Goal: Task Accomplishment & Management: Manage account settings

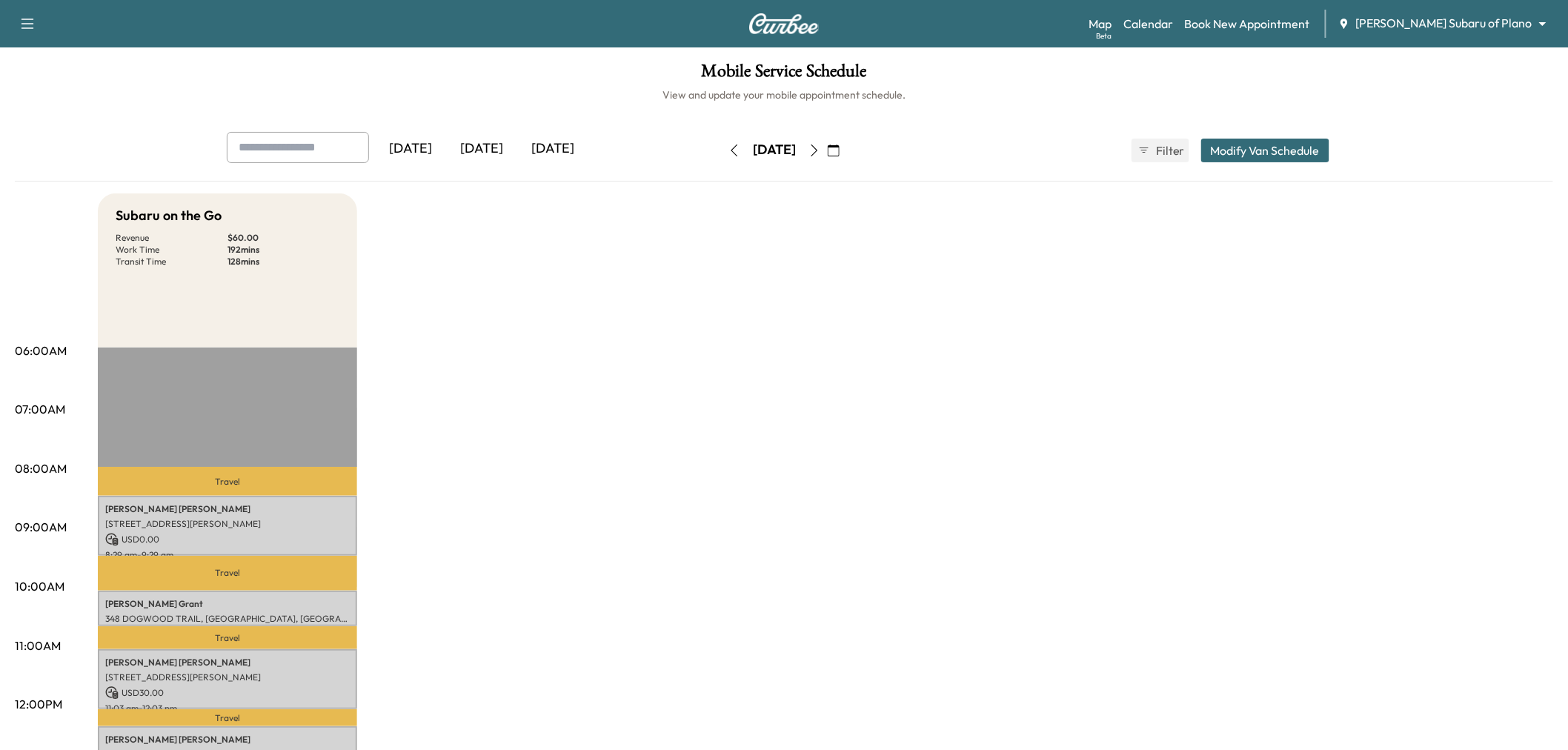
click at [495, 143] on div "[DATE]" at bounding box center [482, 149] width 71 height 34
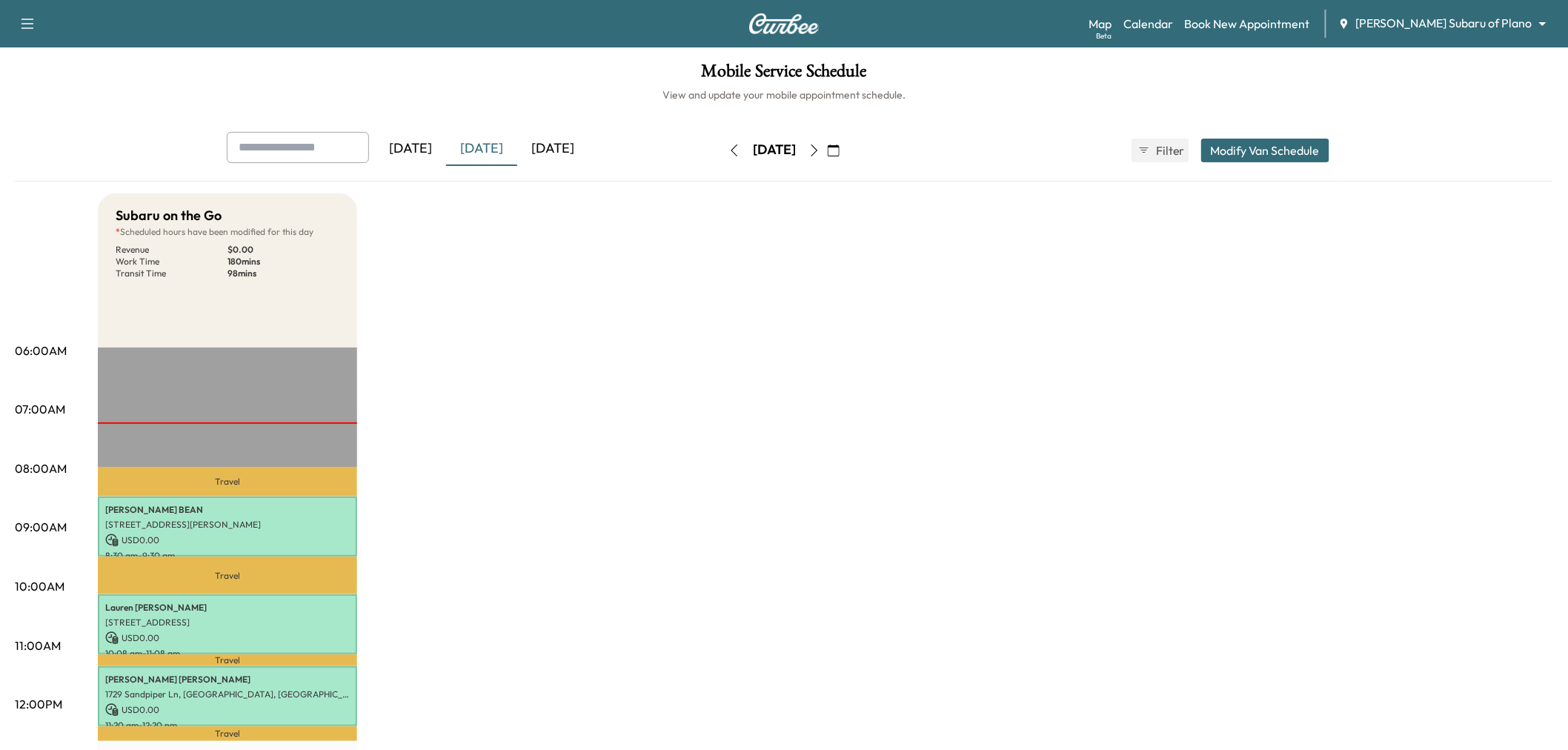
scroll to position [82, 0]
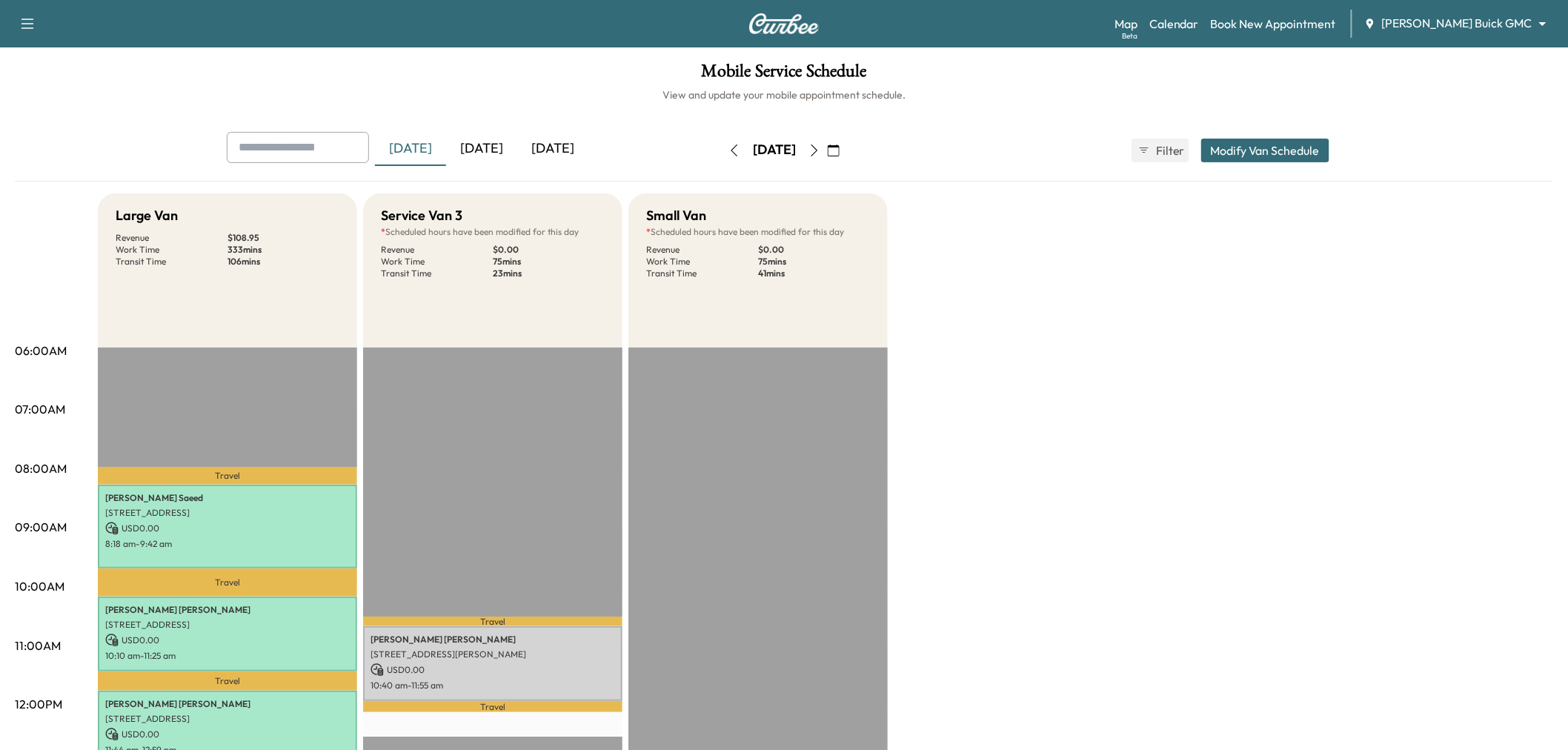
click at [486, 152] on div "[DATE]" at bounding box center [482, 149] width 71 height 34
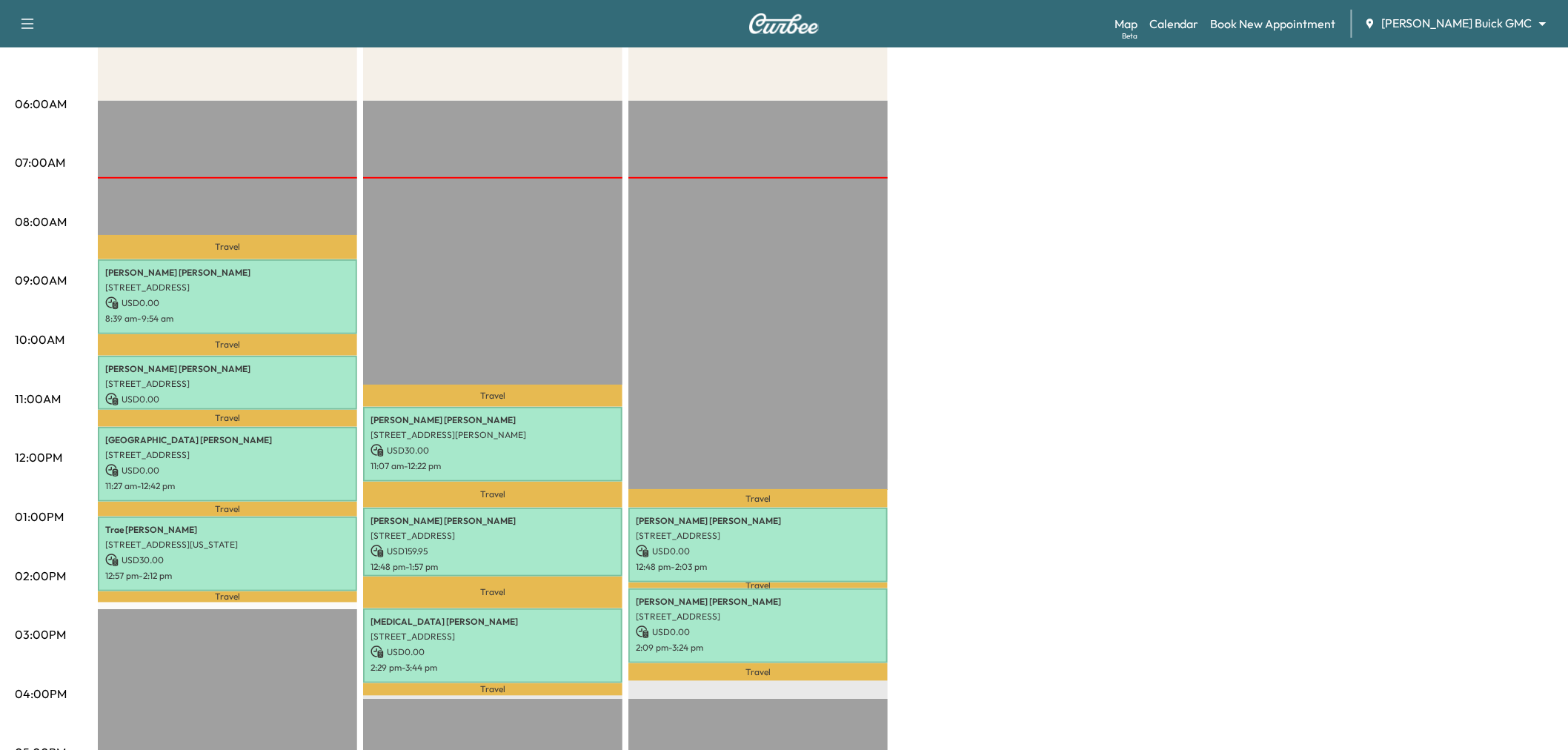
scroll to position [329, 0]
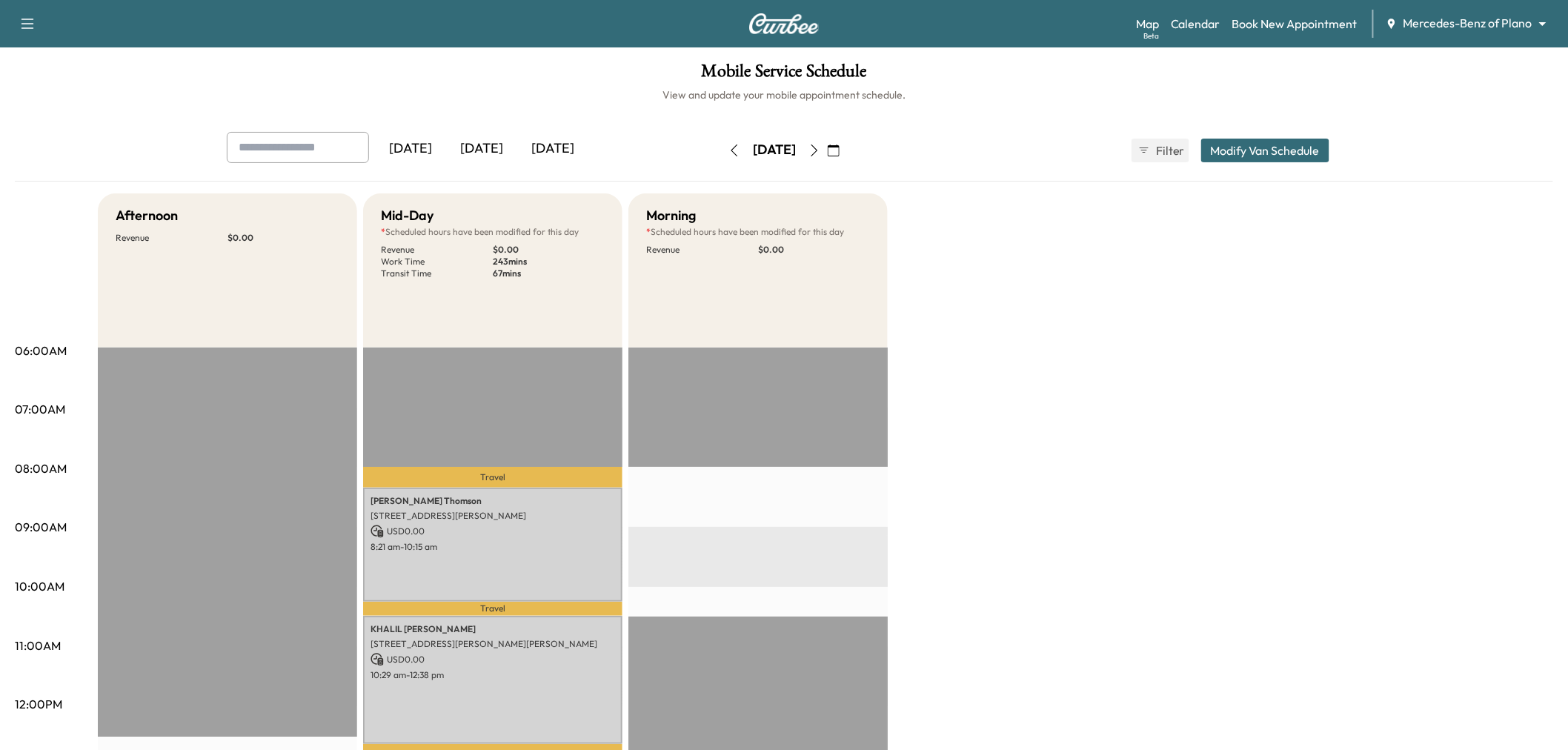
click at [485, 145] on div "[DATE]" at bounding box center [482, 149] width 71 height 34
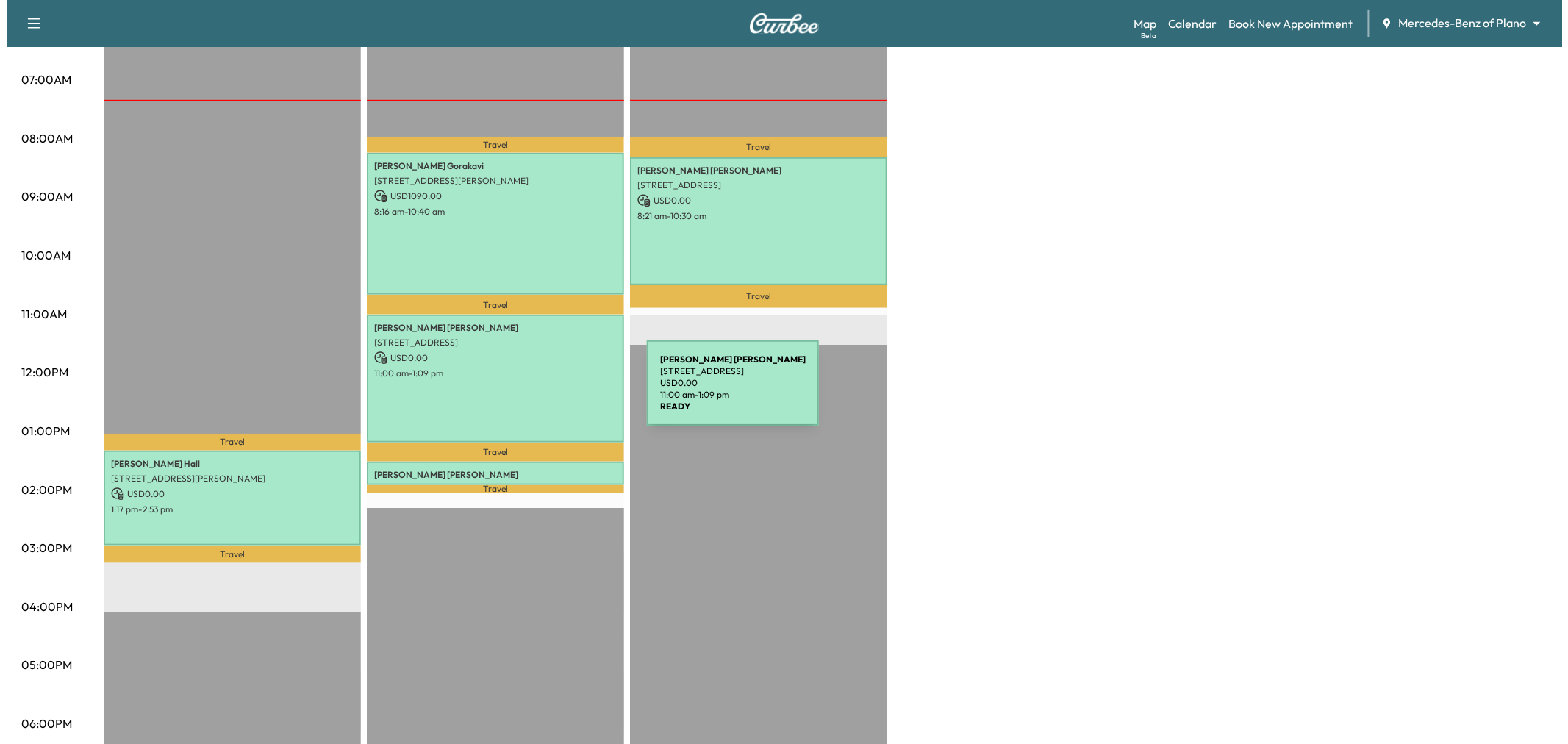
scroll to position [245, 0]
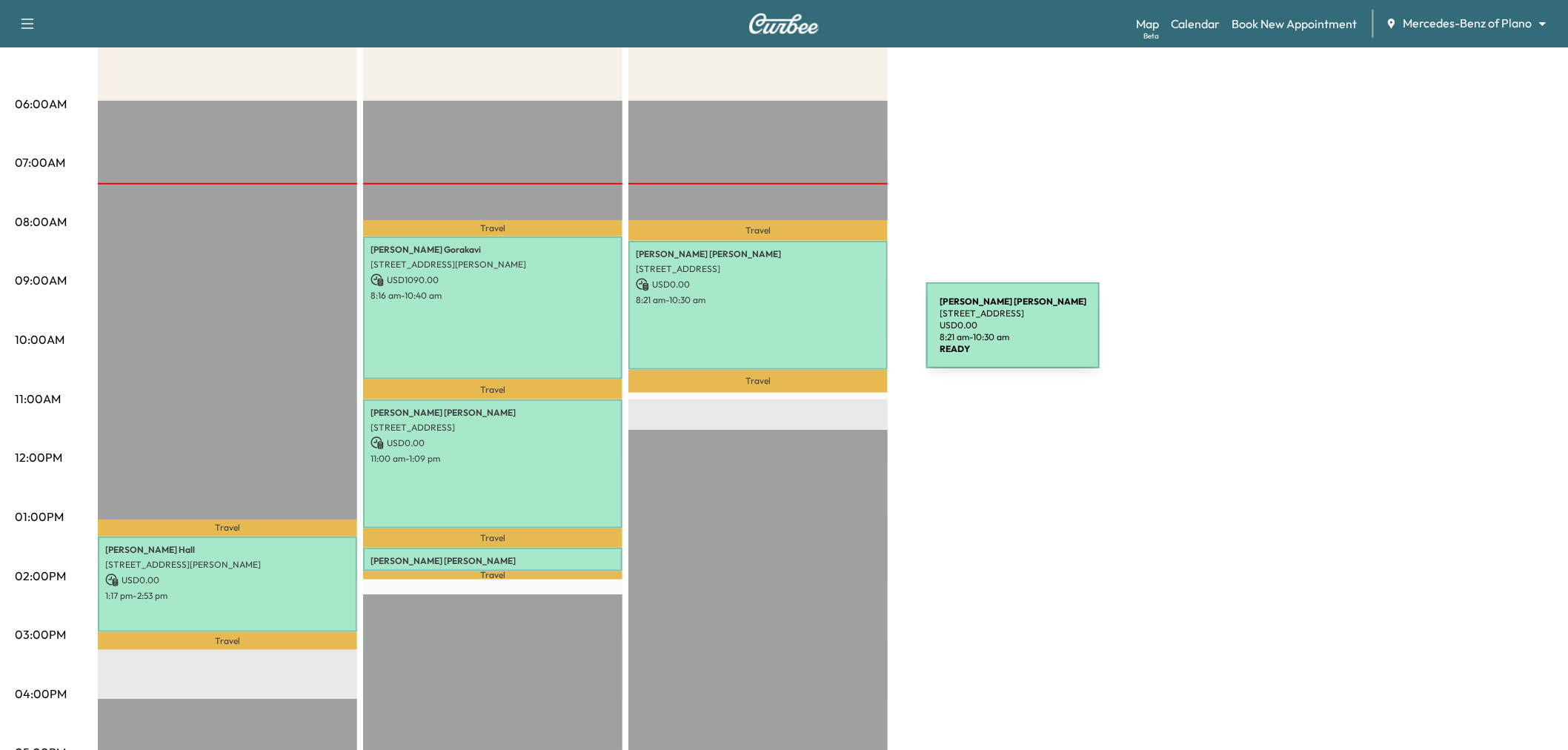
click at [815, 334] on div "Douglas Phillips 6810 WOODLAND DR, DALLAS, TX 75225, USA USD 0.00 8:21 am - 10:…" at bounding box center [758, 305] width 259 height 129
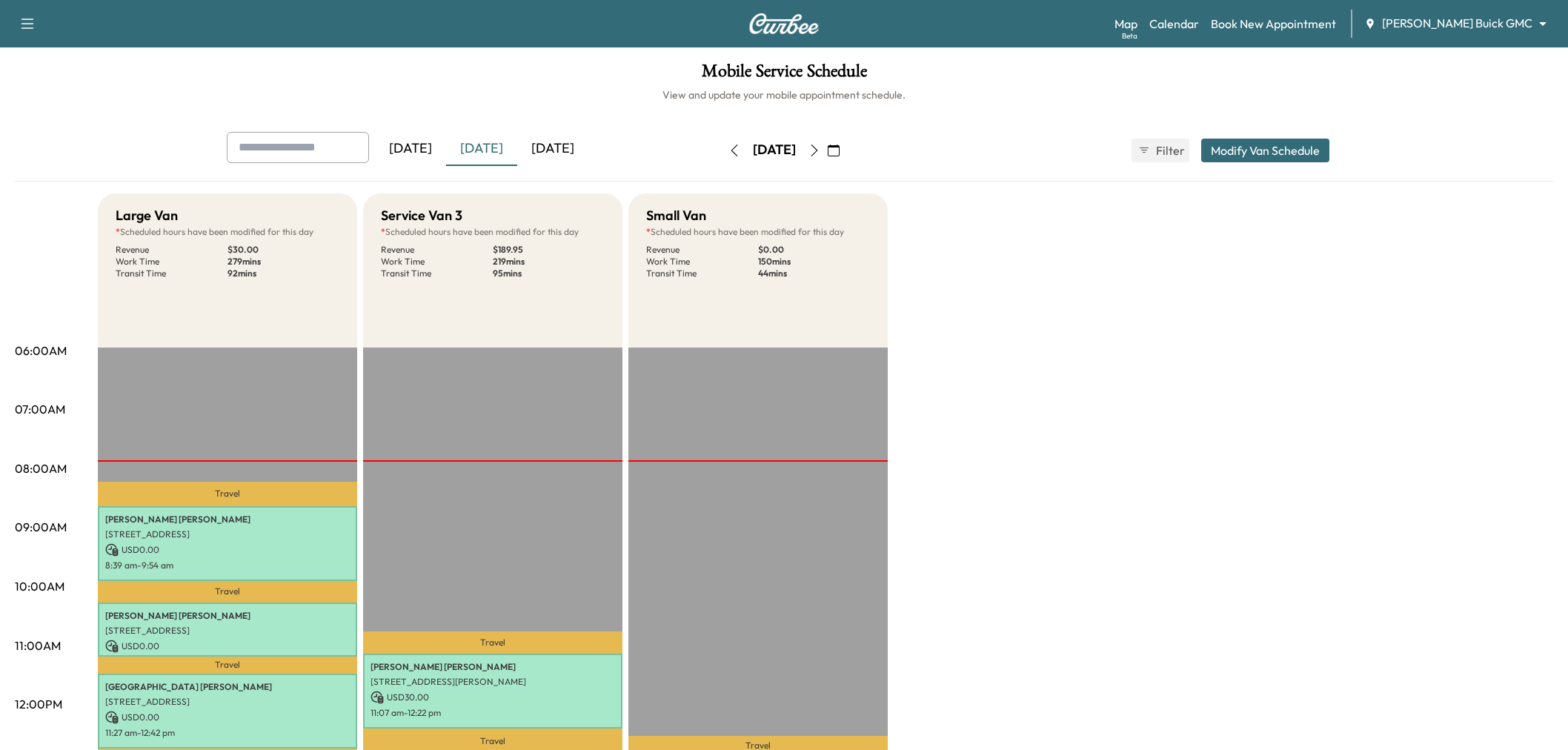
scroll to position [329, 0]
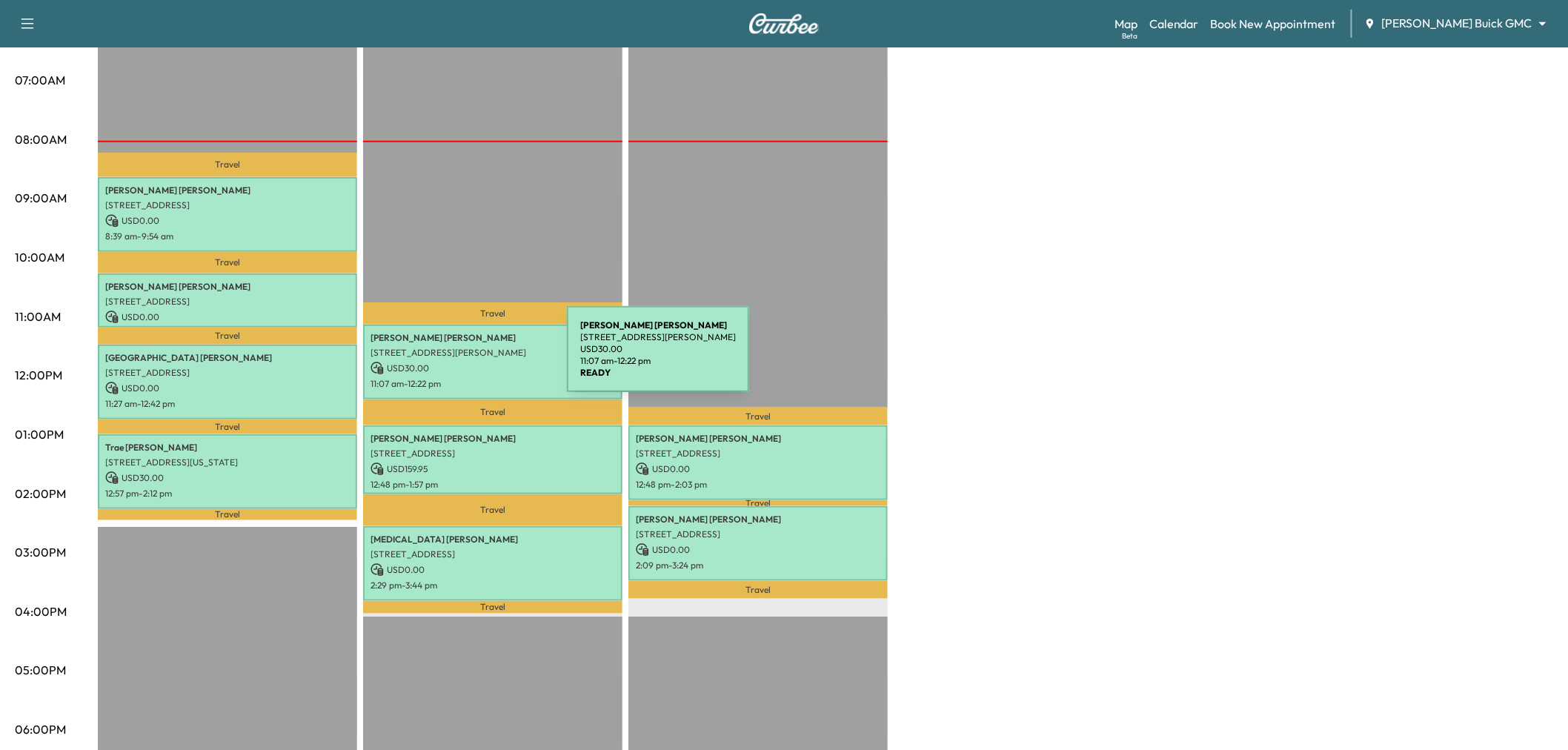
click at [456, 362] on p "USD 30.00" at bounding box center [493, 368] width 245 height 13
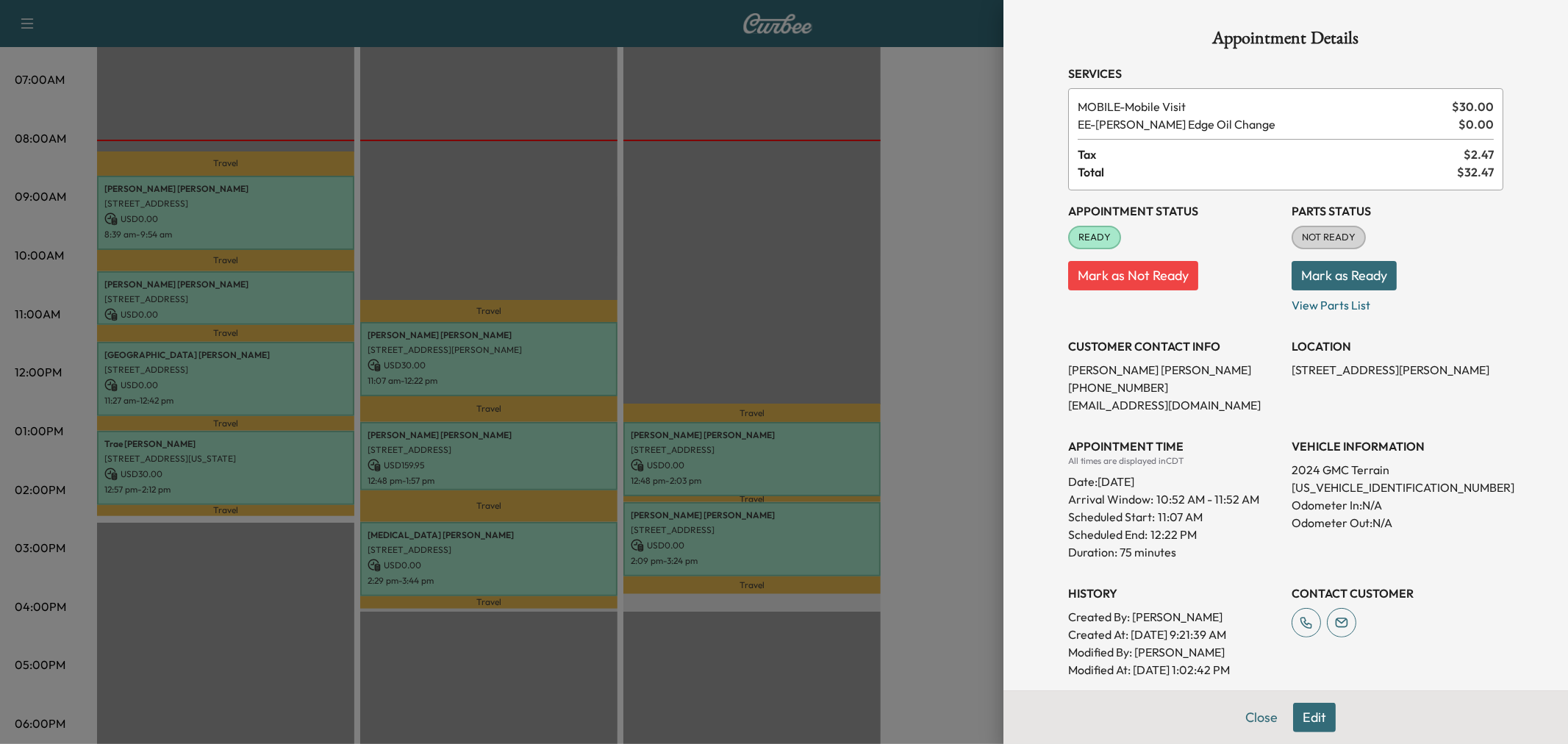
click at [1320, 368] on p "[STREET_ADDRESS][PERSON_NAME]" at bounding box center [1397, 370] width 211 height 18
copy p "520 Lynn Ct, Coppell, TX 75019, United States of America"
click at [924, 232] on div at bounding box center [784, 372] width 1568 height 744
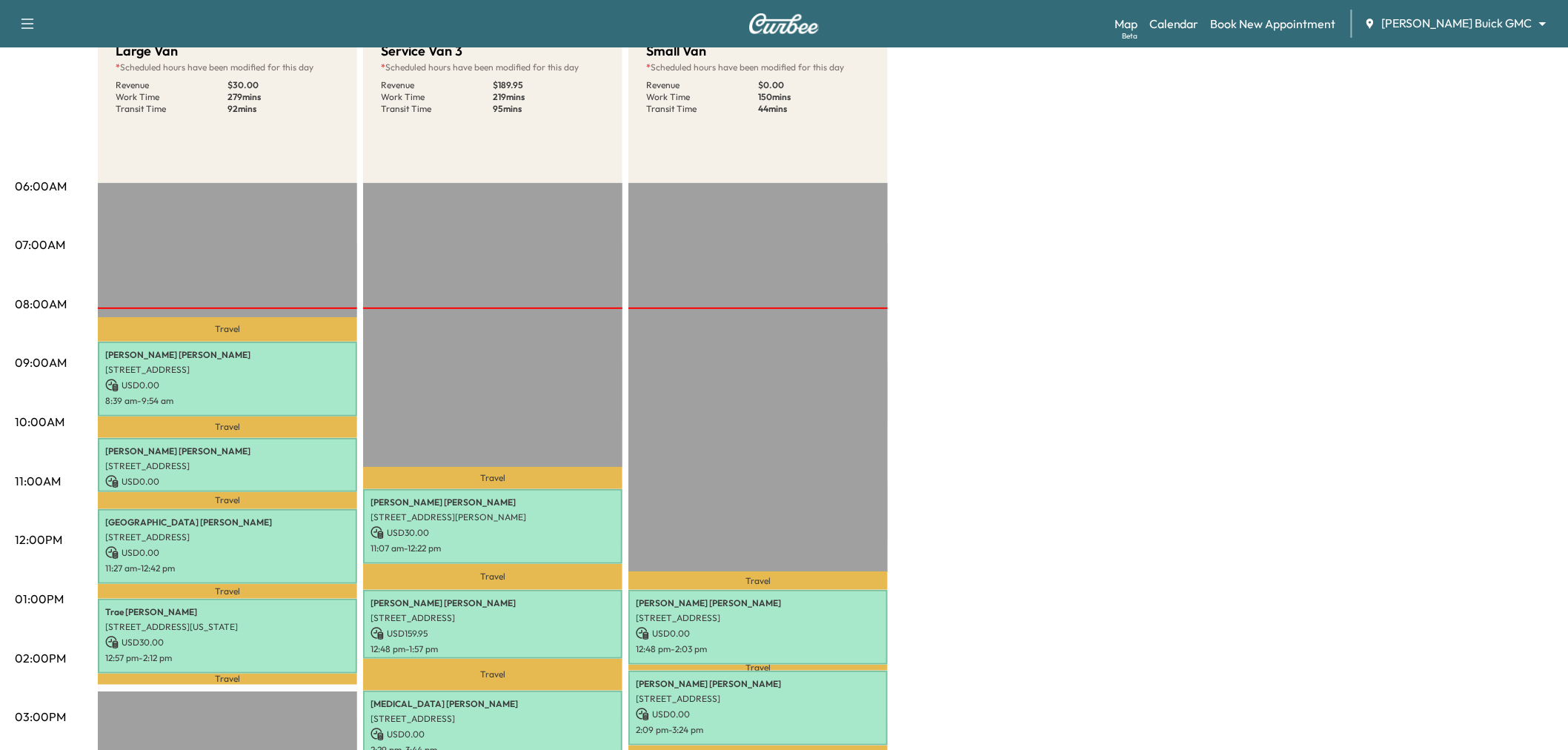
scroll to position [0, 0]
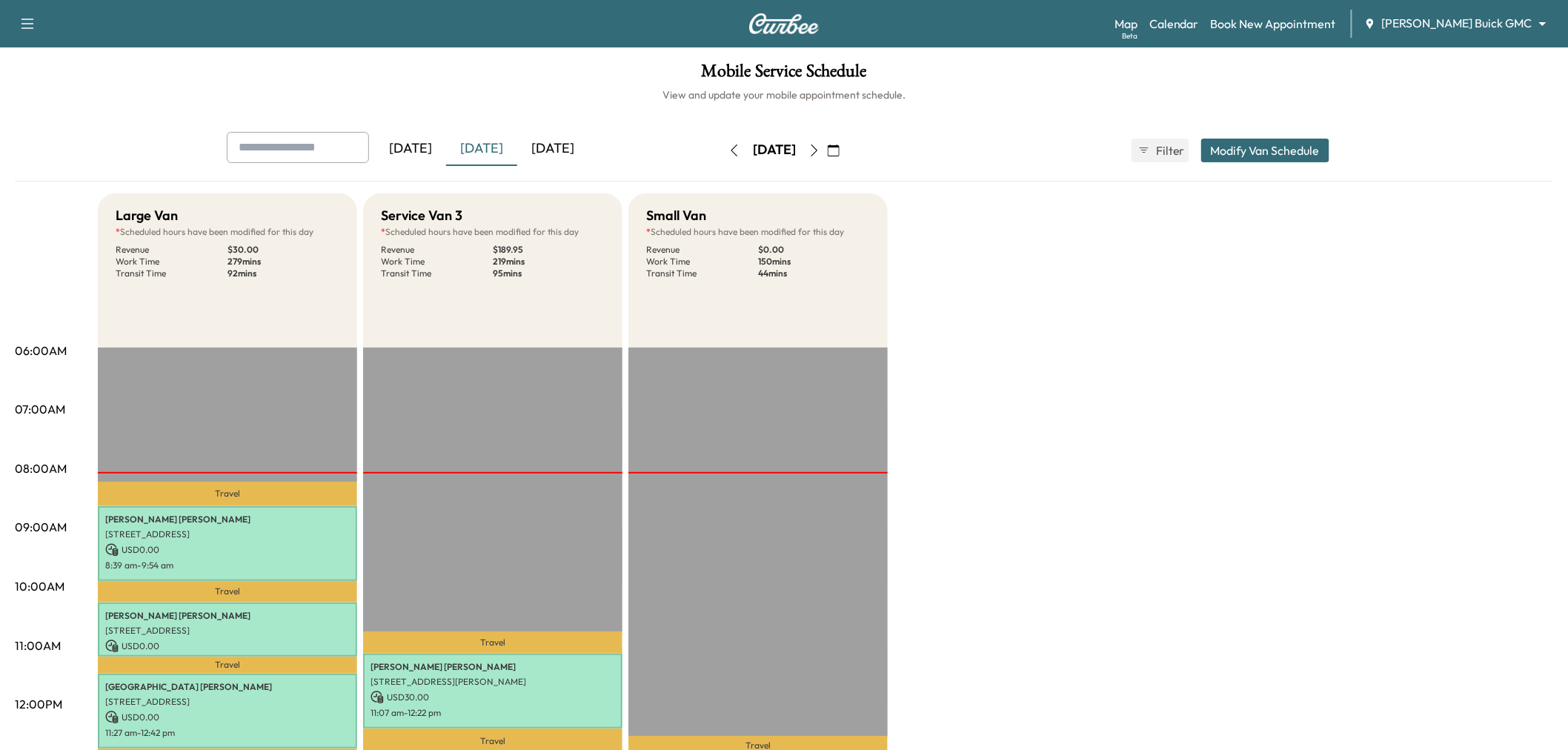
click at [552, 170] on div "Yesterday Today Tomorrow Tuesday, October 7 October 2025 S M T W T F S 28 29 30…" at bounding box center [783, 156] width 1538 height 49
click at [553, 151] on div "[DATE]" at bounding box center [553, 149] width 71 height 34
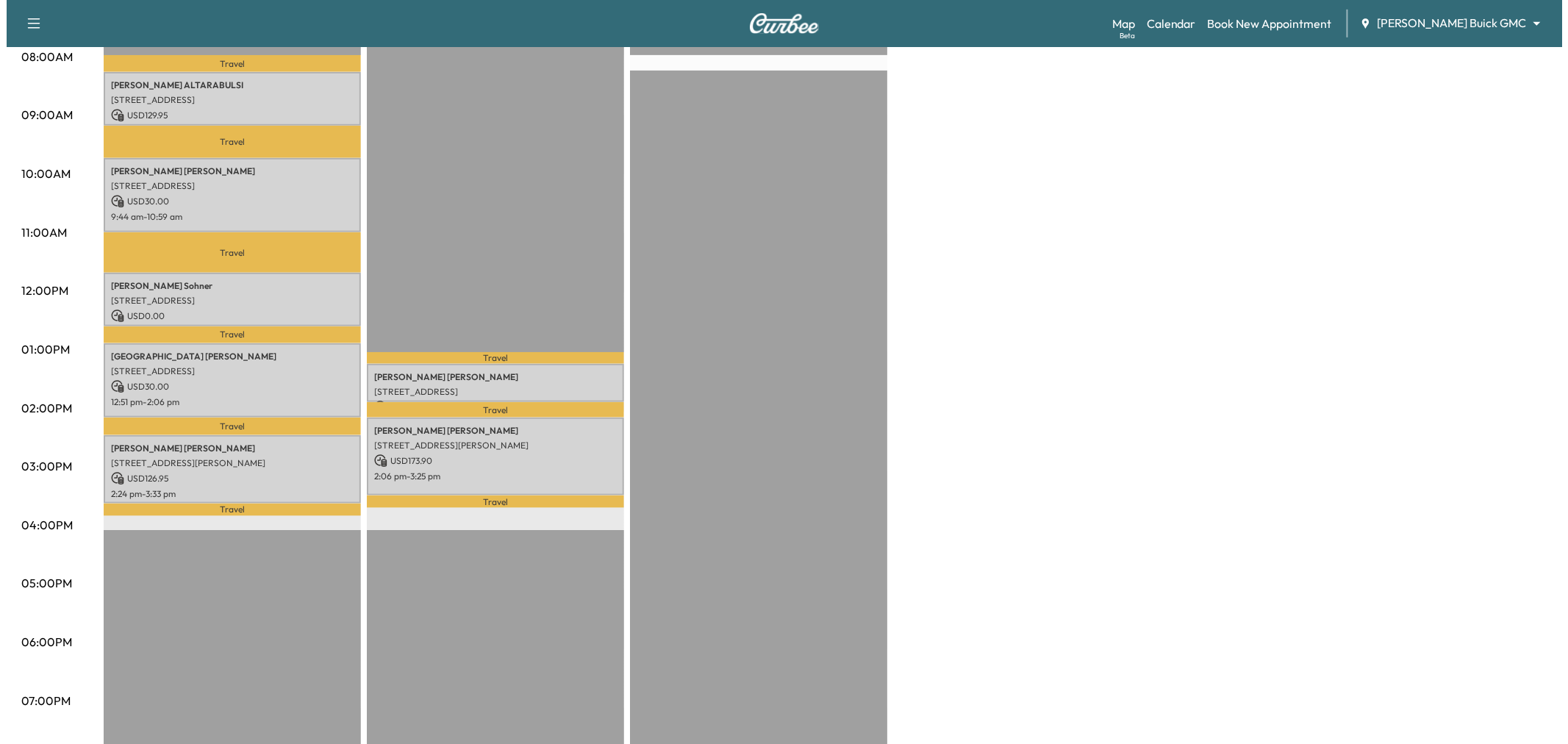
scroll to position [327, 0]
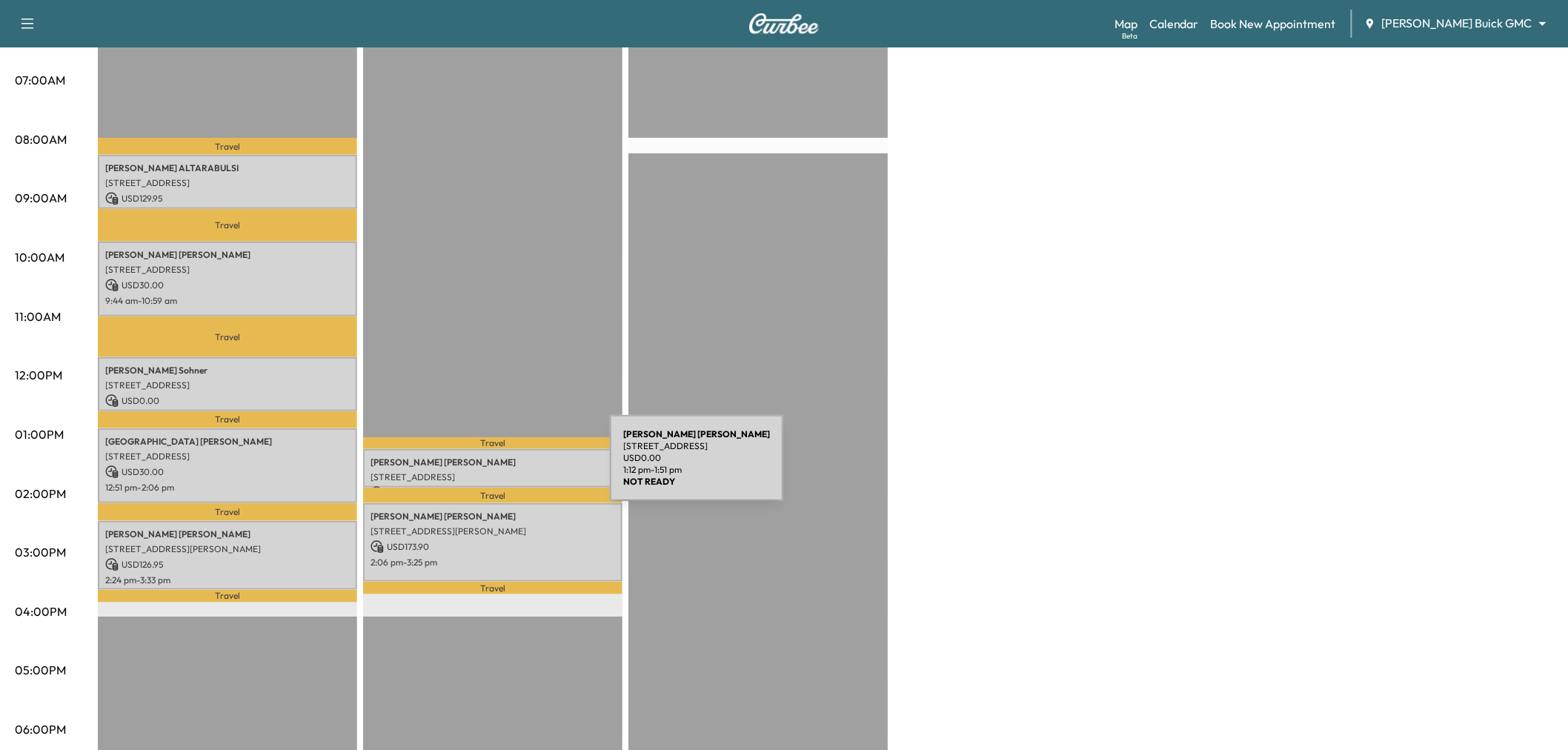
click at [499, 471] on p "1011 AVALON DR, LEWISVILLE, TX 75056, USA" at bounding box center [493, 477] width 245 height 12
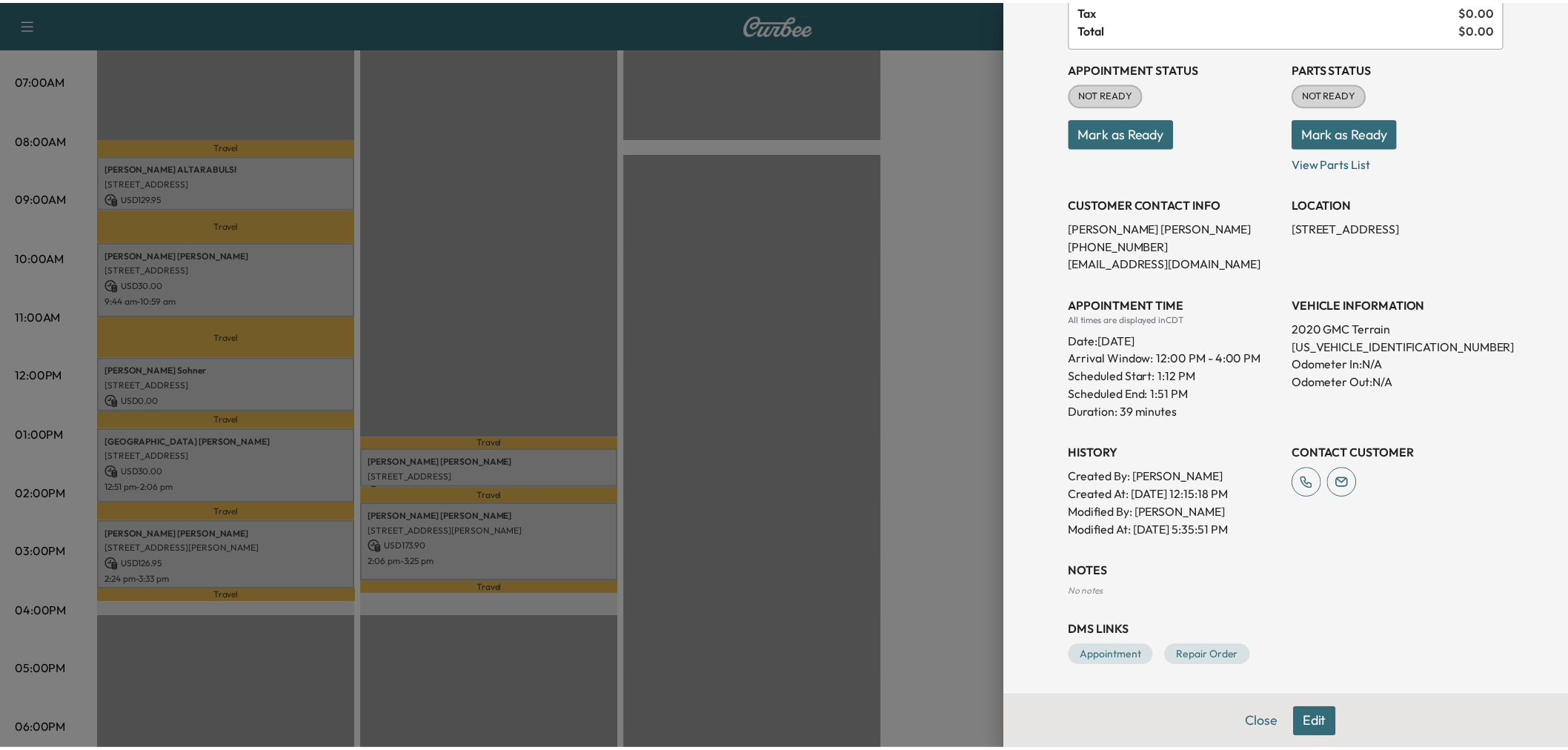
scroll to position [0, 0]
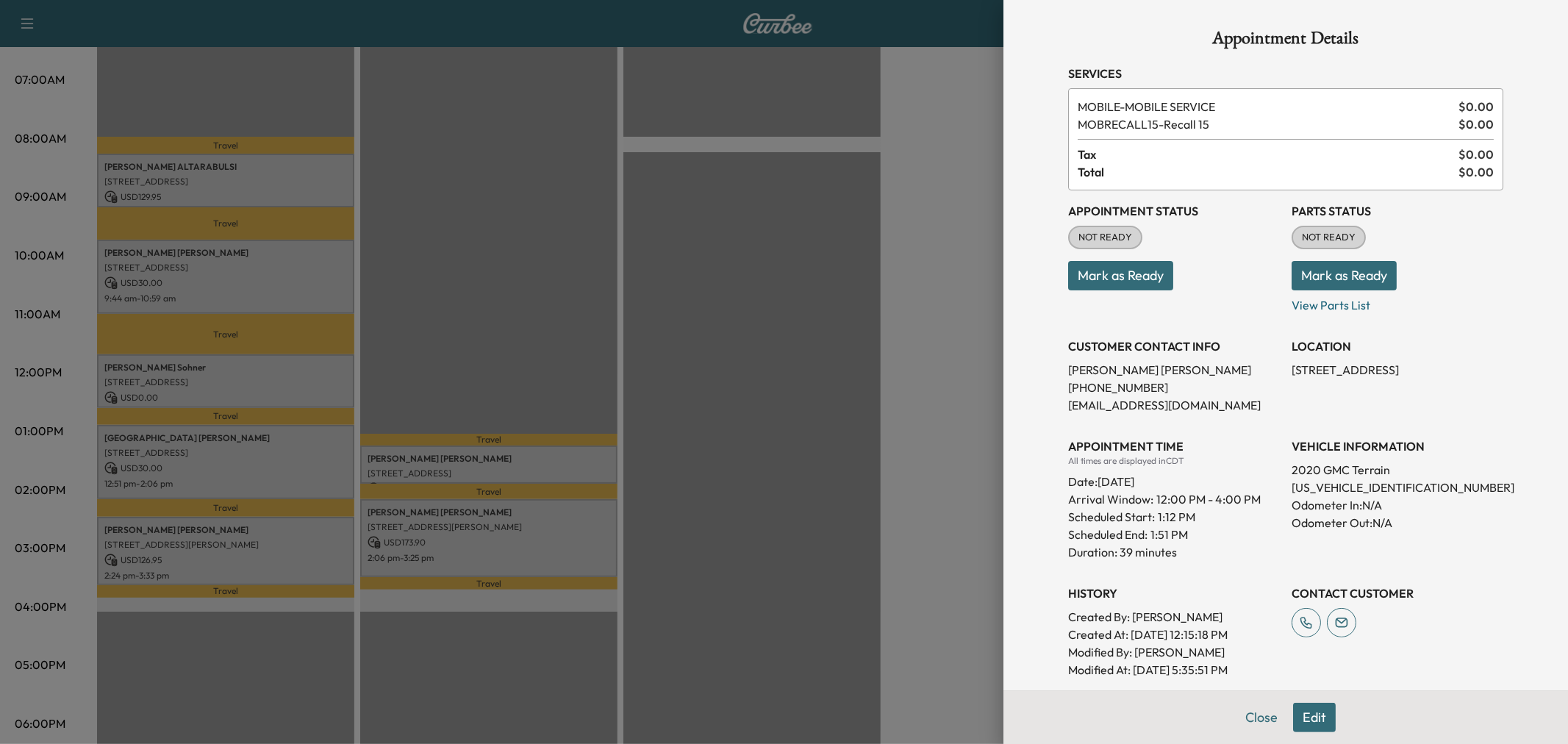
click at [1338, 485] on p "3GKALSEX2LL300292" at bounding box center [1397, 487] width 211 height 18
copy p "3GKALSEX2LL300292"
click at [469, 355] on div at bounding box center [784, 372] width 1568 height 744
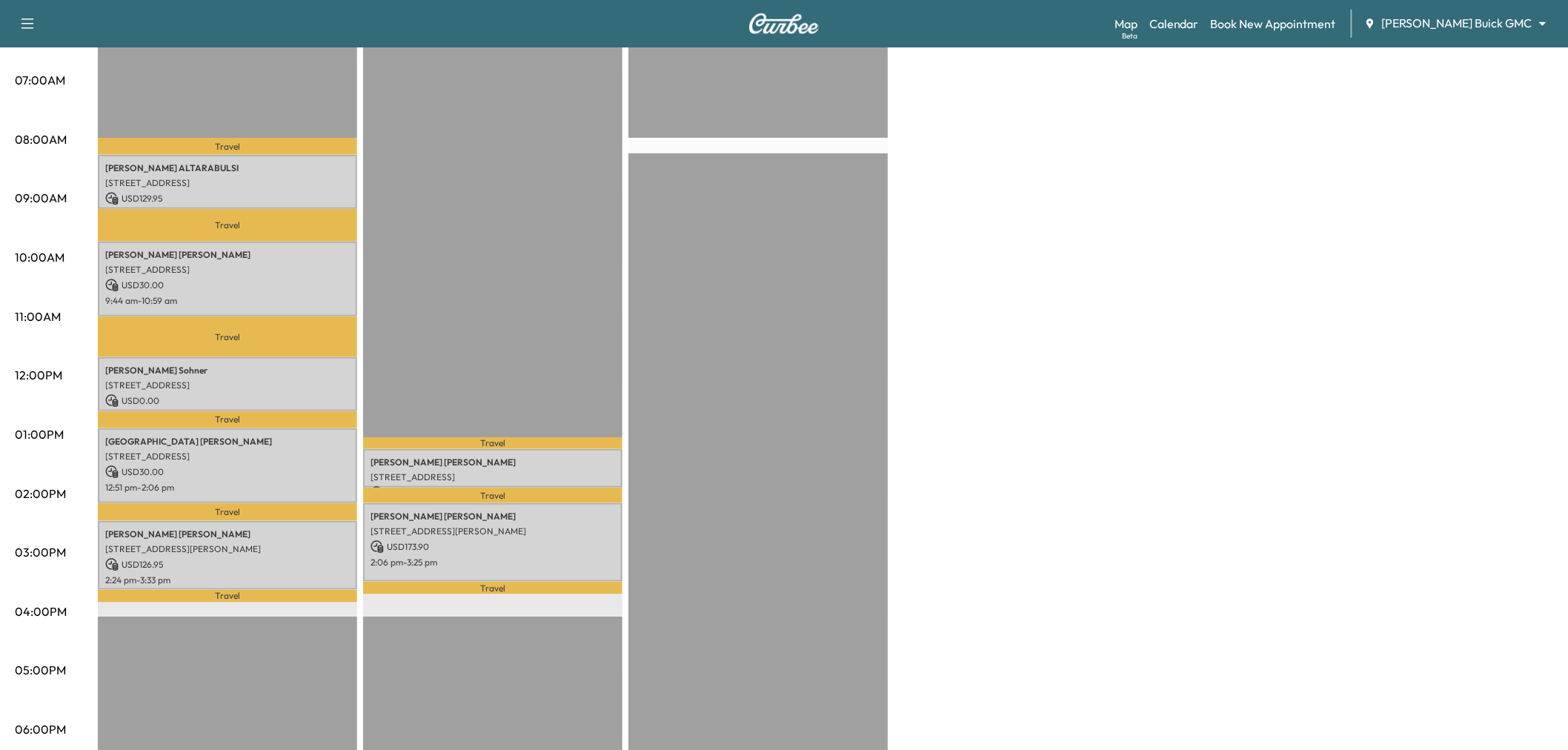
scroll to position [246, 0]
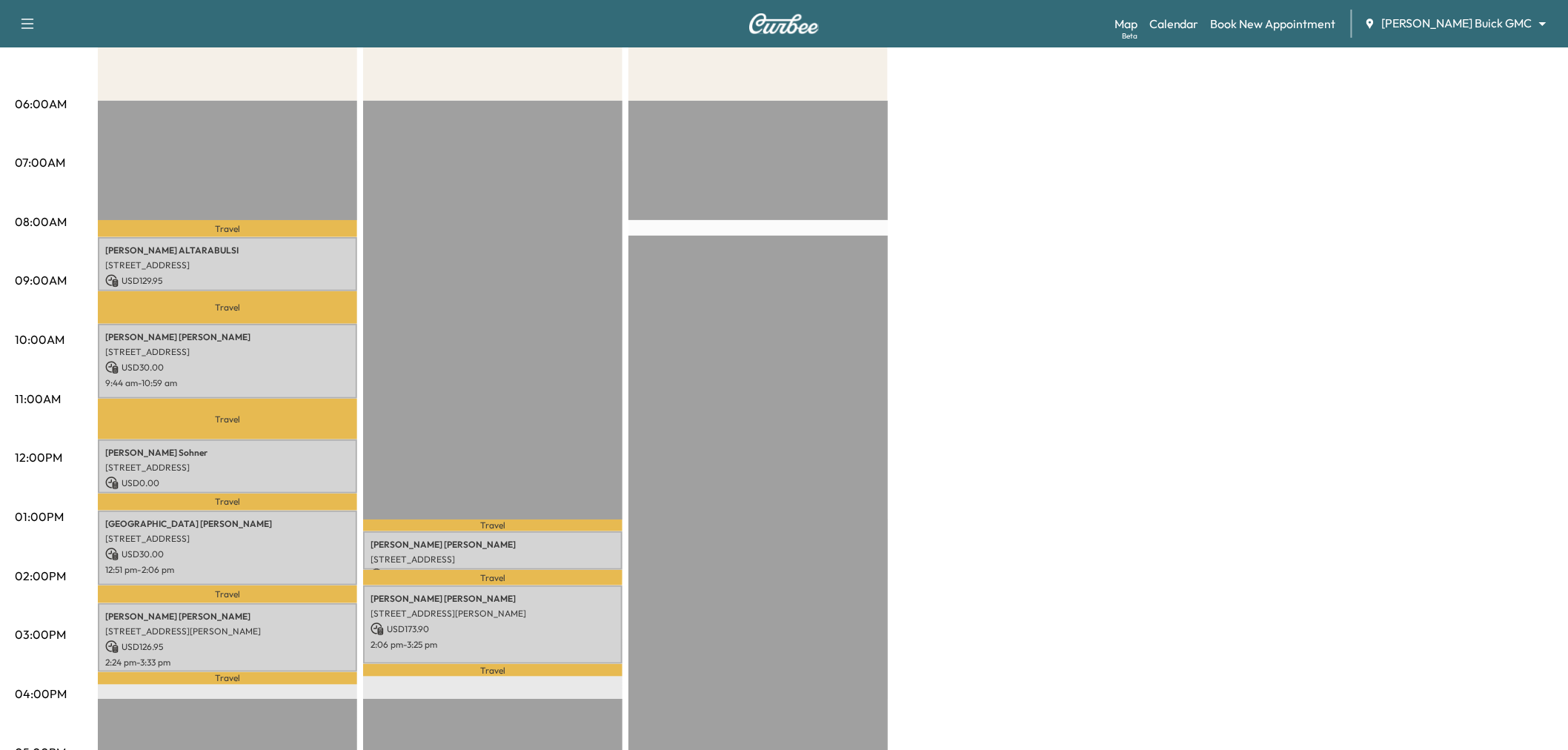
click at [452, 338] on div "Travel Kevin Telfer 1011 AVALON DR, LEWISVILLE, TX 75056, USA USD 0.00 1:12 pm …" at bounding box center [493, 579] width 259 height 958
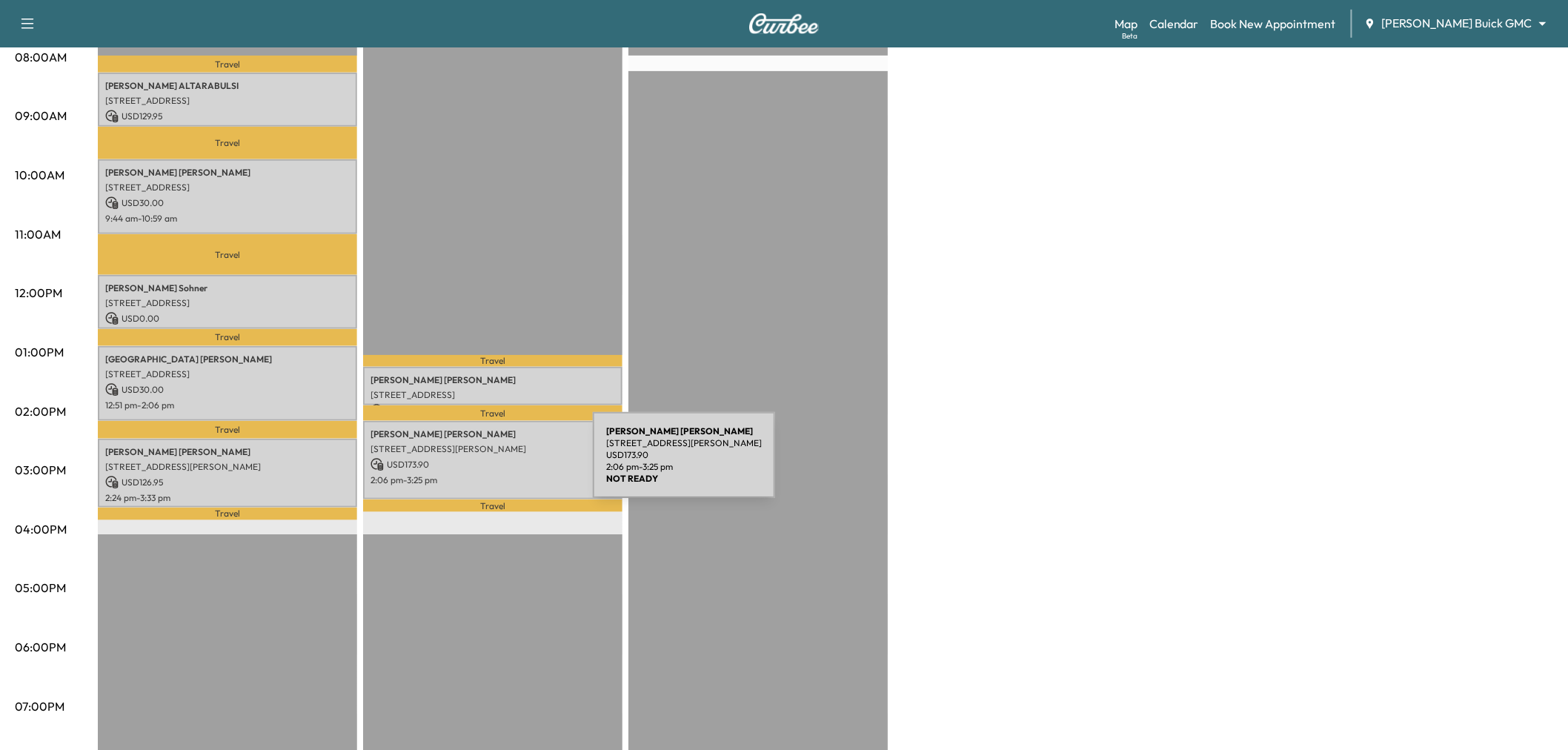
click at [482, 464] on div "Linda Dorobek 7145 Longo Dr, The Colony, TX 75056, US USD 173.90 2:06 pm - 3:25…" at bounding box center [493, 460] width 259 height 79
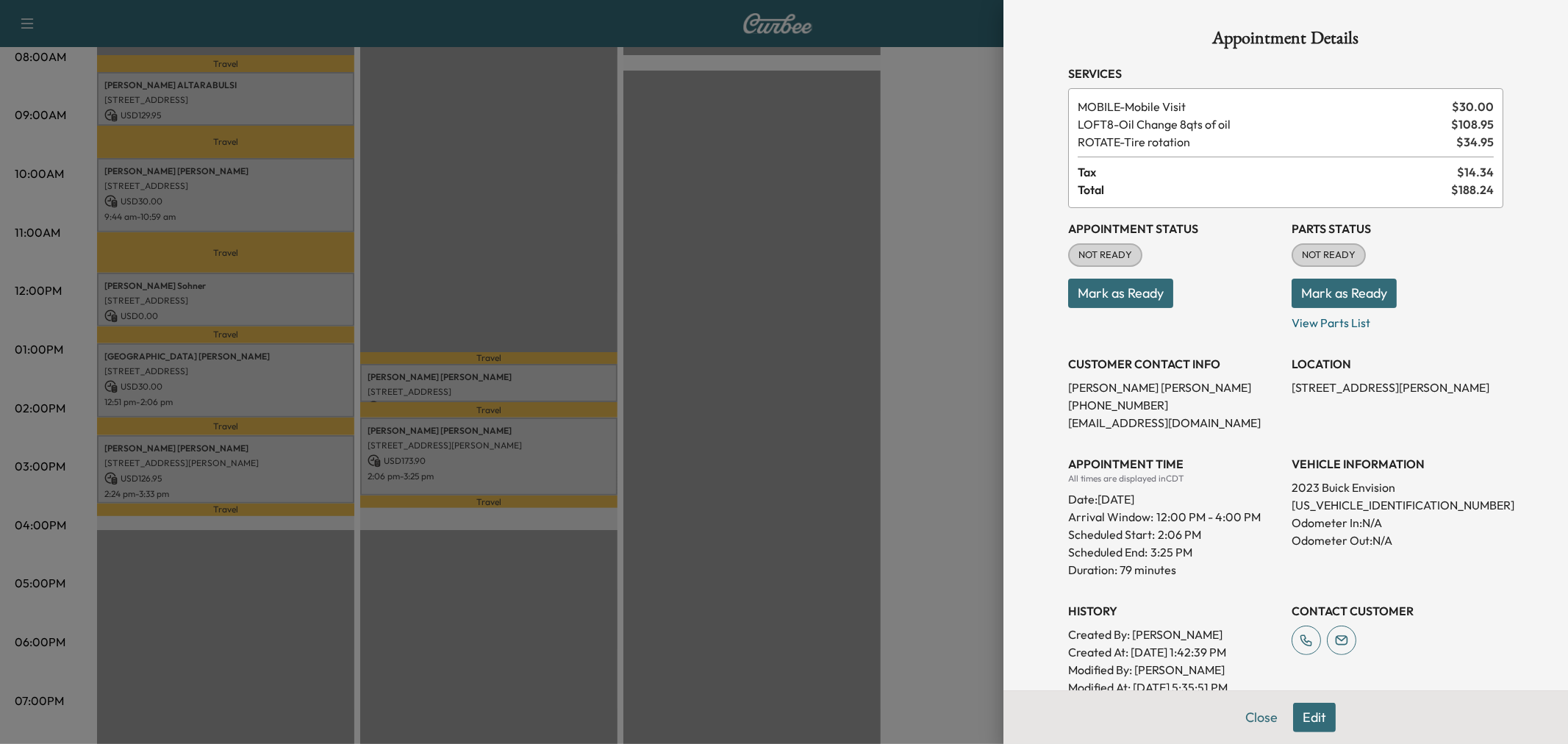
click at [478, 460] on div at bounding box center [784, 372] width 1568 height 744
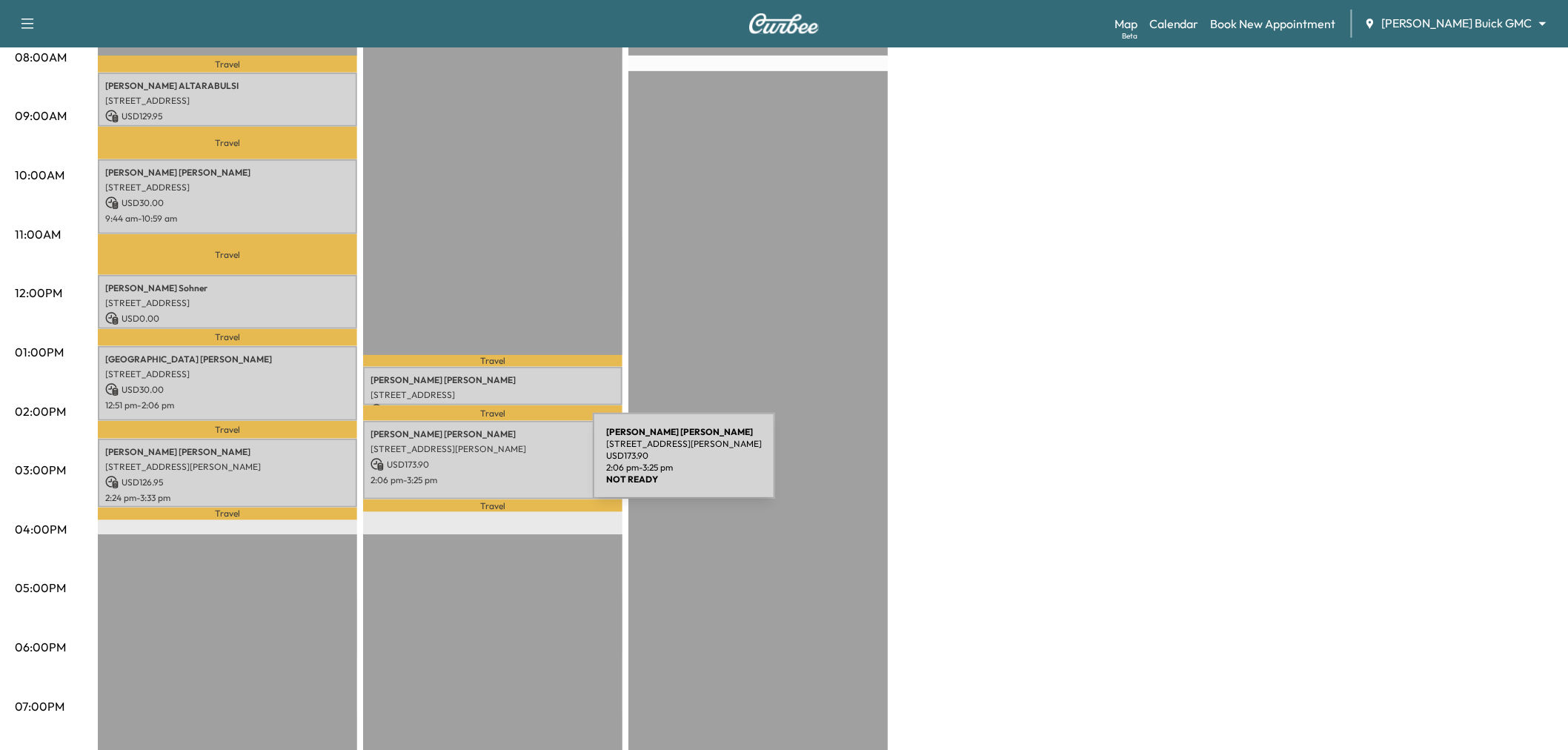
scroll to position [246, 0]
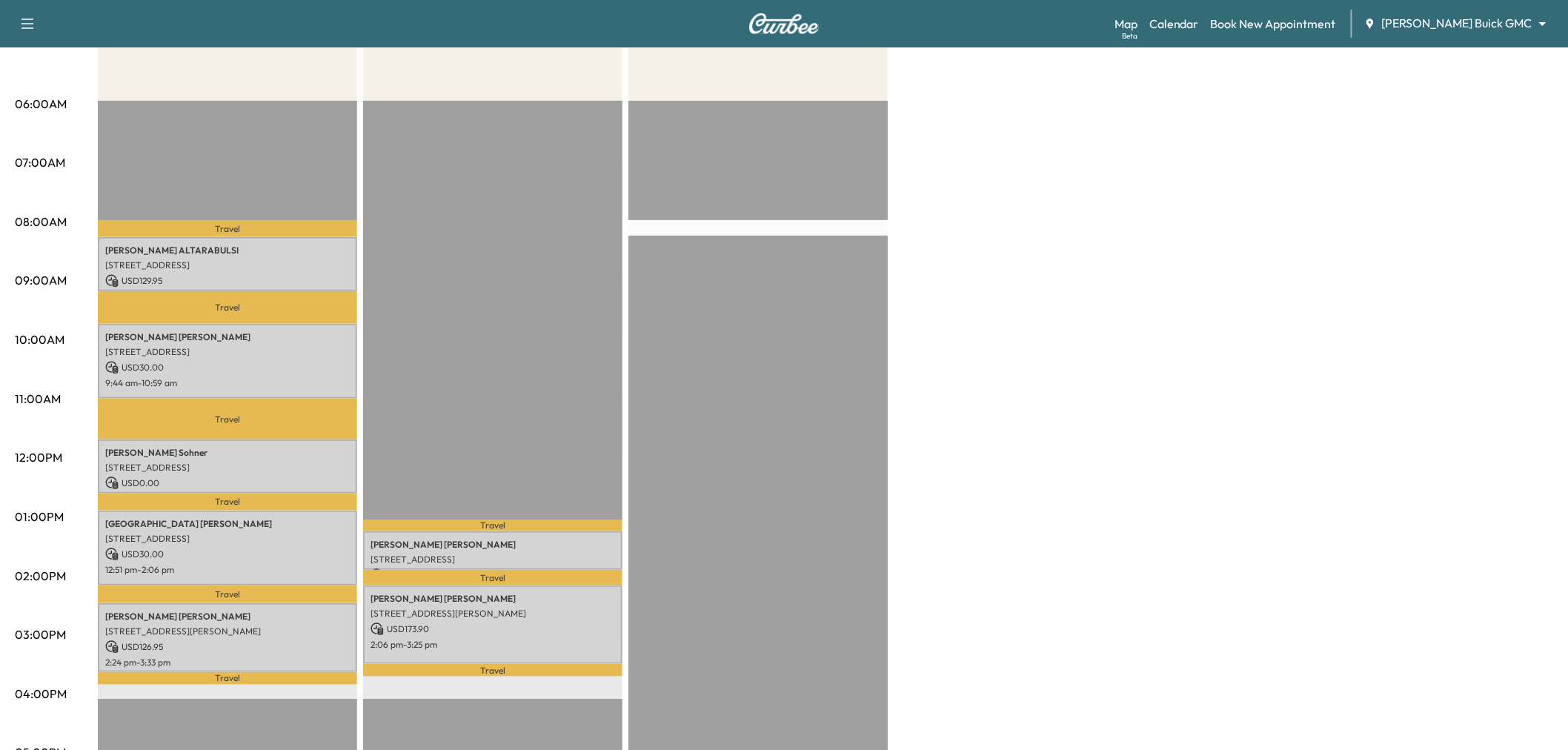
drag, startPoint x: 492, startPoint y: 286, endPoint x: 492, endPoint y: 298, distance: 12.0
click at [492, 292] on div "Travel Kevin Telfer 1011 AVALON DR, LEWISVILLE, TX 75056, USA USD 0.00 1:12 pm …" at bounding box center [493, 579] width 259 height 958
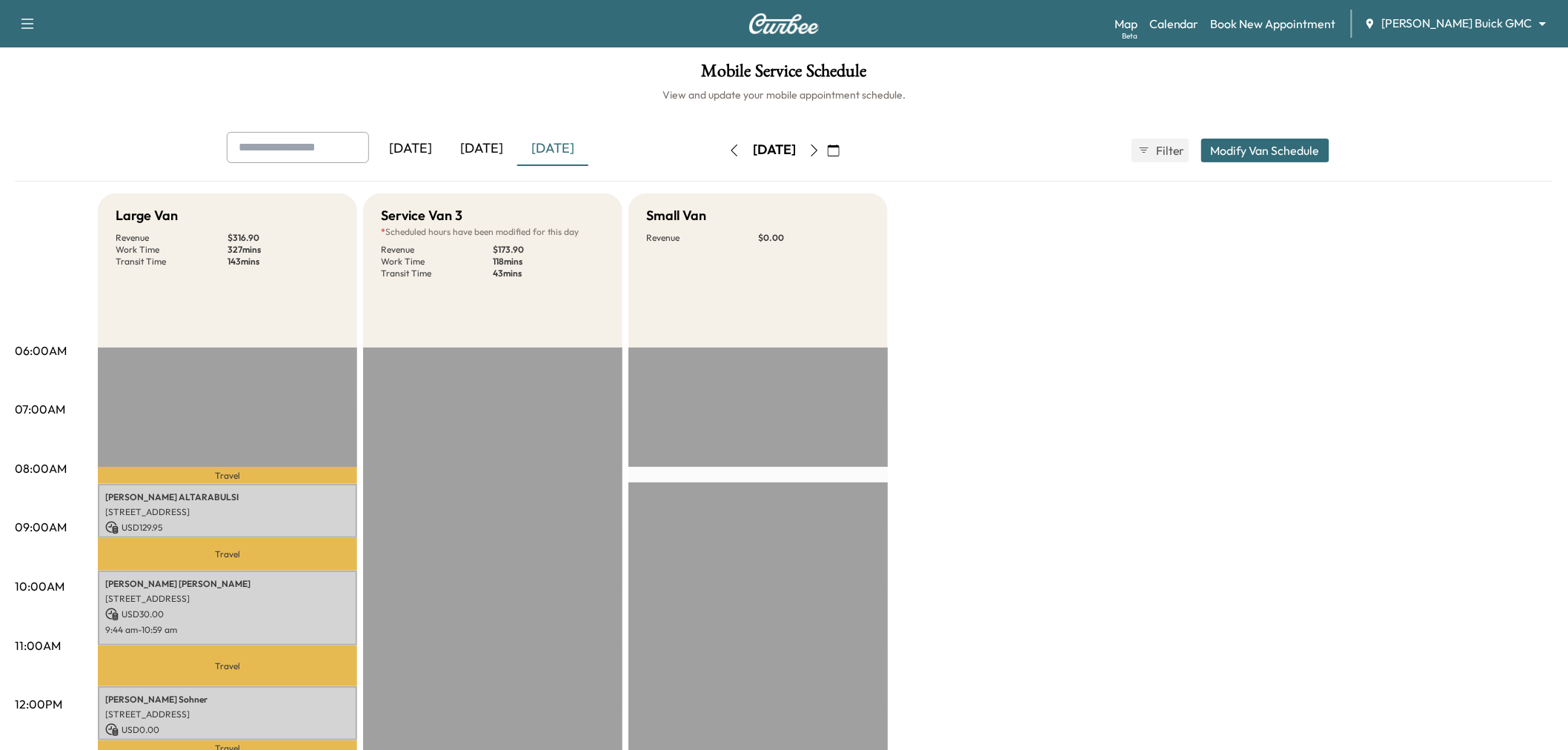
click at [1194, 345] on div "Large Van Revenue $ 316.90 Work Time 327 mins Transit Time 143 mins Travel AYMA…" at bounding box center [825, 749] width 1455 height 1112
click at [820, 150] on icon "button" at bounding box center [814, 150] width 12 height 12
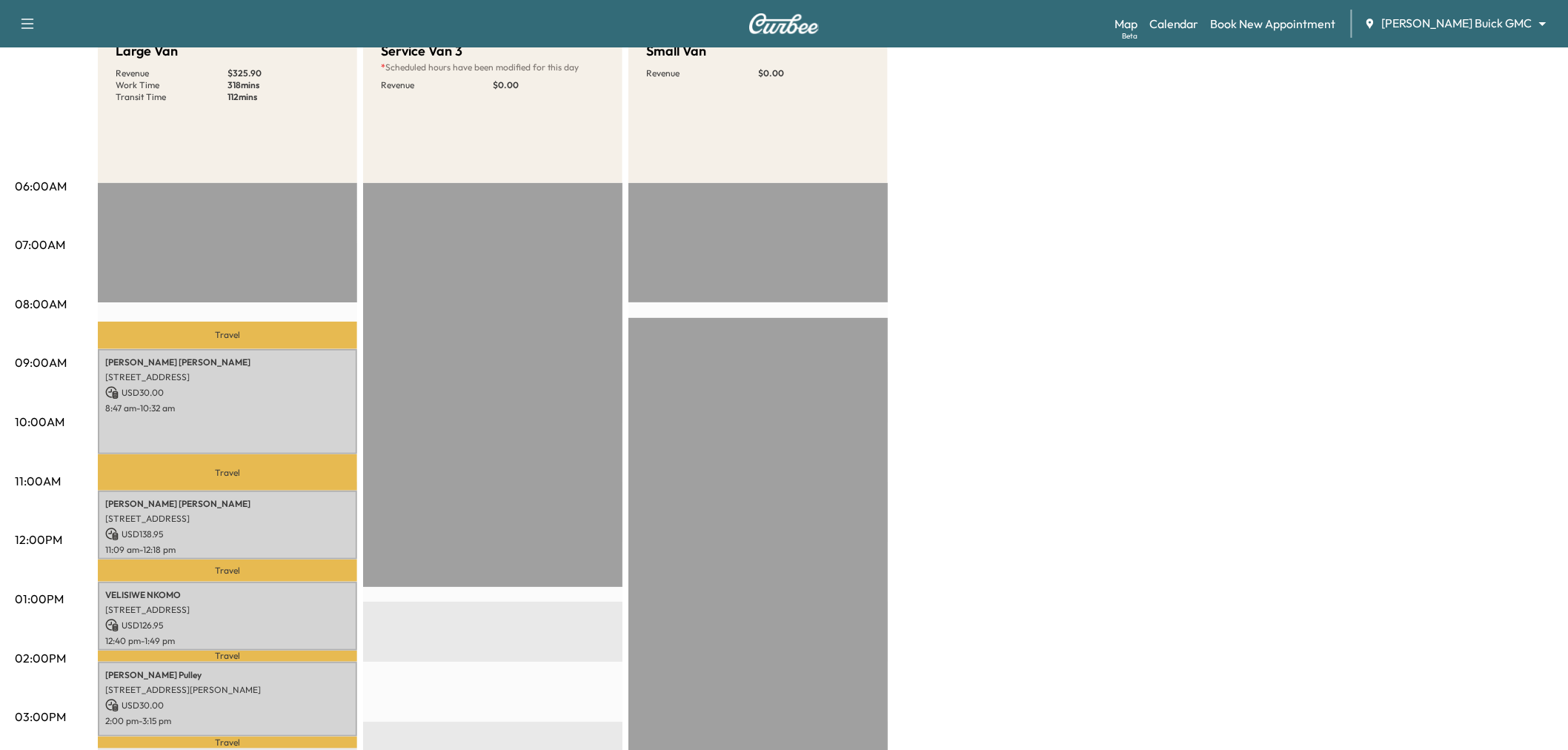
scroll to position [246, 0]
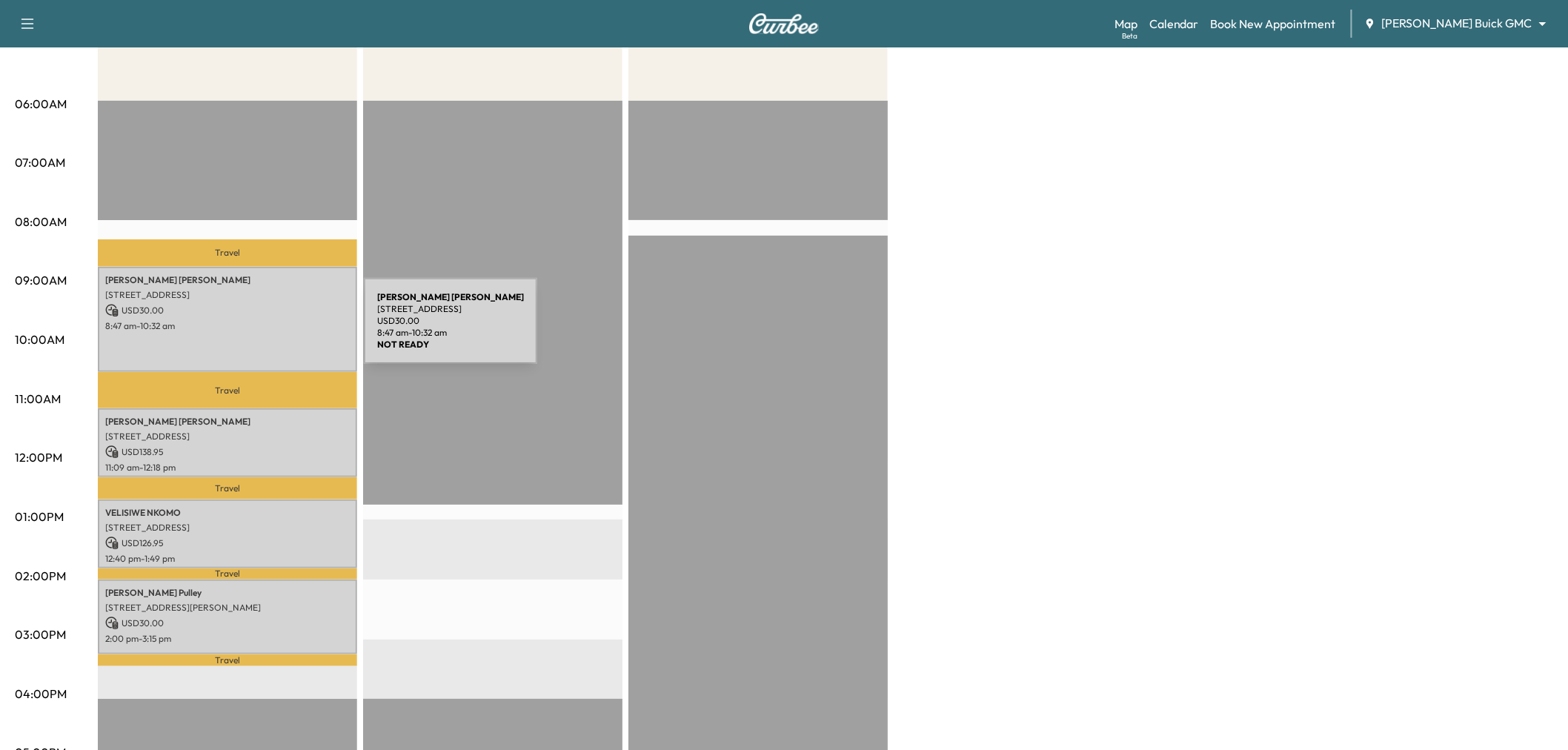
click at [254, 333] on div "Susan Tillery 1204 ELMHURST LN, FLOWER MOUND, TX 75028, USA USD 30.00 8:47 am -…" at bounding box center [228, 319] width 259 height 105
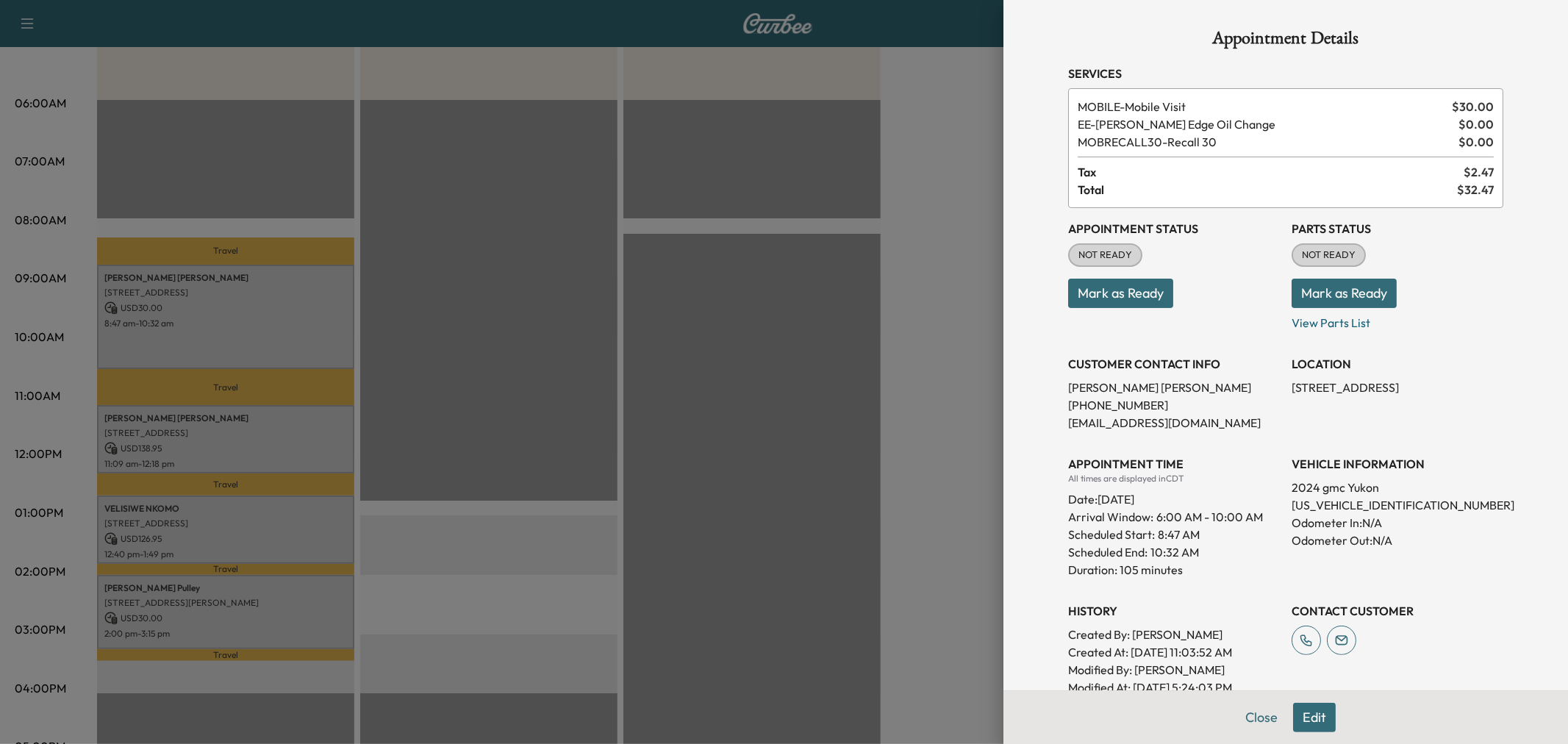
click at [252, 331] on div at bounding box center [784, 372] width 1568 height 744
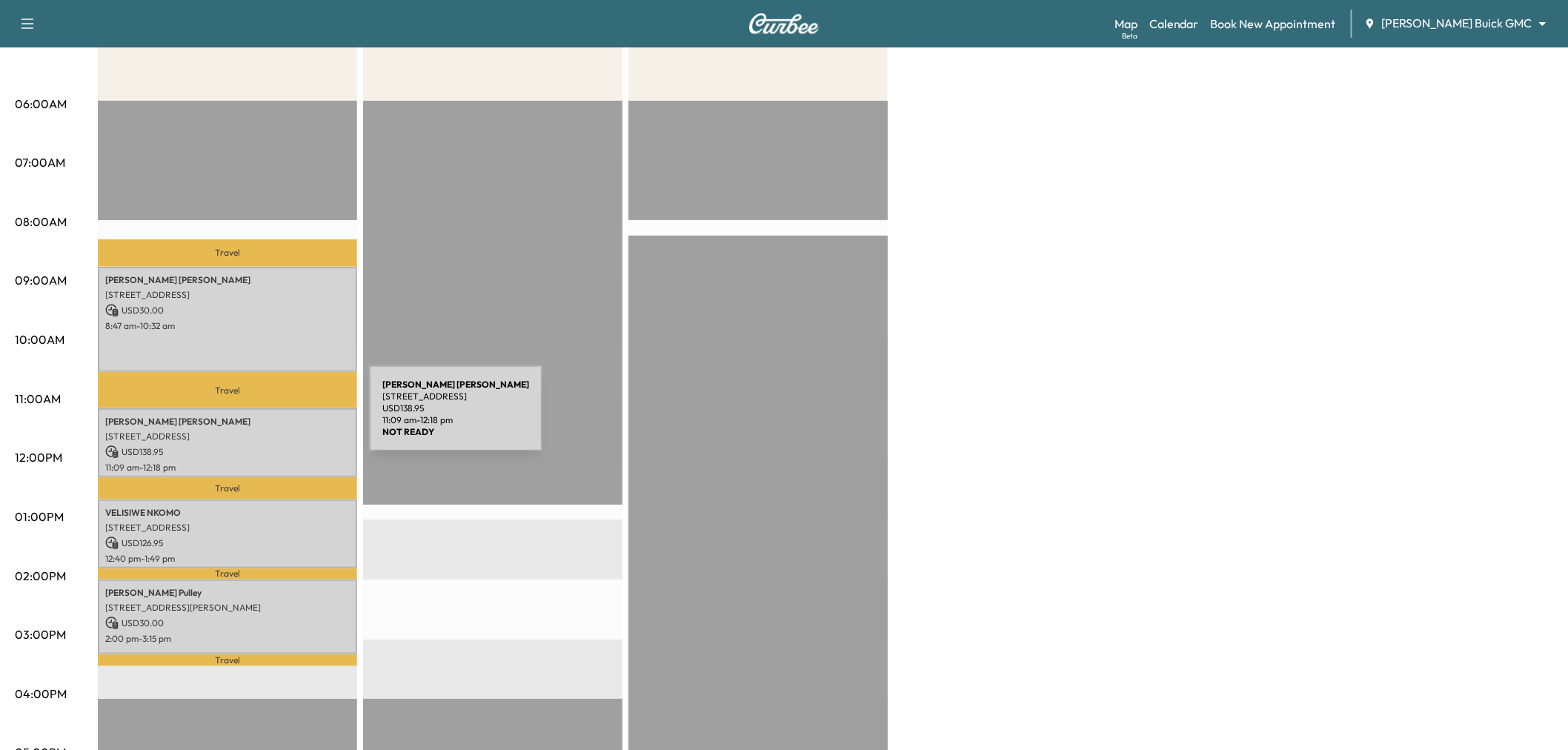
click at [257, 425] on div "Elliott Jolivette 241 Seven Oaks Dr, Prosper, TX 75078, USA USD 138.95 11:09 am…" at bounding box center [228, 443] width 259 height 69
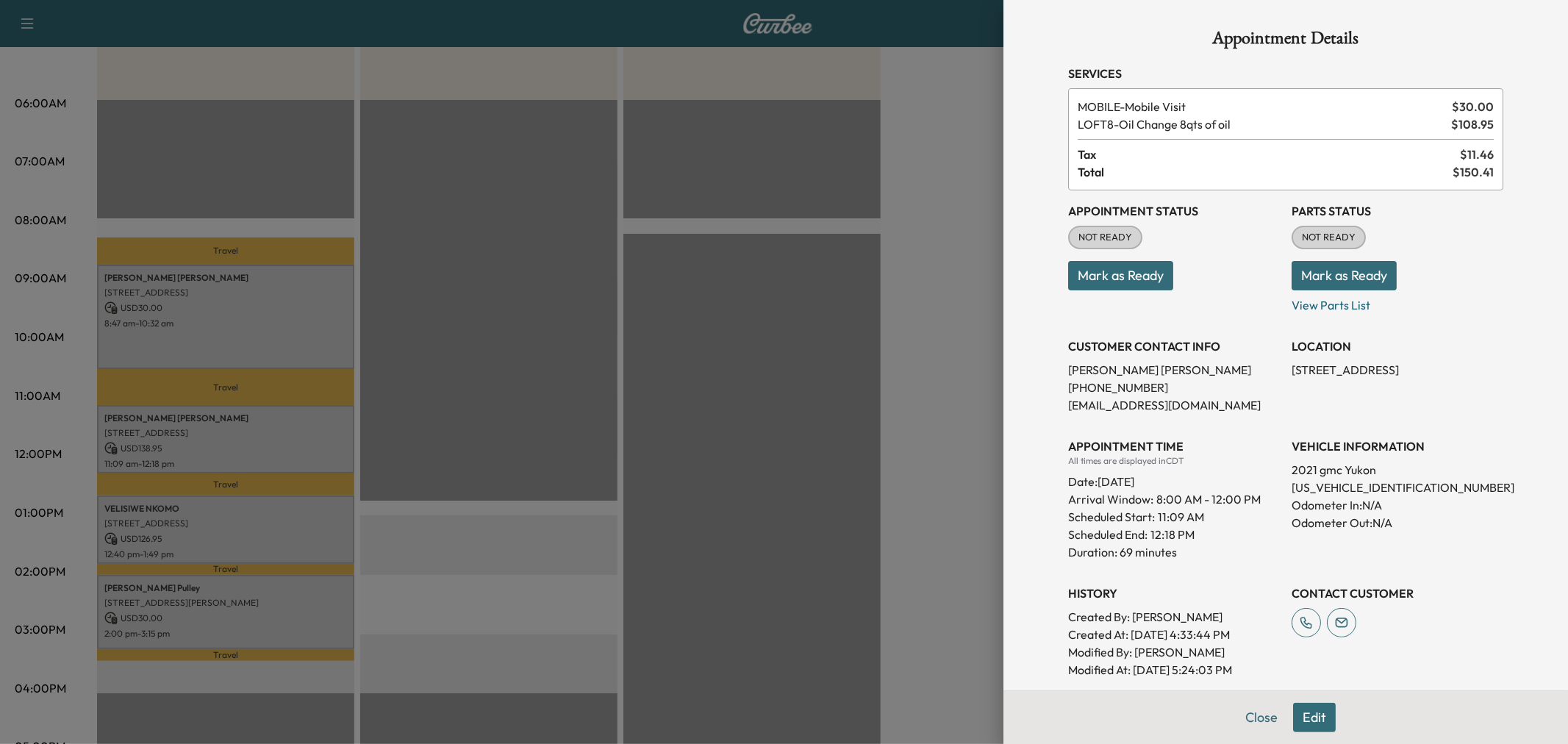
click at [255, 421] on div at bounding box center [784, 372] width 1568 height 744
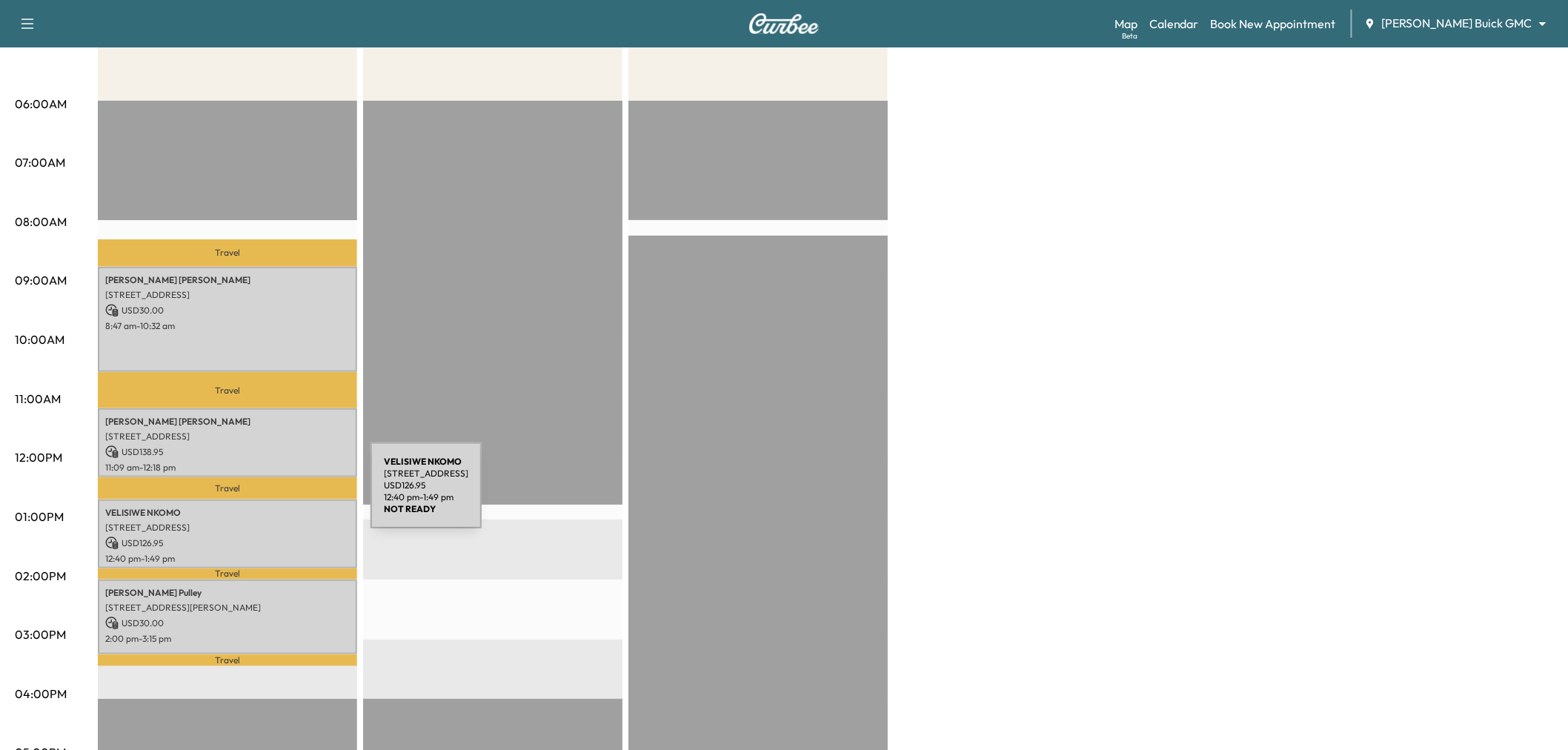
click at [259, 499] on div "VELISIWE NKOMO 14248 Sorano Drive, Frisco, TX 75035, US USD 126.95 12:40 pm - 1…" at bounding box center [228, 534] width 259 height 69
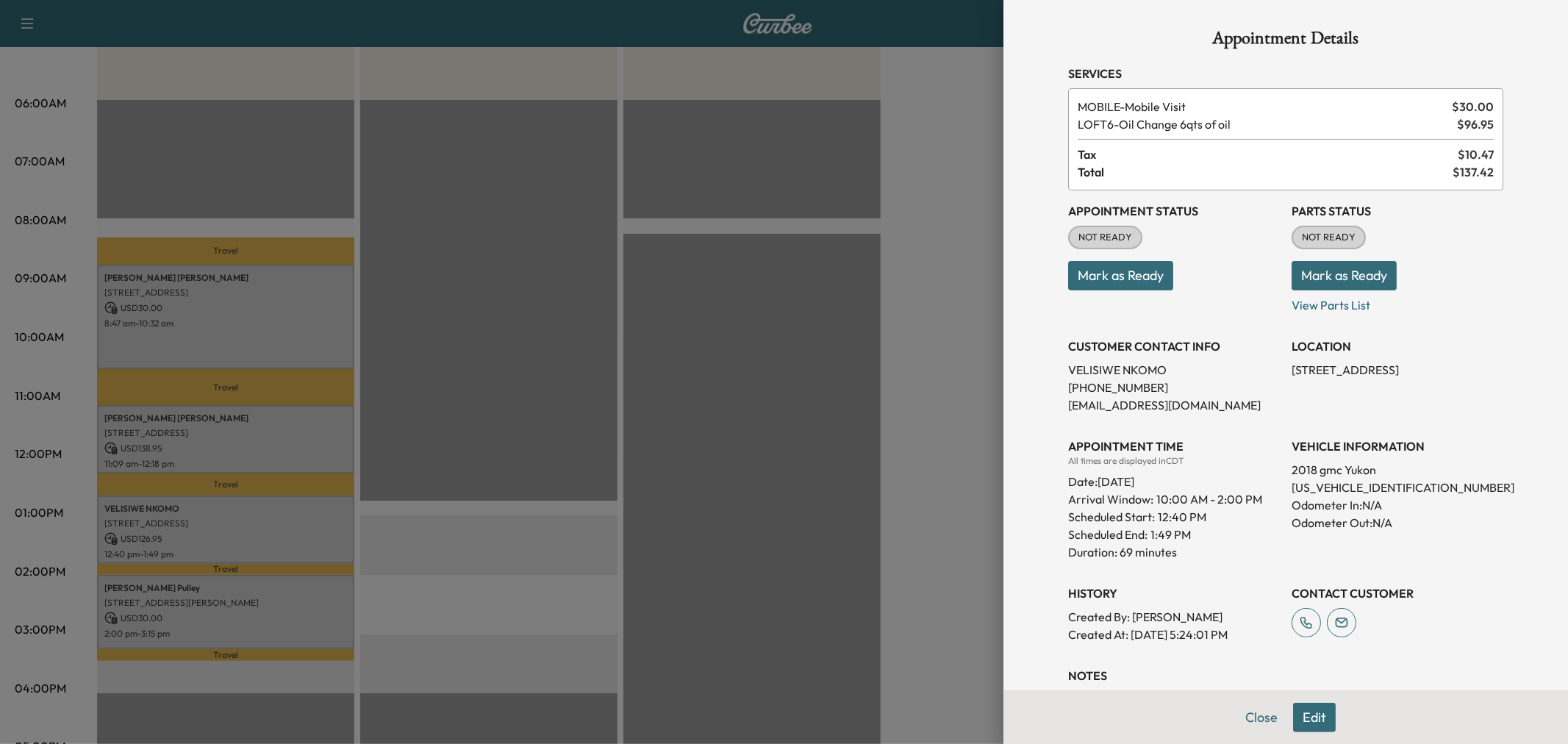
click at [257, 500] on div at bounding box center [784, 372] width 1568 height 744
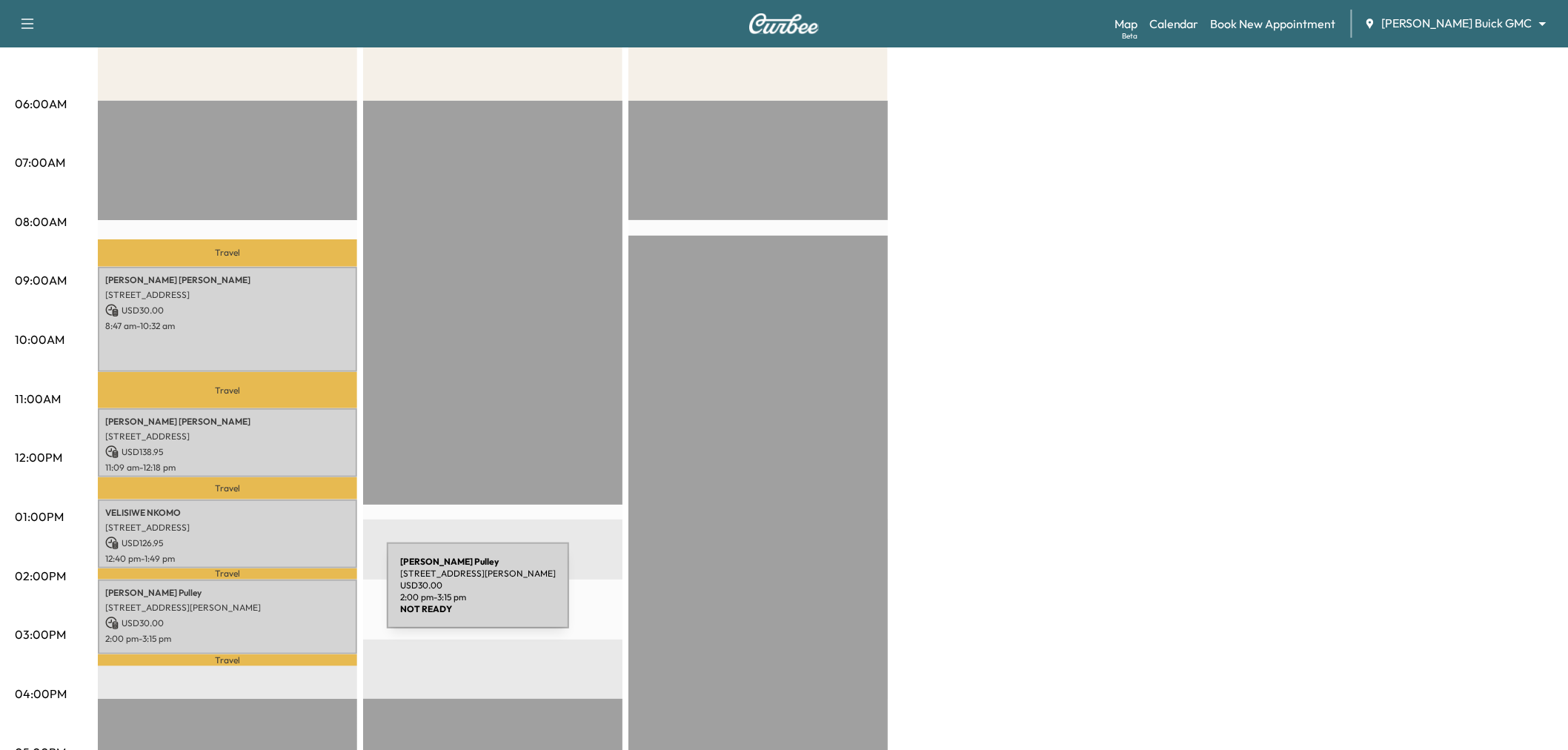
click at [277, 602] on p "11105 Ormond Ln, Frisco, TX 75035, USA" at bounding box center [228, 607] width 245 height 12
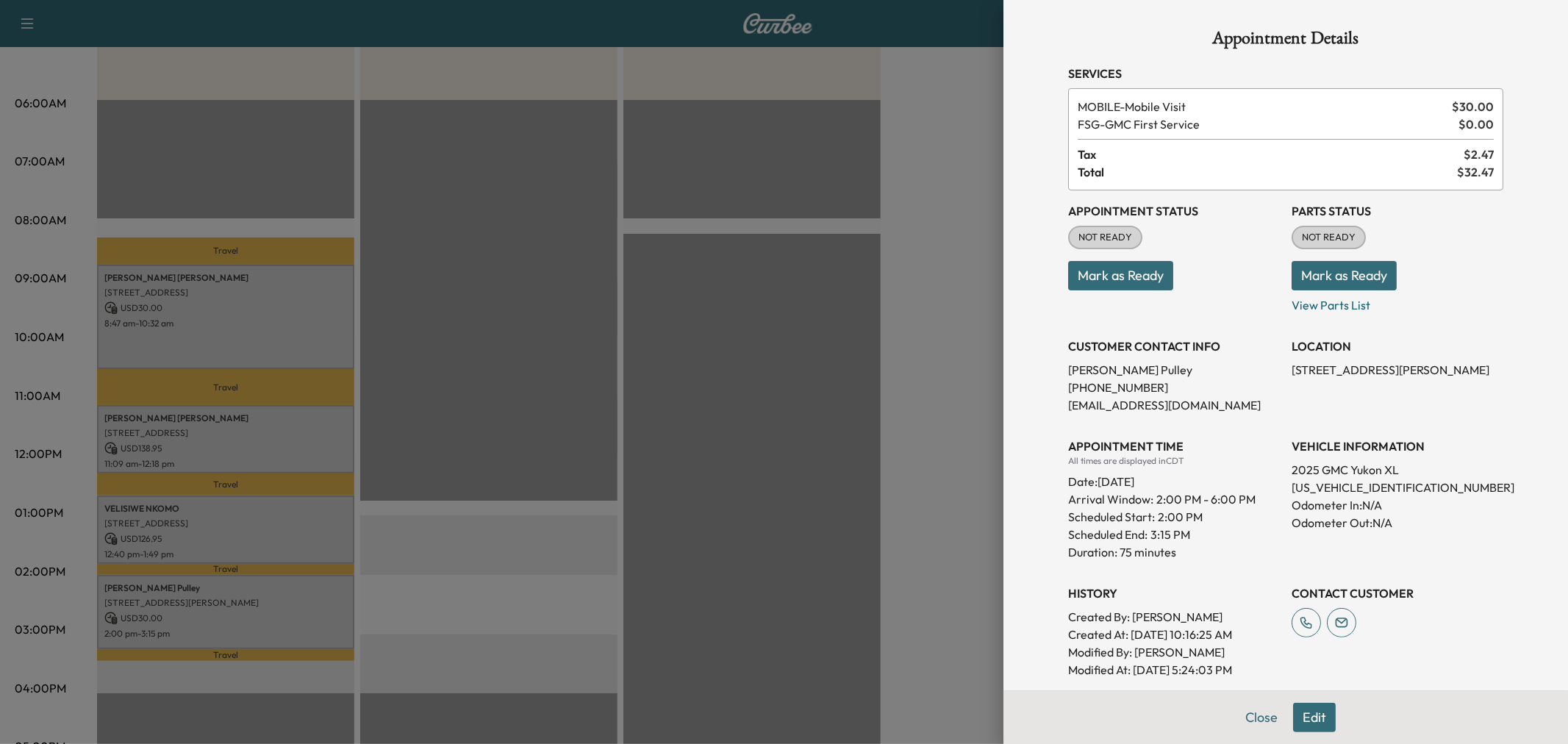
click at [275, 595] on div at bounding box center [784, 372] width 1568 height 744
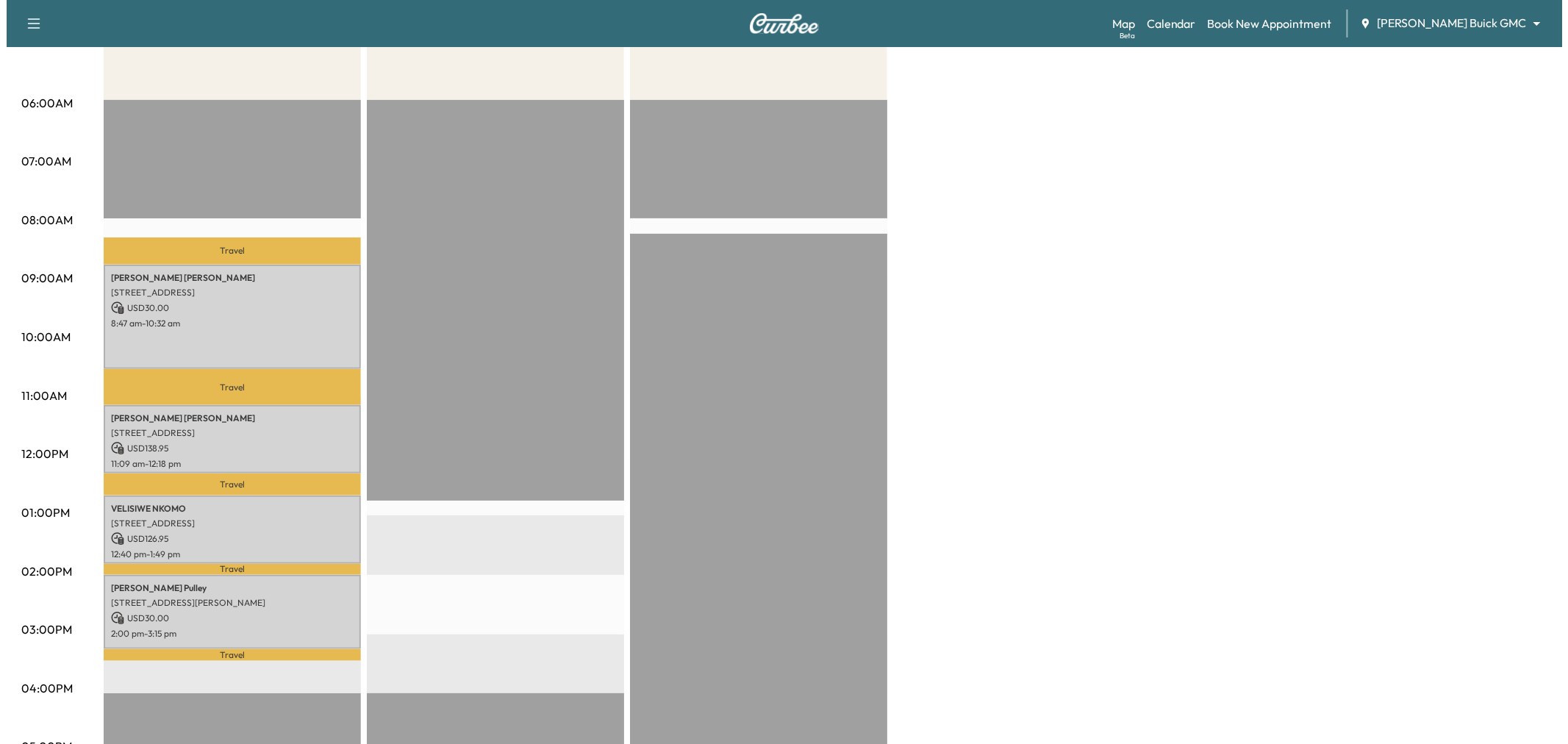
scroll to position [0, 0]
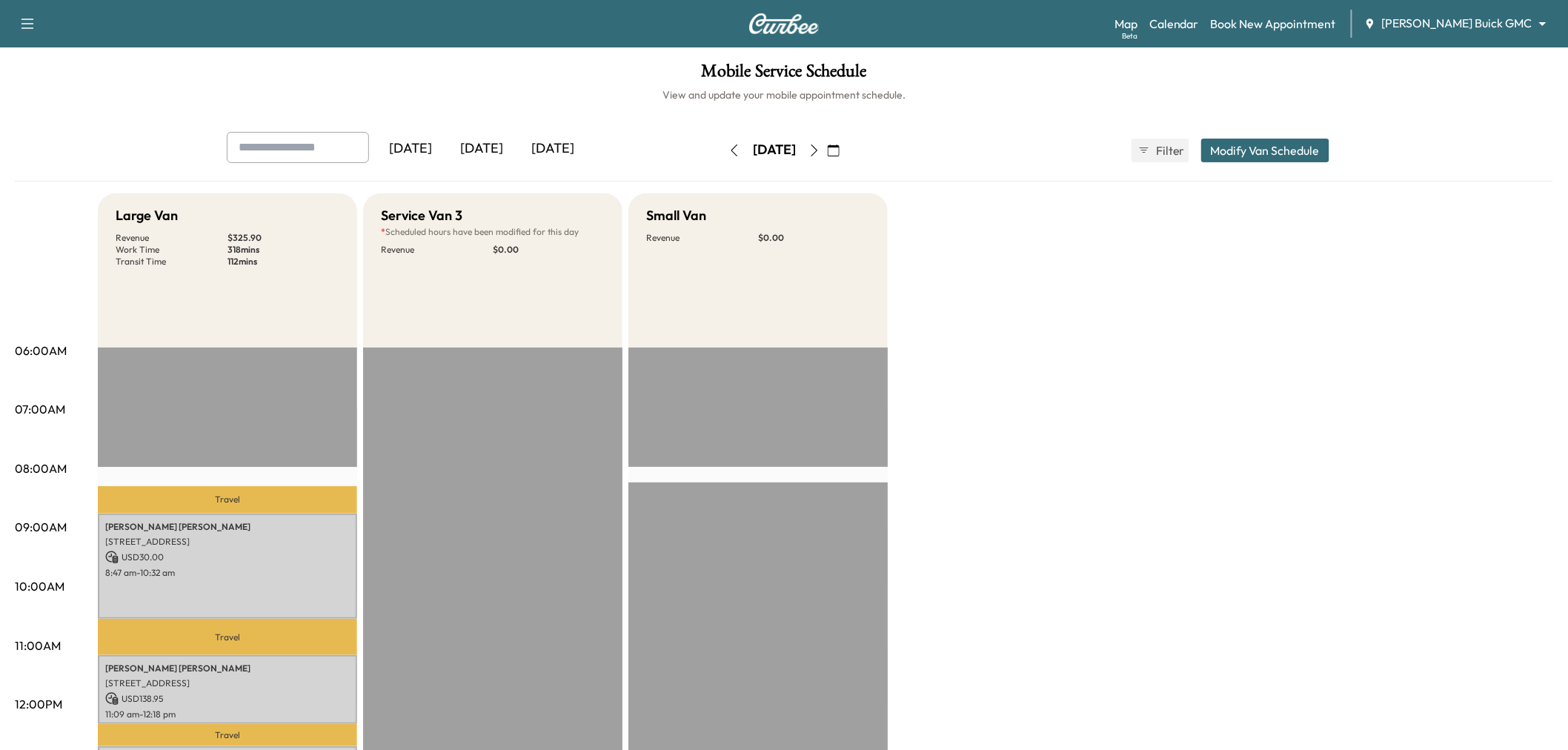
click at [582, 146] on div "[DATE]" at bounding box center [553, 149] width 71 height 34
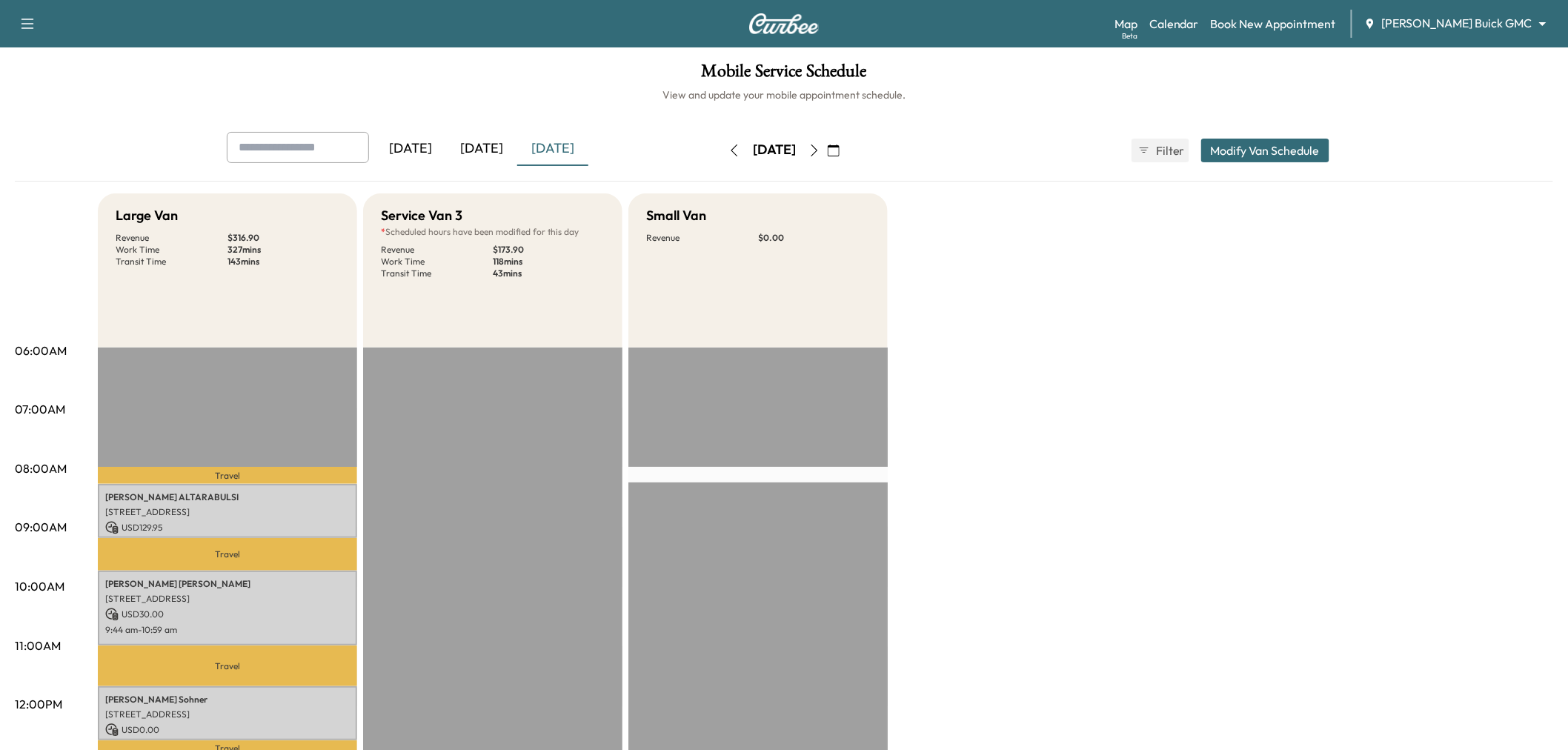
click at [495, 148] on div "[DATE]" at bounding box center [482, 149] width 71 height 34
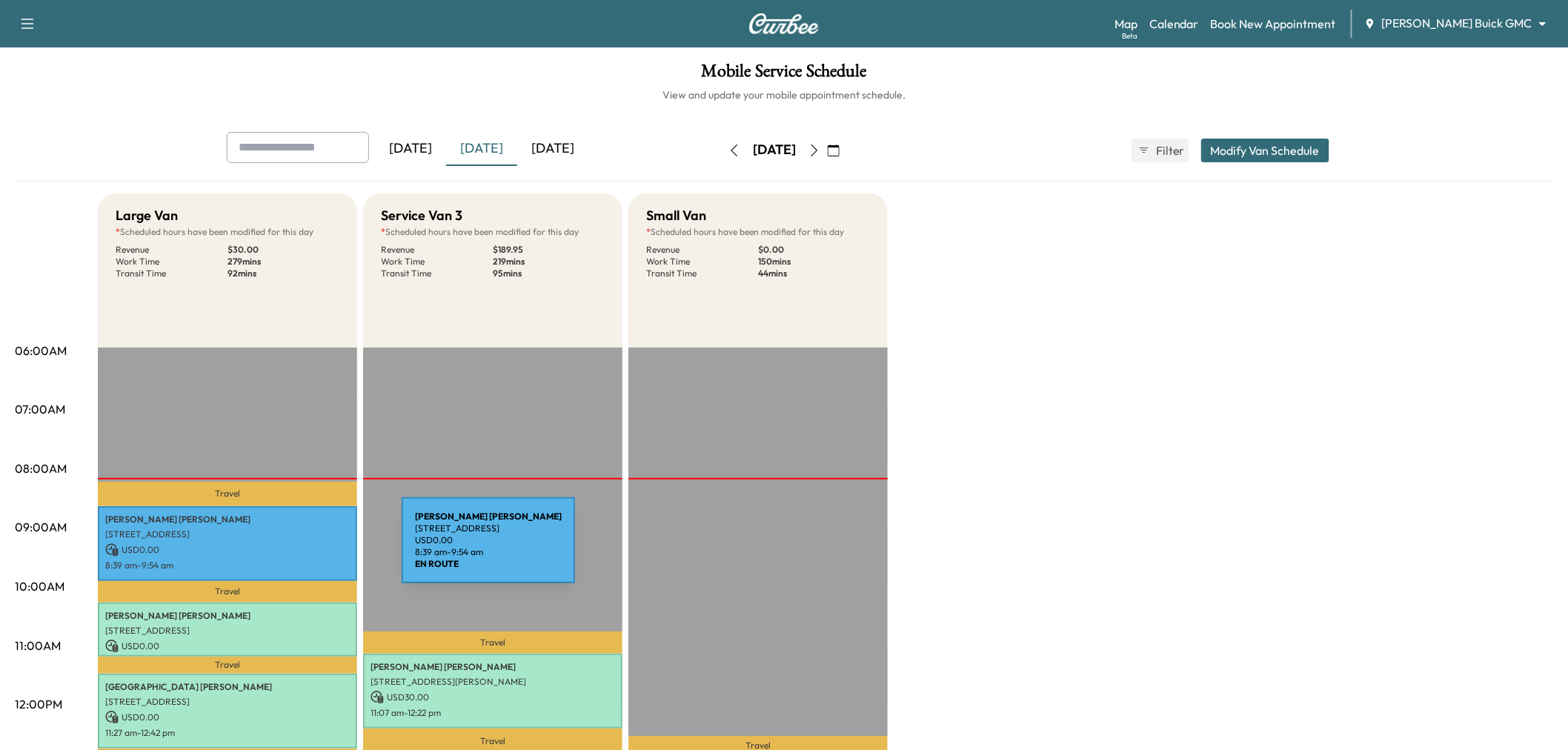
click at [290, 549] on p "USD 0.00" at bounding box center [228, 550] width 245 height 13
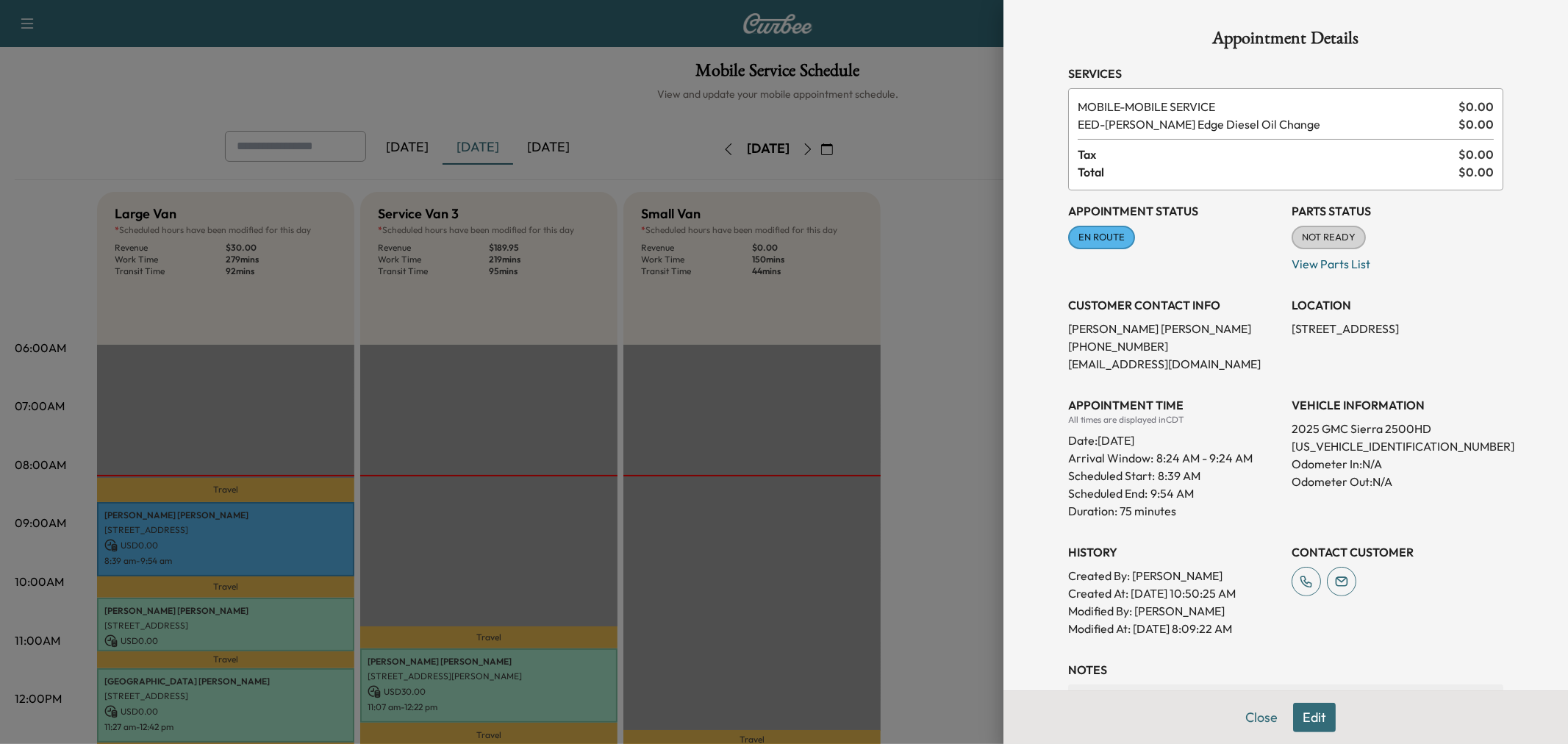
click at [273, 539] on div at bounding box center [784, 372] width 1568 height 744
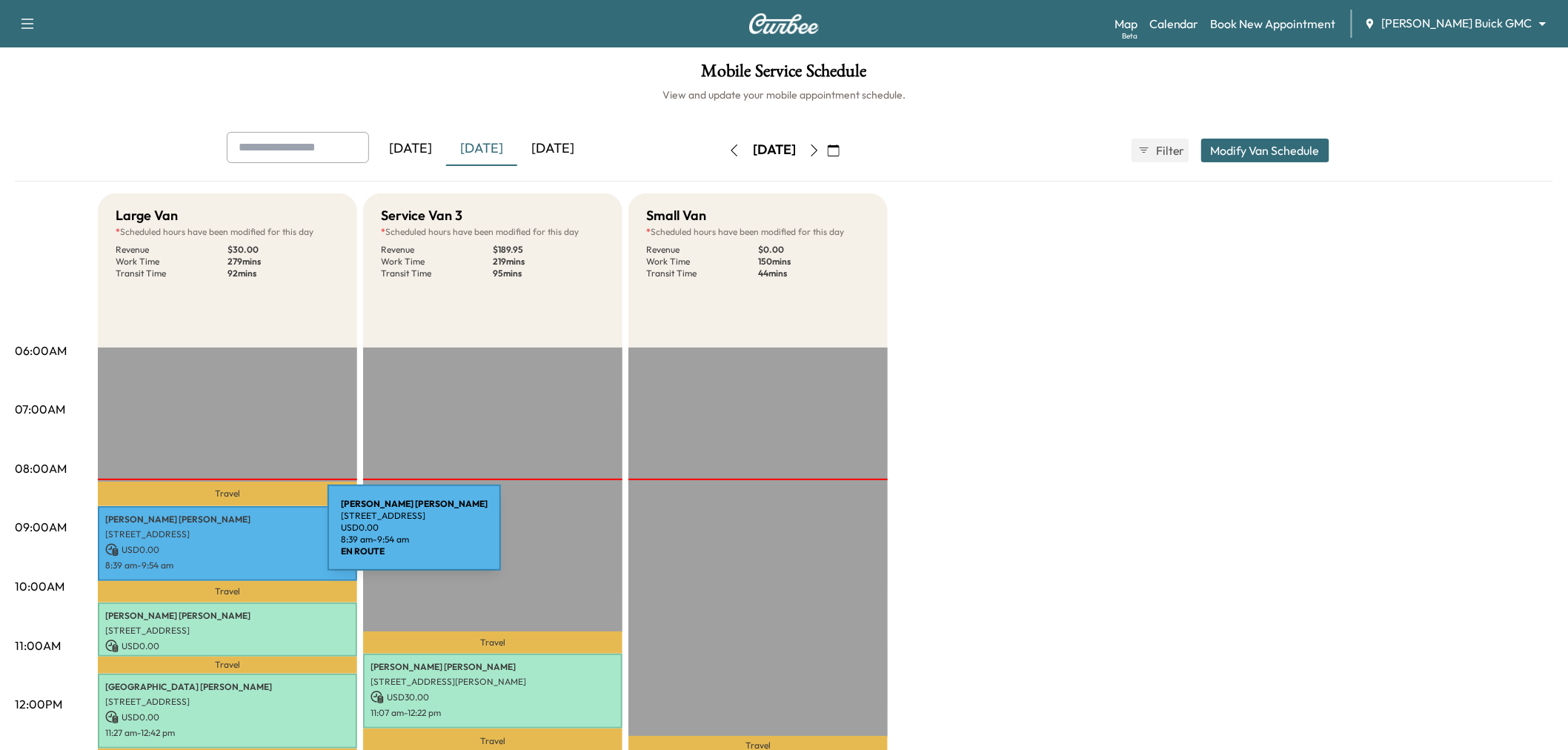
click at [216, 537] on p "1640 Kingsbridge Ln, Prosper, TX 75078, USA" at bounding box center [228, 534] width 245 height 12
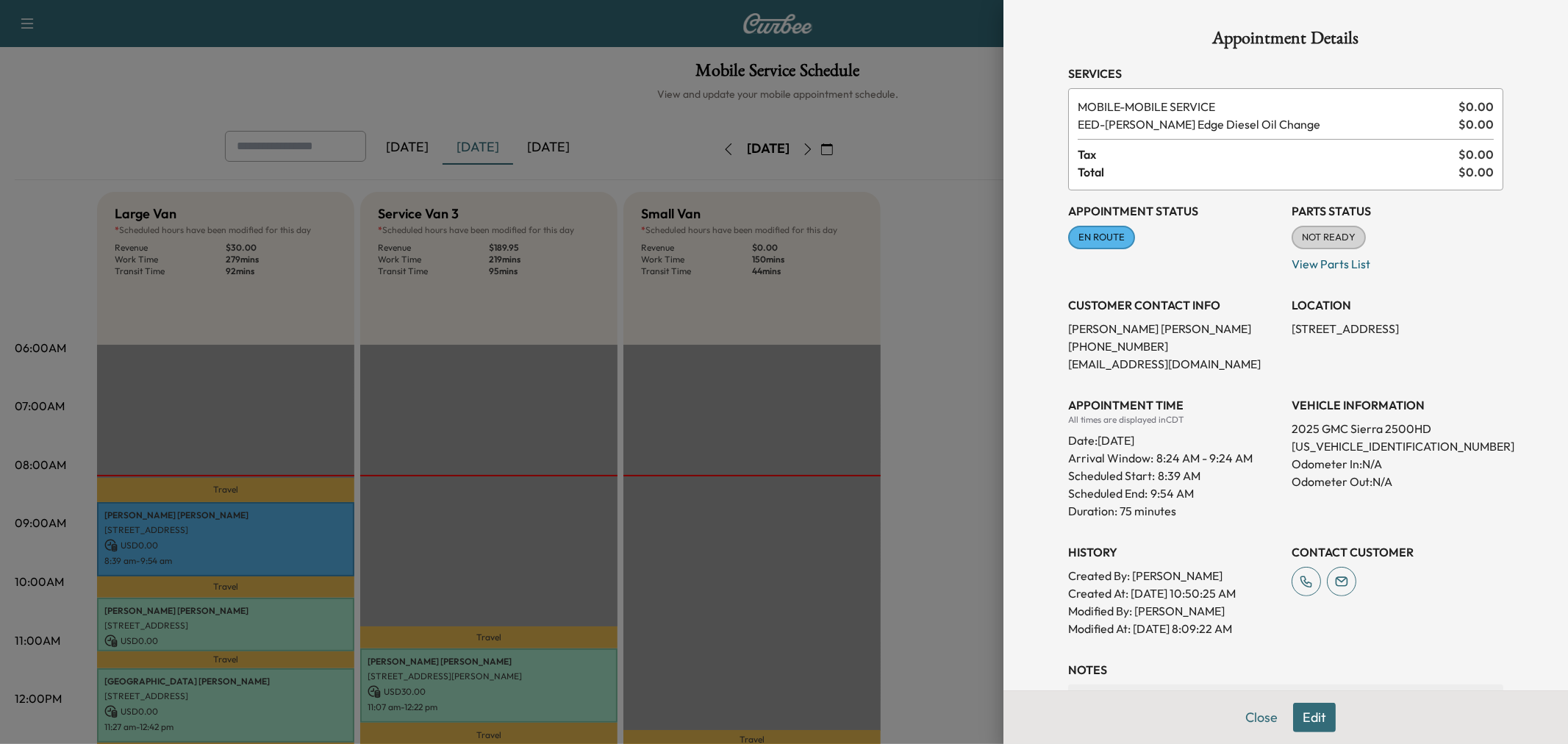
click at [913, 329] on div at bounding box center [784, 372] width 1568 height 744
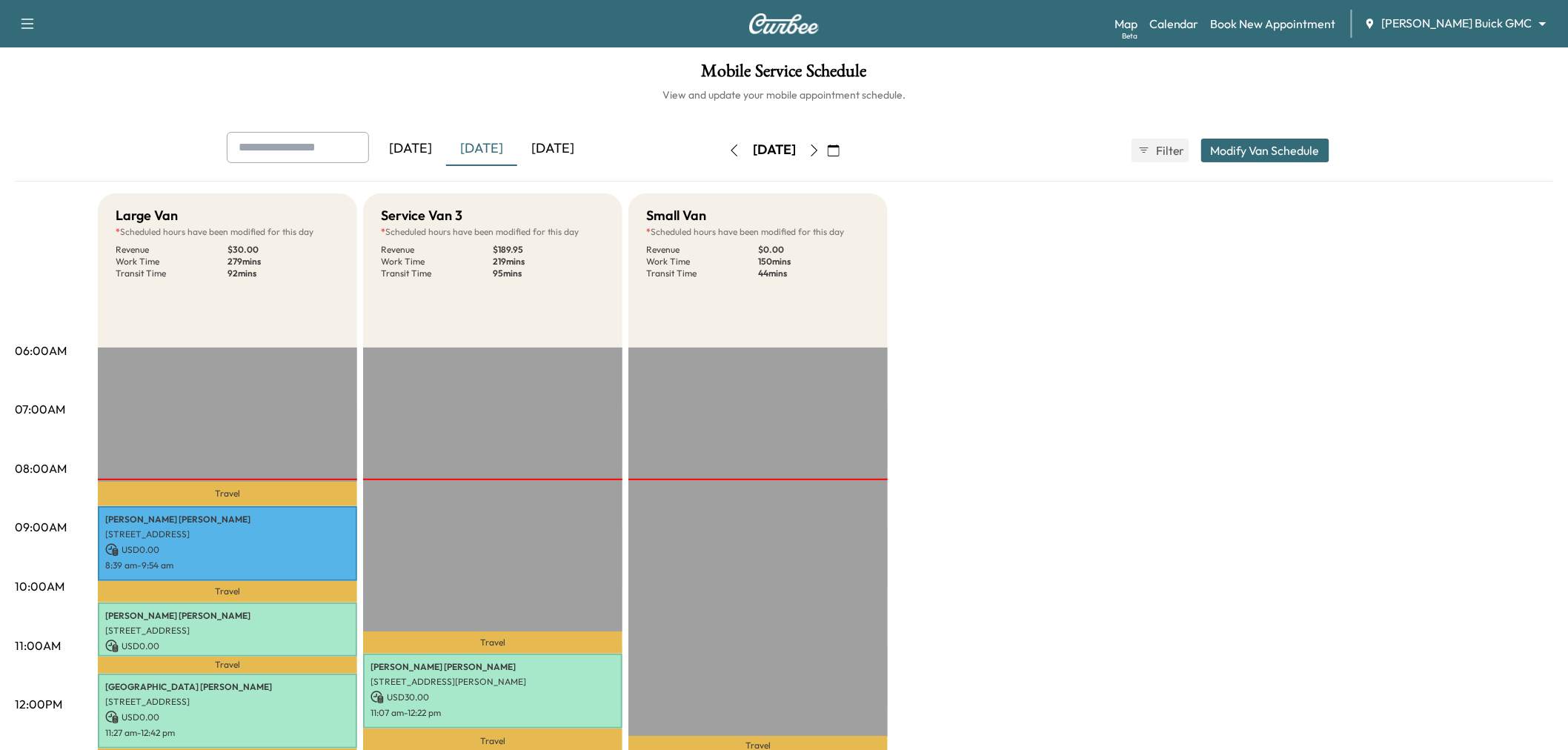
click at [221, 588] on p "Travel" at bounding box center [228, 592] width 259 height 22
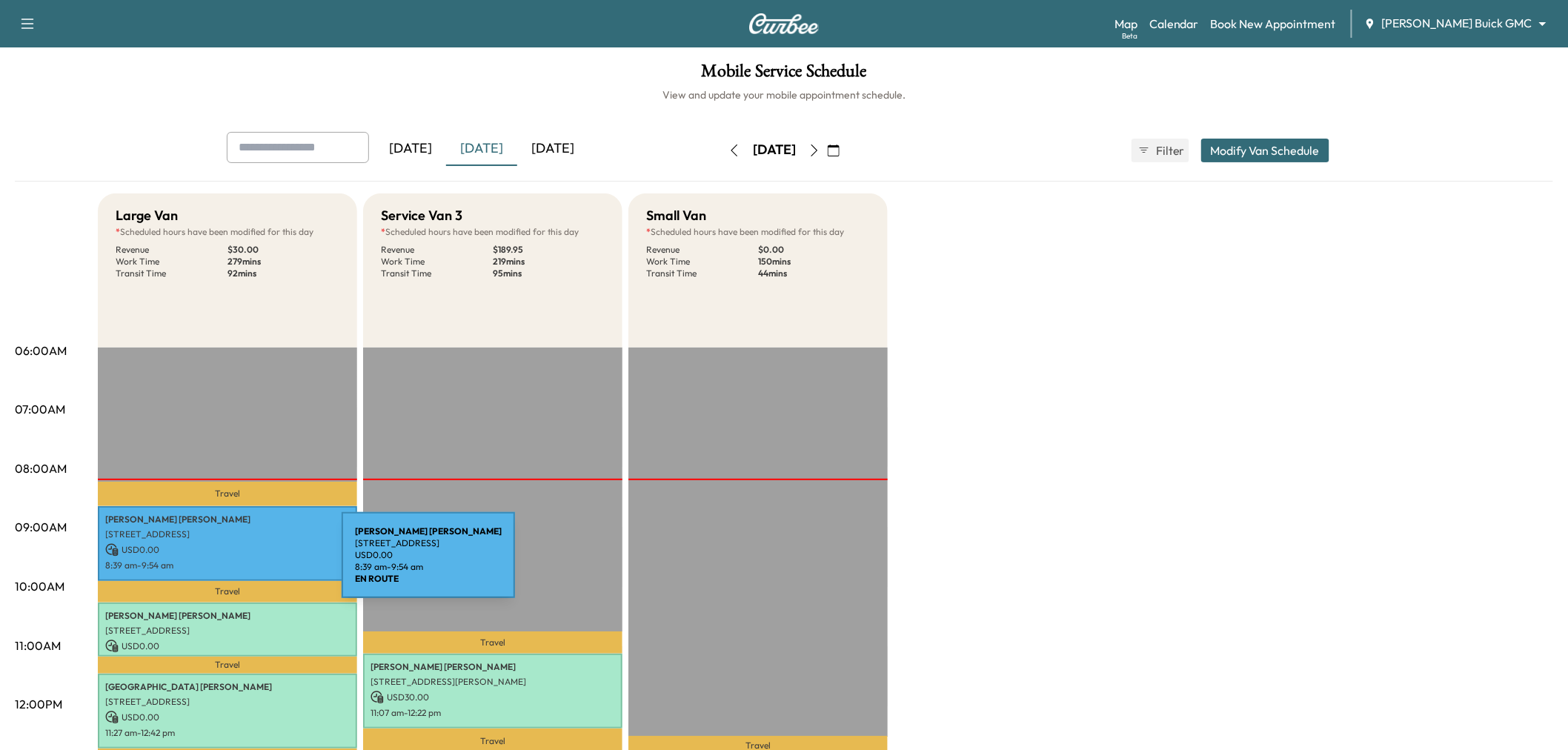
click at [230, 564] on p "8:39 am - 9:54 am" at bounding box center [228, 565] width 245 height 12
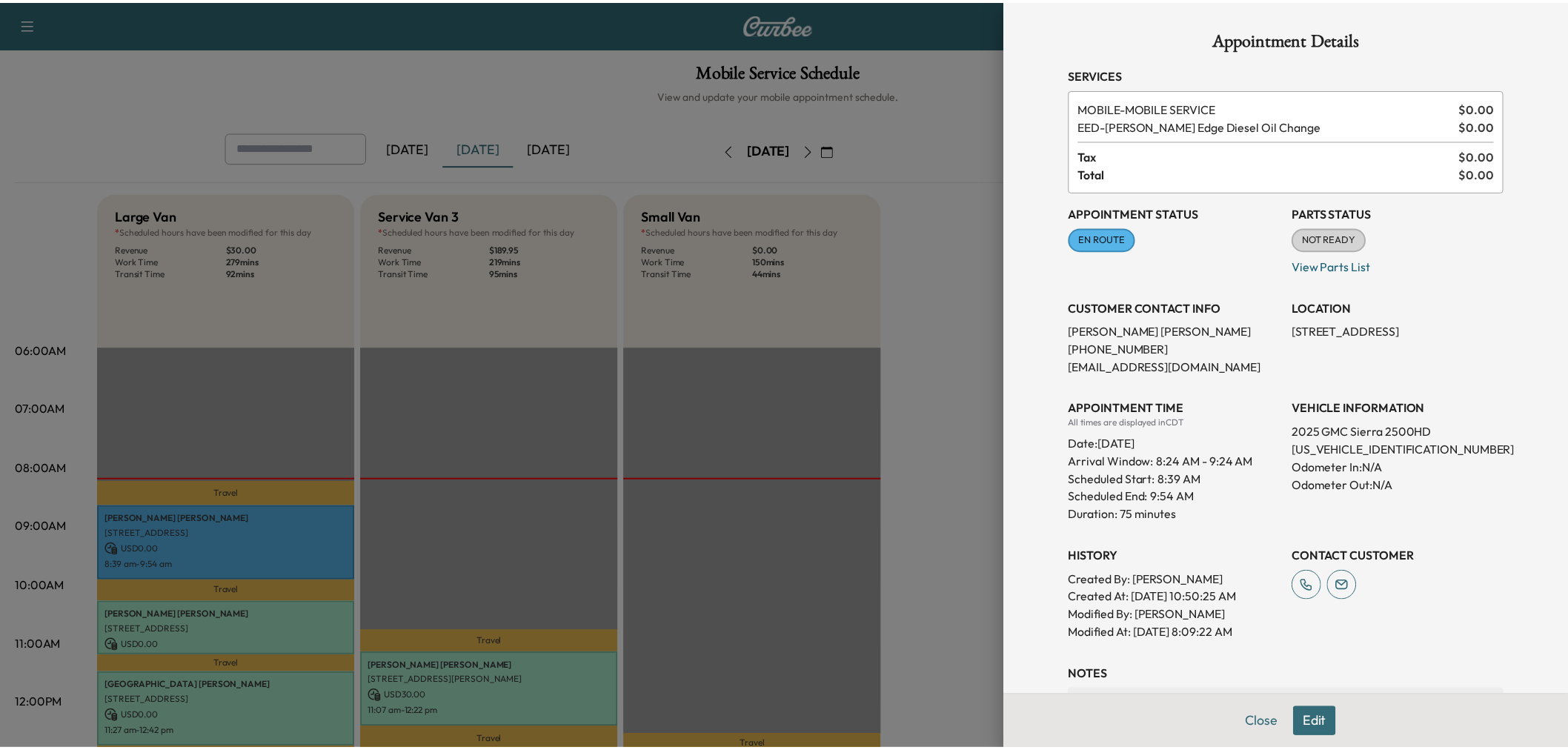
scroll to position [234, 0]
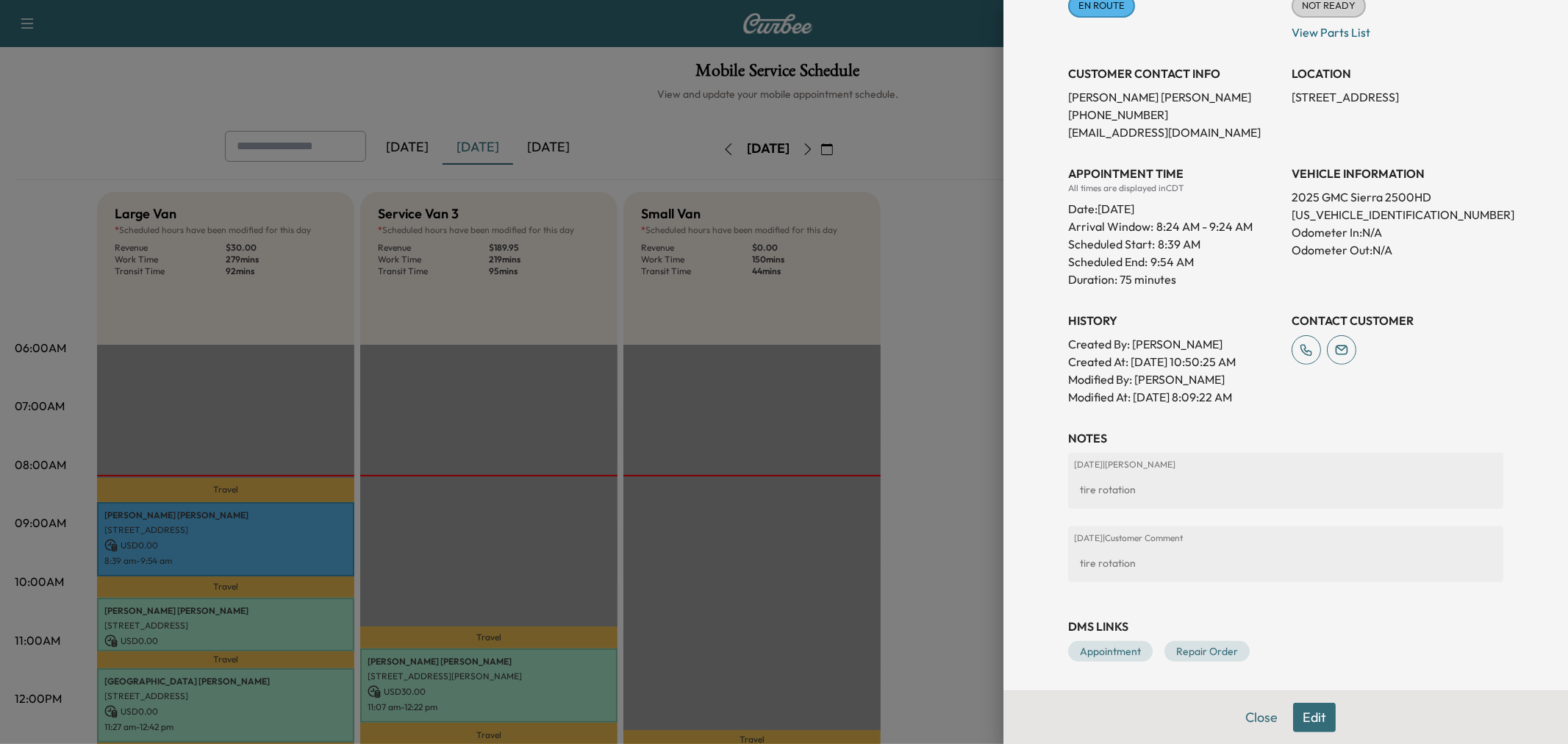
click at [932, 466] on div at bounding box center [784, 372] width 1568 height 744
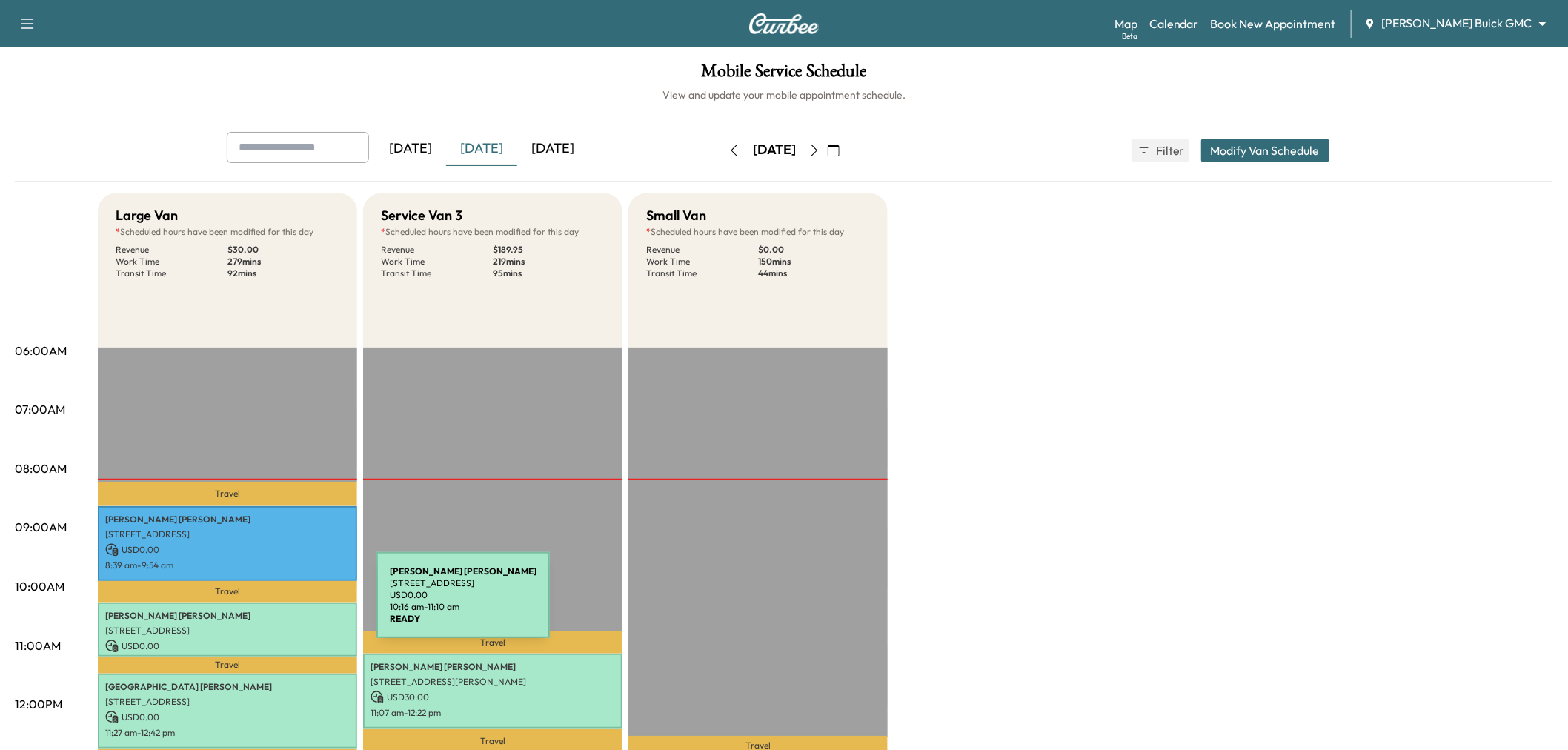
click at [247, 648] on p "USD 0.00" at bounding box center [228, 646] width 245 height 13
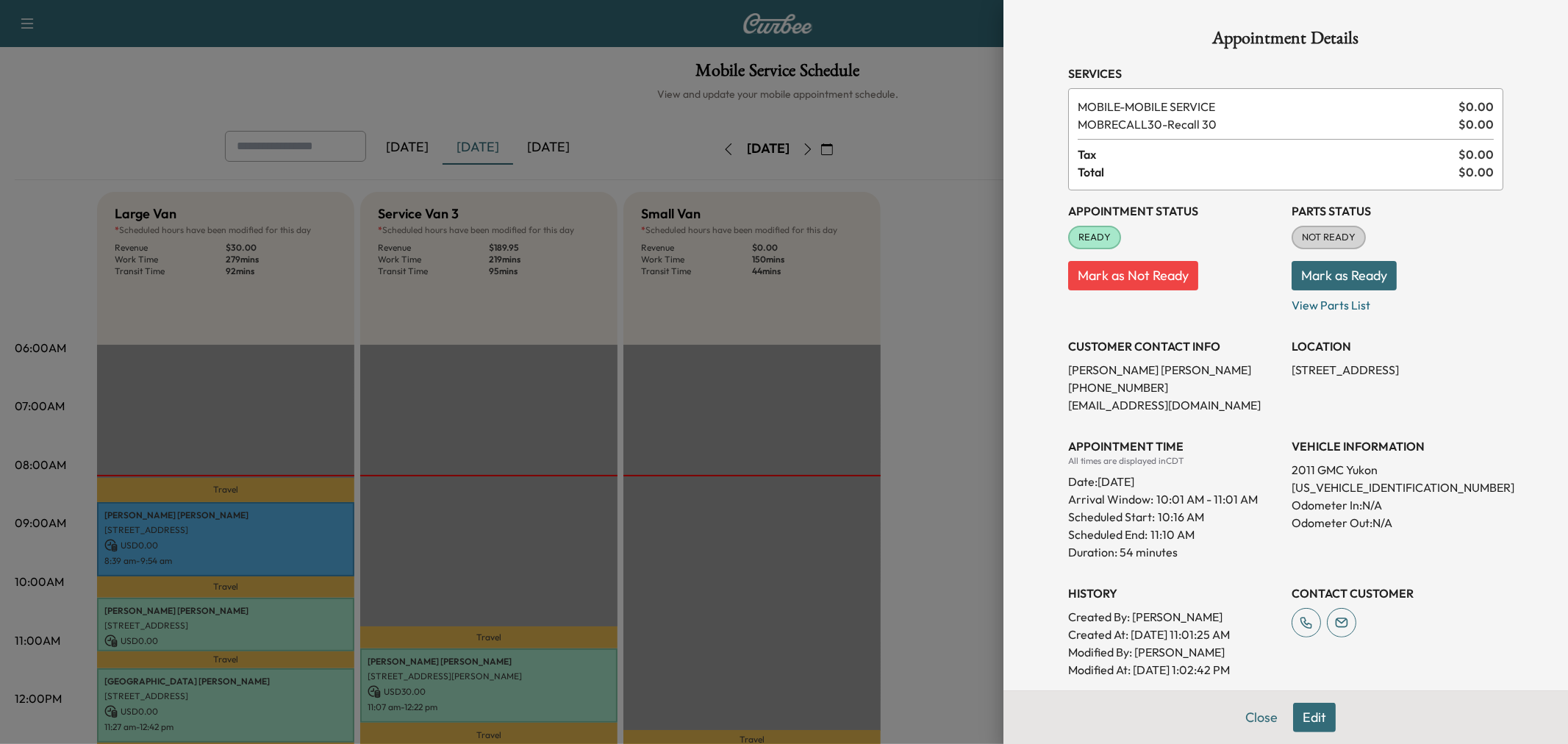
click at [334, 529] on div at bounding box center [784, 372] width 1568 height 744
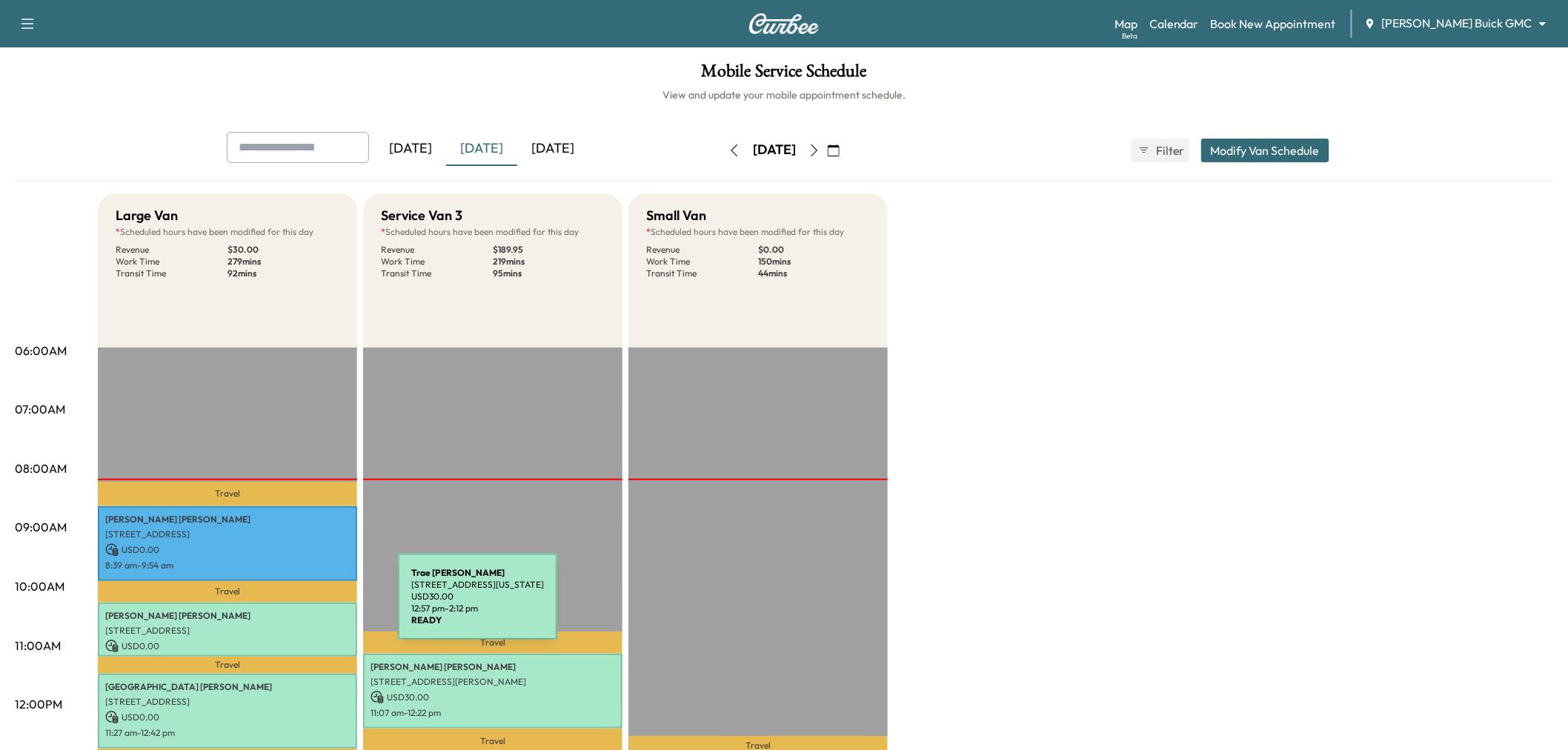
scroll to position [165, 0]
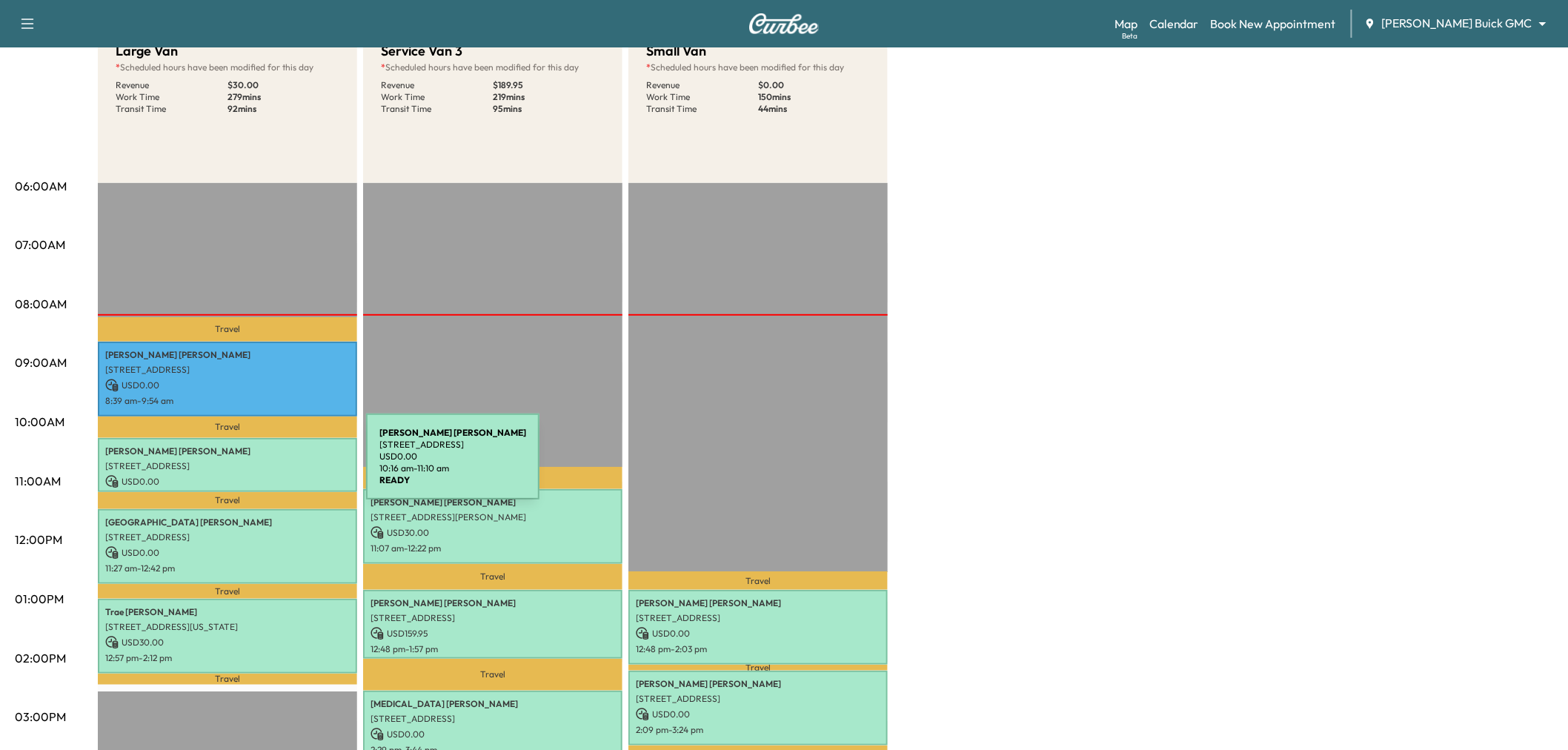
click at [255, 465] on p "2321 HAMPTON DR, LITTLE ELM, TX 75068, USA" at bounding box center [228, 466] width 245 height 12
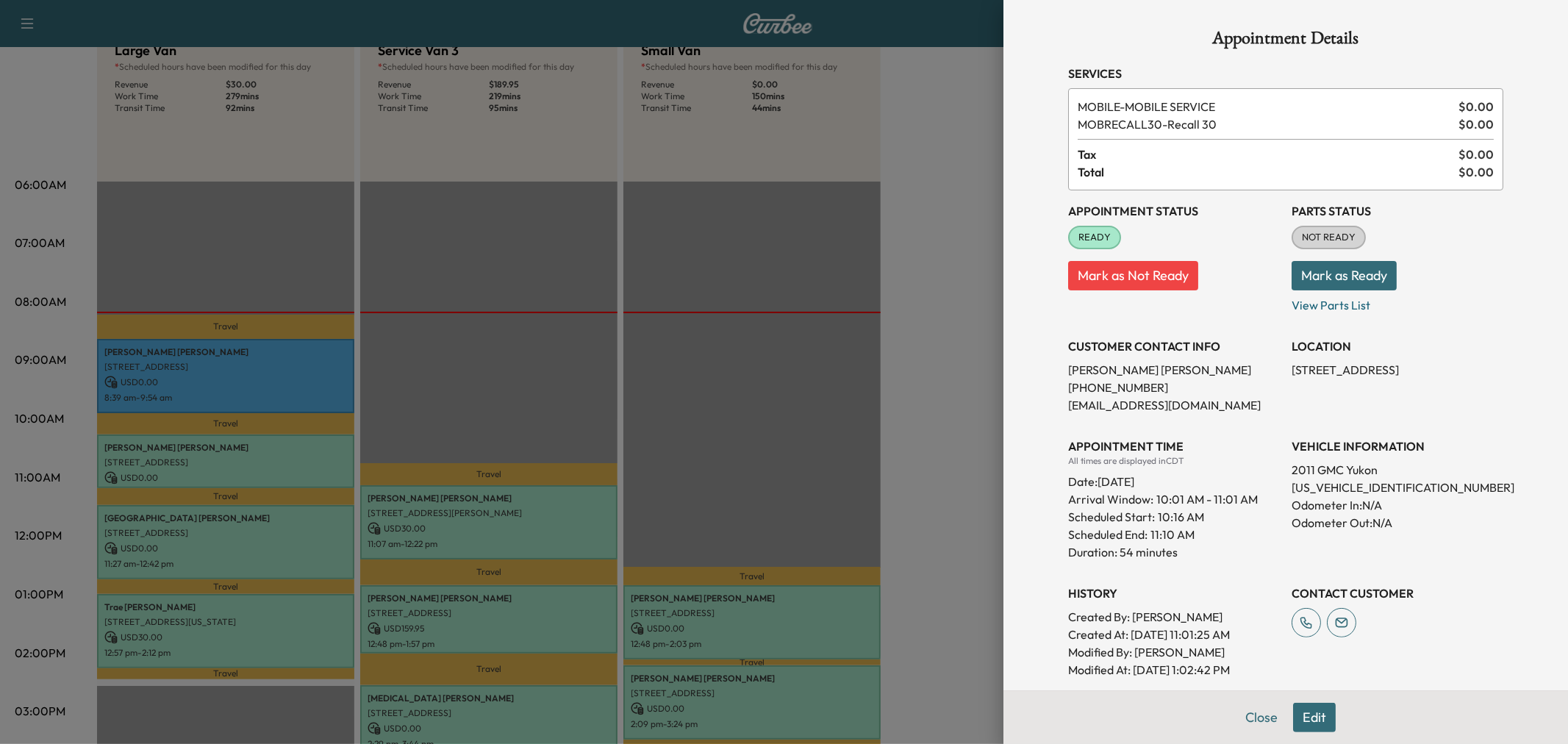
click at [251, 466] on div at bounding box center [784, 372] width 1568 height 744
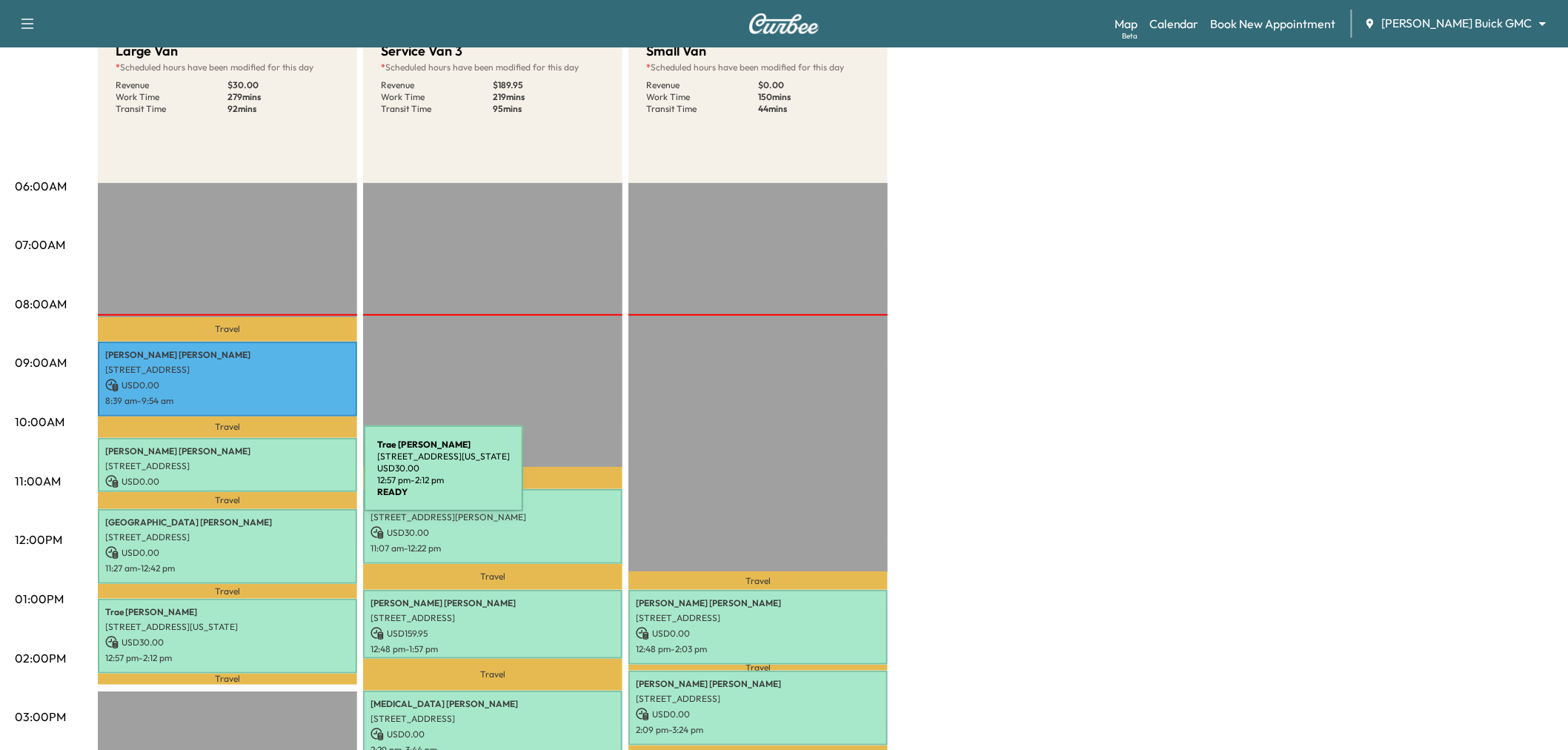
scroll to position [329, 0]
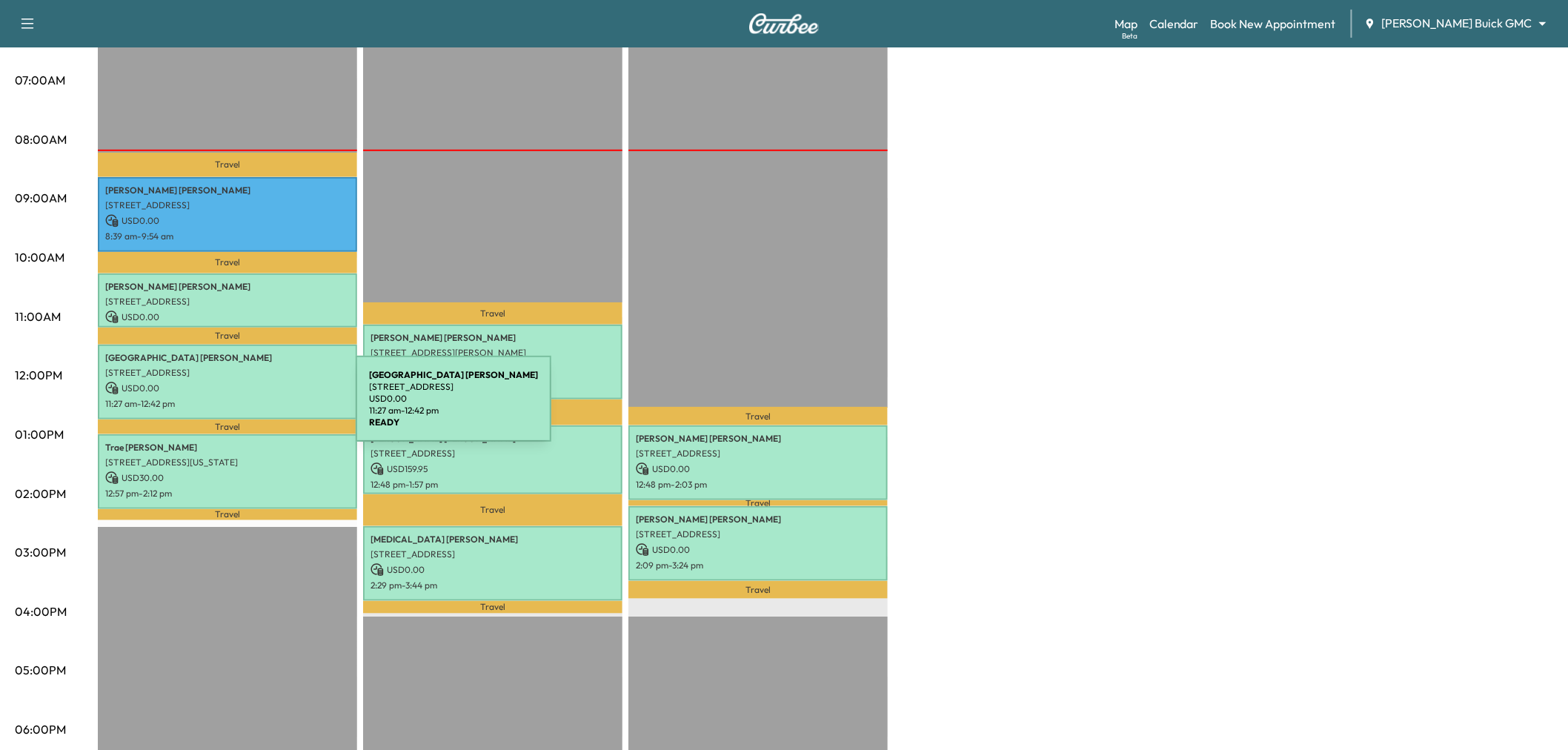
click at [245, 408] on div "Madison Cargile 6973 Bridge View Dr, Frisco, TX 75034, USA USD 0.00 11:27 am - …" at bounding box center [228, 382] width 259 height 75
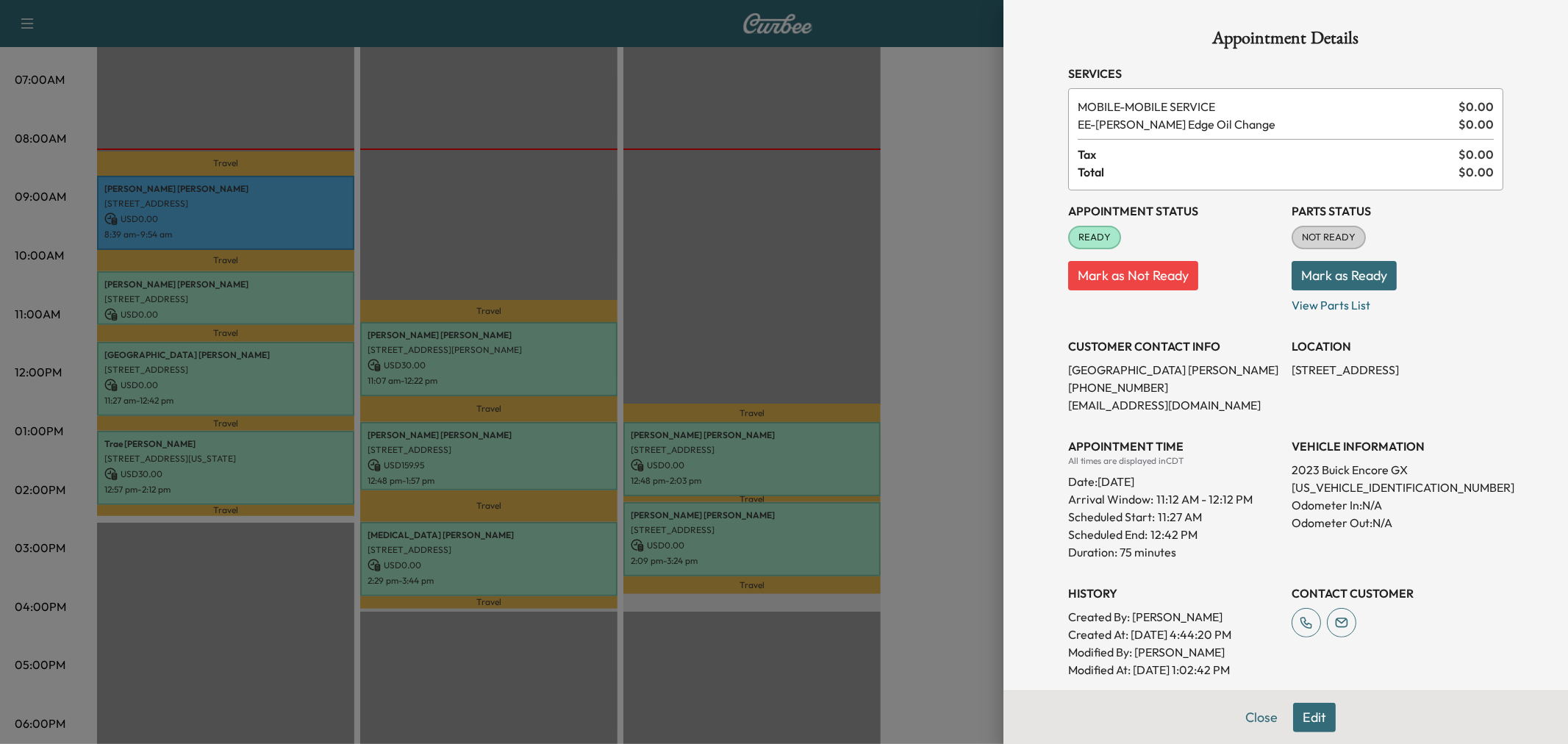
click at [243, 405] on div at bounding box center [784, 372] width 1568 height 744
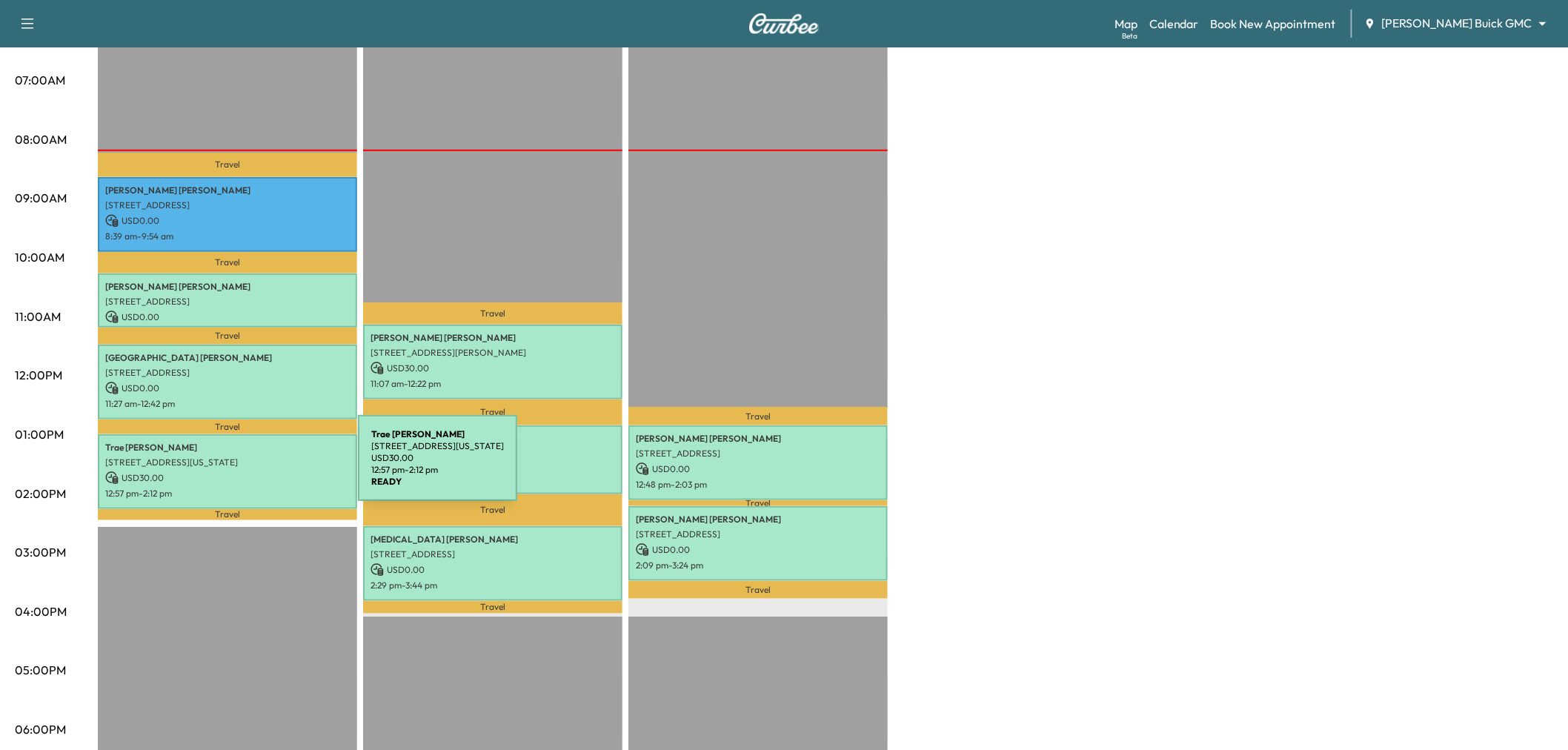
click at [246, 471] on p "USD 30.00" at bounding box center [228, 478] width 245 height 13
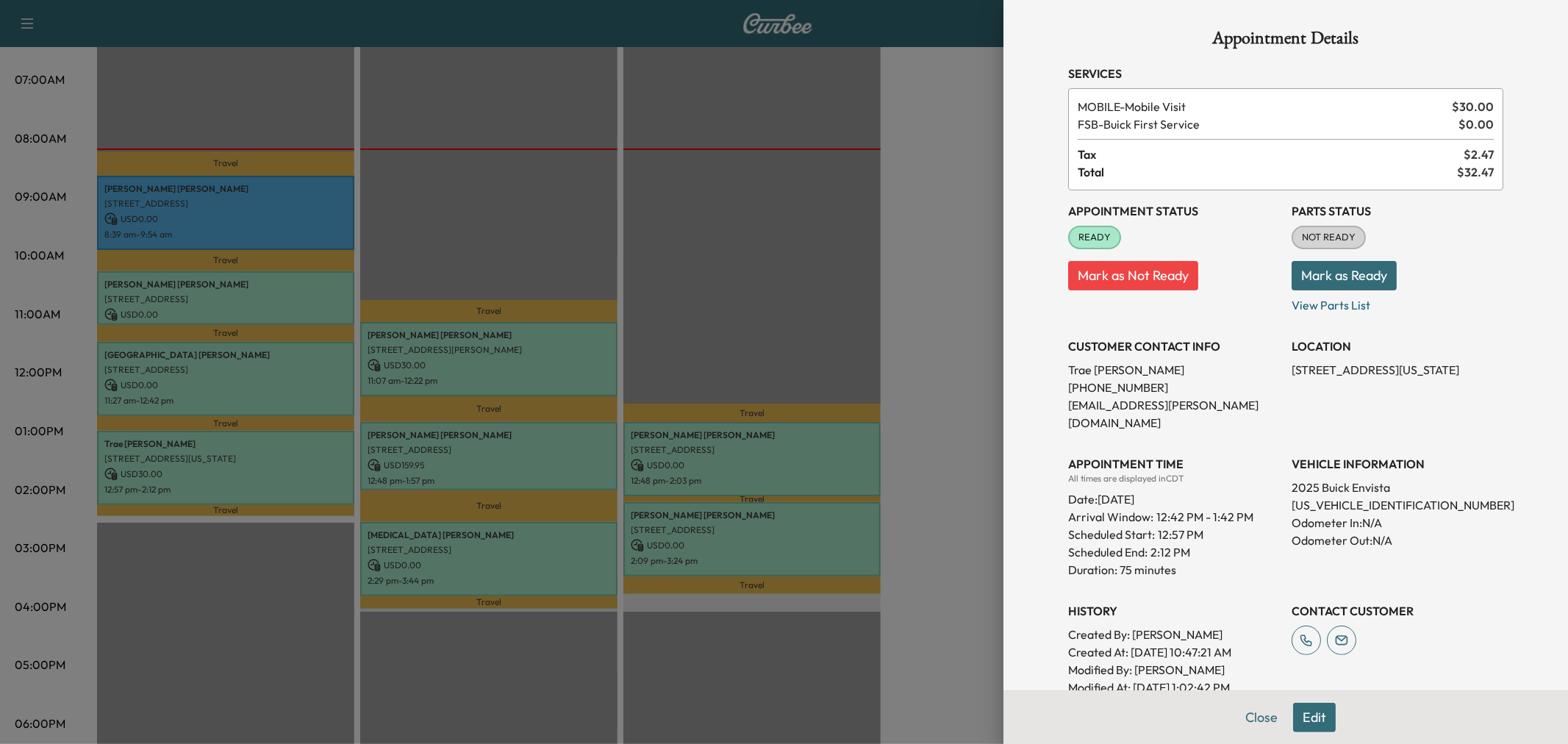
click at [244, 463] on div at bounding box center [784, 372] width 1568 height 744
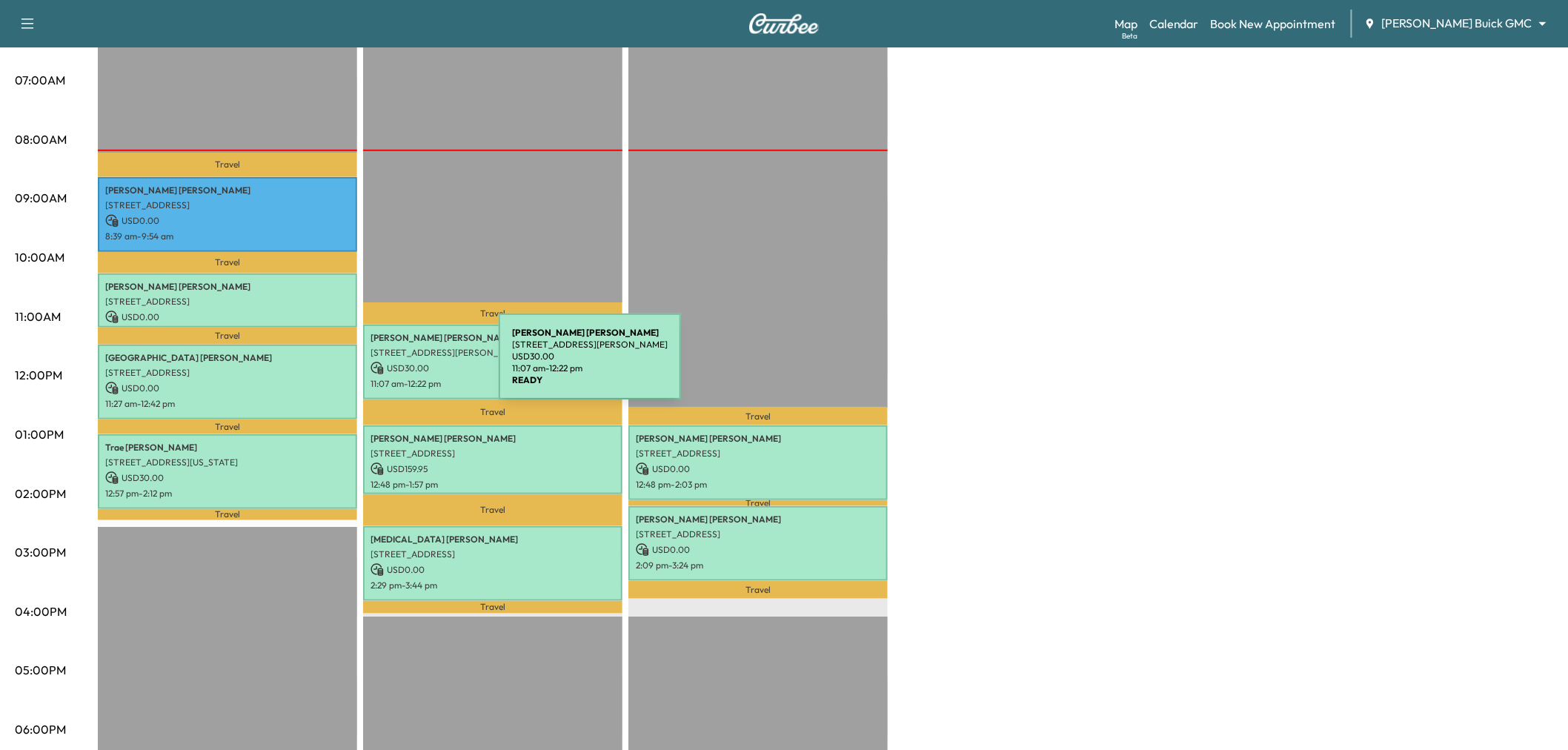
click at [388, 365] on p "USD 30.00" at bounding box center [493, 368] width 245 height 13
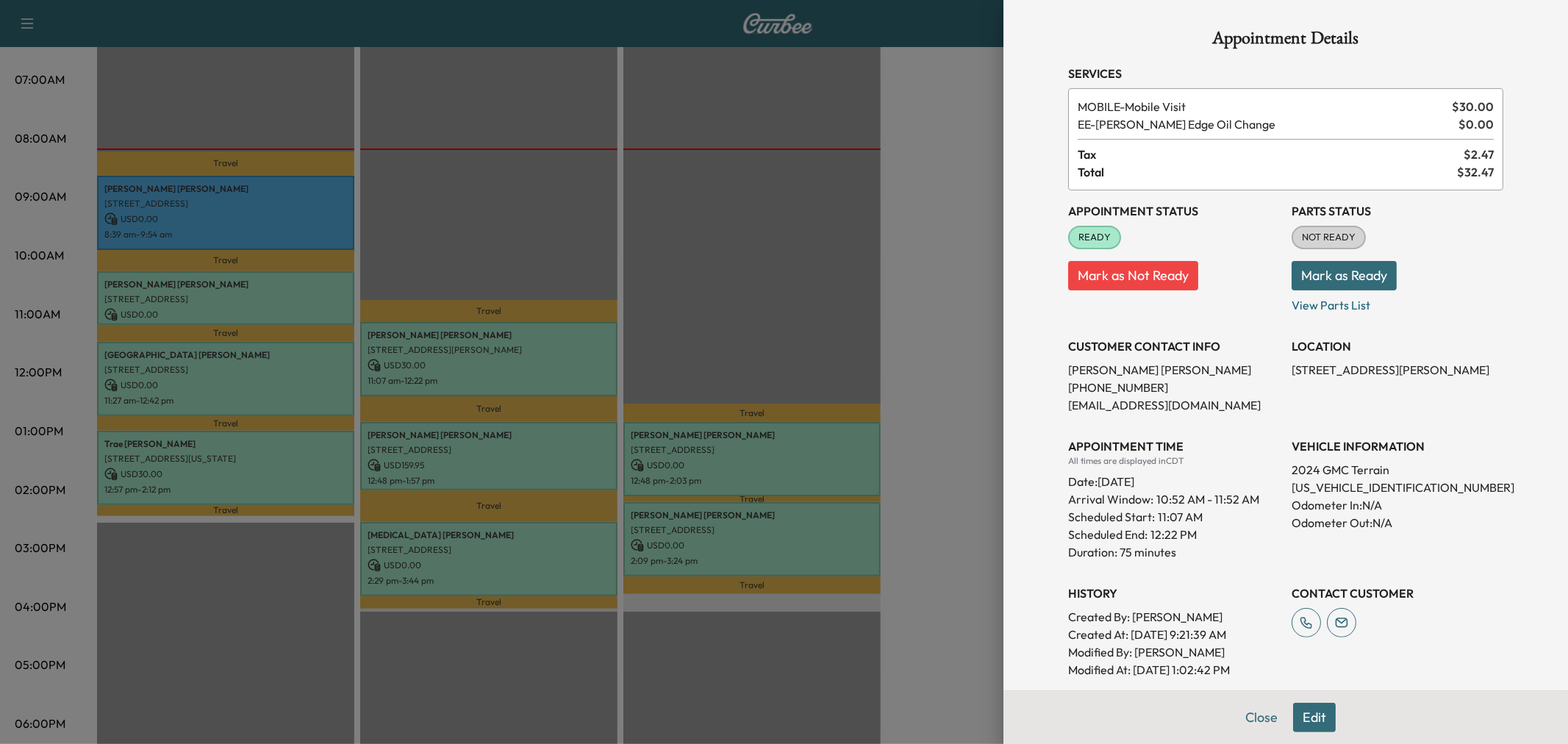
click at [436, 360] on div at bounding box center [784, 372] width 1568 height 744
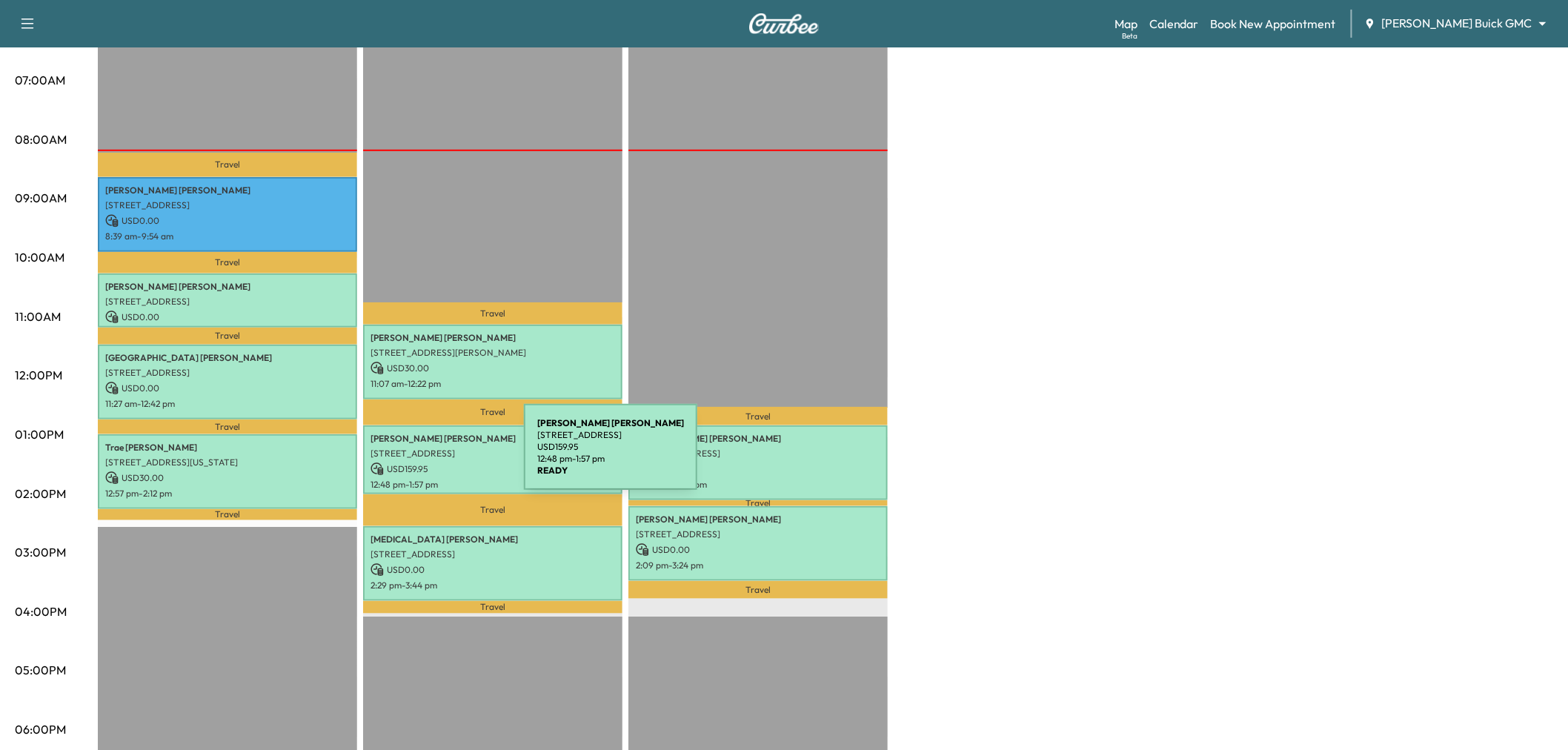
click at [413, 462] on p "USD 159.95" at bounding box center [493, 469] width 245 height 13
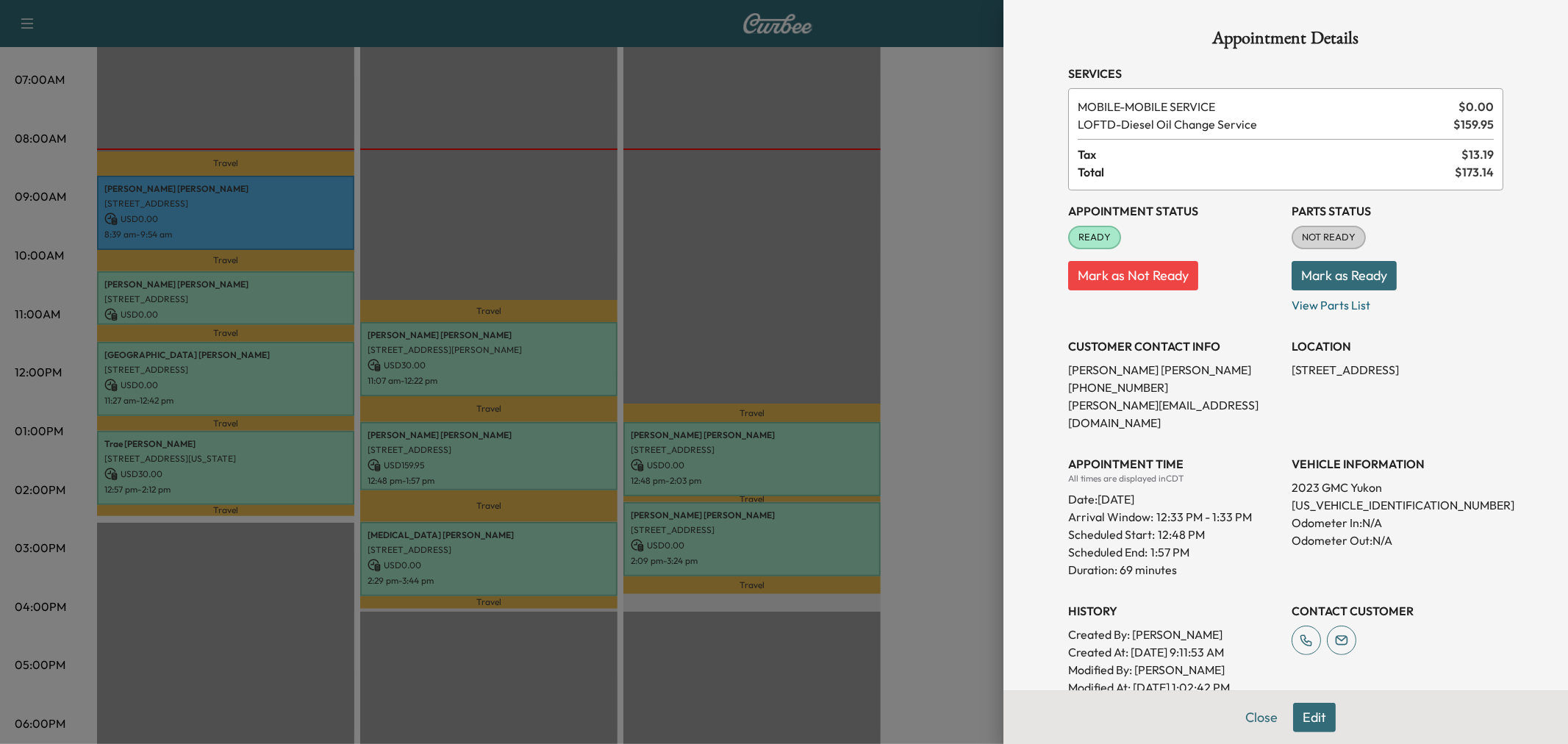
click at [409, 452] on div at bounding box center [784, 372] width 1568 height 744
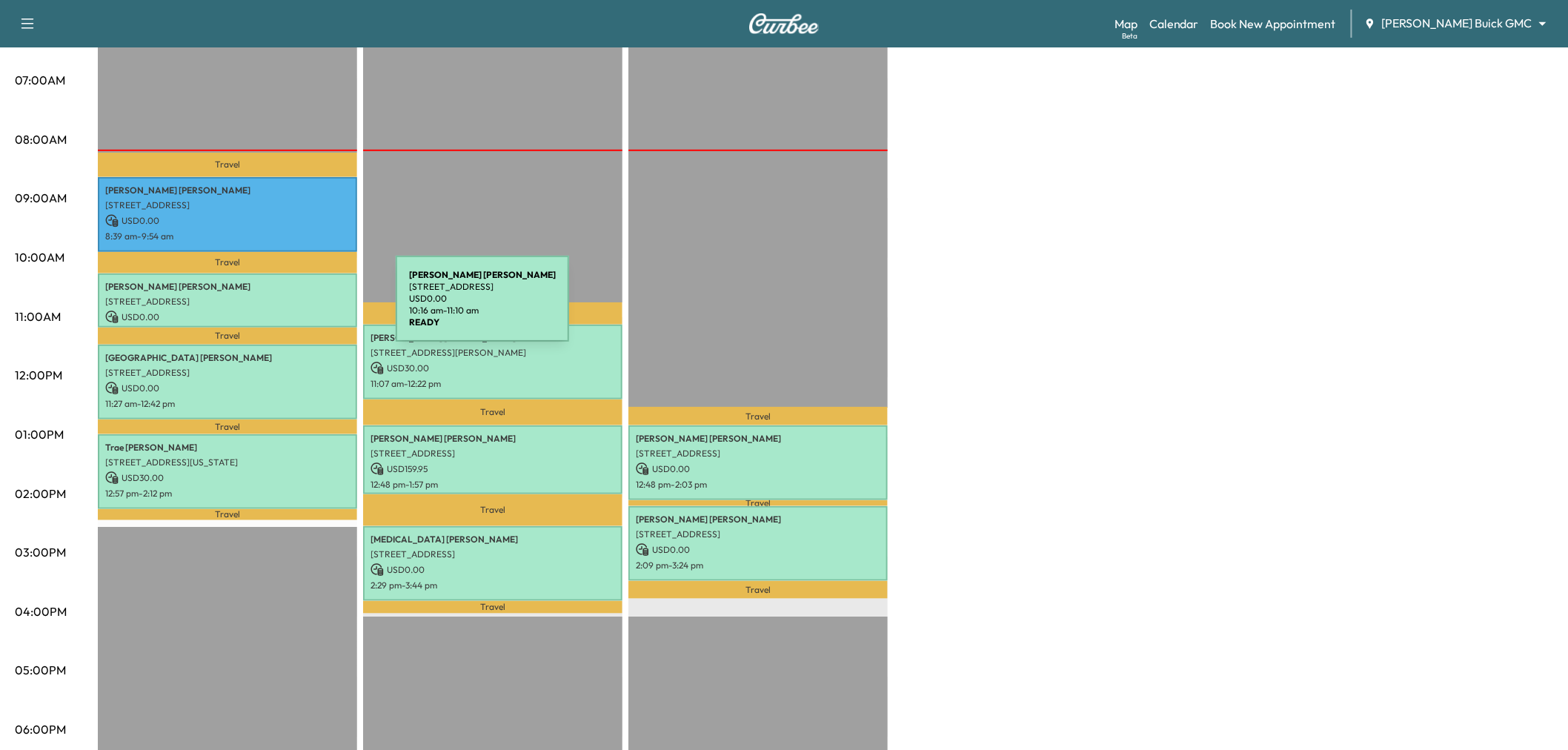
click at [285, 311] on p "USD 0.00" at bounding box center [228, 317] width 245 height 13
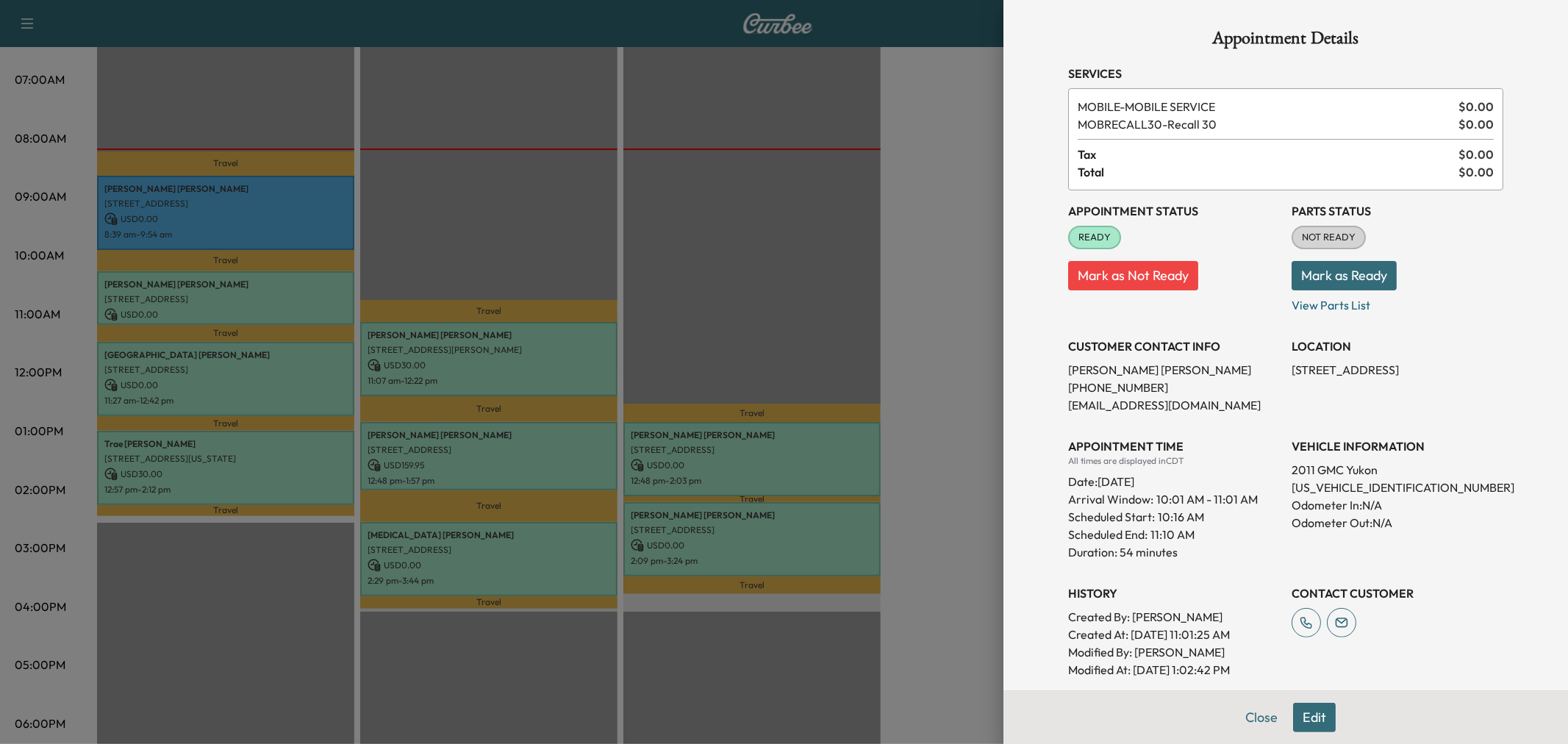
click at [282, 305] on div at bounding box center [784, 372] width 1568 height 744
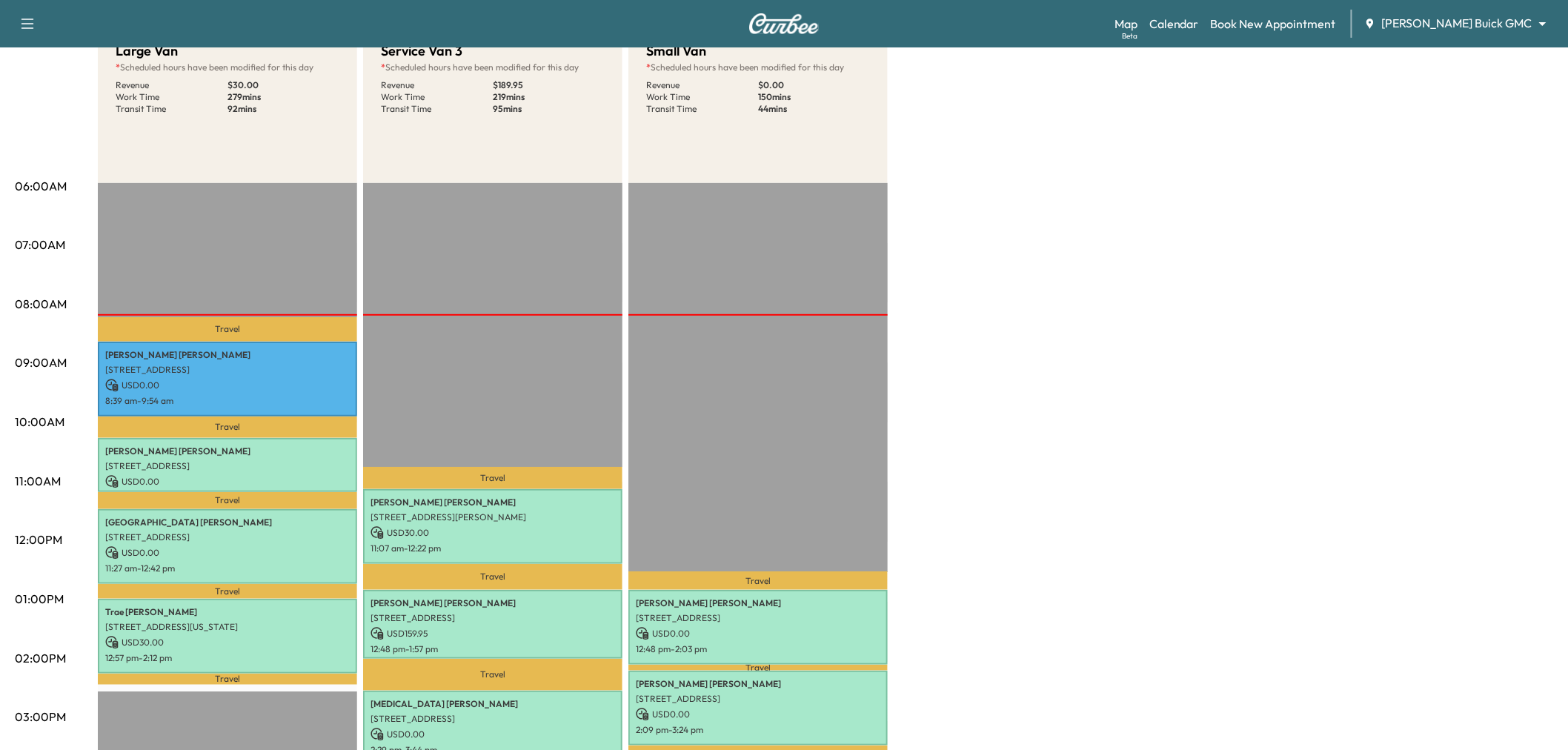
scroll to position [246, 0]
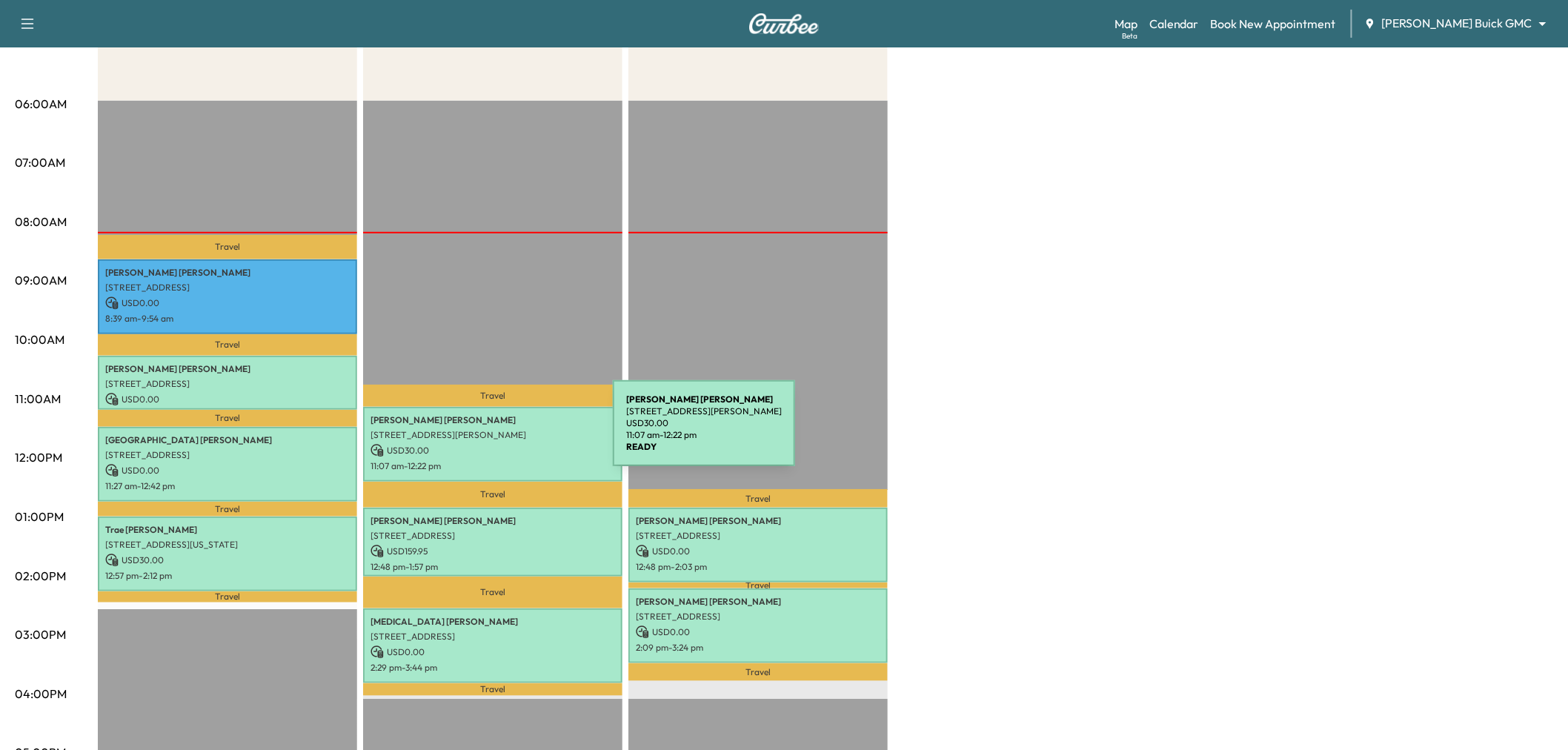
click at [502, 432] on p "520 Lynn Ct, Coppell, TX 75019, United States of America" at bounding box center [493, 435] width 245 height 12
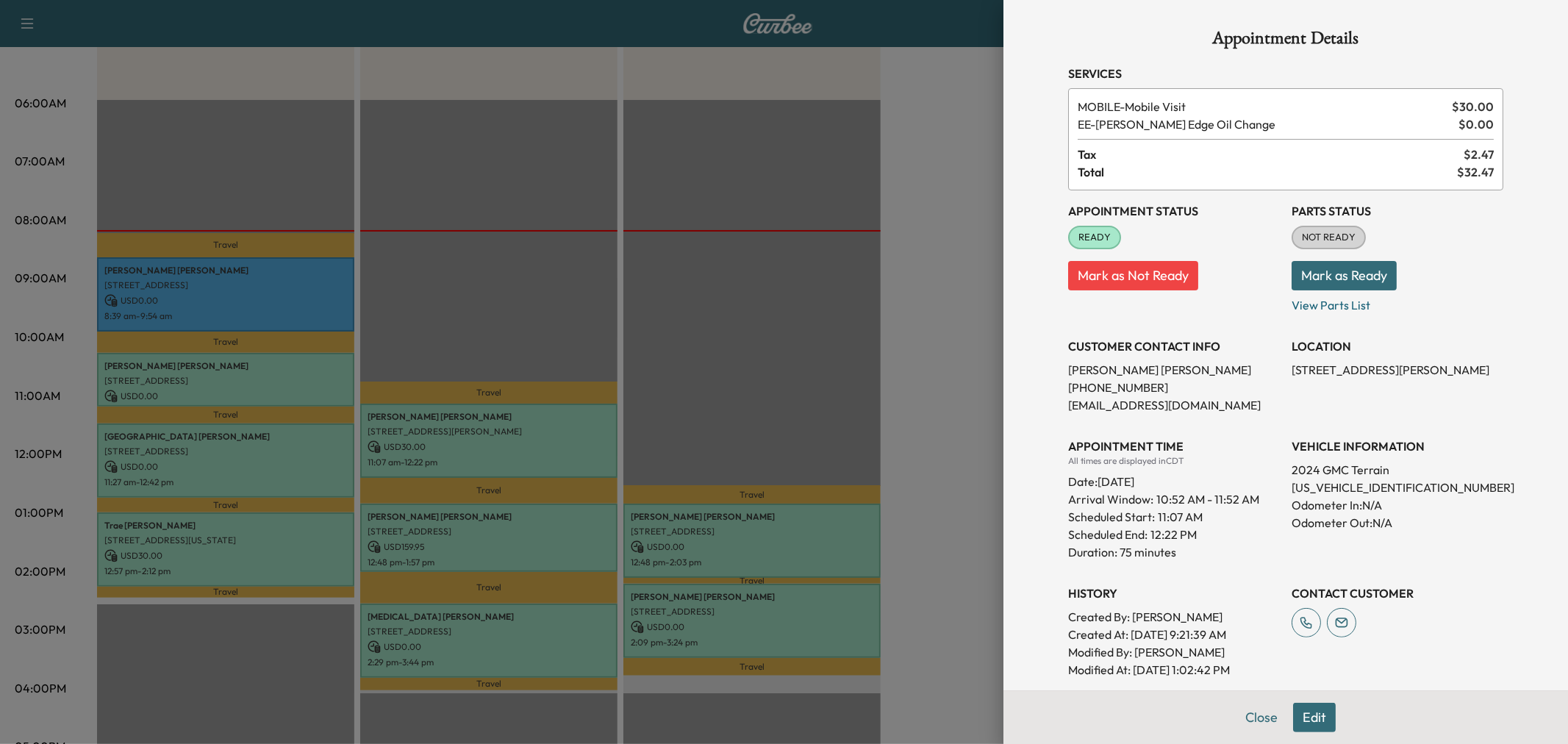
click at [503, 472] on div at bounding box center [784, 372] width 1568 height 744
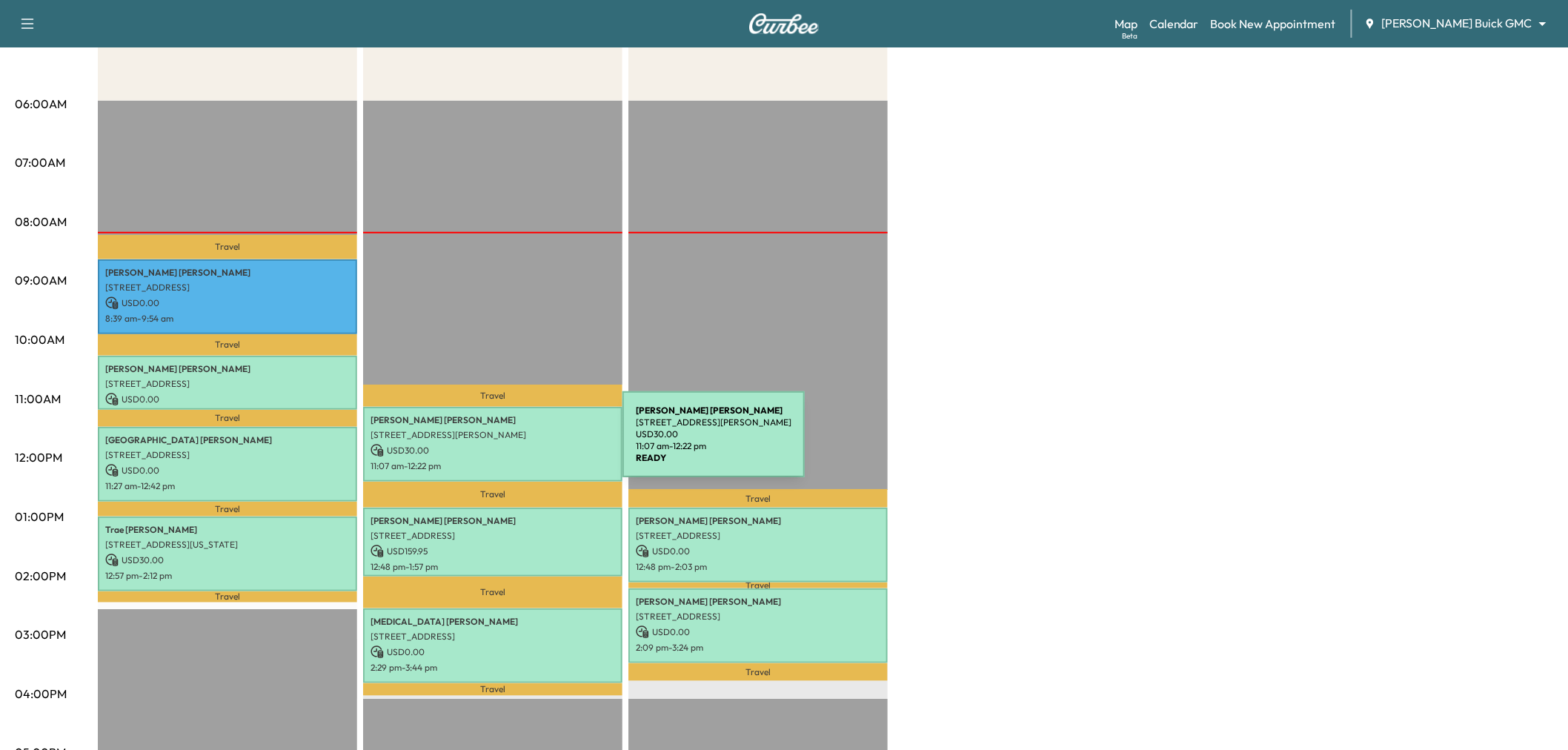
click at [512, 444] on p "USD 30.00" at bounding box center [493, 450] width 245 height 13
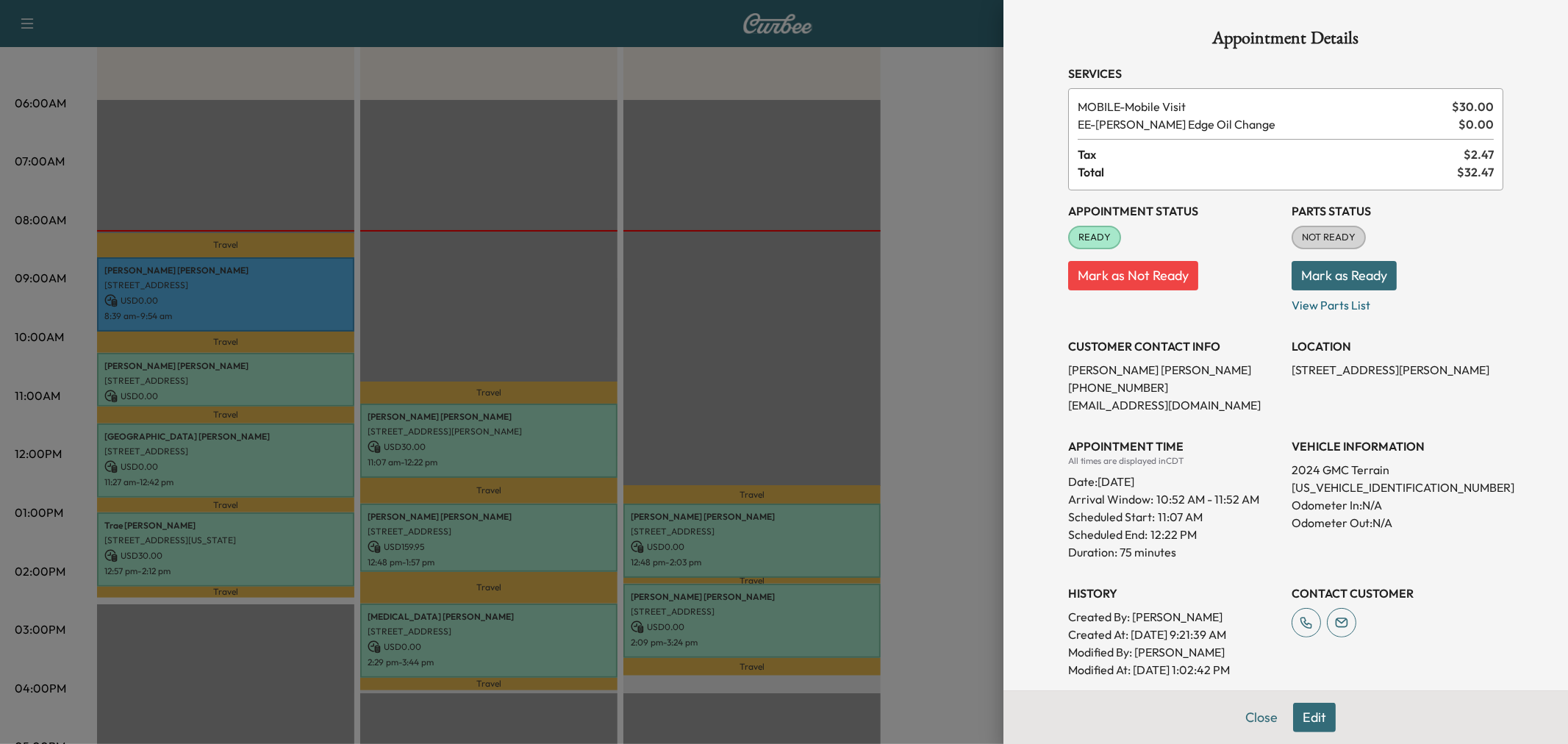
click at [507, 440] on div at bounding box center [784, 372] width 1568 height 744
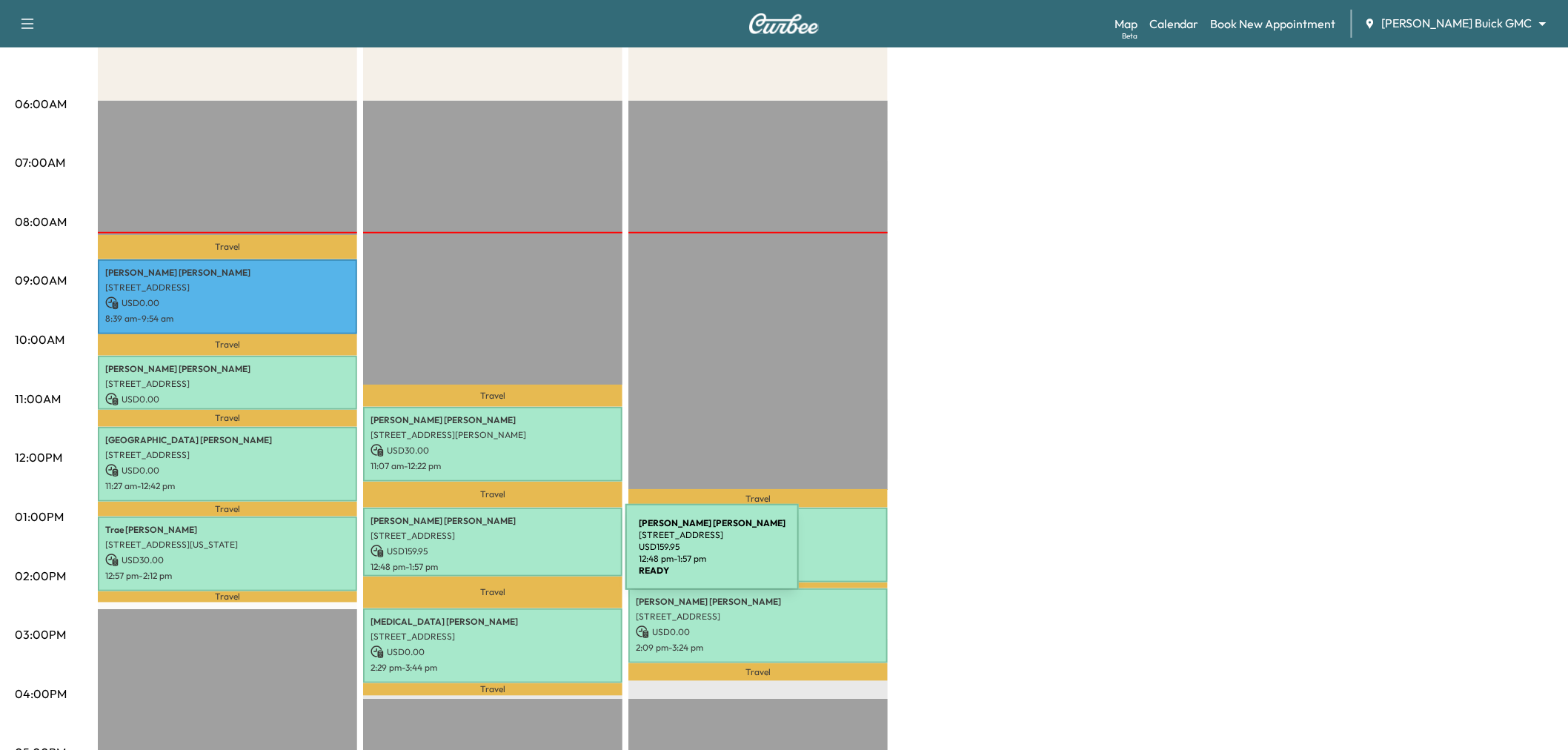
click at [514, 561] on p "12:48 pm - 1:57 pm" at bounding box center [493, 567] width 245 height 12
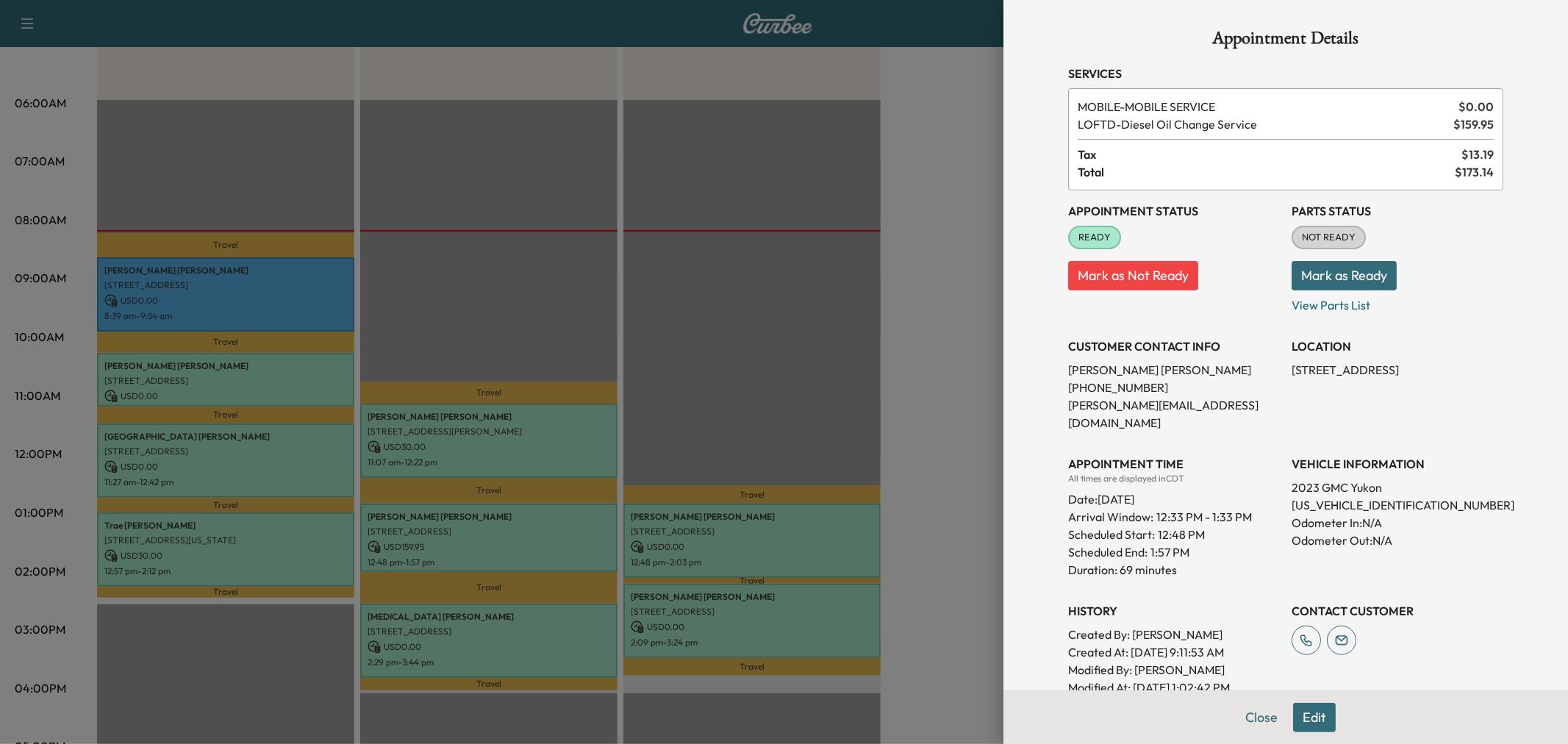
click at [478, 466] on div at bounding box center [784, 372] width 1568 height 744
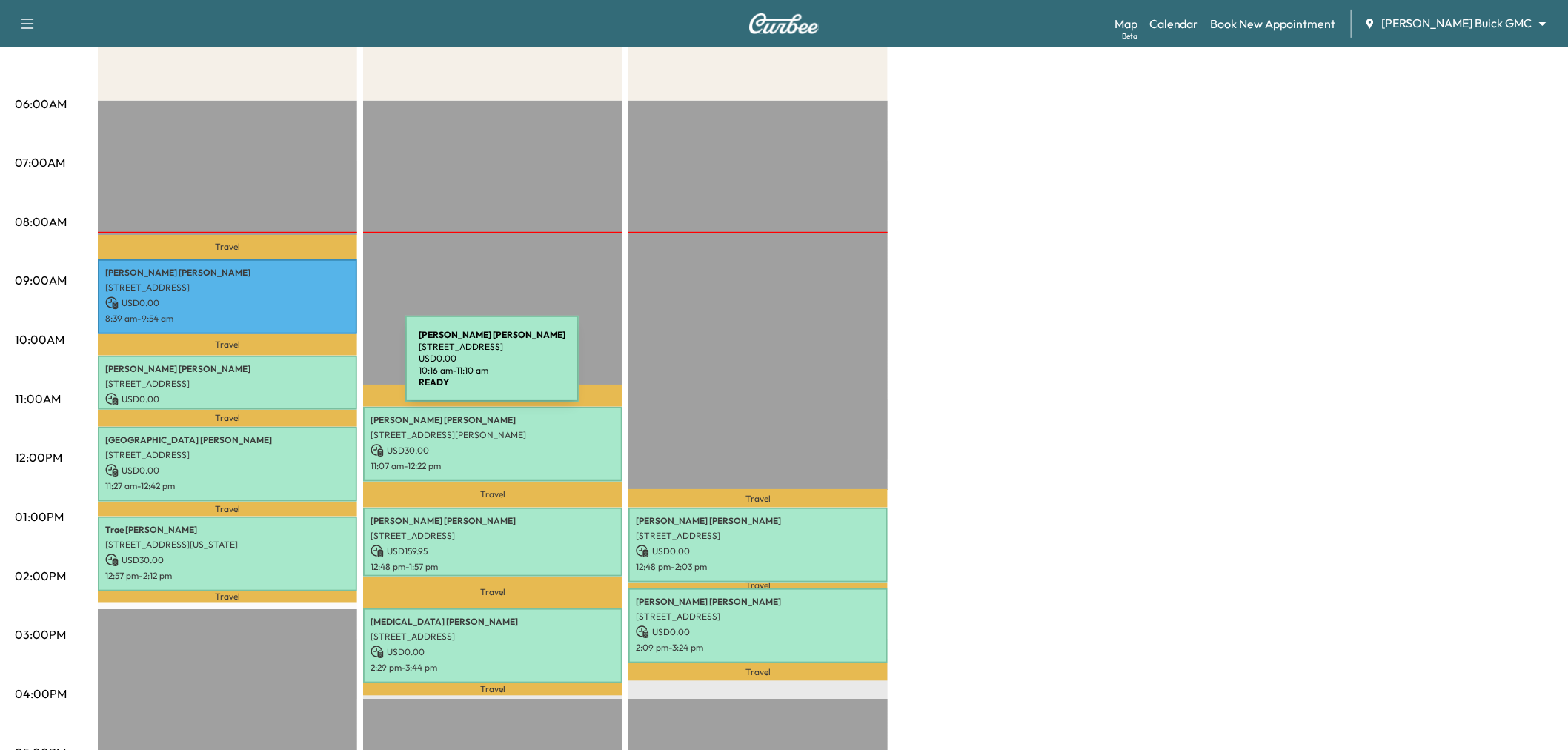
click at [294, 367] on p "Rene Flores" at bounding box center [228, 369] width 245 height 12
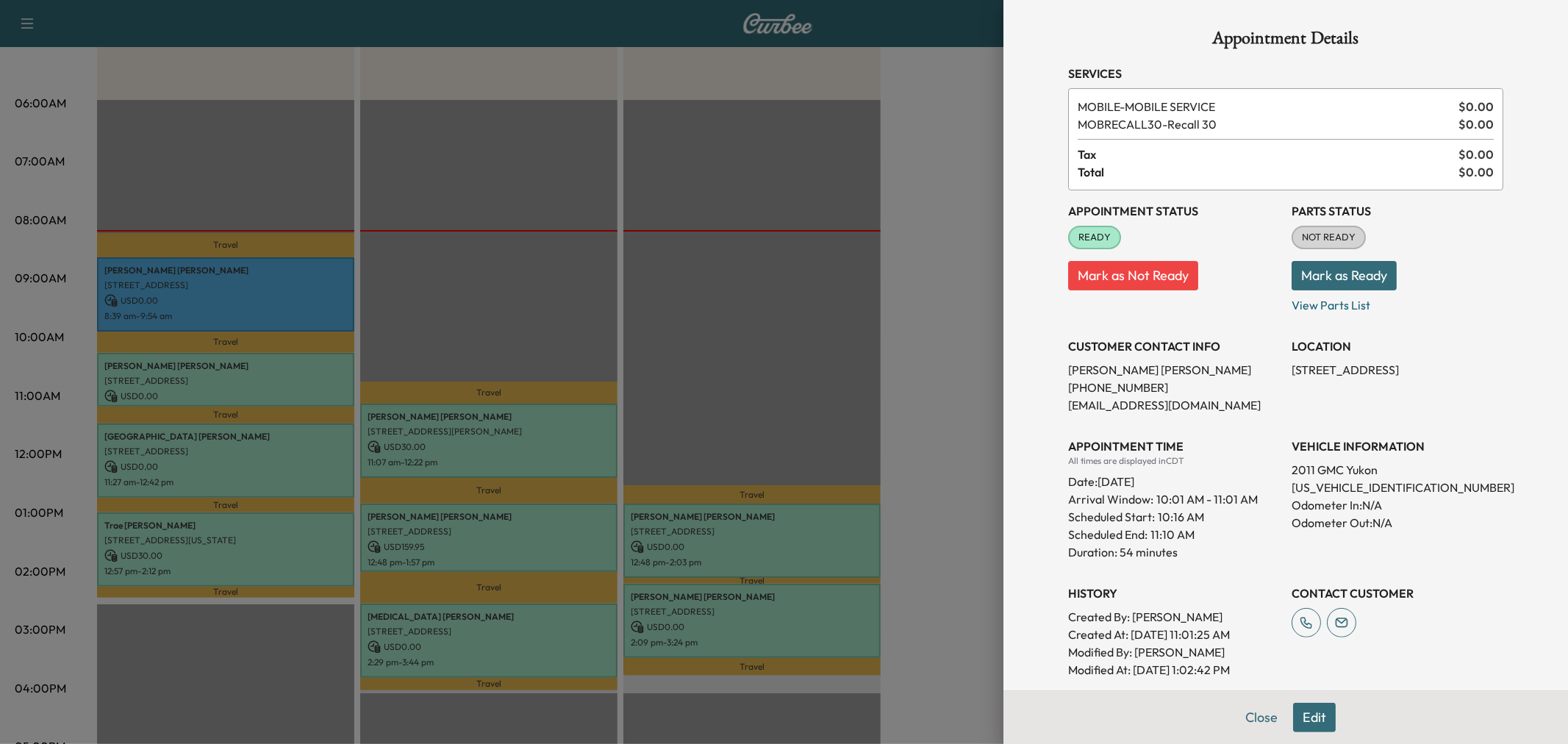
click at [289, 365] on div at bounding box center [784, 372] width 1568 height 744
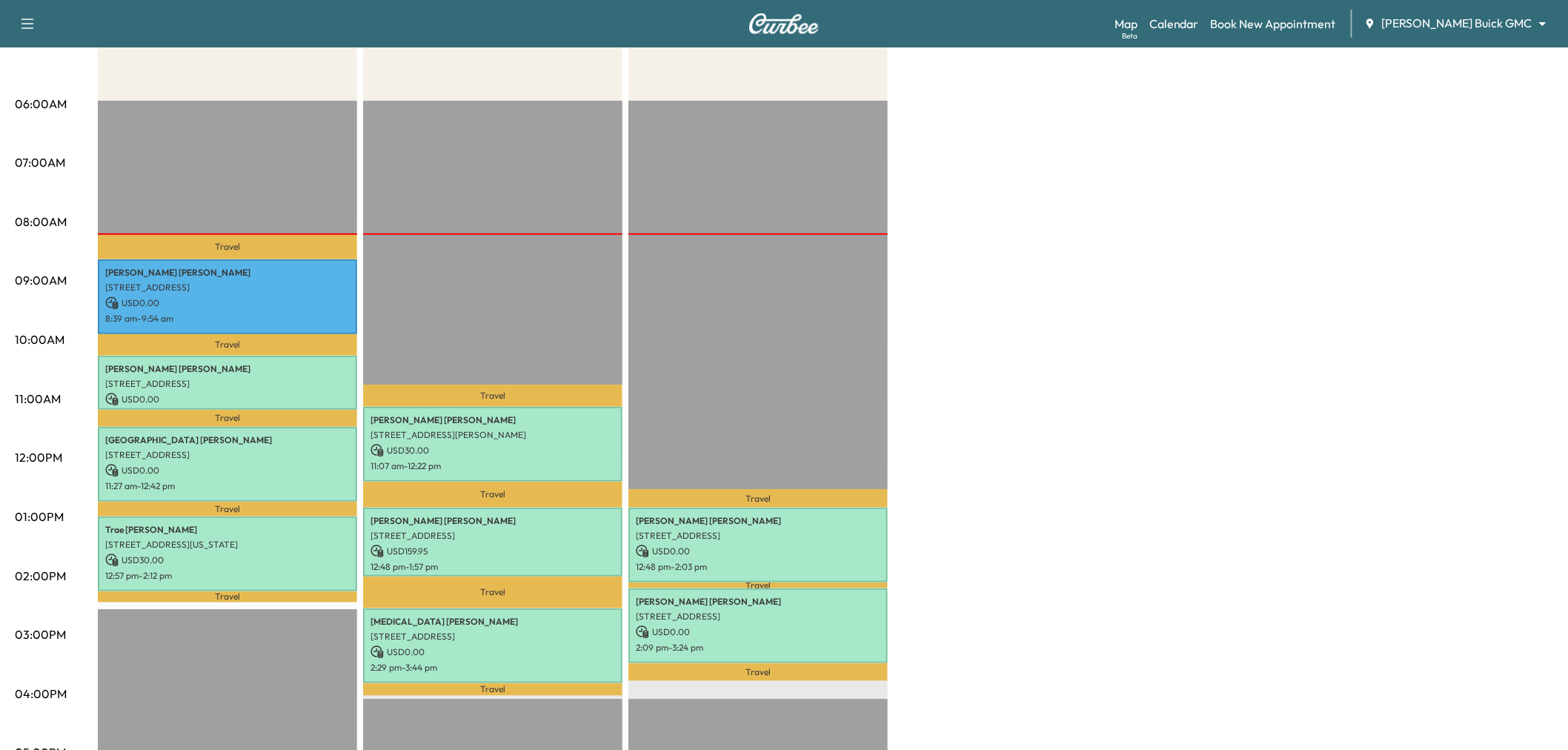
click at [461, 334] on div "Travel Linda Peterson 520 Lynn Ct, Coppell, TX 75019, United States of America …" at bounding box center [493, 579] width 259 height 958
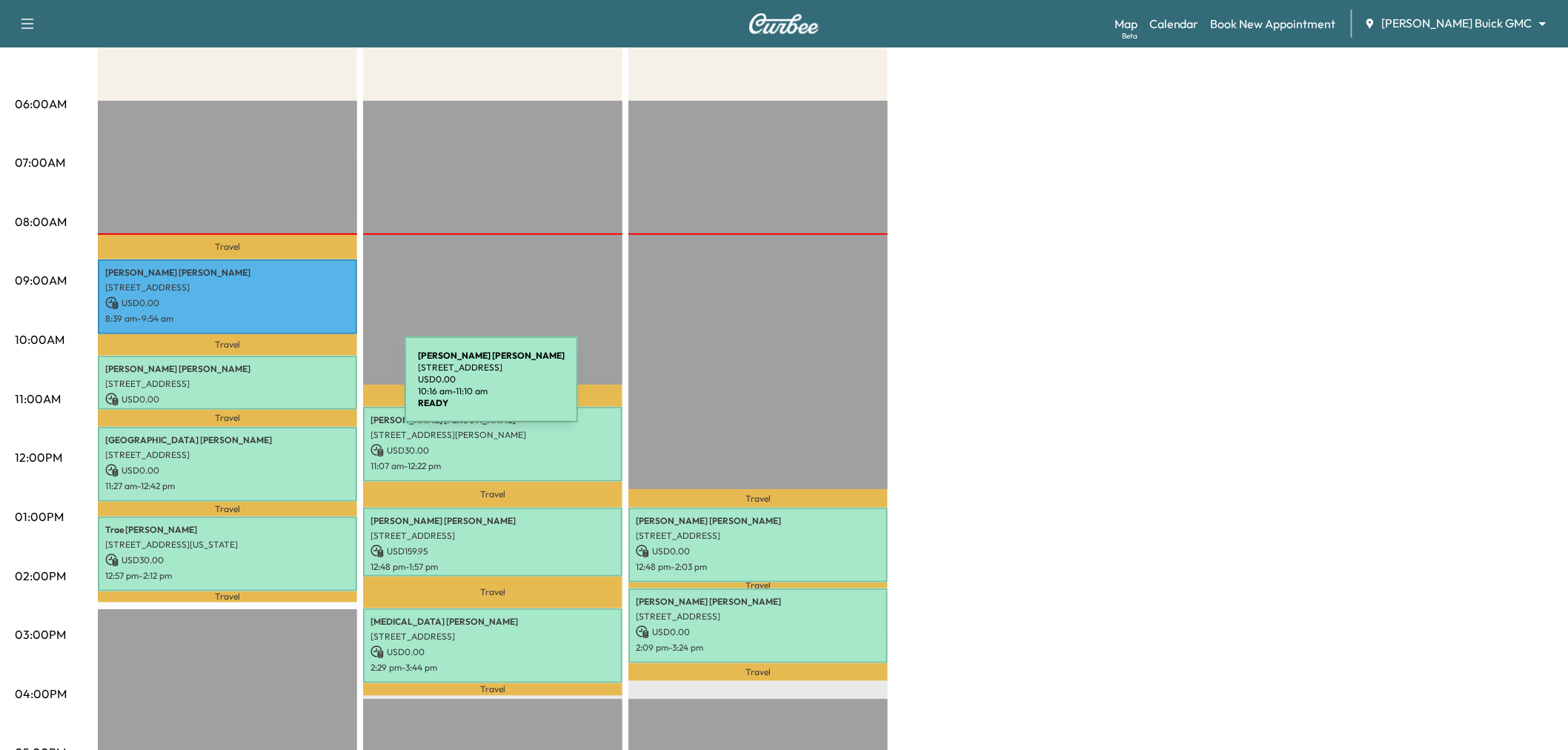
click at [293, 392] on p "USD 0.00" at bounding box center [228, 399] width 245 height 13
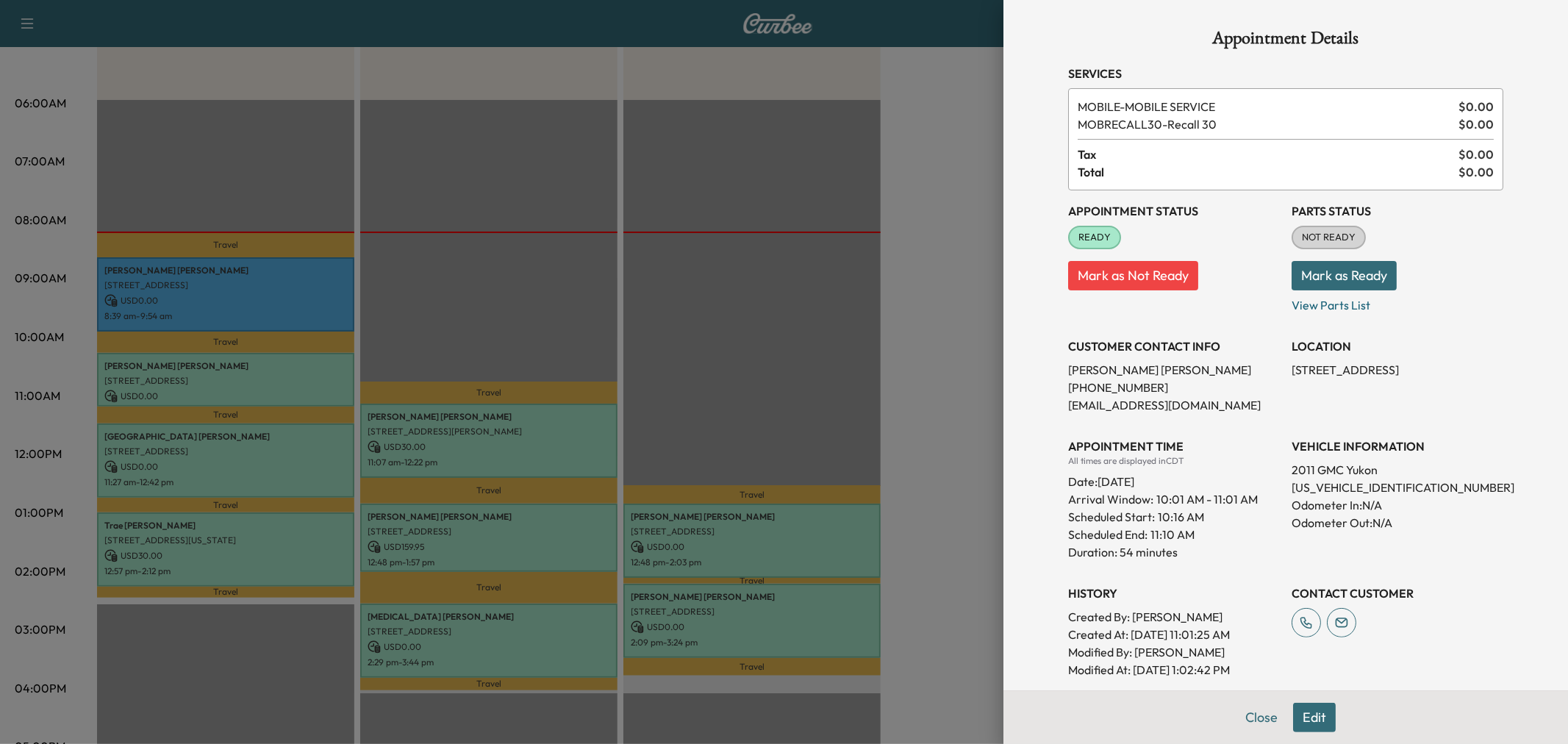
click at [508, 453] on div at bounding box center [784, 372] width 1568 height 744
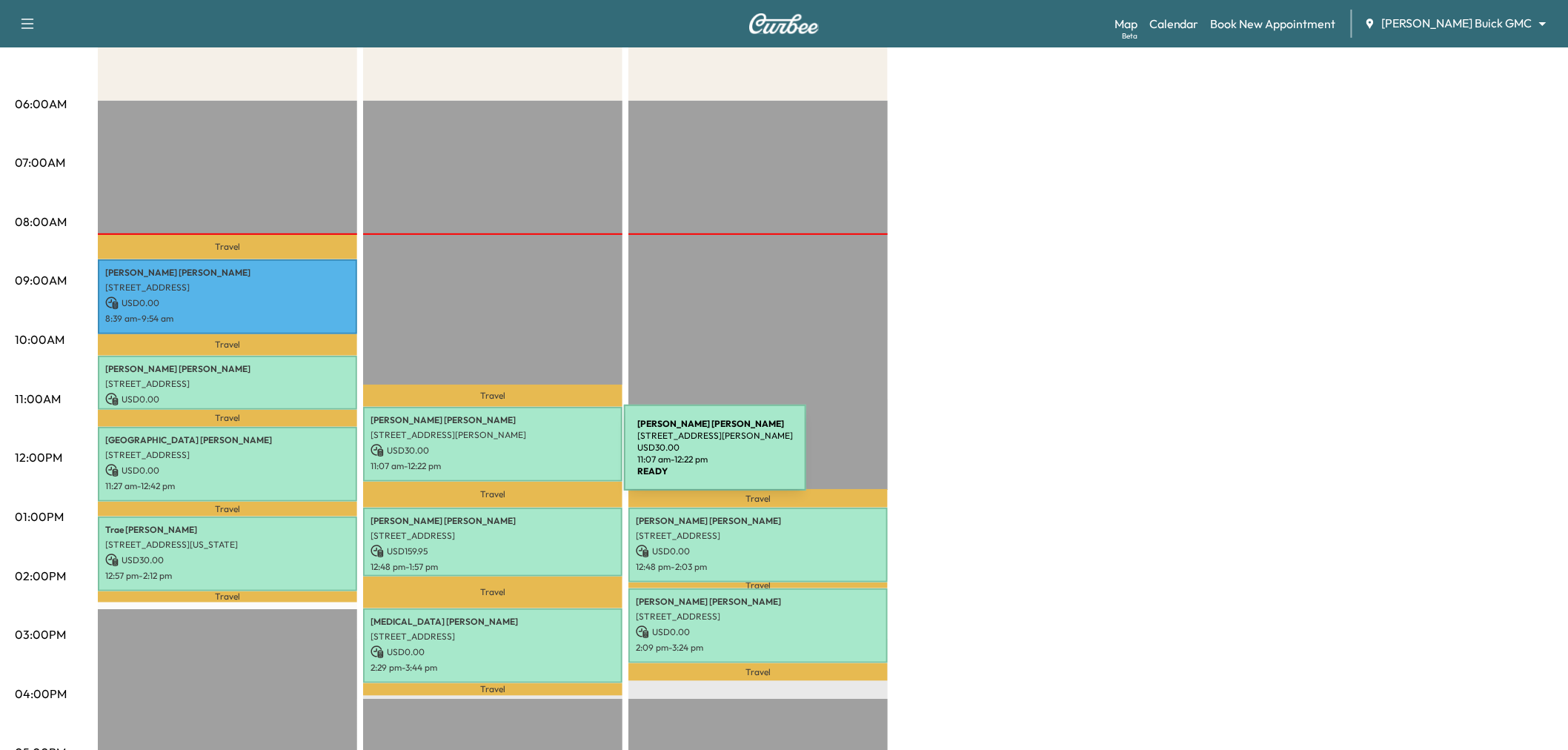
click at [512, 461] on p "11:07 am - 12:22 pm" at bounding box center [493, 466] width 245 height 12
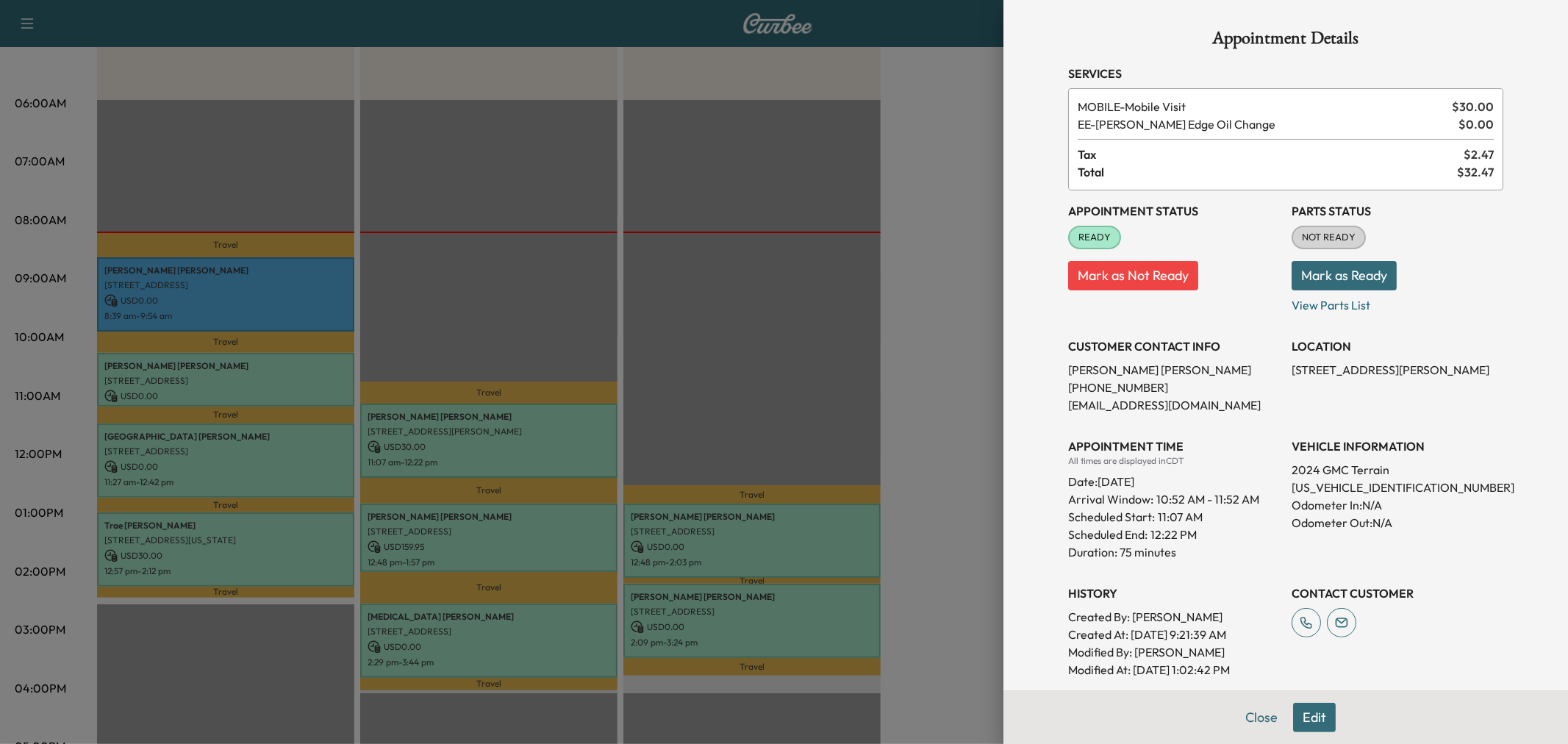
click at [500, 450] on div at bounding box center [784, 372] width 1568 height 744
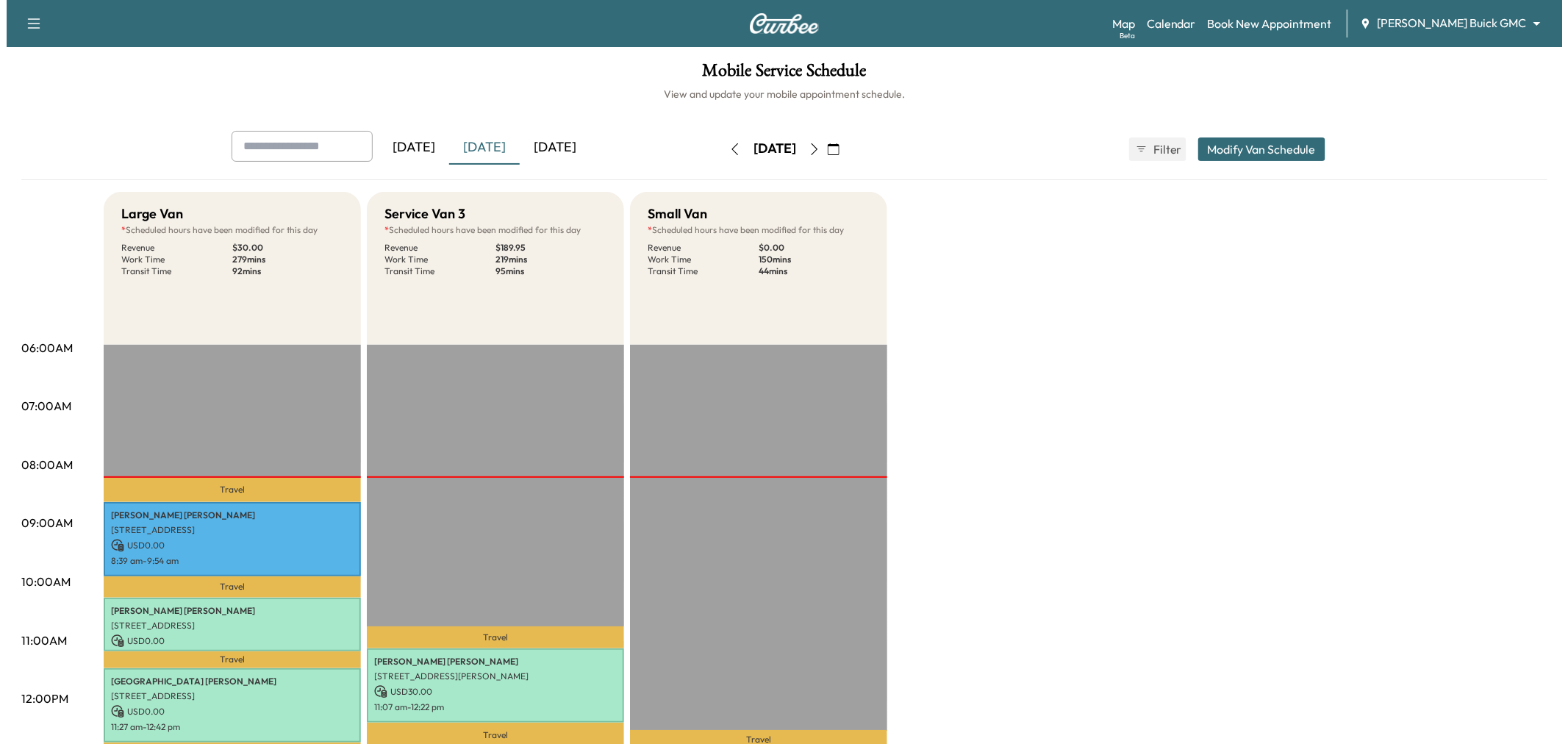
scroll to position [327, 0]
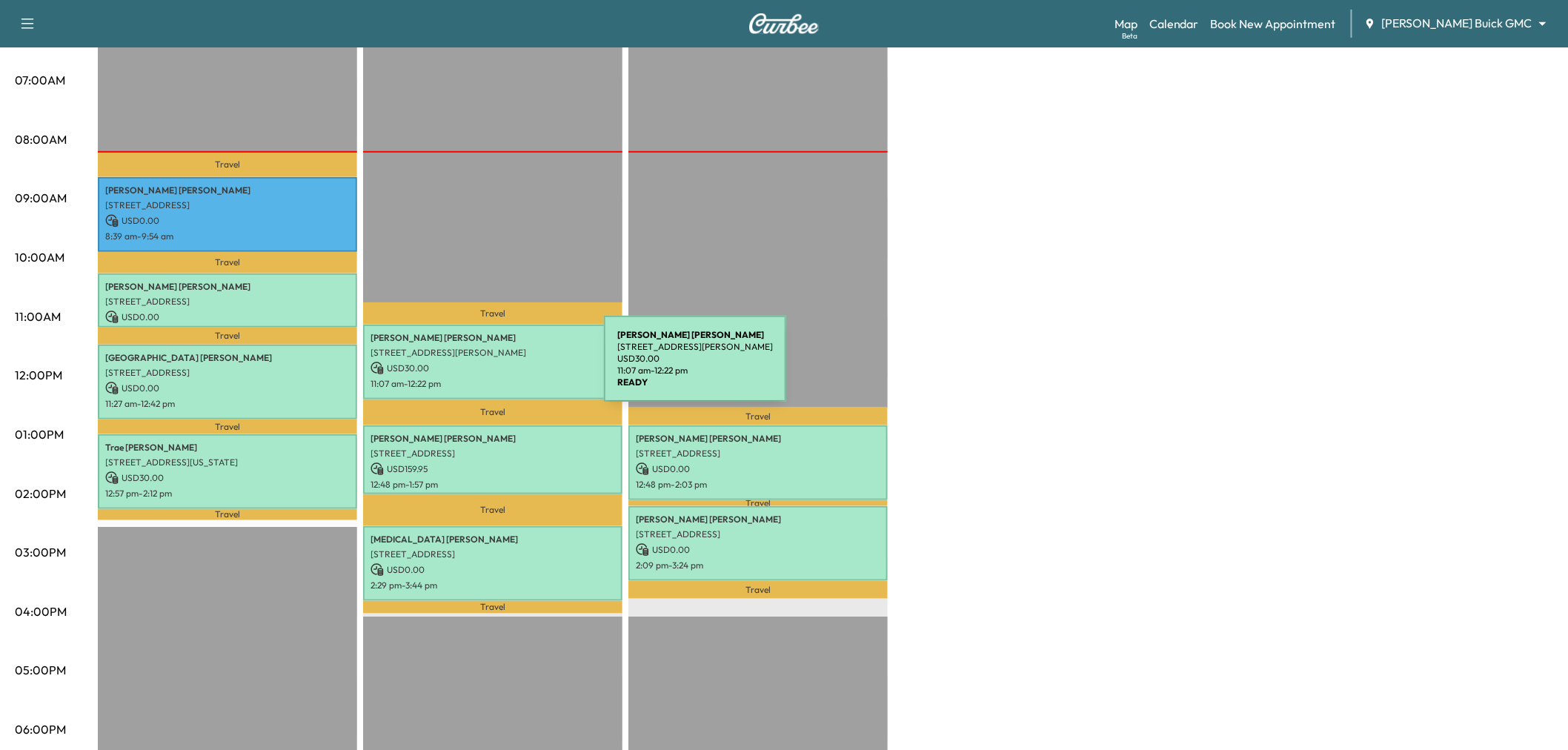
click at [493, 367] on p "USD 30.00" at bounding box center [493, 368] width 245 height 13
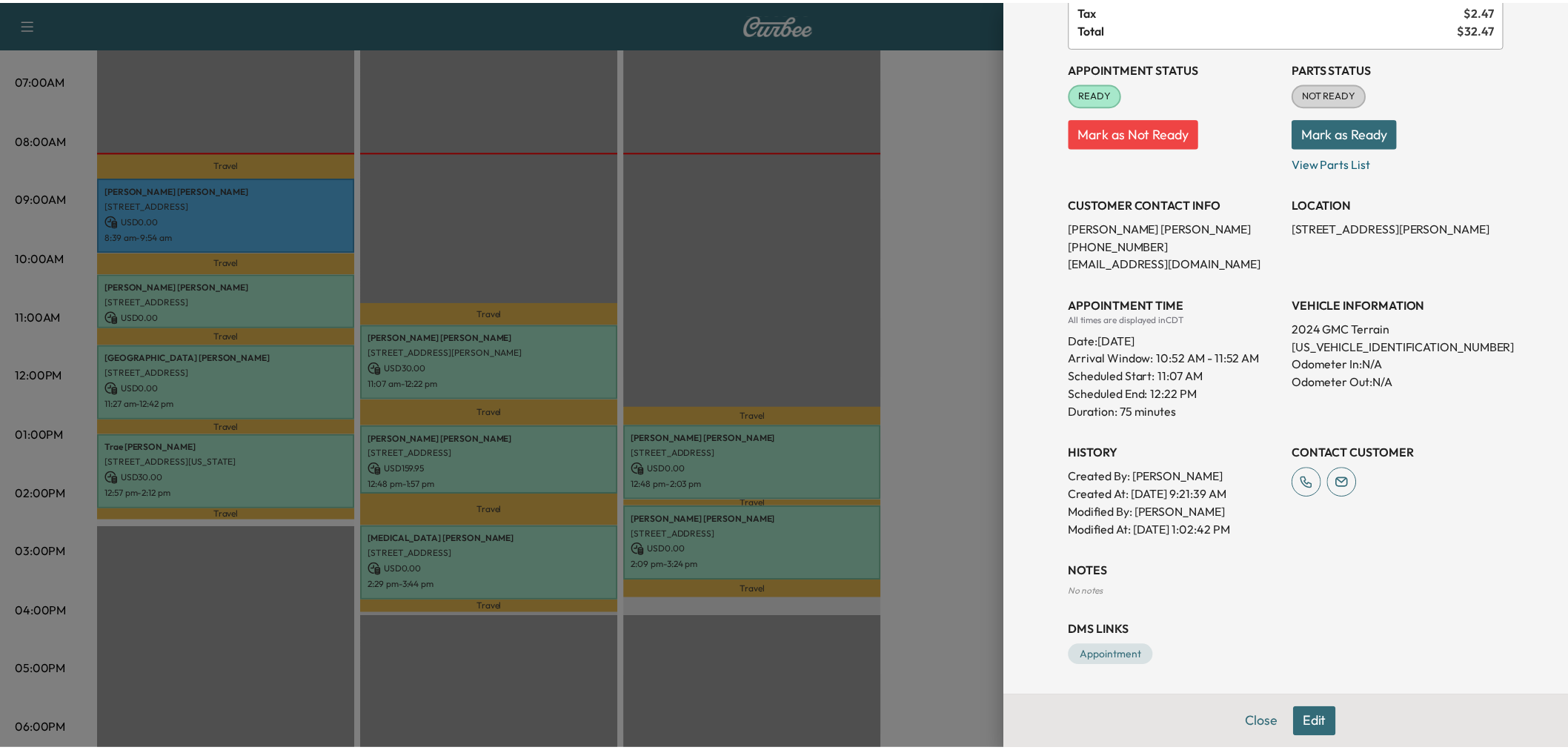
scroll to position [0, 0]
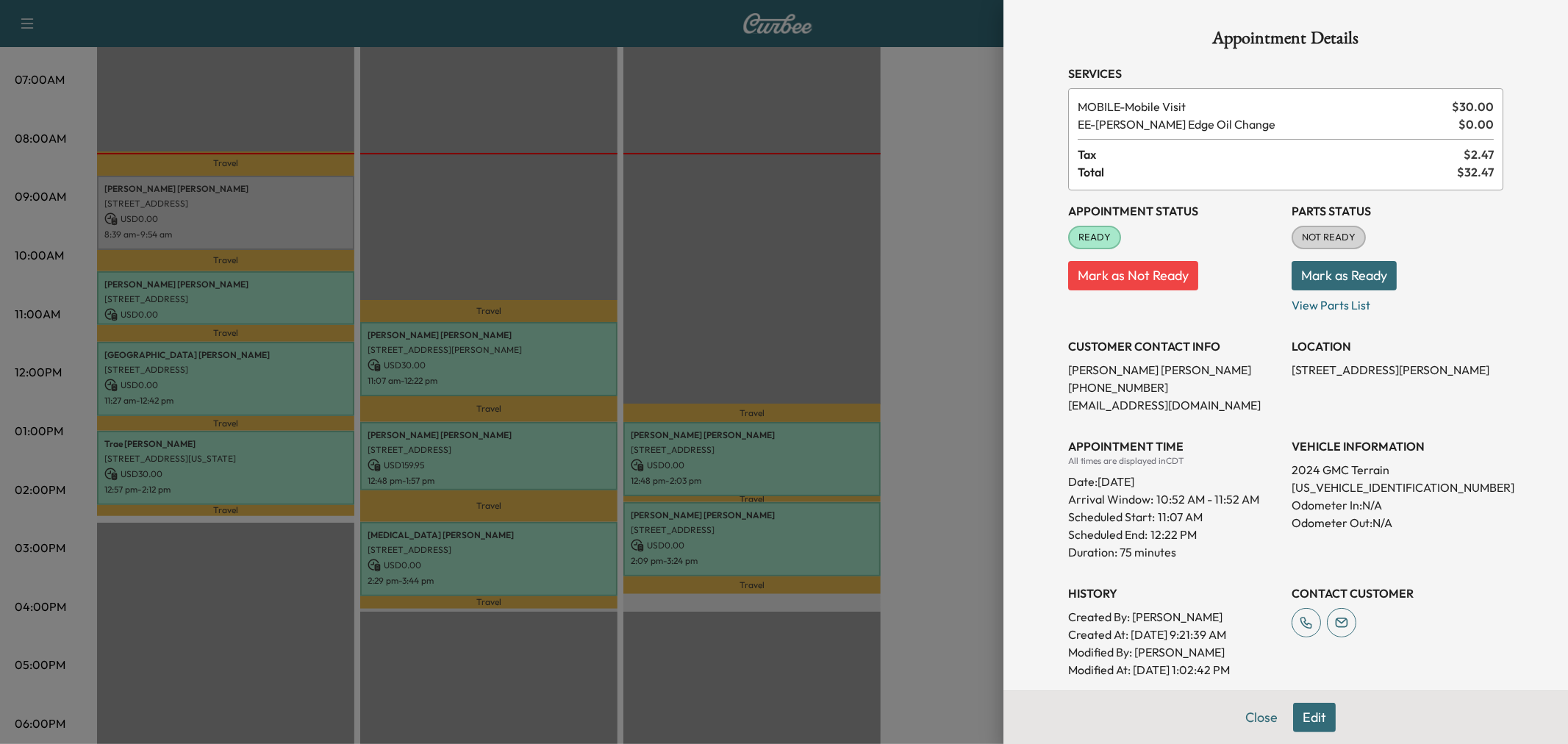
click at [834, 324] on div at bounding box center [784, 372] width 1568 height 744
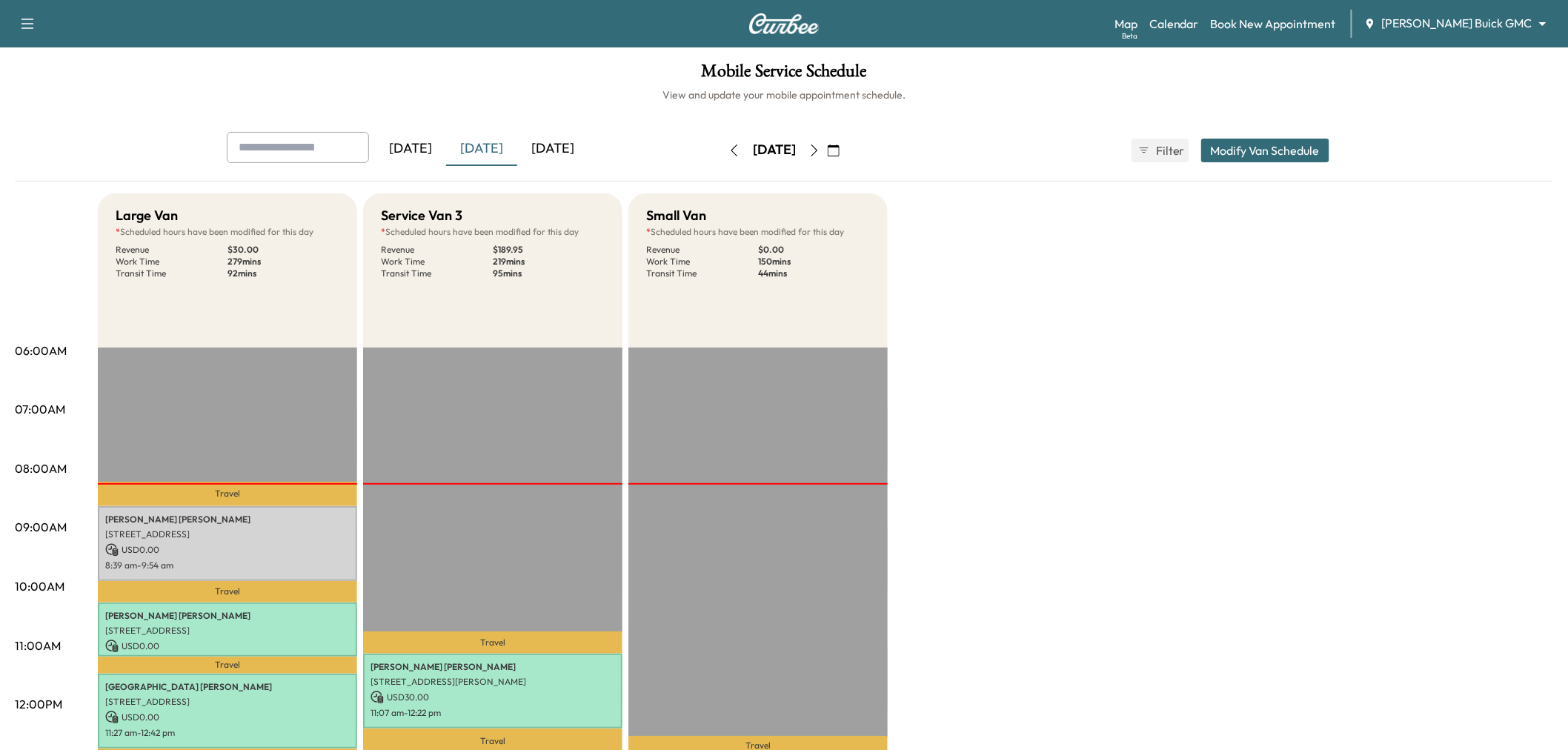
click at [827, 144] on button "button" at bounding box center [814, 150] width 25 height 24
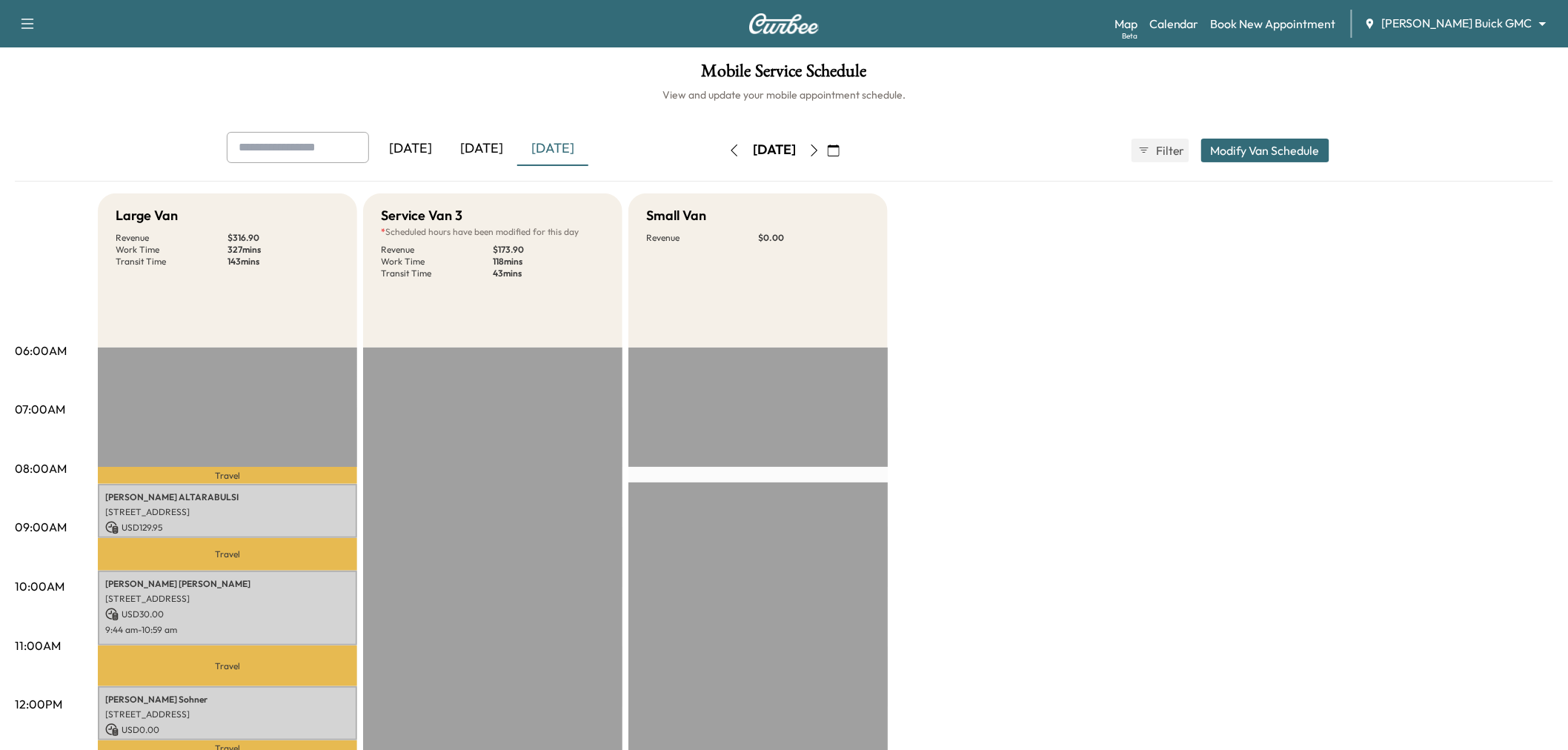
click at [820, 144] on icon "button" at bounding box center [814, 150] width 12 height 12
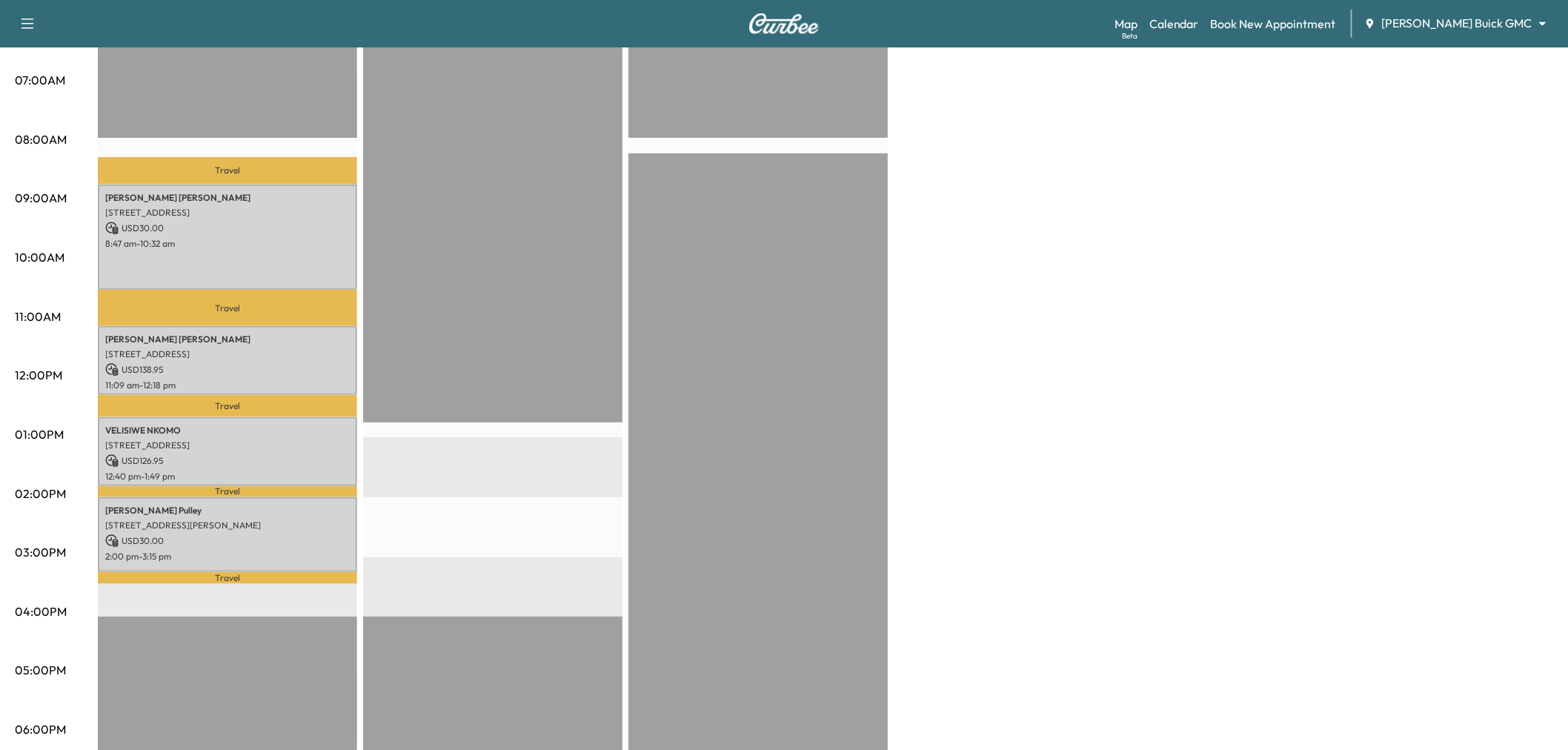
scroll to position [246, 0]
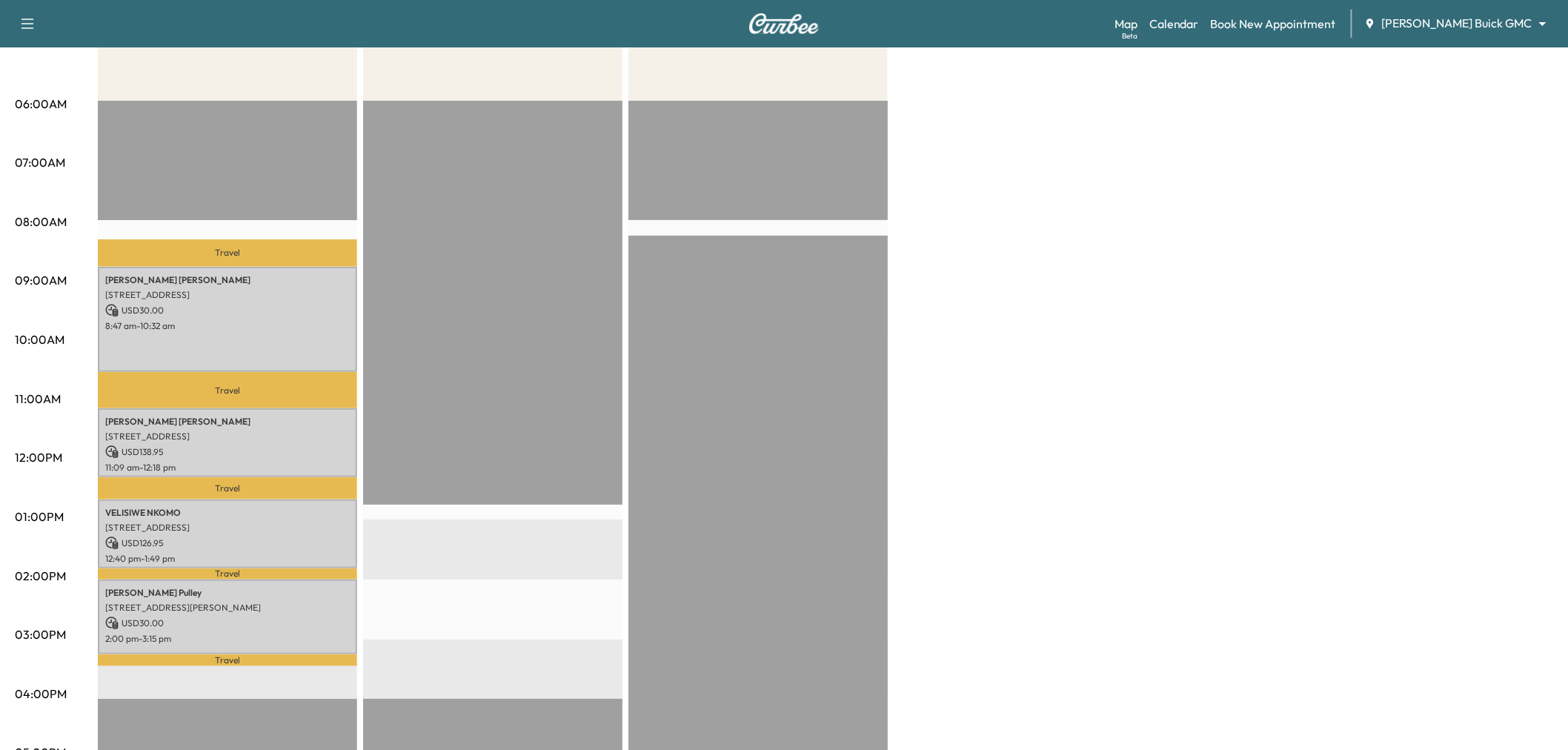
click at [1133, 238] on div "Large Van Revenue $ 325.90 Work Time 318 mins Transit Time 112 mins Travel Susa…" at bounding box center [825, 502] width 1455 height 1112
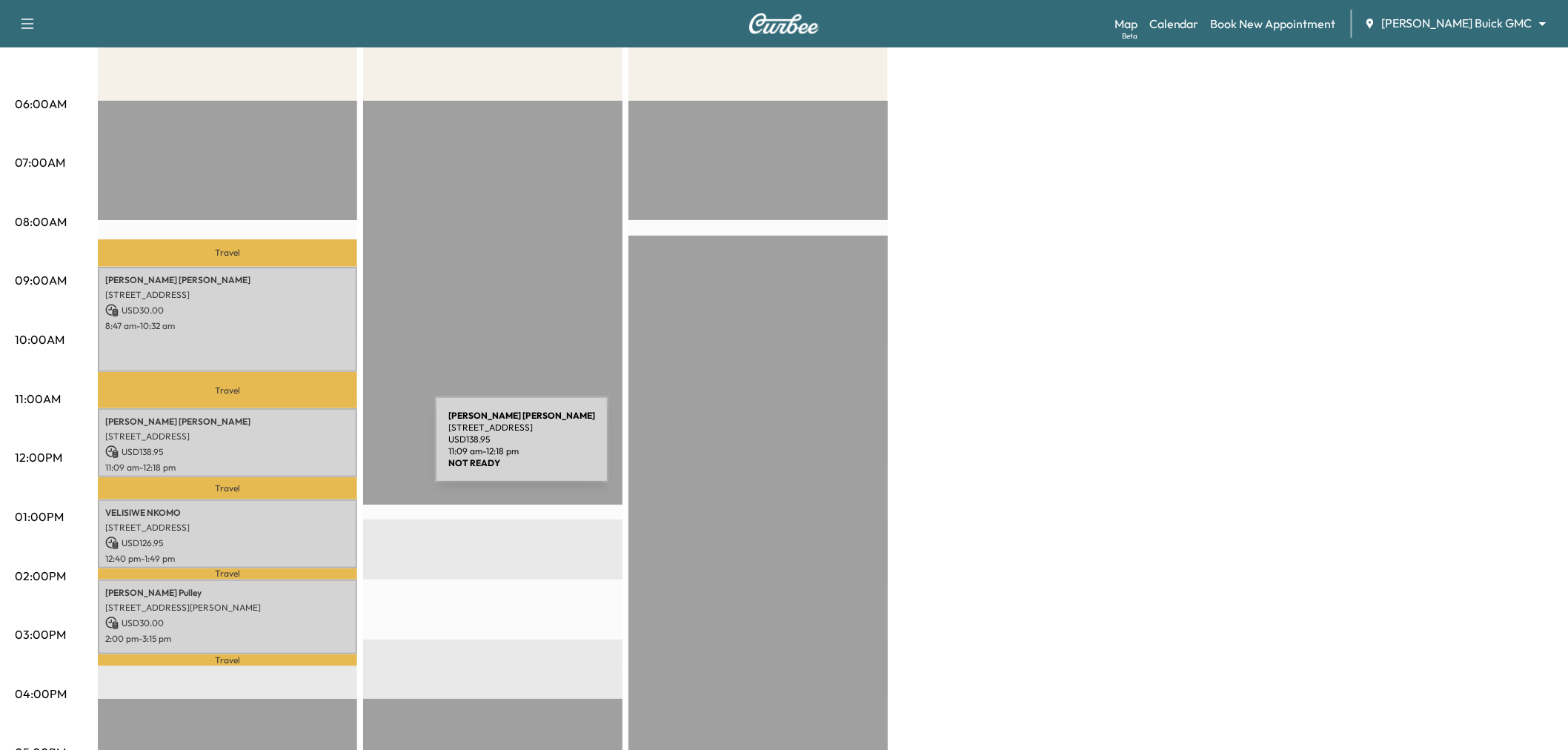
scroll to position [0, 0]
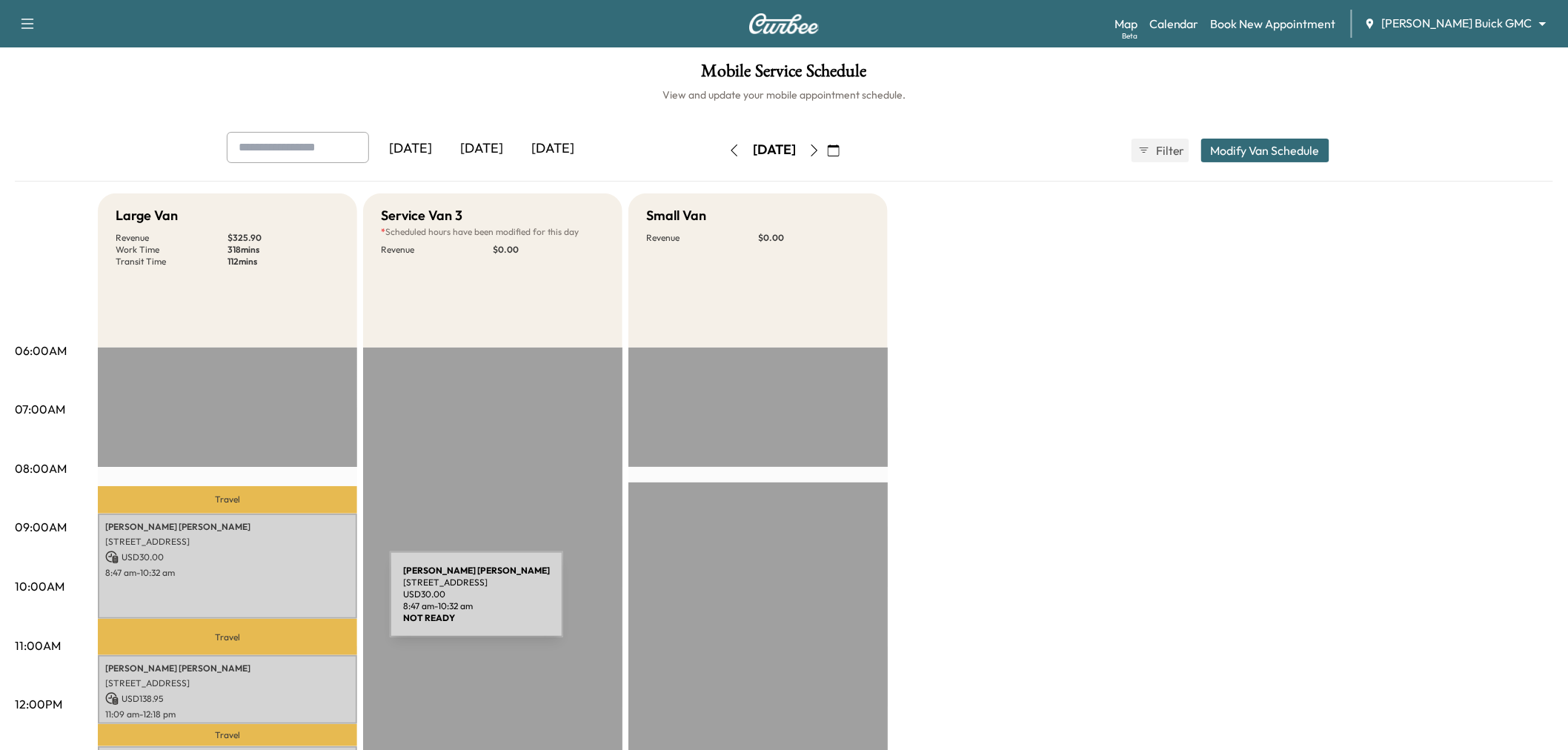
click at [279, 603] on div "Susan Tillery 1204 ELMHURST LN, FLOWER MOUND, TX 75028, USA USD 30.00 8:47 am -…" at bounding box center [228, 565] width 259 height 105
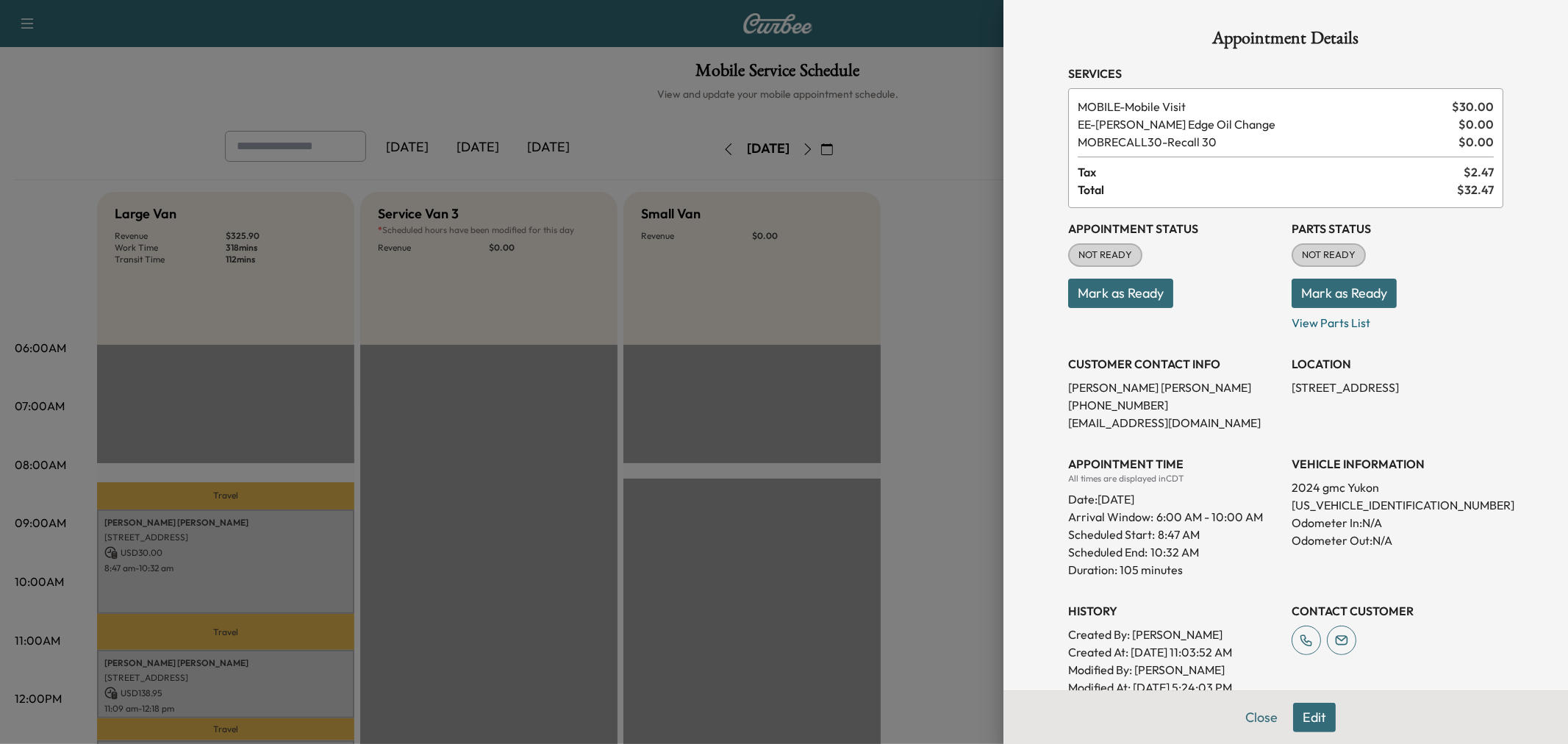
click at [261, 563] on div at bounding box center [784, 372] width 1568 height 744
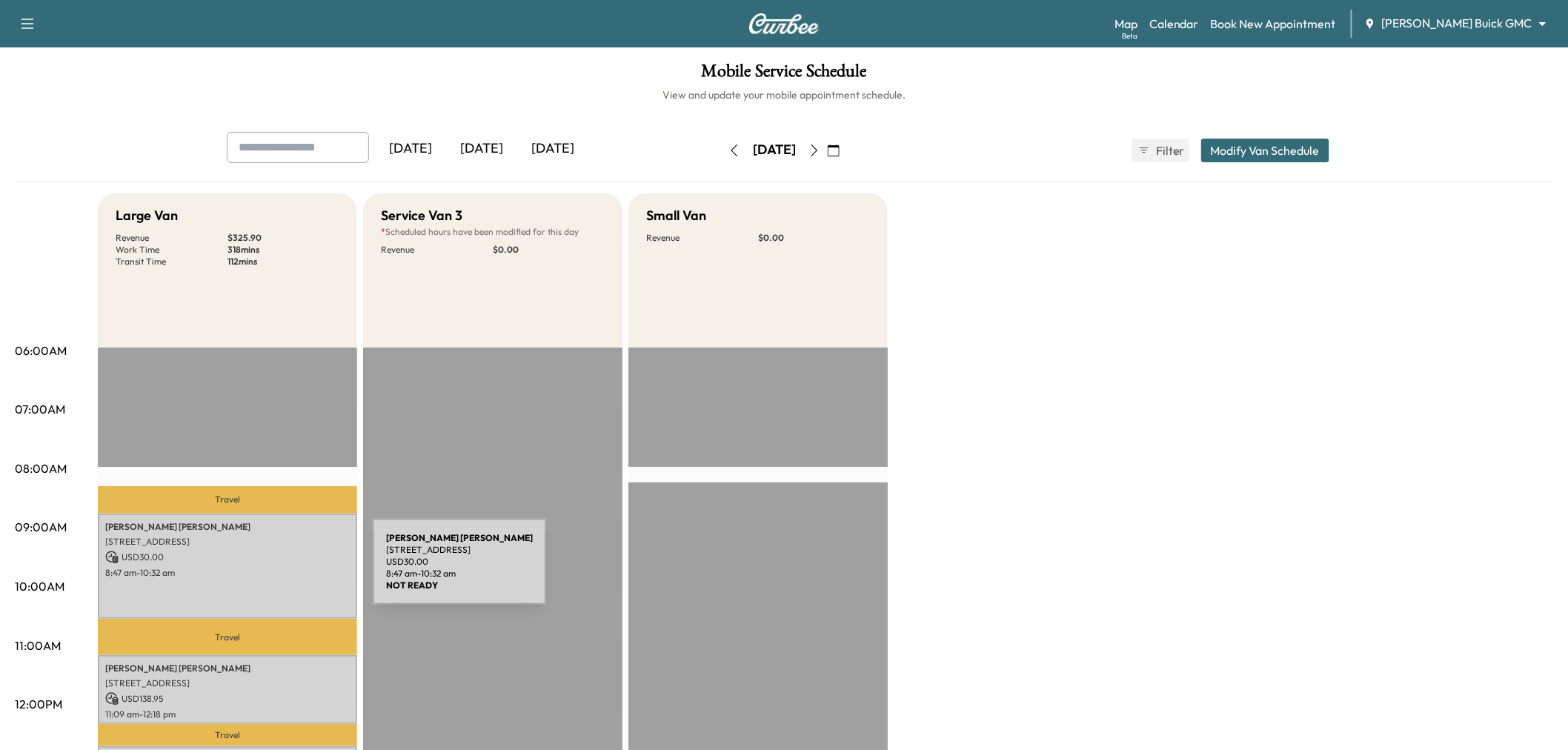
scroll to position [165, 0]
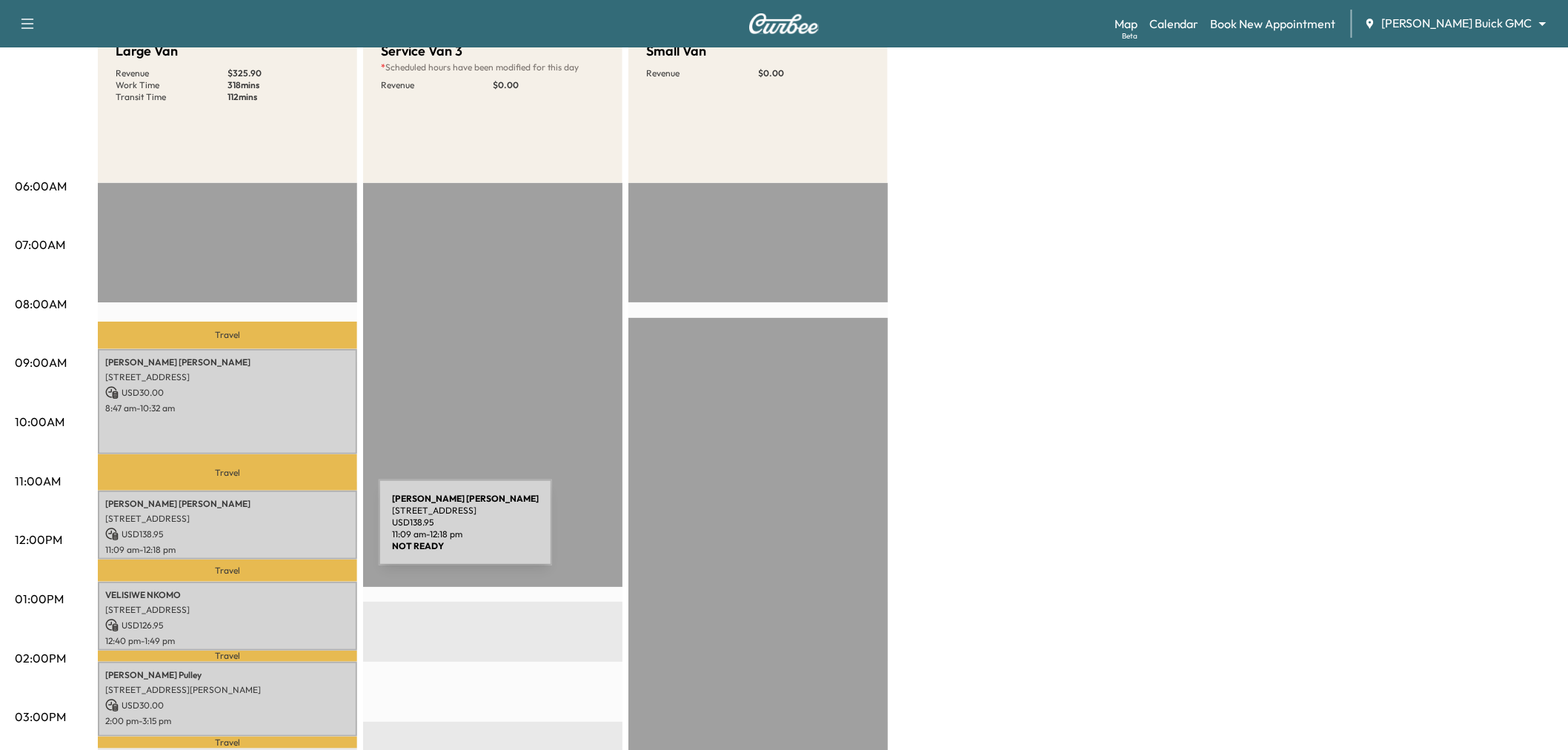
click at [268, 530] on p "USD 138.95" at bounding box center [228, 534] width 245 height 13
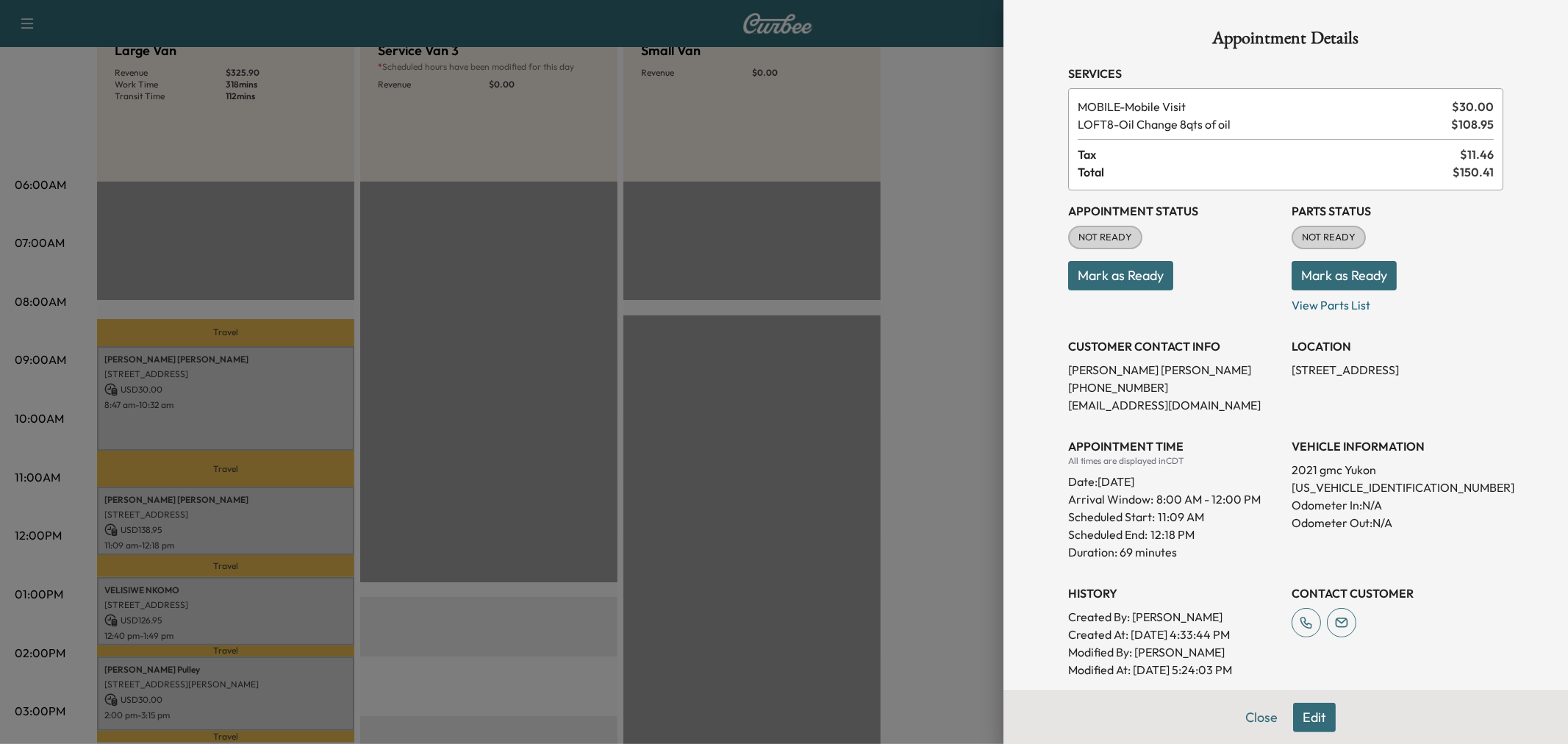
click at [265, 525] on div at bounding box center [784, 372] width 1568 height 744
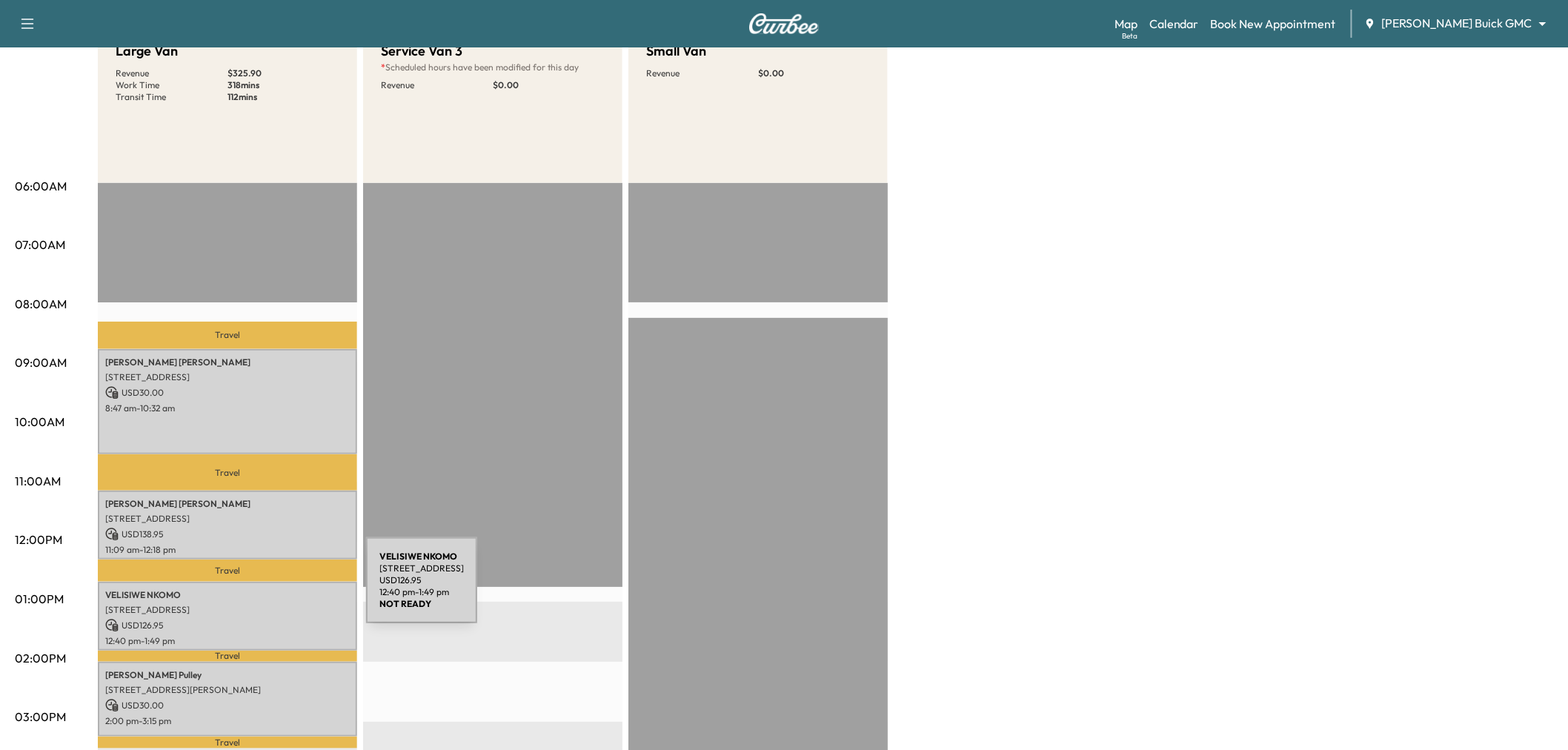
click at [255, 589] on p "VELISIWE NKOMO" at bounding box center [228, 595] width 245 height 12
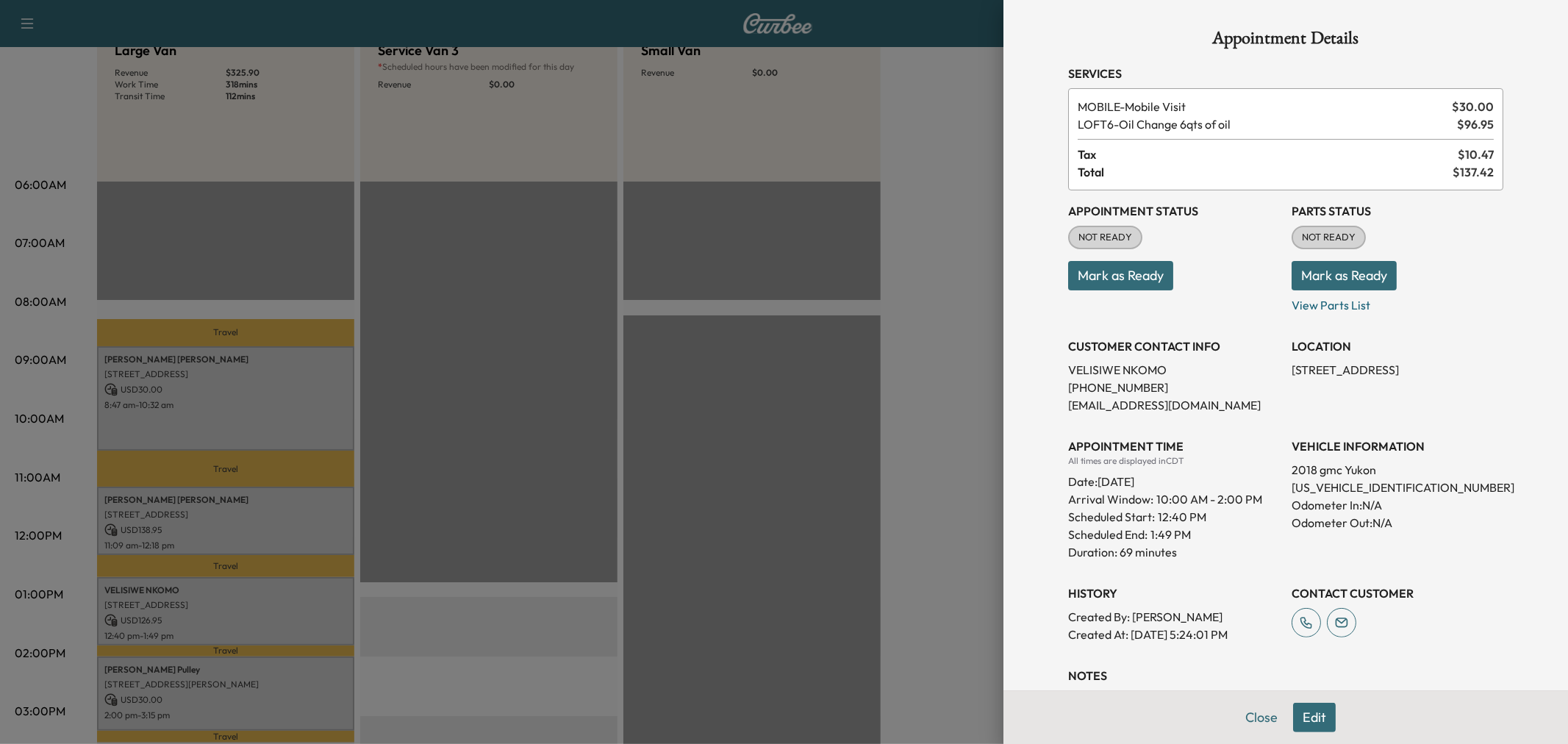
click at [252, 586] on div at bounding box center [784, 372] width 1568 height 744
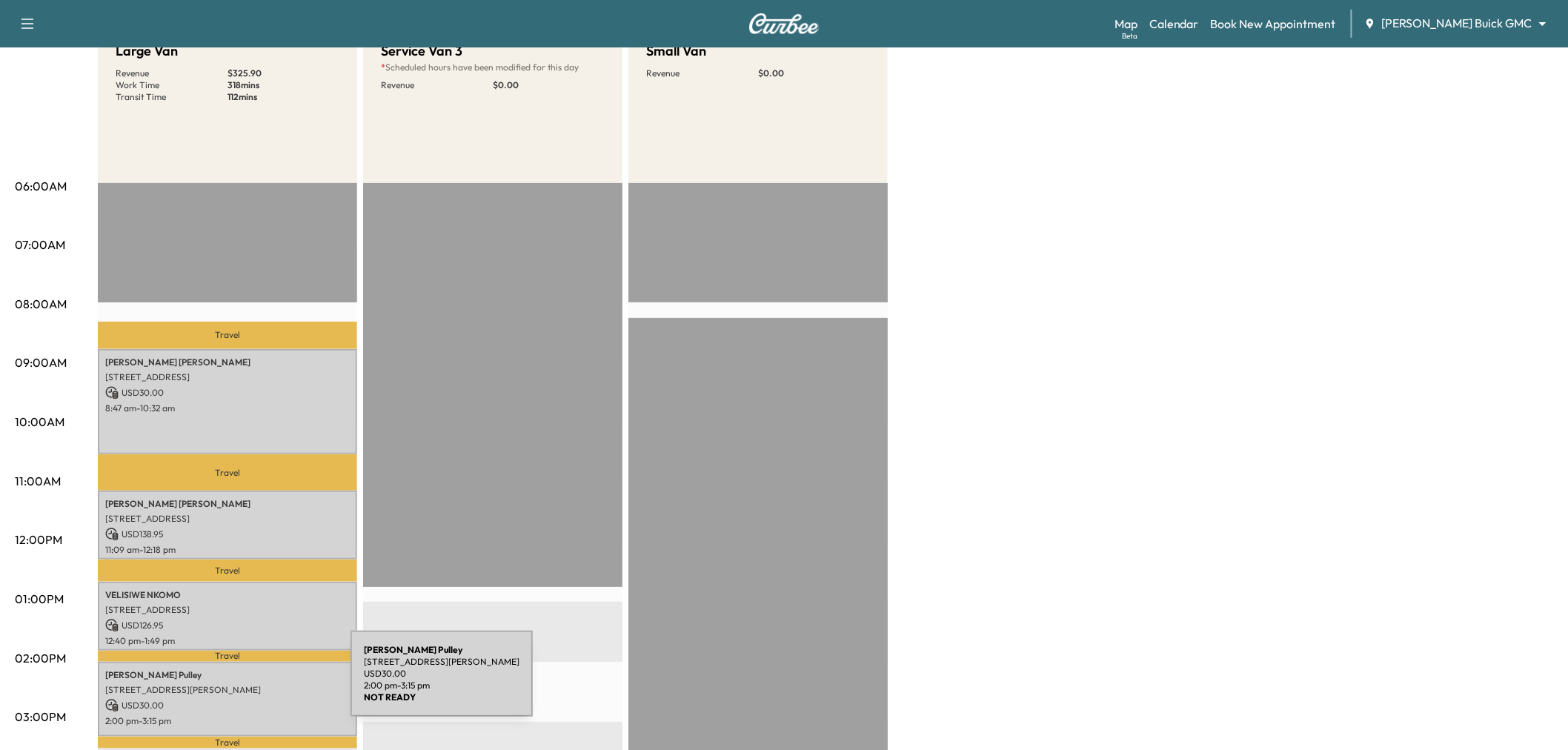
click at [239, 684] on p "11105 Ormond Ln, Frisco, TX 75035, USA" at bounding box center [228, 690] width 245 height 12
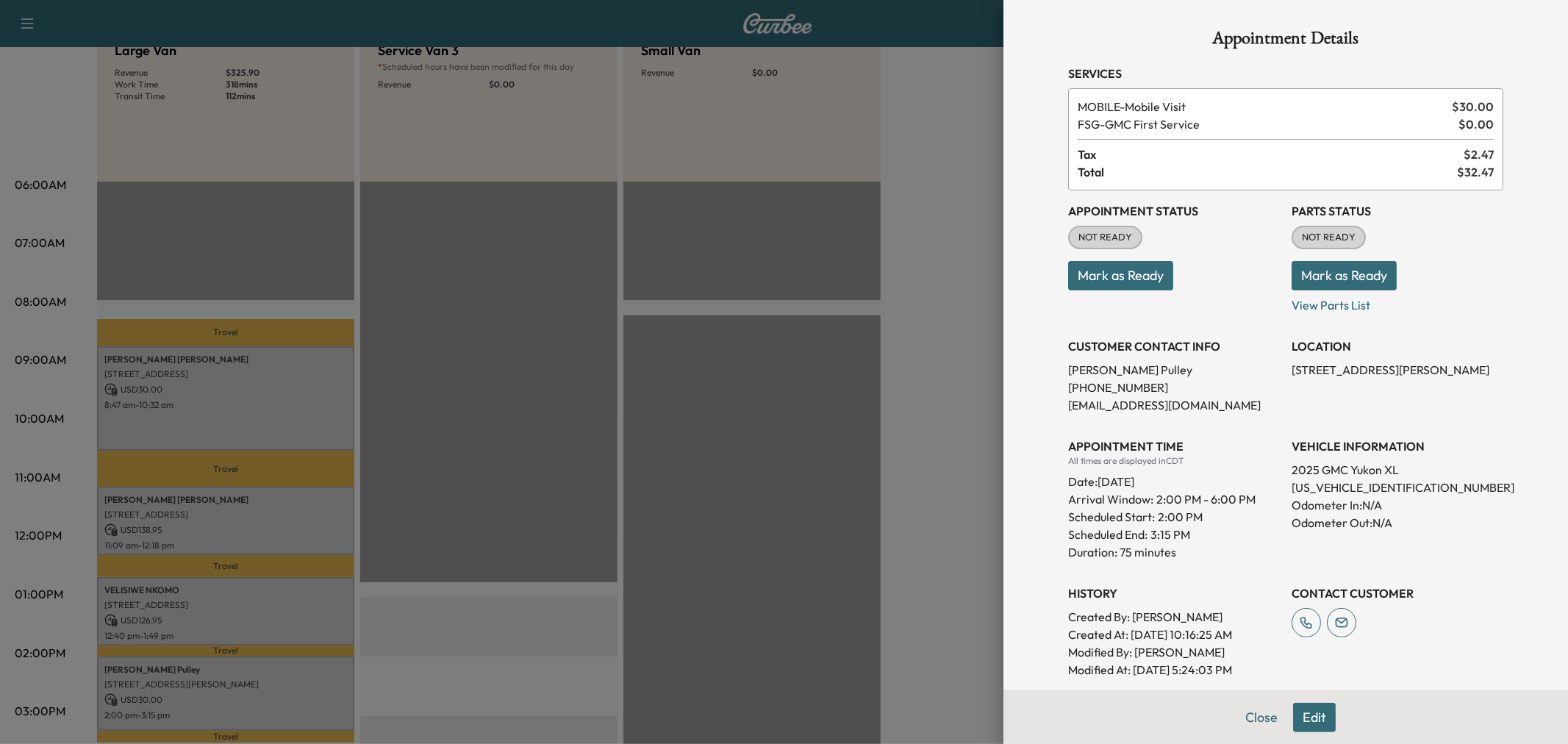
click at [237, 677] on div at bounding box center [784, 372] width 1568 height 744
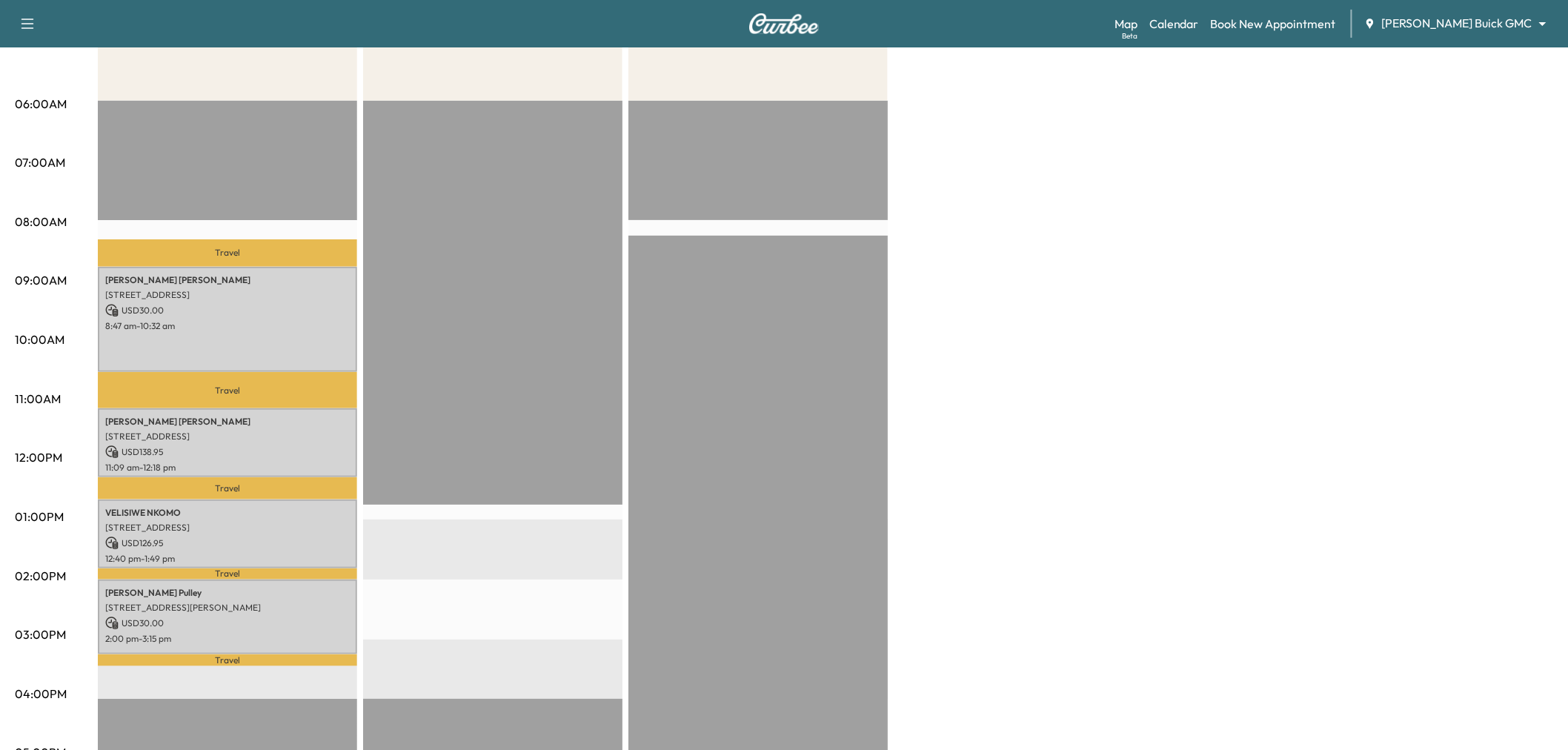
scroll to position [0, 0]
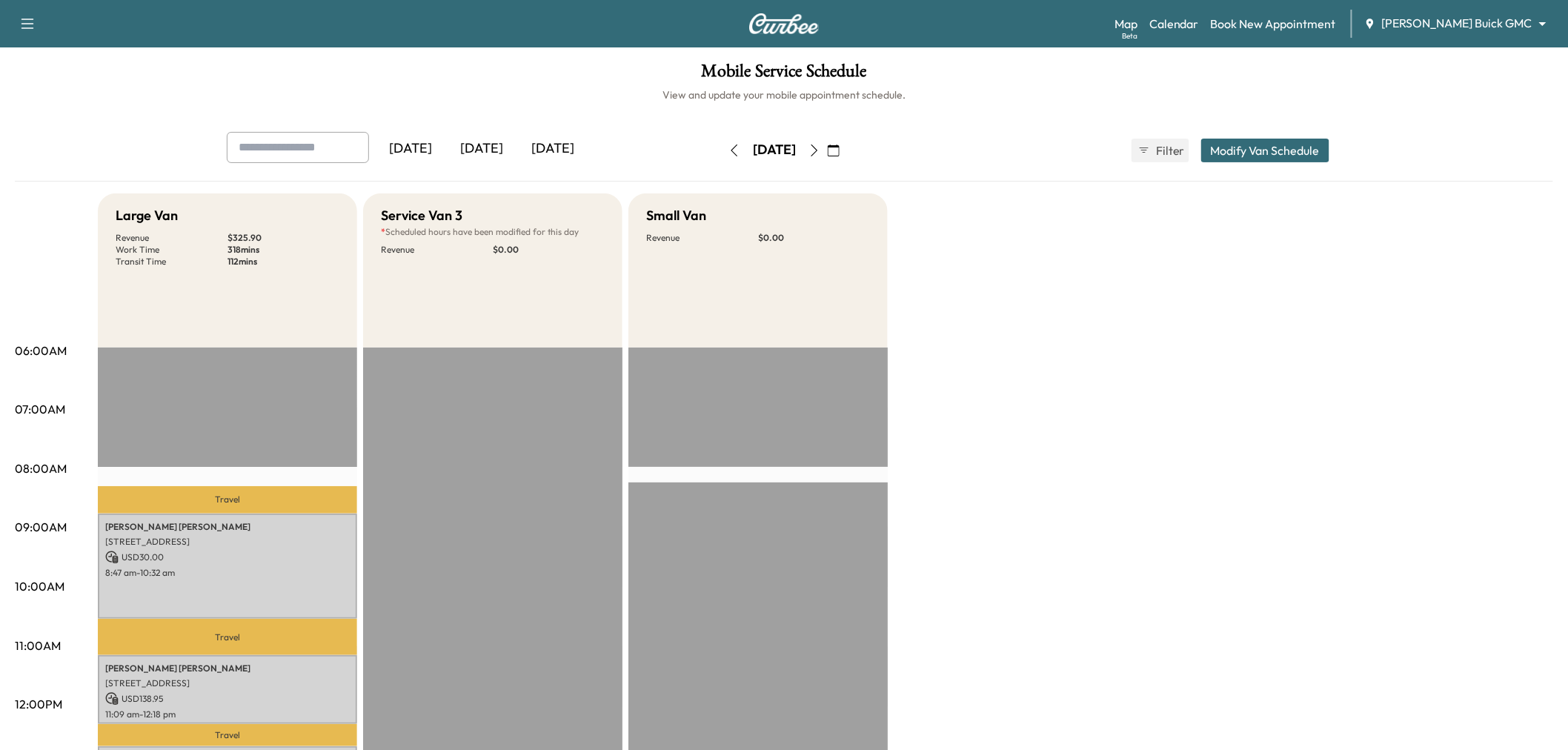
click at [728, 150] on icon "button" at bounding box center [734, 150] width 12 height 12
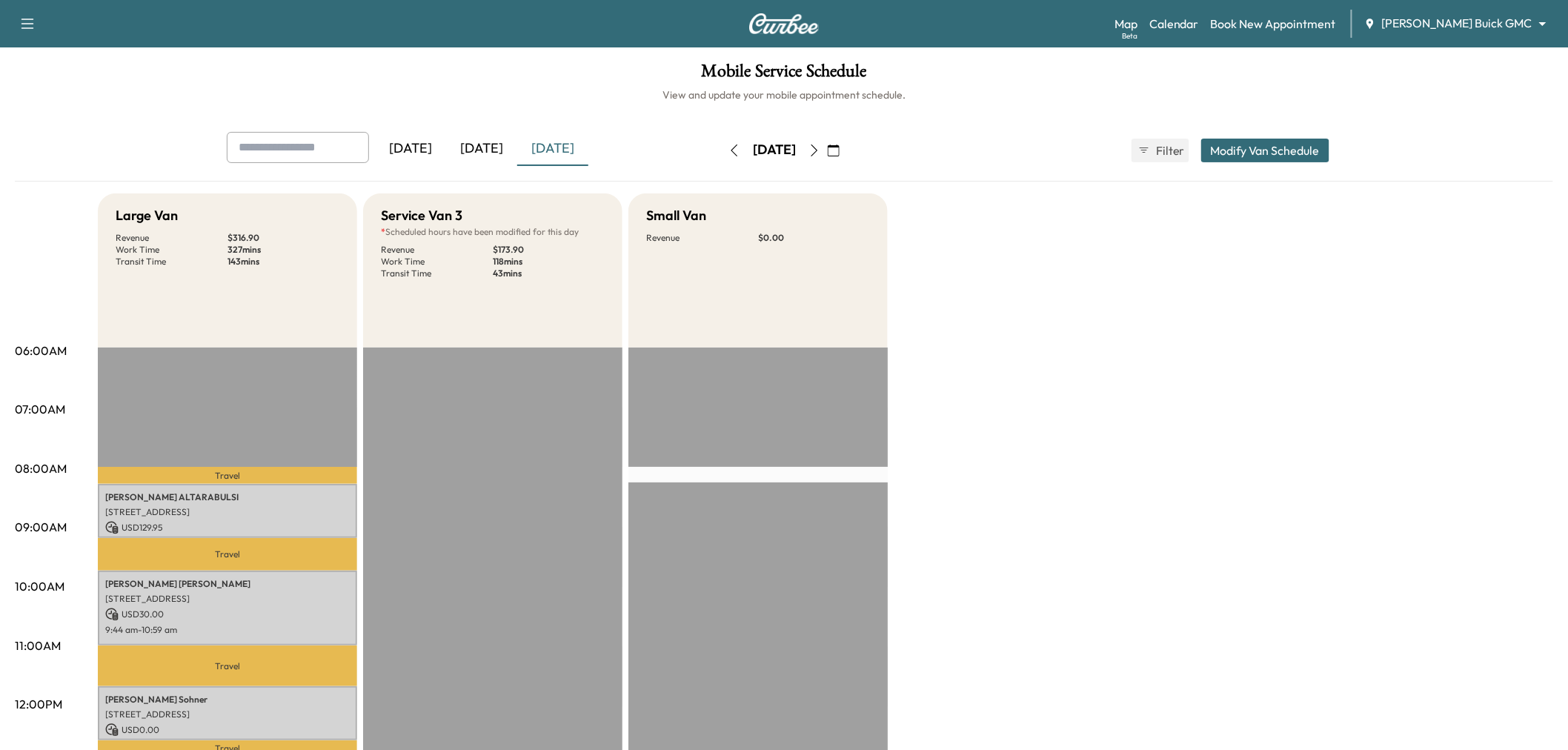
click at [820, 149] on icon "button" at bounding box center [814, 150] width 12 height 12
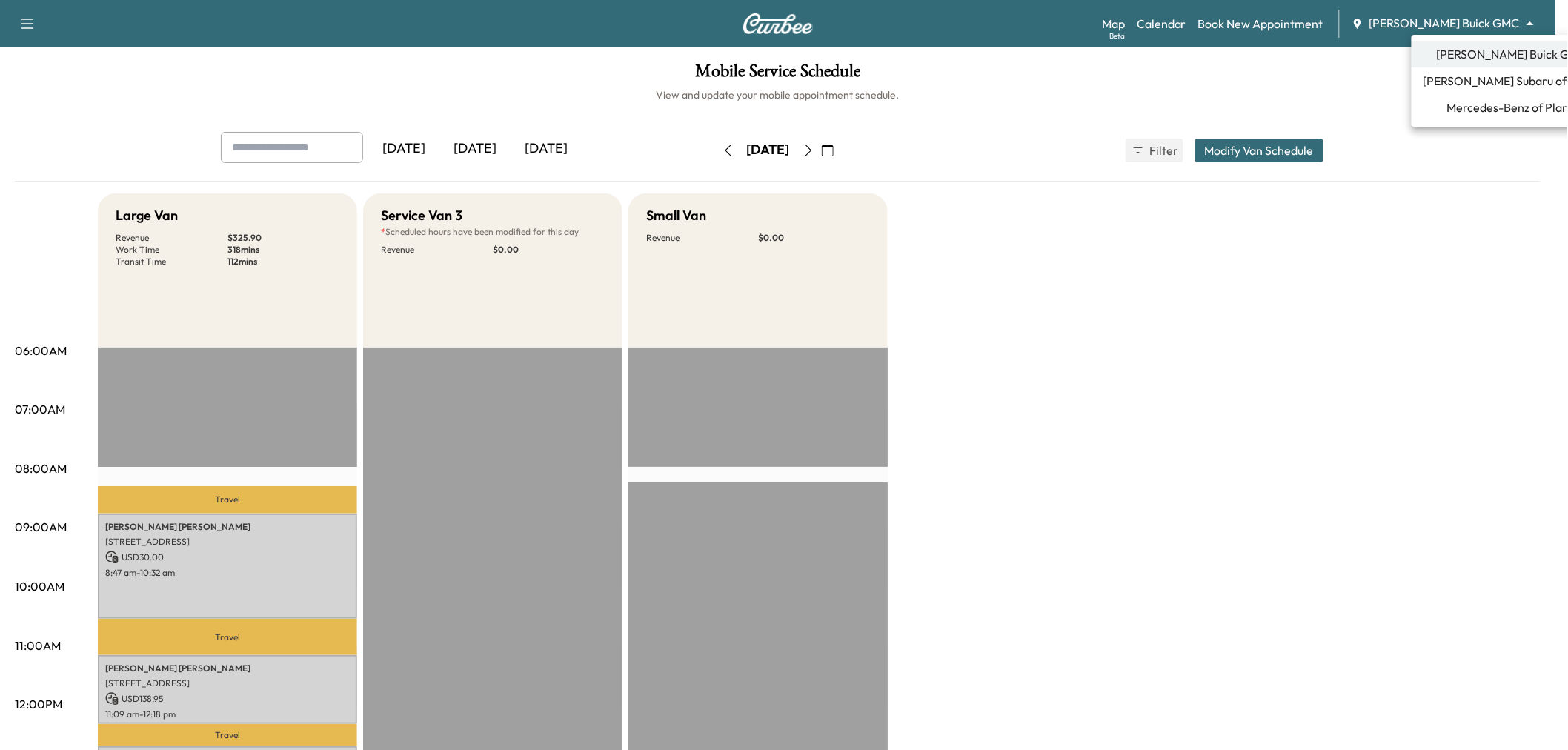
click at [1456, 23] on body "Support Log Out Map Beta Calendar Book New Appointment Ewing Buick GMC ********…" at bounding box center [784, 375] width 1568 height 750
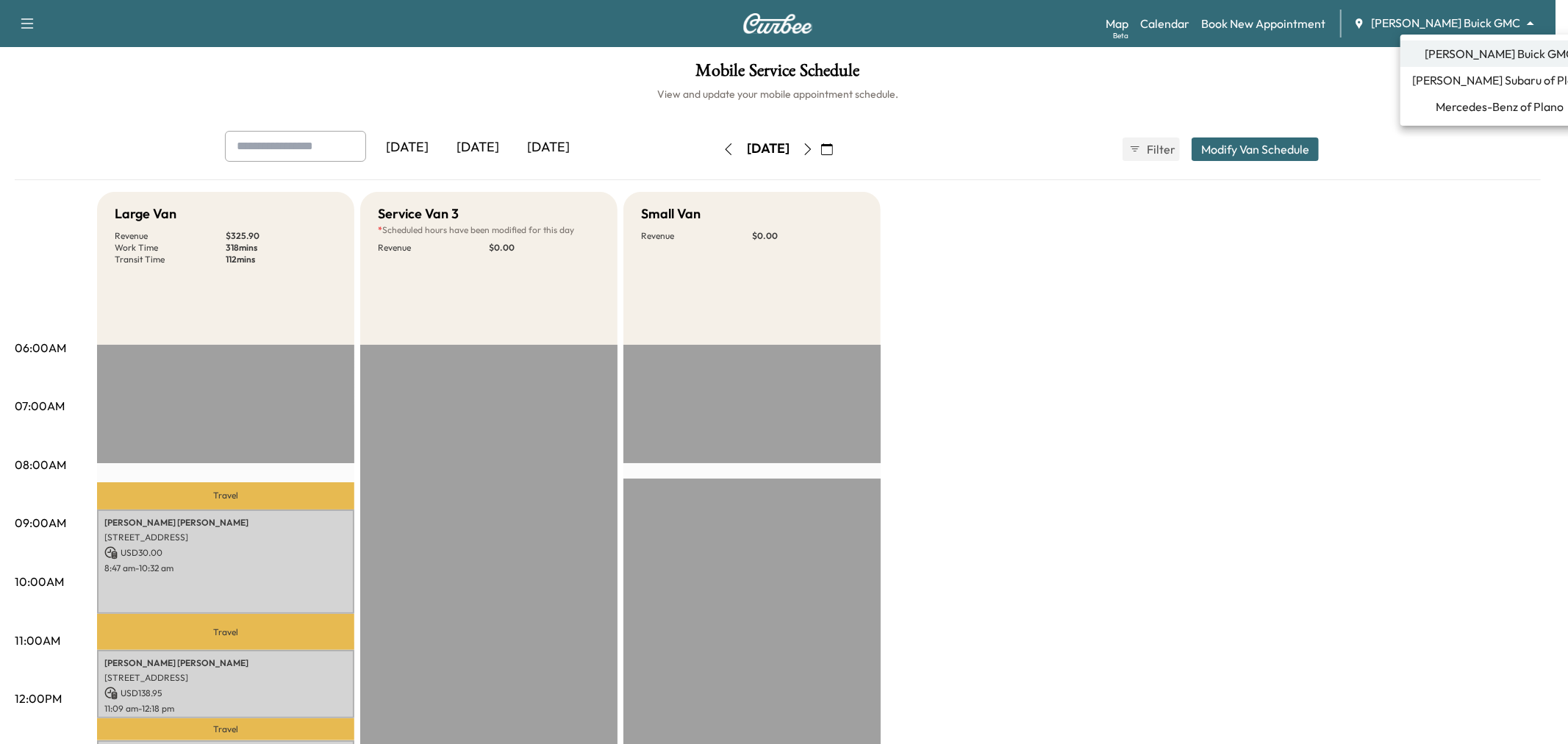
click at [1454, 77] on span "Ewing Subaru of Plano" at bounding box center [1500, 80] width 175 height 18
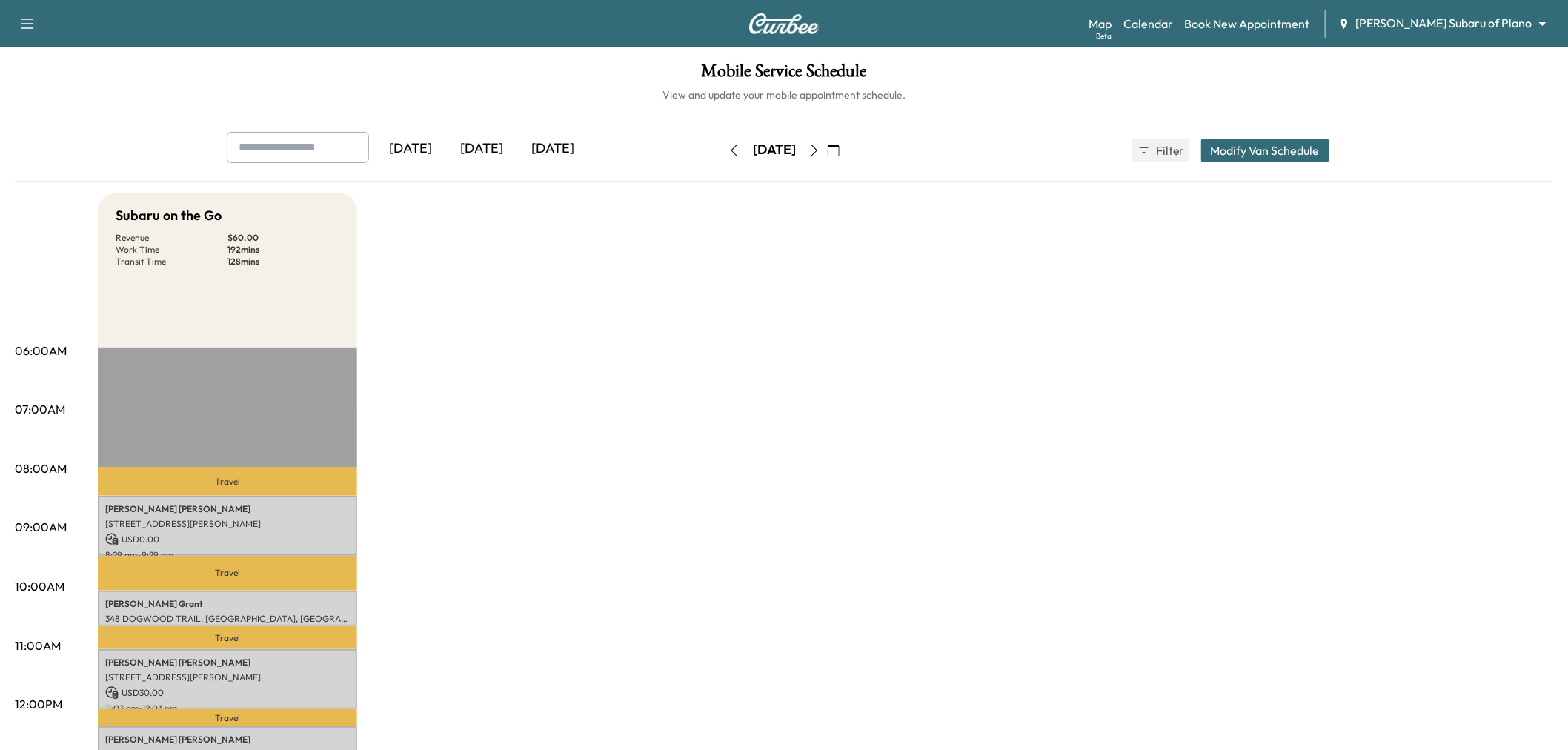
click at [32, 23] on icon "button" at bounding box center [28, 24] width 18 height 18
click at [65, 43] on link "Support" at bounding box center [52, 51] width 56 height 18
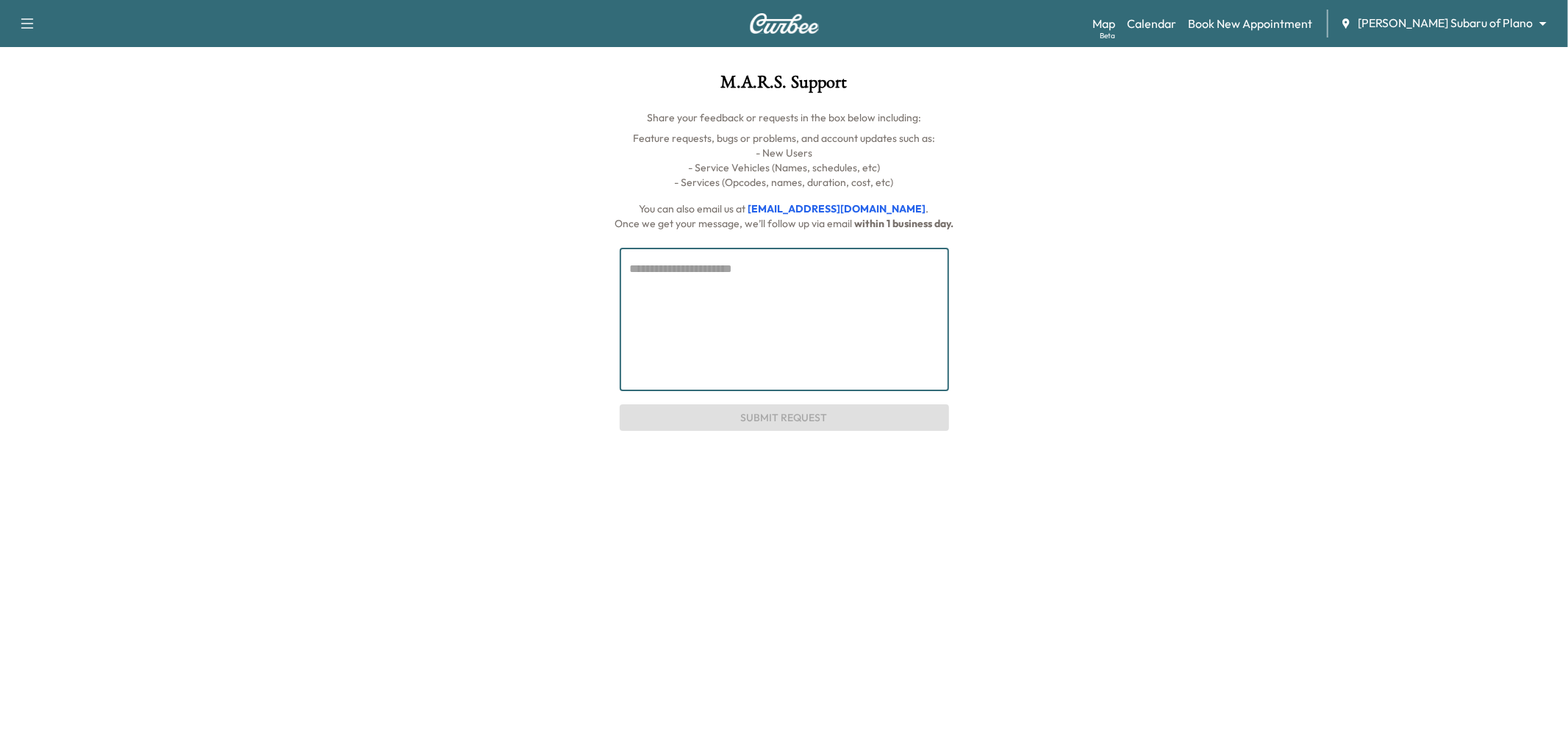
click at [705, 317] on textarea at bounding box center [784, 319] width 309 height 118
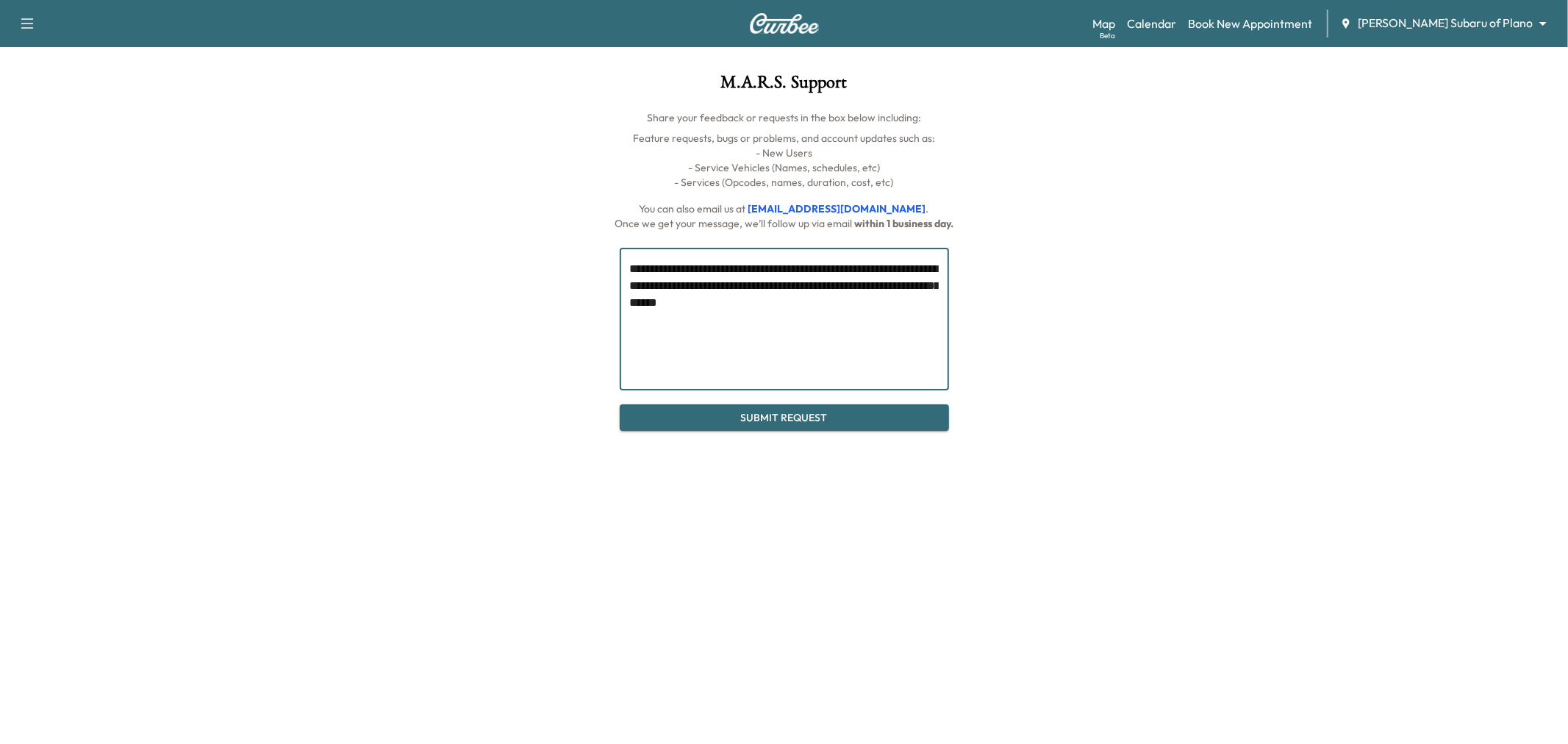
type textarea "**********"
click at [803, 412] on button "Submit Request" at bounding box center [783, 418] width 329 height 27
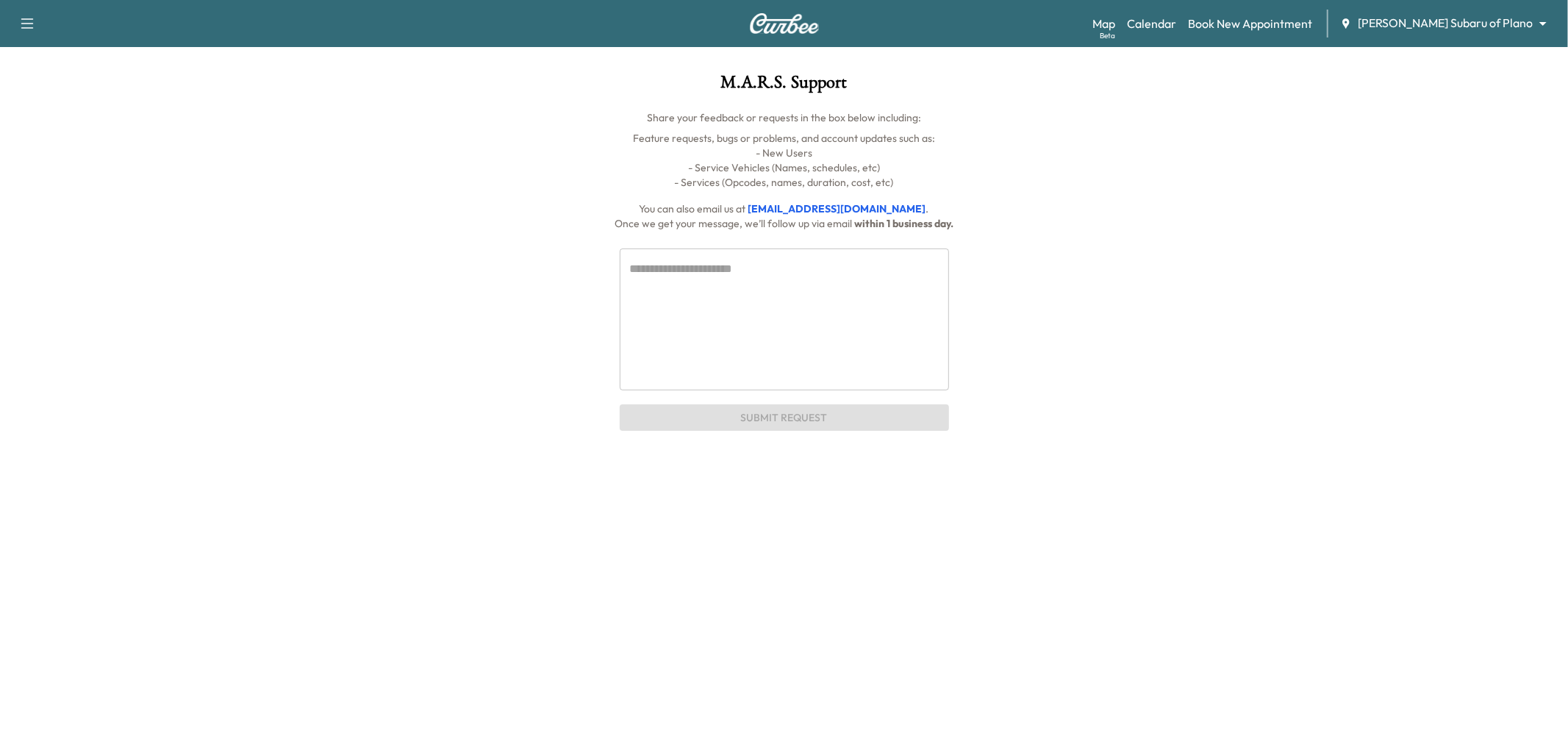
click at [1497, 18] on body "Support Log Out Map Beta Calendar Book New Appointment Ewing Subaru of Plano **…" at bounding box center [784, 372] width 1568 height 744
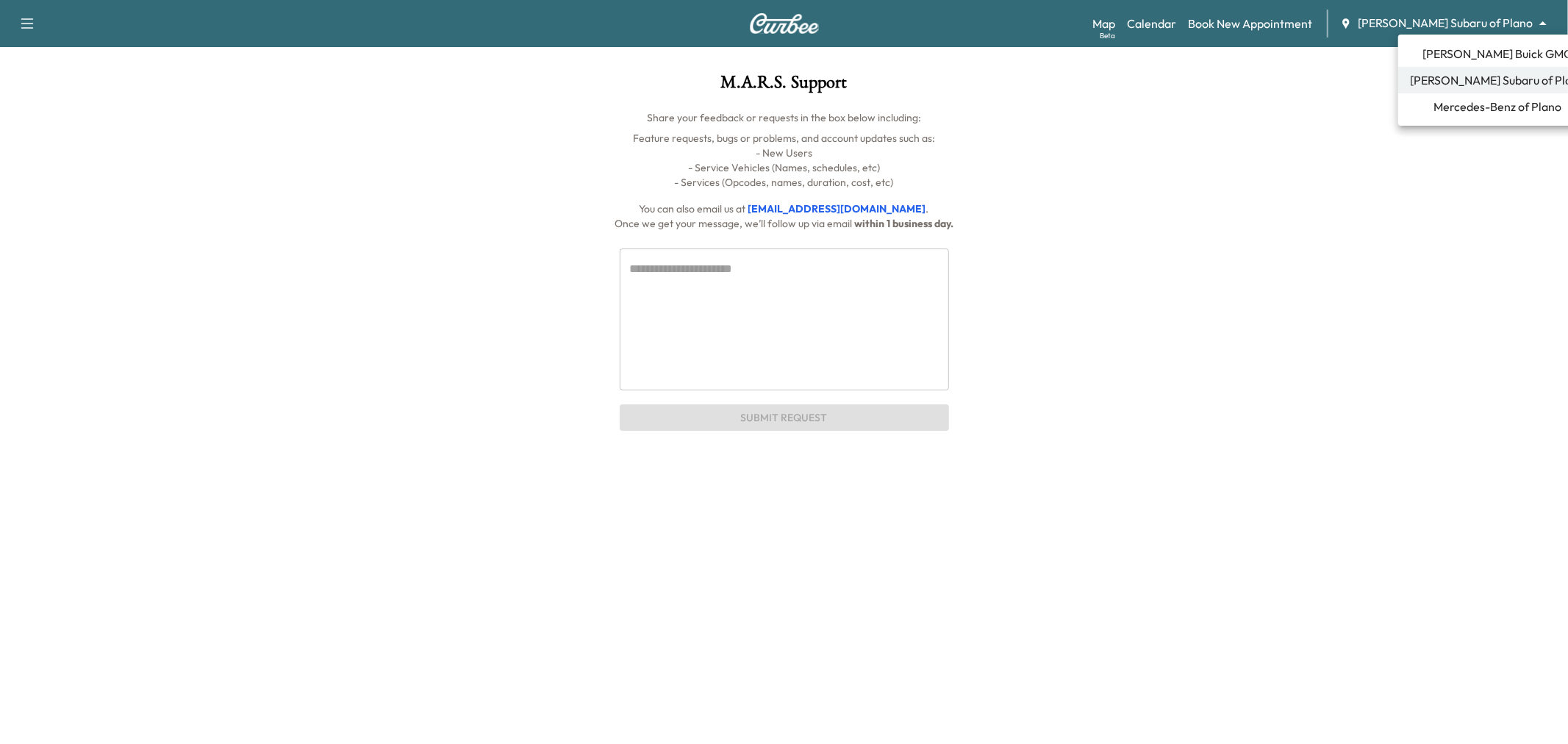
click at [1486, 55] on span "Ewing Buick GMC" at bounding box center [1497, 54] width 150 height 18
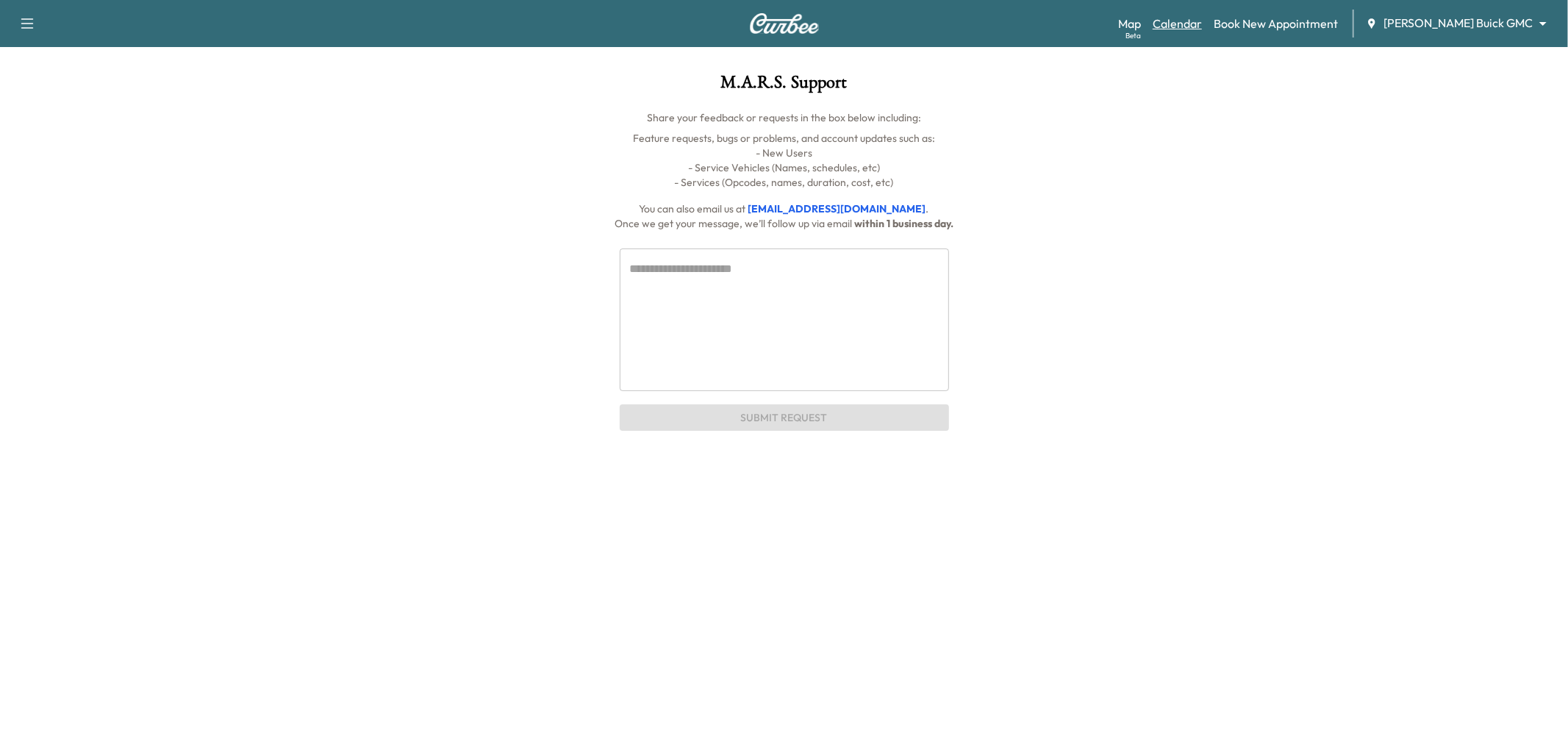
click at [1201, 31] on link "Calendar" at bounding box center [1176, 23] width 49 height 18
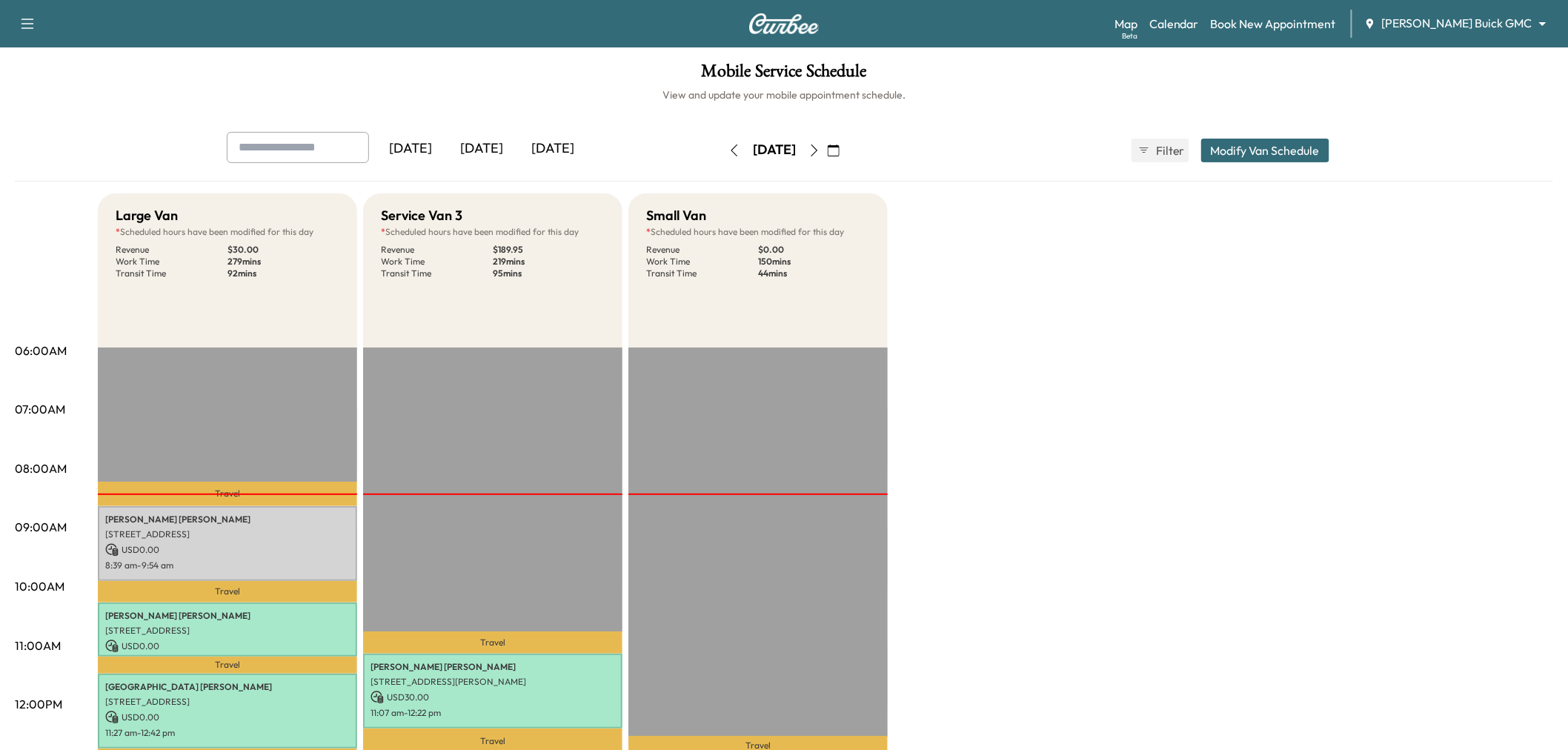
click at [820, 149] on icon "button" at bounding box center [814, 150] width 12 height 12
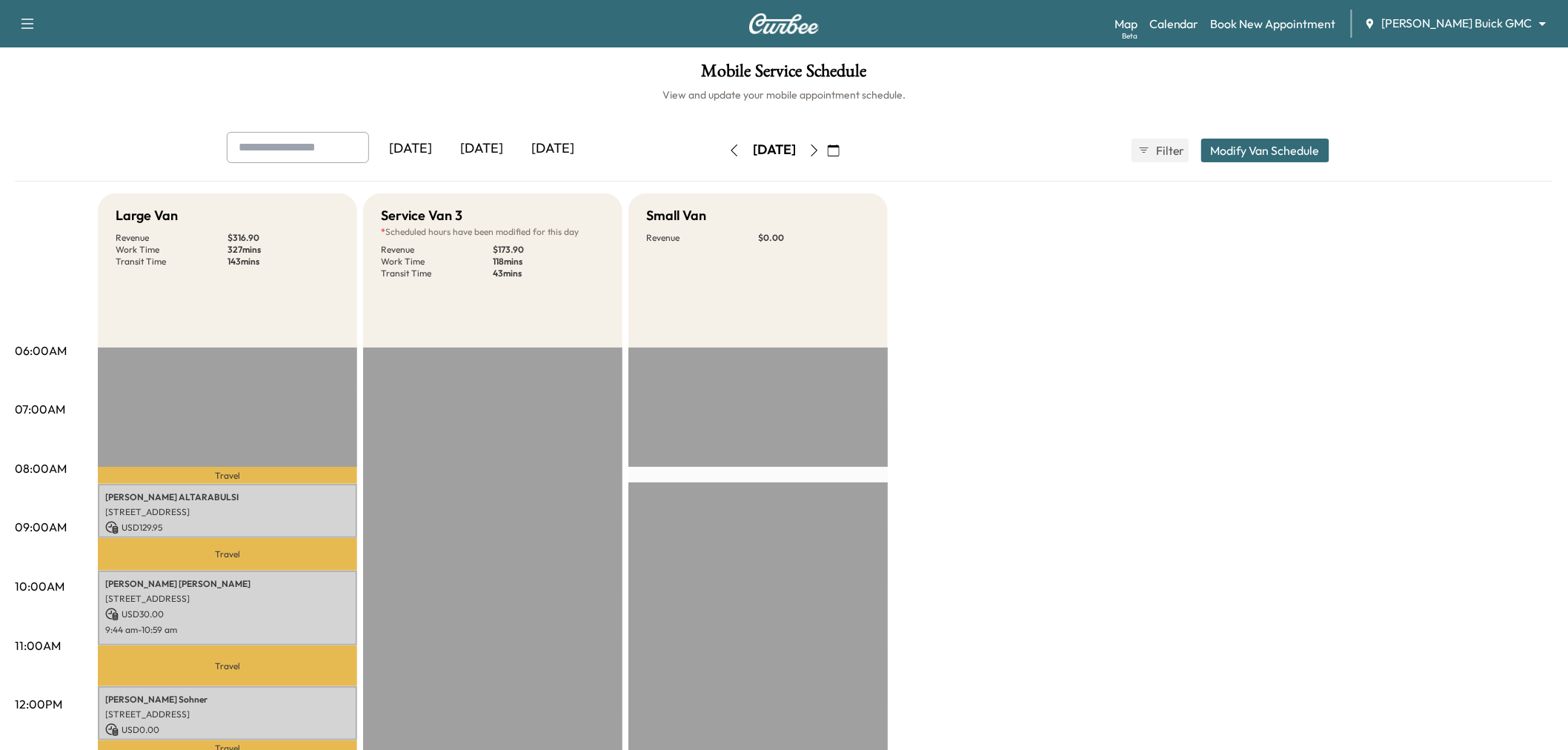
click at [820, 149] on icon "button" at bounding box center [814, 150] width 12 height 12
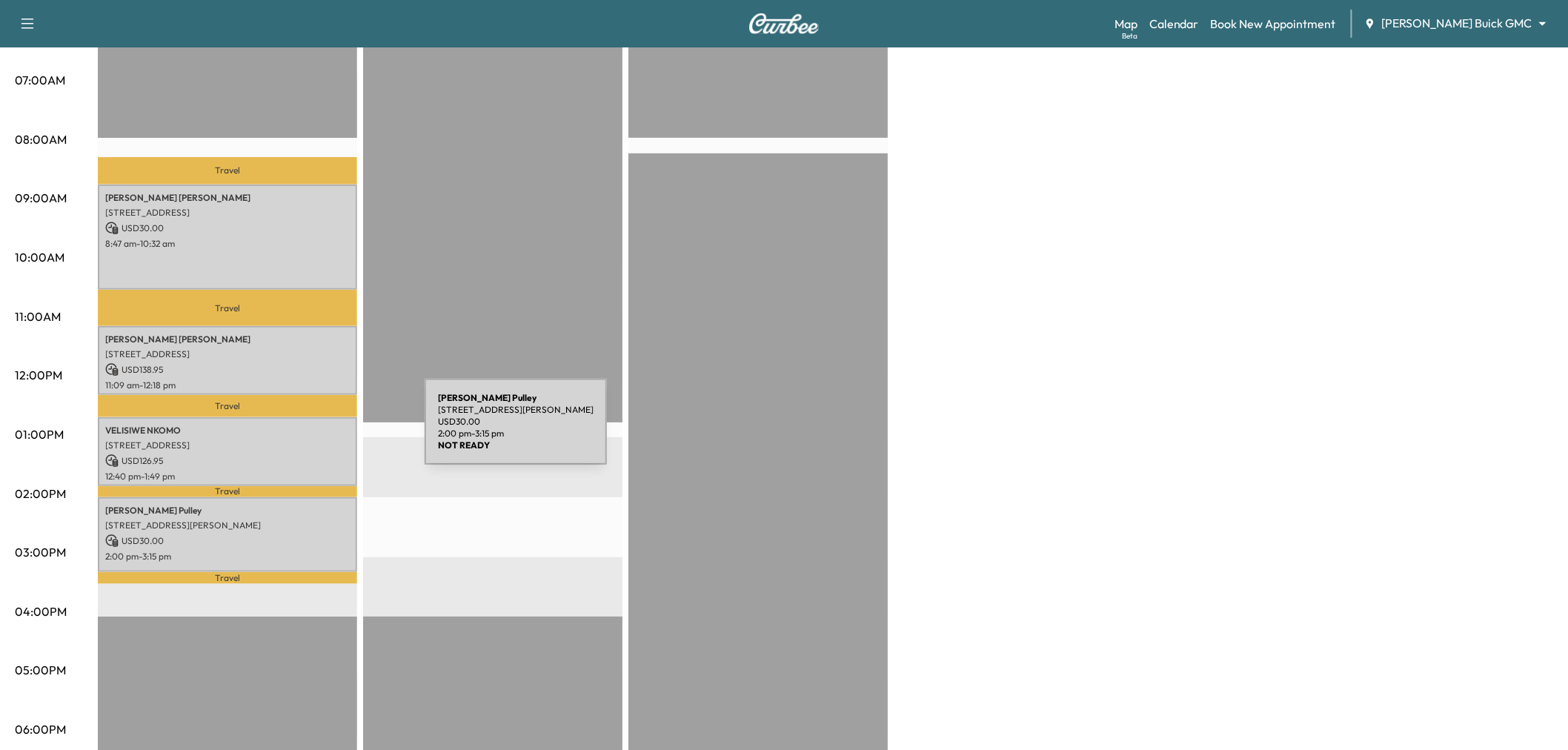
scroll to position [246, 0]
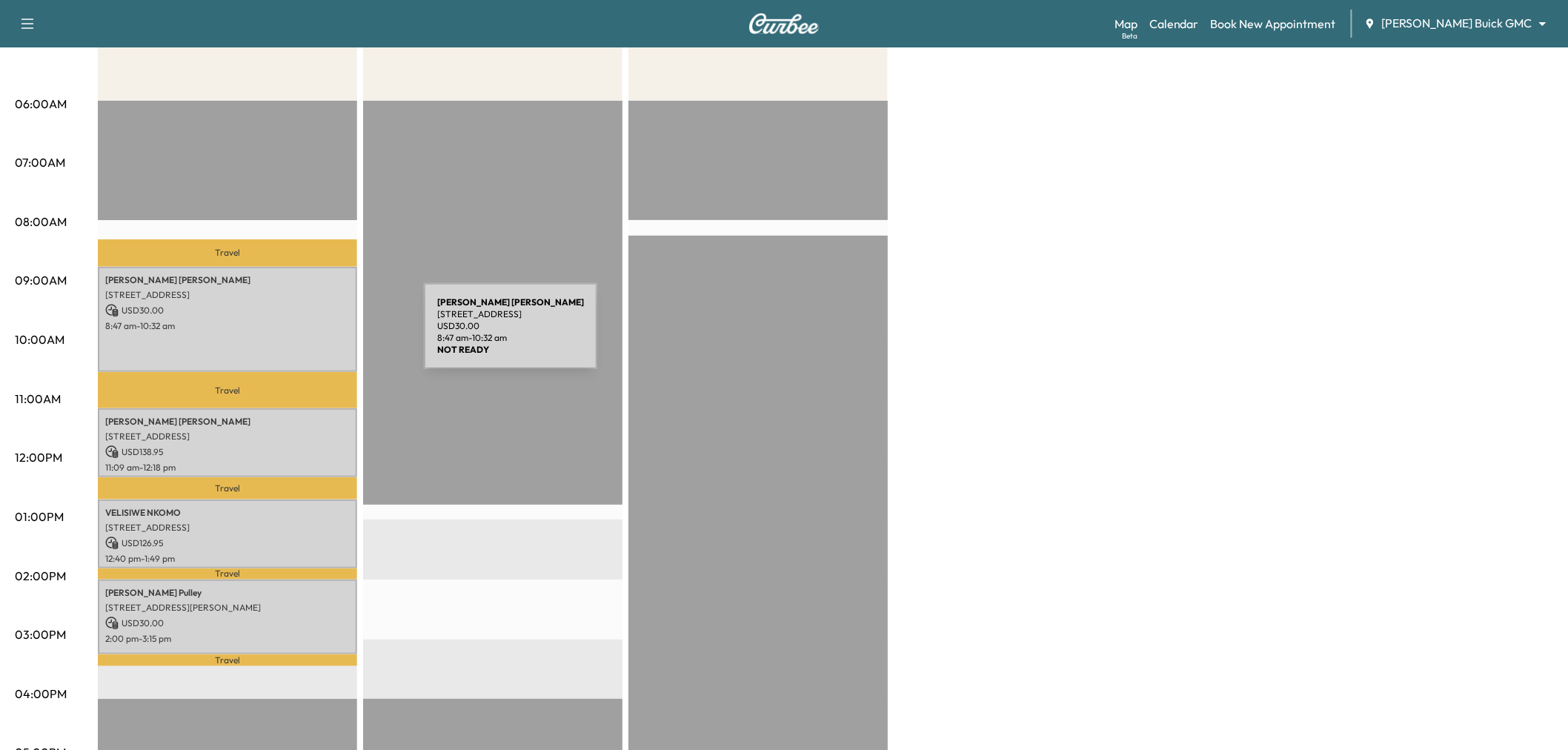
click at [313, 332] on div "Susan Tillery 1204 ELMHURST LN, FLOWER MOUND, TX 75028, USA USD 30.00 8:47 am -…" at bounding box center [228, 319] width 259 height 105
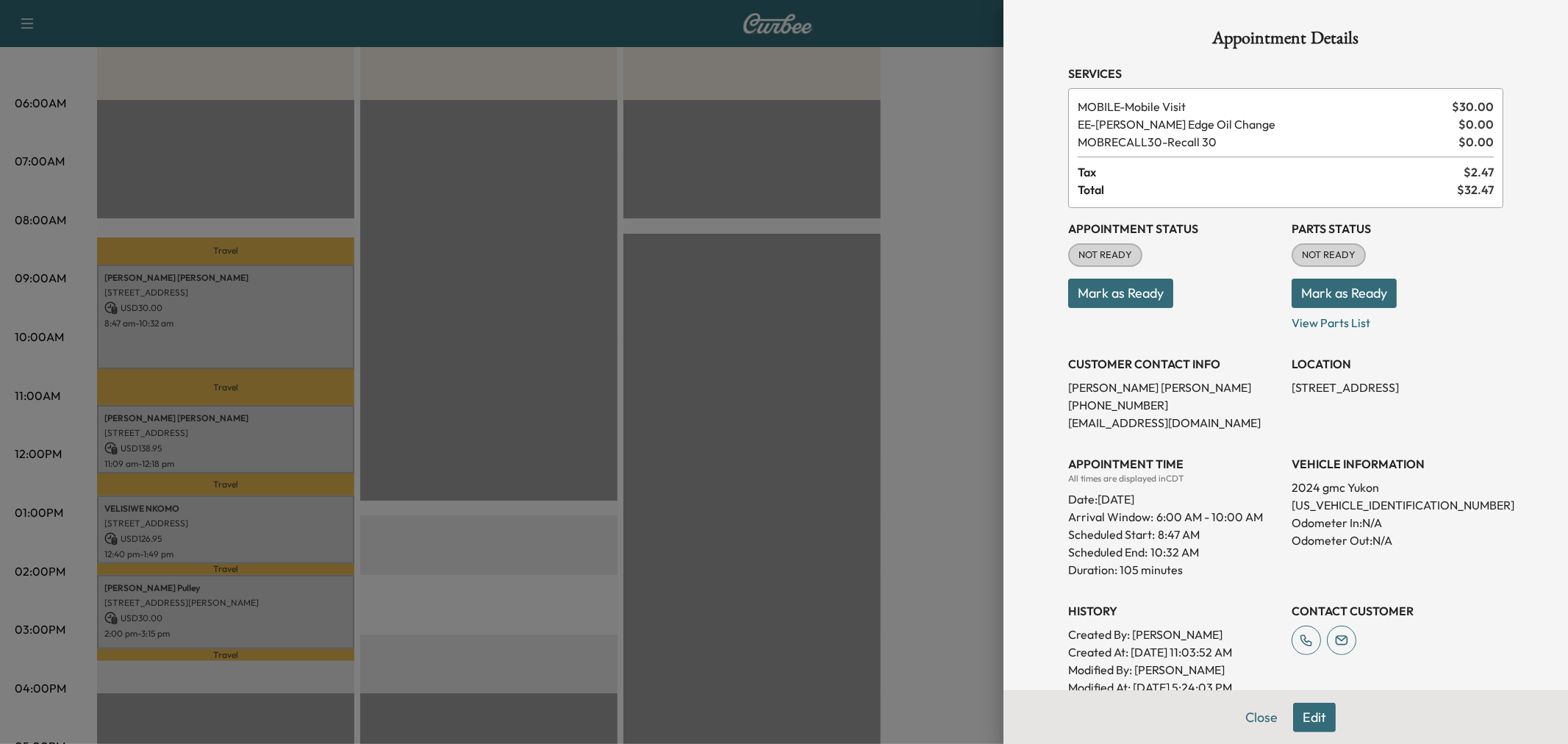
click at [300, 329] on div at bounding box center [784, 372] width 1568 height 744
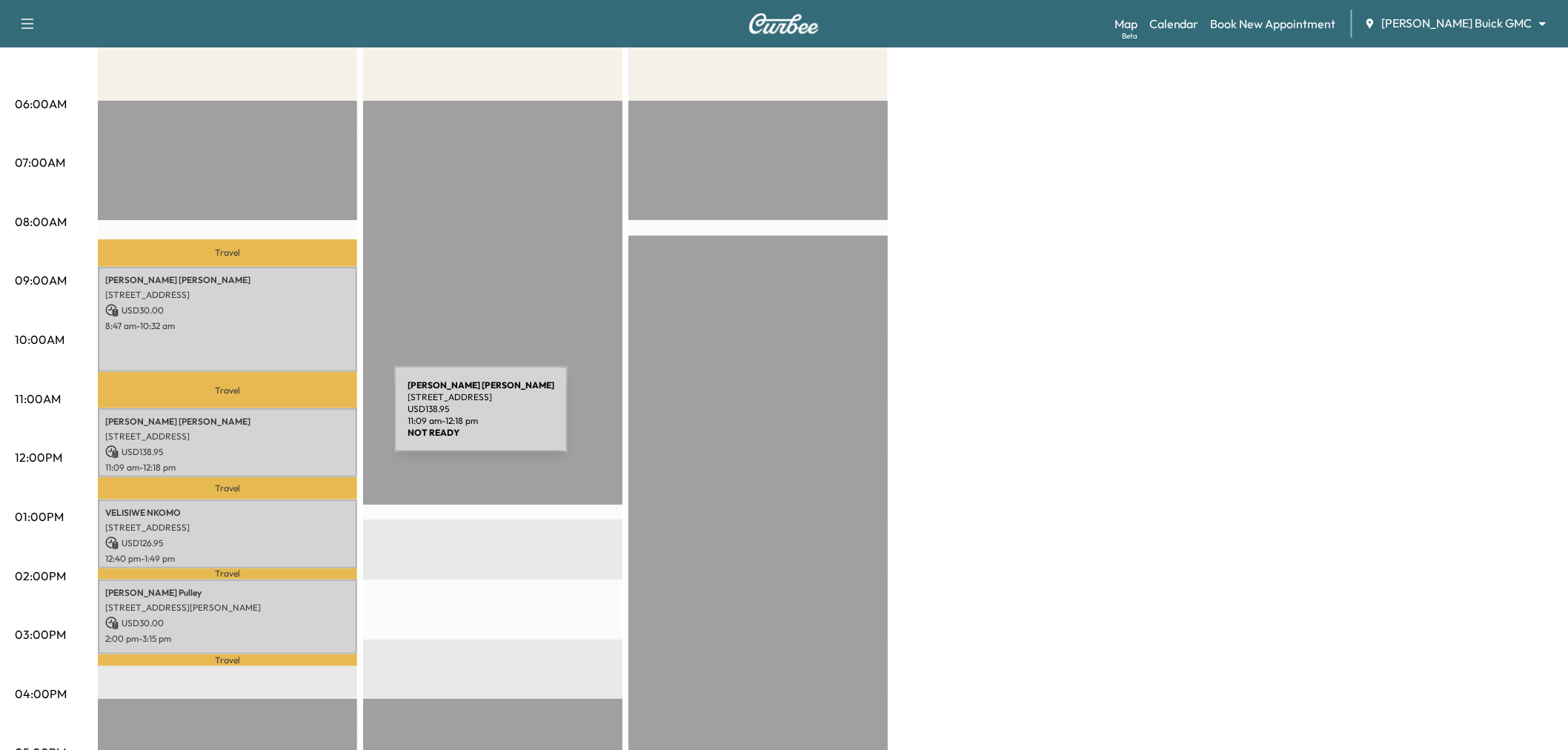
click at [283, 418] on p "Elliott Jolivette" at bounding box center [228, 422] width 245 height 12
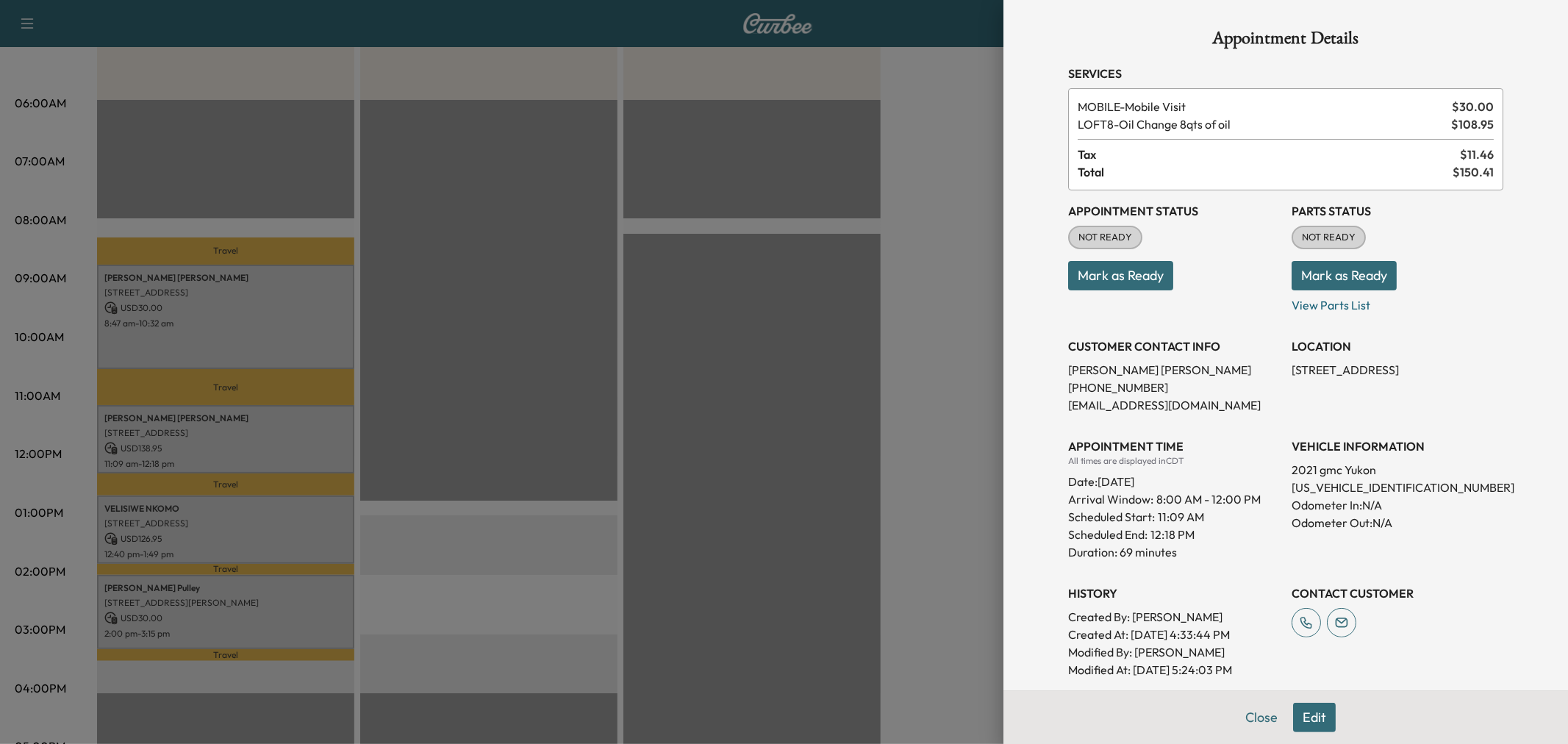
click at [281, 414] on div at bounding box center [784, 372] width 1568 height 744
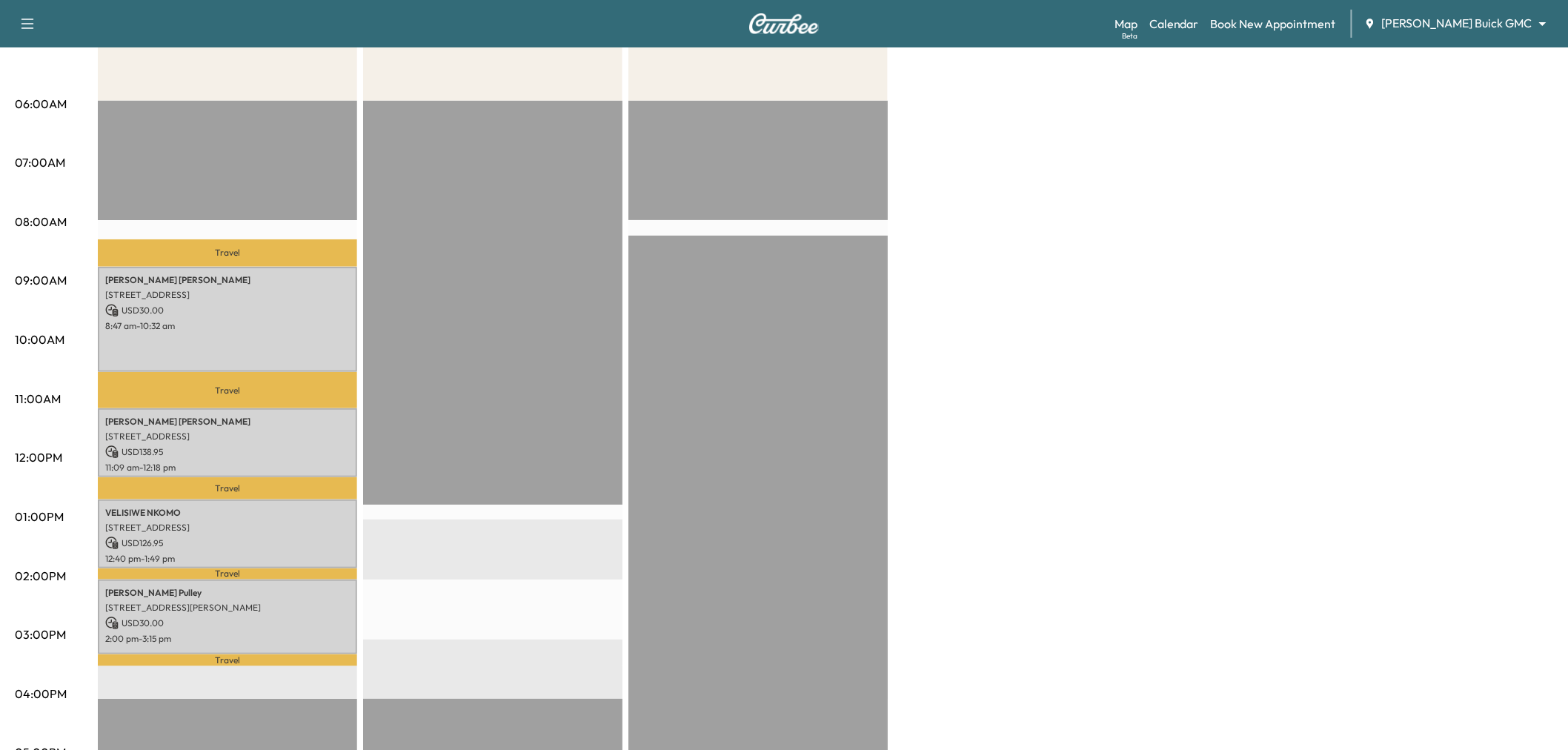
click at [281, 491] on p "Travel" at bounding box center [228, 488] width 259 height 22
click at [284, 507] on p "VELISIWE NKOMO" at bounding box center [228, 512] width 245 height 12
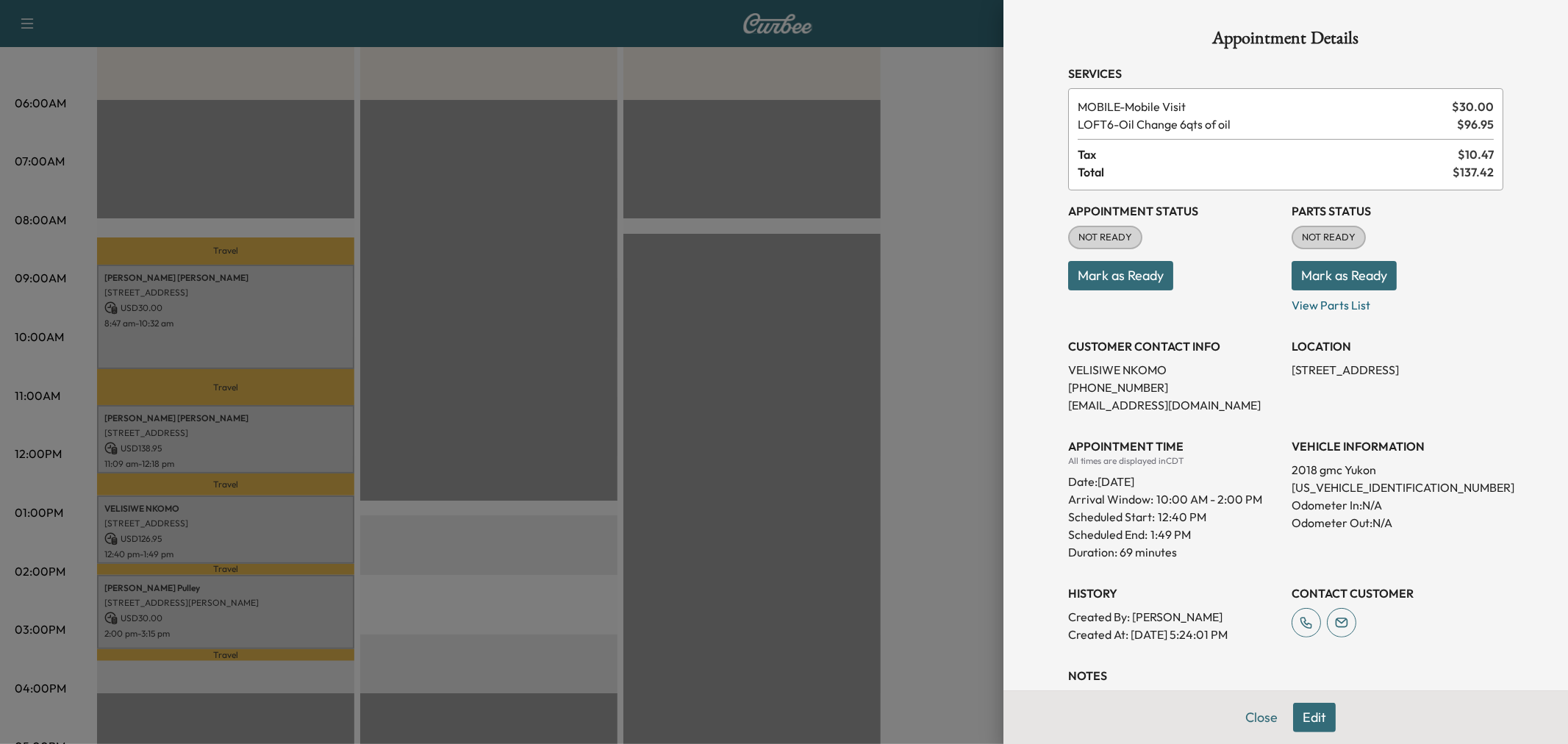
click at [281, 502] on div at bounding box center [784, 372] width 1568 height 744
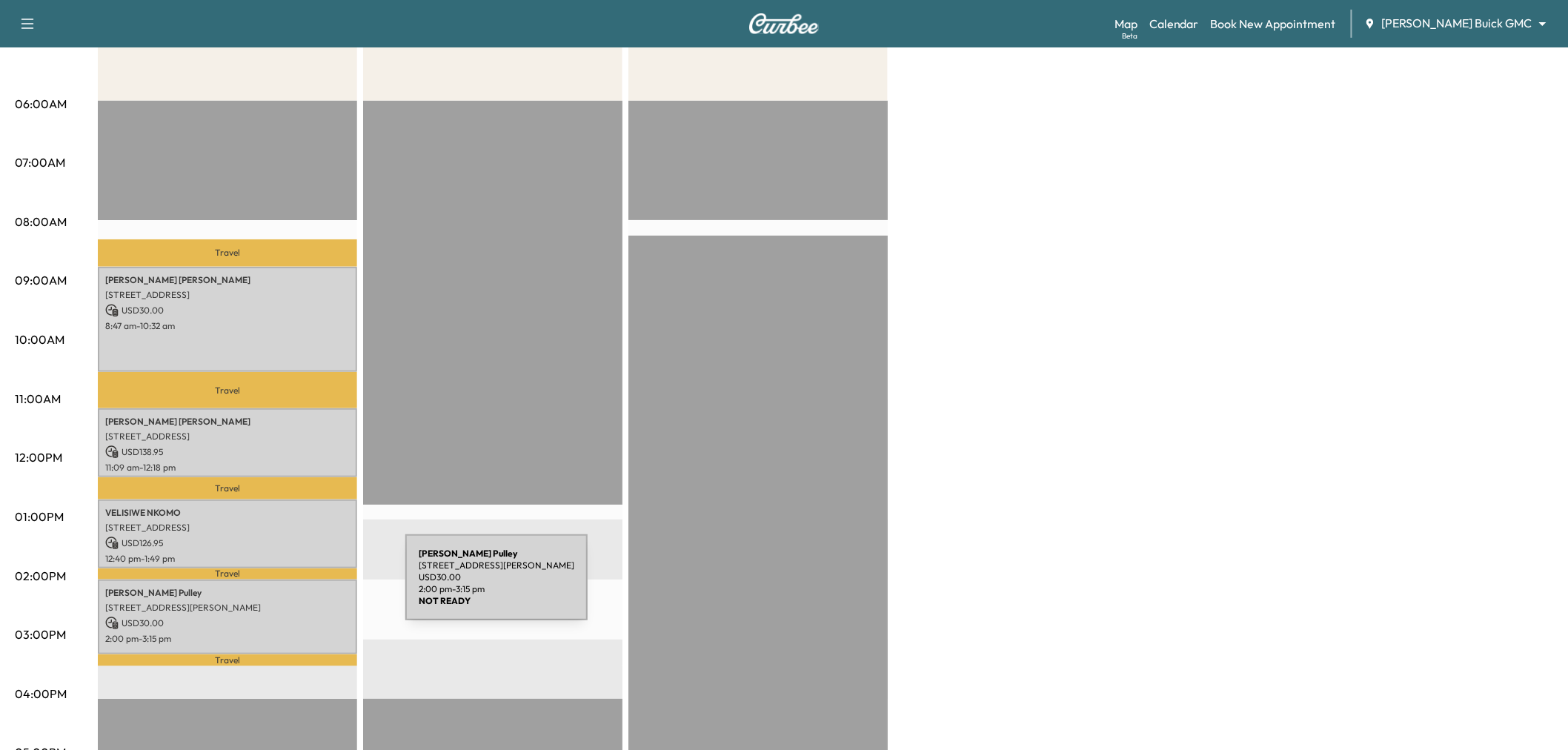
click at [287, 608] on div "Brandon Pulley 11105 Ormond Ln, Frisco, TX 75035, USA USD 30.00 2:00 pm - 3:15 …" at bounding box center [228, 617] width 259 height 75
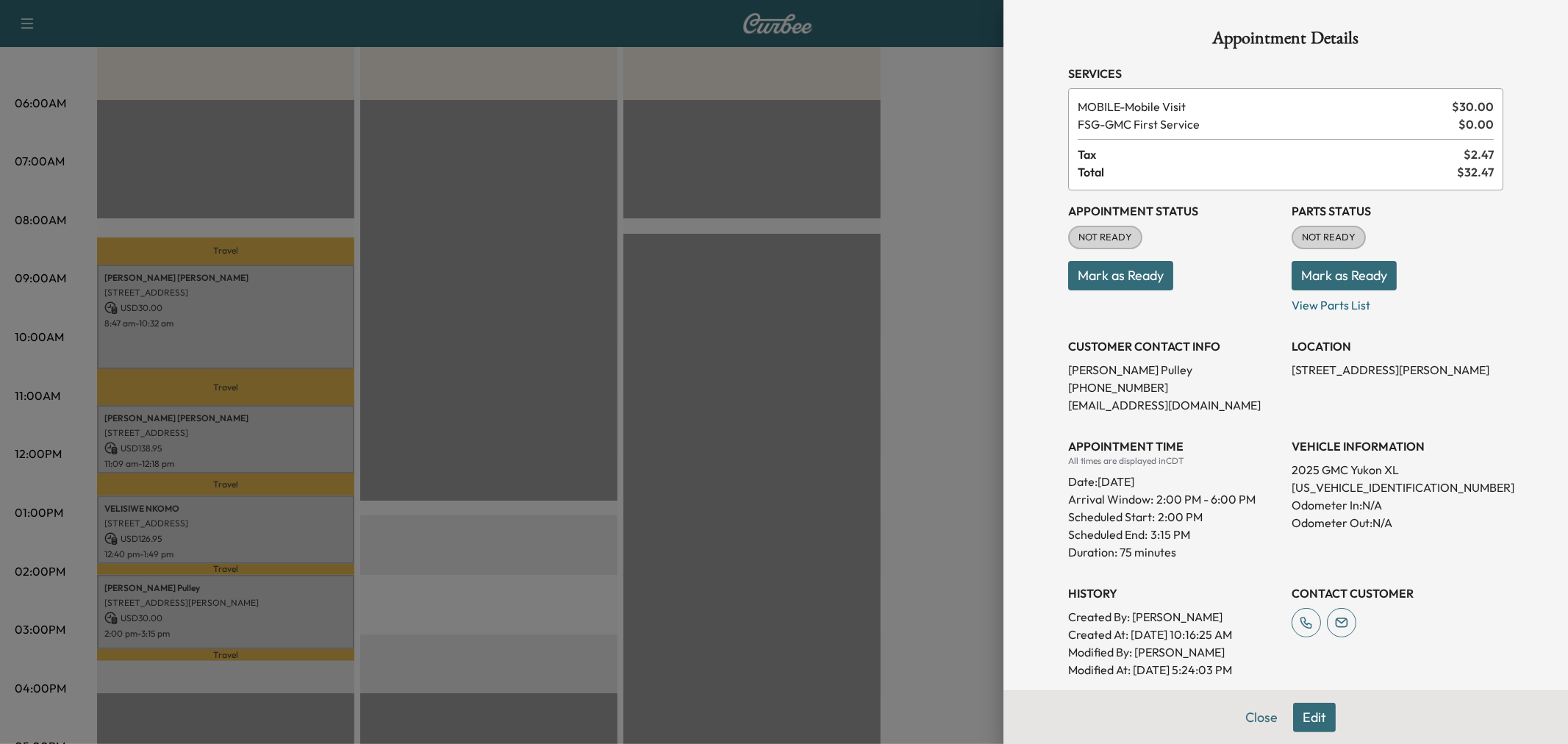
click at [285, 603] on div at bounding box center [784, 372] width 1568 height 744
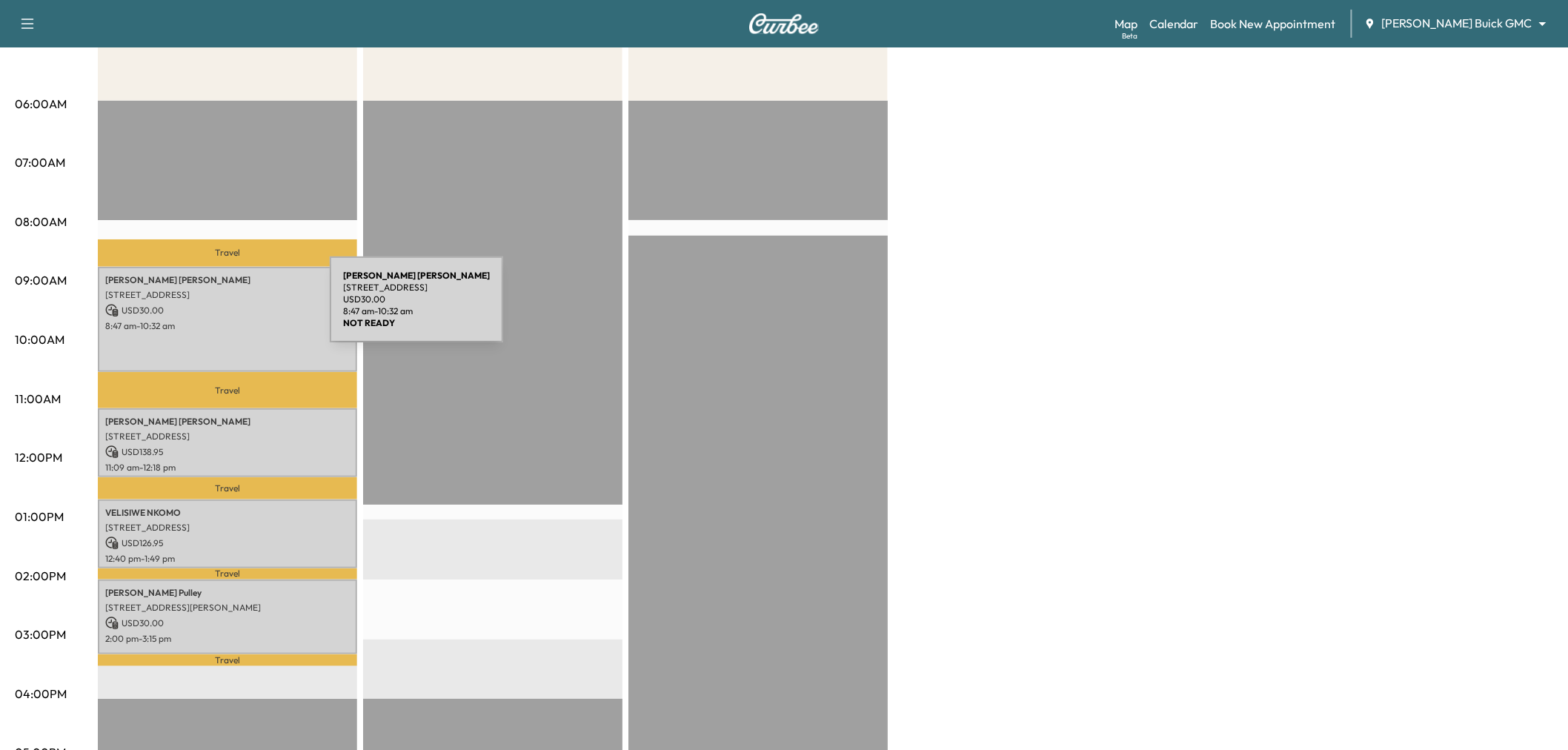
click at [219, 308] on p "USD 30.00" at bounding box center [228, 311] width 245 height 13
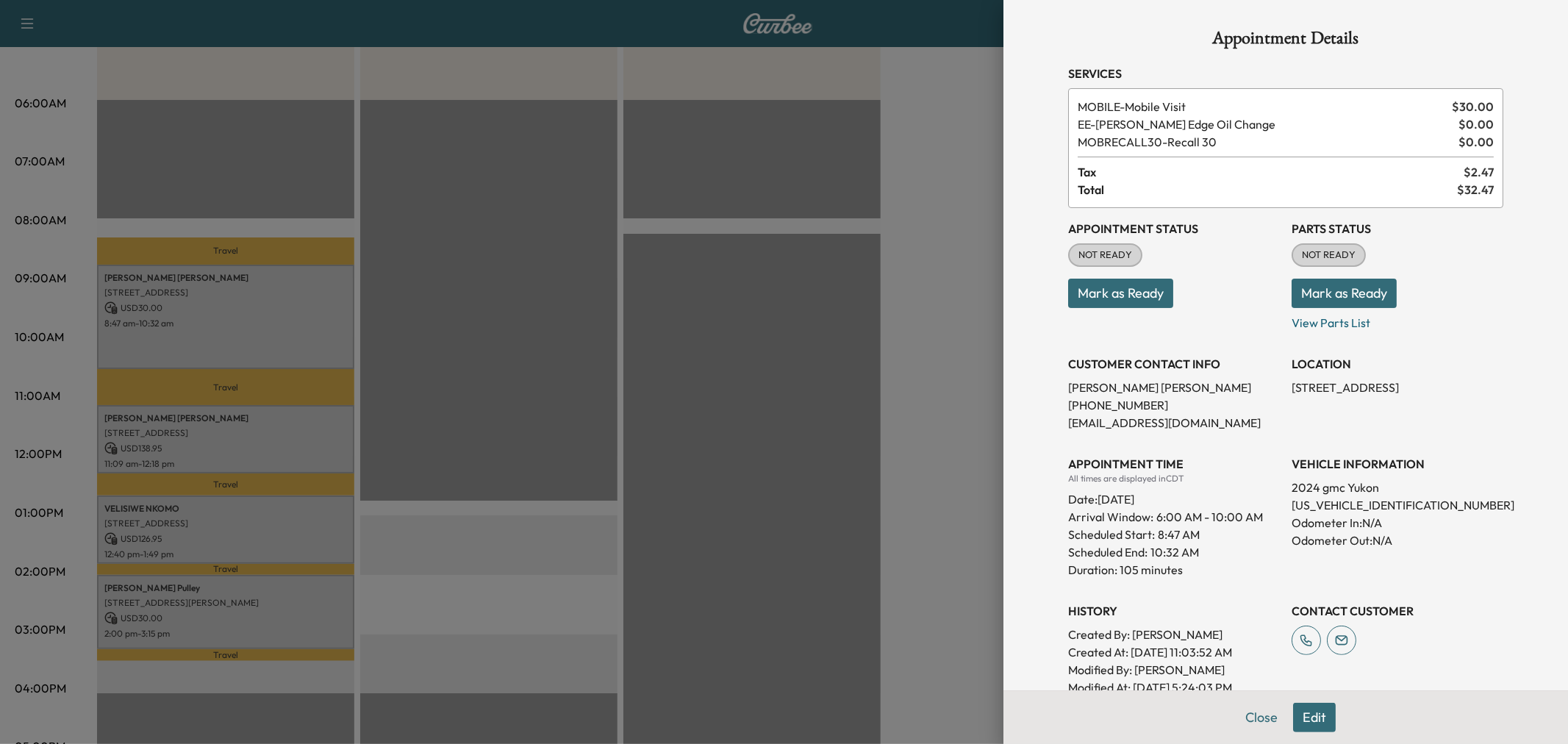
click at [217, 306] on div at bounding box center [784, 372] width 1568 height 744
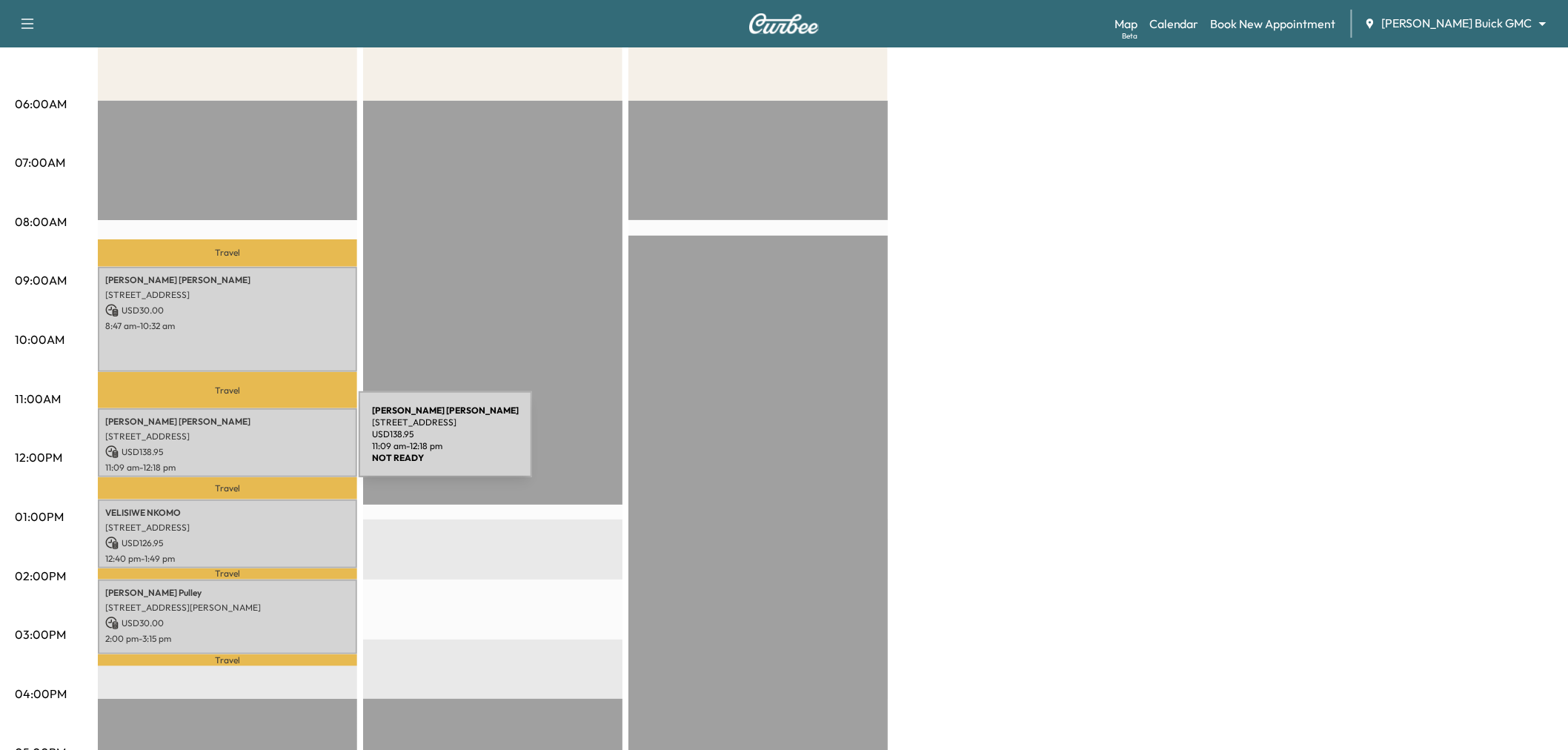
click at [247, 448] on p "USD 138.95" at bounding box center [228, 452] width 245 height 13
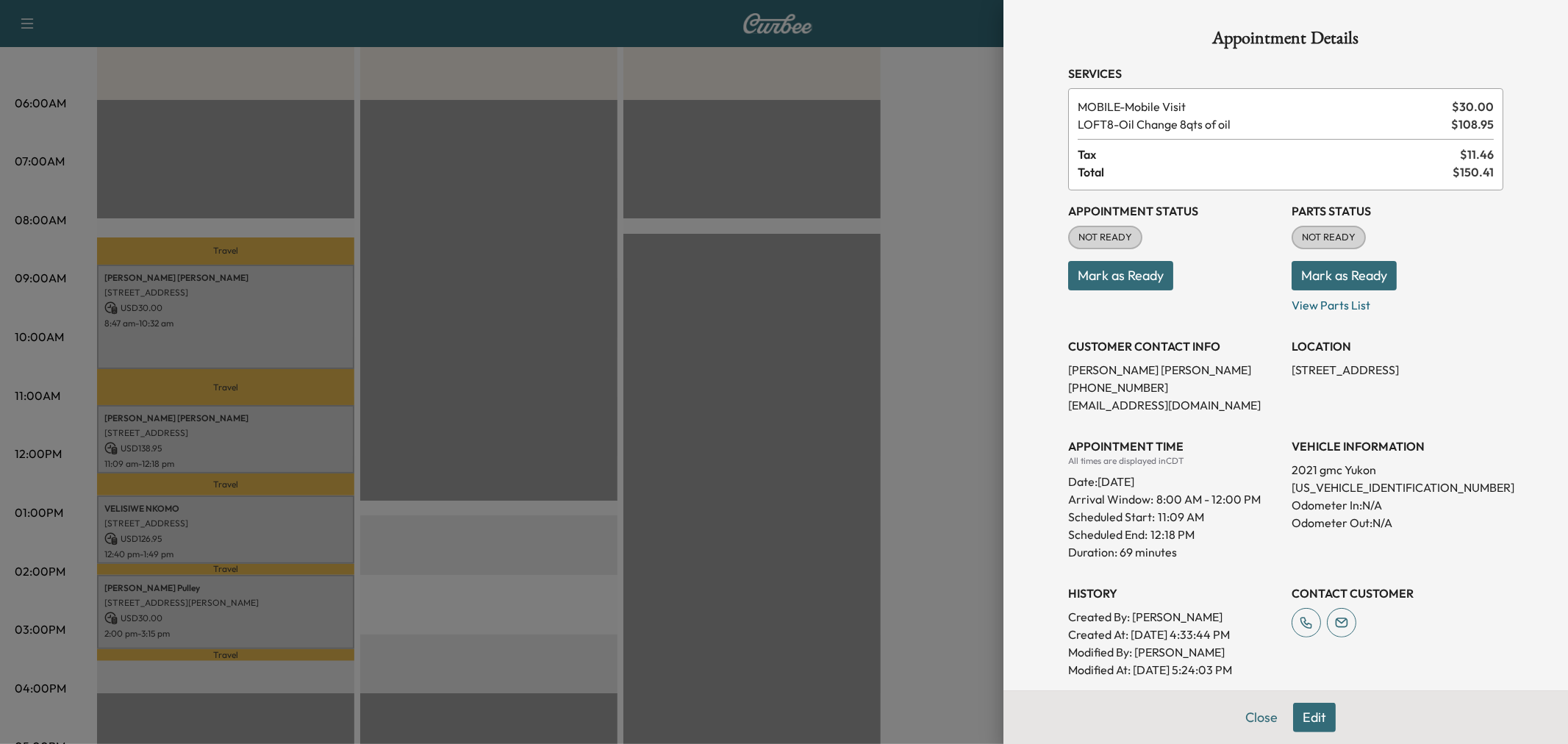
click at [245, 445] on div at bounding box center [784, 372] width 1568 height 744
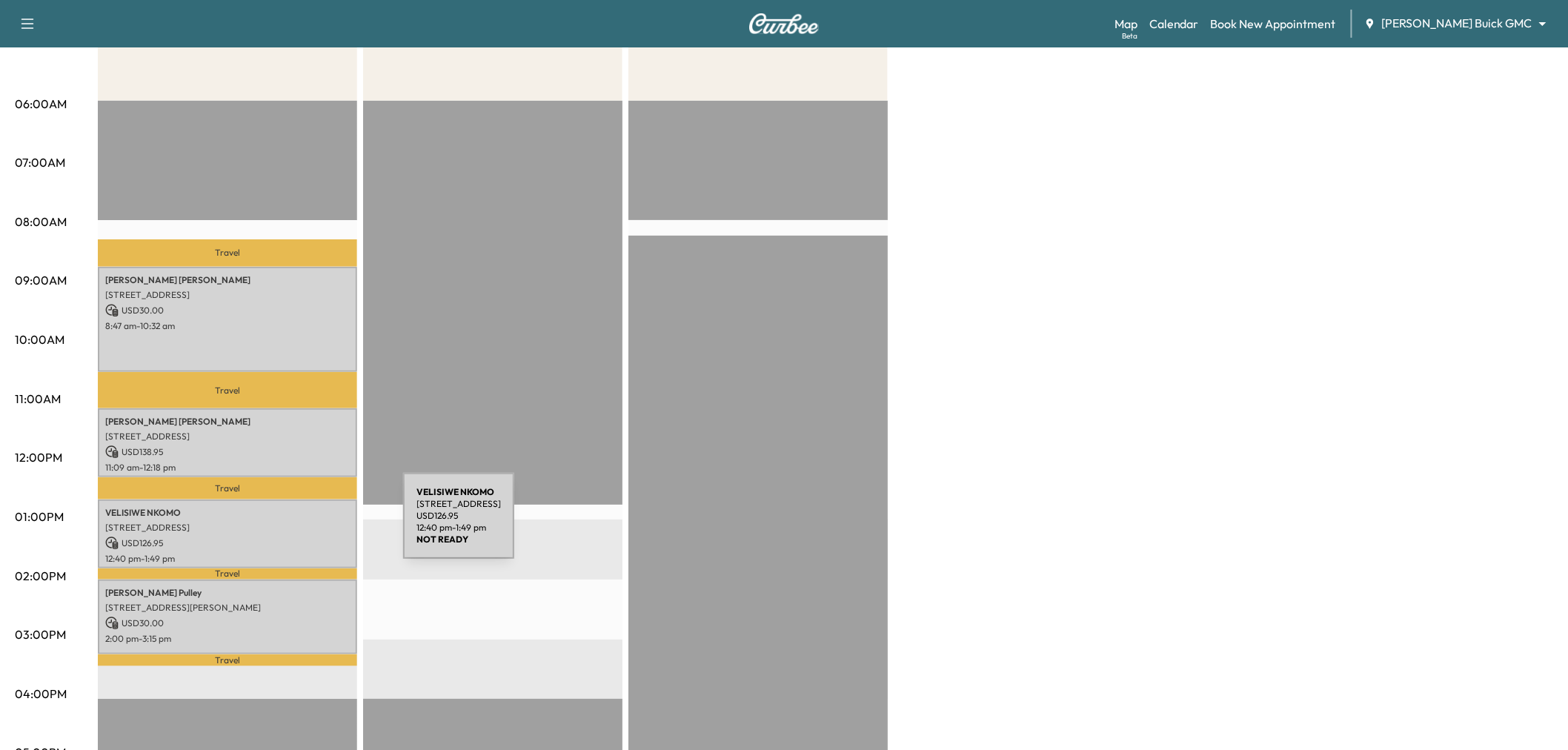
click at [292, 525] on p "14248 Sorano Drive, Frisco, TX 75035, US" at bounding box center [228, 527] width 245 height 12
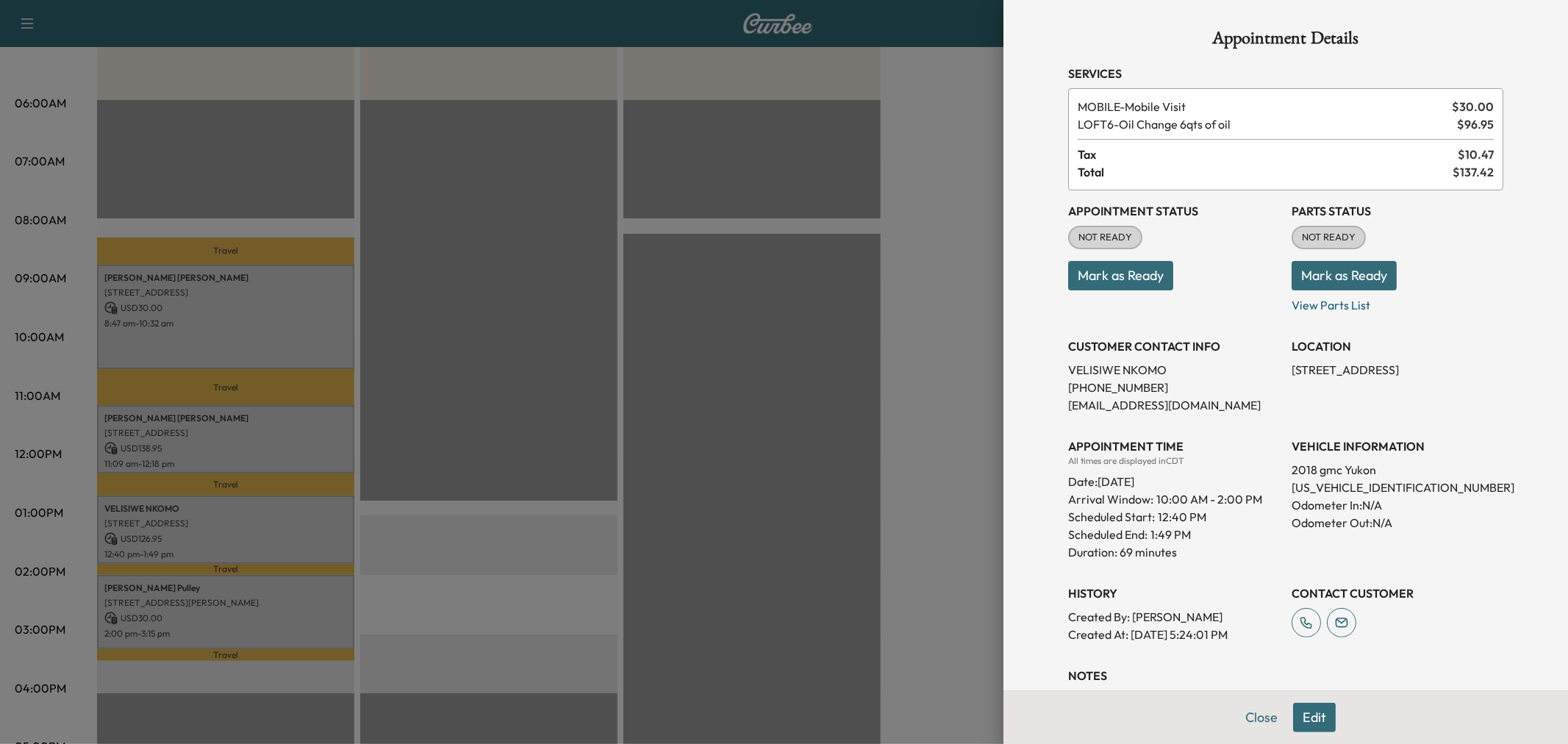
click at [289, 520] on div at bounding box center [784, 372] width 1568 height 744
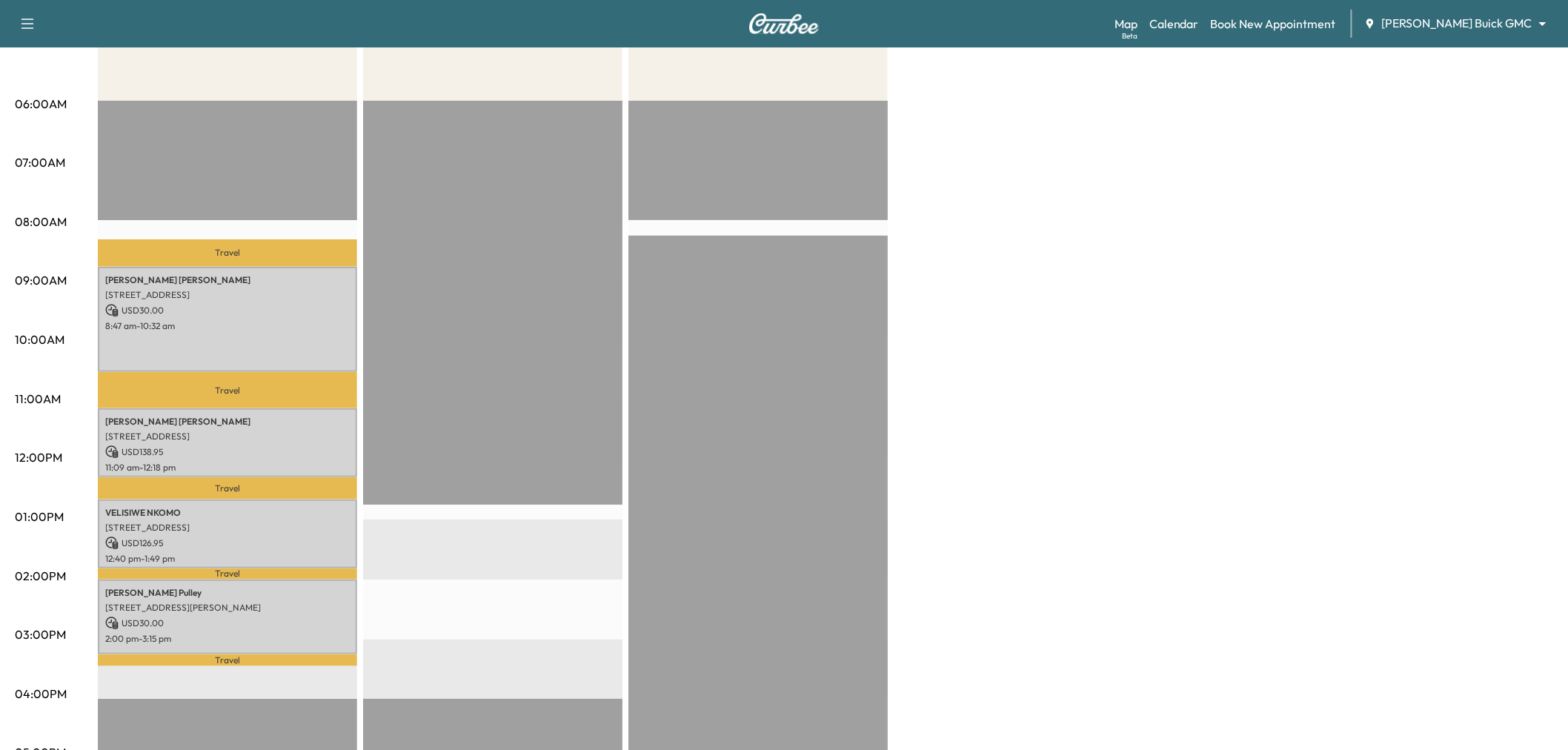
scroll to position [0, 0]
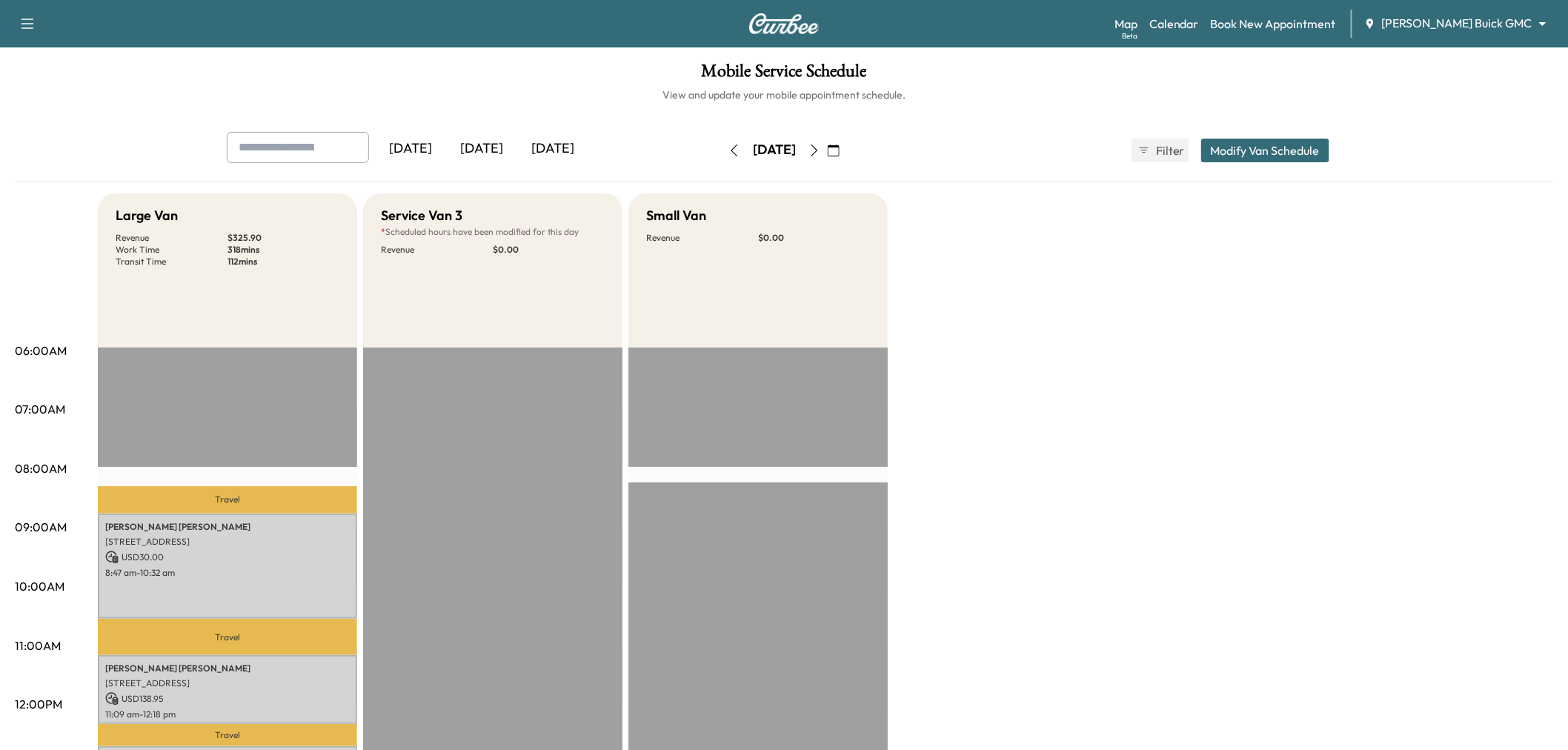
click at [495, 136] on div "[DATE]" at bounding box center [482, 149] width 71 height 34
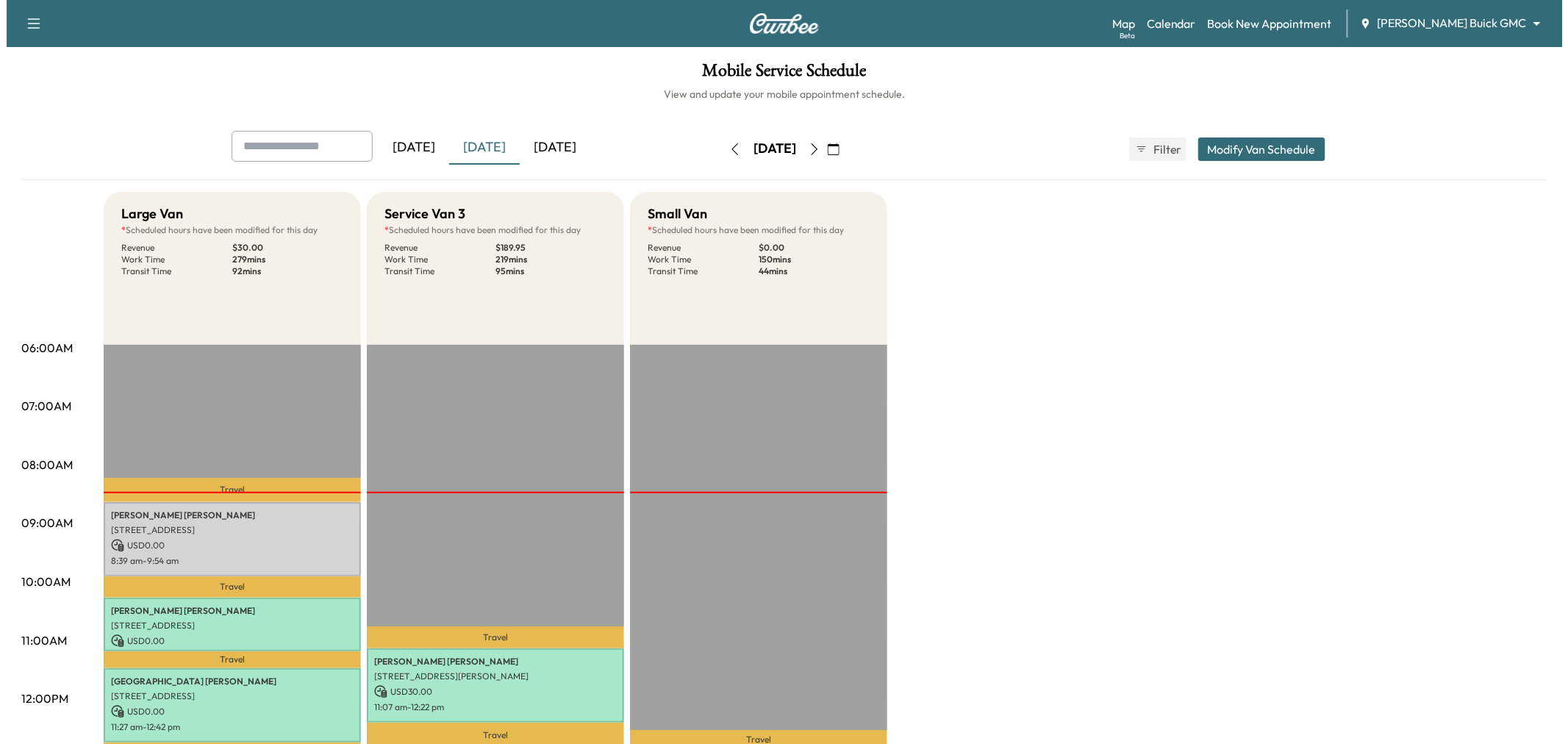
scroll to position [327, 0]
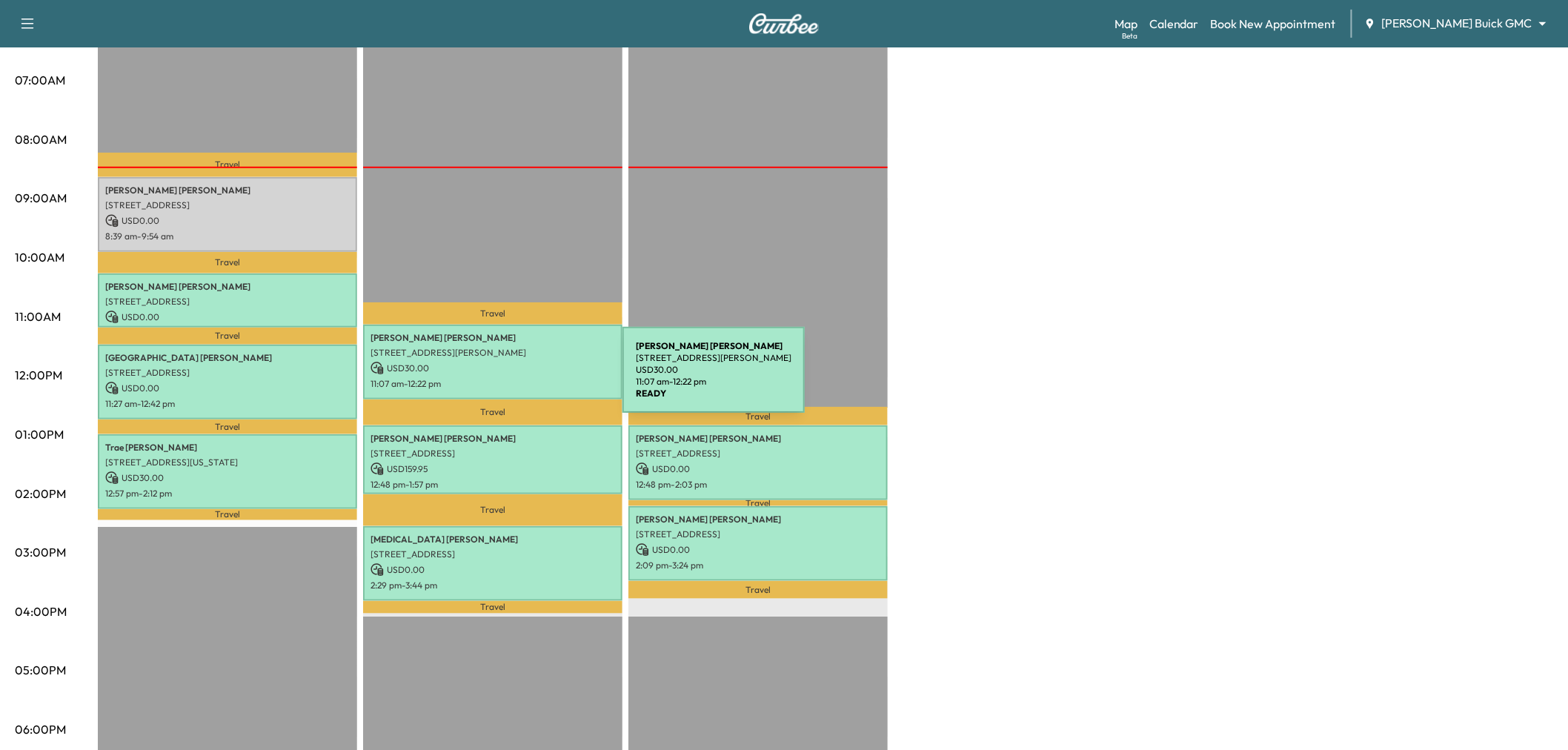
click at [512, 379] on p "11:07 am - 12:22 pm" at bounding box center [493, 384] width 245 height 12
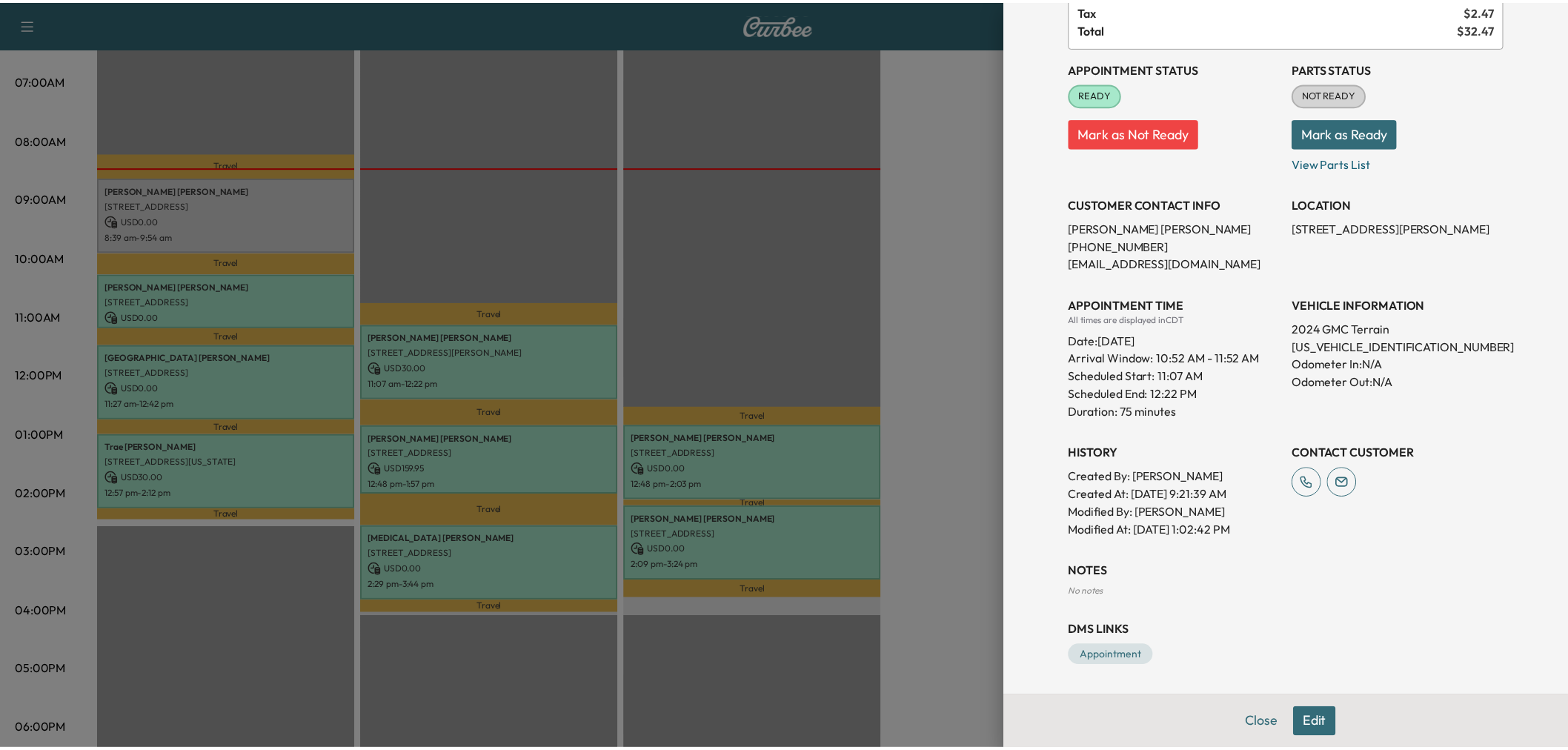
scroll to position [0, 0]
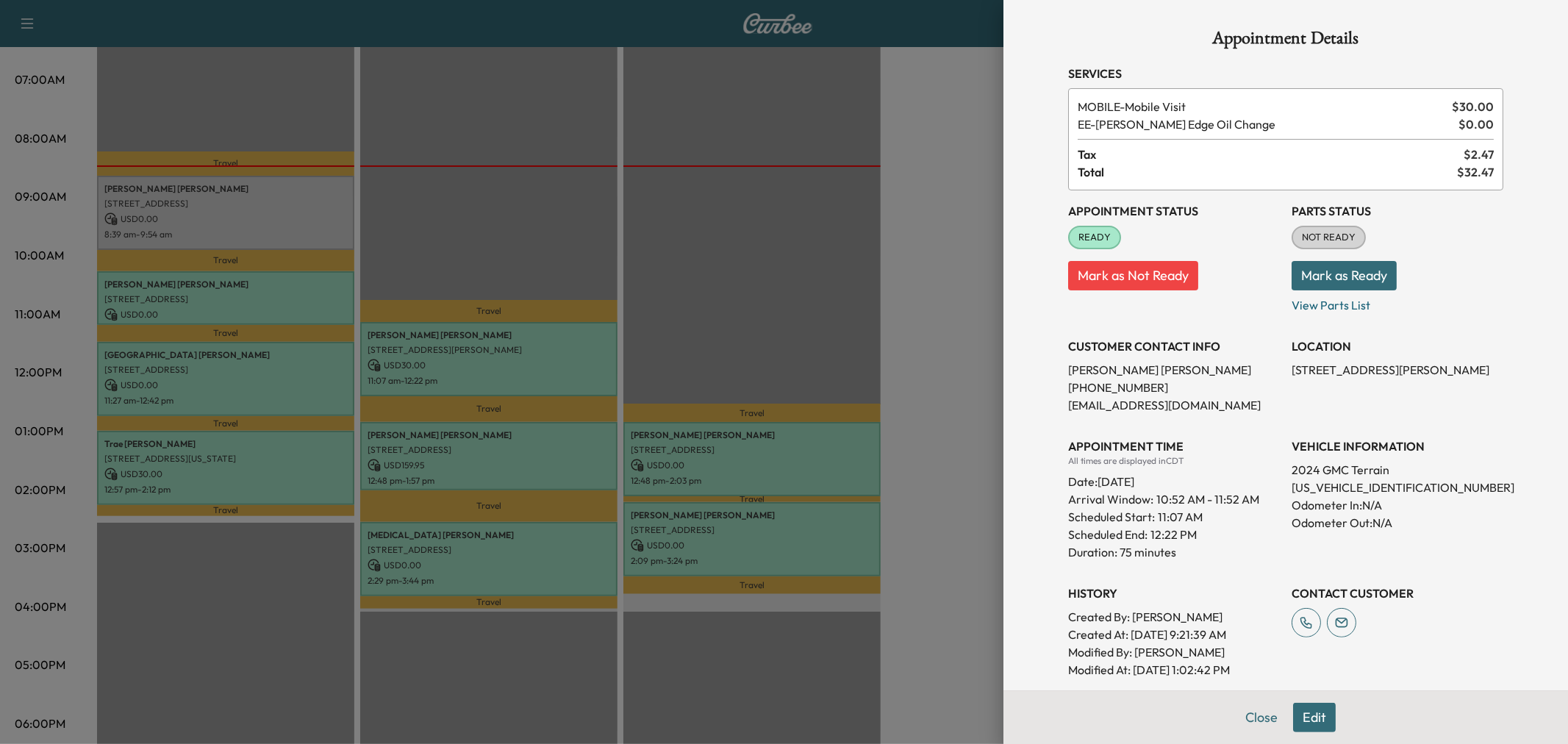
click at [551, 364] on div at bounding box center [784, 372] width 1568 height 744
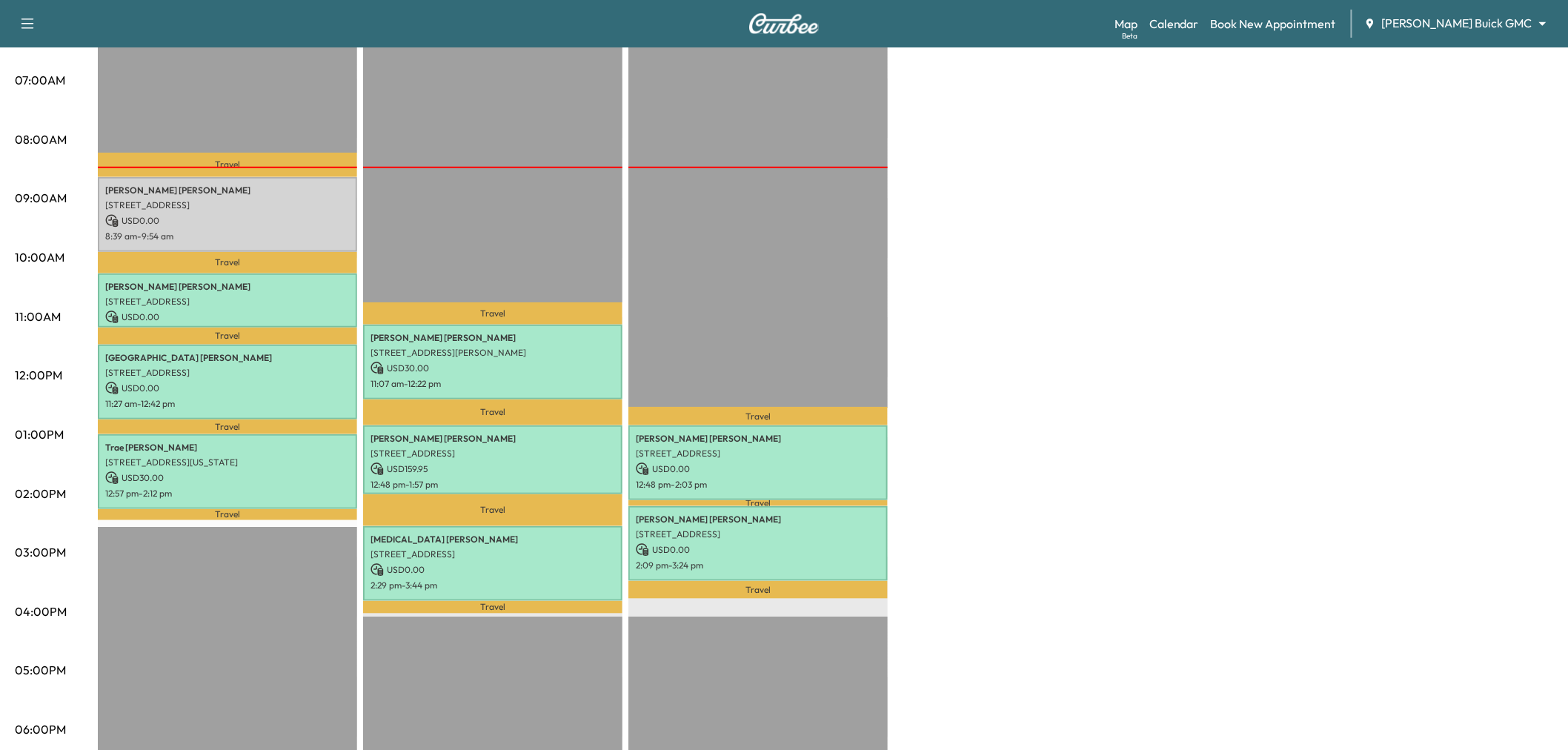
scroll to position [82, 0]
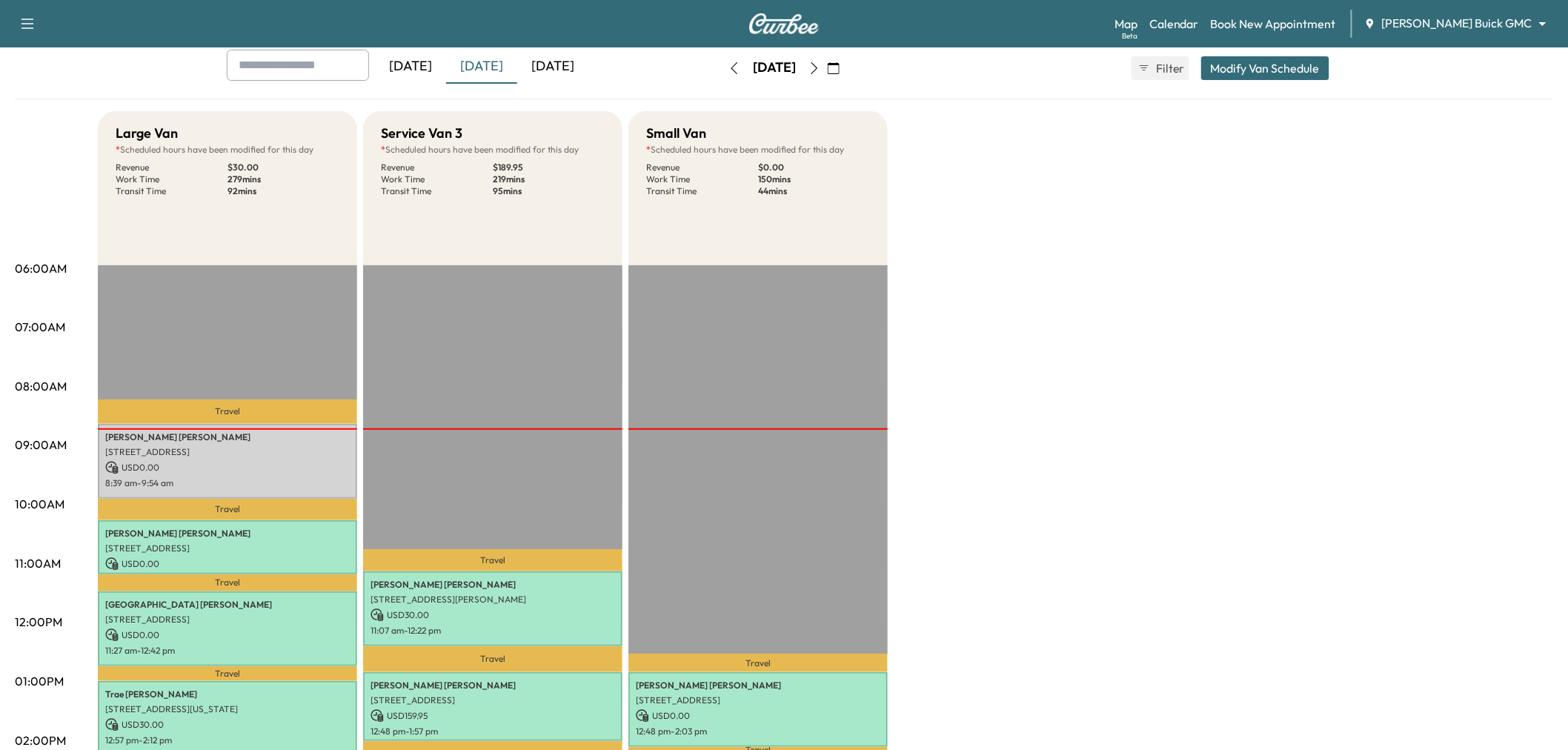
click at [840, 66] on icon "button" at bounding box center [833, 68] width 12 height 12
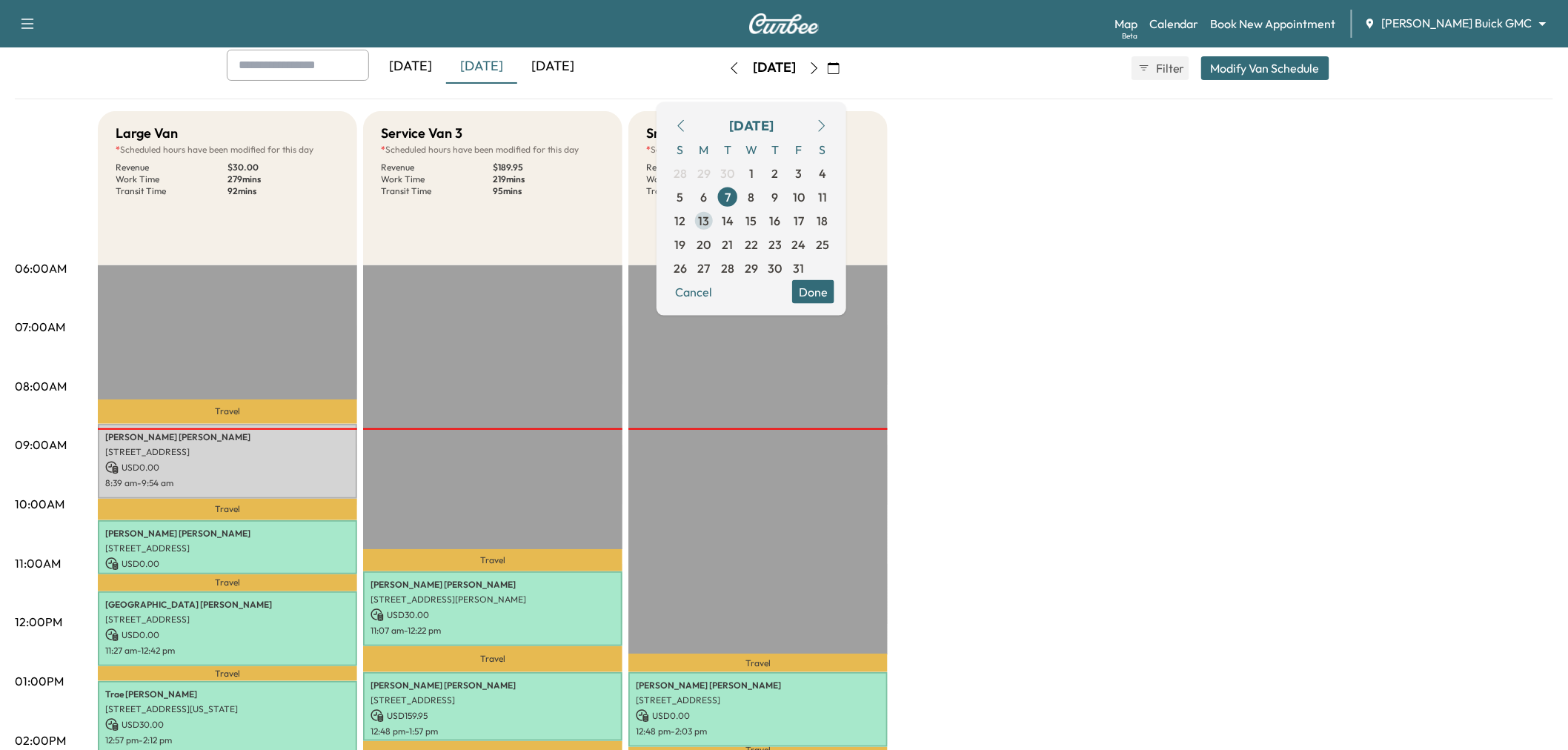
click at [710, 220] on span "13" at bounding box center [705, 220] width 11 height 18
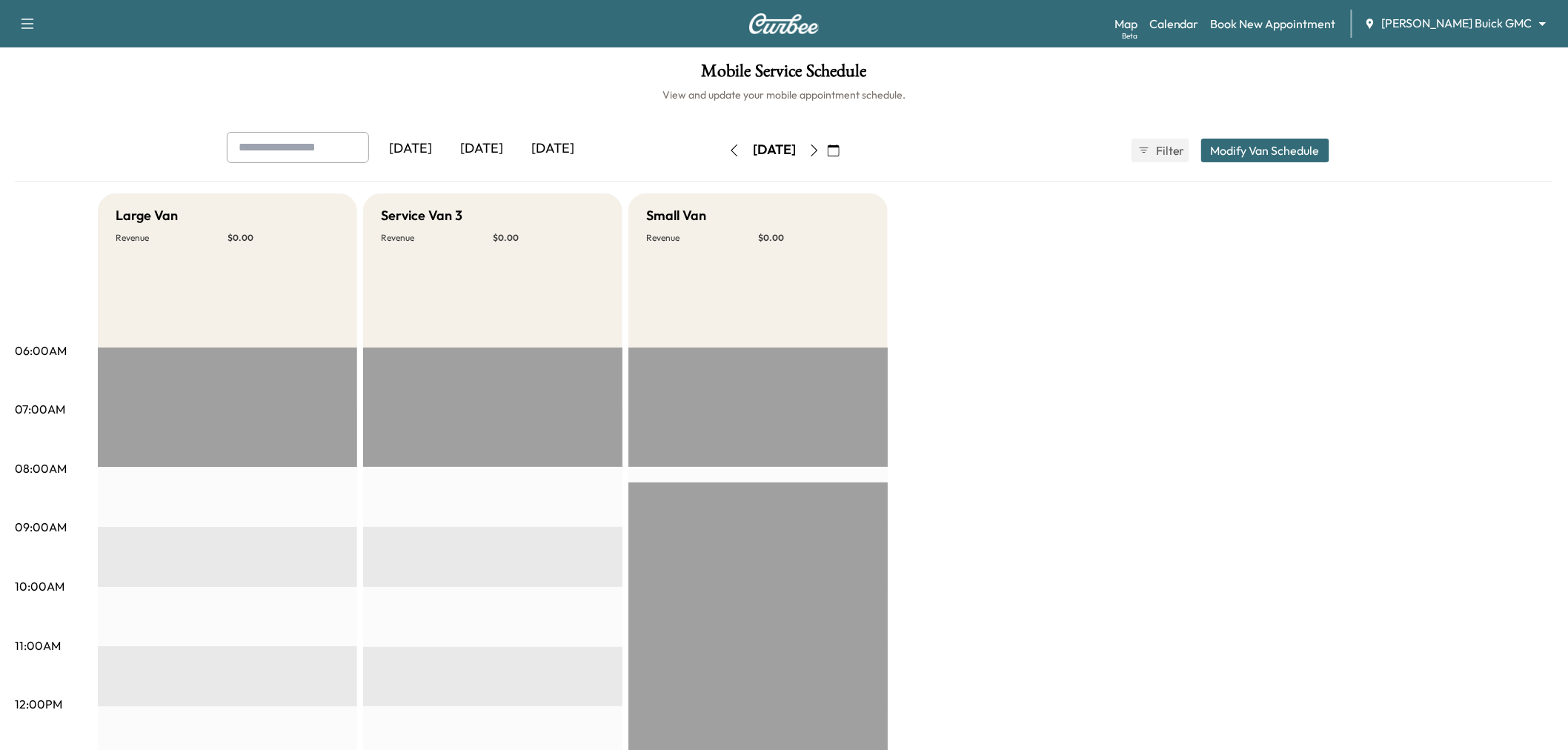
click at [1231, 151] on button "Modify Van Schedule" at bounding box center [1266, 150] width 128 height 24
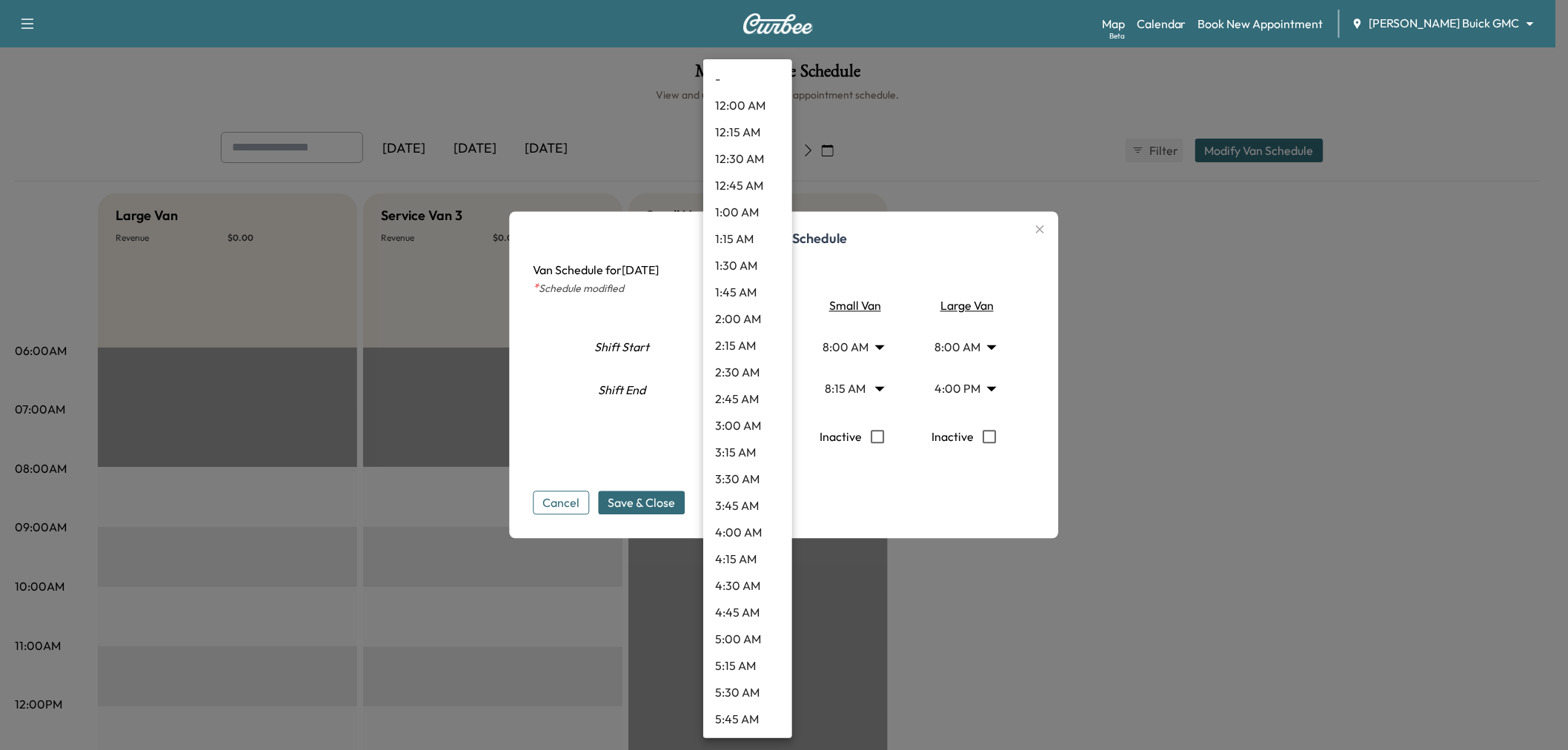
click at [762, 386] on body "Support Log Out Map Beta Calendar Book New Appointment Ewing Buick GMC ********…" at bounding box center [784, 375] width 1568 height 750
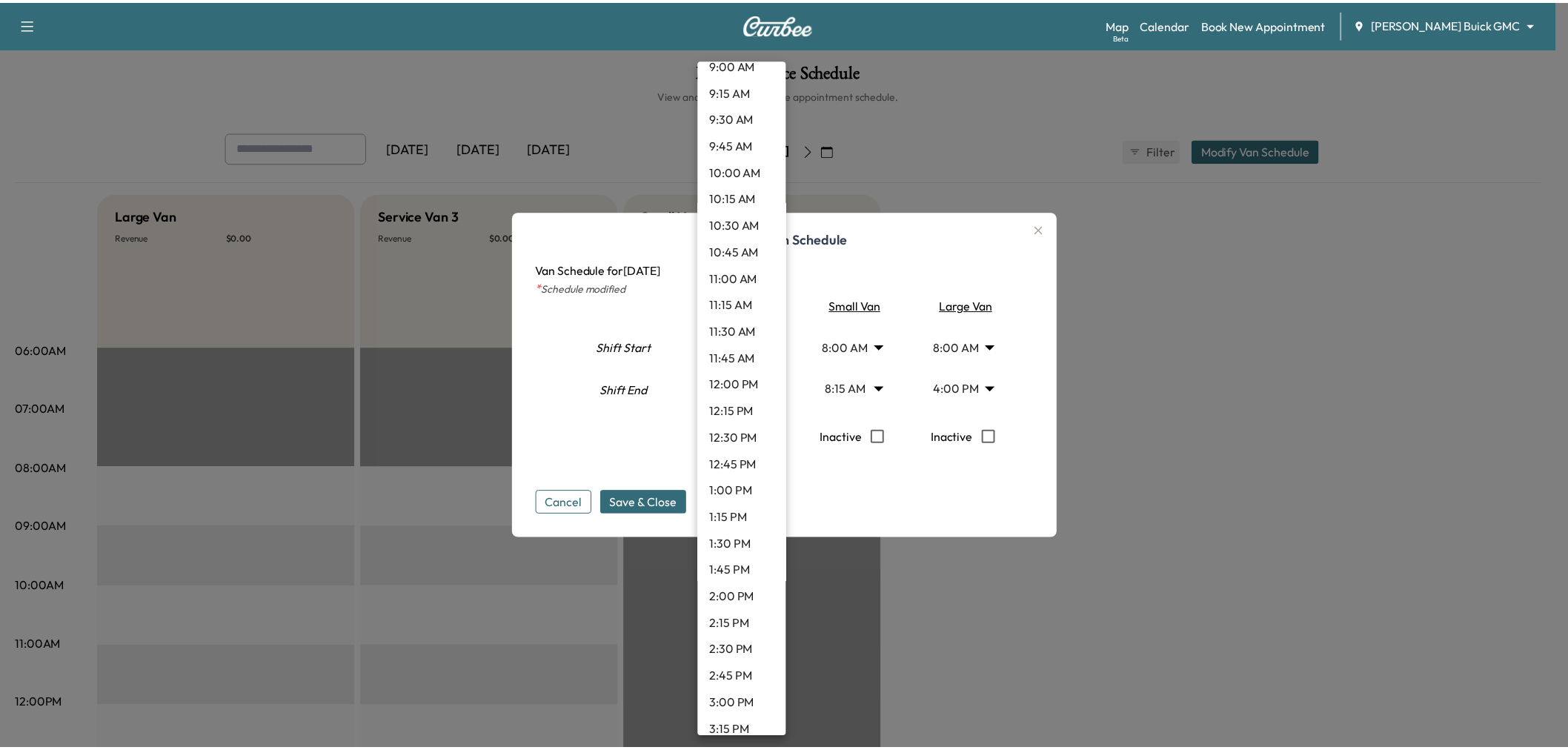
scroll to position [836, 0]
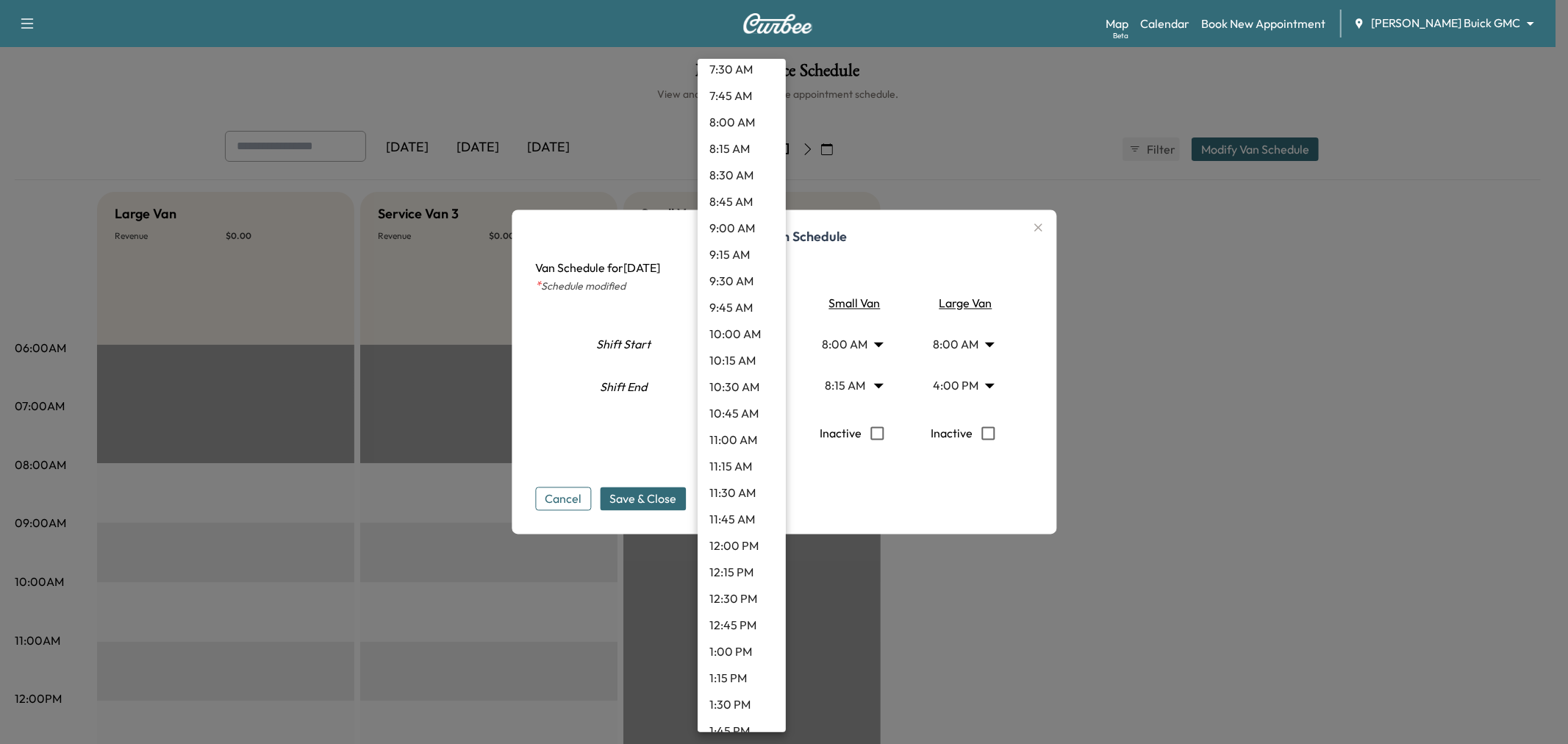
click at [739, 149] on li "8:15 AM" at bounding box center [741, 148] width 88 height 27
type input "****"
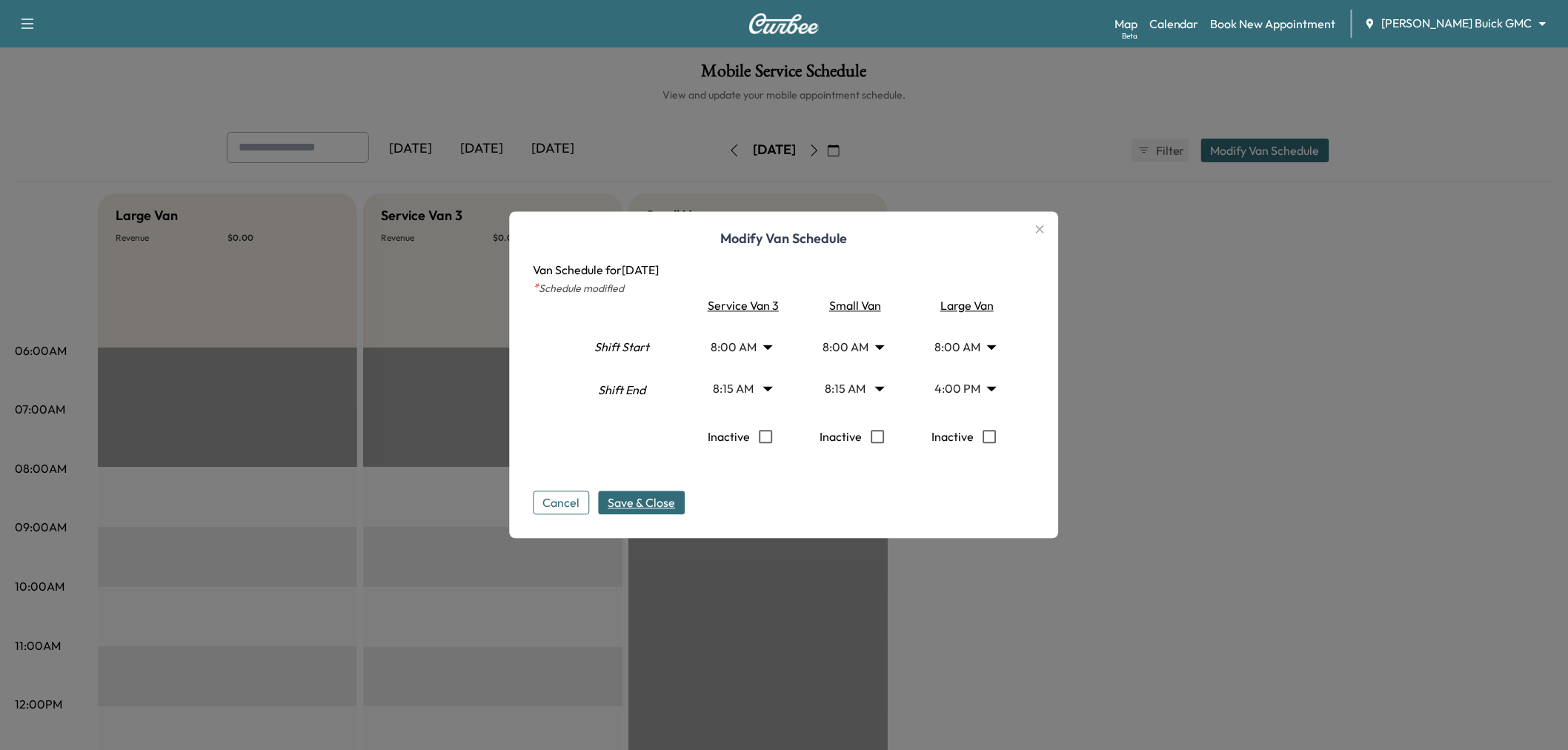
click at [655, 499] on span "Save & Close" at bounding box center [641, 504] width 67 height 18
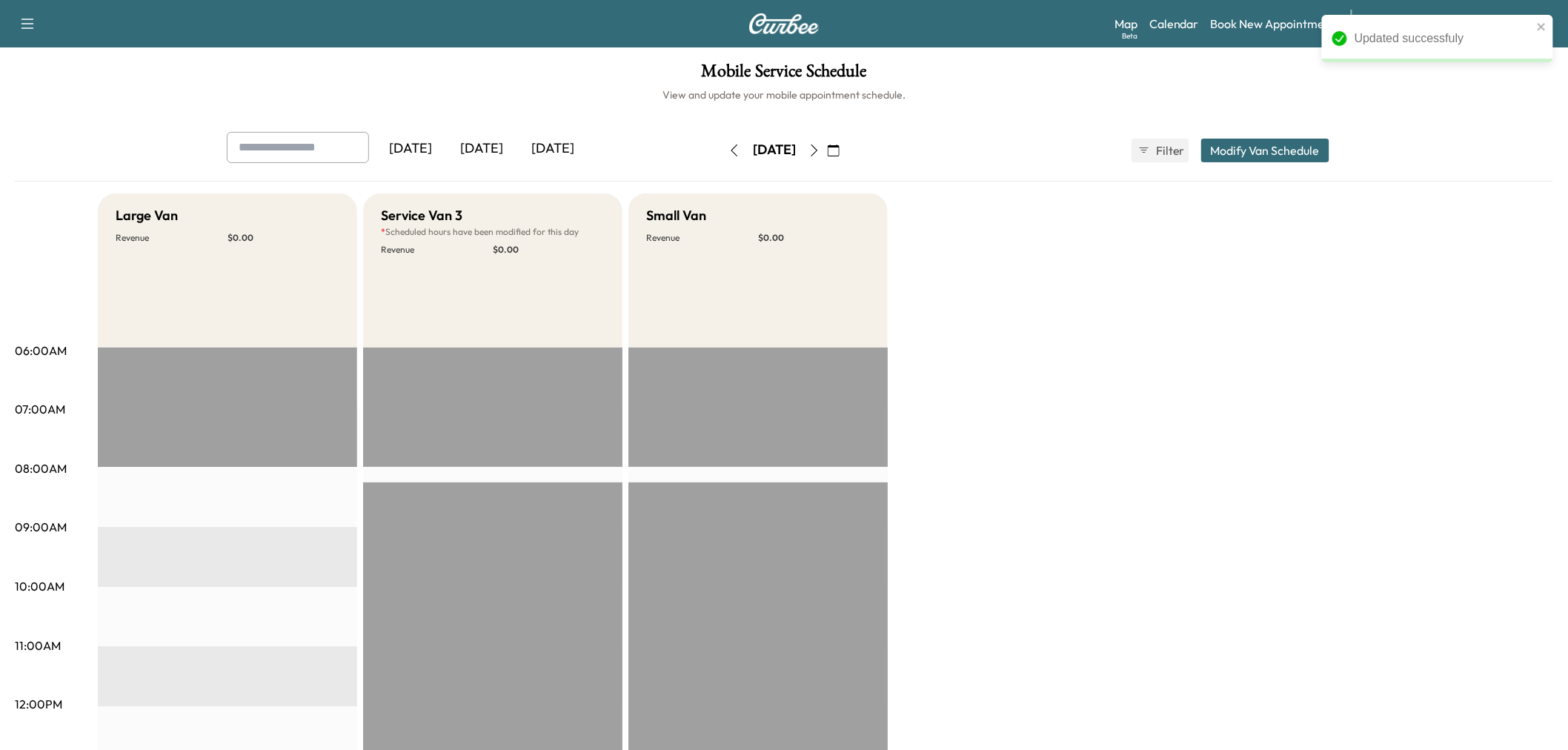
click at [1119, 496] on div "Large Van Revenue $ 0.00 Service Van 3 * Scheduled hours have been modified for…" at bounding box center [825, 749] width 1455 height 1112
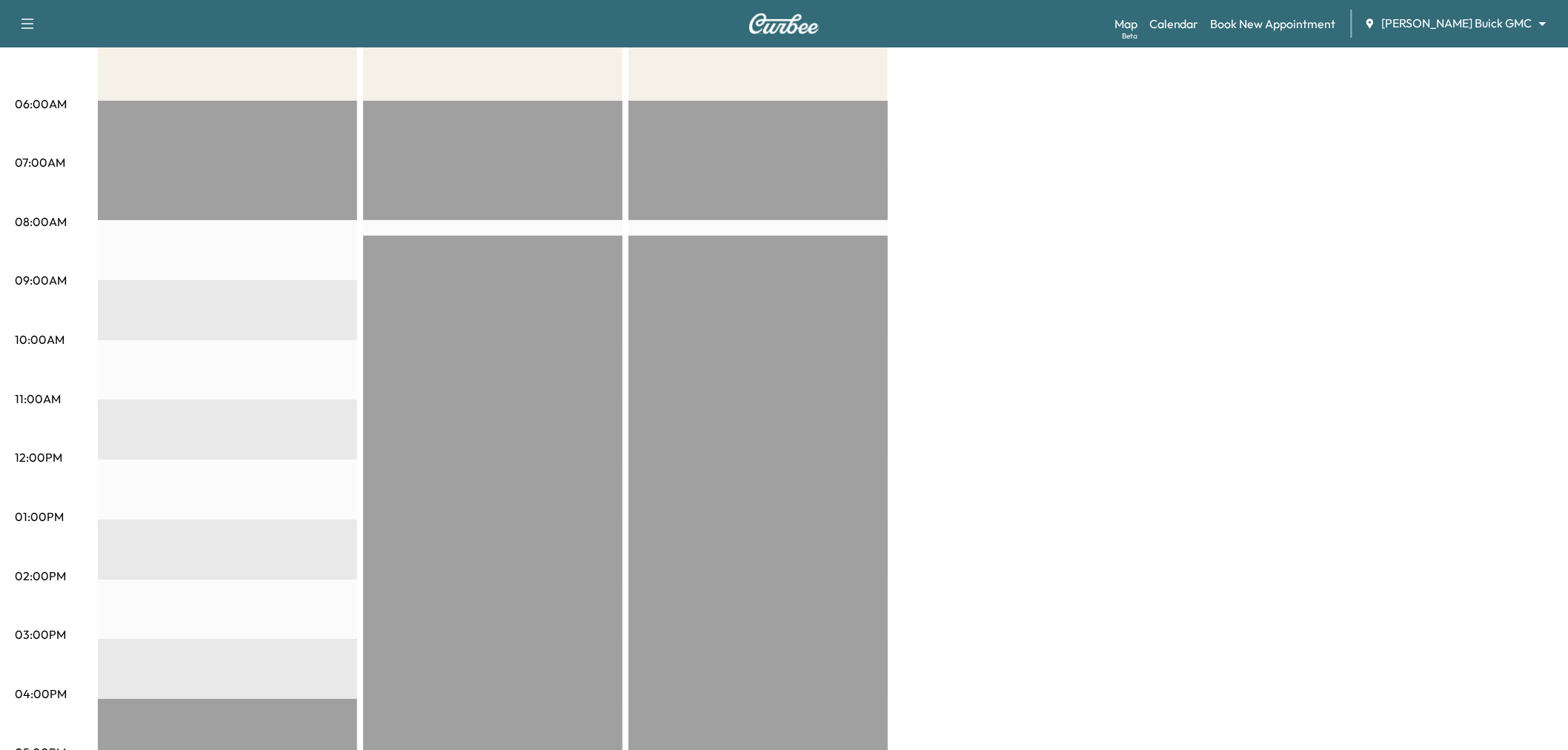
scroll to position [0, 0]
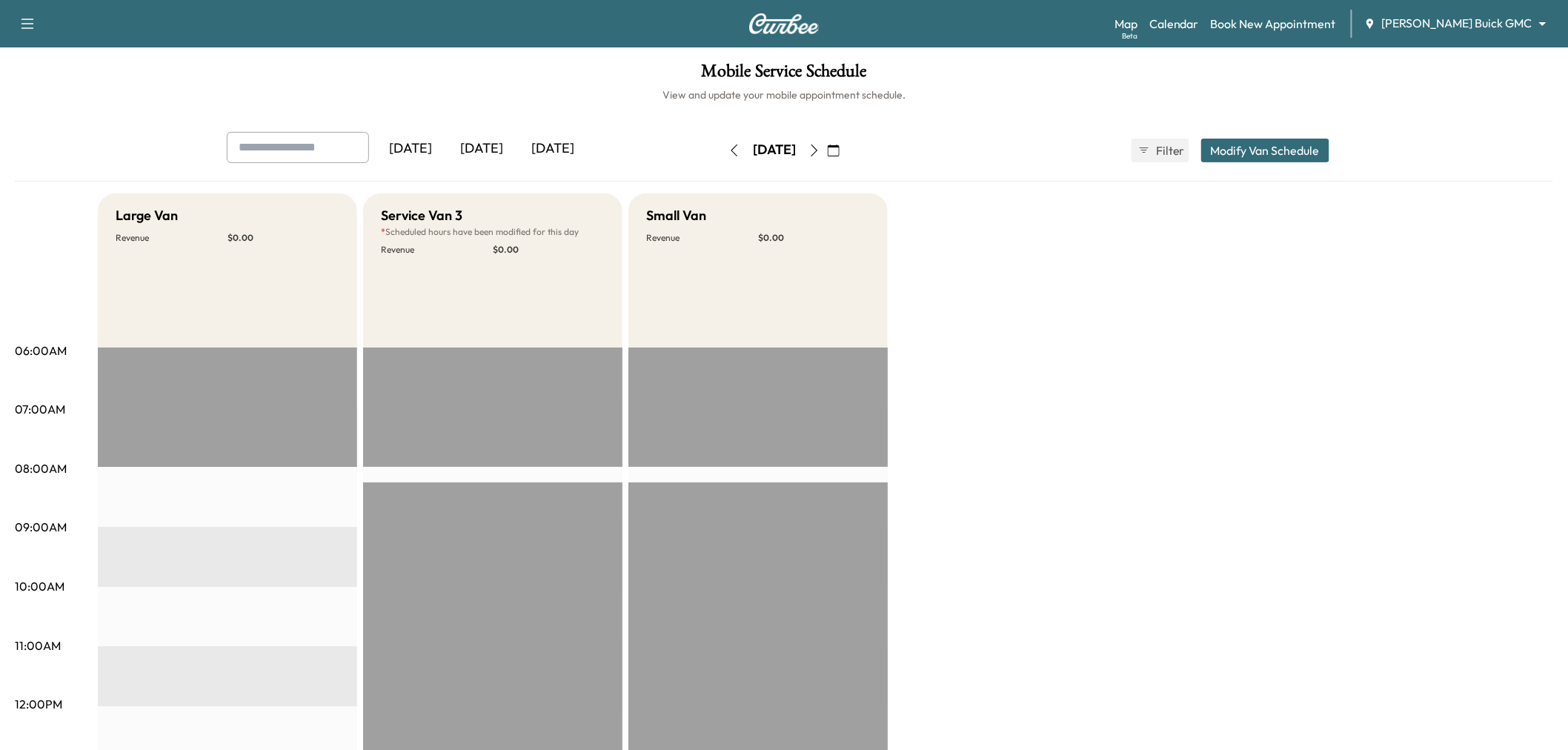
click at [846, 147] on button "button" at bounding box center [833, 150] width 25 height 24
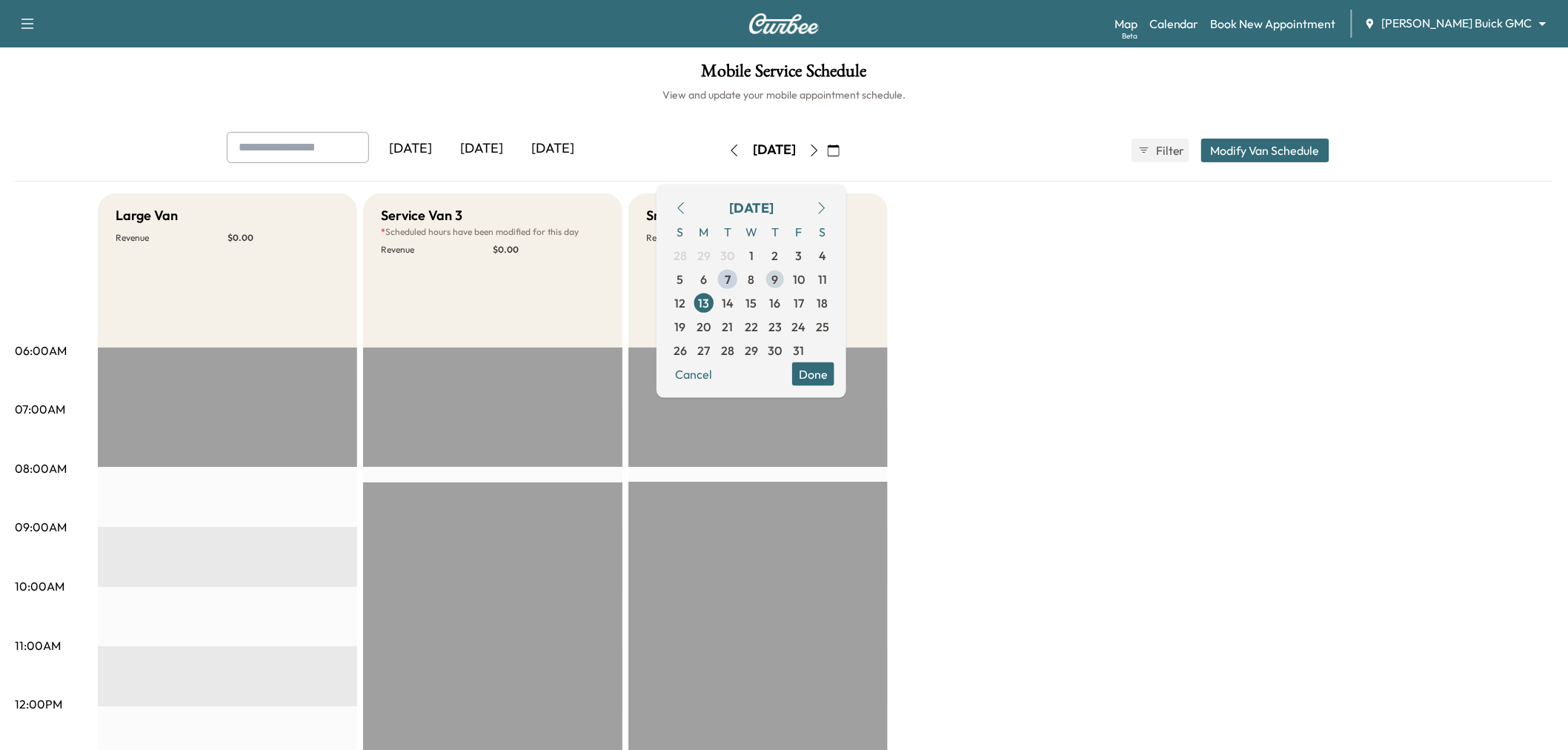
click at [787, 277] on span "9" at bounding box center [774, 278] width 24 height 24
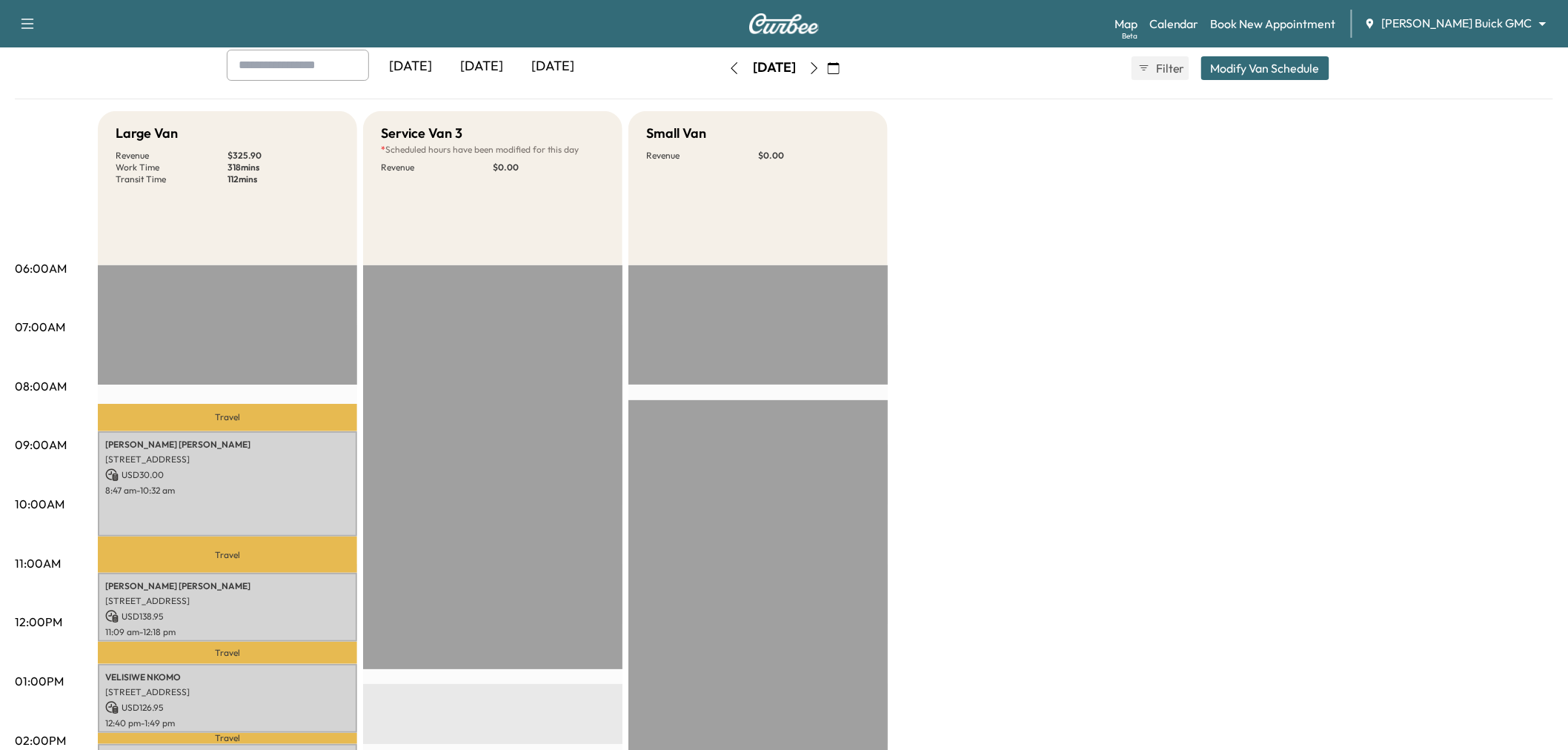
scroll to position [411, 0]
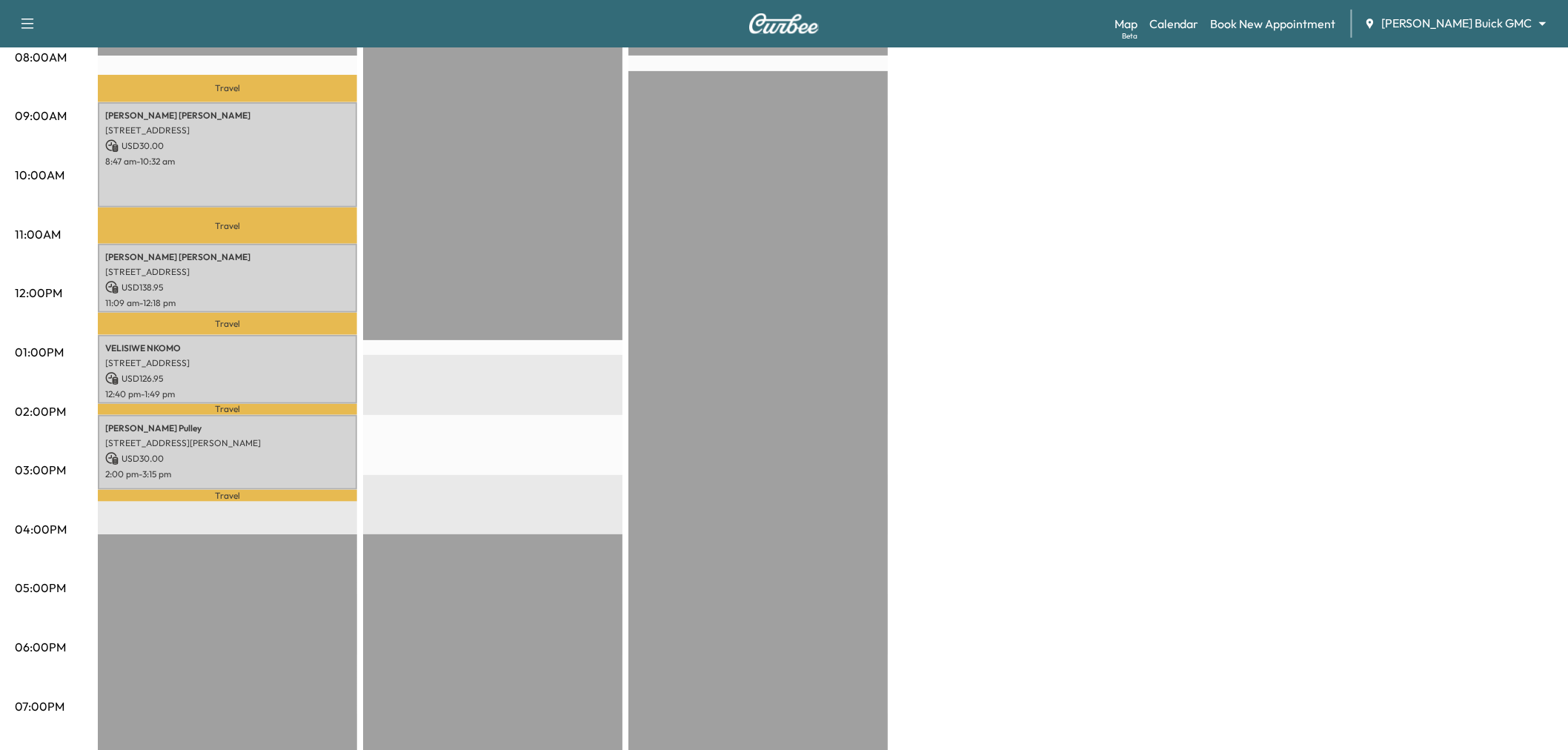
click at [1070, 283] on div "Large Van Revenue $ 325.90 Work Time 318 mins Transit Time 112 mins Travel Susa…" at bounding box center [825, 337] width 1455 height 1112
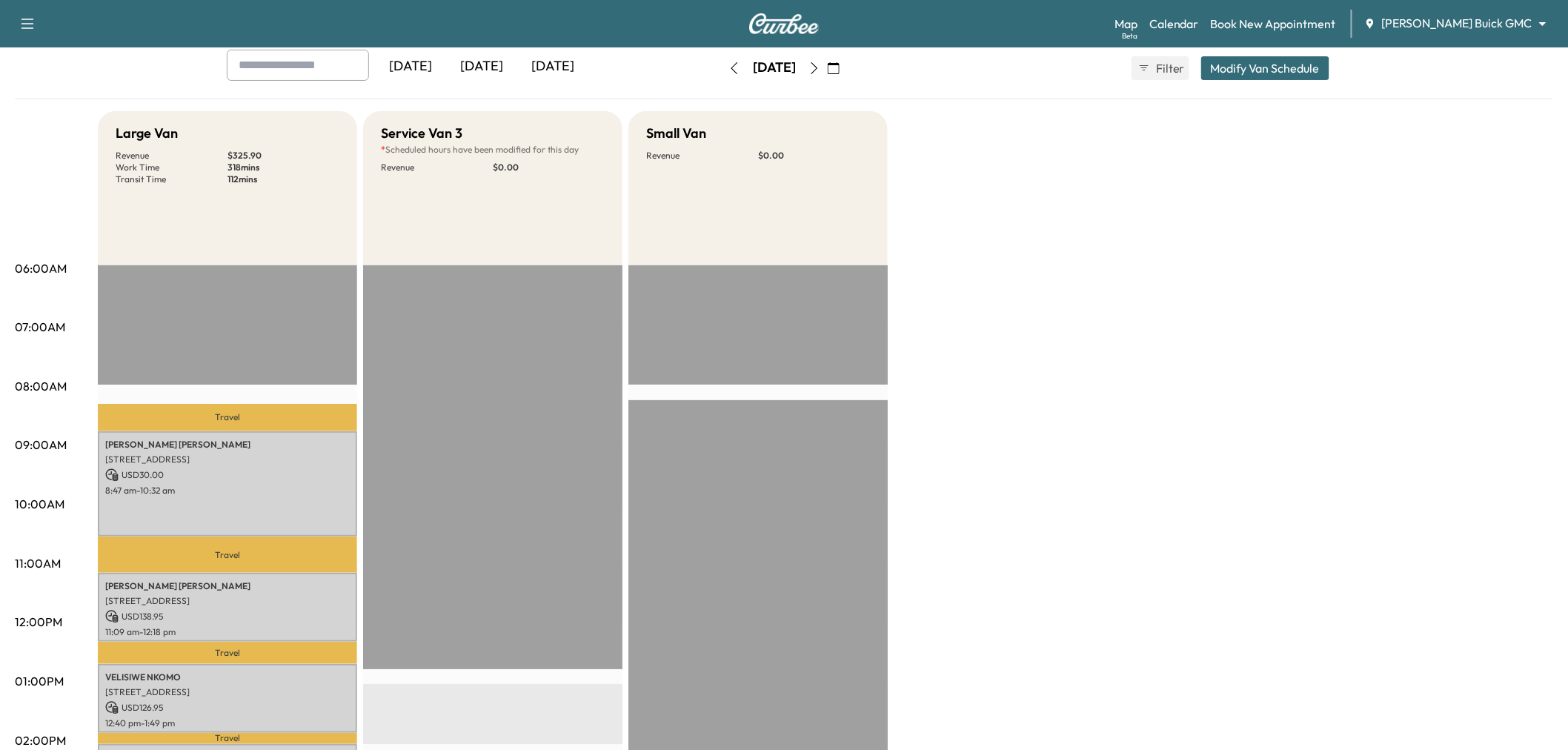
scroll to position [0, 0]
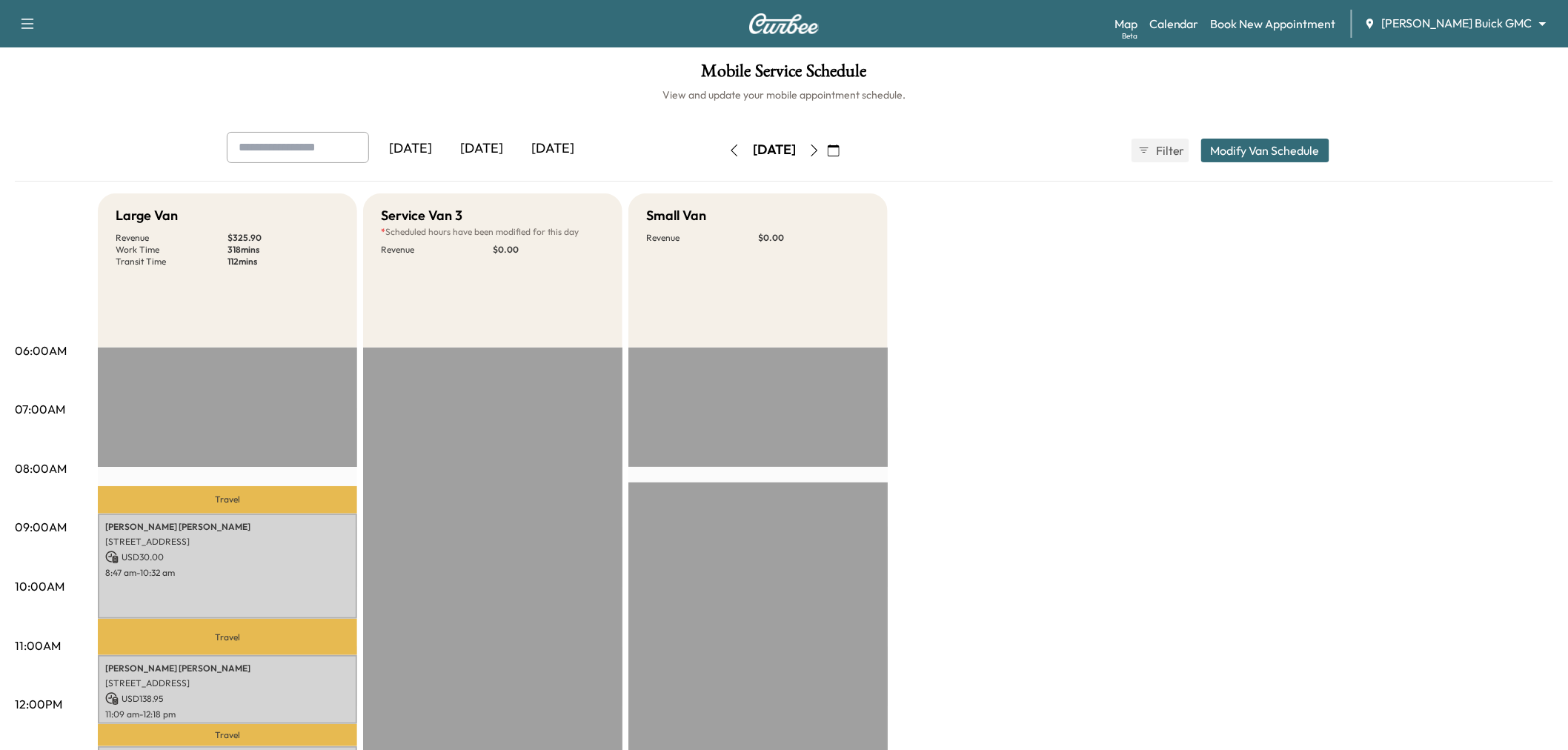
click at [728, 144] on icon "button" at bounding box center [734, 150] width 12 height 12
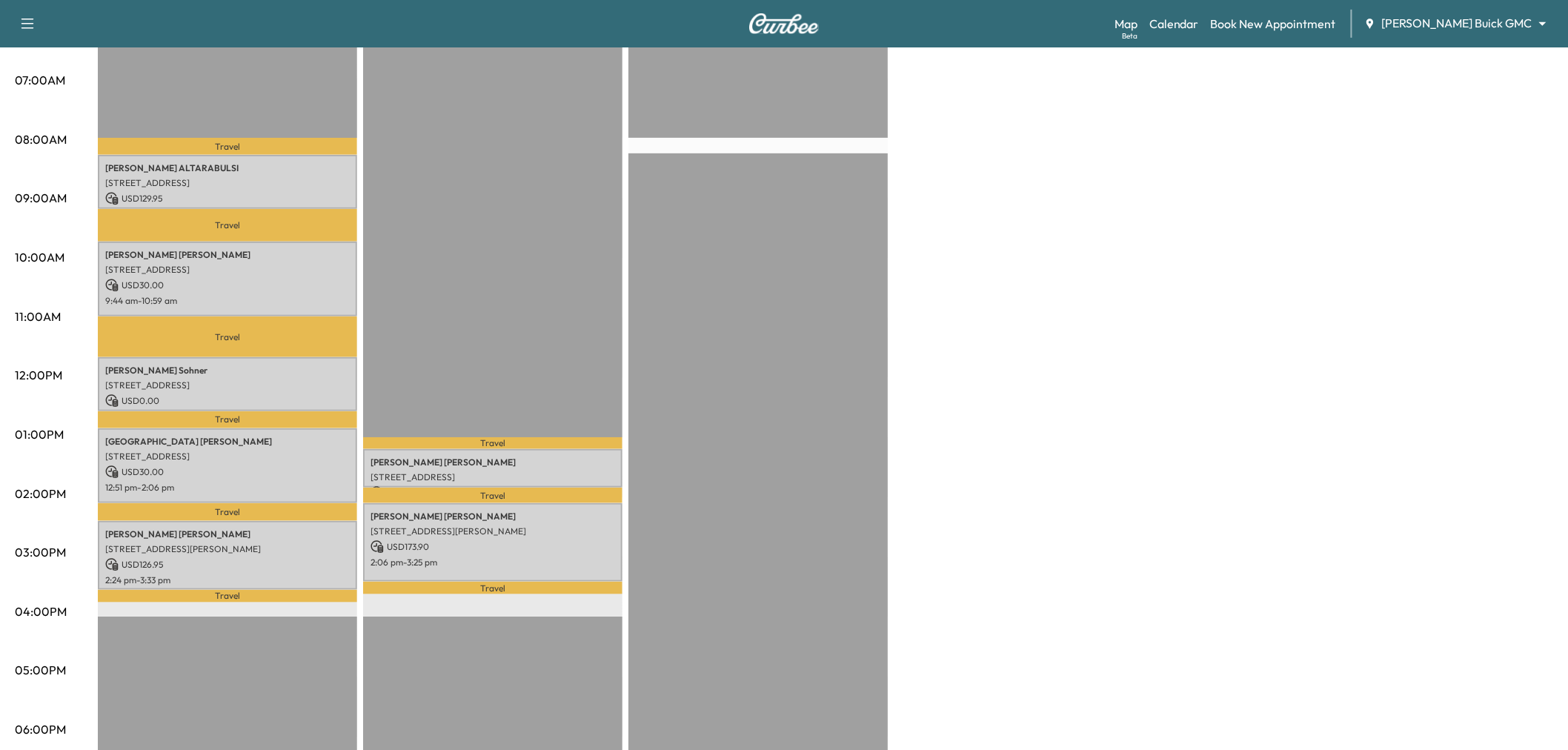
scroll to position [246, 0]
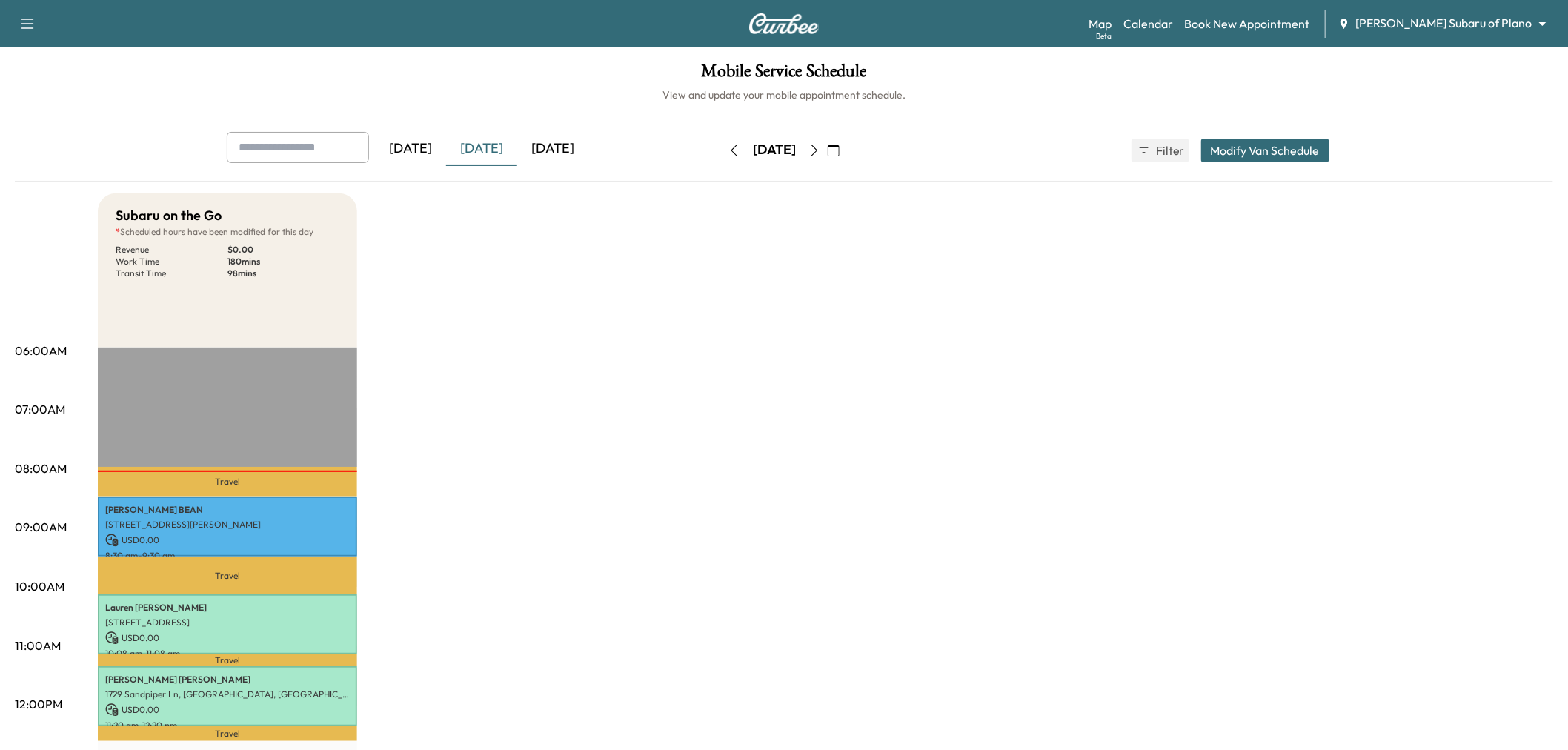
click at [827, 146] on button "button" at bounding box center [814, 150] width 25 height 24
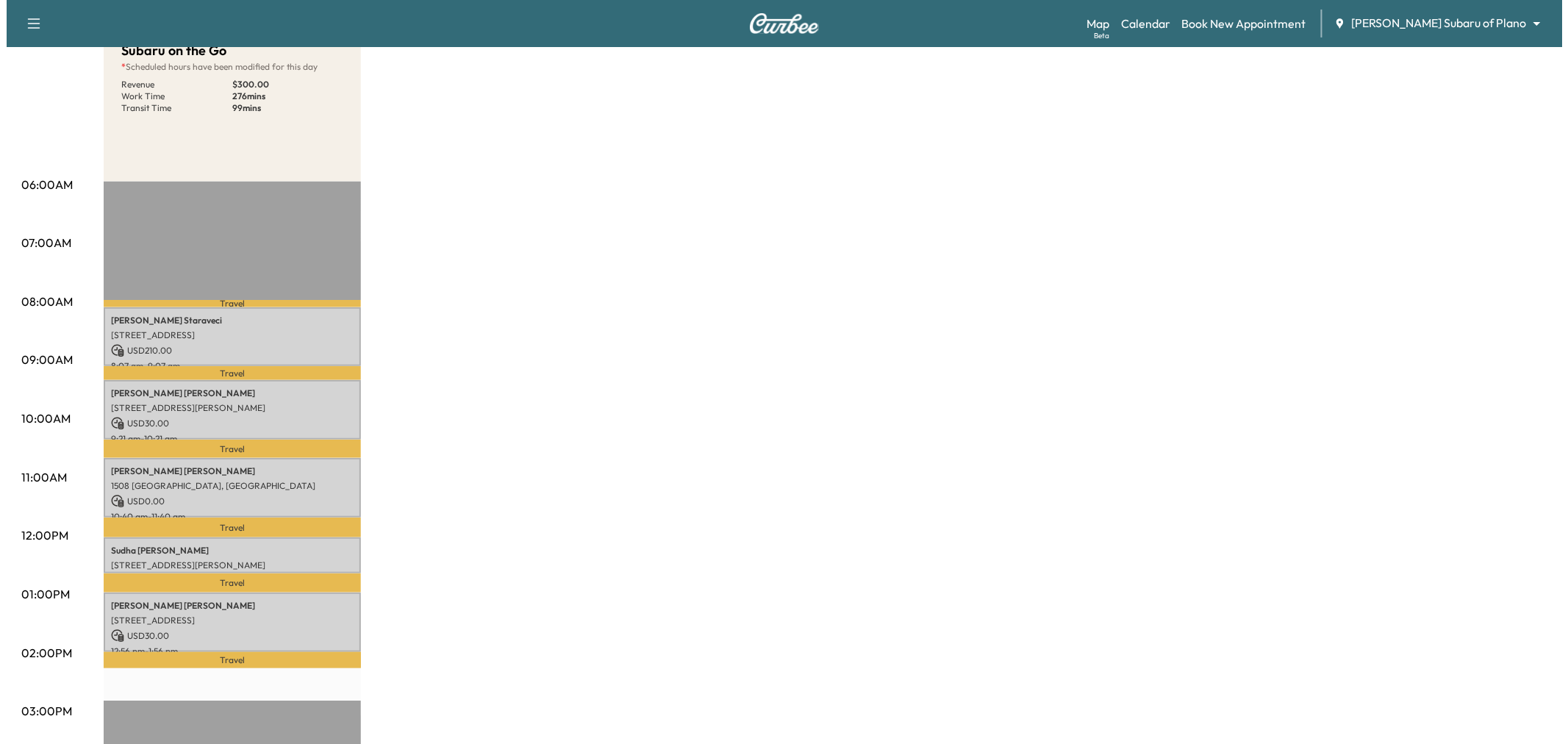
scroll to position [245, 0]
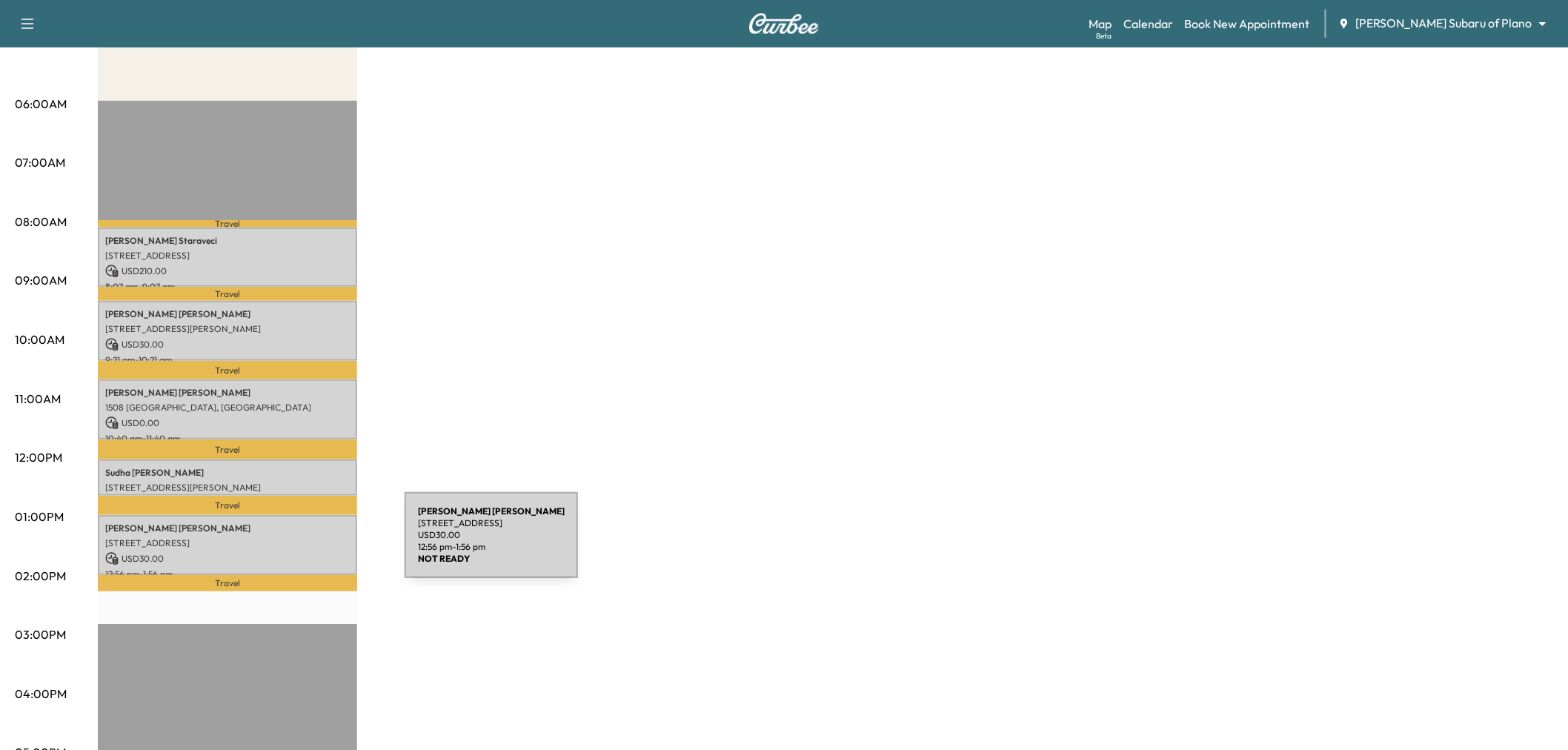
click at [293, 544] on div "Margaret Hunley 3300 SAILMAKER LN, PLANO, TX 75023, USA USD 30.00 12:56 pm - 1:…" at bounding box center [228, 545] width 259 height 60
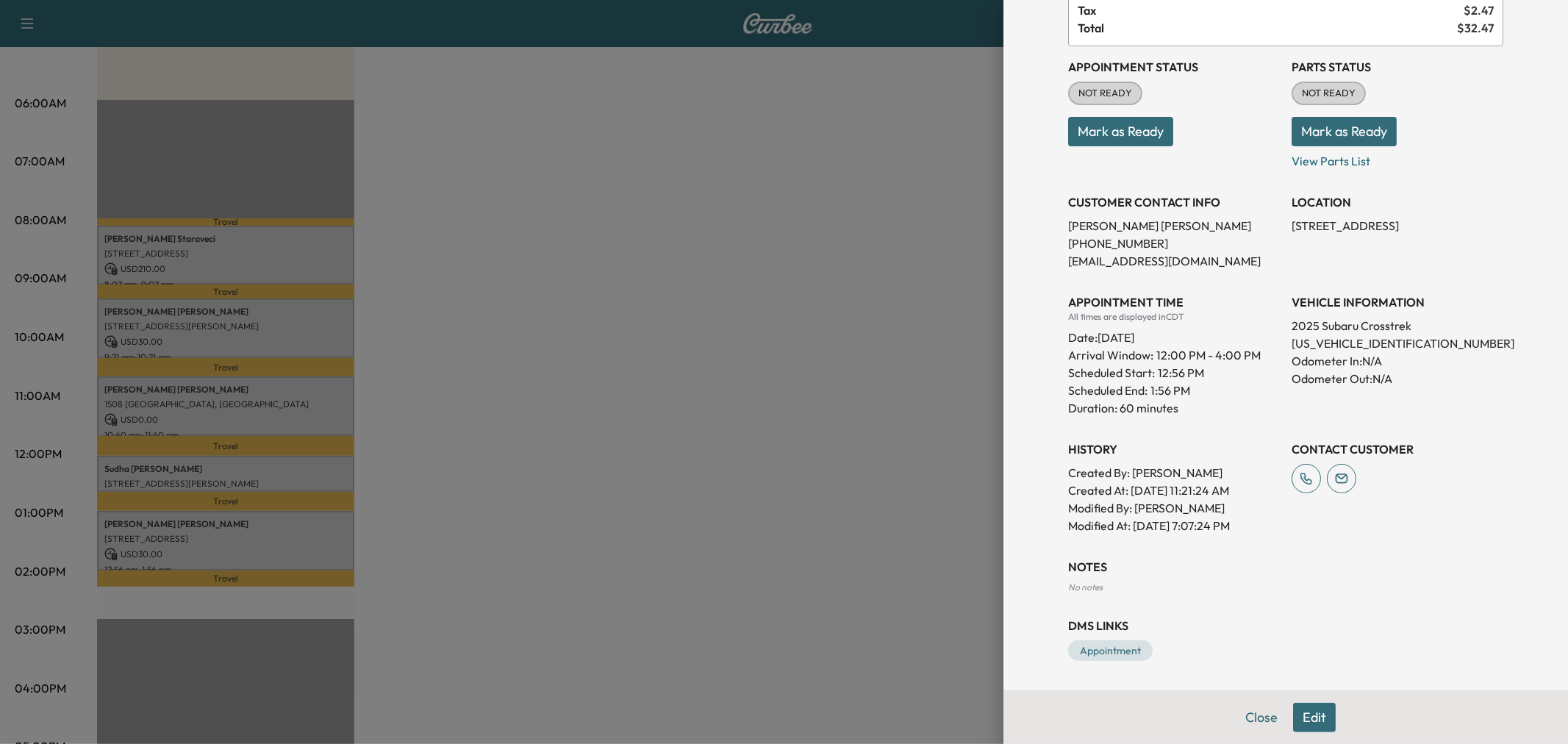
scroll to position [0, 0]
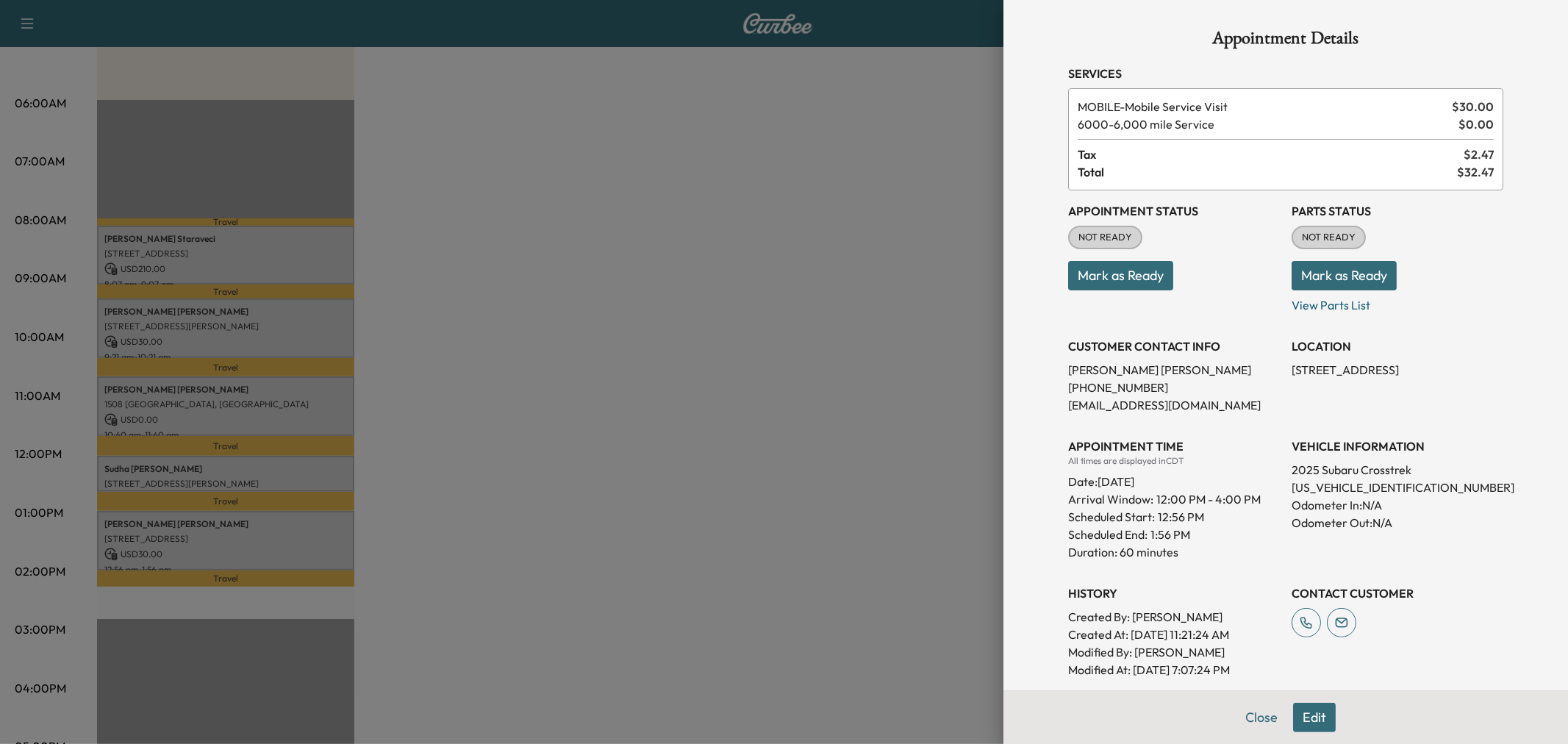
click at [222, 457] on div at bounding box center [784, 372] width 1568 height 744
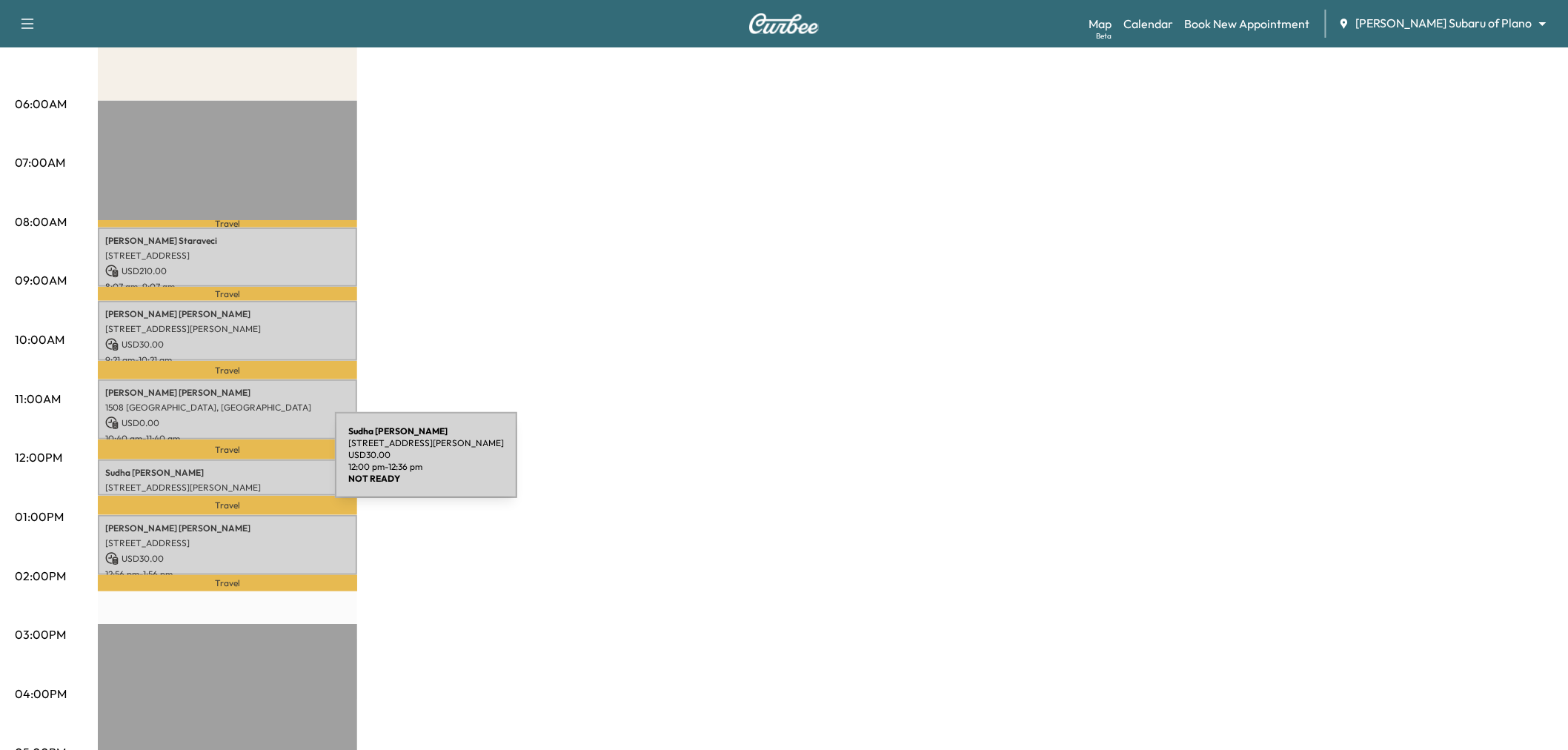
click at [224, 467] on p "Sudha Ghate" at bounding box center [228, 473] width 245 height 12
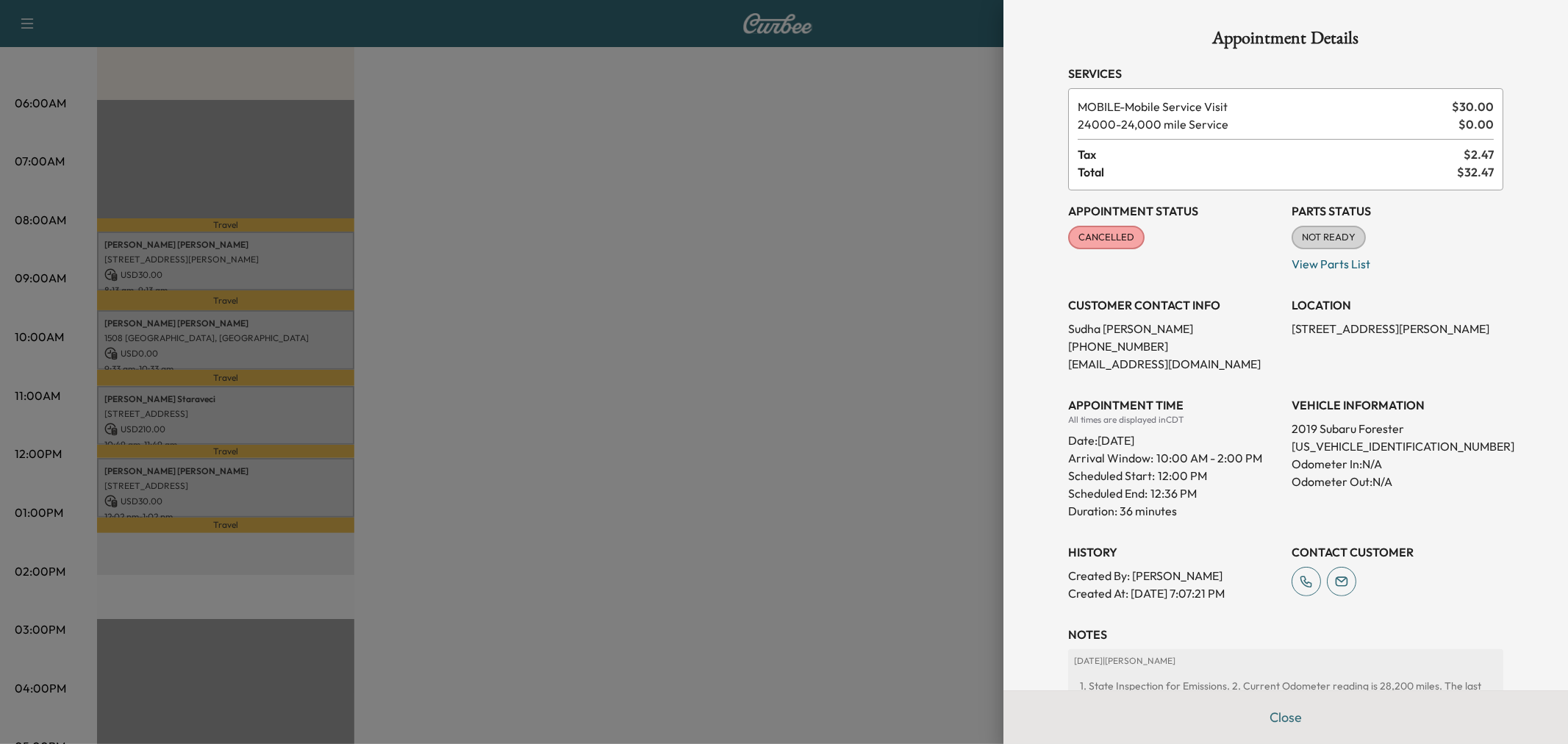
click at [585, 359] on div at bounding box center [784, 372] width 1568 height 744
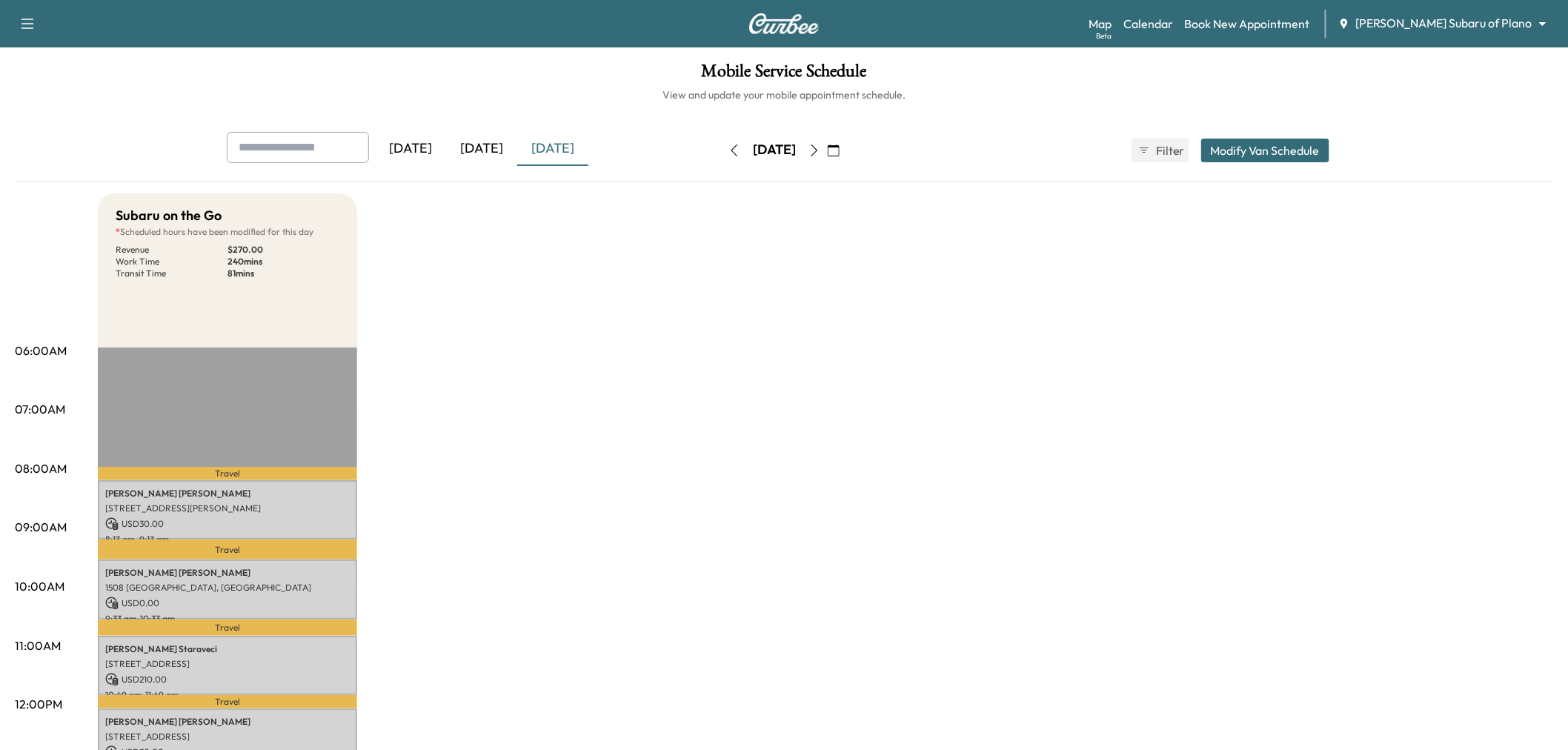
click at [482, 150] on div "[DATE]" at bounding box center [482, 149] width 71 height 34
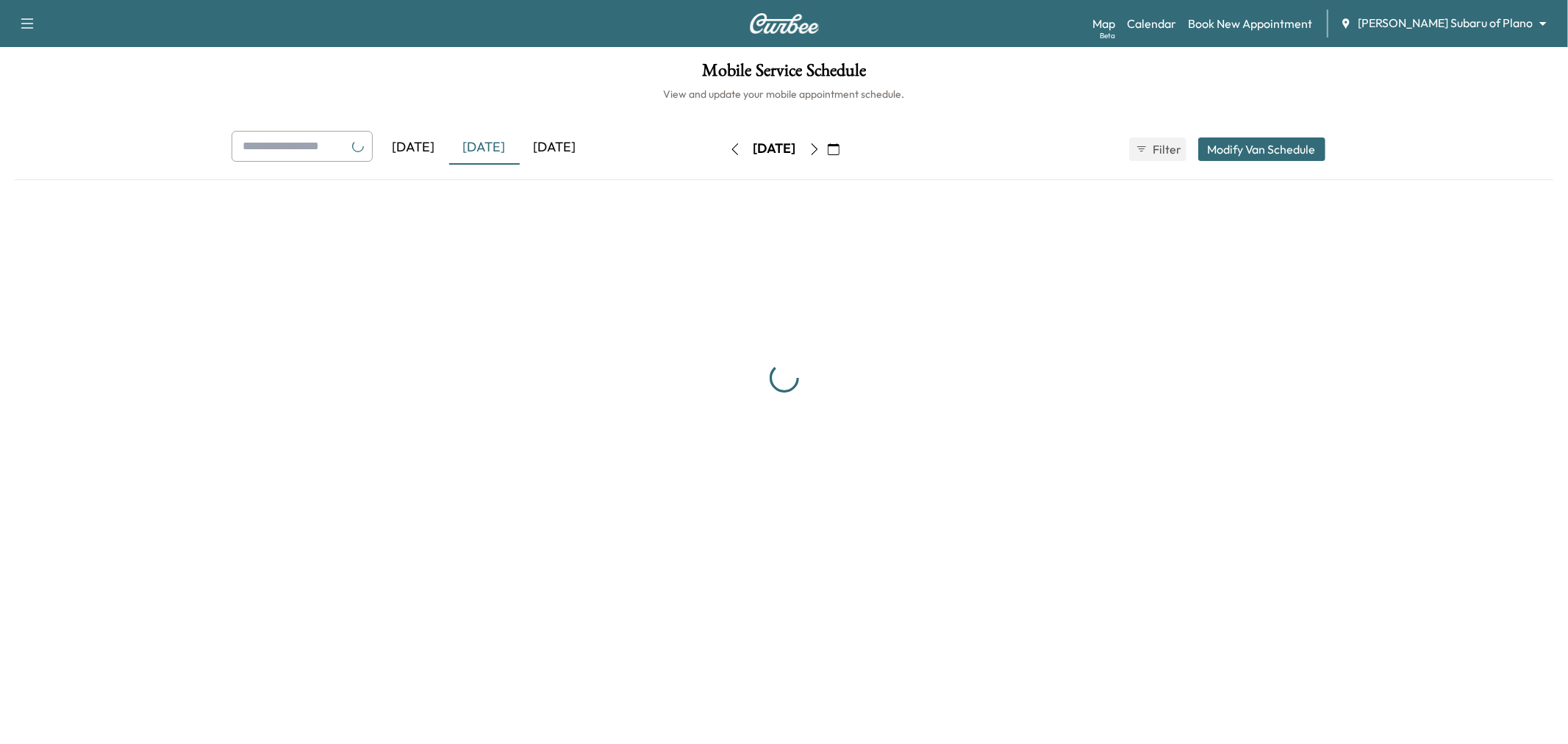
click at [556, 147] on div "[DATE]" at bounding box center [555, 148] width 71 height 34
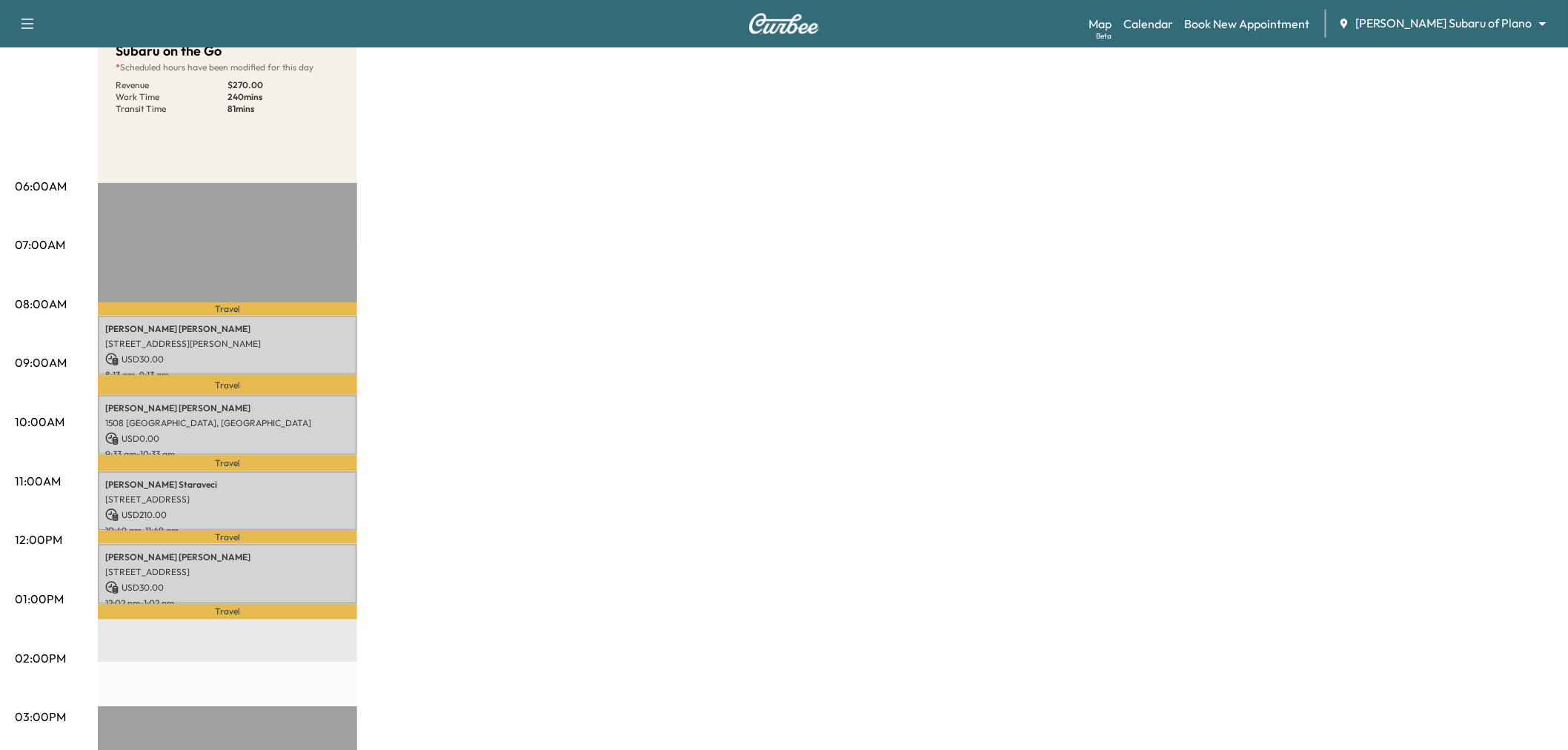
scroll to position [82, 0]
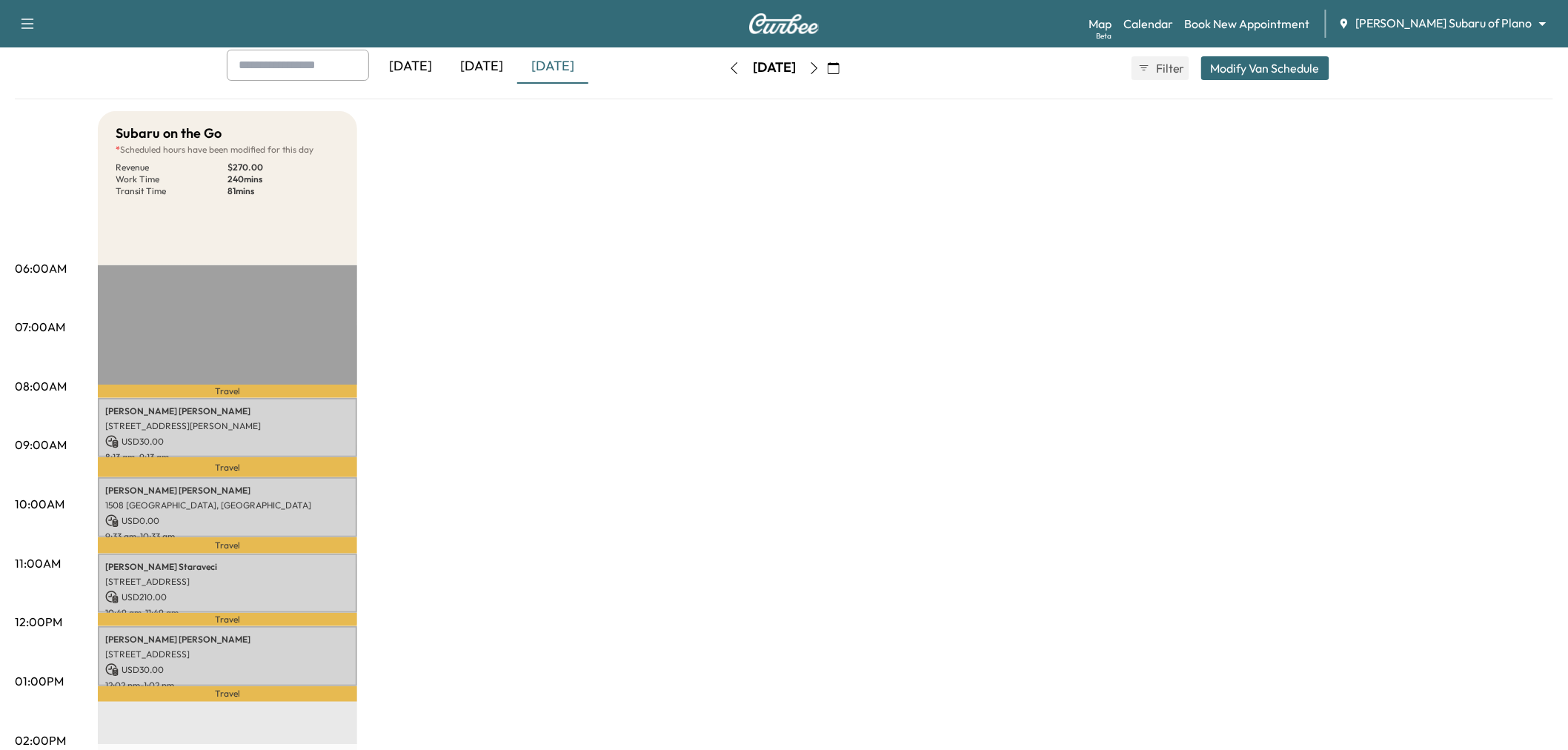
click at [679, 391] on div "Subaru on the Go * Scheduled hours have been modified for this day Revenue $ 27…" at bounding box center [825, 666] width 1455 height 1112
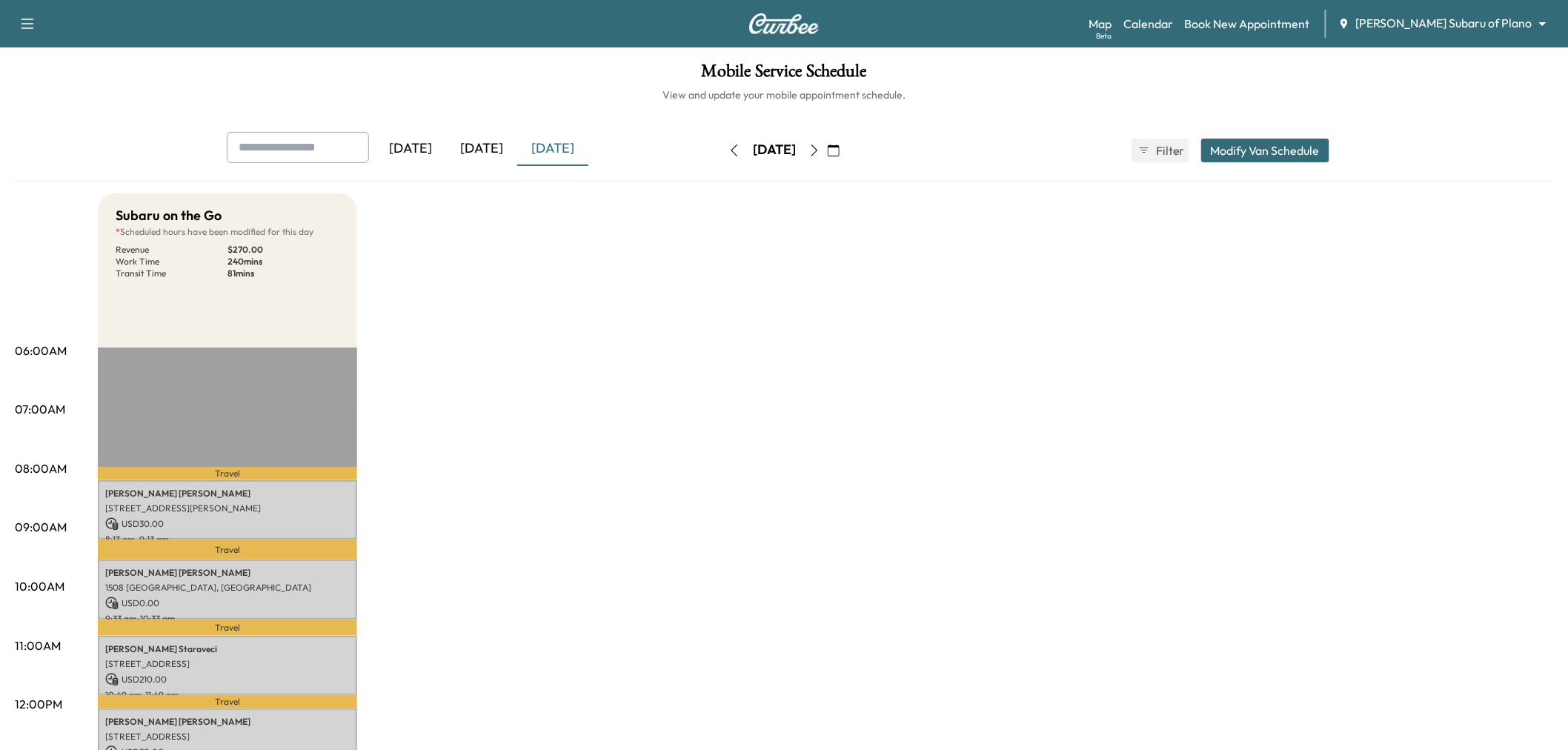
click at [820, 146] on icon "button" at bounding box center [814, 150] width 12 height 12
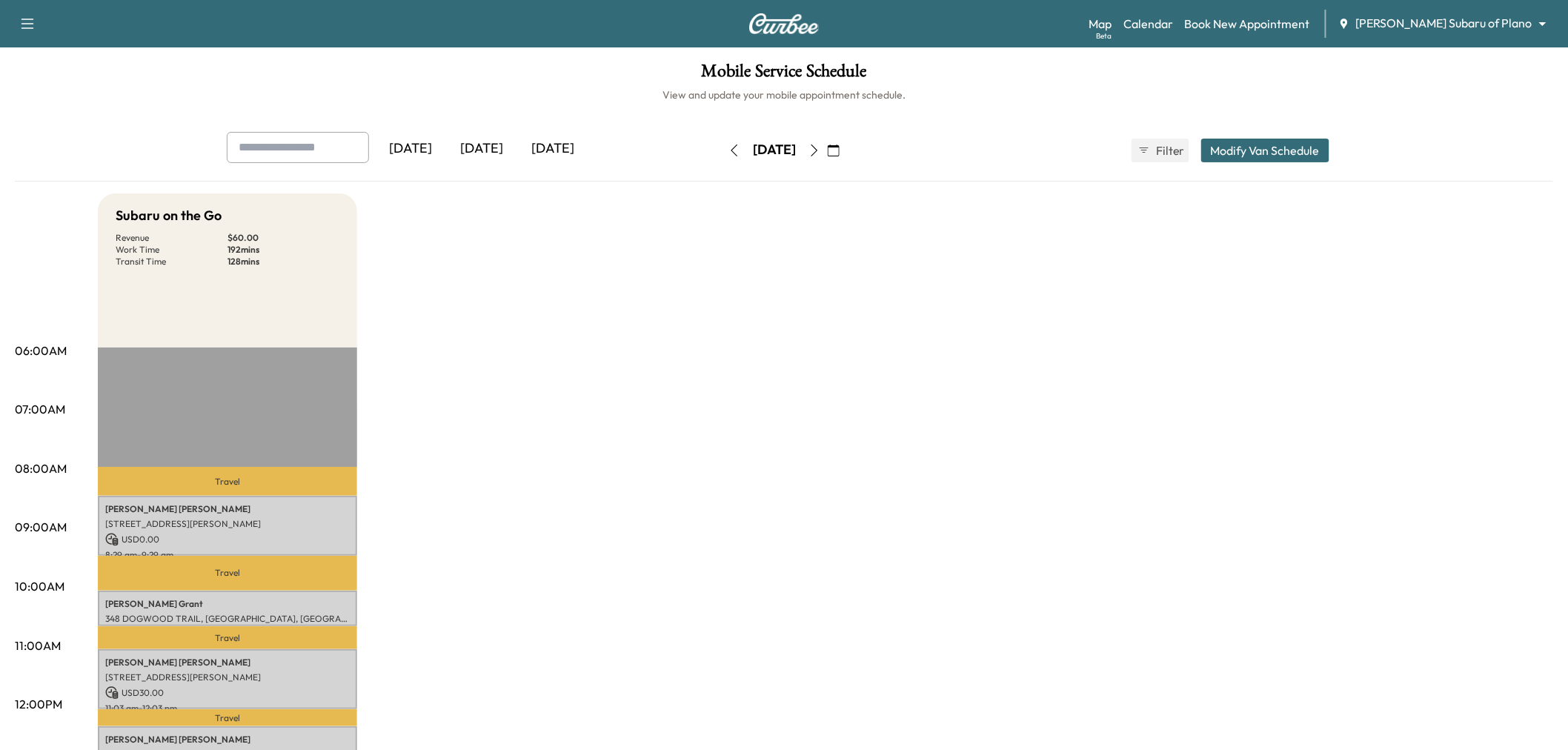
scroll to position [246, 0]
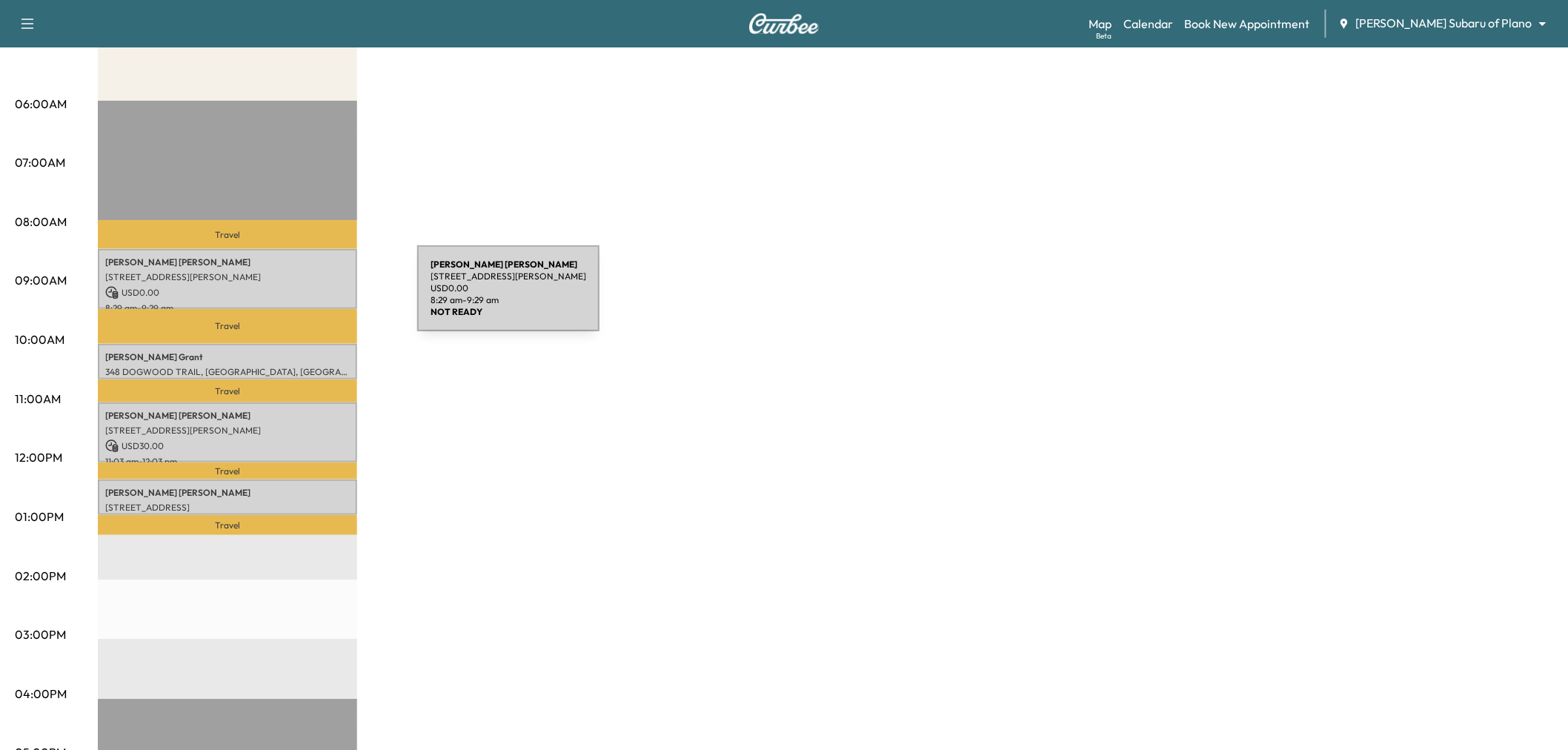
click at [307, 295] on p "USD 0.00" at bounding box center [228, 293] width 245 height 13
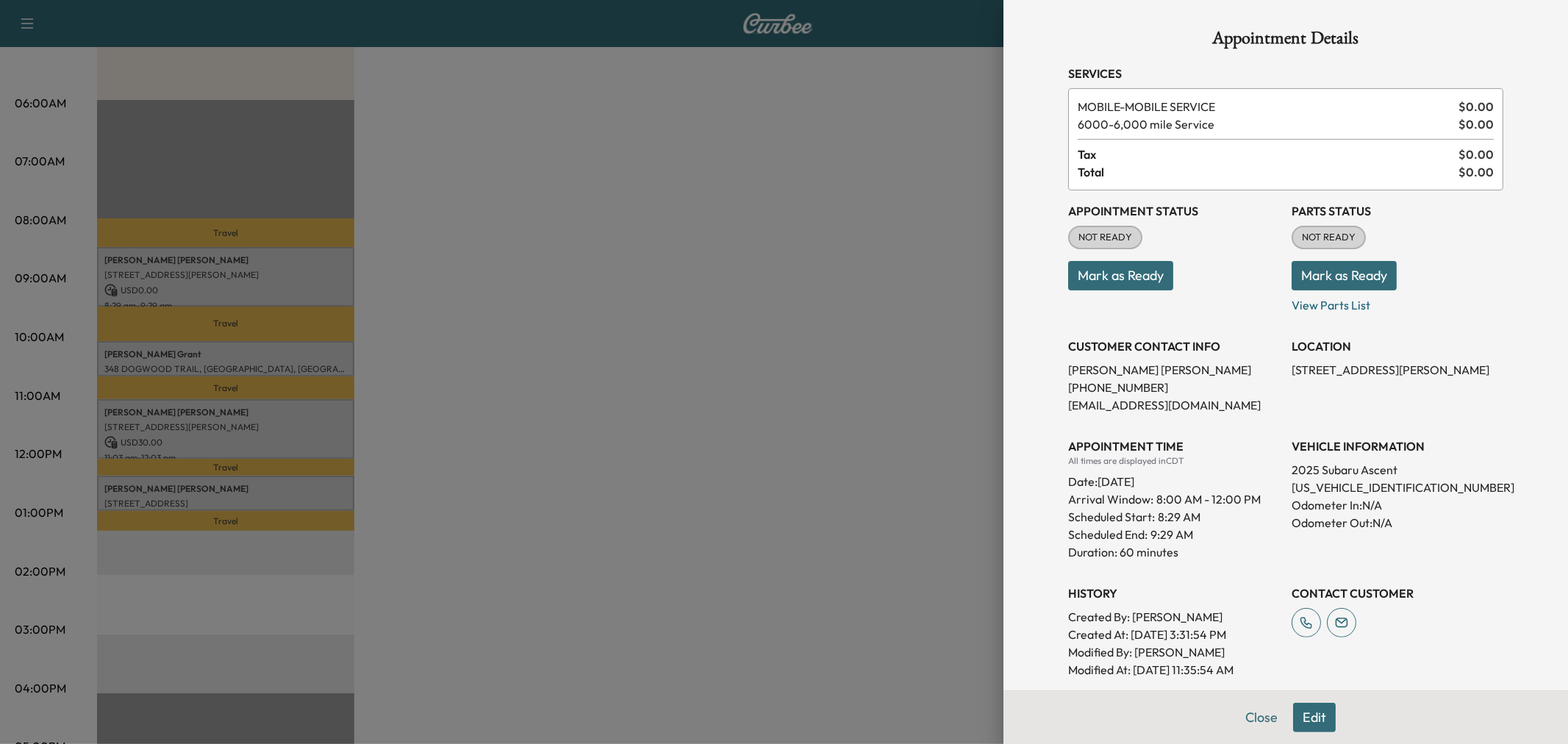
click at [305, 293] on div at bounding box center [784, 372] width 1568 height 744
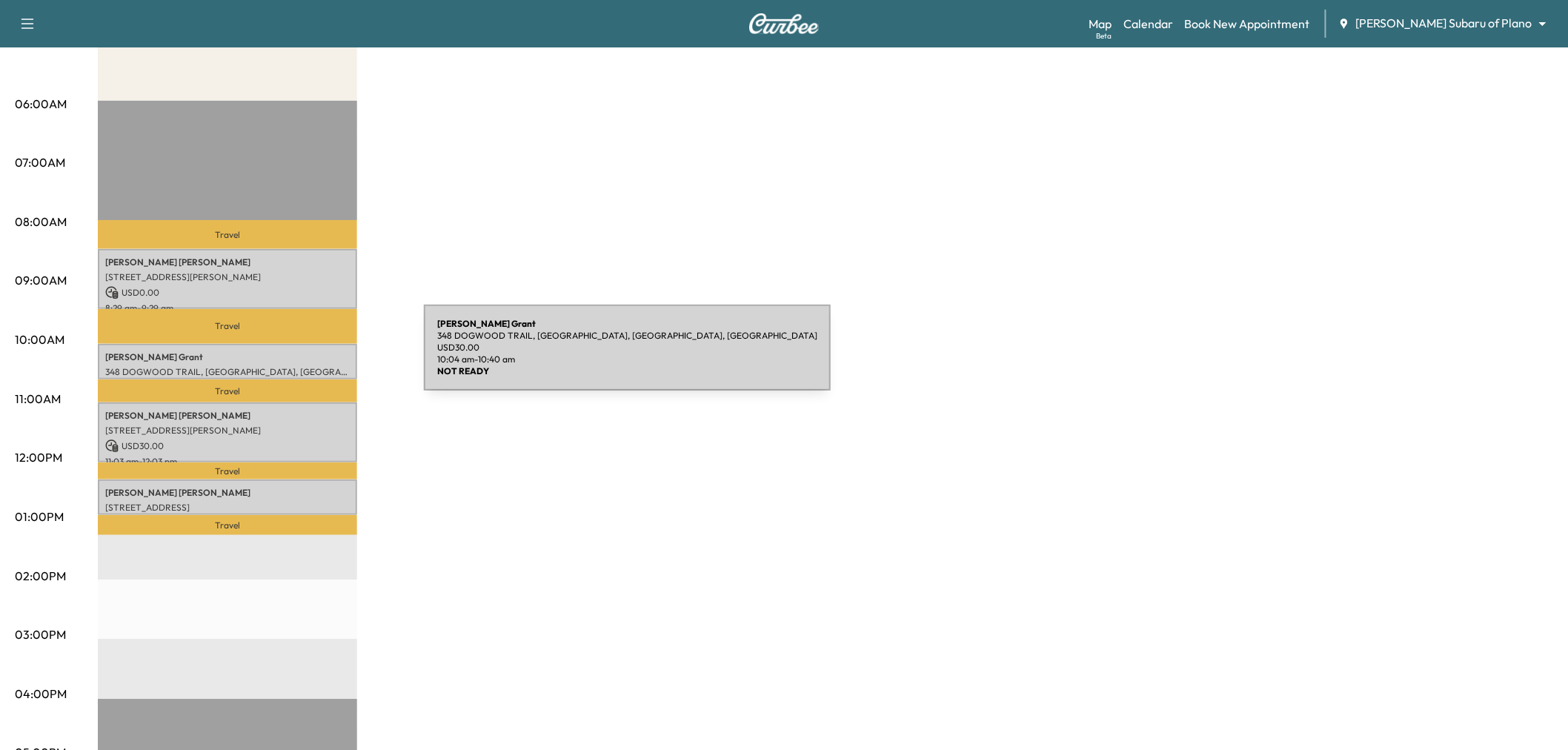
click at [313, 357] on p "Kimberly Grant" at bounding box center [228, 357] width 245 height 12
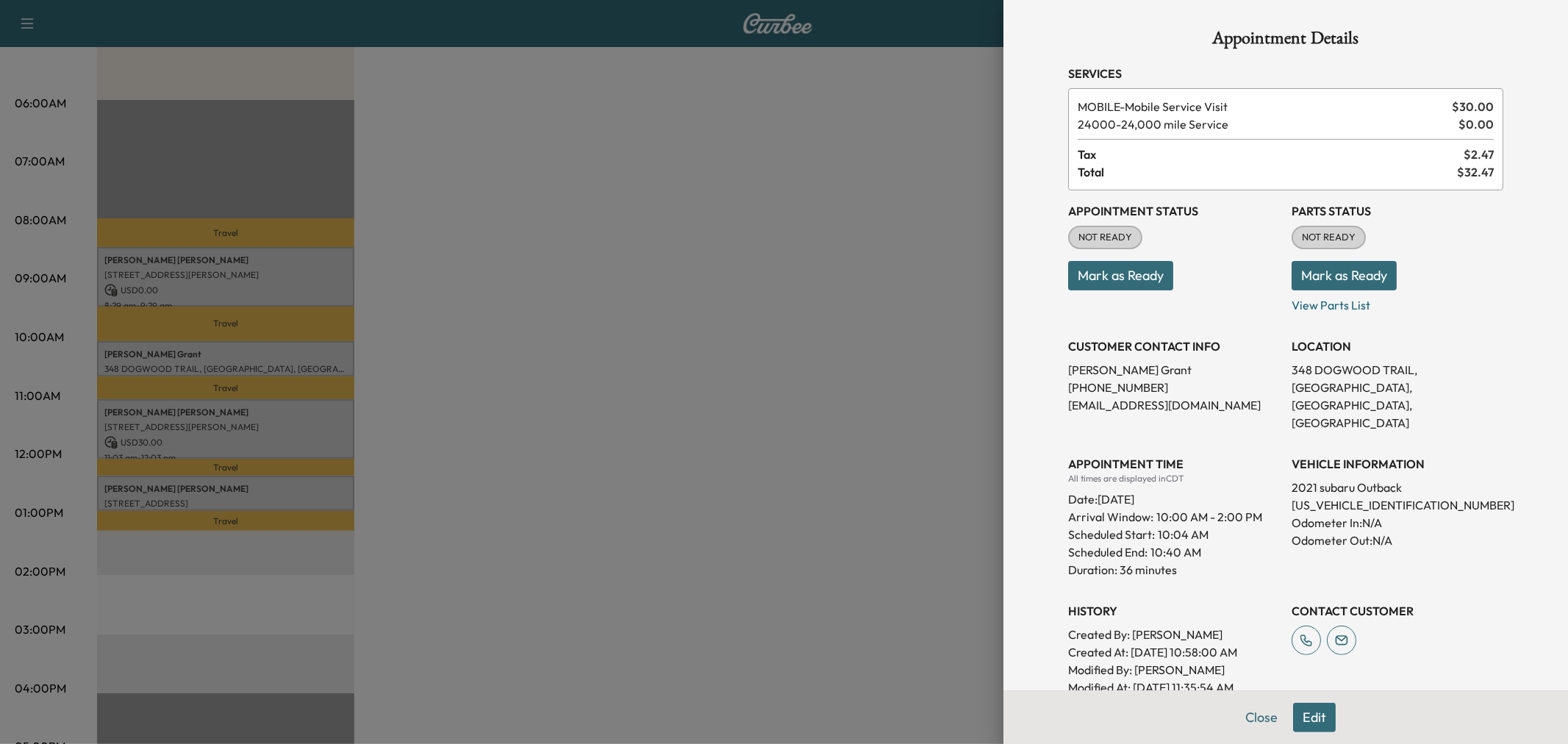
click at [310, 354] on div at bounding box center [784, 372] width 1568 height 744
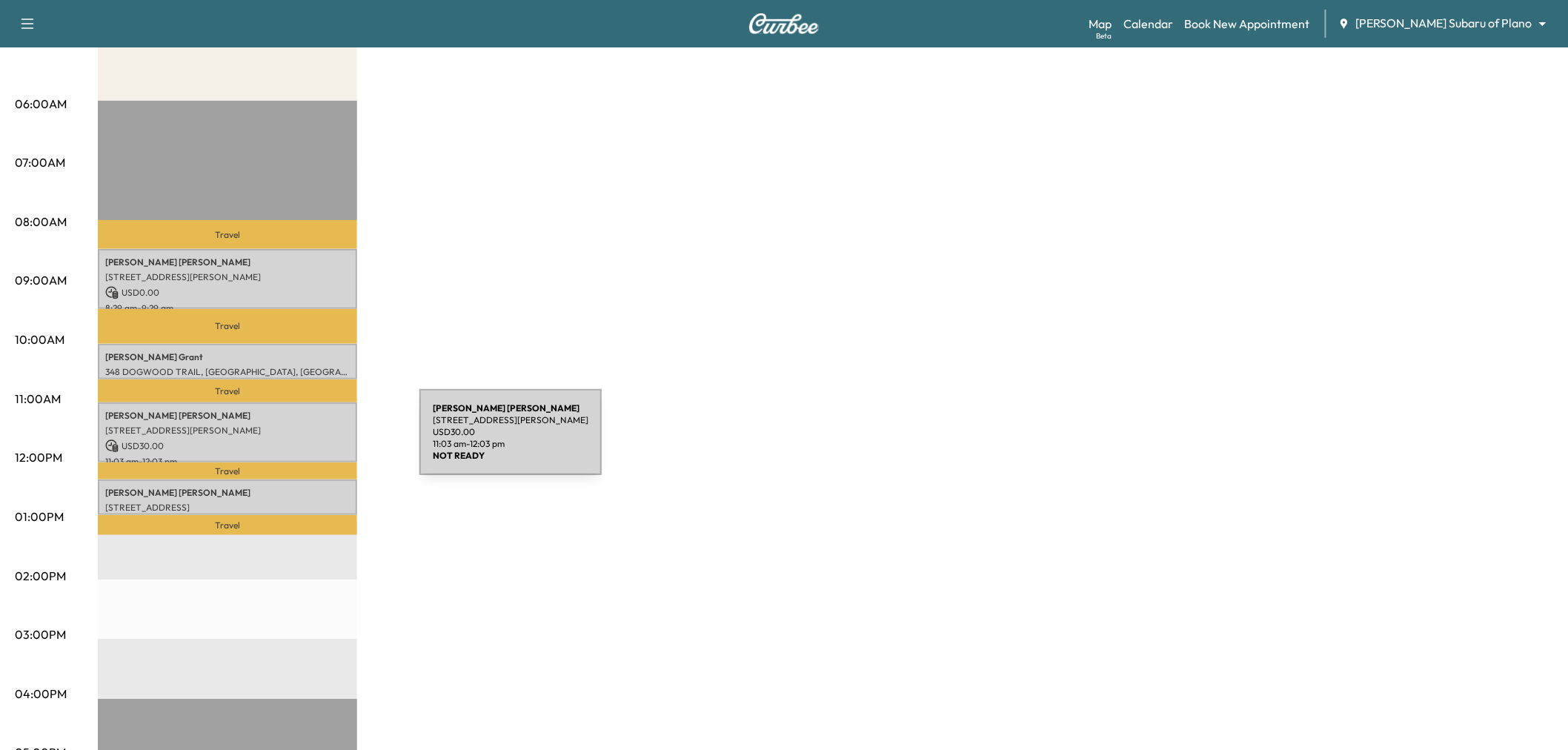
click at [308, 441] on p "USD 30.00" at bounding box center [228, 446] width 245 height 13
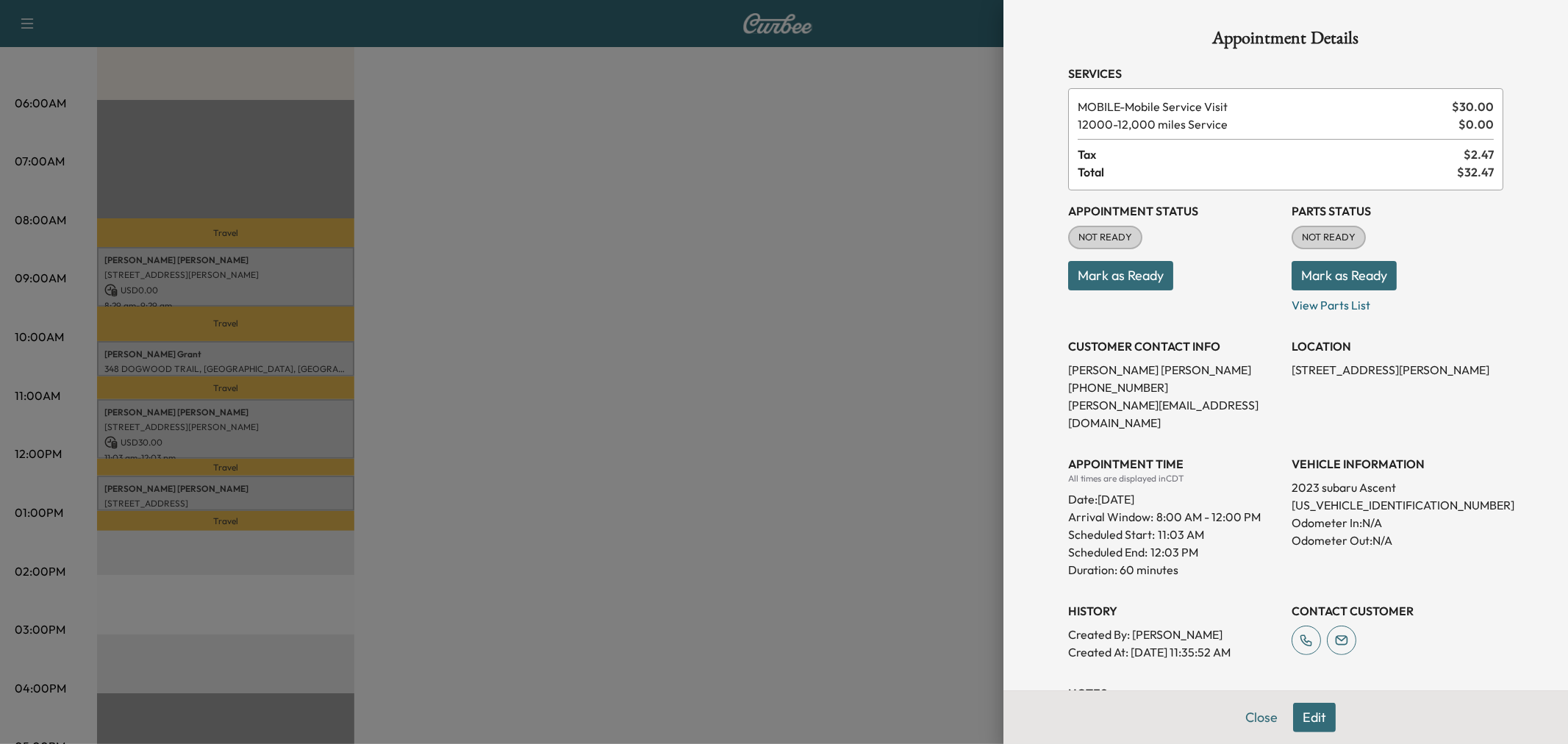
click at [306, 438] on div at bounding box center [784, 372] width 1568 height 744
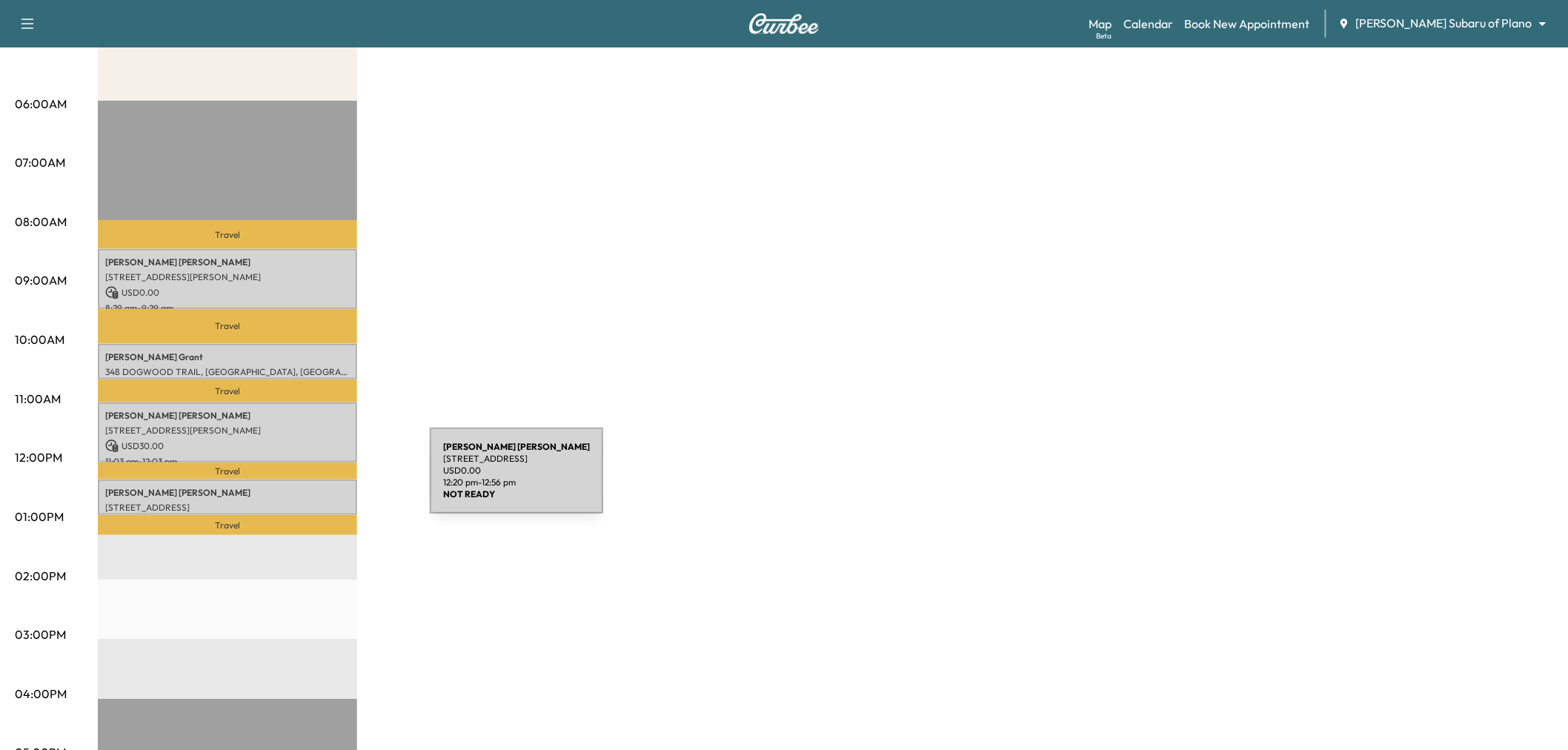
click at [319, 479] on div "Anna Fagan 631 Devonshire Dr, Richardson, TX 75080, USA USD 0.00 12:20 pm - 12:…" at bounding box center [228, 497] width 259 height 36
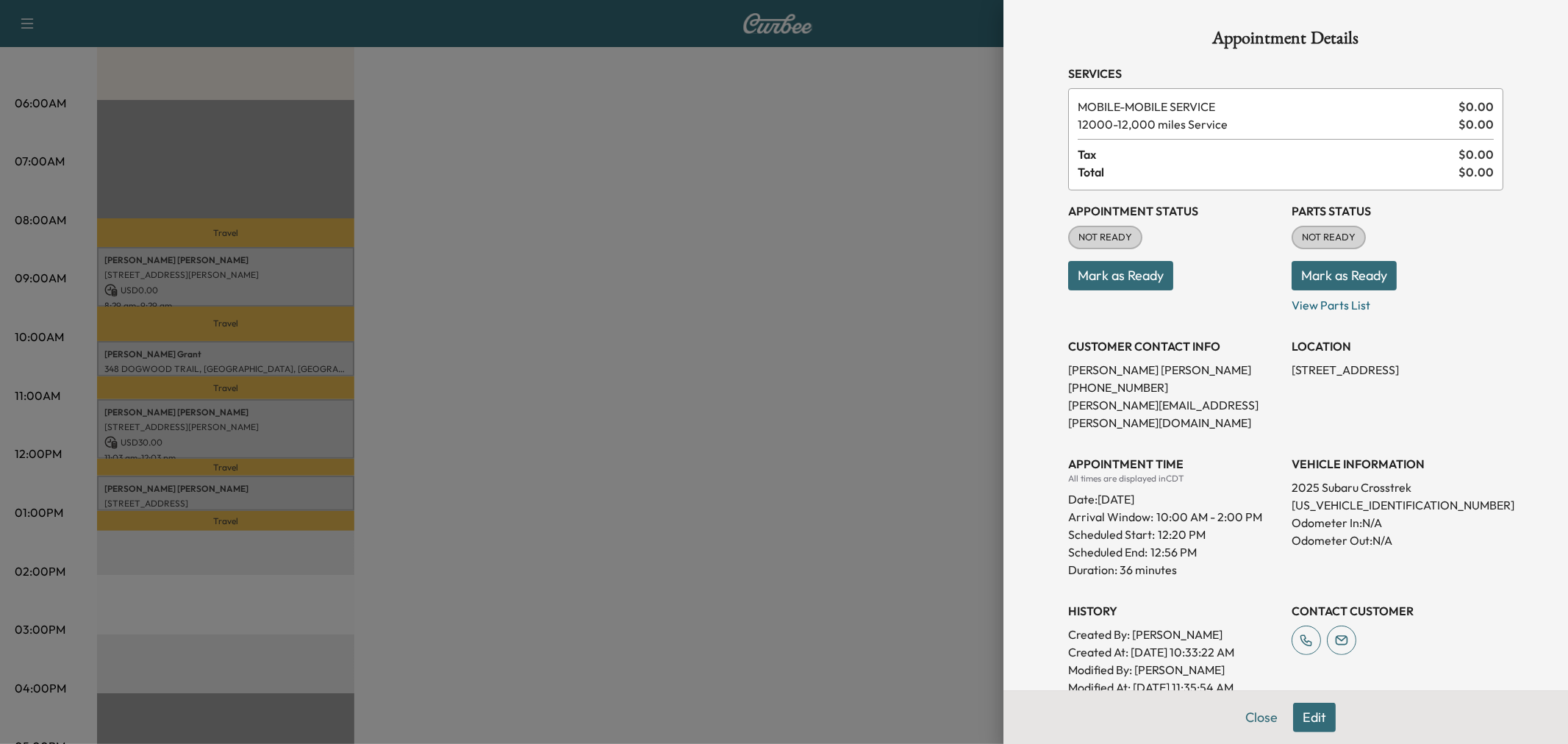
click at [316, 475] on div at bounding box center [784, 372] width 1568 height 744
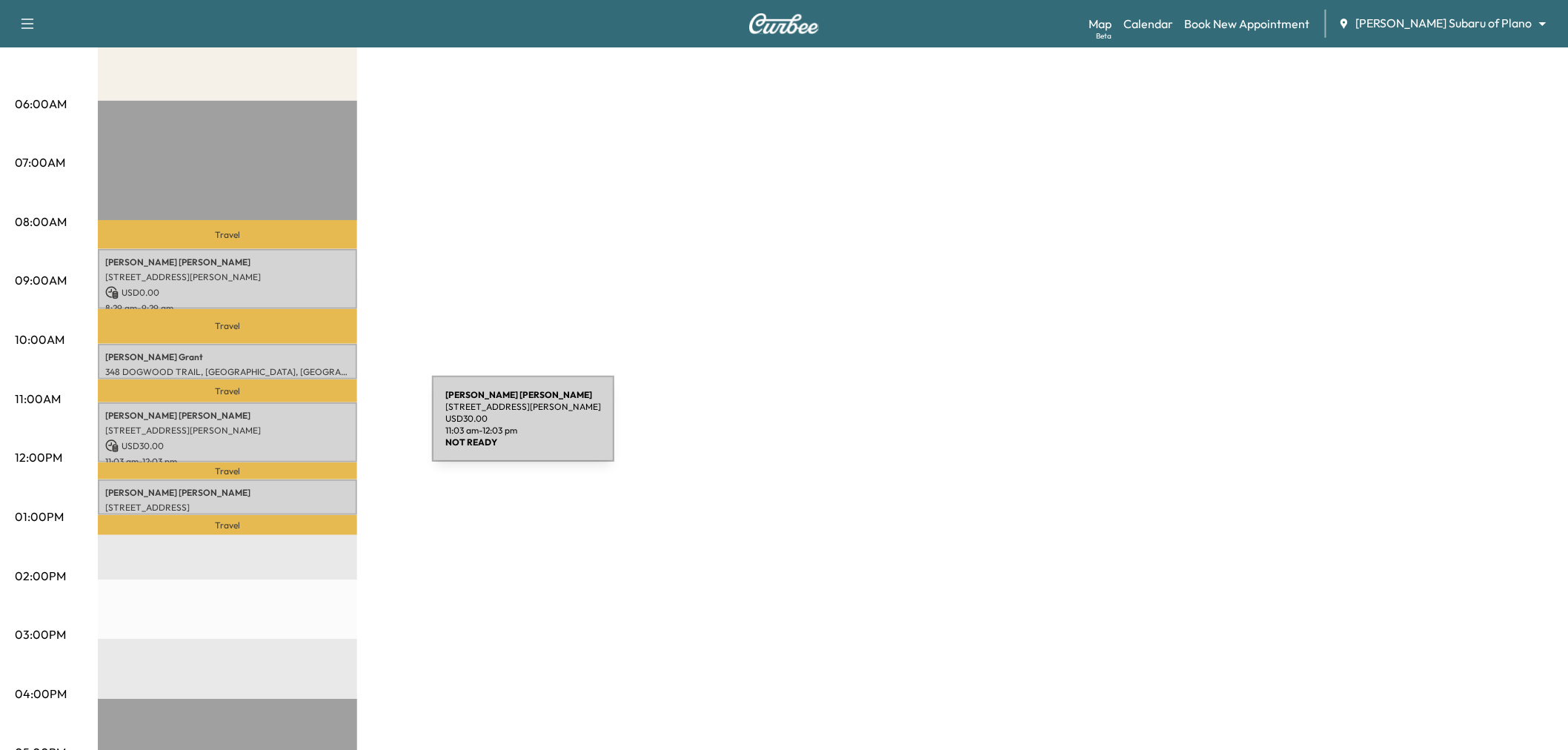
click at [321, 427] on p "5603 SHUBERT CT, DALLAS, TX 75252, USA" at bounding box center [228, 431] width 245 height 12
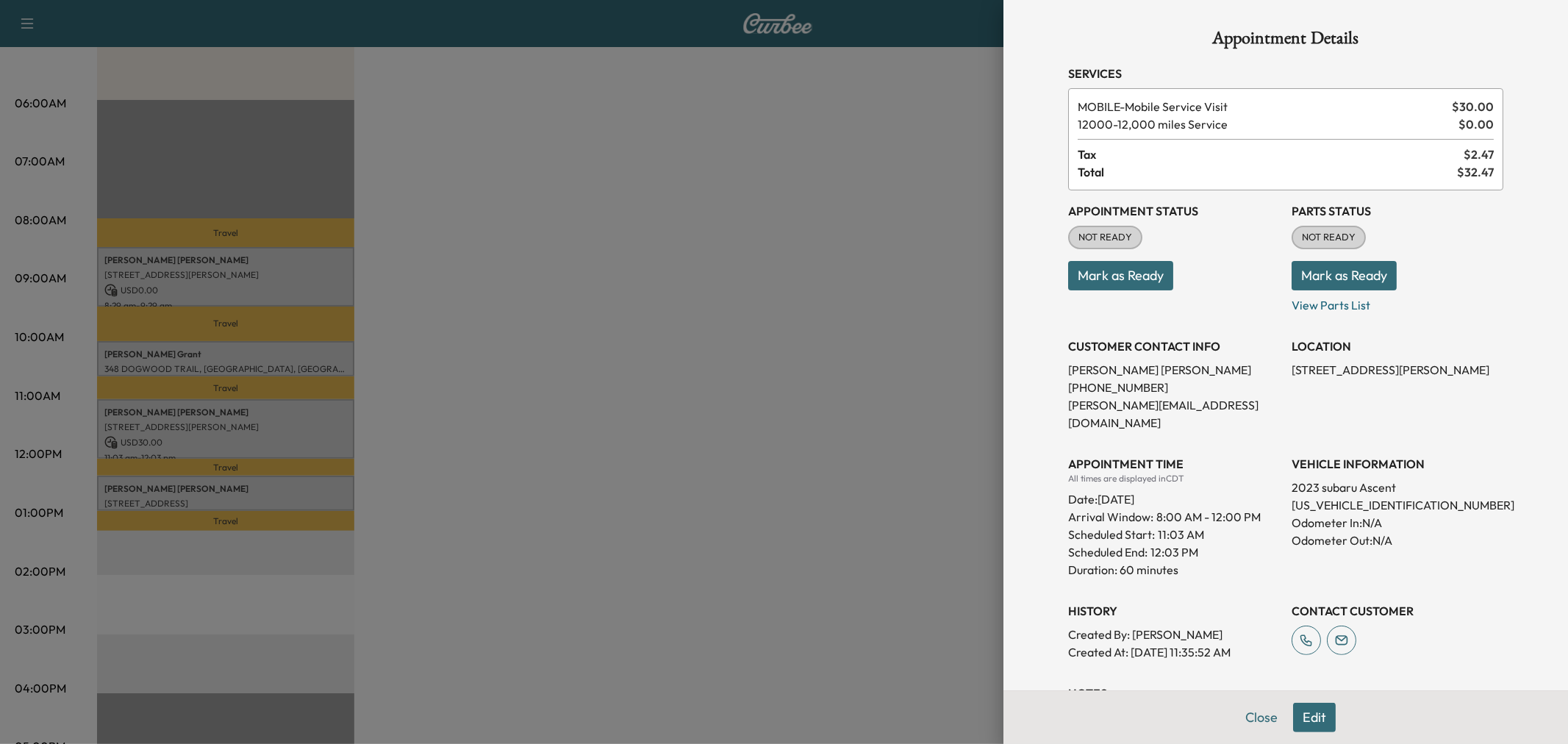
click at [312, 474] on div at bounding box center [784, 372] width 1568 height 744
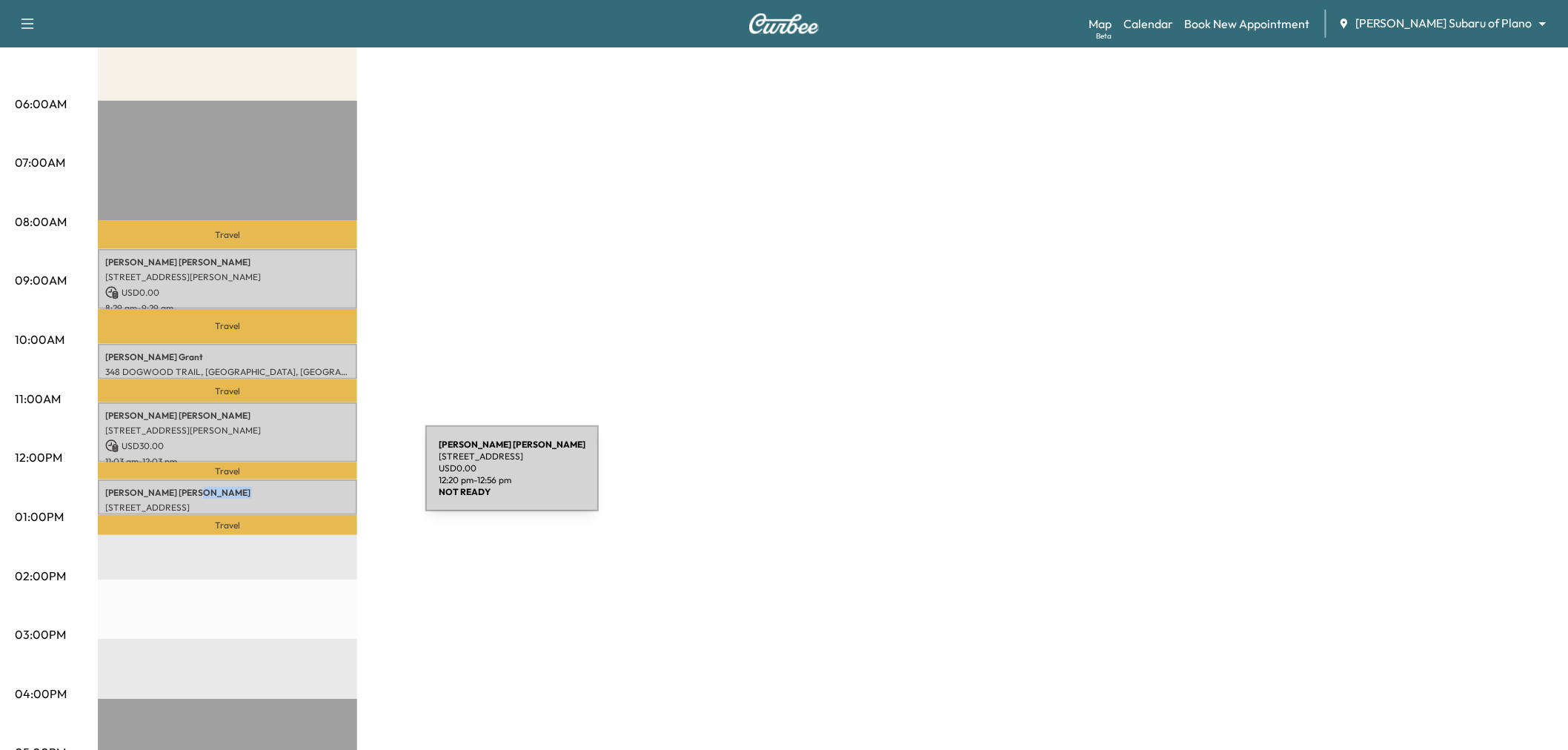
click at [315, 479] on div "Anna Fagan 631 Devonshire Dr, Richardson, TX 75080, USA USD 0.00 12:20 pm - 12:…" at bounding box center [228, 497] width 259 height 36
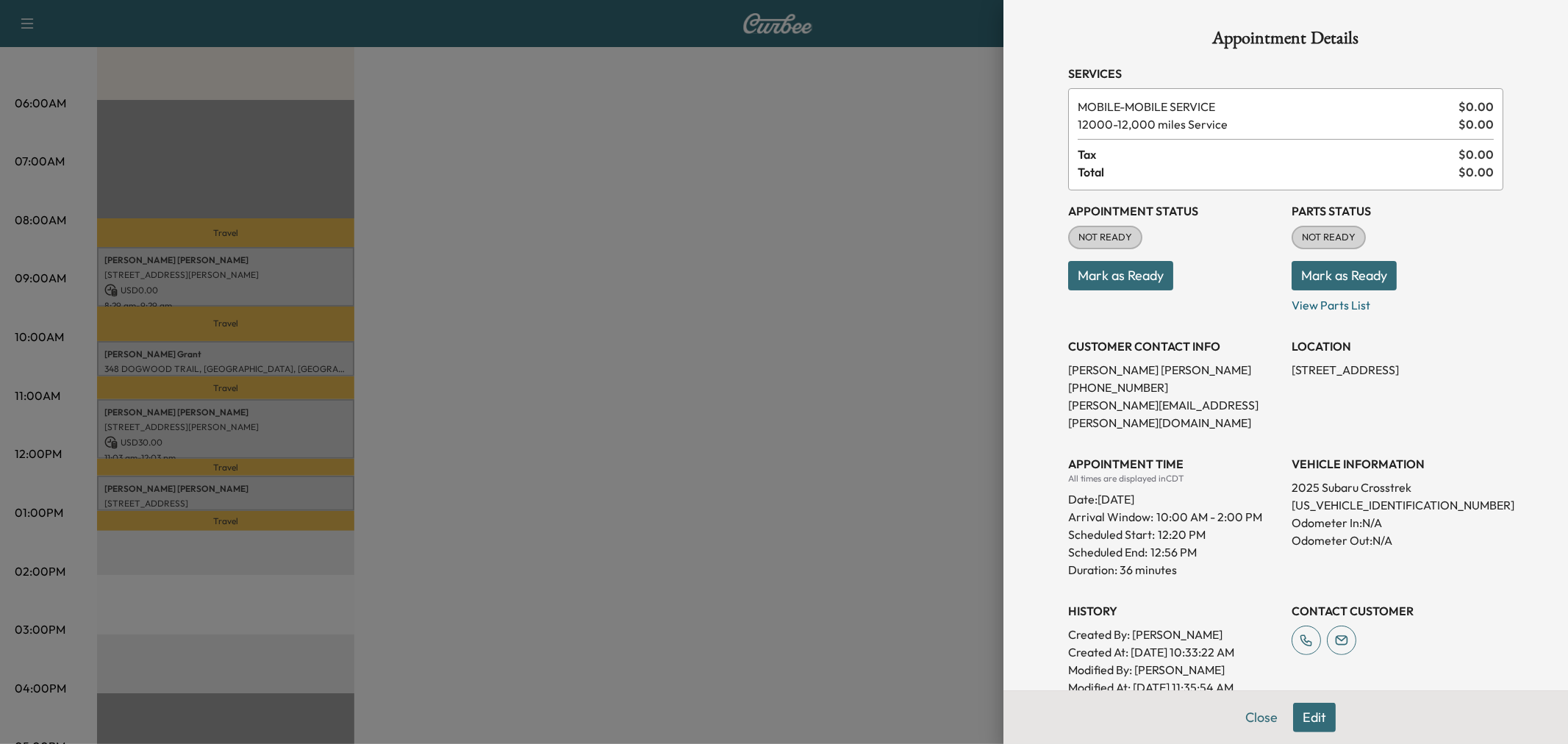
click at [312, 474] on div at bounding box center [784, 372] width 1568 height 744
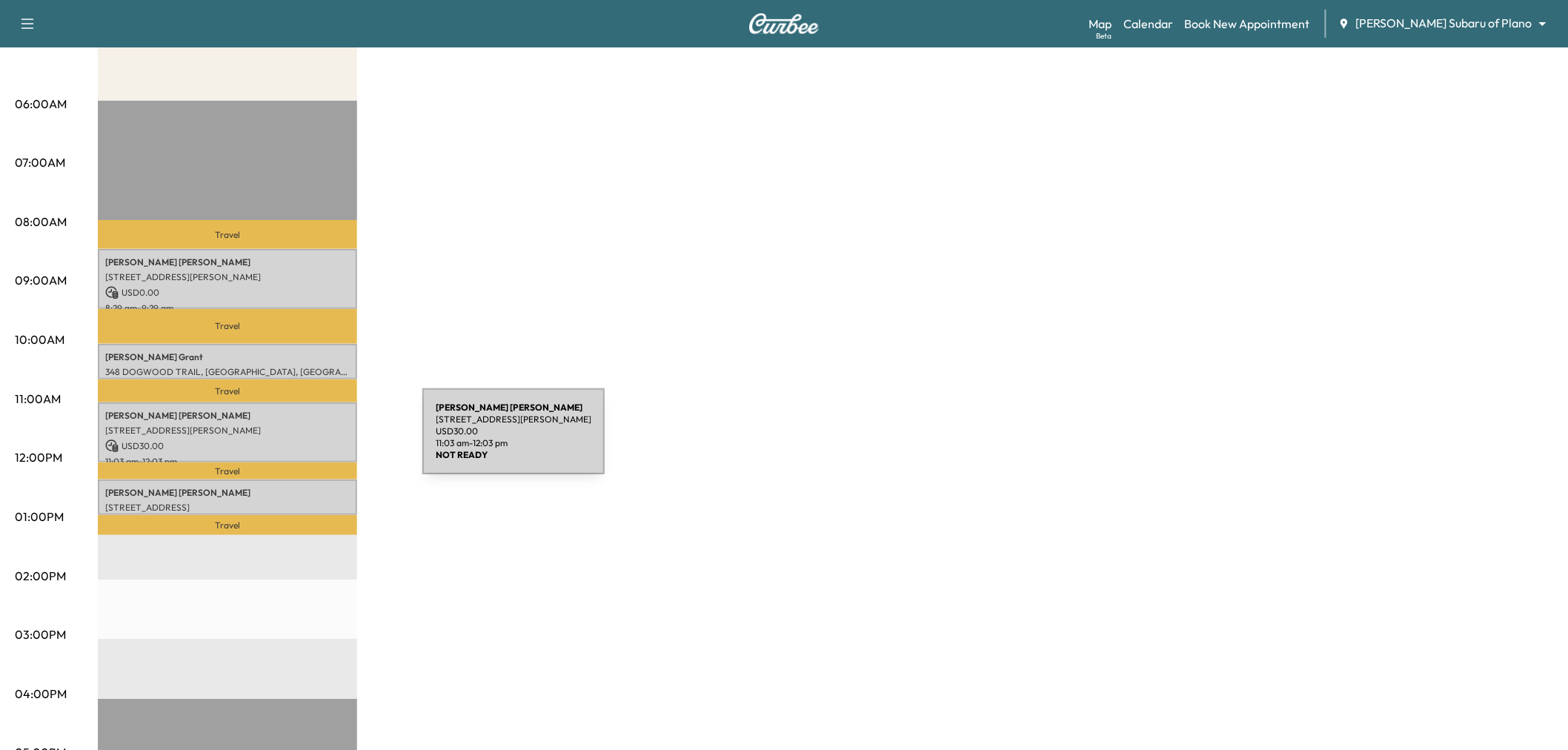
click at [311, 440] on p "USD 30.00" at bounding box center [228, 446] width 245 height 13
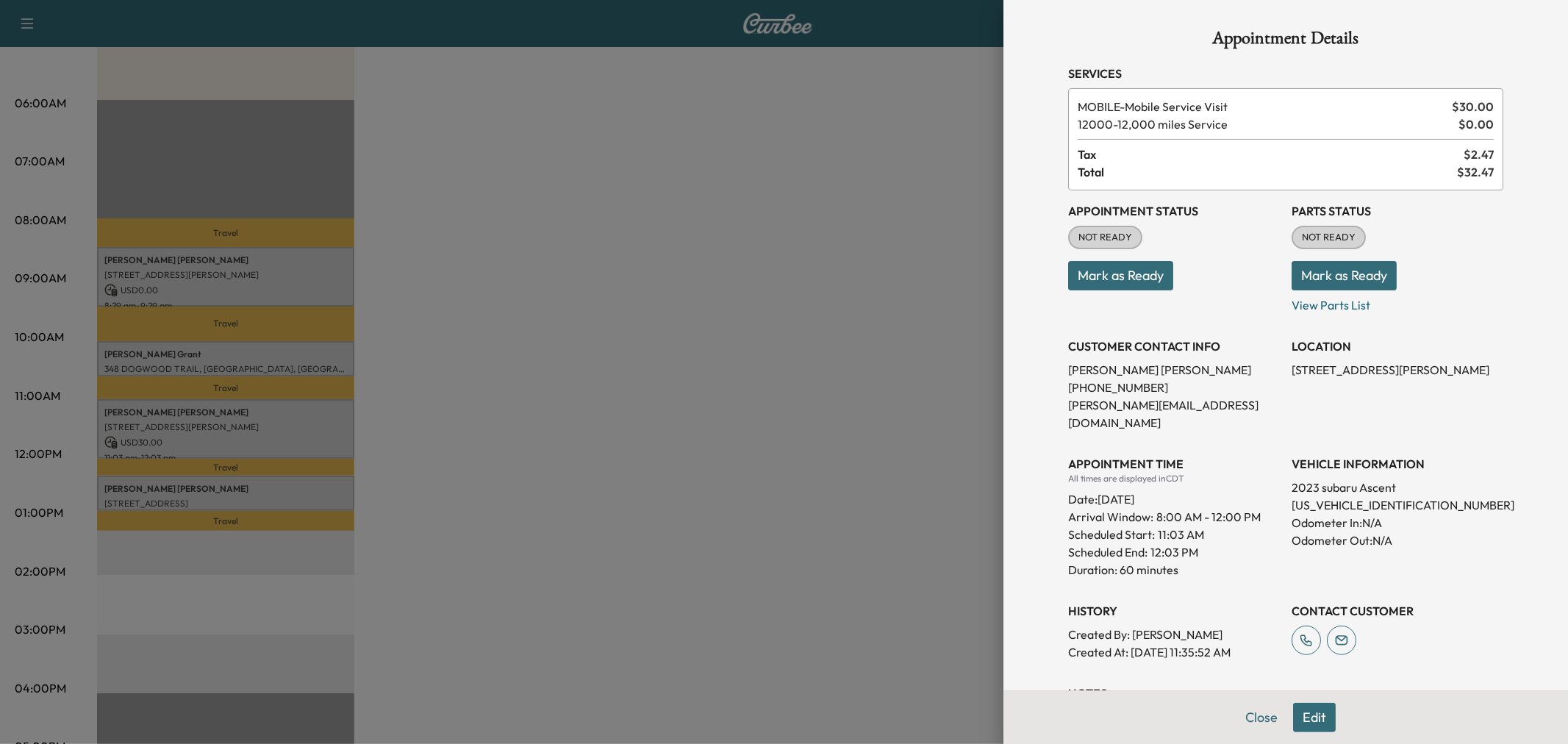
click at [309, 437] on div at bounding box center [784, 372] width 1568 height 744
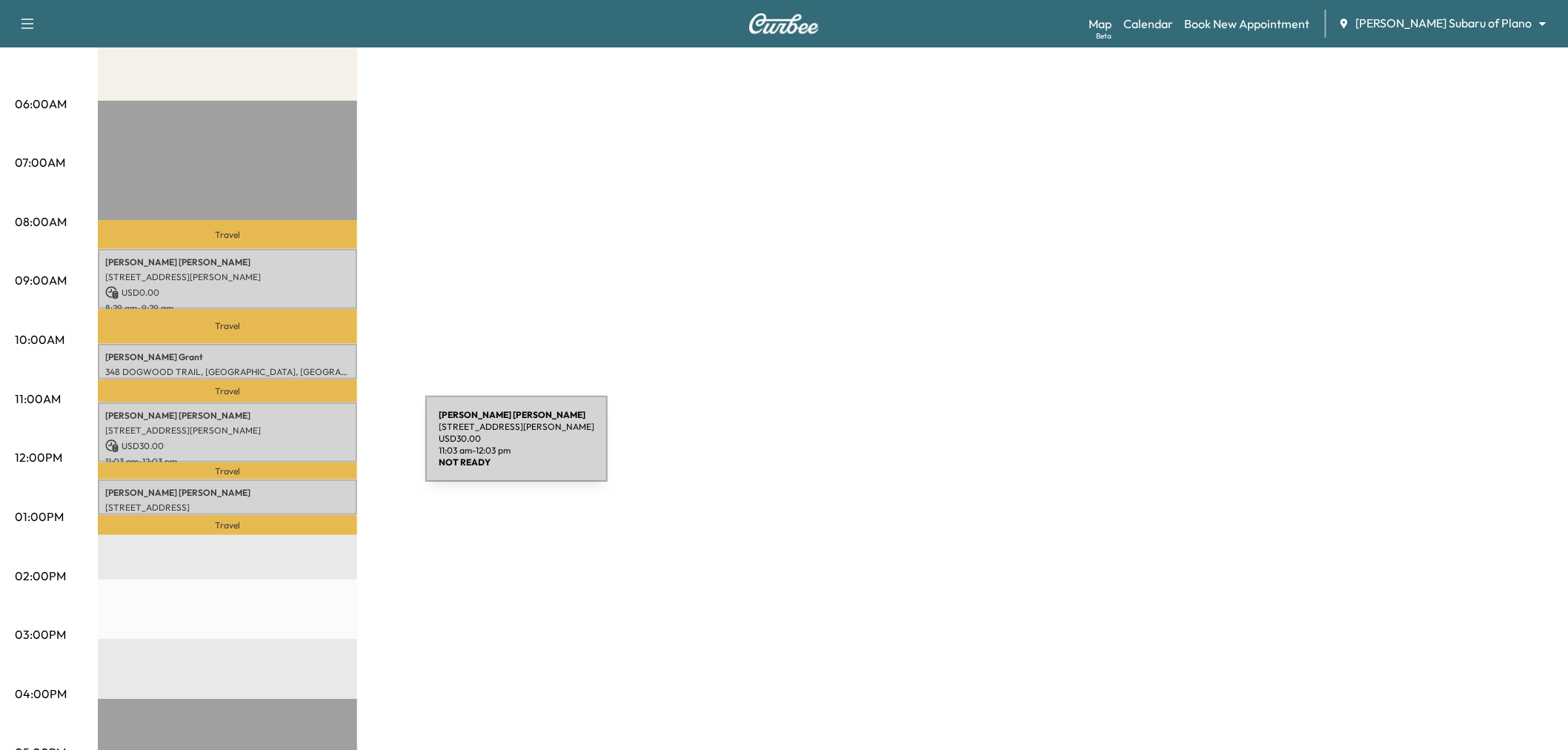
click at [315, 448] on p "USD 30.00" at bounding box center [228, 446] width 245 height 13
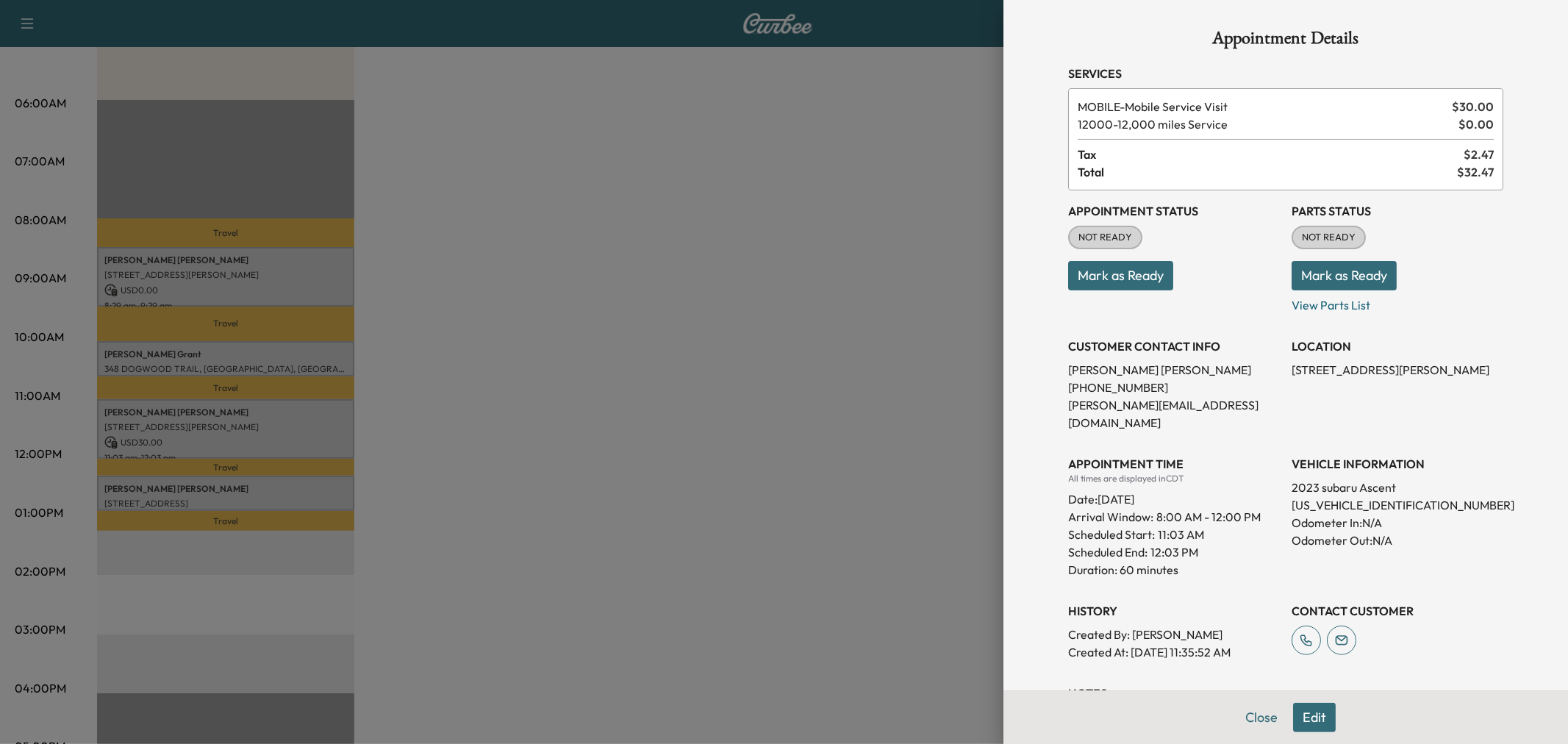
click at [312, 444] on div at bounding box center [784, 372] width 1568 height 744
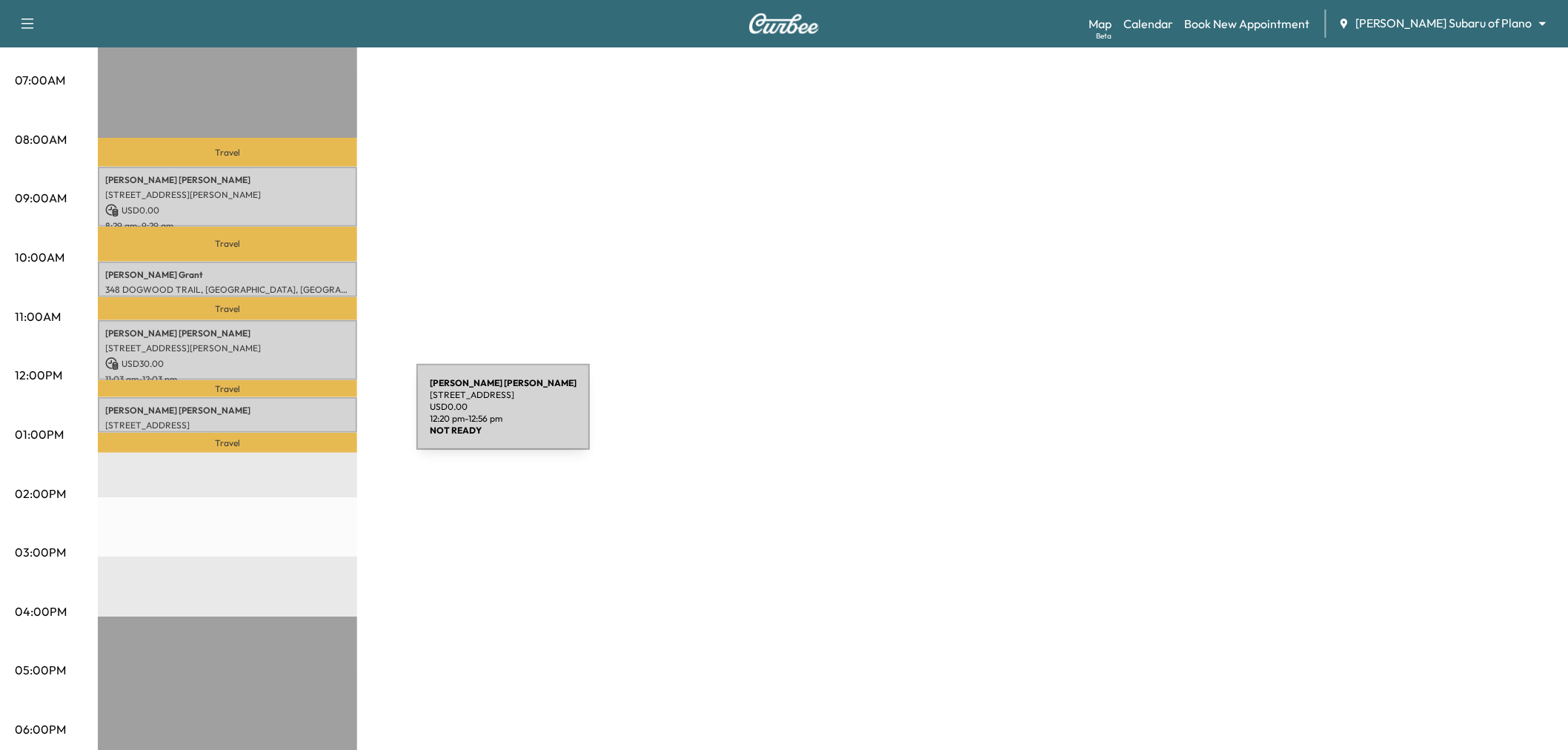
scroll to position [0, 0]
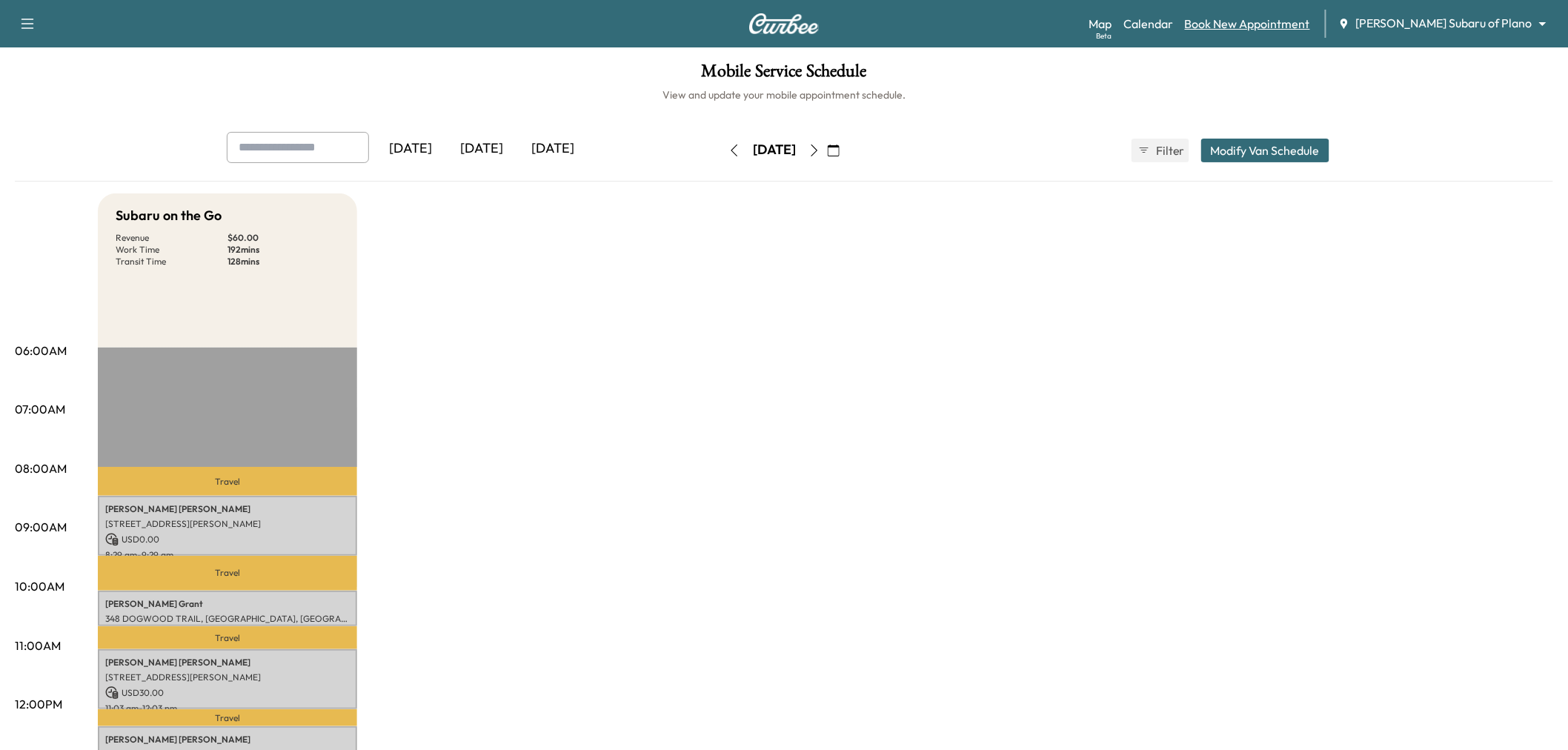
click at [1287, 25] on link "Book New Appointment" at bounding box center [1247, 24] width 125 height 18
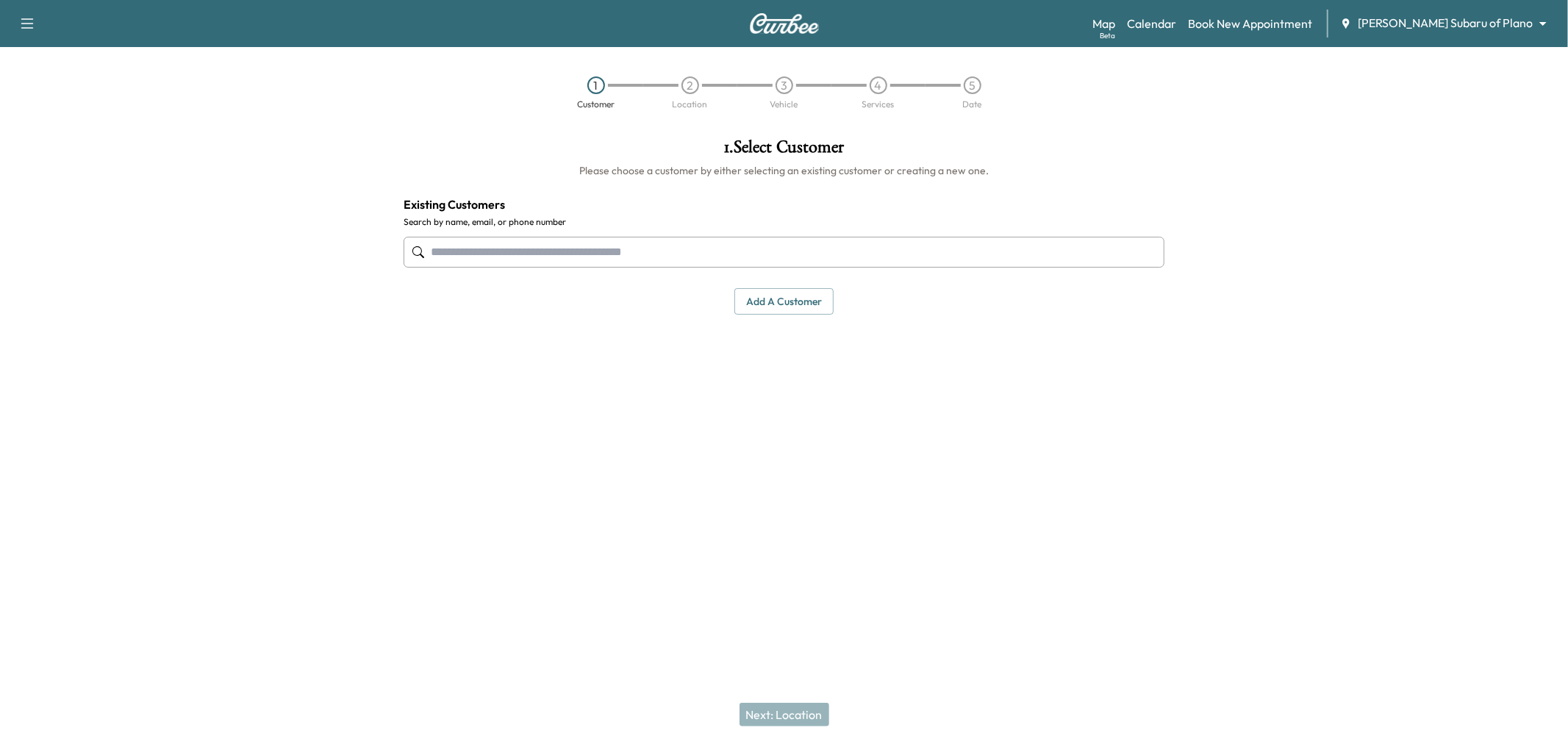
click at [633, 255] on input "text" at bounding box center [784, 252] width 761 height 31
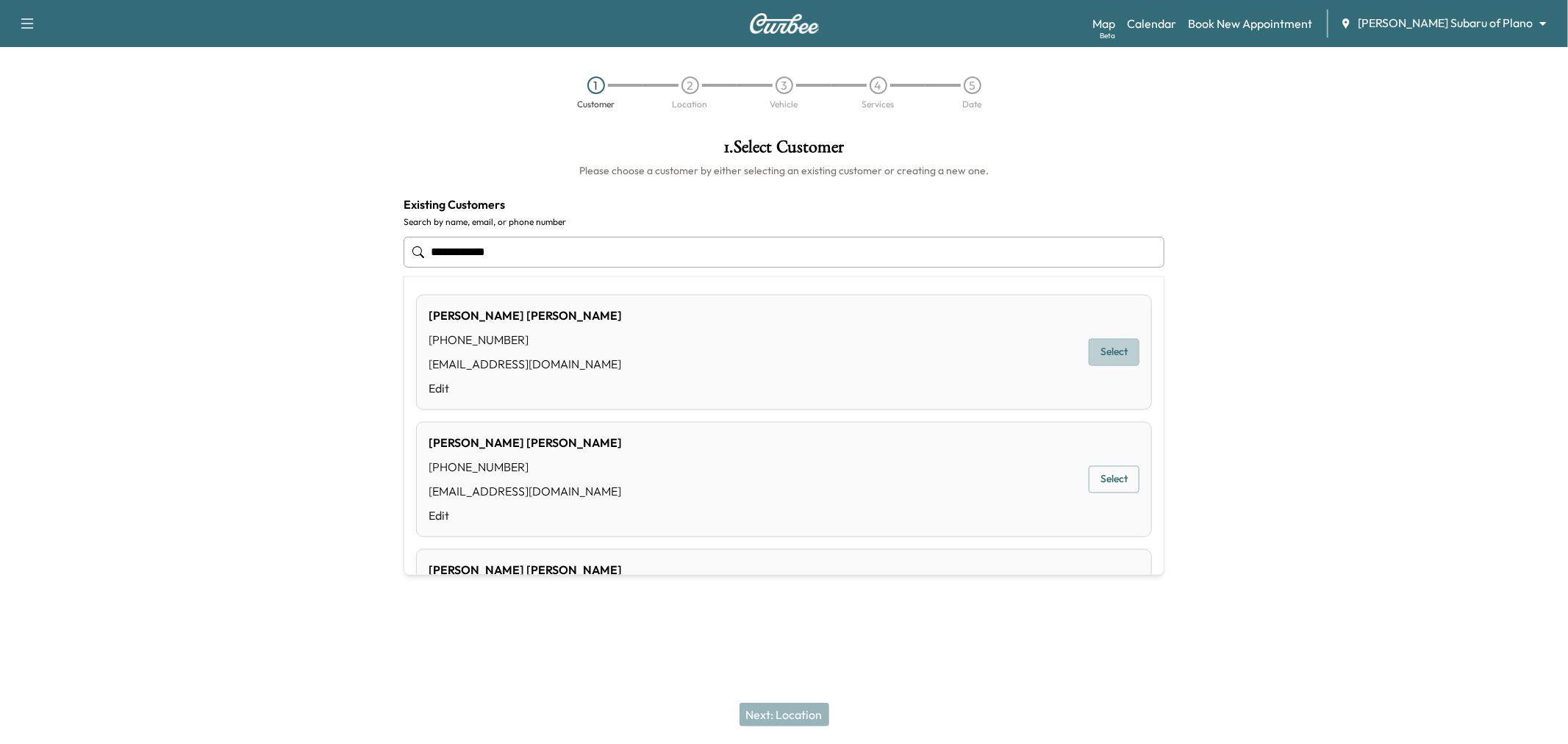
click at [1100, 355] on button "Select" at bounding box center [1114, 352] width 51 height 27
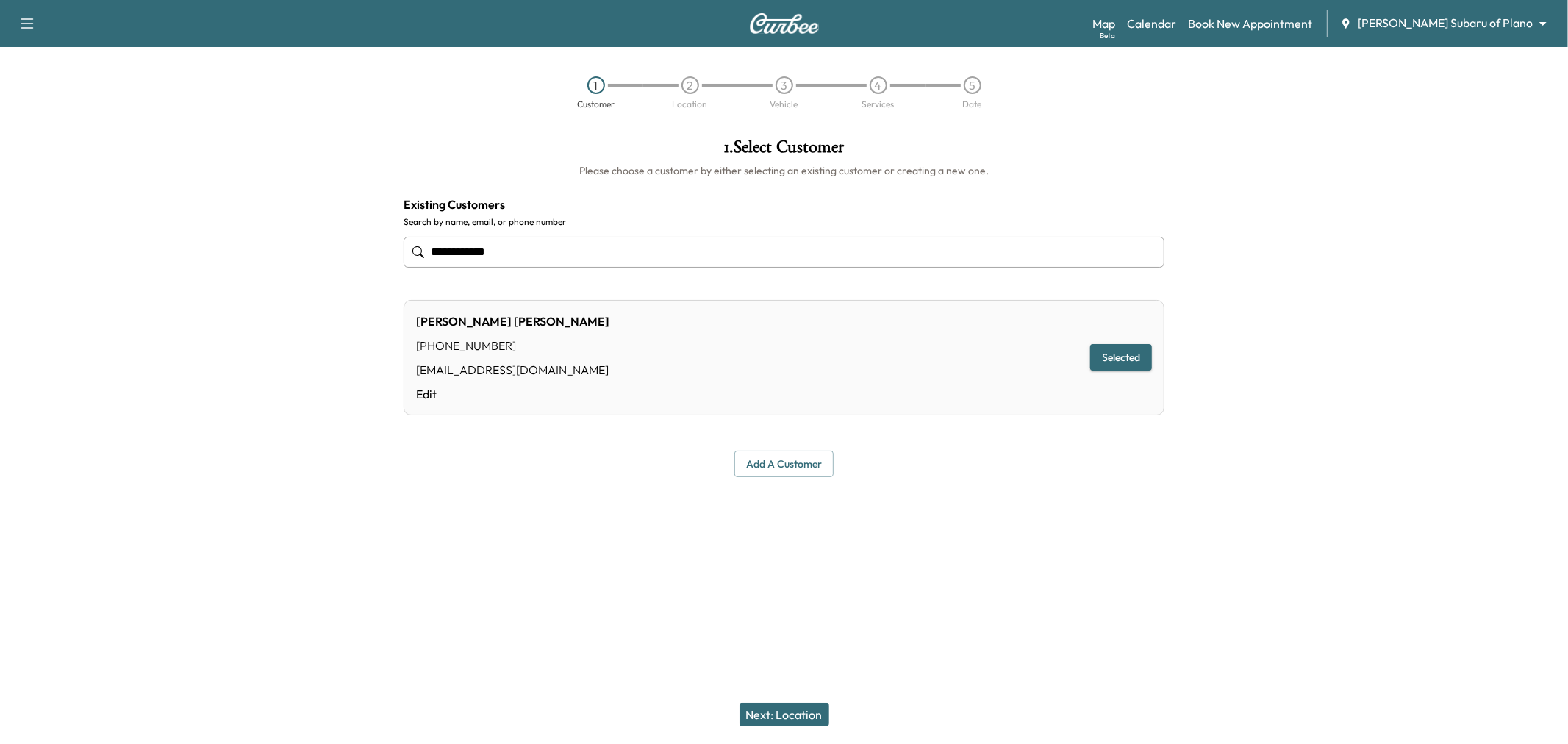
type input "**********"
click at [769, 725] on button "Next: Location" at bounding box center [784, 714] width 90 height 23
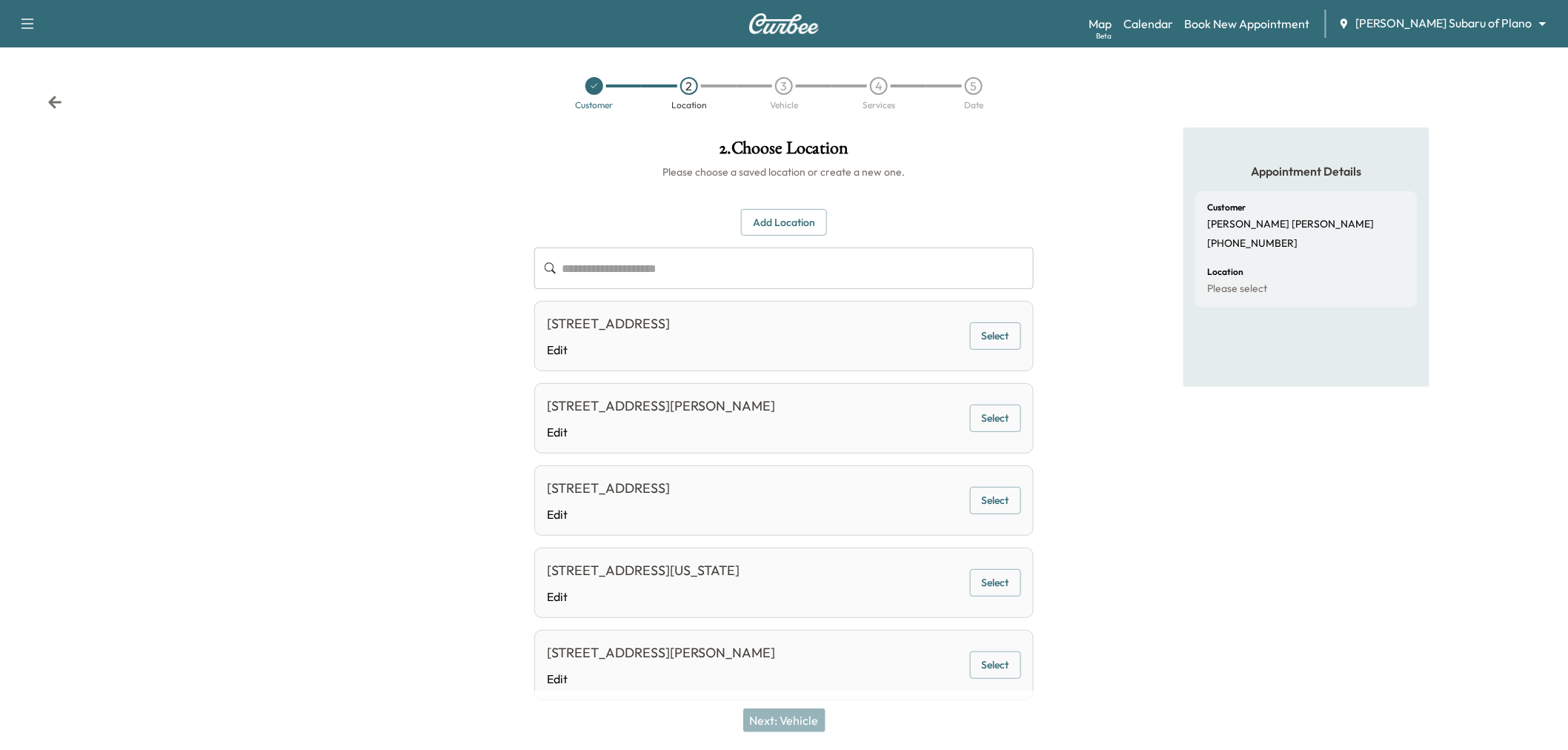
click at [989, 330] on button "Select" at bounding box center [995, 336] width 51 height 28
click at [803, 729] on button "Next: Vehicle" at bounding box center [784, 720] width 82 height 24
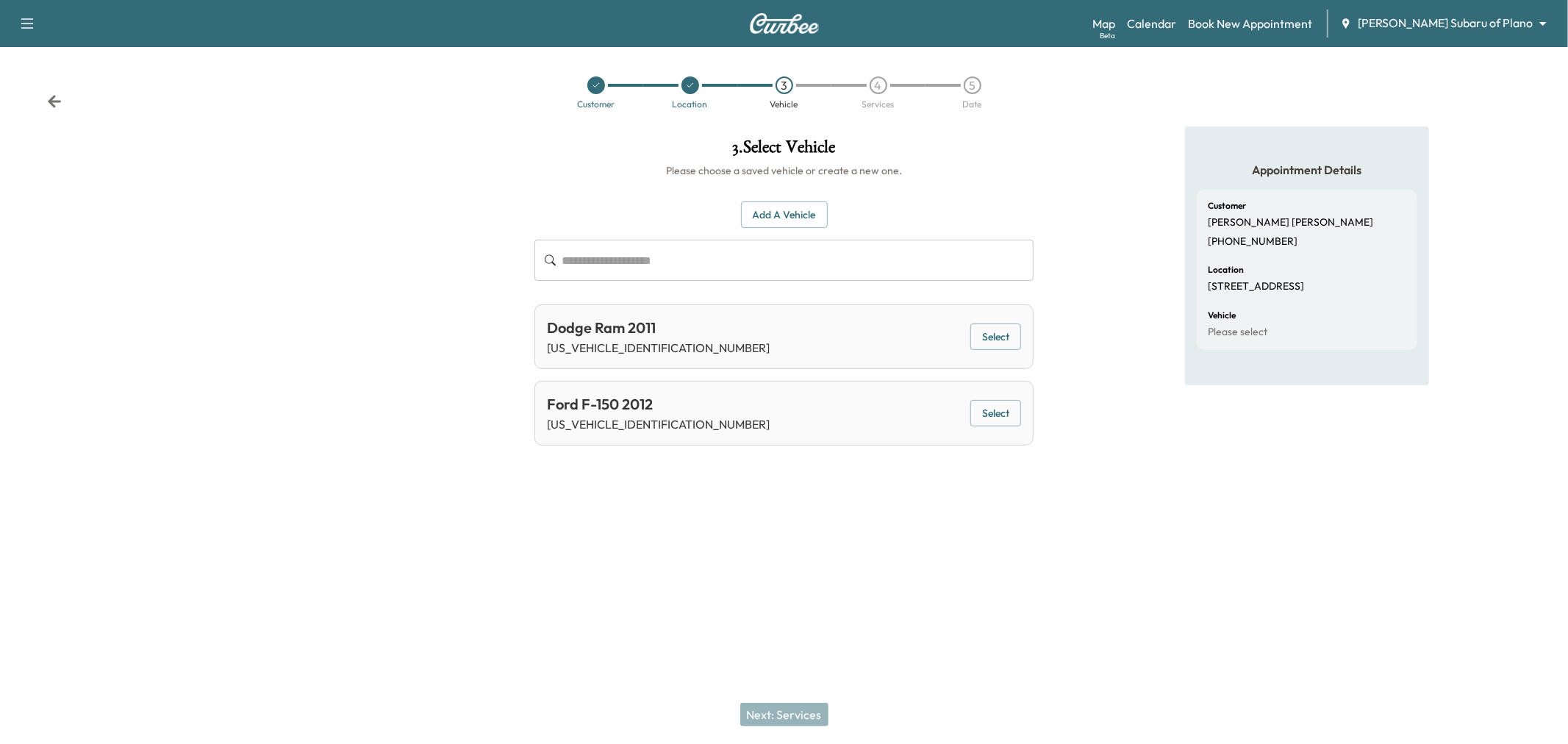
click at [987, 346] on button "Select" at bounding box center [995, 337] width 51 height 27
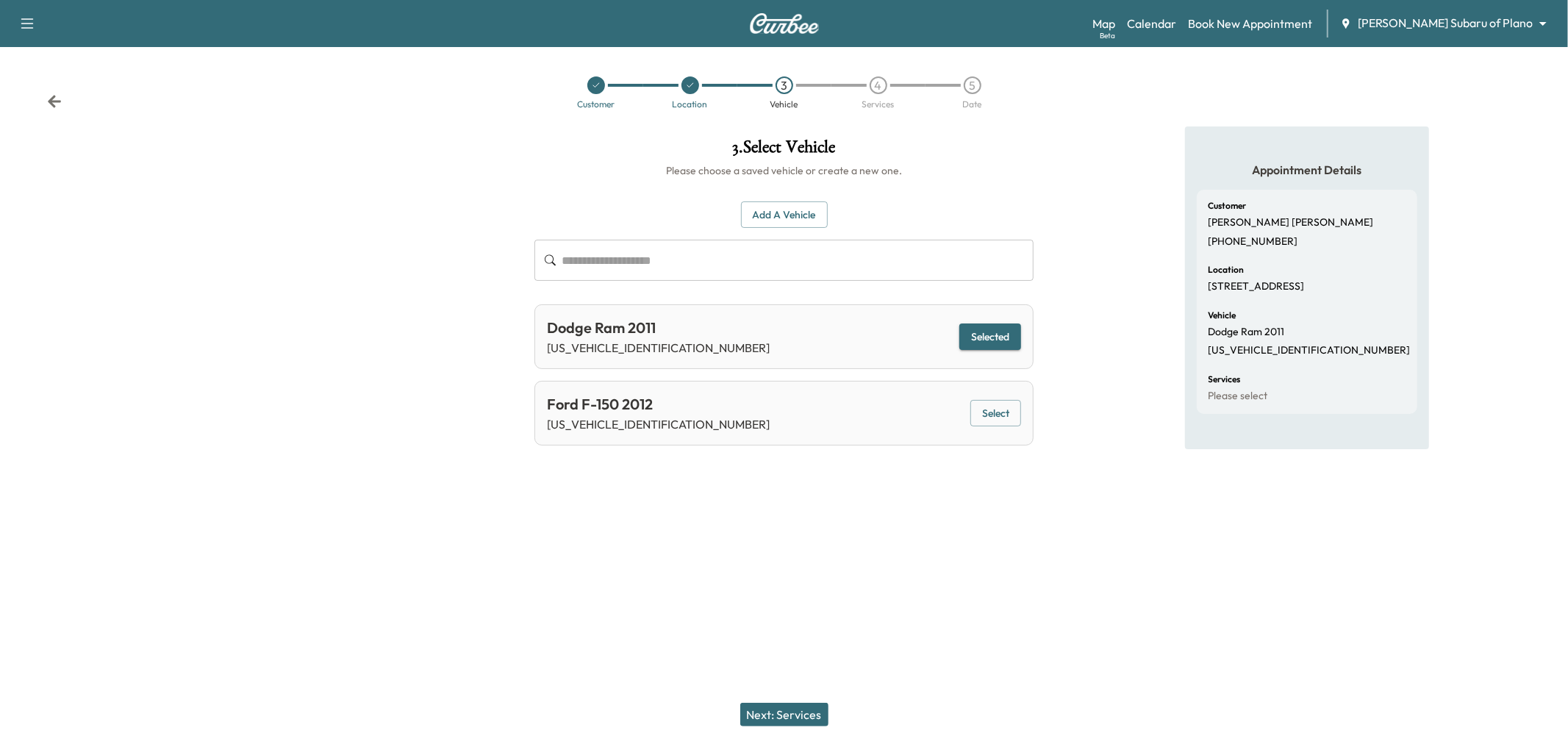
click at [798, 709] on button "Next: Services" at bounding box center [784, 714] width 88 height 23
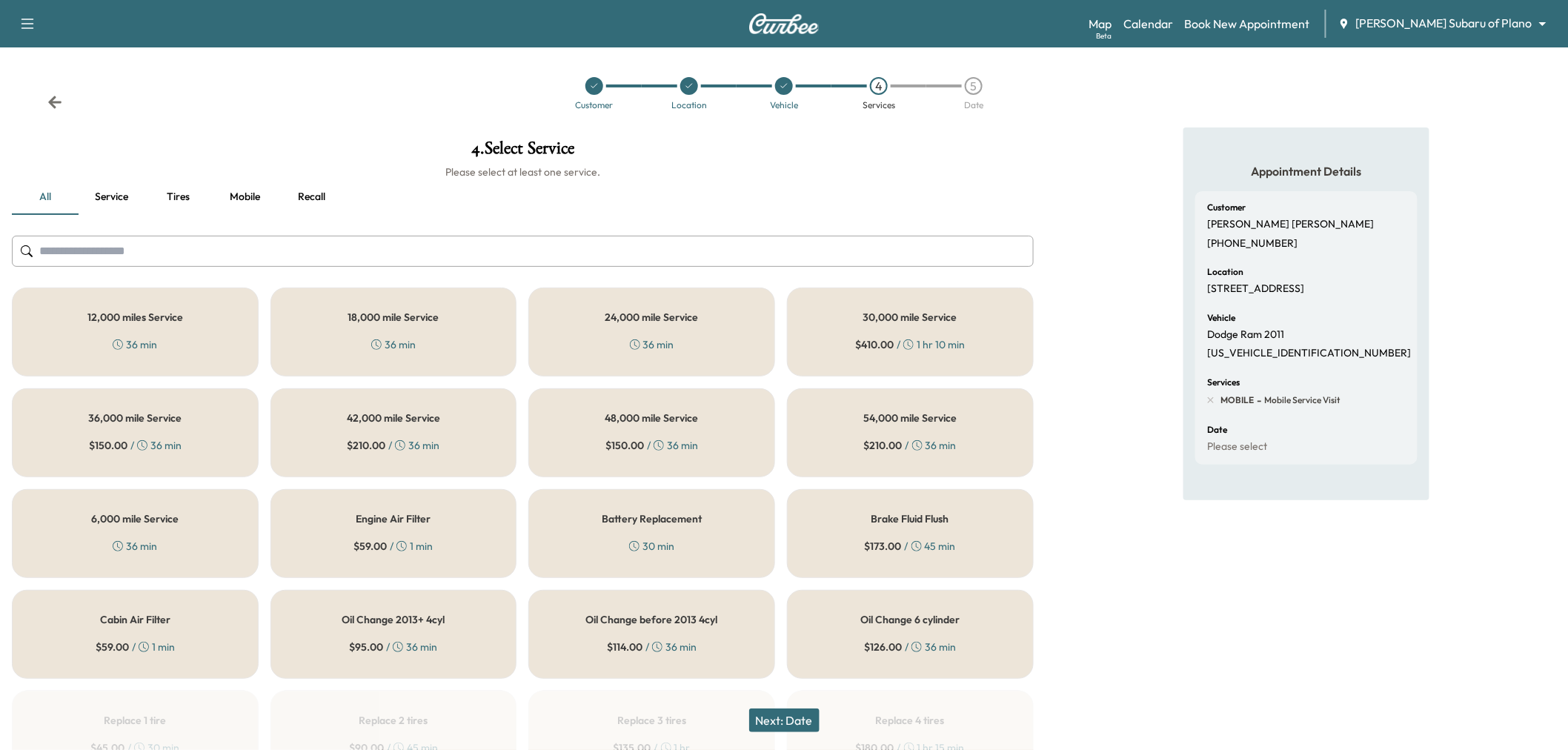
click at [226, 195] on button "Mobile" at bounding box center [245, 197] width 66 height 36
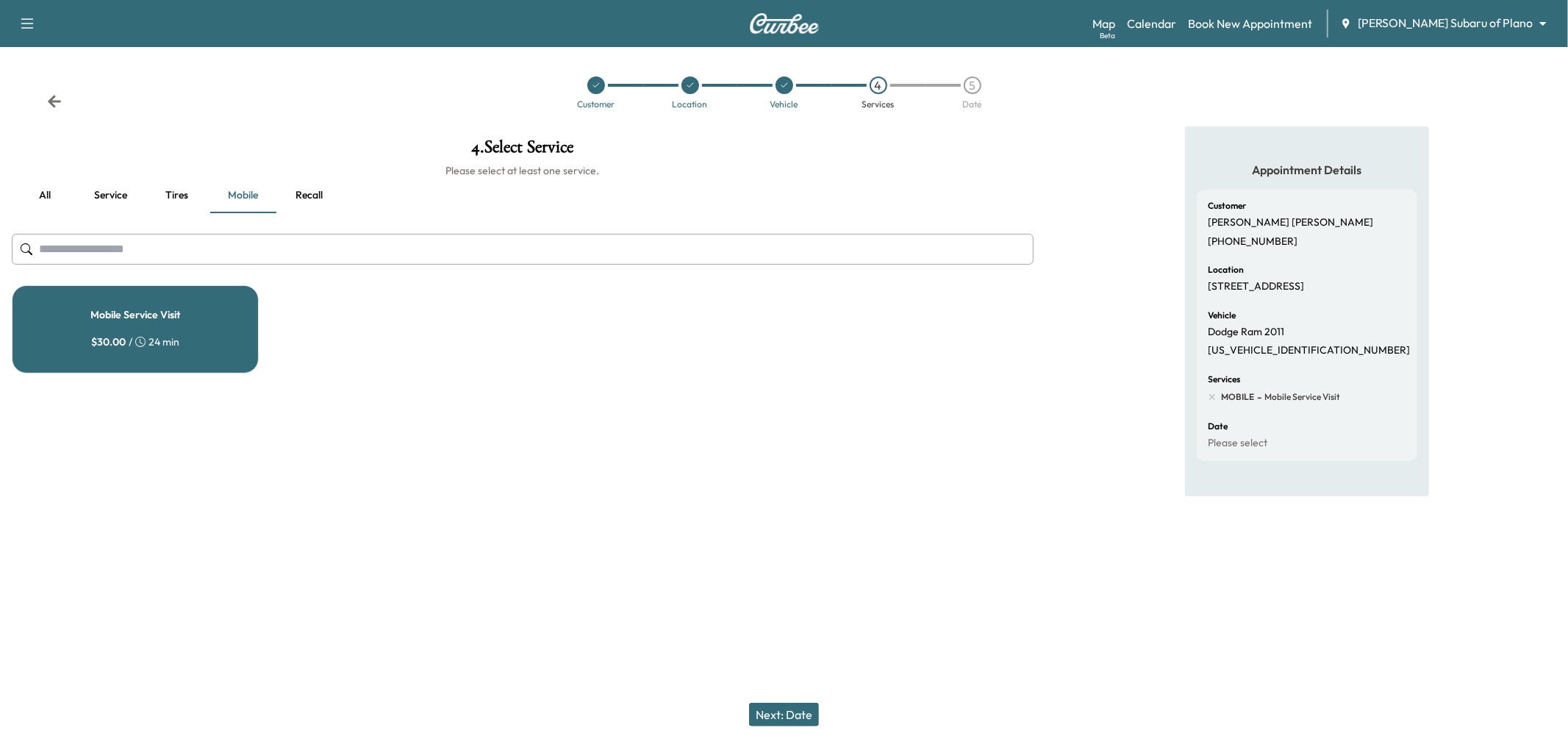
click at [119, 197] on button "Service" at bounding box center [111, 195] width 66 height 35
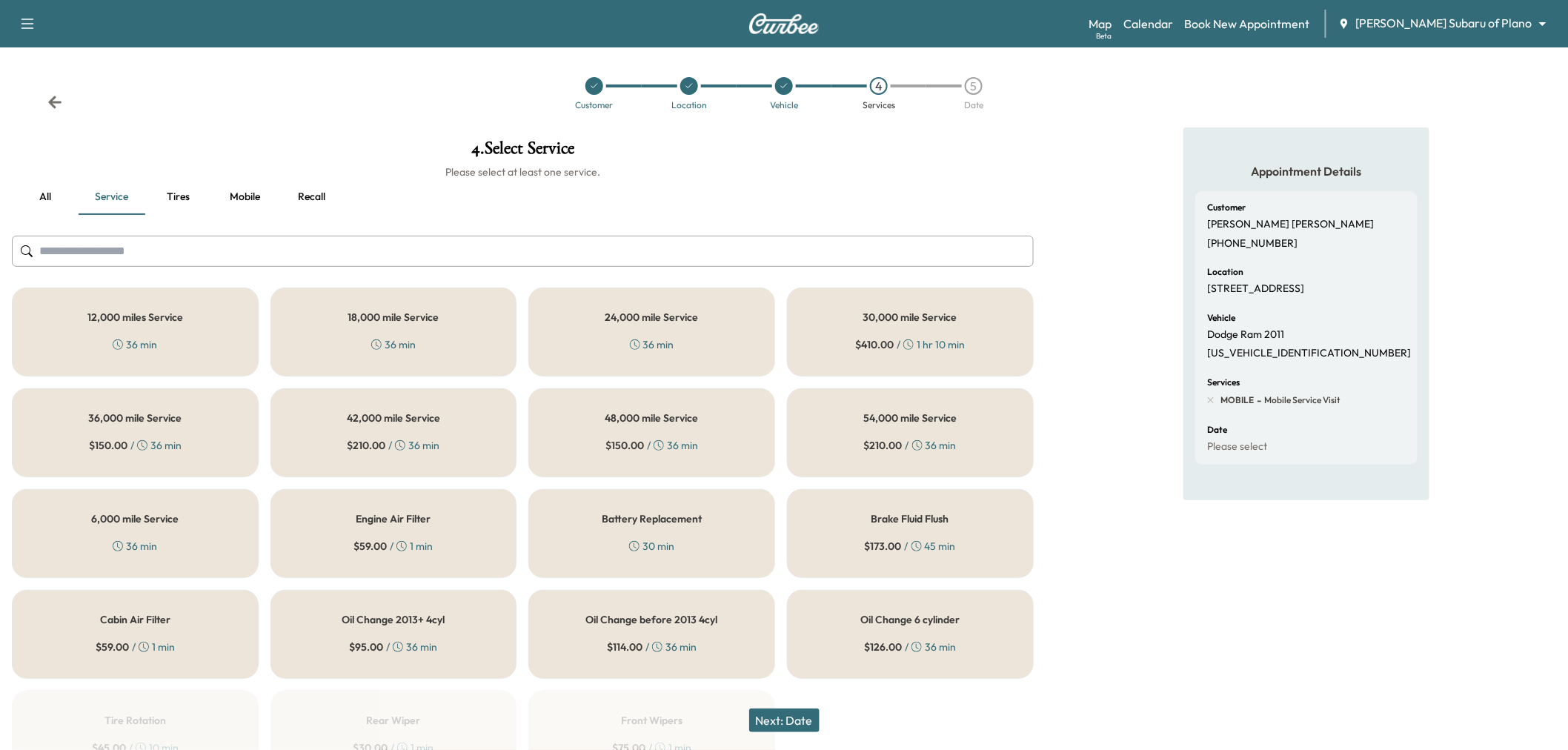
click at [191, 328] on div "12,000 miles Service 36 min" at bounding box center [135, 332] width 246 height 89
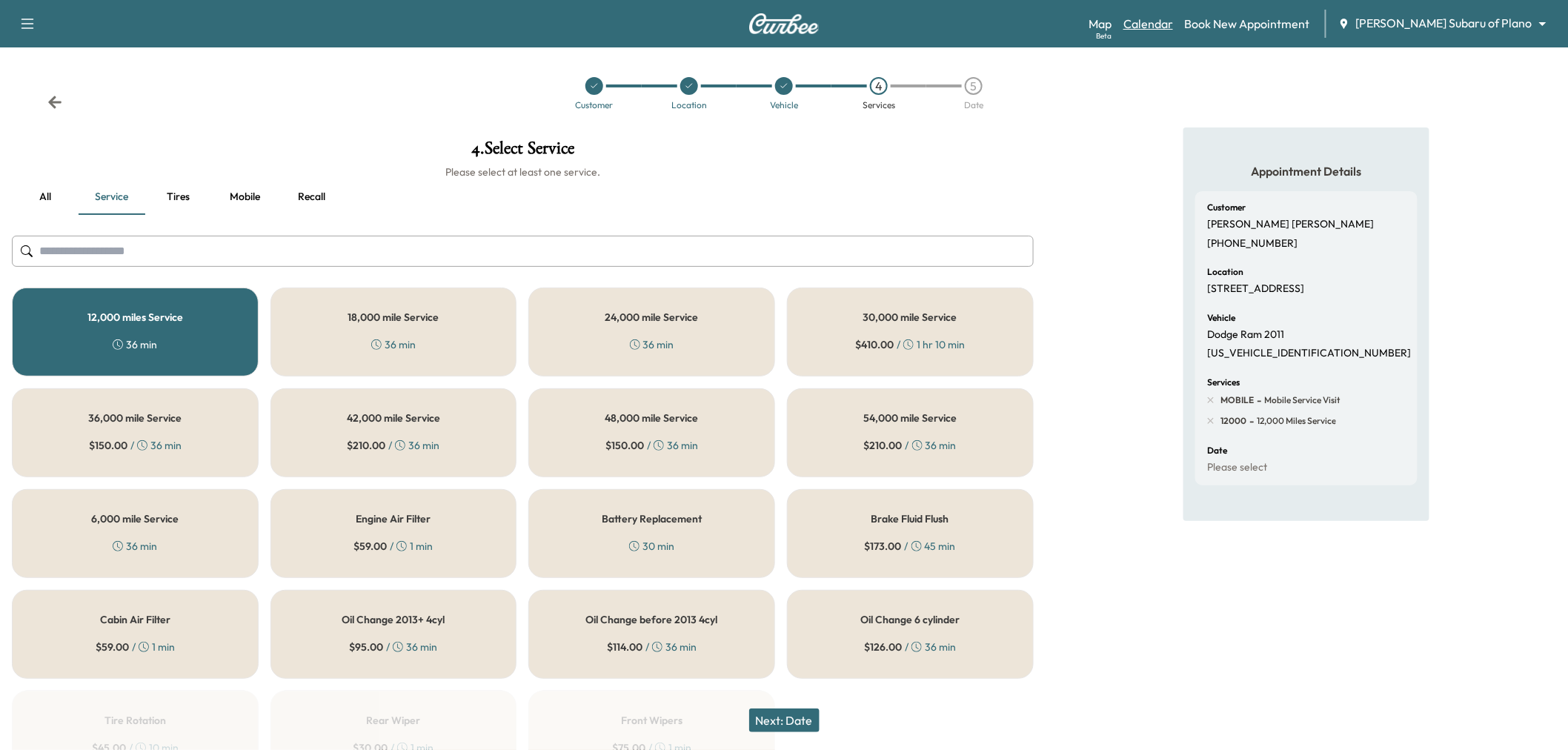
click at [1173, 21] on link "Calendar" at bounding box center [1148, 24] width 49 height 18
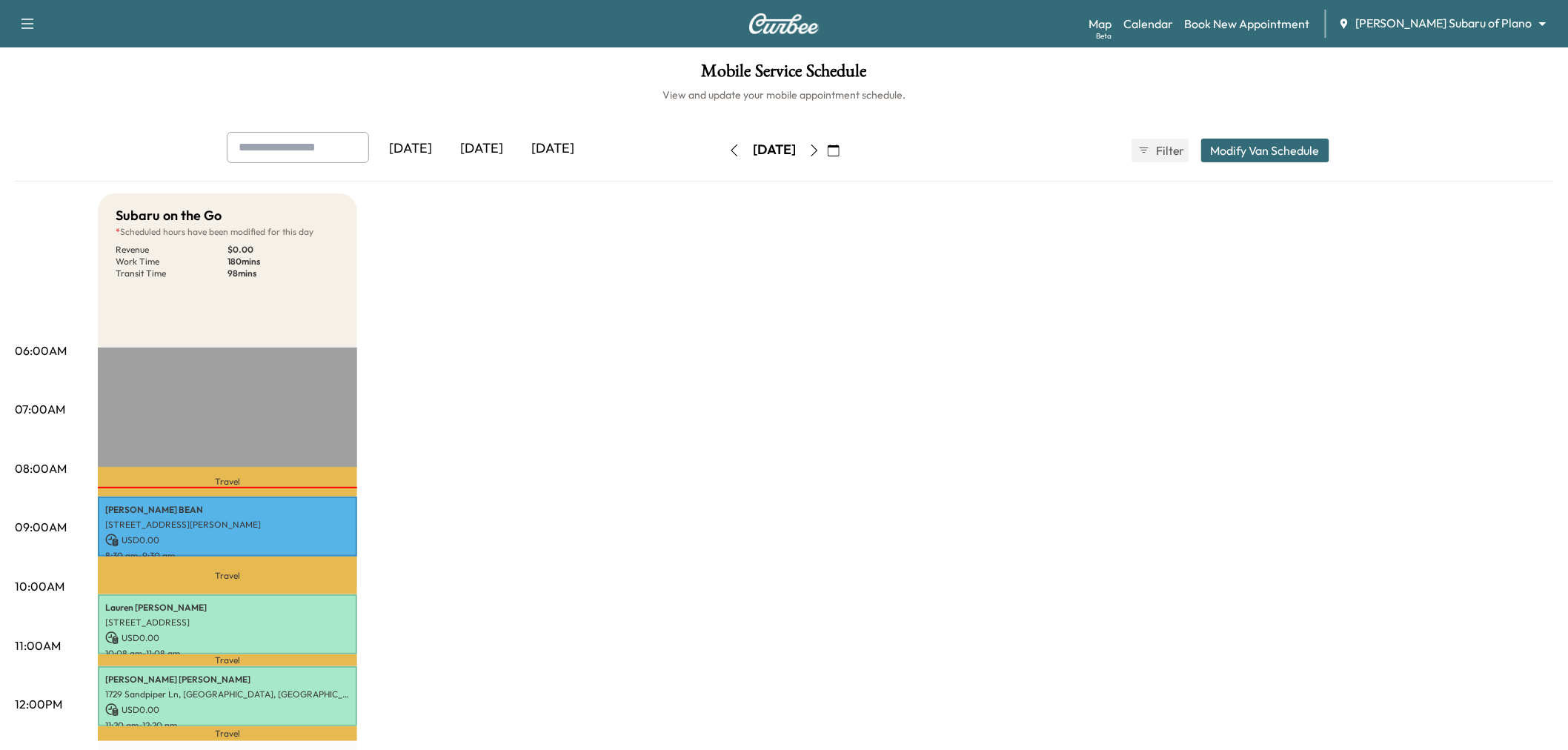
click at [846, 152] on button "button" at bounding box center [833, 150] width 25 height 24
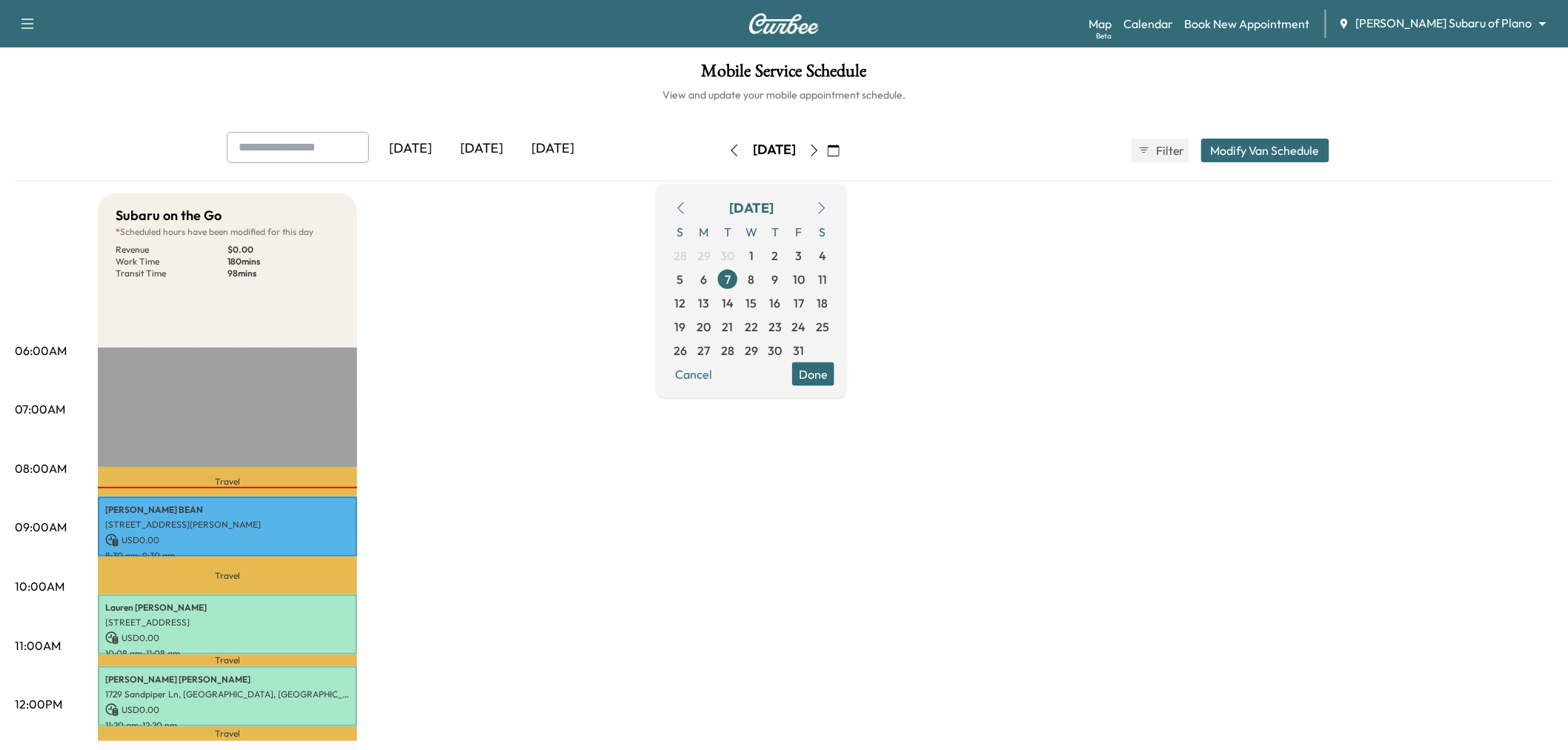
click at [820, 152] on icon "button" at bounding box center [814, 150] width 12 height 12
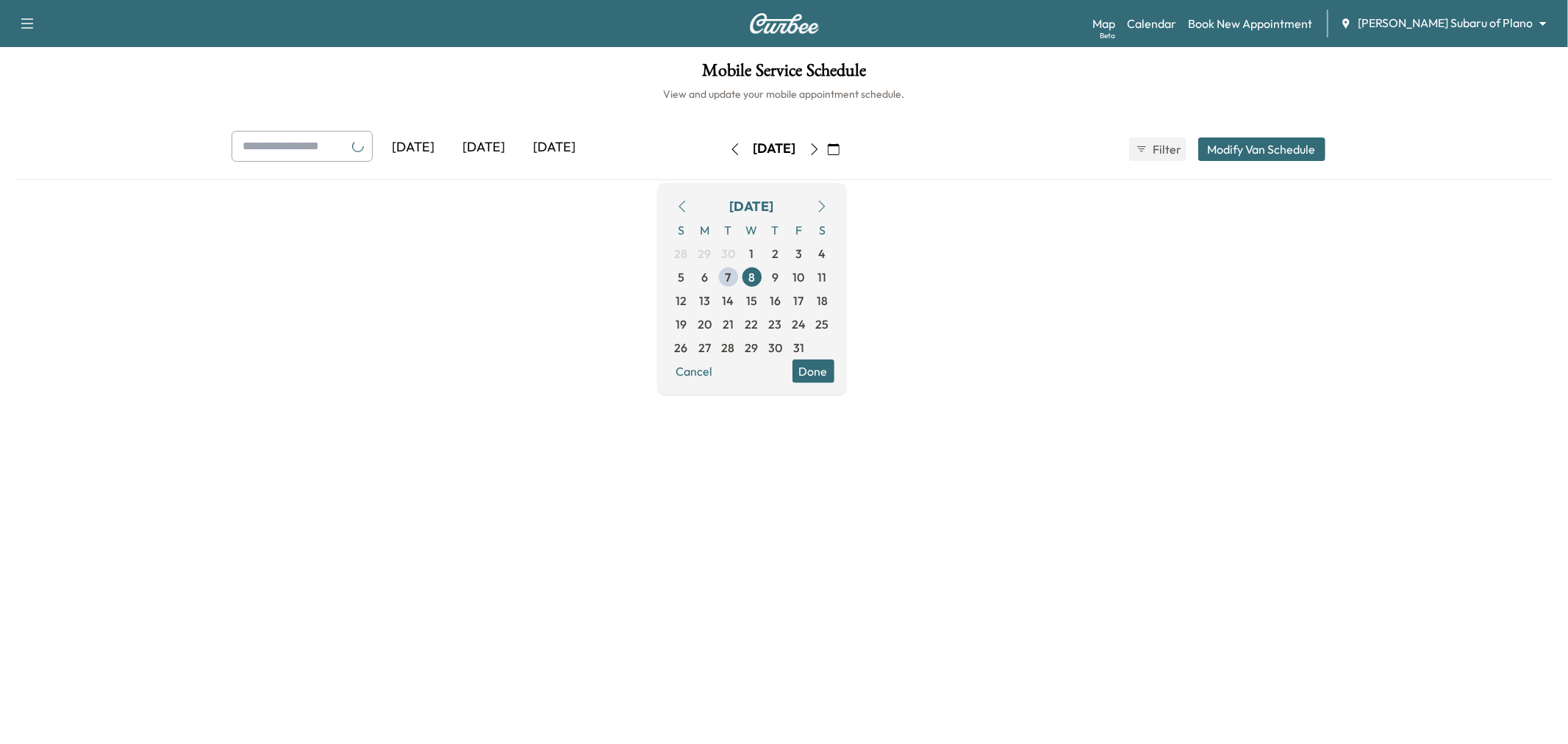
click at [827, 151] on div "[DATE]" at bounding box center [774, 149] width 105 height 23
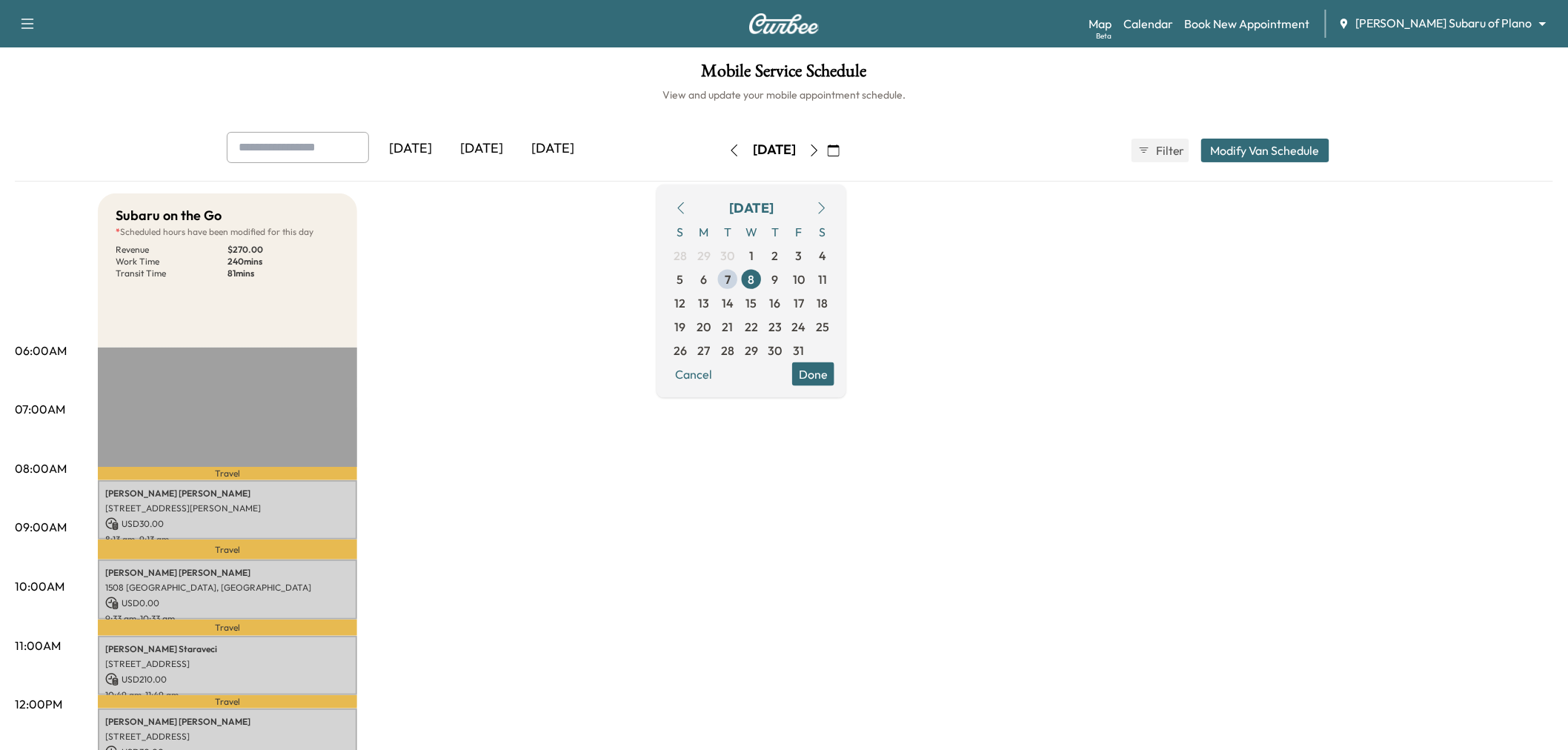
click at [820, 151] on icon "button" at bounding box center [814, 150] width 12 height 12
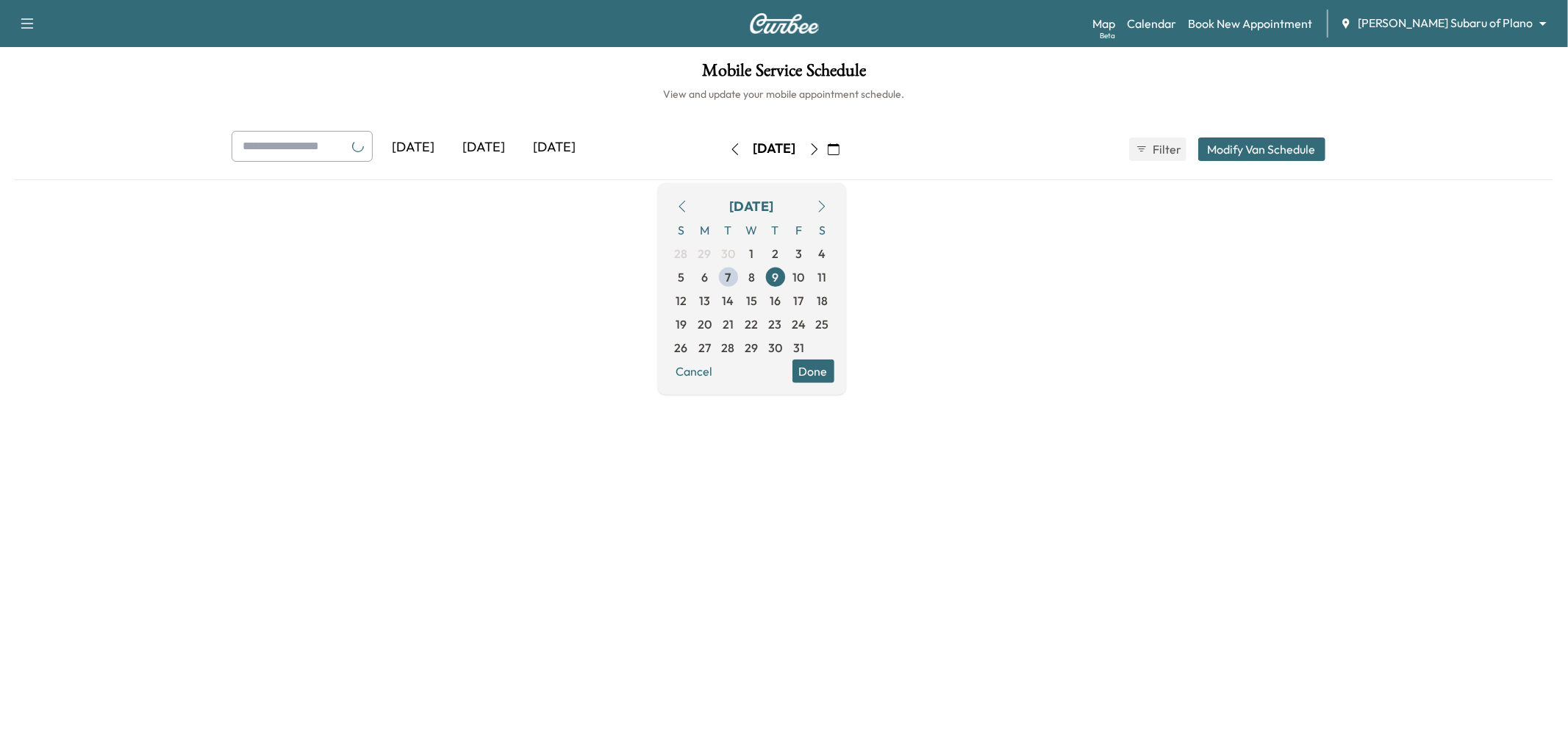
click at [943, 129] on div "Mobile Service Schedule View and update your mobile appointment schedule. Yeste…" at bounding box center [784, 312] width 1568 height 532
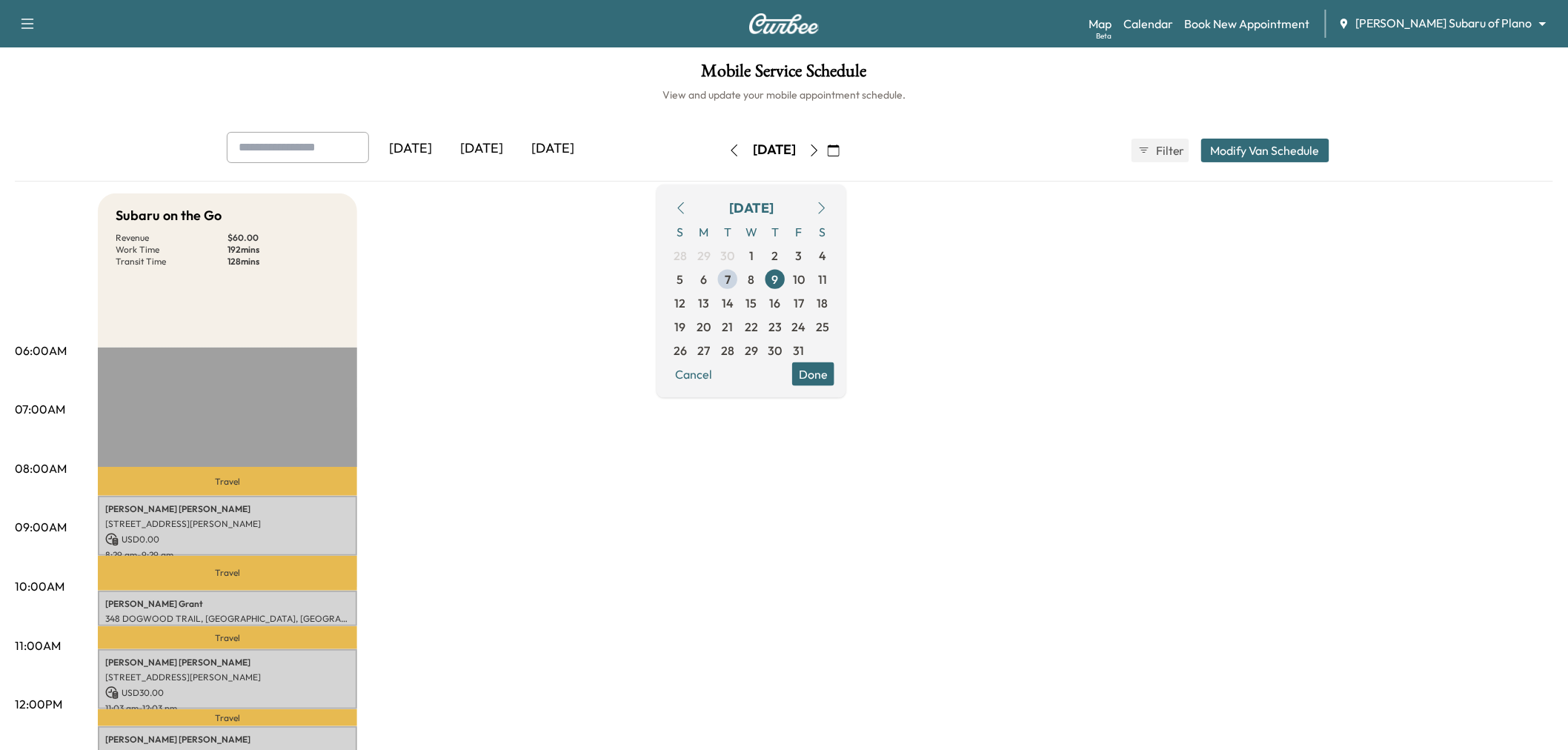
click at [834, 374] on button "Done" at bounding box center [813, 373] width 42 height 24
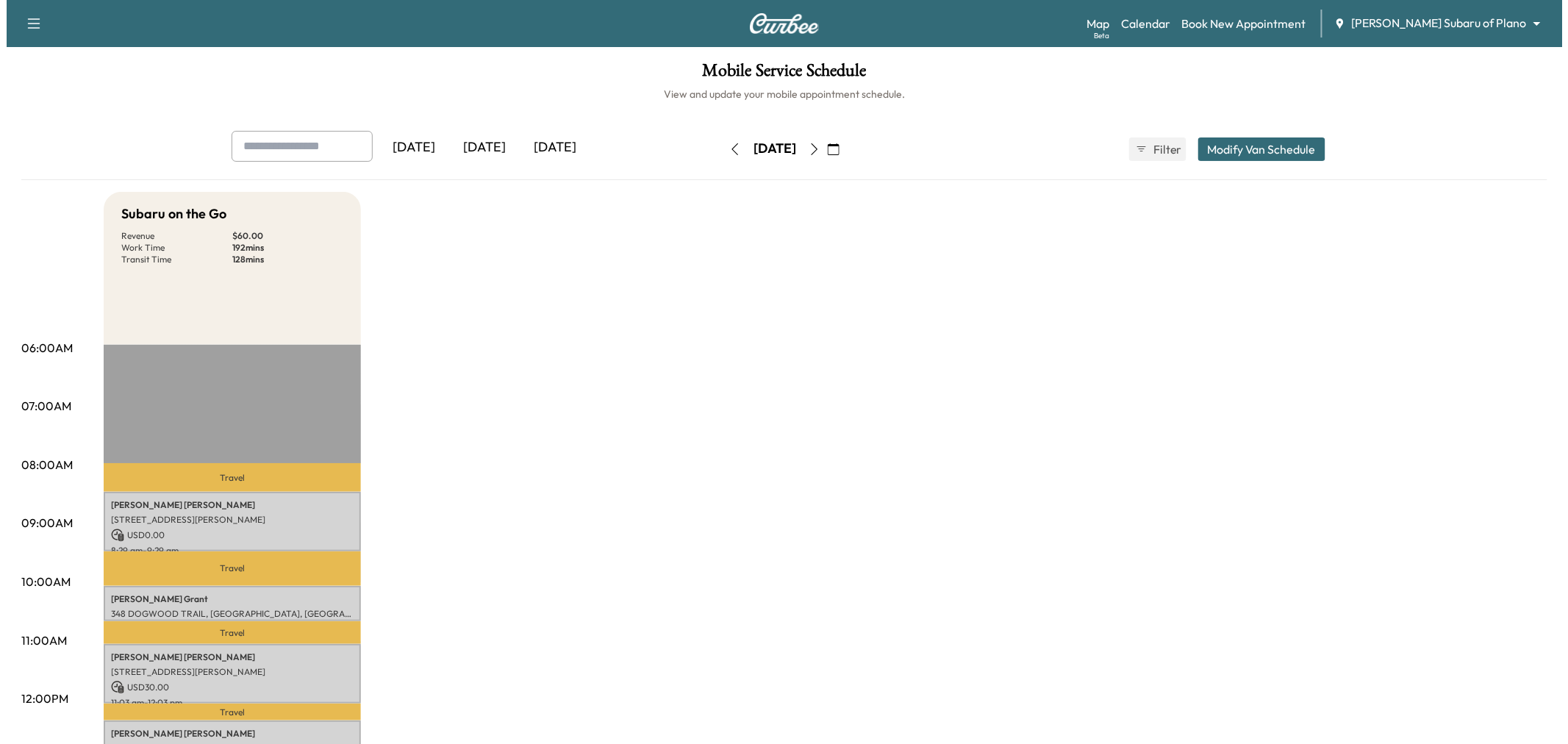
scroll to position [163, 0]
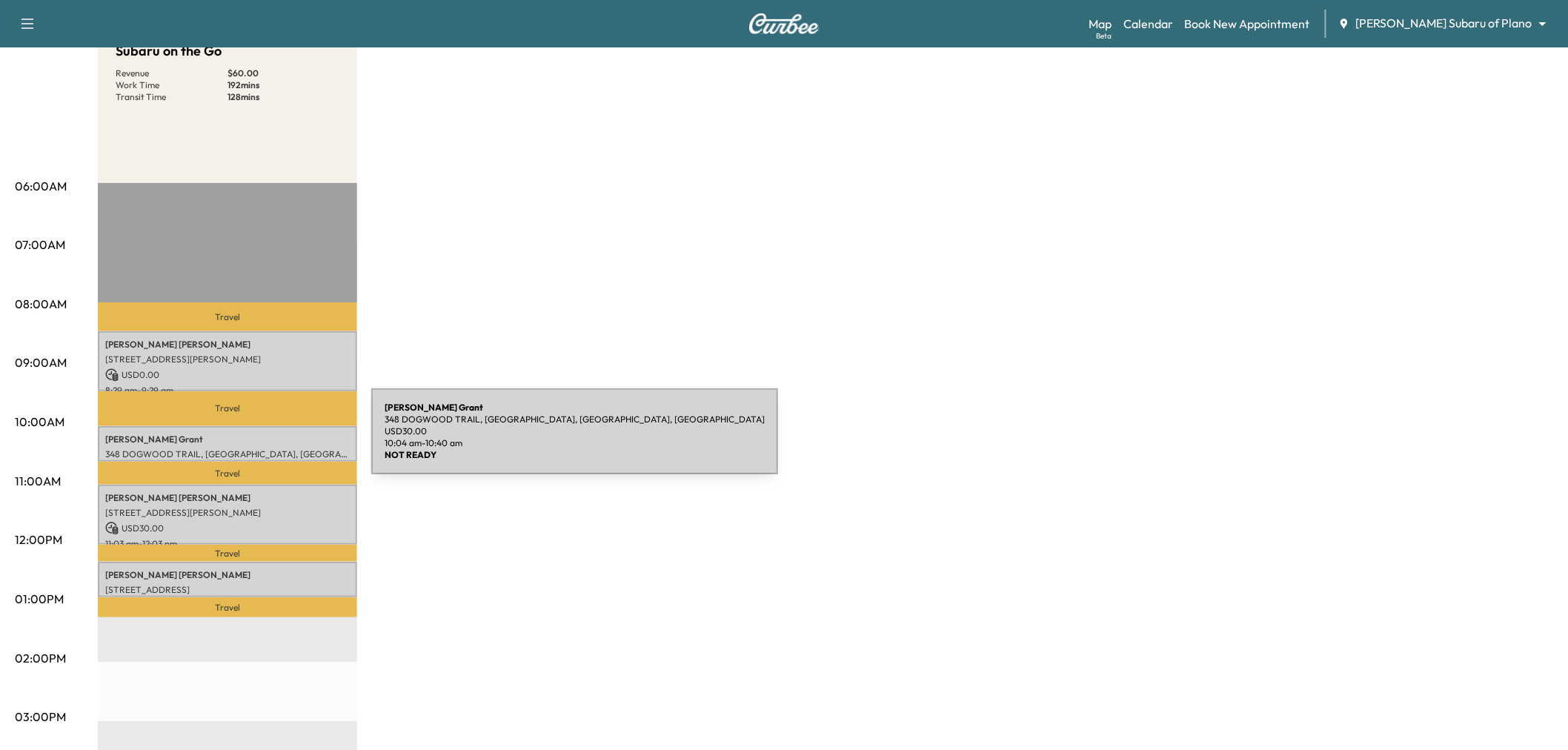
click at [260, 440] on p "Kimberly Grant" at bounding box center [228, 439] width 245 height 12
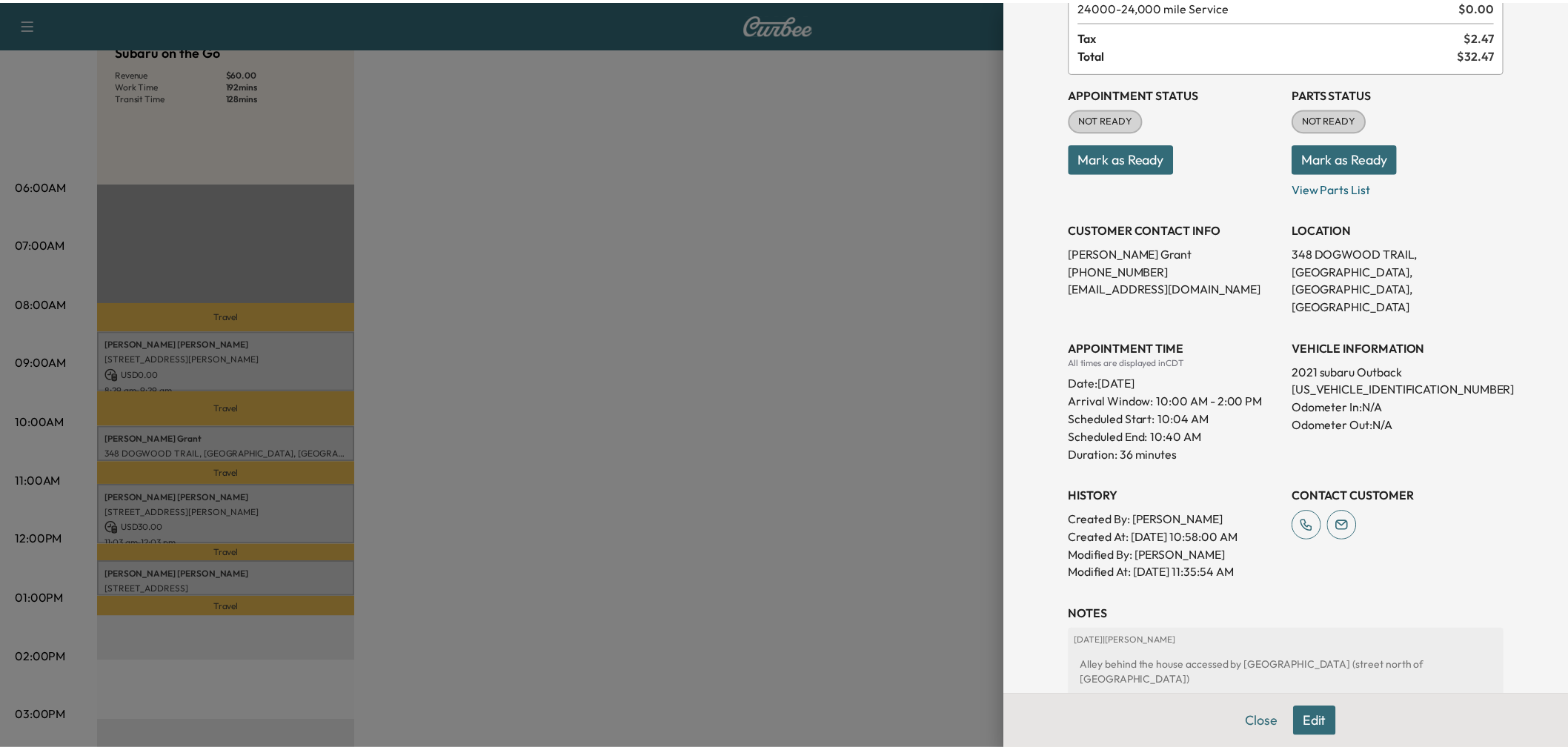
scroll to position [37, 0]
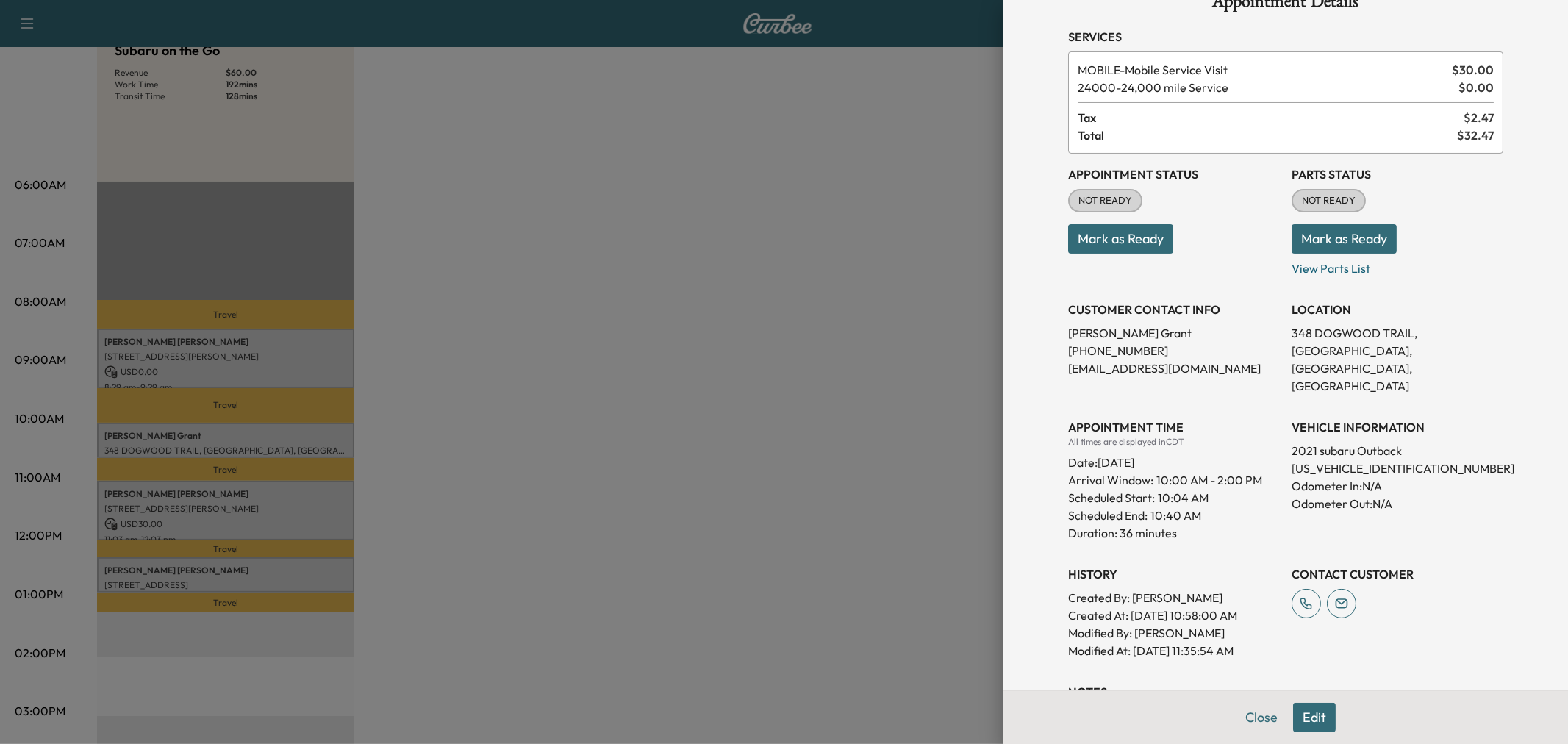
click at [729, 474] on div at bounding box center [784, 372] width 1568 height 744
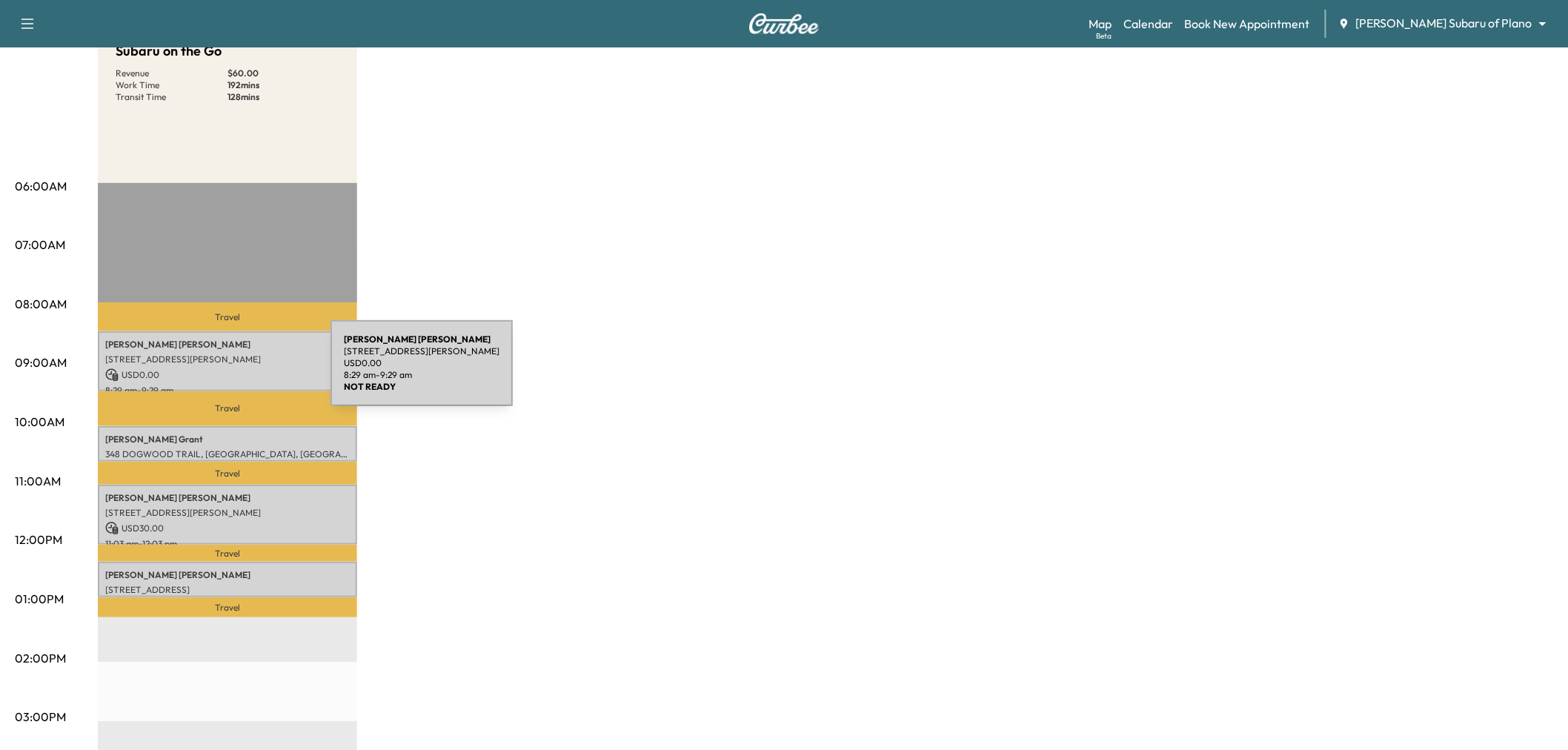
click at [224, 371] on p "USD 0.00" at bounding box center [228, 375] width 245 height 13
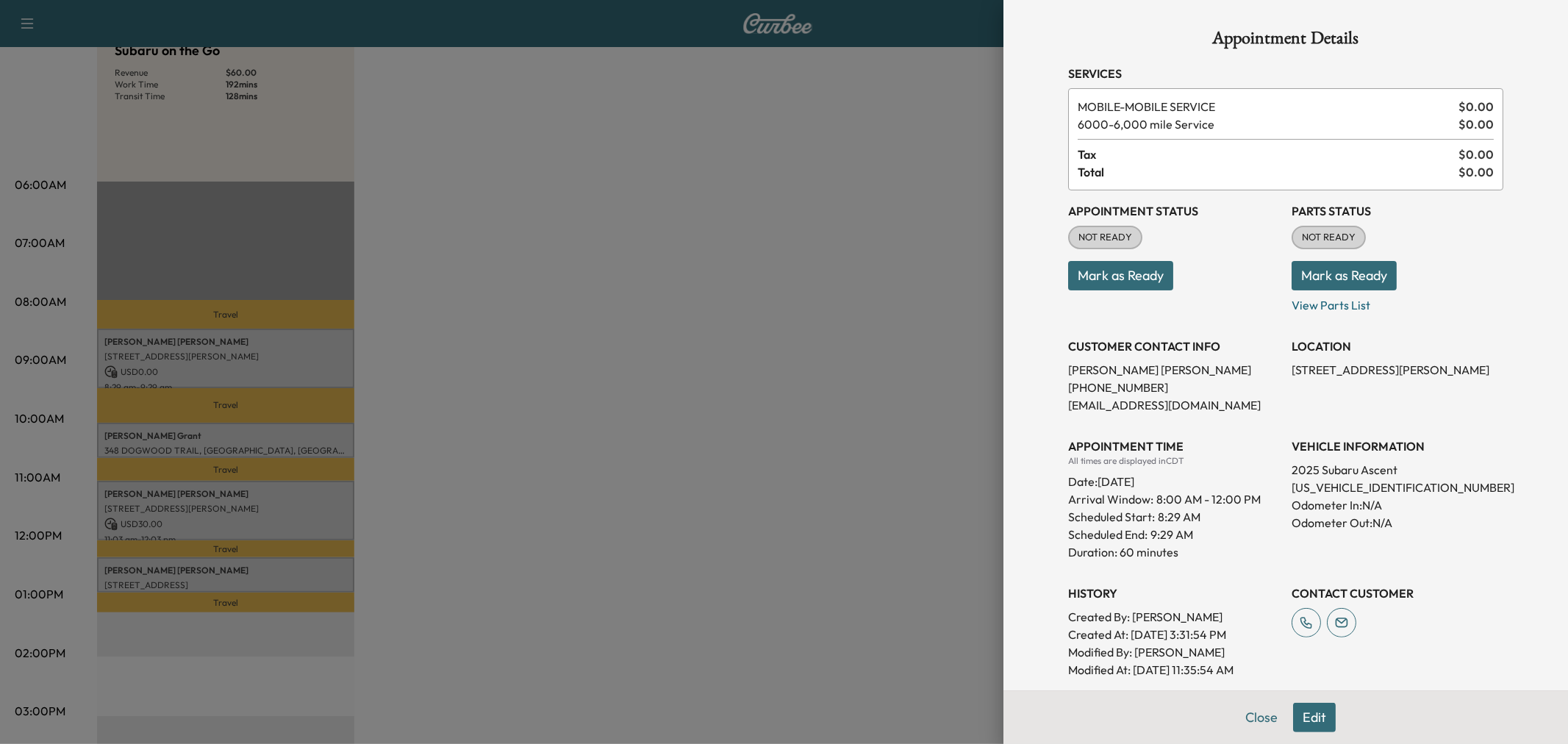
click at [737, 389] on div at bounding box center [784, 372] width 1568 height 744
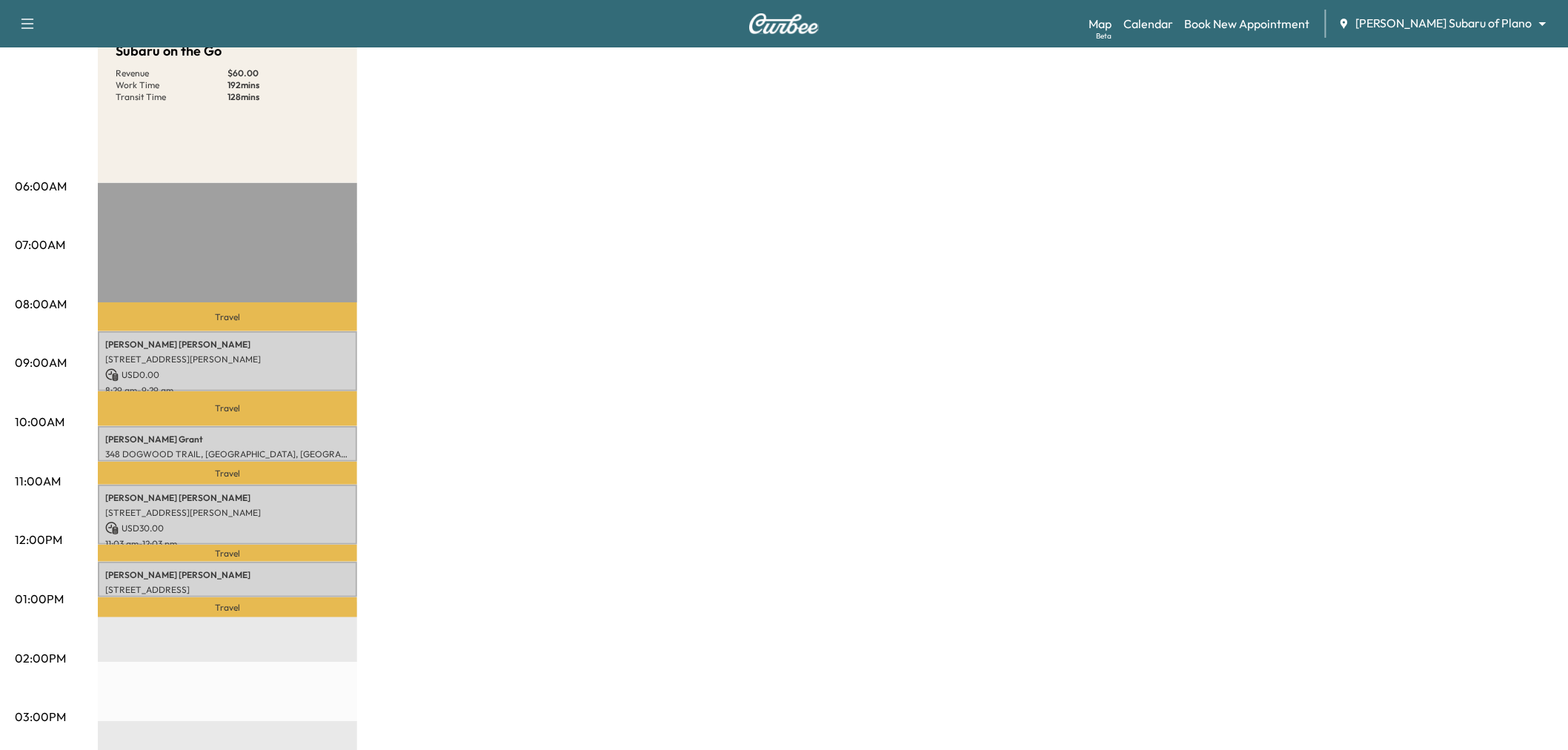
scroll to position [0, 0]
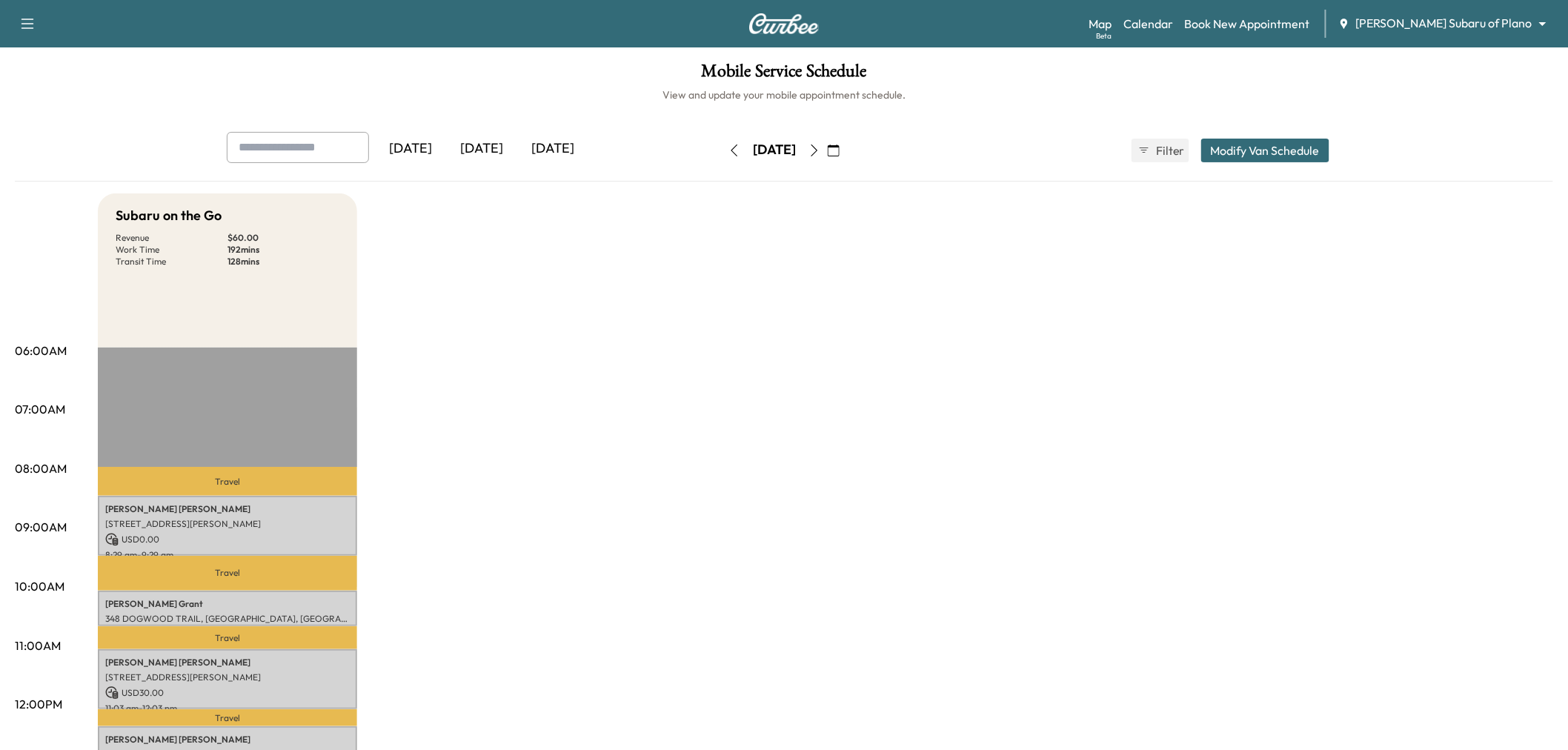
click at [23, 18] on icon "button" at bounding box center [28, 24] width 18 height 18
click at [72, 54] on link "Support" at bounding box center [52, 51] width 56 height 18
click at [489, 146] on div "[DATE]" at bounding box center [482, 149] width 71 height 34
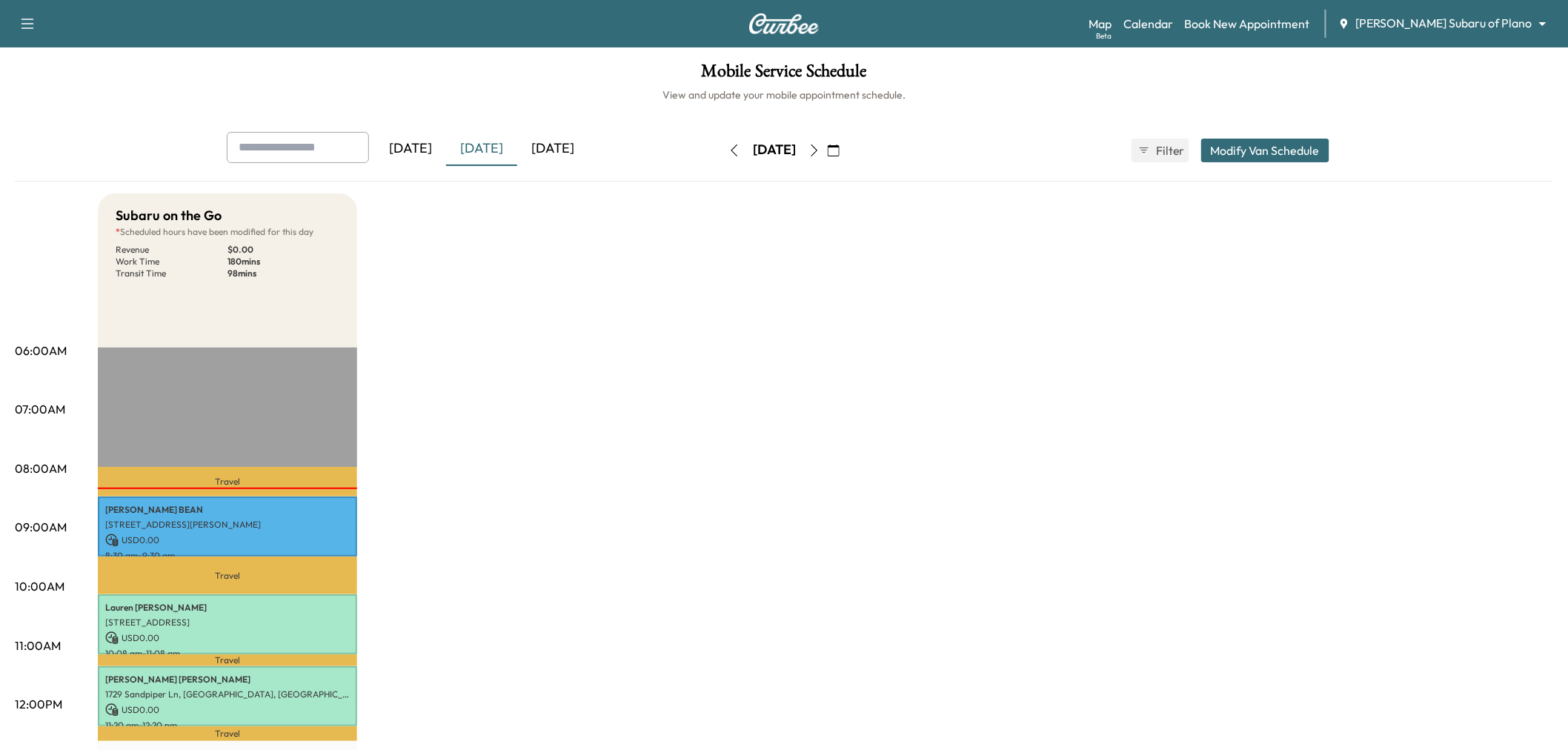
click at [565, 156] on div "[DATE]" at bounding box center [553, 149] width 71 height 34
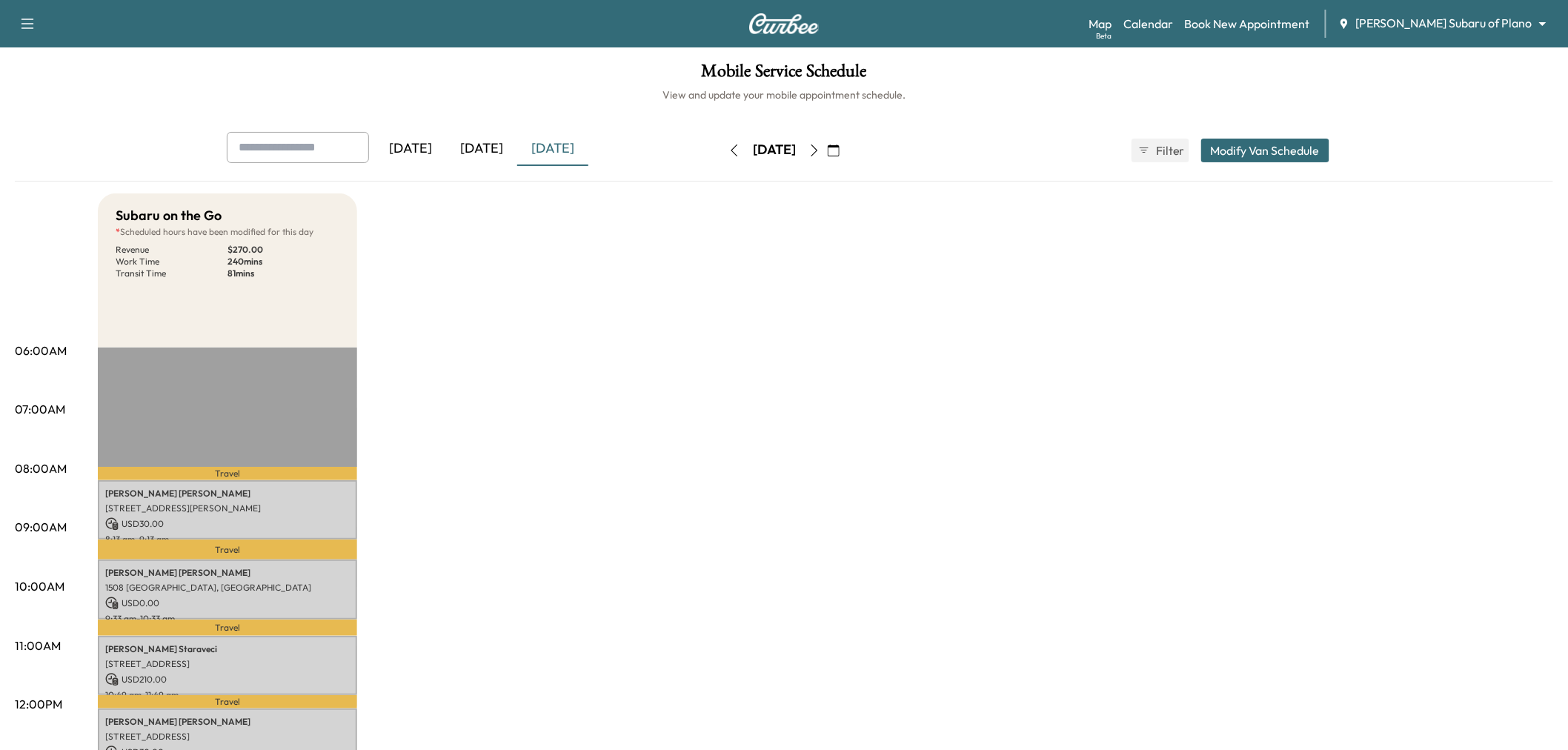
click at [820, 150] on icon "button" at bounding box center [814, 150] width 12 height 12
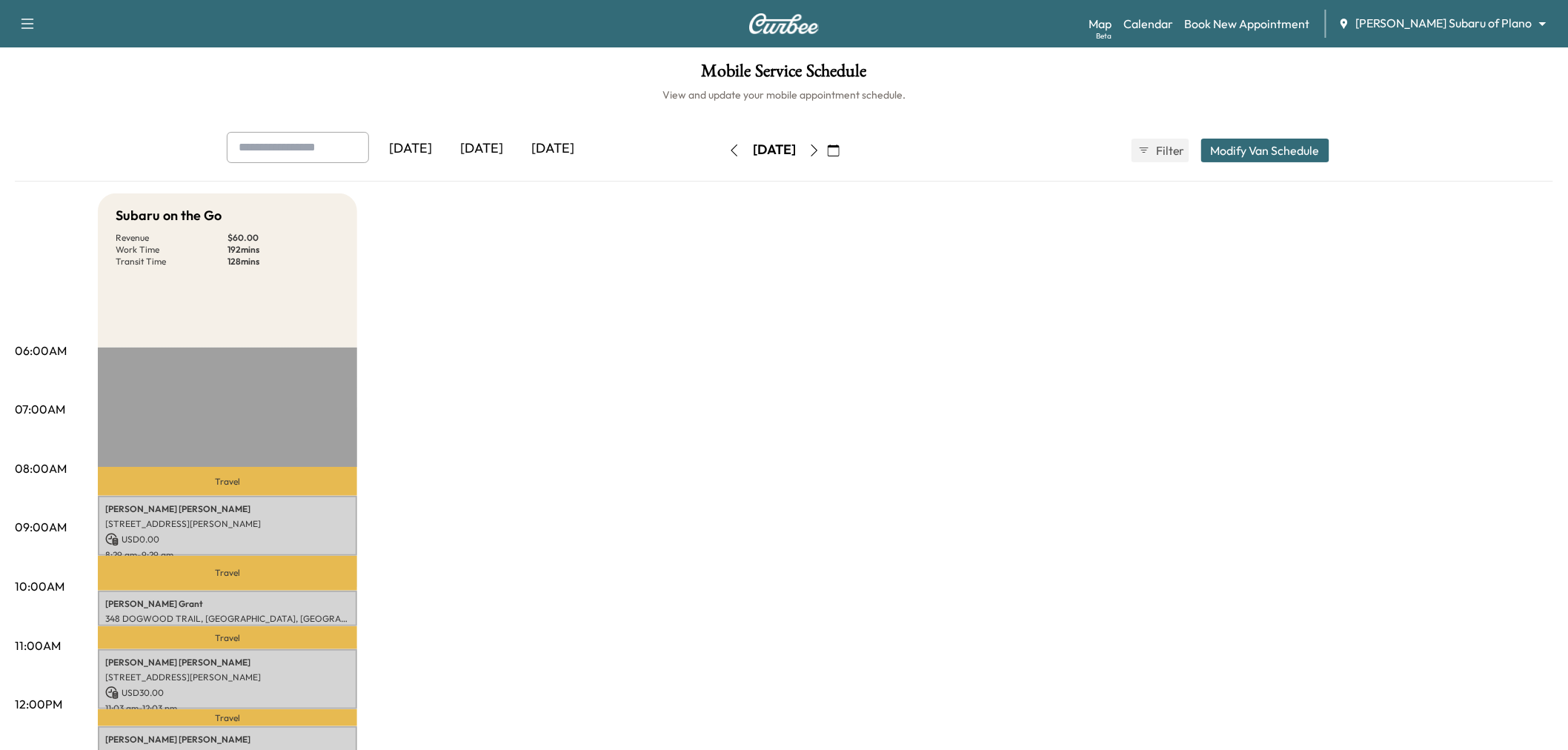
scroll to position [82, 0]
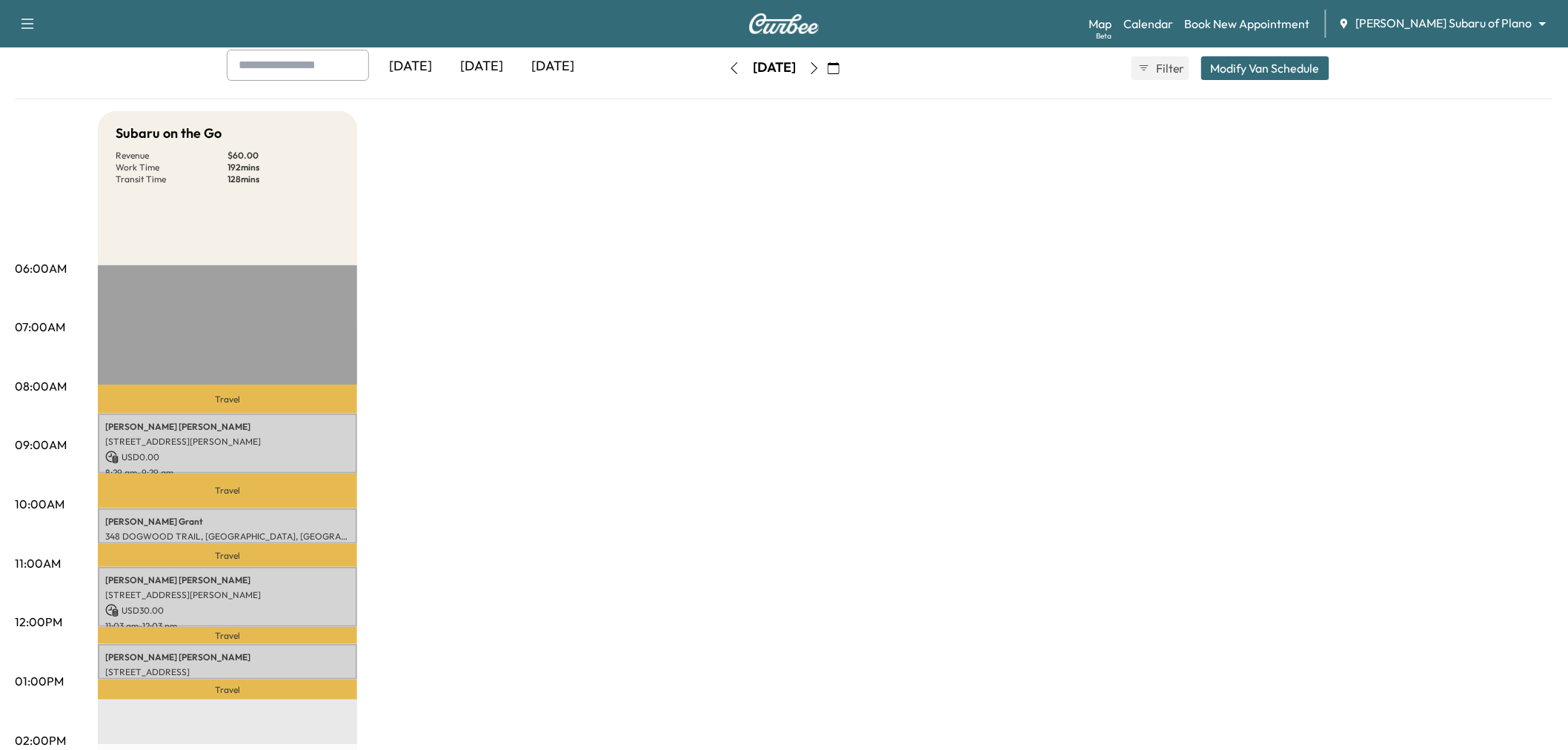
click at [734, 295] on div "Subaru on the Go Revenue $ 60.00 Work Time 192 mins Transit Time 128 mins Trave…" at bounding box center [825, 666] width 1455 height 1112
click at [728, 68] on icon "button" at bounding box center [734, 68] width 12 height 12
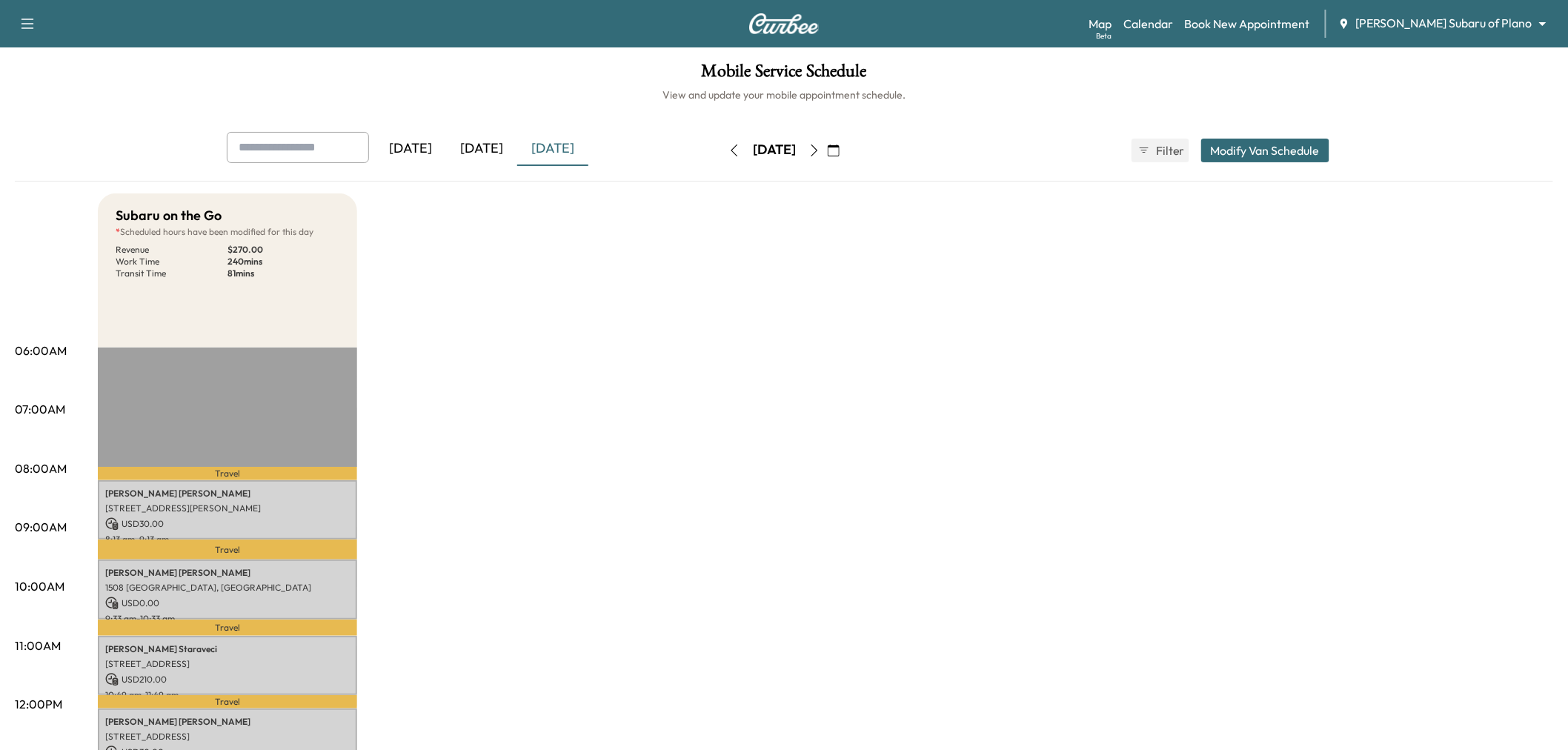
click at [820, 150] on icon "button" at bounding box center [814, 150] width 12 height 12
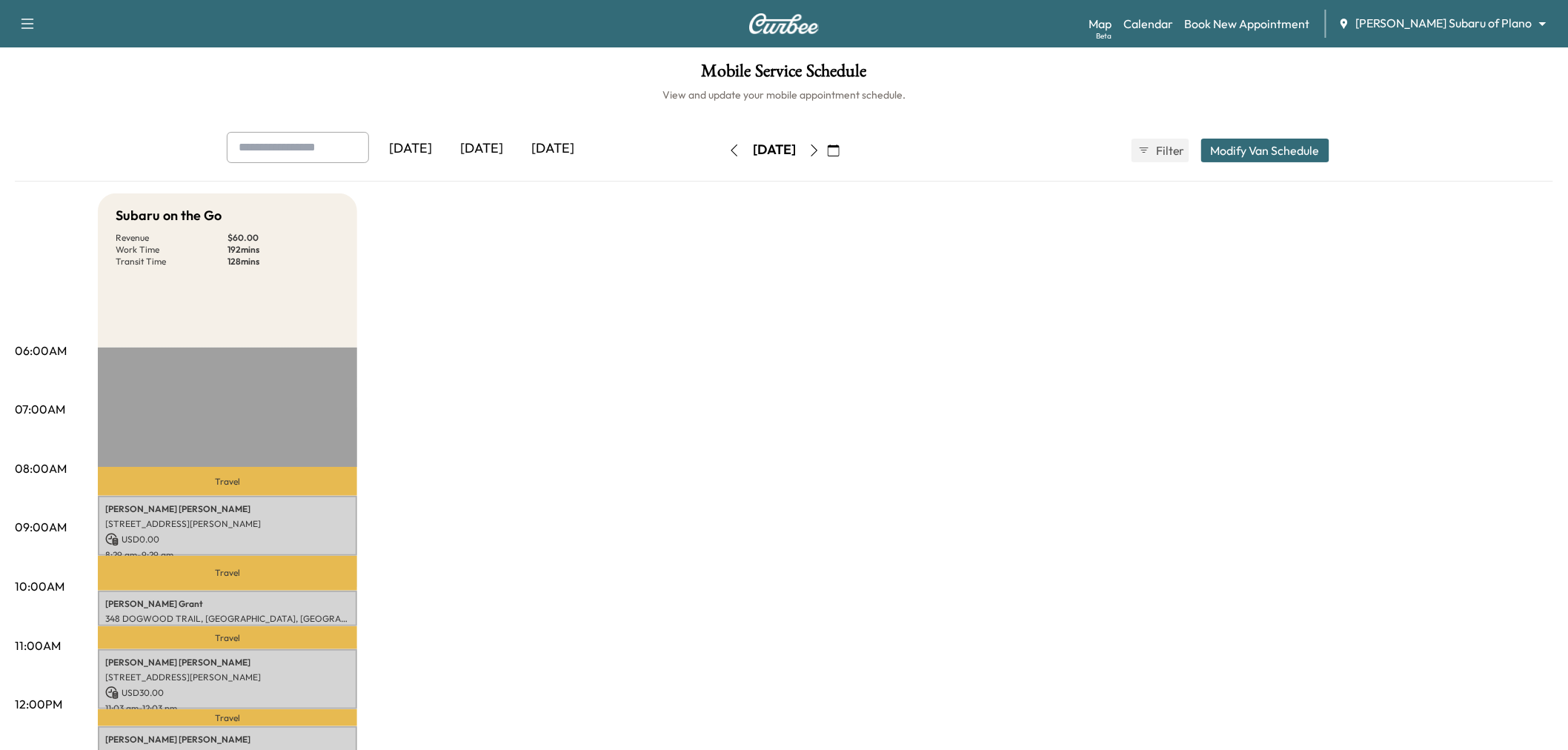
click at [1237, 149] on button "Modify Van Schedule" at bounding box center [1266, 150] width 128 height 24
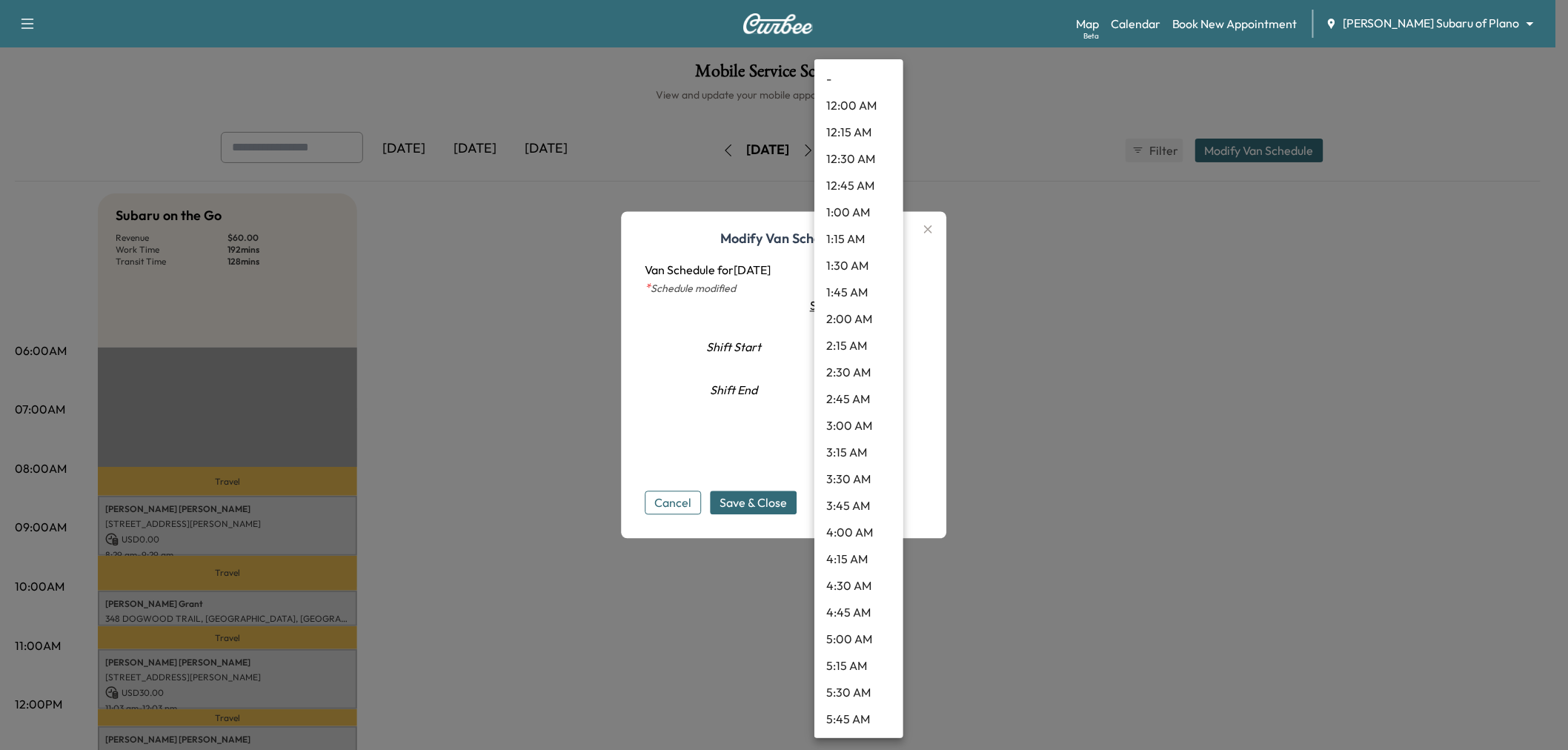
click at [868, 385] on body "Support Log Out Map Beta Calendar Book New Appointment Ewing Subaru of Plano **…" at bounding box center [784, 375] width 1568 height 750
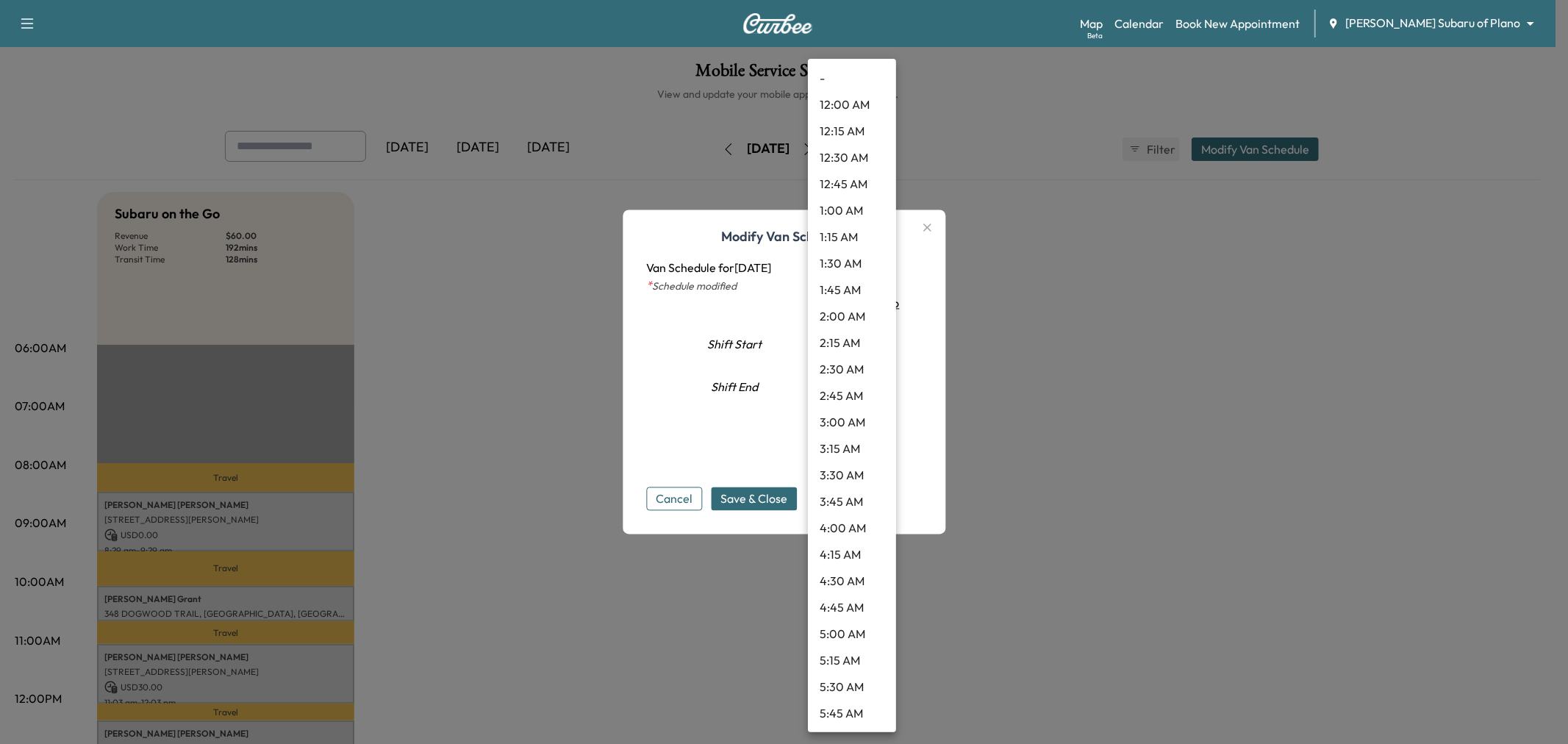
scroll to position [1401, 0]
click at [848, 262] on li "2:45 PM" at bounding box center [852, 265] width 88 height 27
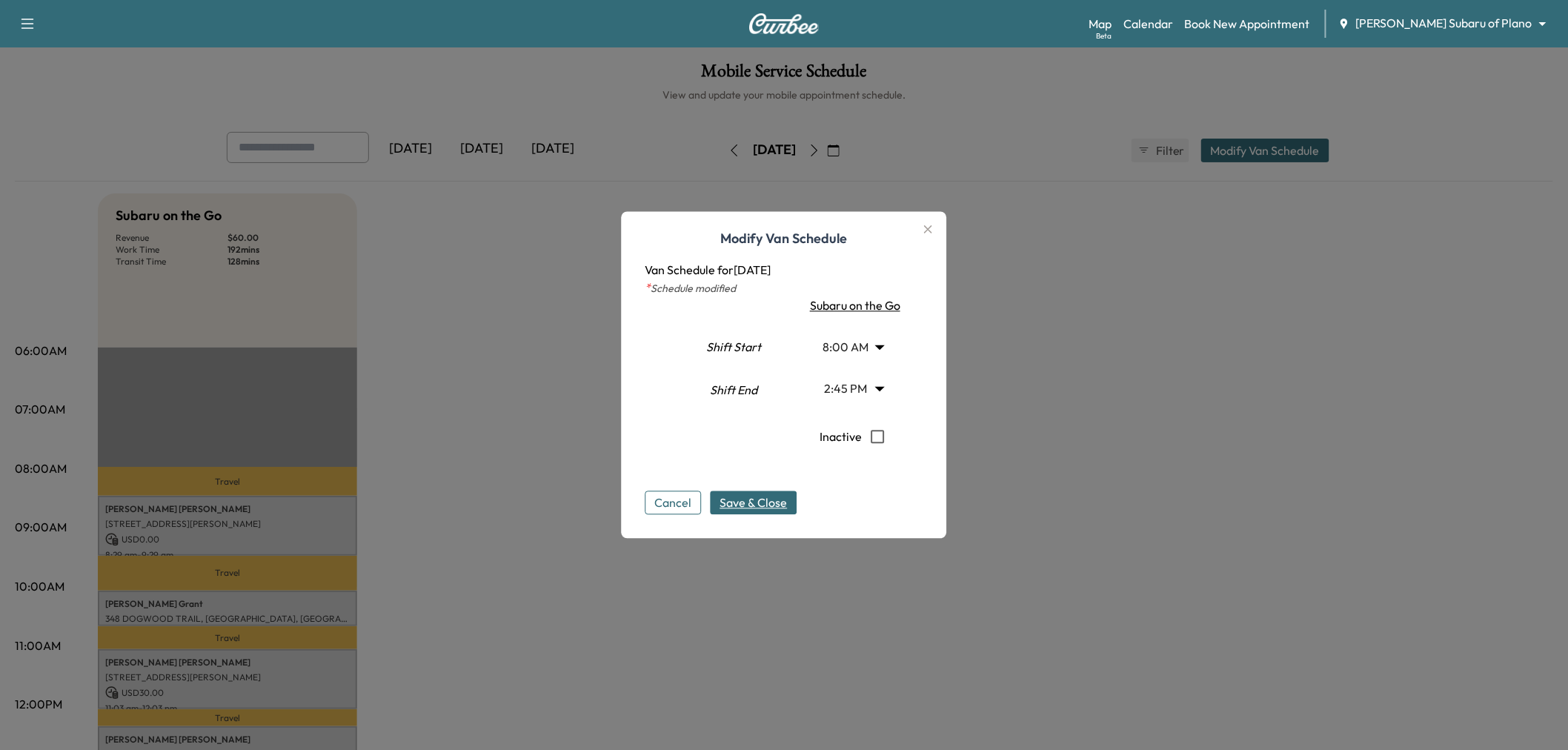
click at [777, 499] on span "Save & Close" at bounding box center [753, 504] width 67 height 18
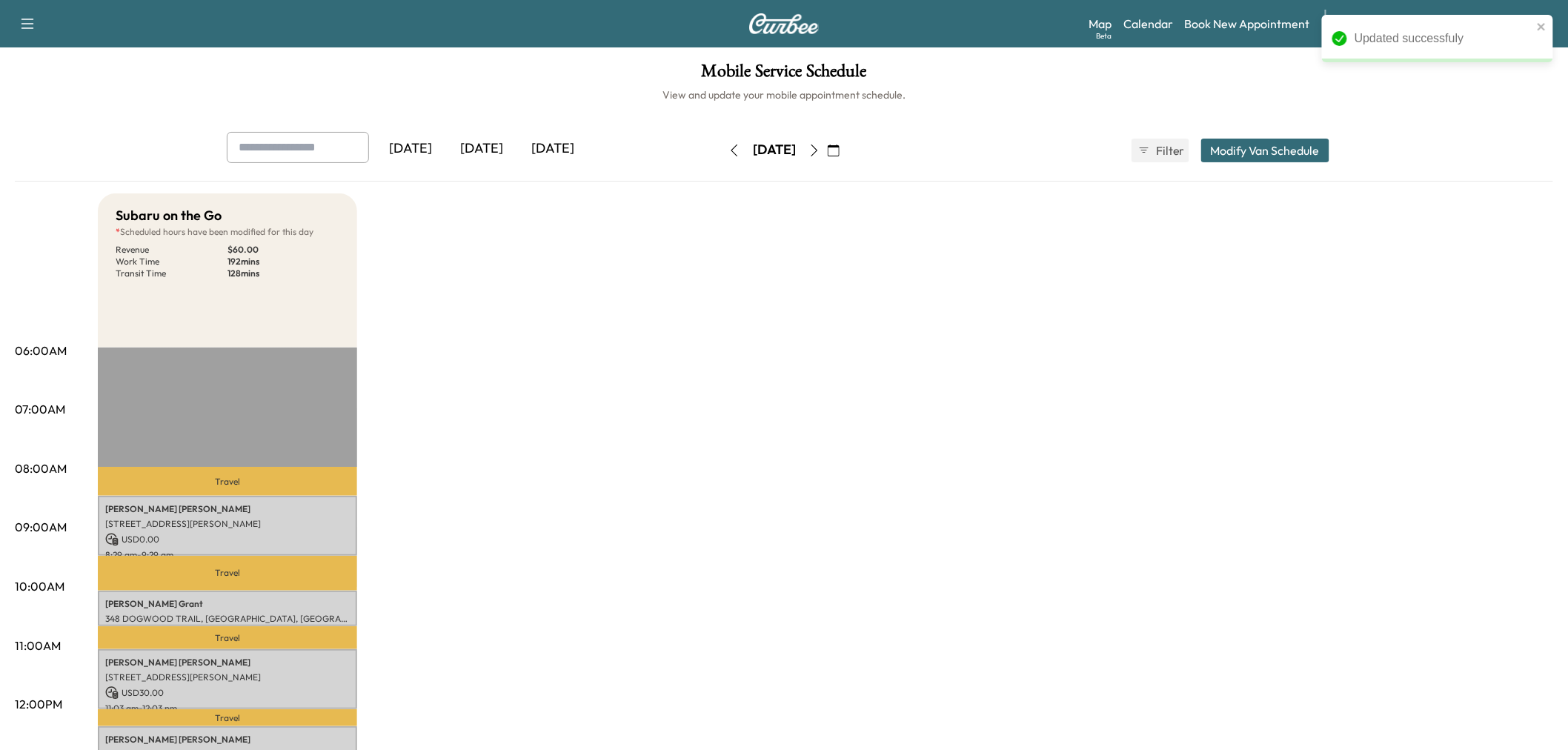
click at [677, 461] on div "Subaru on the Go * Scheduled hours have been modified for this day Revenue $ 60…" at bounding box center [825, 749] width 1455 height 1112
click at [728, 150] on icon "button" at bounding box center [734, 150] width 12 height 12
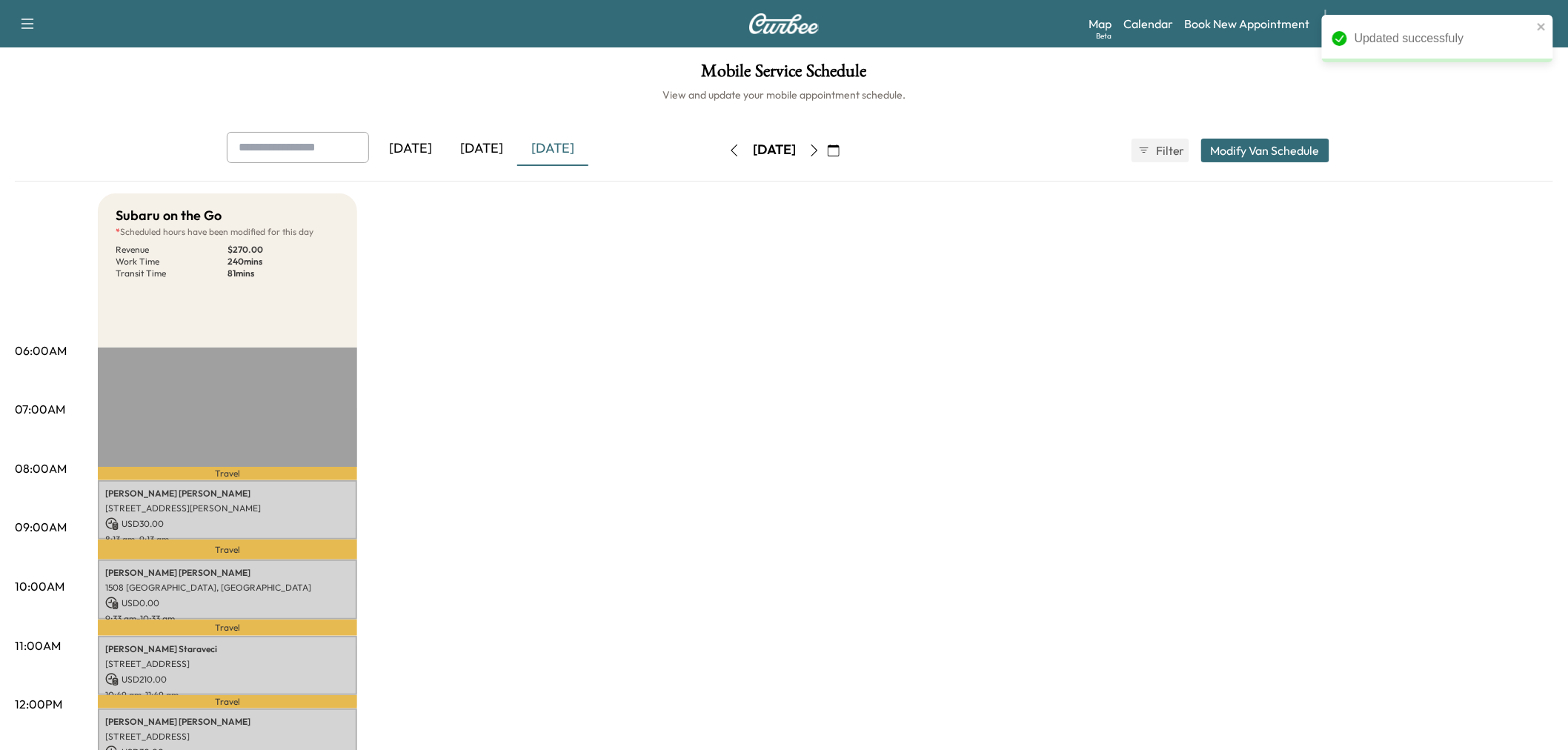
click at [1263, 147] on button "Modify Van Schedule" at bounding box center [1266, 150] width 128 height 24
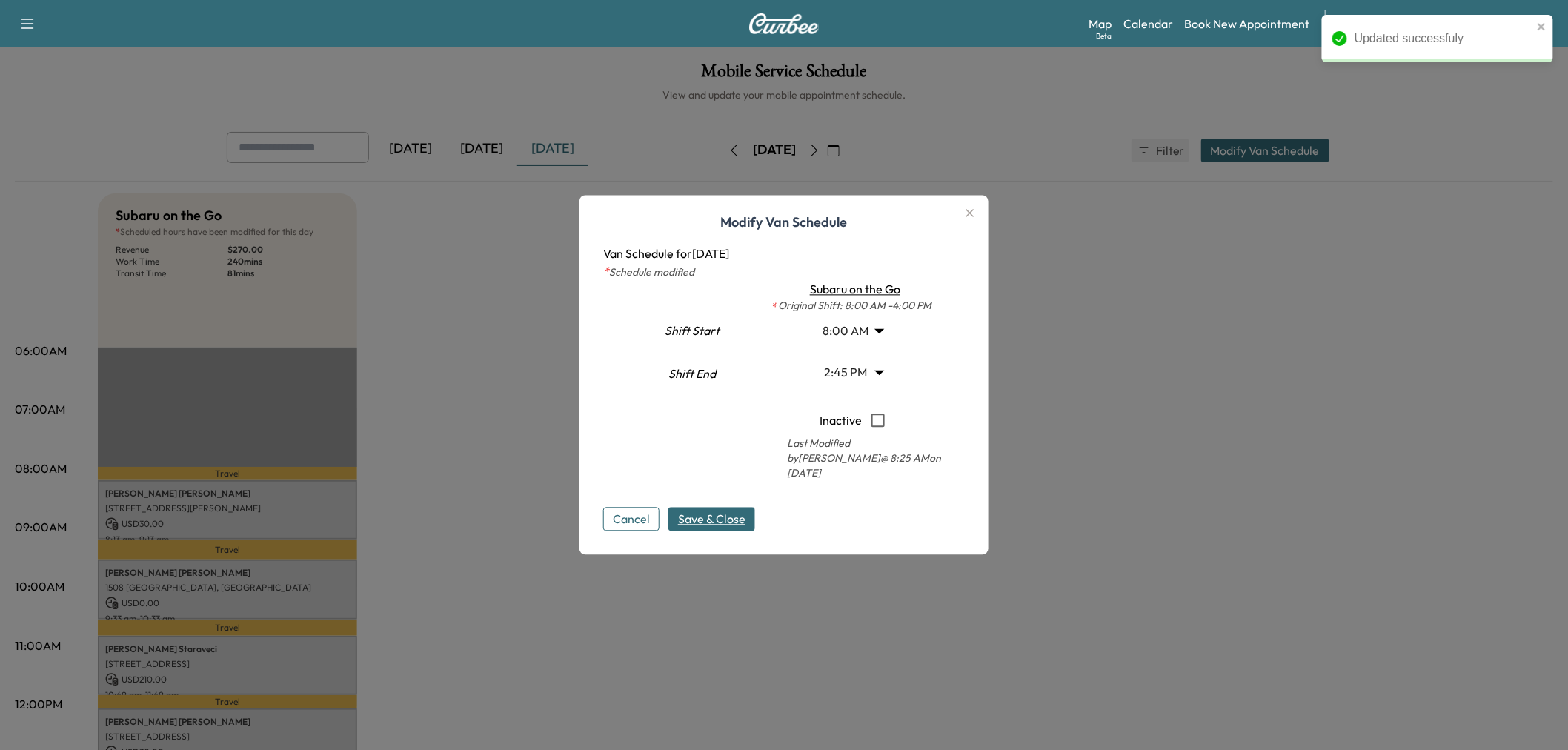
click at [872, 371] on body "Updated successfuly Support Log Out Map Beta Calendar Book New Appointment Ewin…" at bounding box center [784, 375] width 1568 height 750
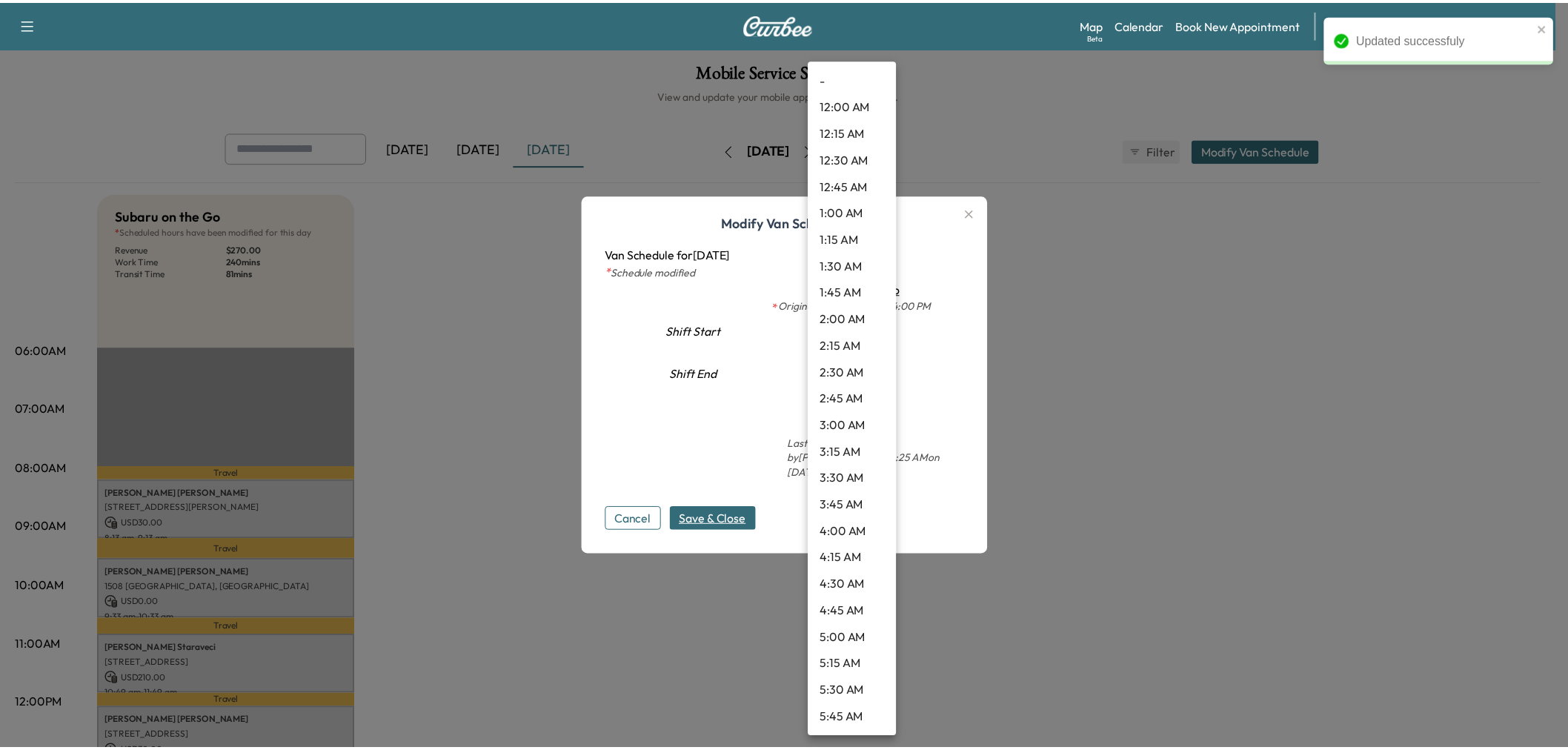
scroll to position [1279, 0]
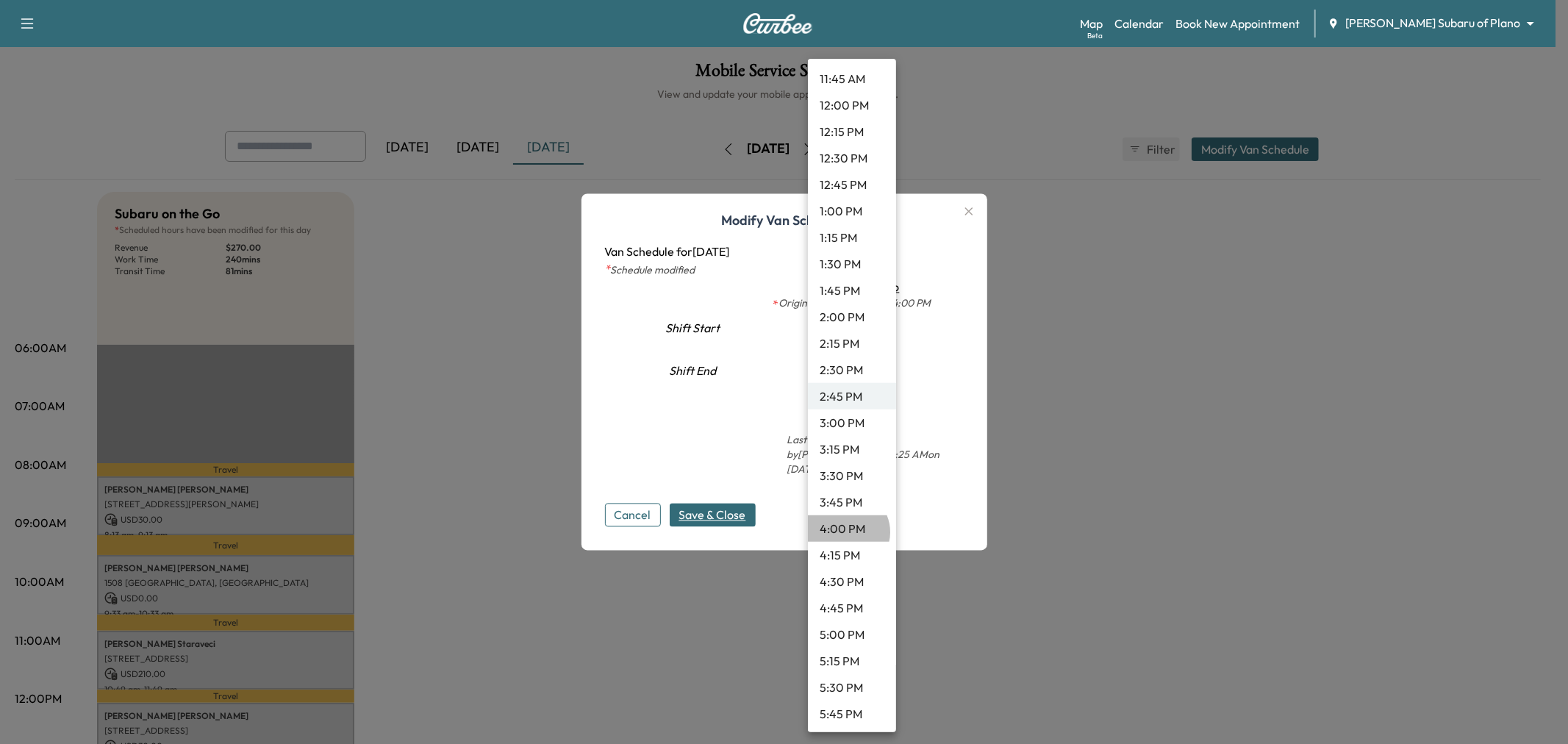
click at [847, 532] on li "4:00 PM" at bounding box center [852, 528] width 88 height 27
type input "**"
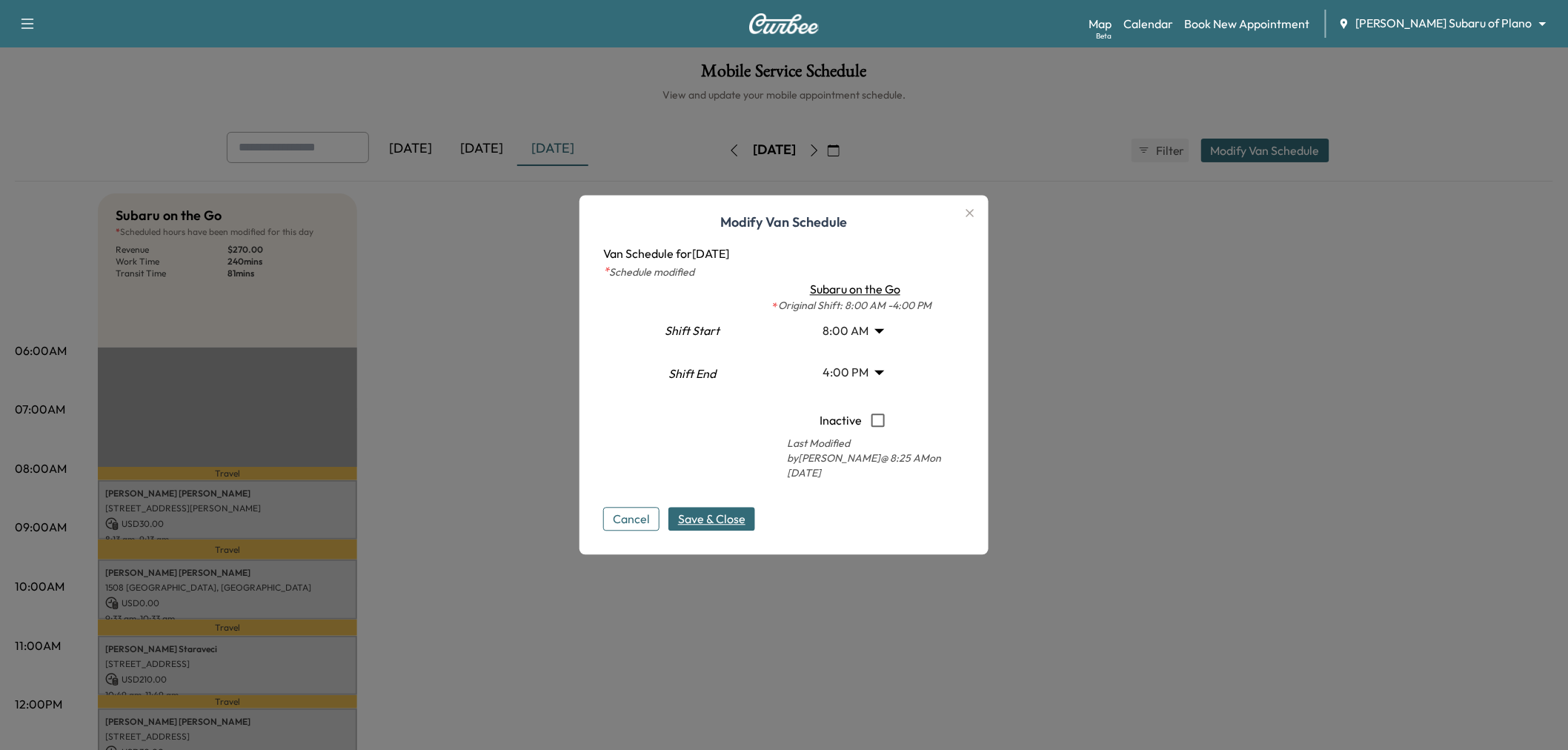
click at [744, 520] on span "Save & Close" at bounding box center [711, 520] width 67 height 18
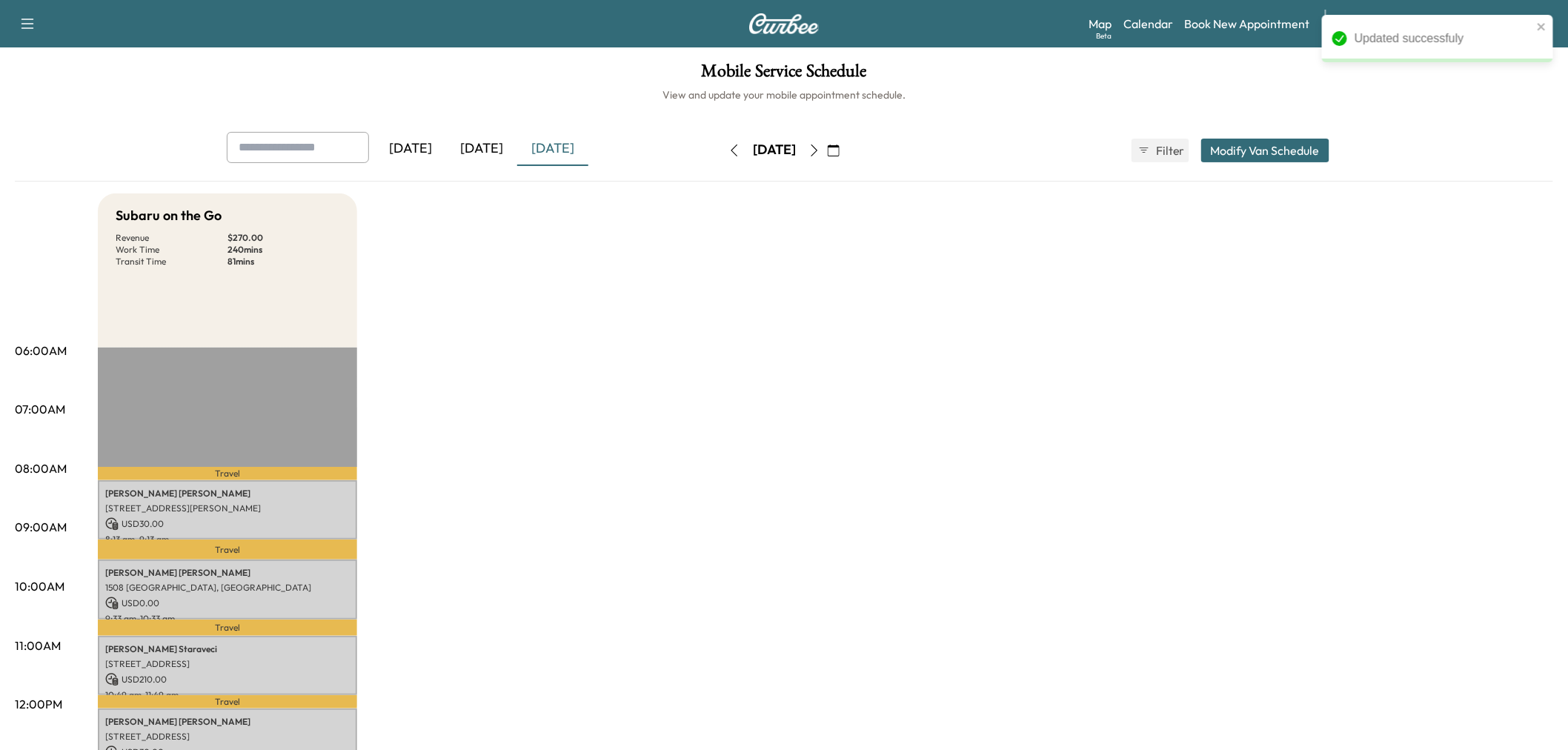
click at [484, 549] on div "Subaru on the Go Revenue $ 270.00 Work Time 240 mins Transit Time 81 mins Trave…" at bounding box center [825, 749] width 1455 height 1112
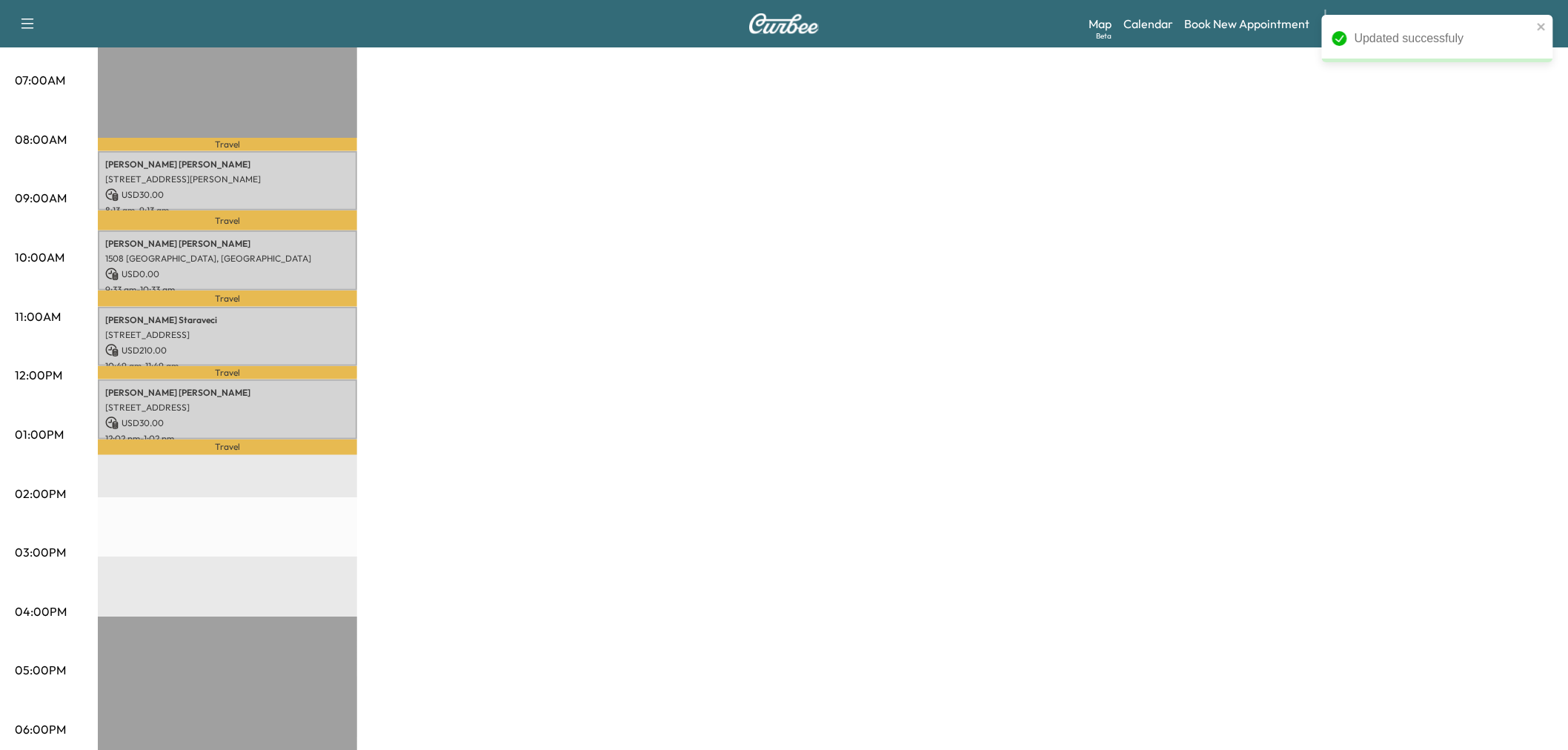
scroll to position [82, 0]
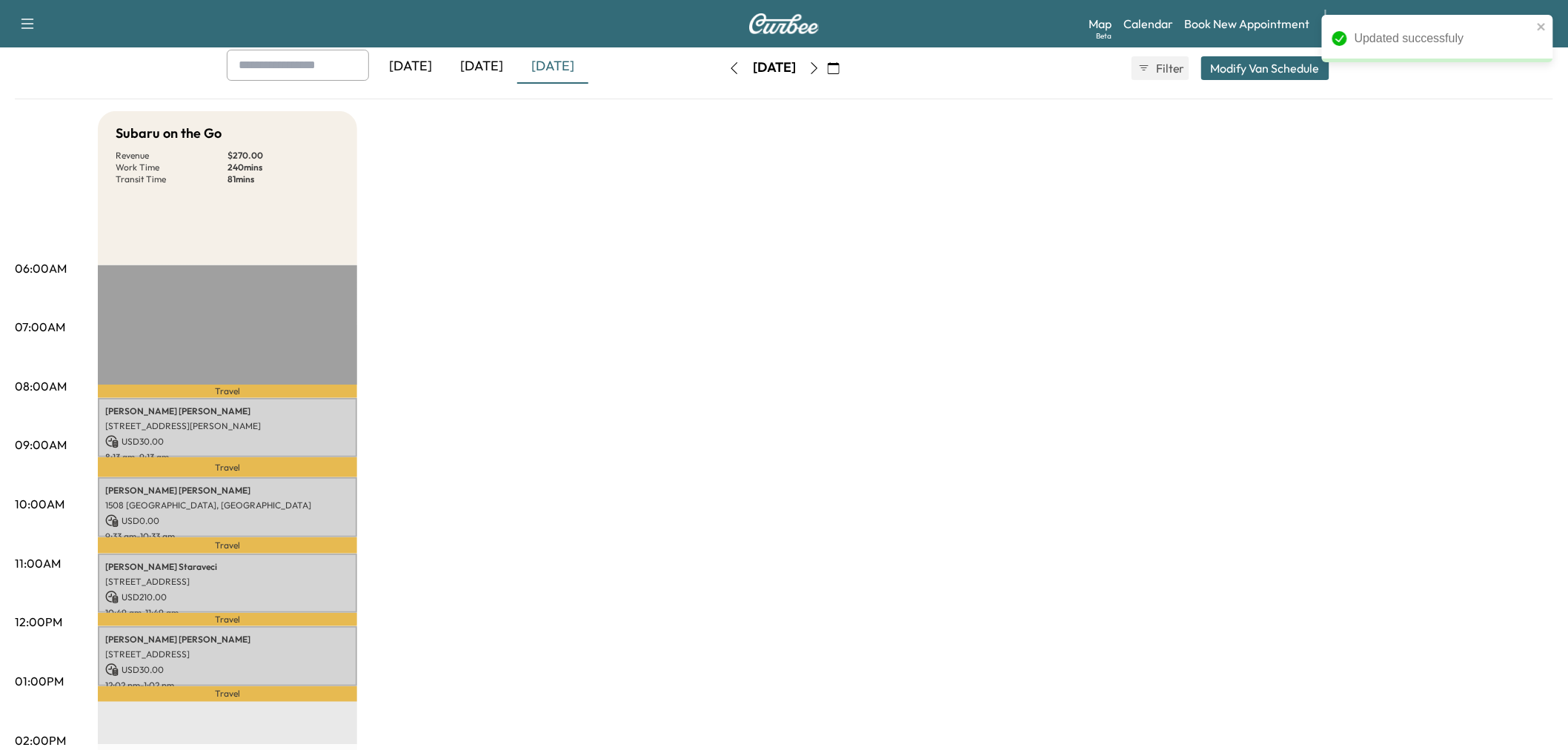
click at [302, 425] on p "17304 Preston Rd suite 300, Dallas, TX 75252, USA" at bounding box center [228, 426] width 245 height 12
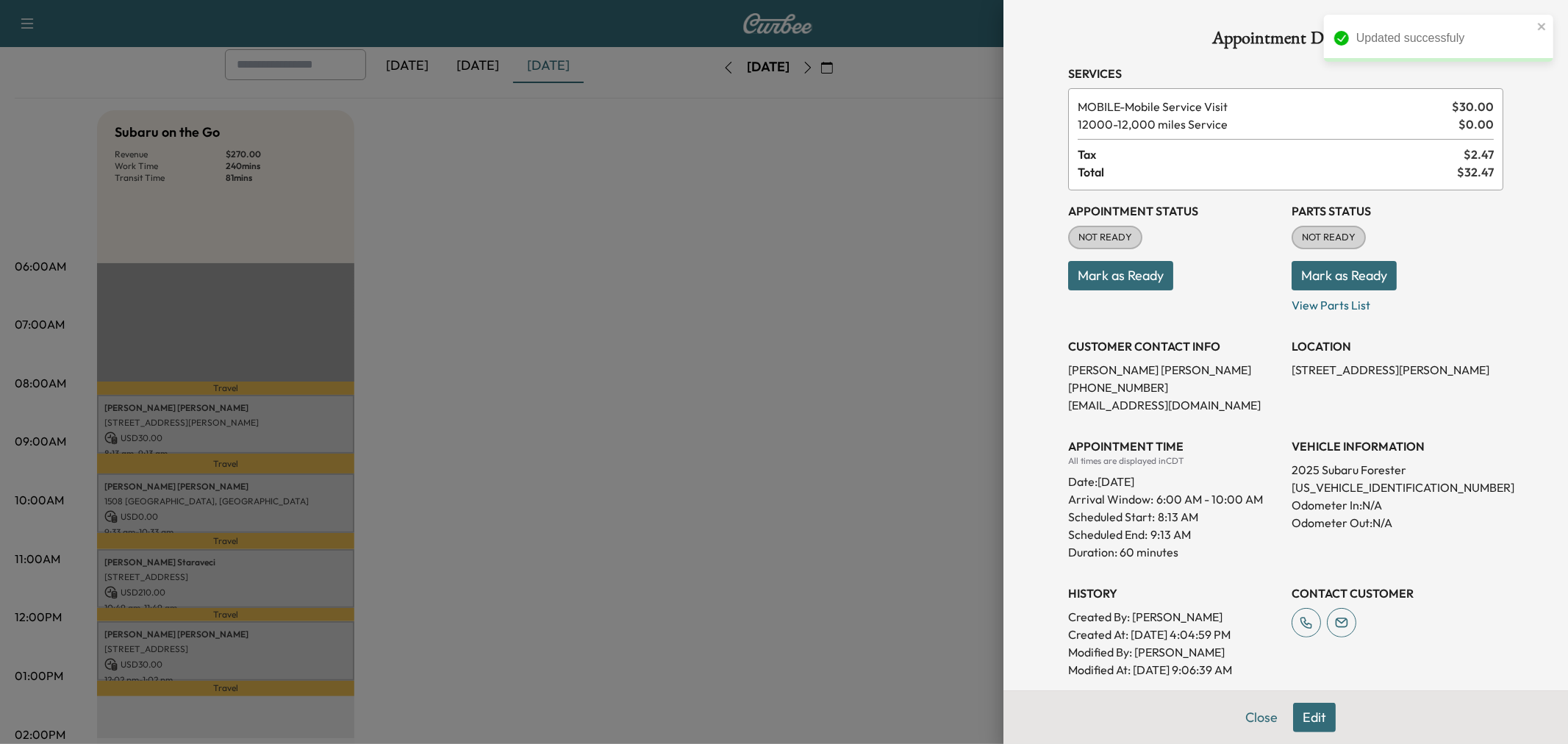
click at [299, 468] on div at bounding box center [784, 372] width 1568 height 744
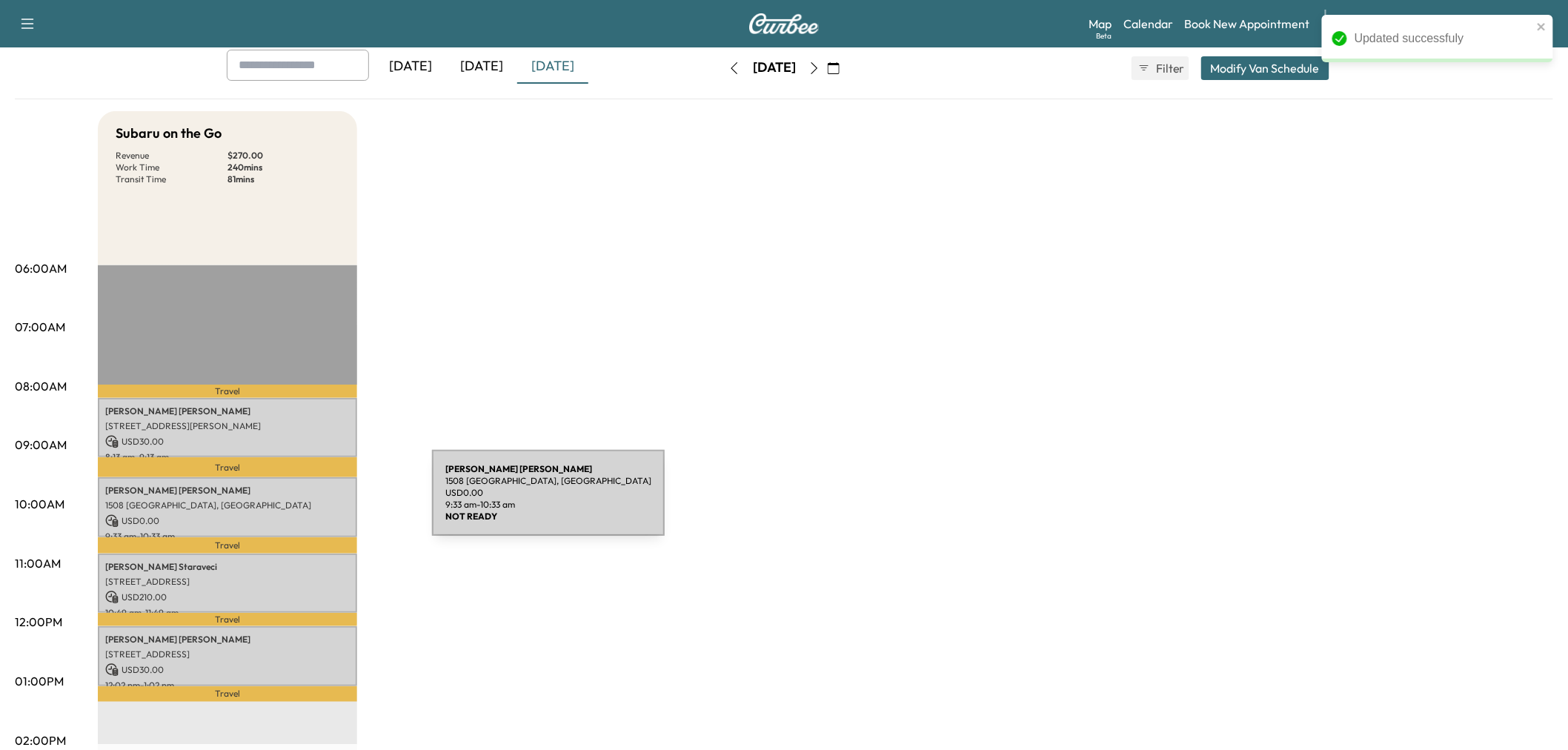
click at [321, 502] on p "1508 Derby Run, Carrollton, TX 75007, USA" at bounding box center [228, 505] width 245 height 12
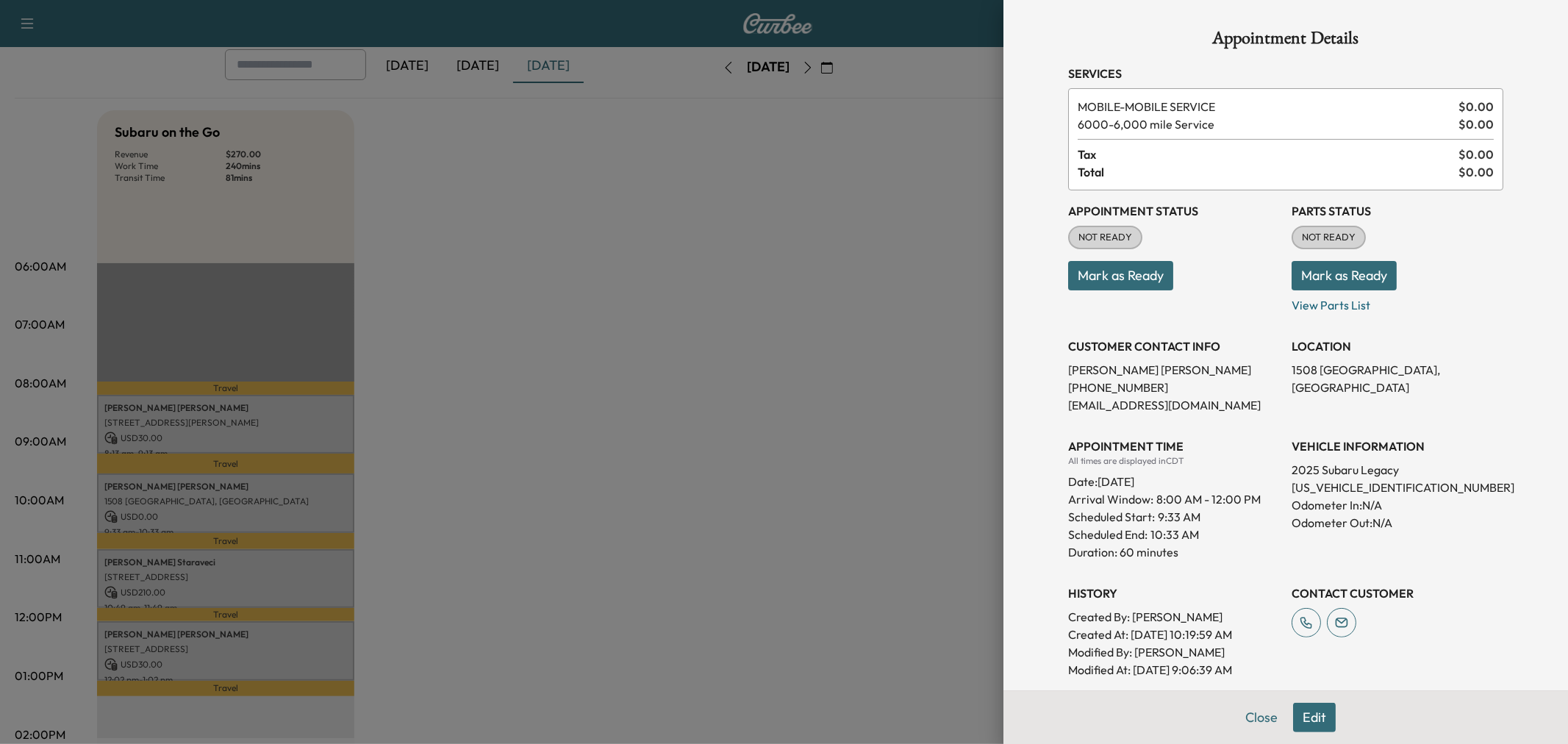
click at [318, 498] on div at bounding box center [784, 372] width 1568 height 744
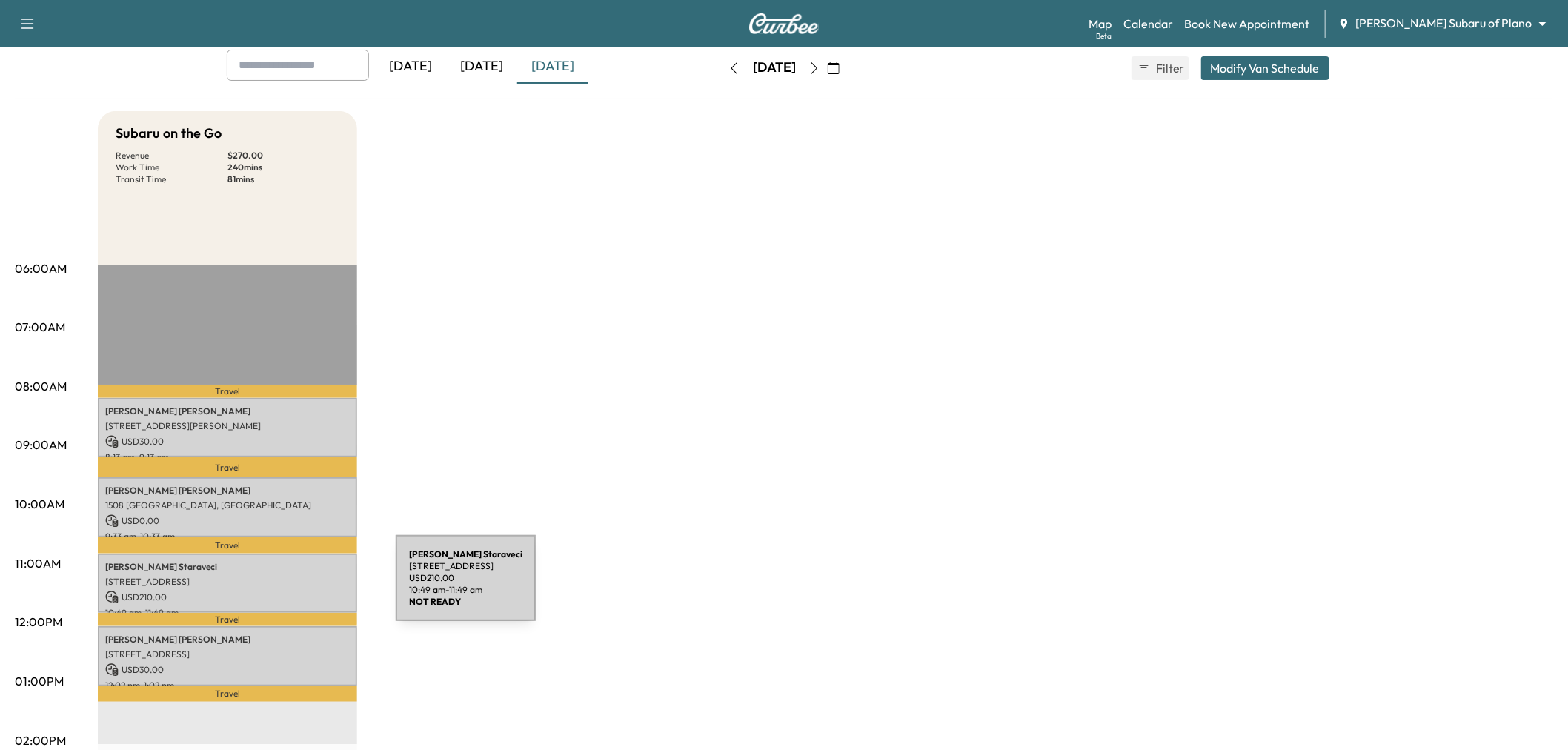
click at [285, 590] on p "USD 210.00" at bounding box center [228, 597] width 245 height 13
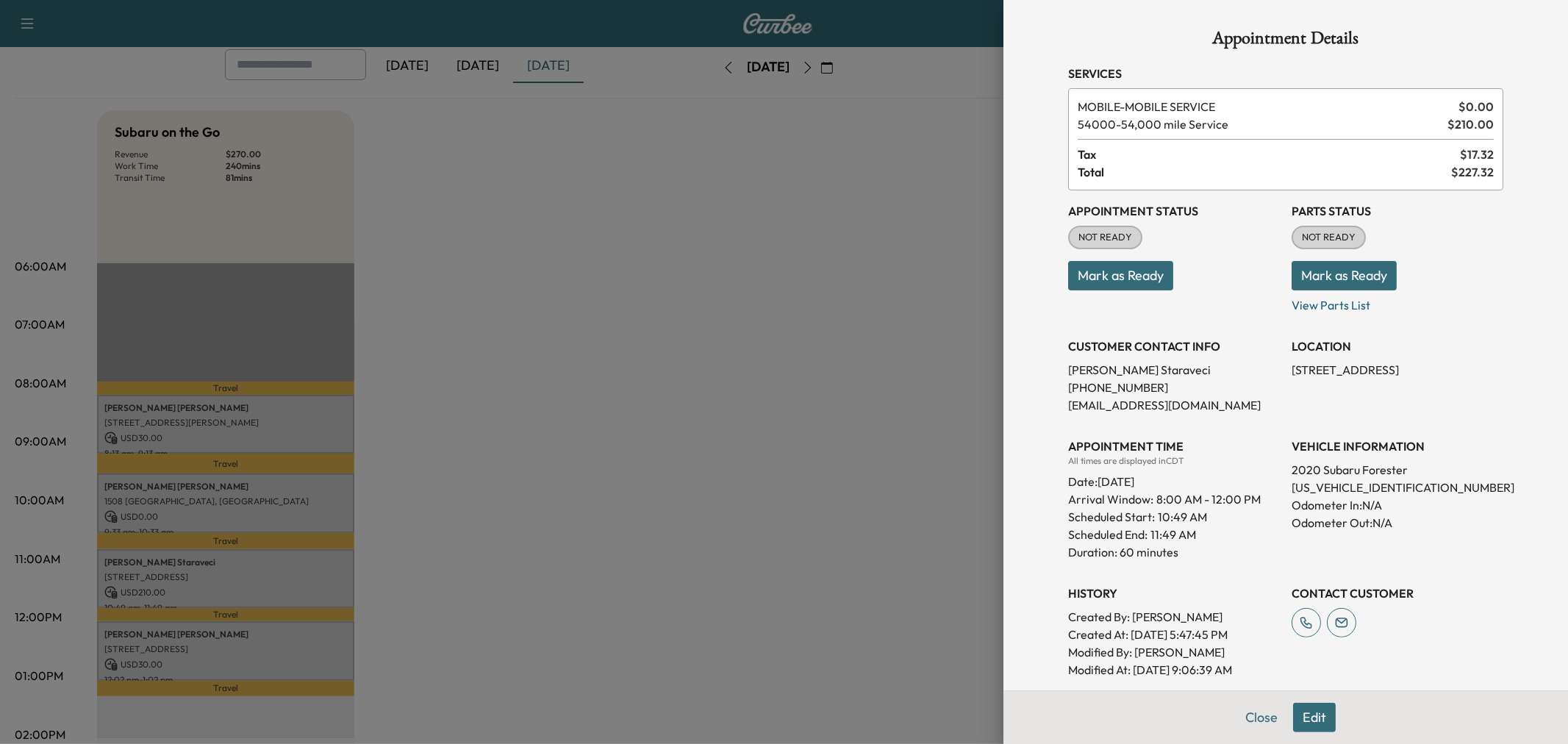
click at [282, 582] on div at bounding box center [784, 372] width 1568 height 744
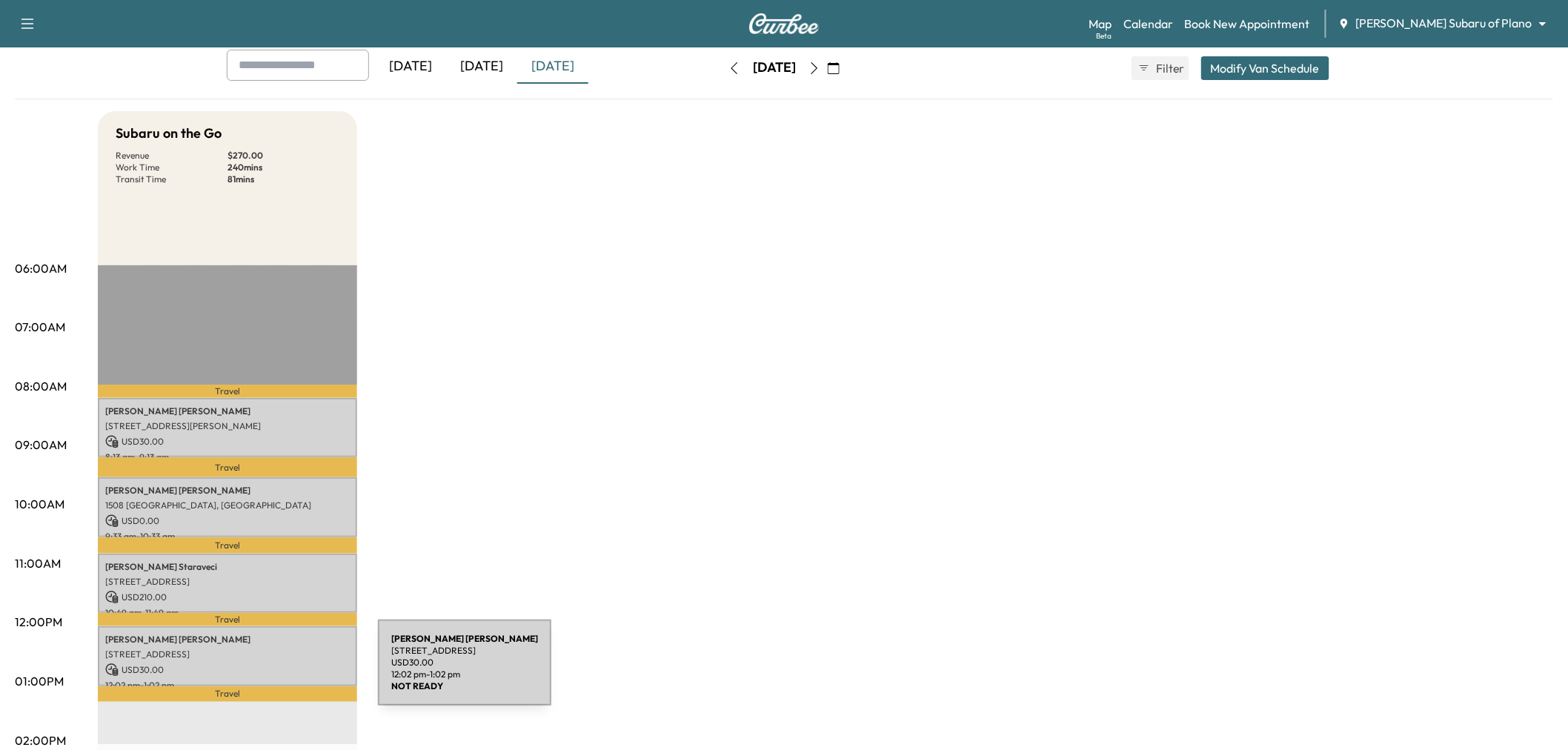
click at [267, 671] on div "Margaret Hunley 3300 SAILMAKER LN, PLANO, TX 75023, USA USD 30.00 12:02 pm - 1:…" at bounding box center [228, 656] width 259 height 60
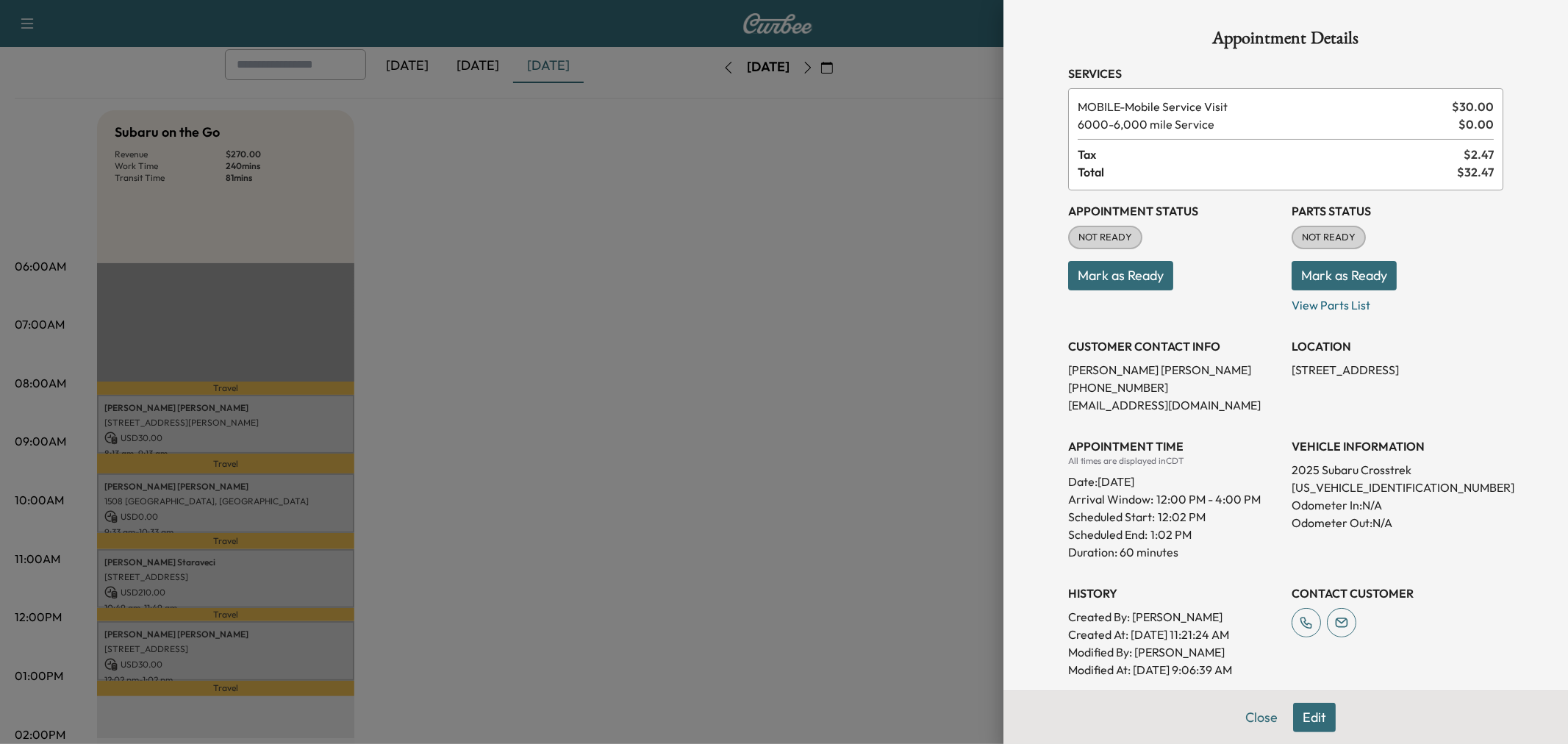
click at [265, 666] on div at bounding box center [784, 372] width 1568 height 744
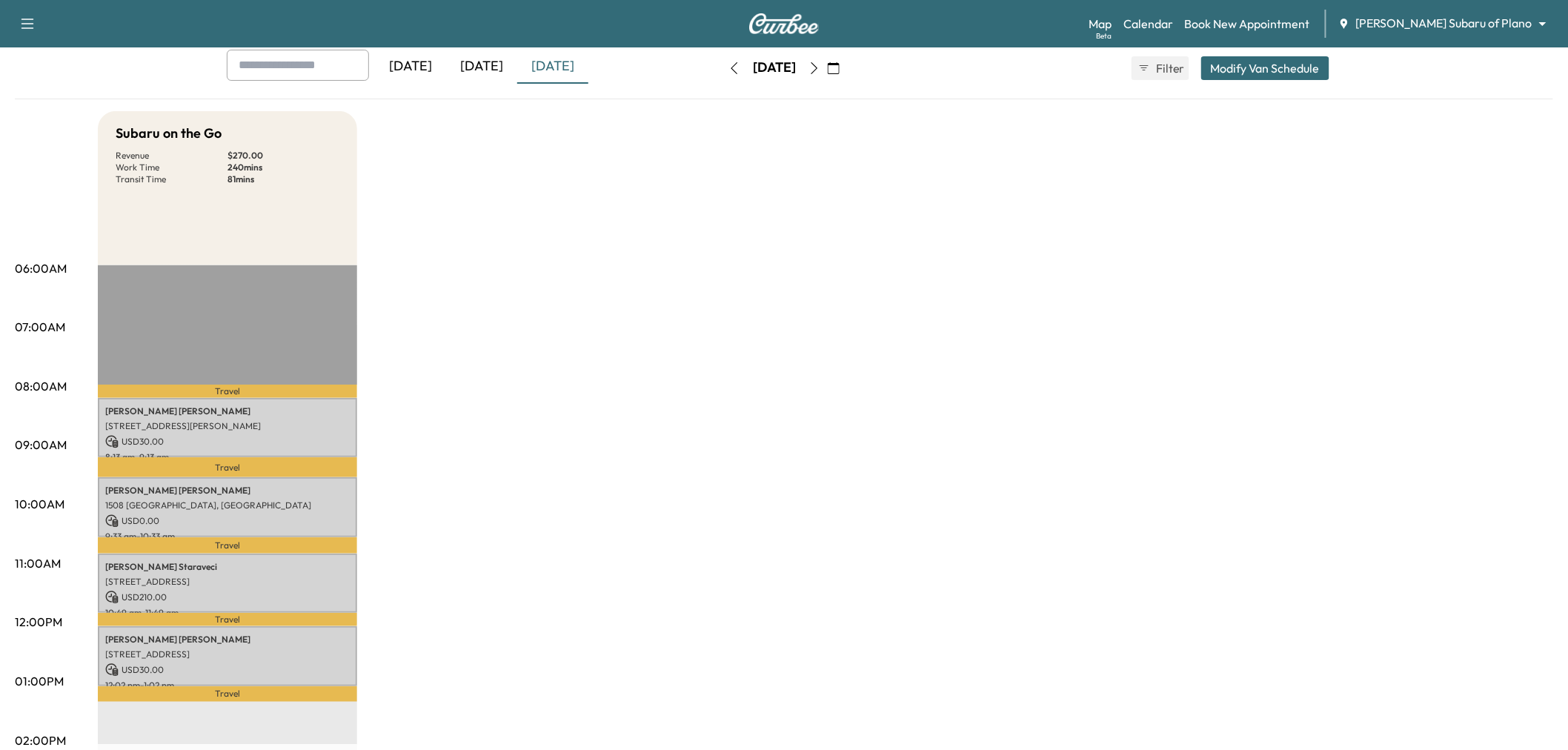
click at [439, 594] on div "Subaru on the Go Revenue $ 270.00 Work Time 240 mins Transit Time 81 mins Trave…" at bounding box center [825, 666] width 1455 height 1112
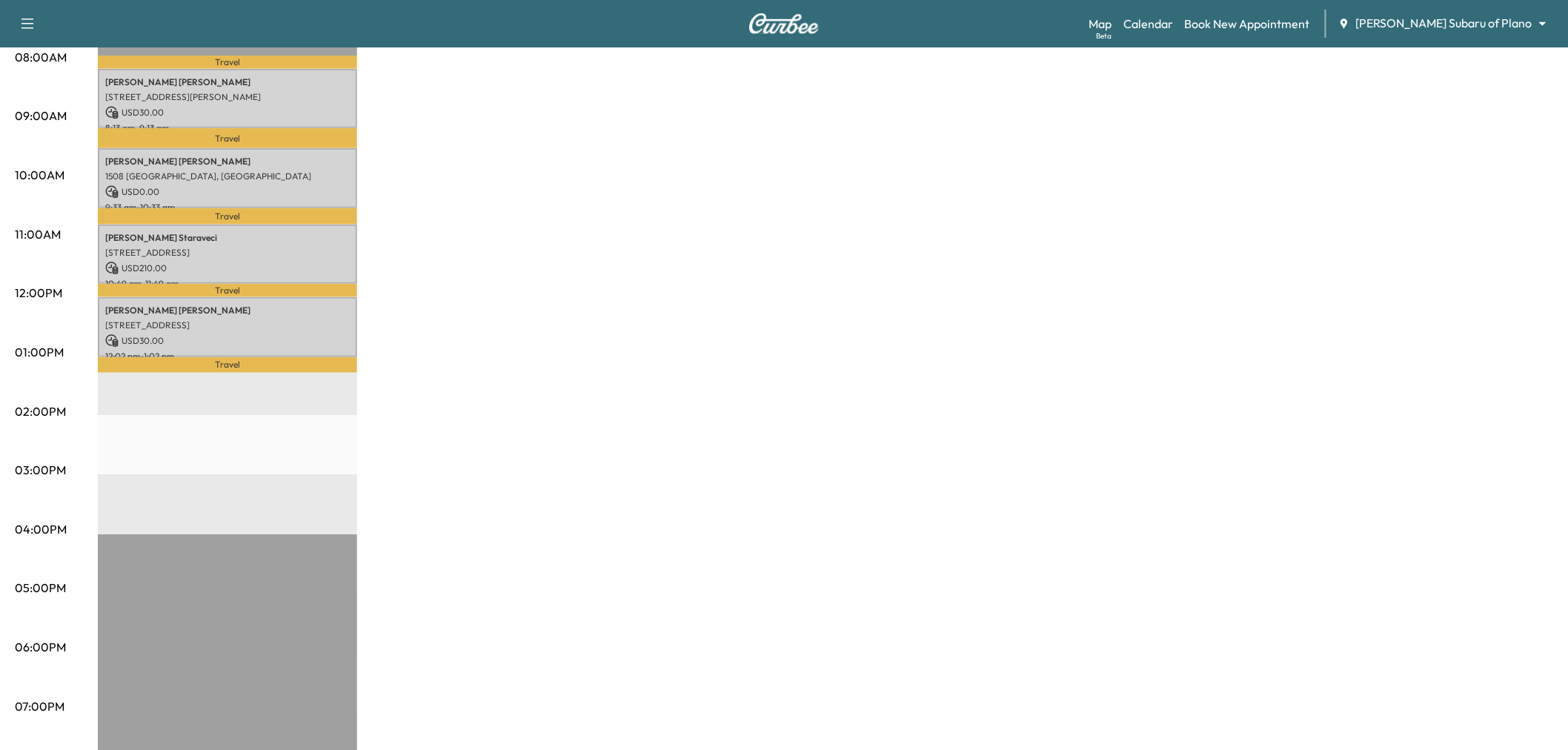
scroll to position [0, 0]
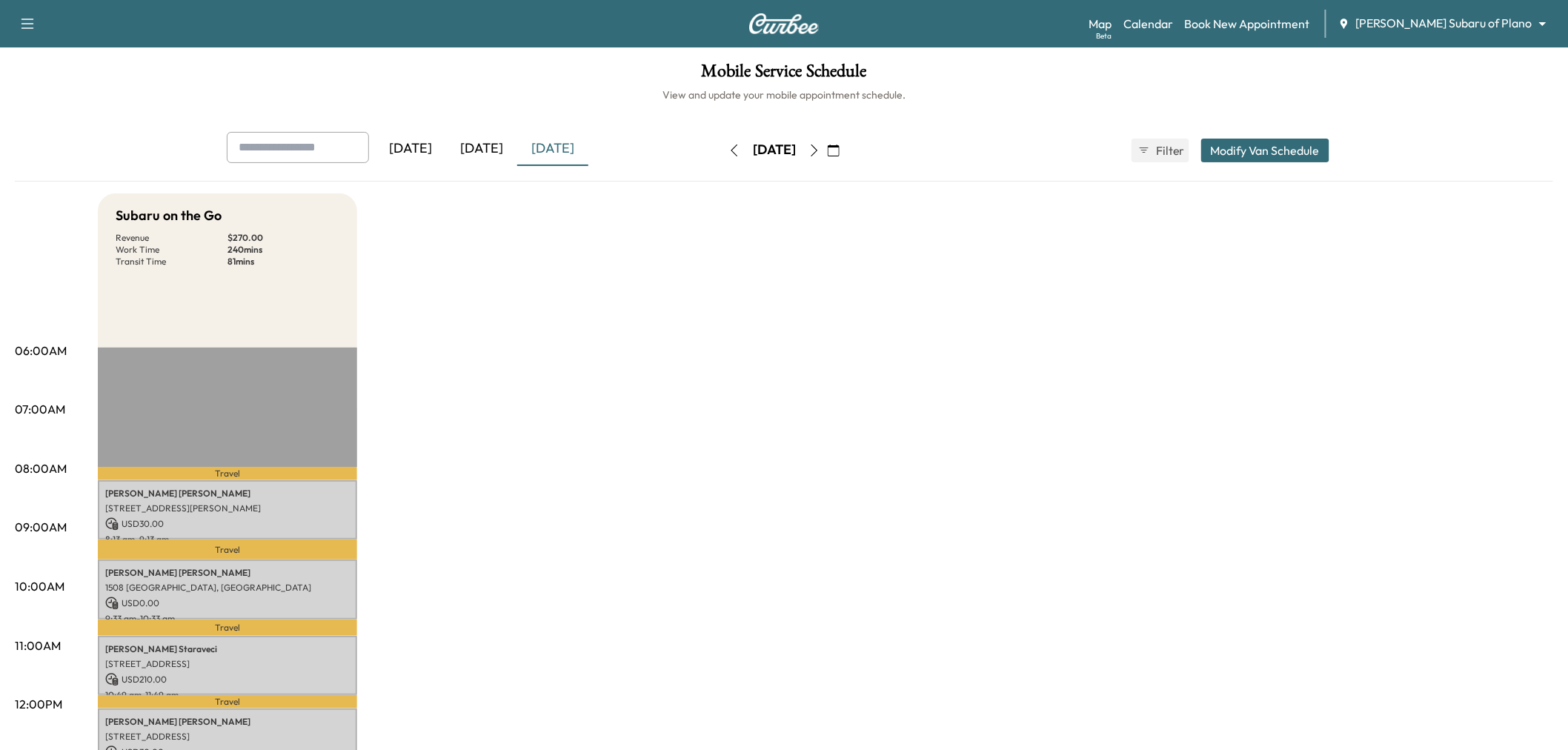
click at [482, 143] on div "[DATE]" at bounding box center [482, 149] width 71 height 34
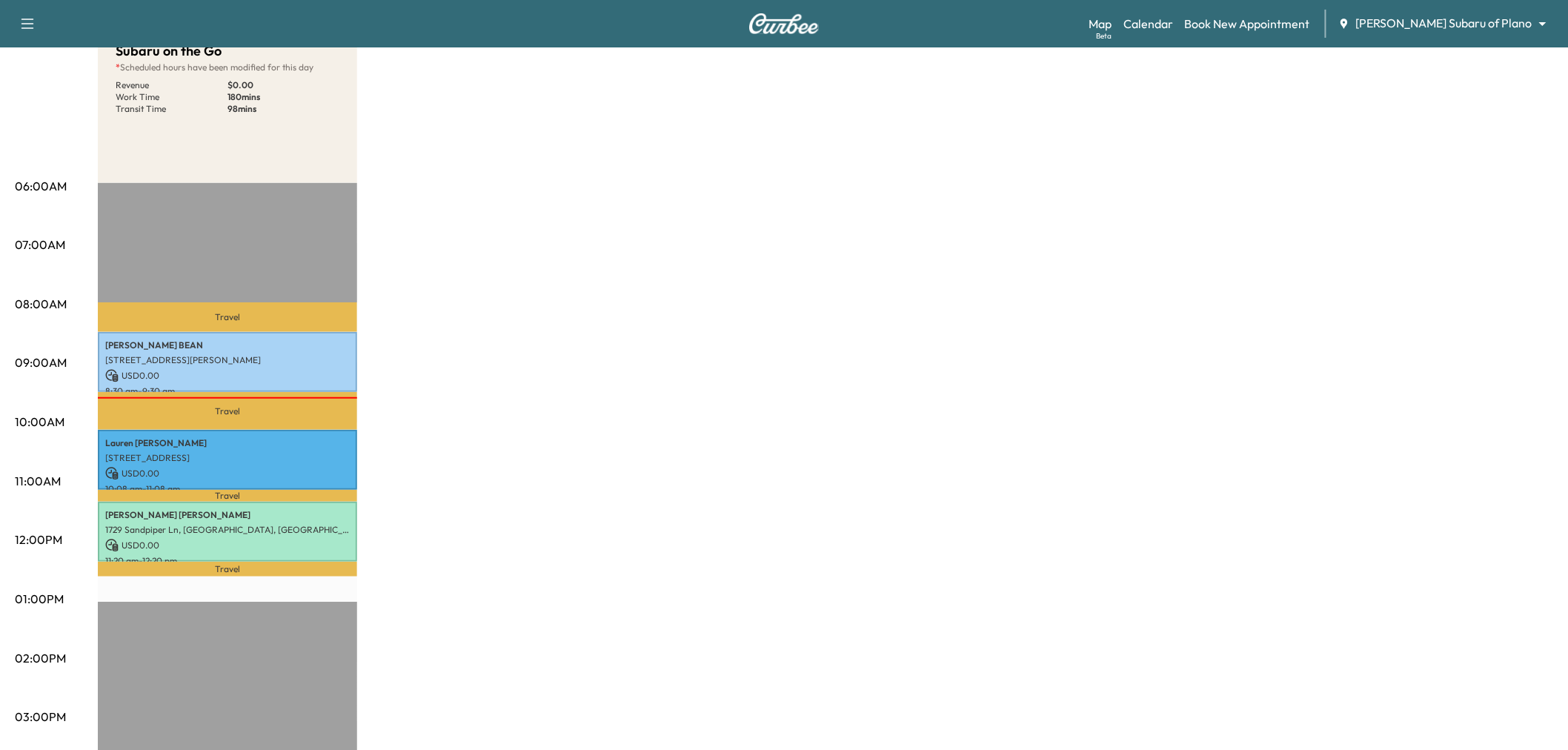
scroll to position [82, 0]
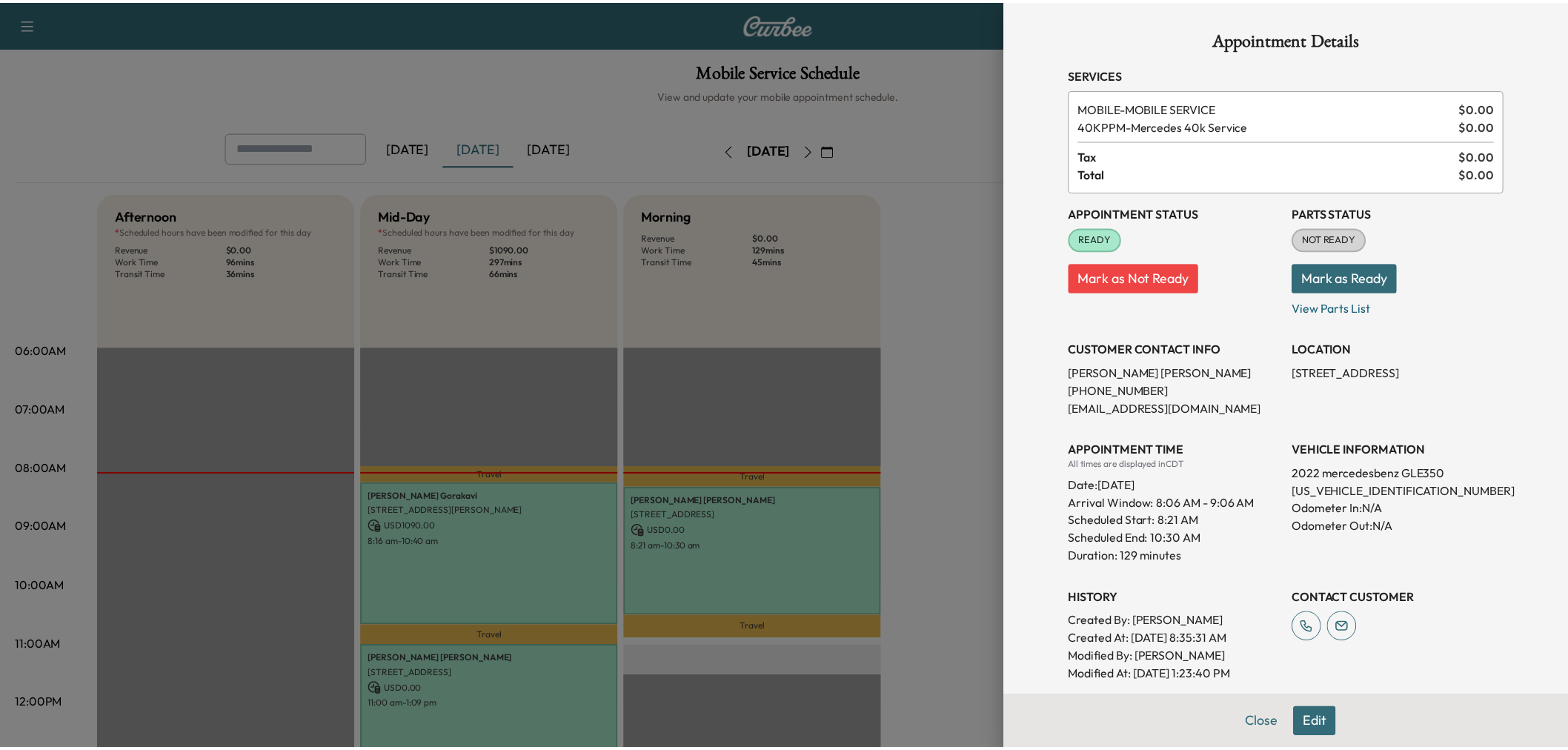
scroll to position [246, 0]
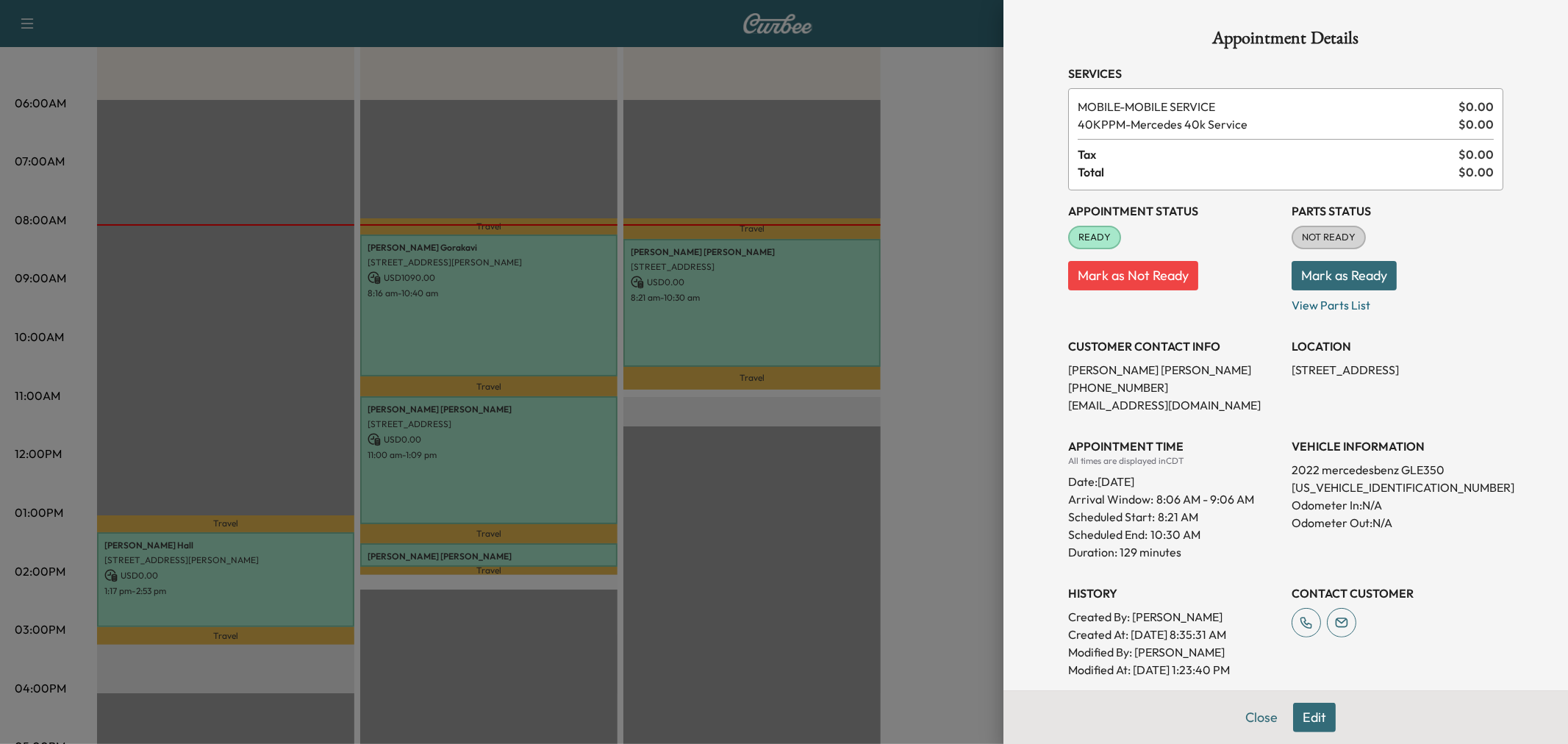
click at [622, 150] on div at bounding box center [784, 372] width 1568 height 744
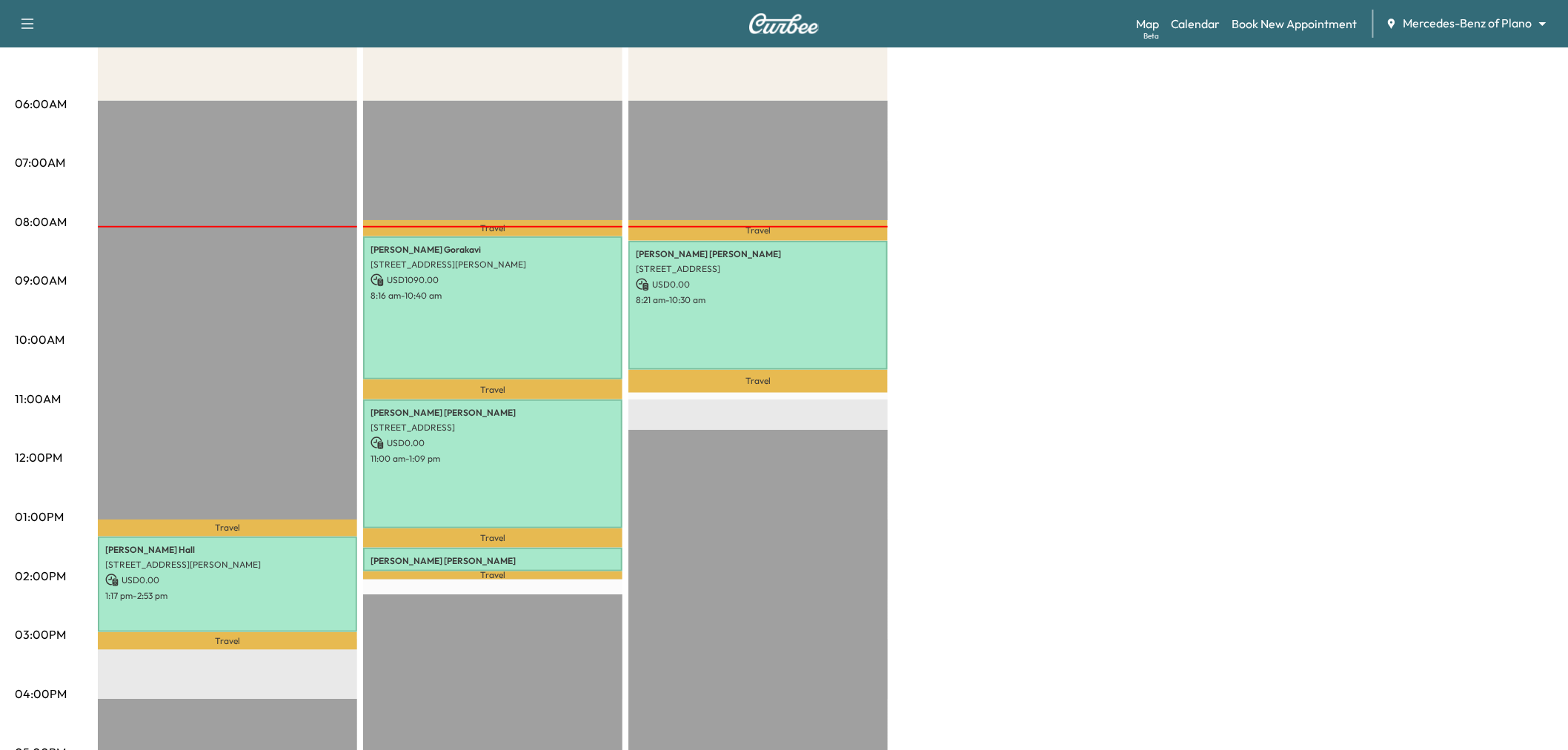
scroll to position [0, 0]
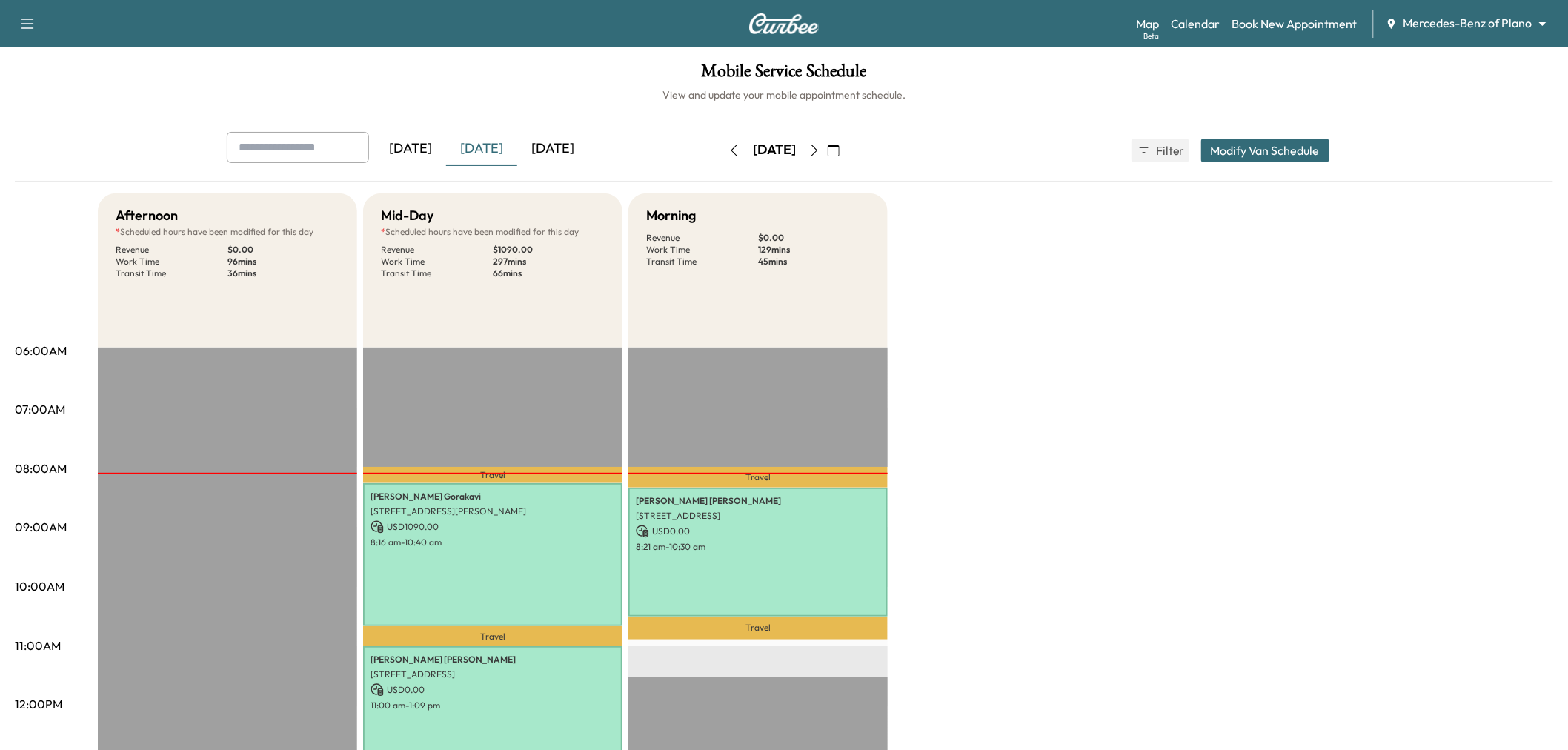
click at [576, 151] on div "[DATE]" at bounding box center [553, 149] width 71 height 34
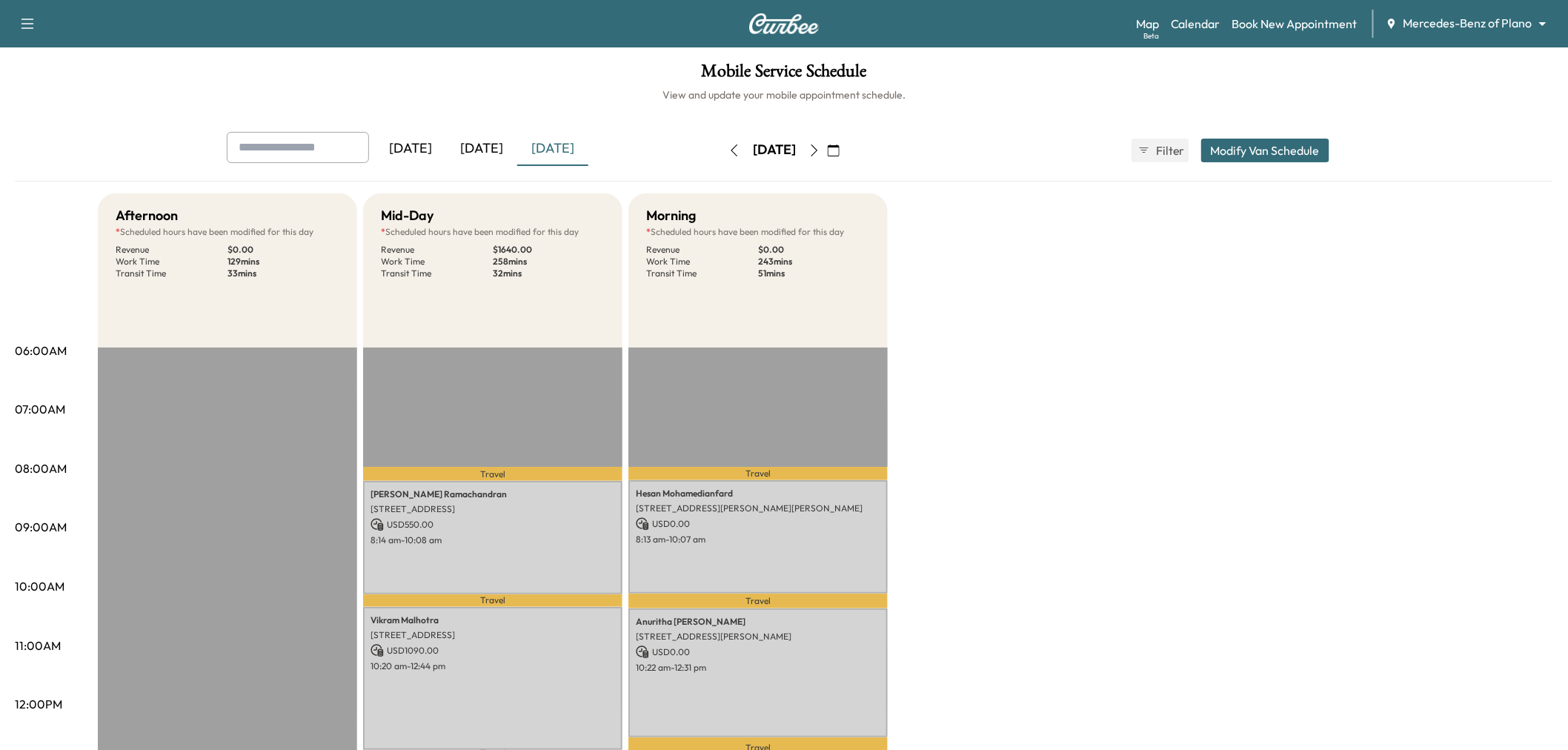
click at [1047, 469] on div "Afternoon * Scheduled hours have been modified for this day Revenue $ 0.00 Work…" at bounding box center [825, 749] width 1455 height 1112
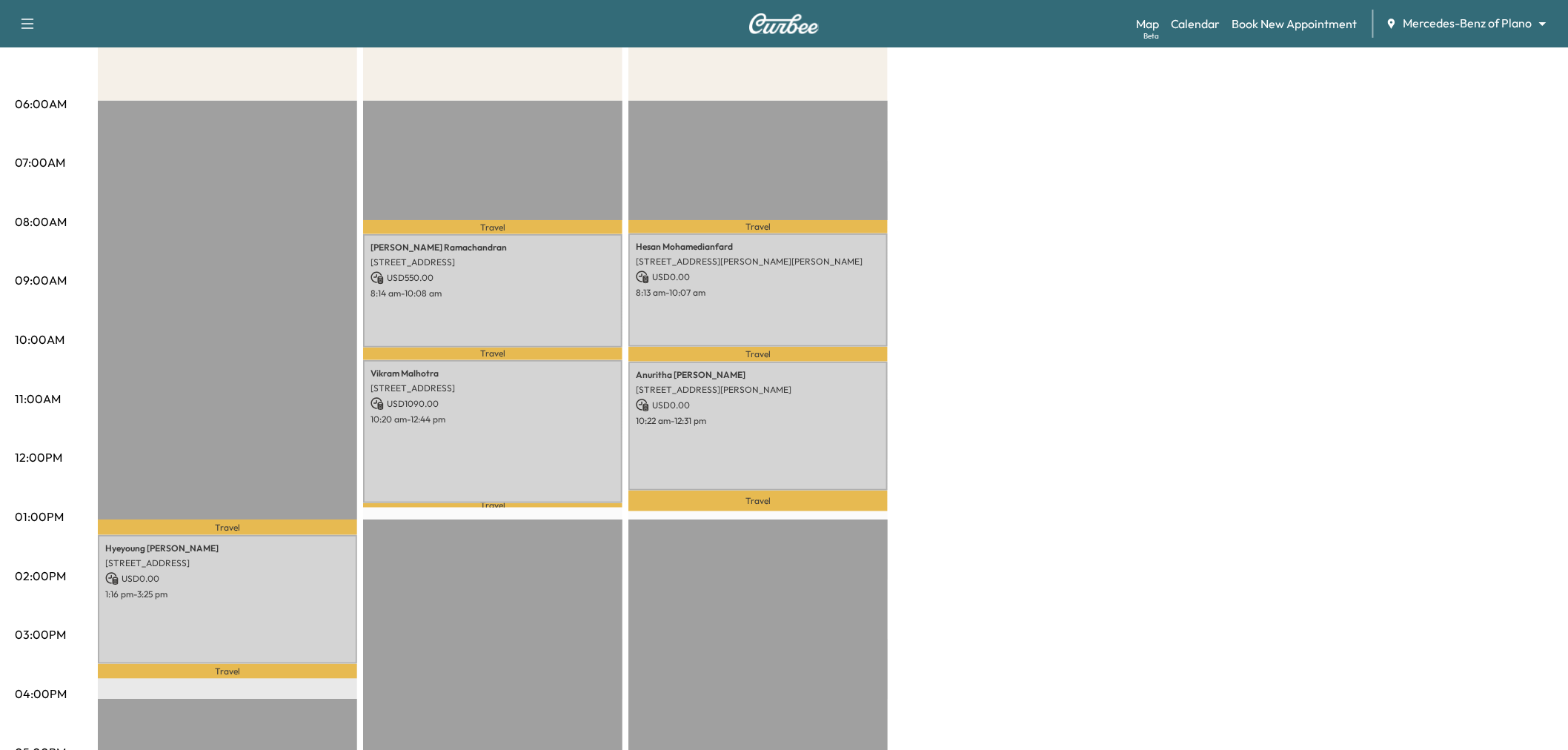
click at [475, 657] on div "Travel [PERSON_NAME] [STREET_ADDRESS] USD 550.00 8:14 am - 10:08 am Travel [PER…" at bounding box center [493, 579] width 259 height 958
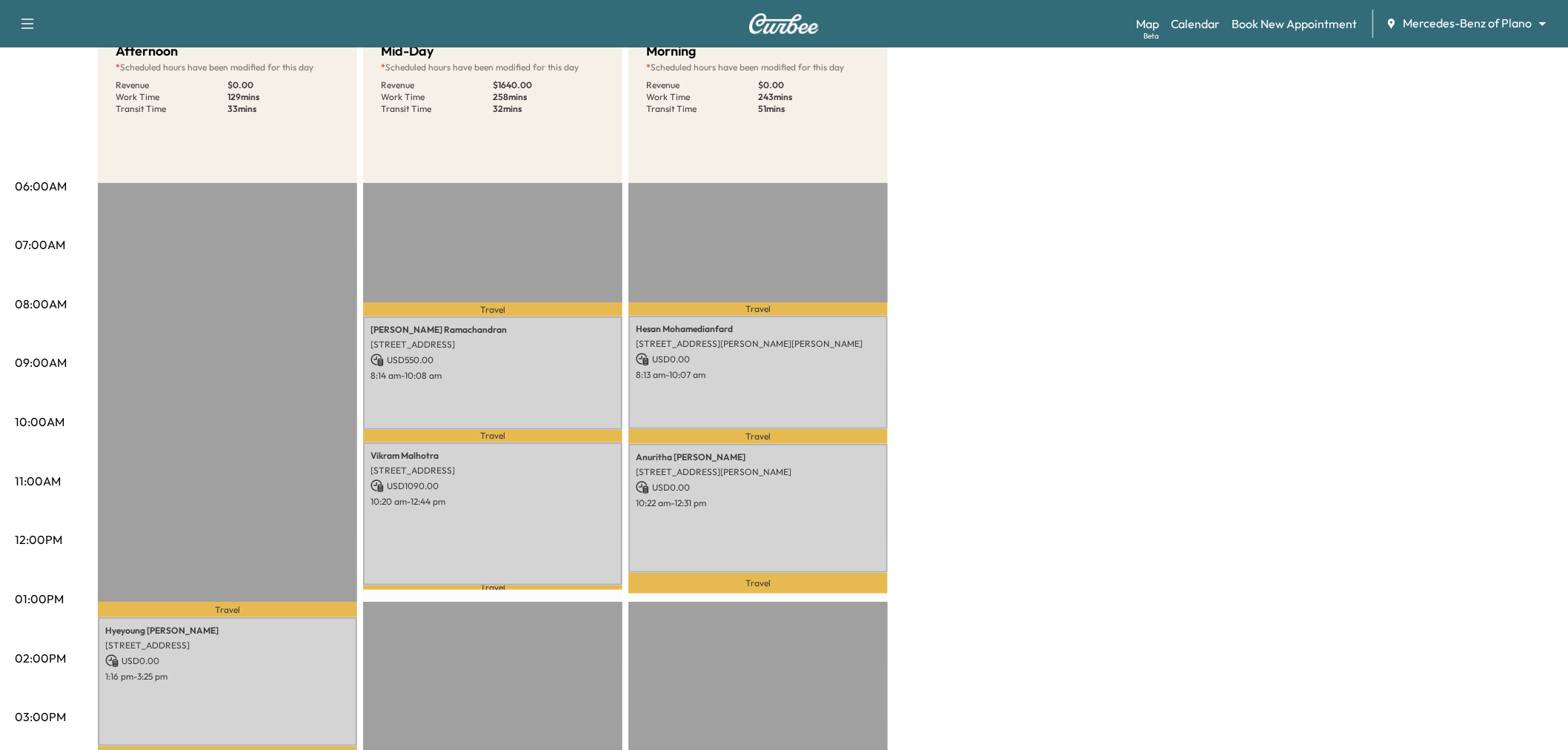
click at [1080, 278] on div "Afternoon * Scheduled hours have been modified for this day Revenue $ 0.00 Work…" at bounding box center [825, 585] width 1455 height 1112
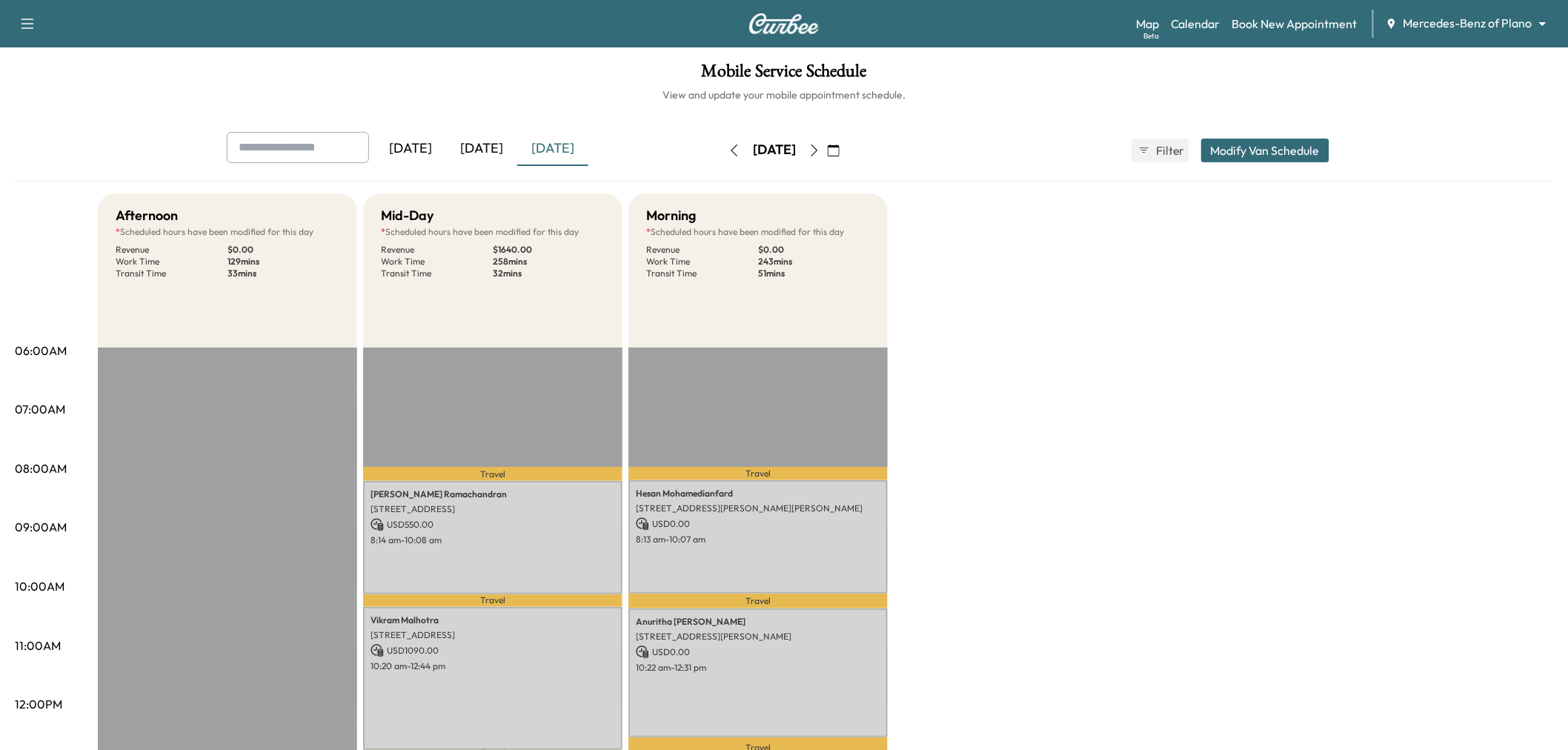
click at [827, 157] on button "button" at bounding box center [814, 150] width 25 height 24
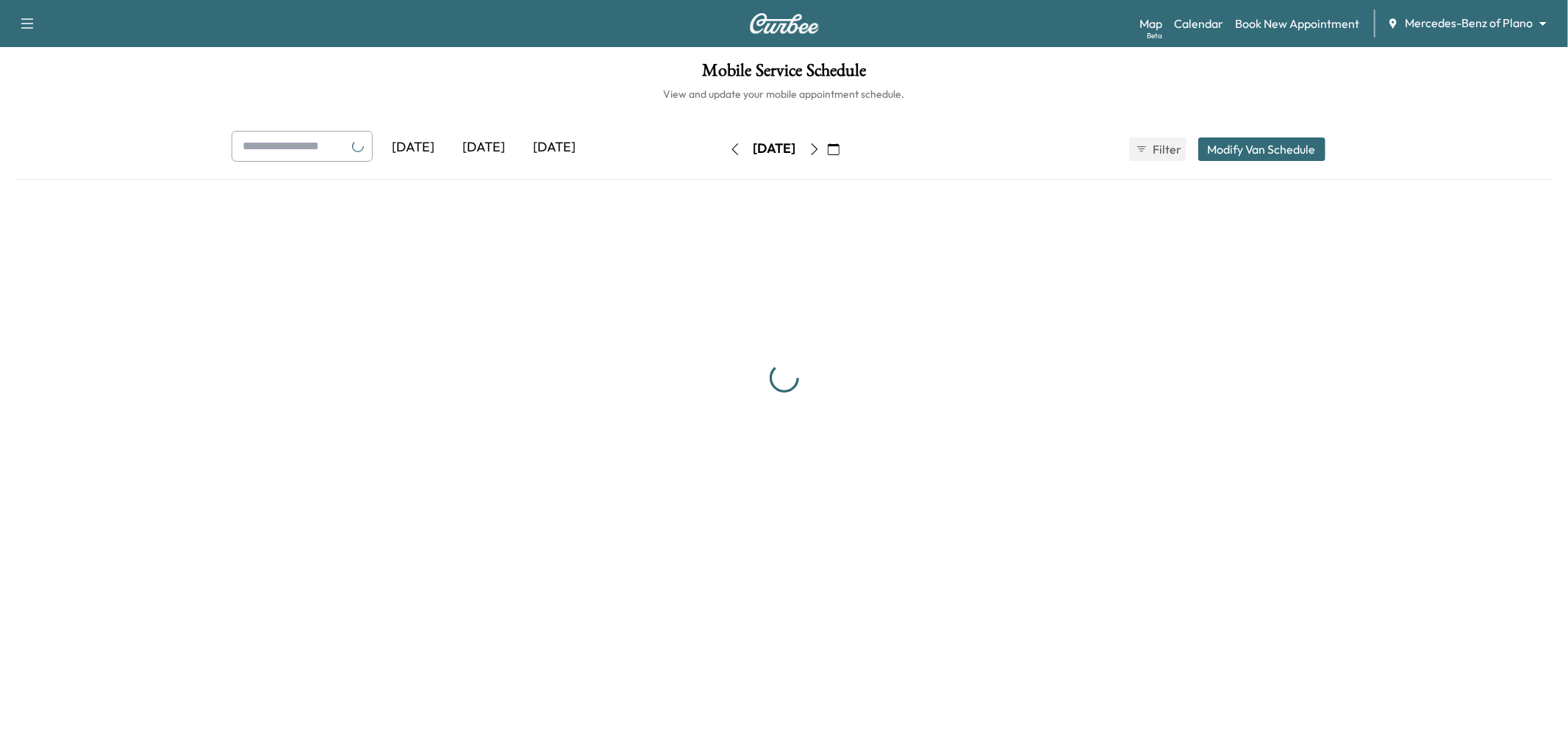
click at [820, 152] on icon "button" at bounding box center [814, 149] width 12 height 12
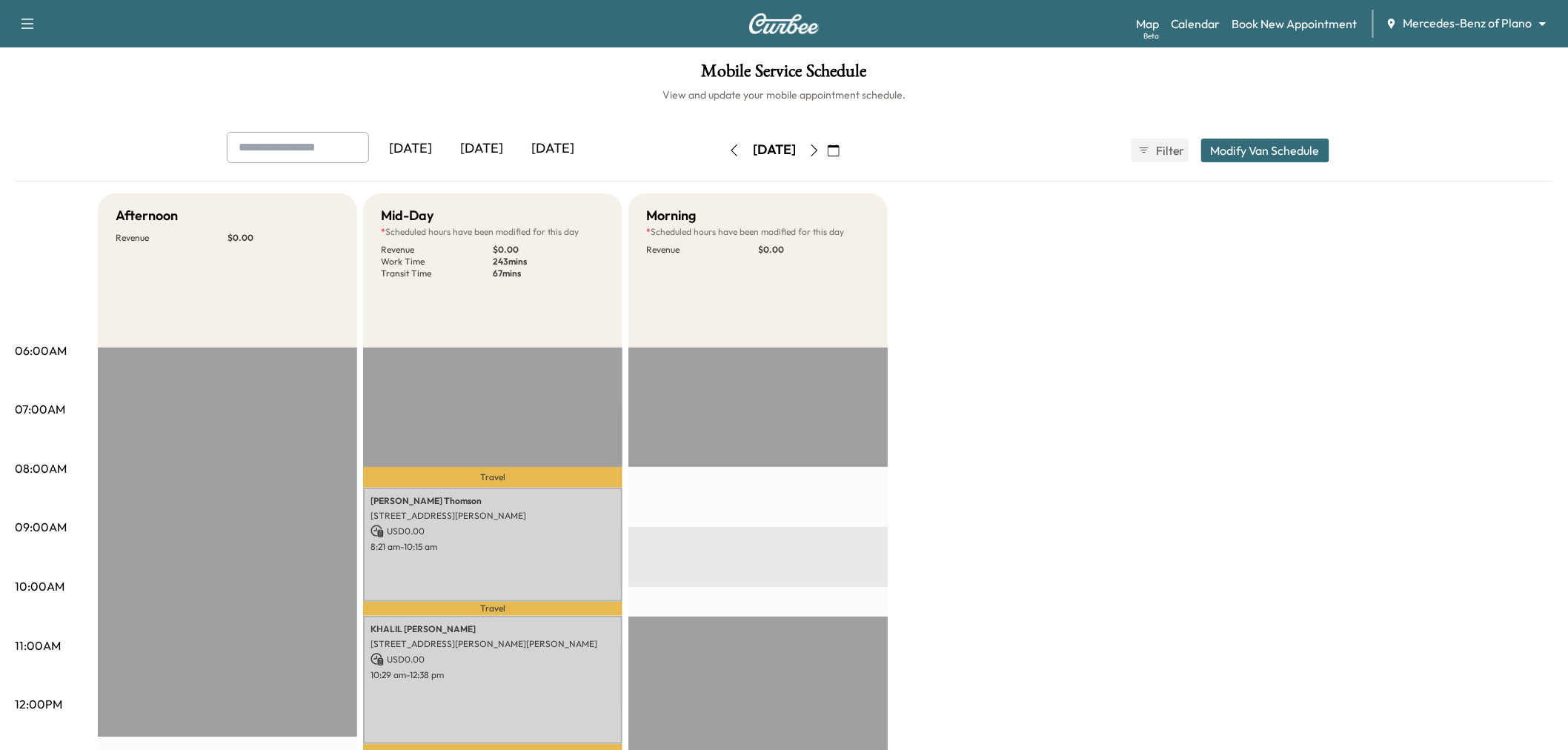
click at [1239, 139] on button "Modify Van Schedule" at bounding box center [1266, 150] width 128 height 24
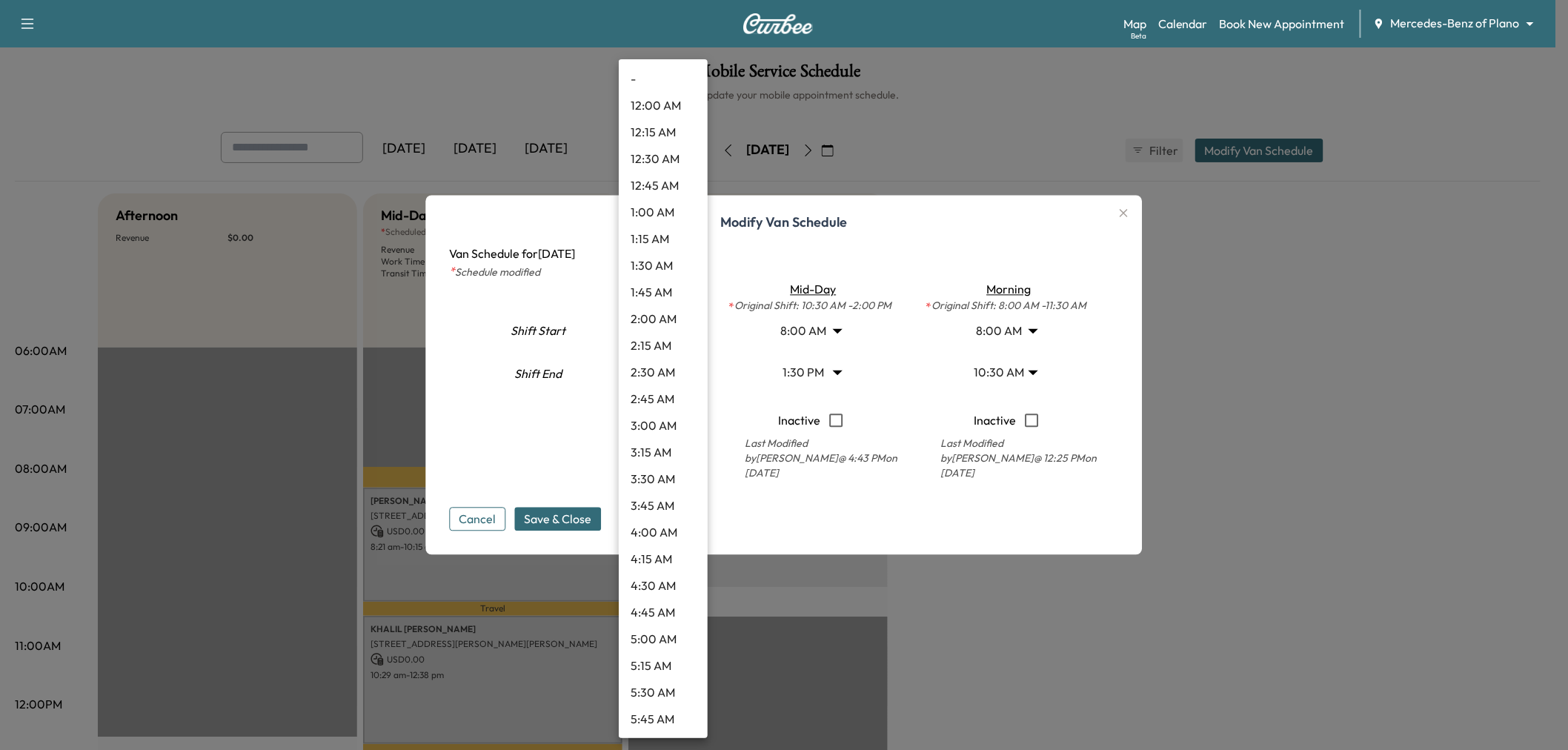
click at [662, 383] on body "Support Log Out Map Beta Calendar Book New Appointment Mercedes-Benz of Plano *…" at bounding box center [784, 375] width 1568 height 750
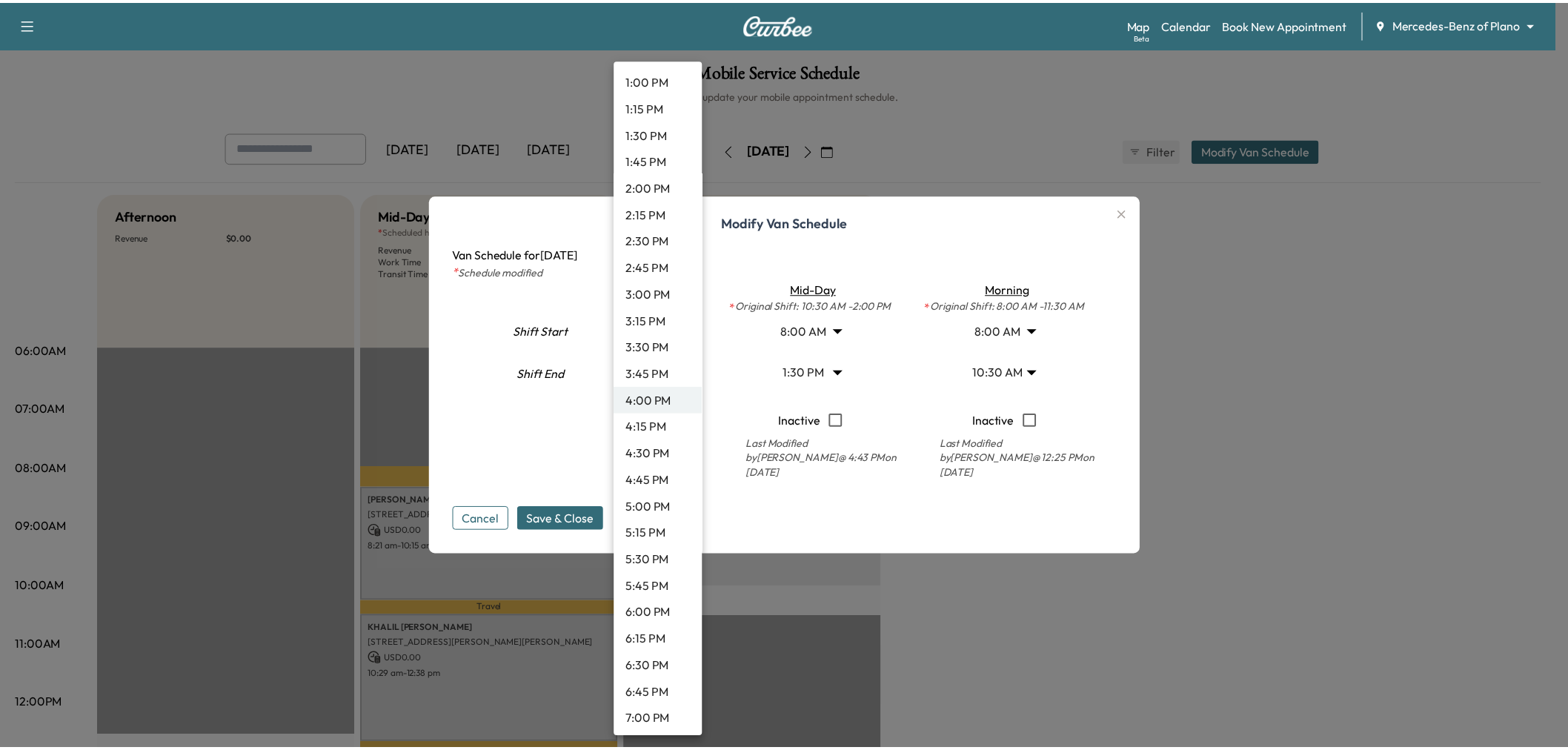
scroll to position [1331, 0]
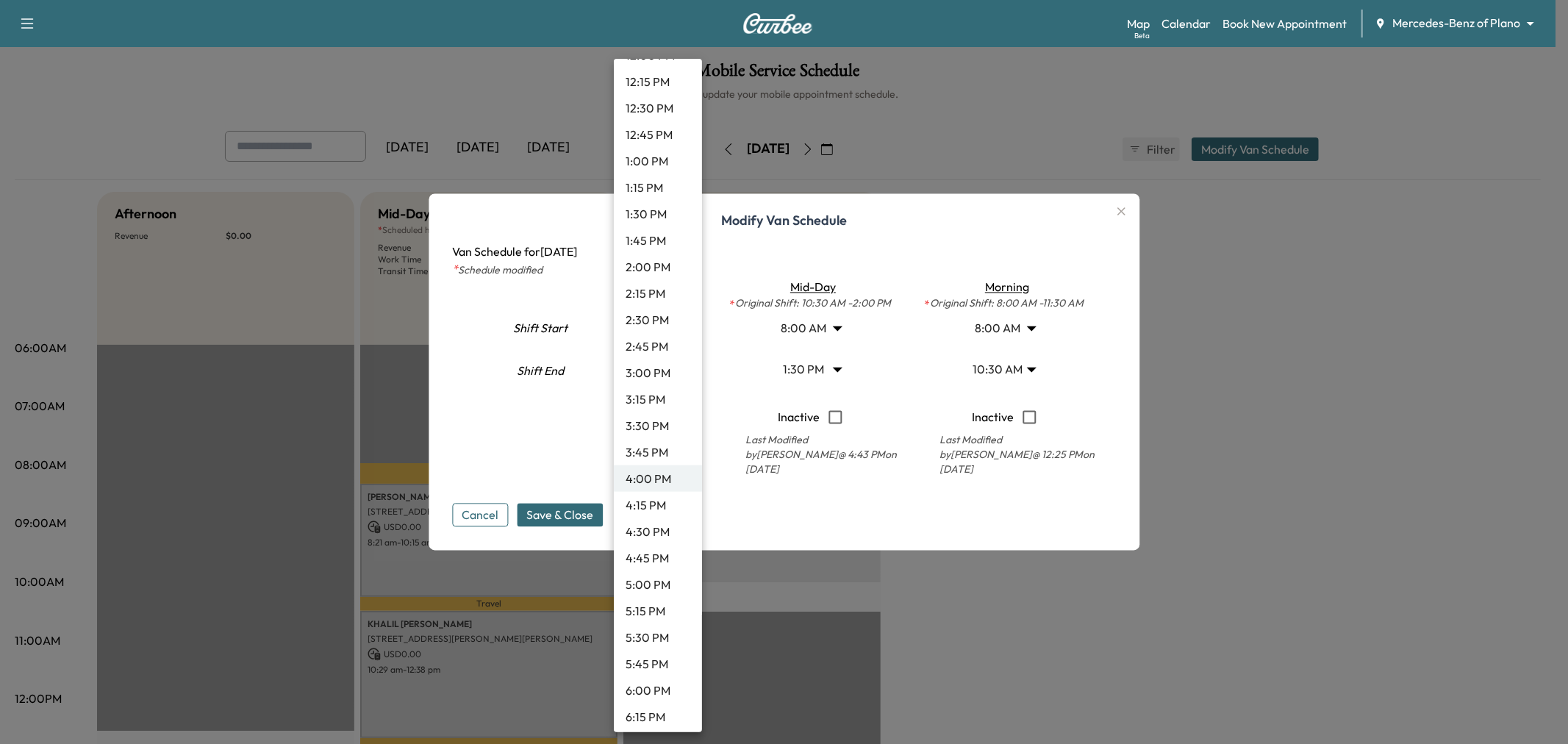
click at [646, 125] on li "12:45 PM" at bounding box center [658, 134] width 88 height 27
type input "*****"
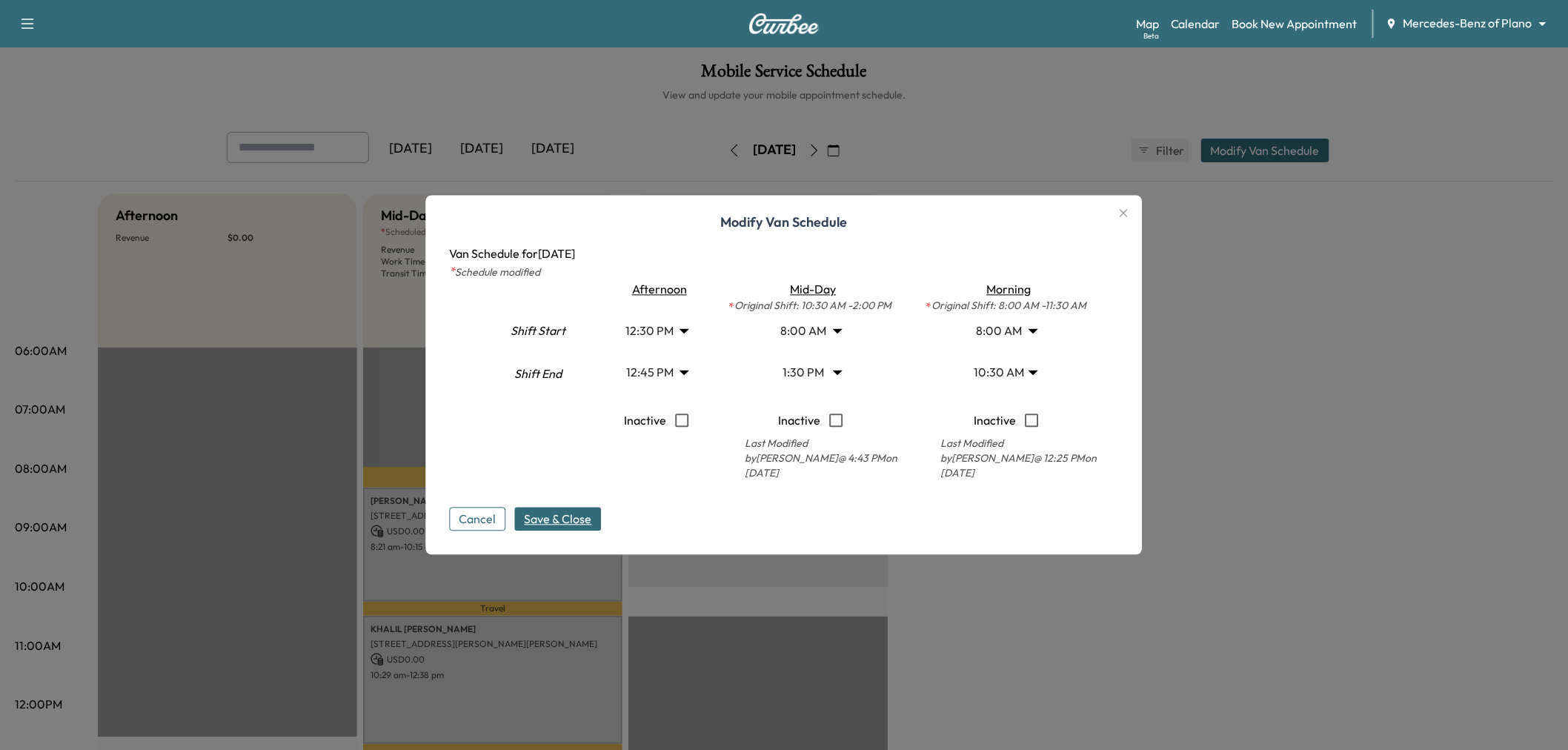
click at [546, 526] on span "Save & Close" at bounding box center [558, 520] width 67 height 18
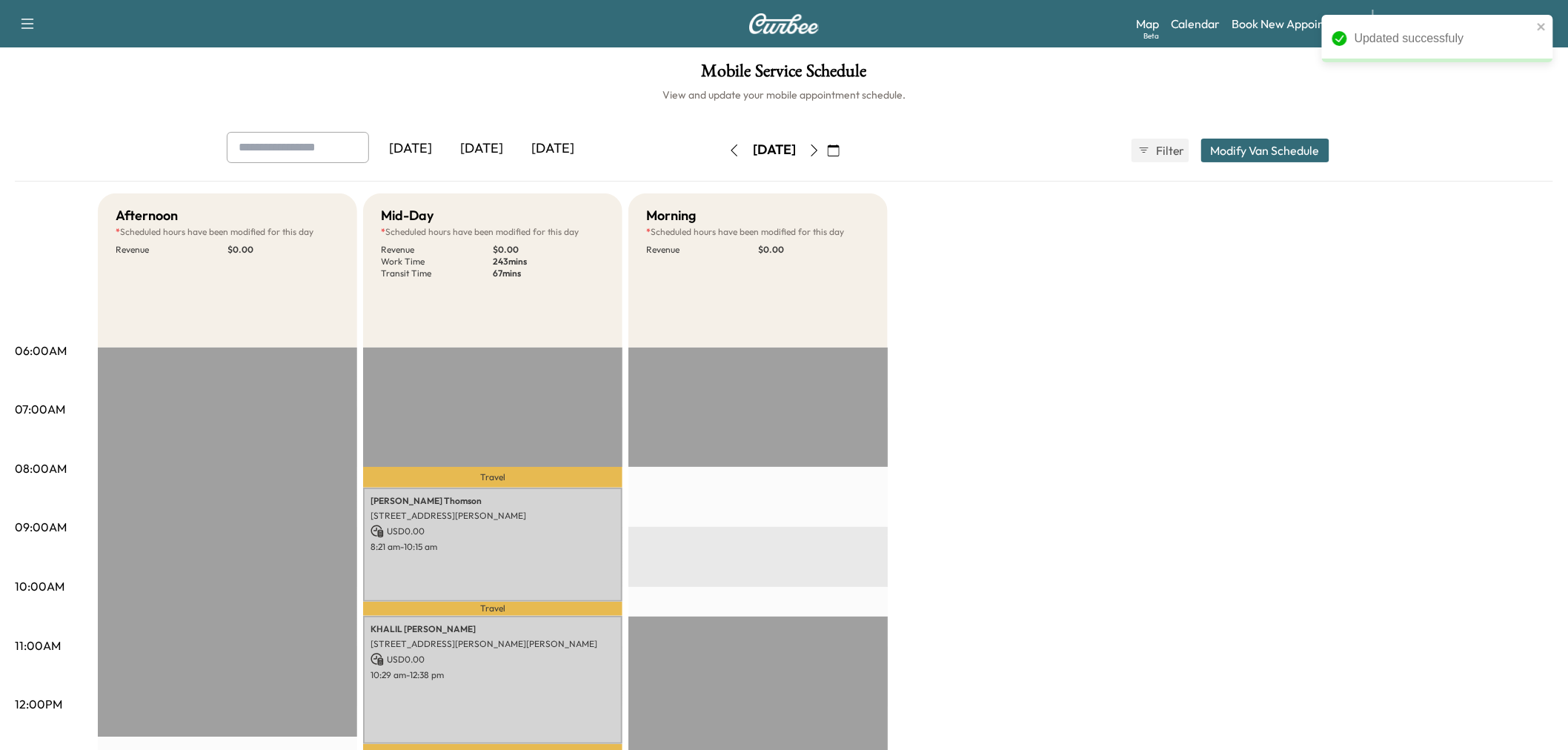
click at [1021, 476] on div "Afternoon * Scheduled hours have been modified for this day Revenue $ 0.00 Mid-…" at bounding box center [825, 749] width 1455 height 1112
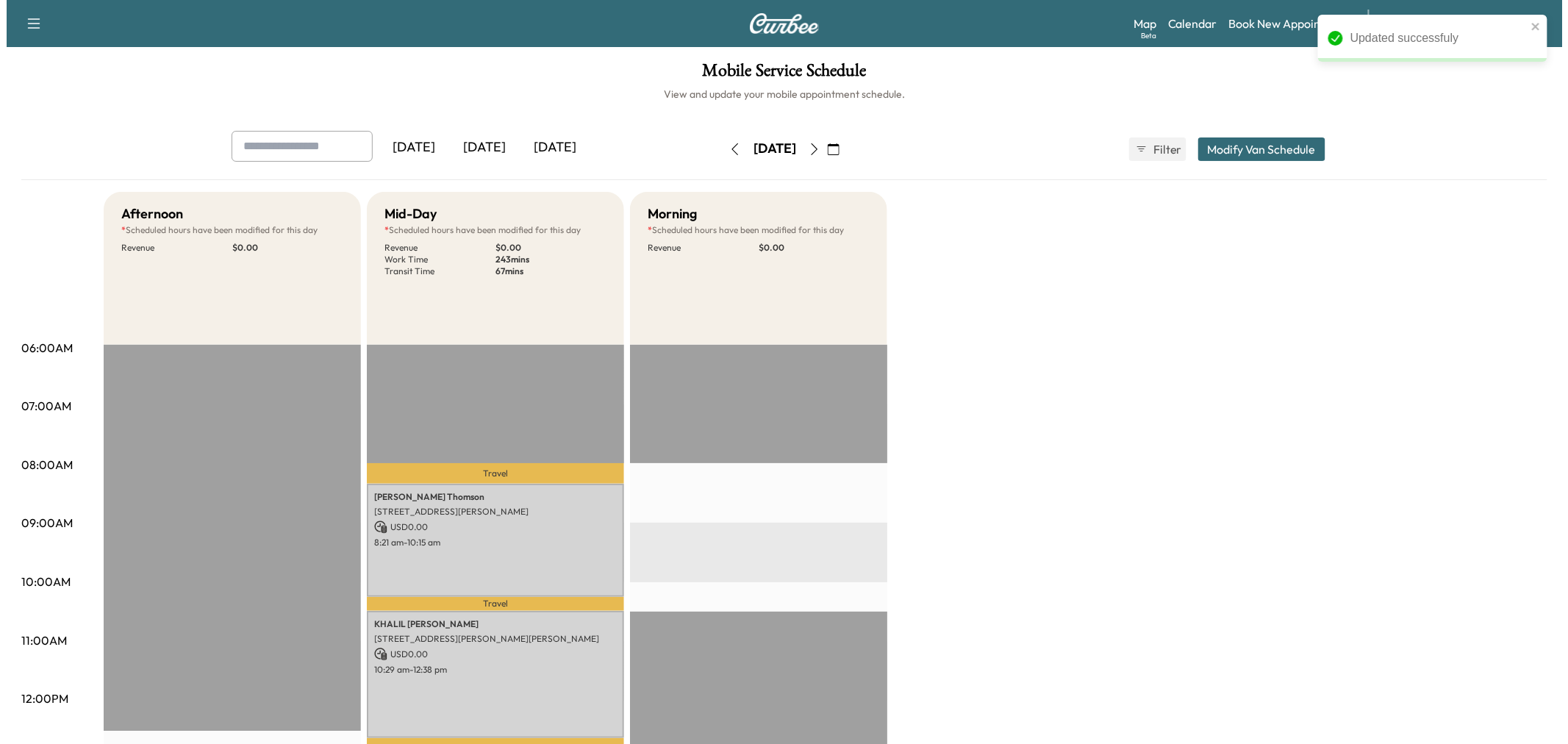
scroll to position [81, 0]
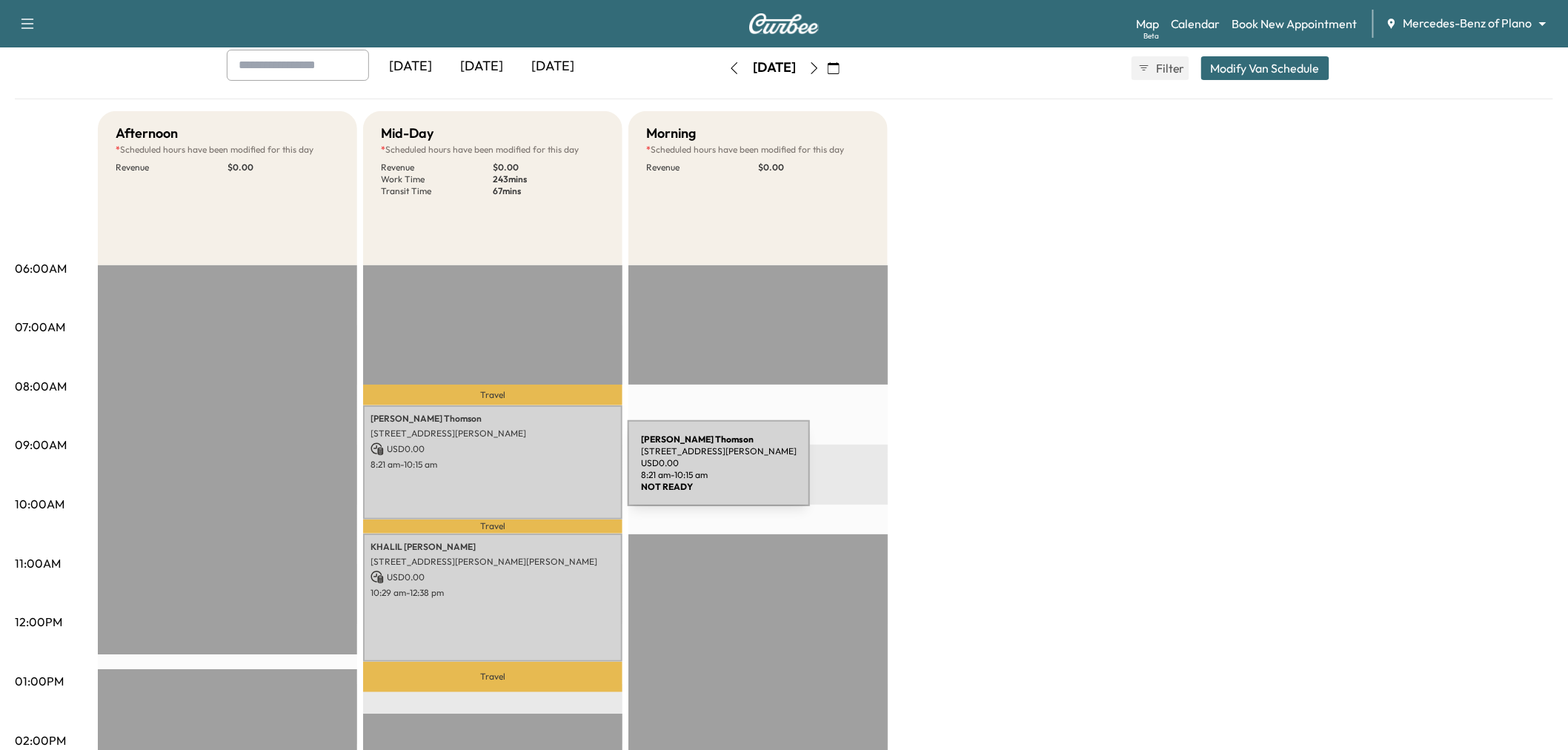
click at [516, 472] on div "[PERSON_NAME] [STREET_ADDRESS][PERSON_NAME] USD 0.00 8:21 am - 10:15 am" at bounding box center [493, 462] width 259 height 114
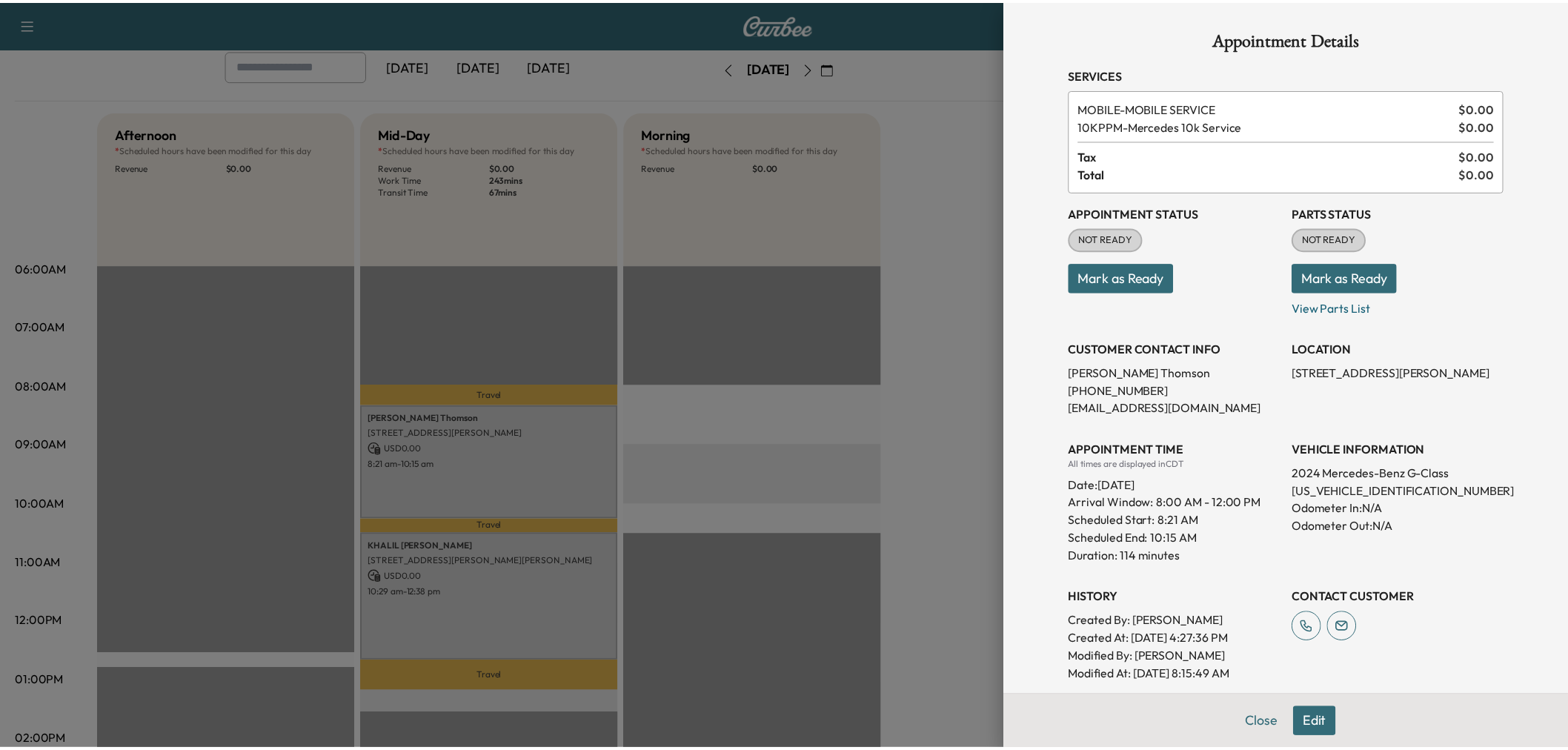
scroll to position [276, 0]
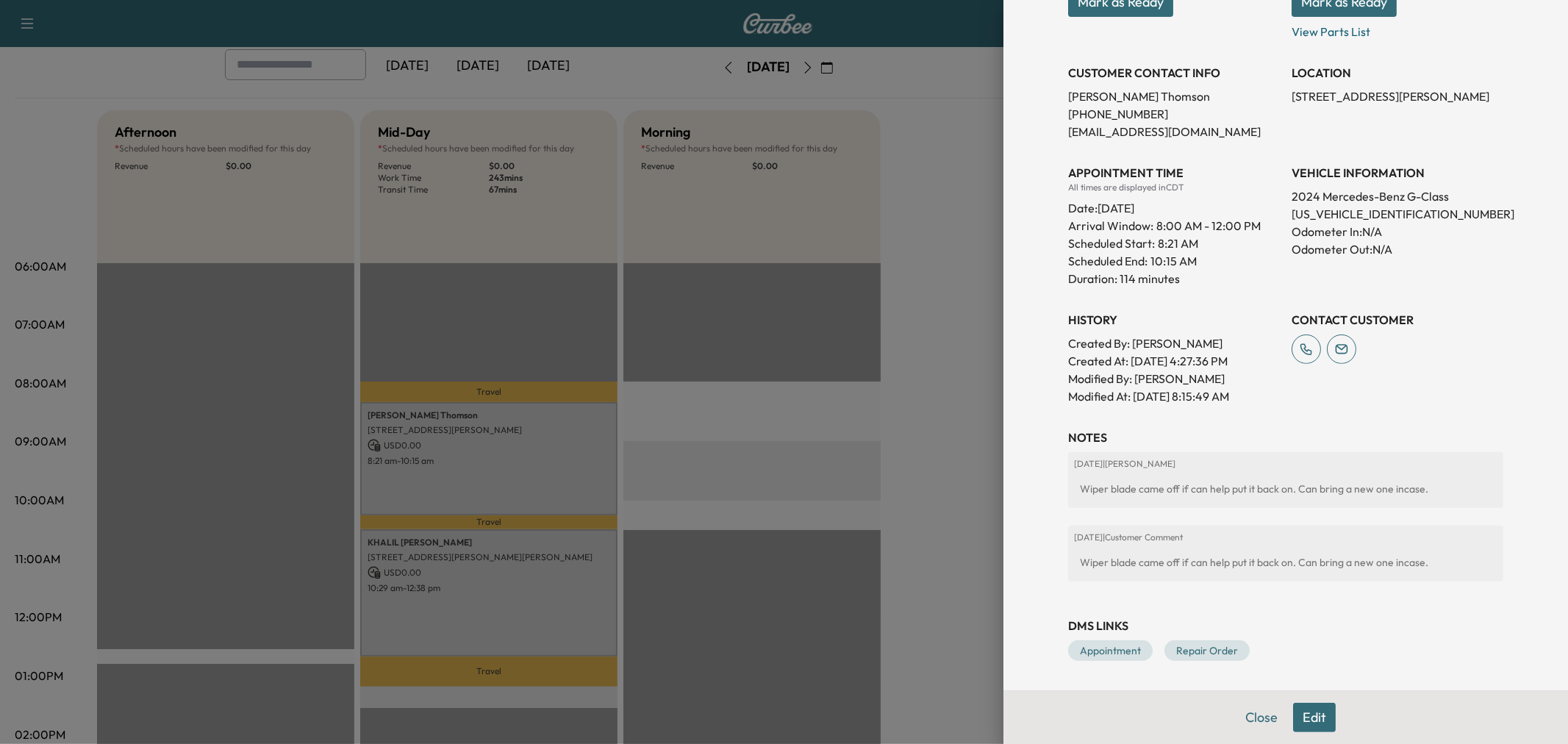
click at [979, 546] on div at bounding box center [784, 372] width 1568 height 744
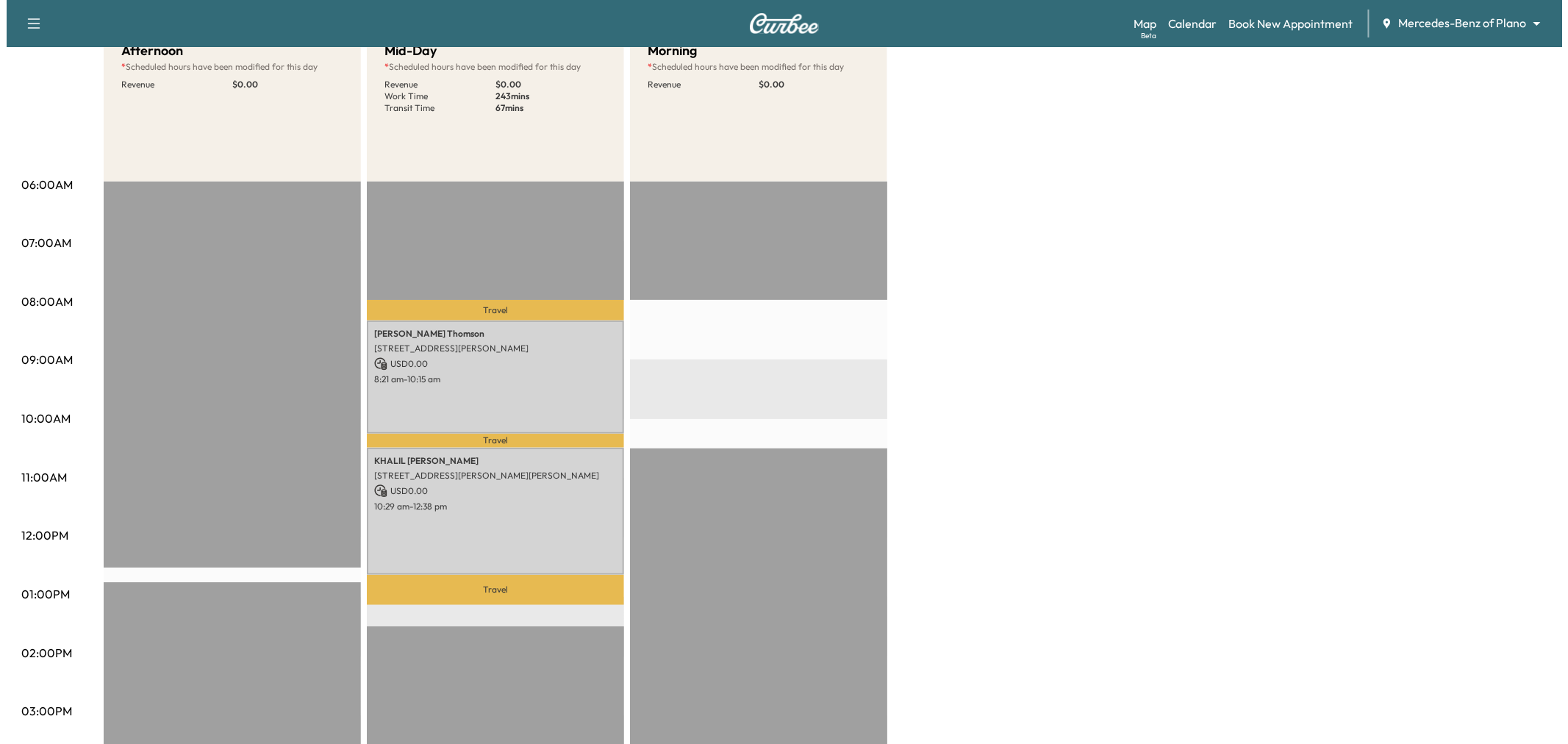
scroll to position [0, 0]
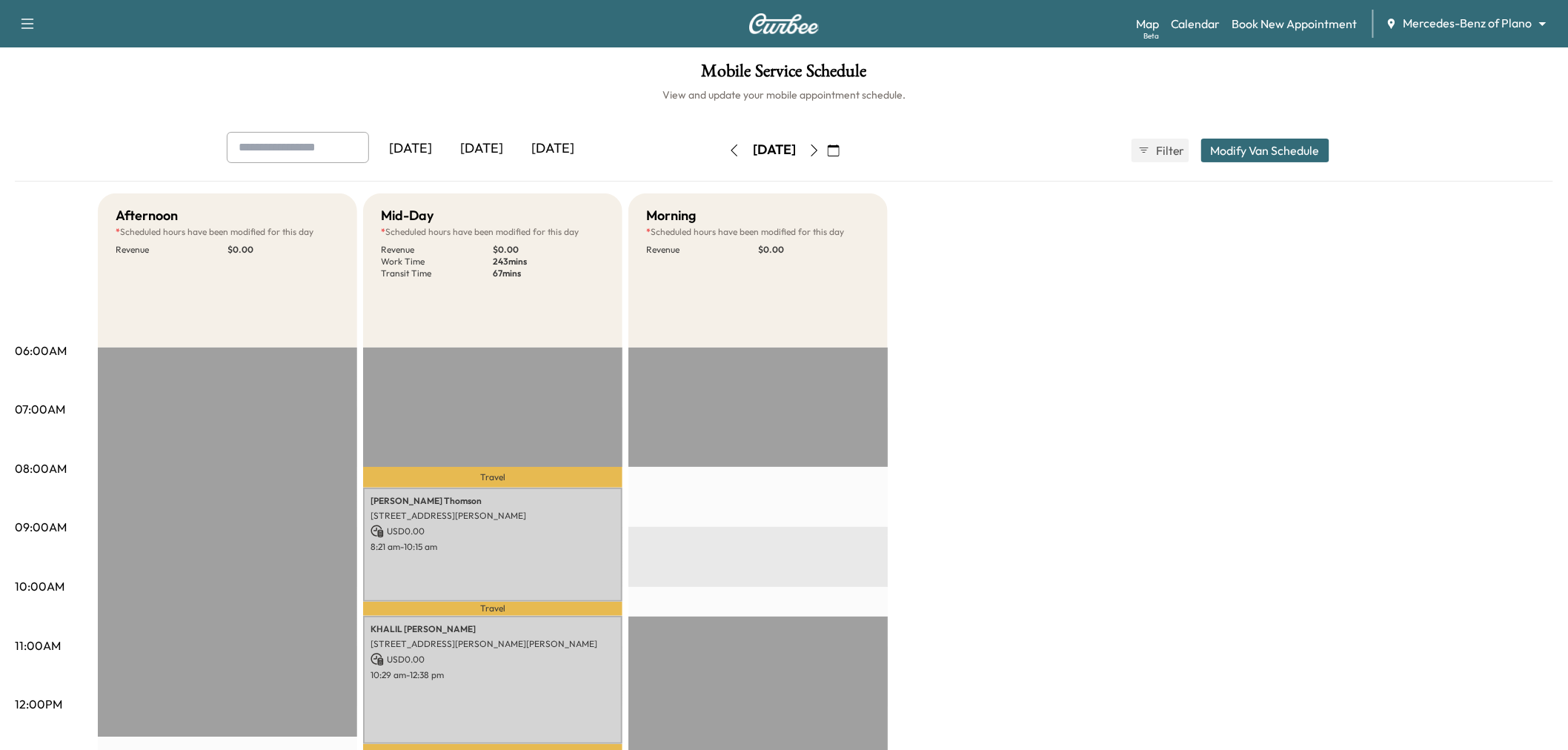
click at [728, 147] on icon "button" at bounding box center [734, 150] width 12 height 12
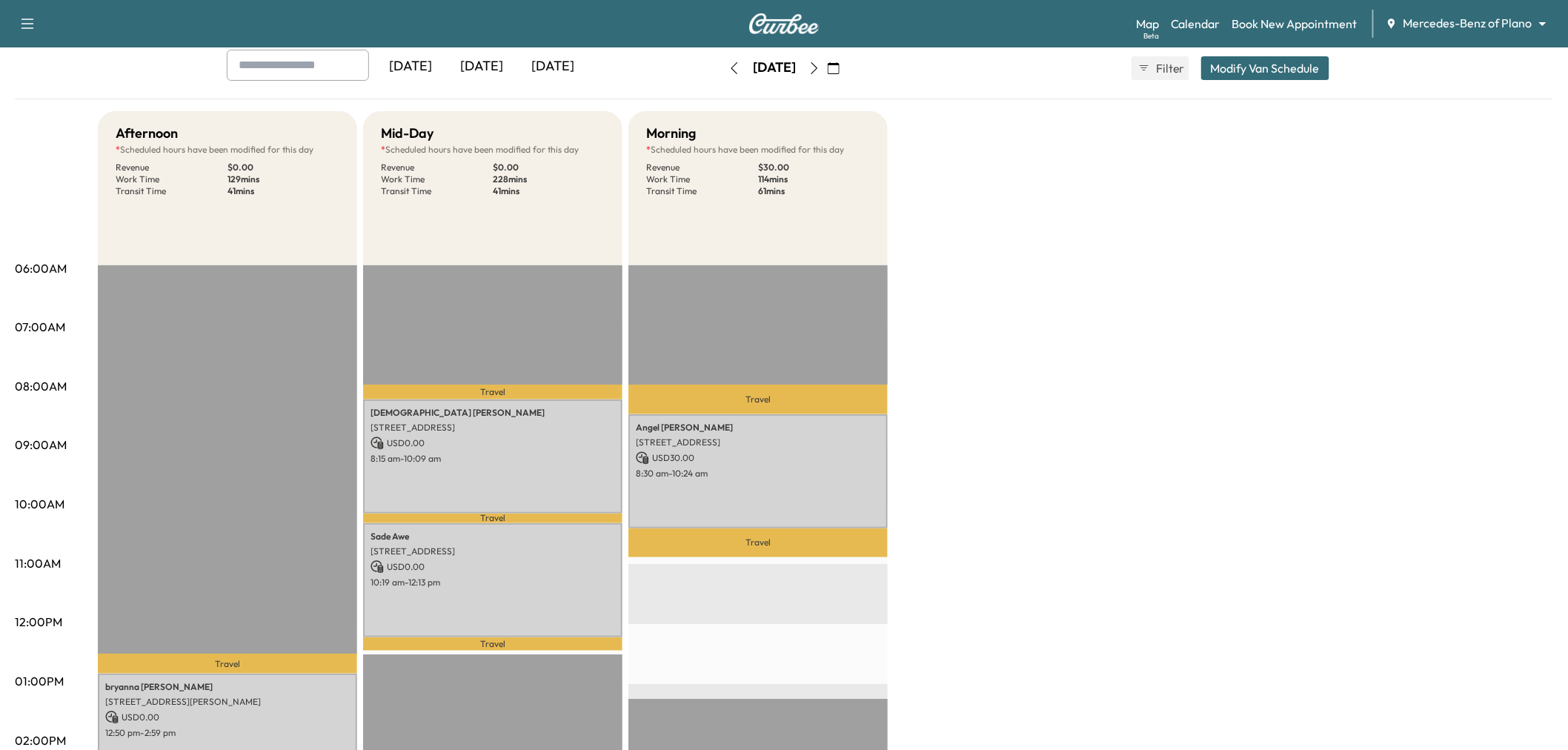
scroll to position [246, 0]
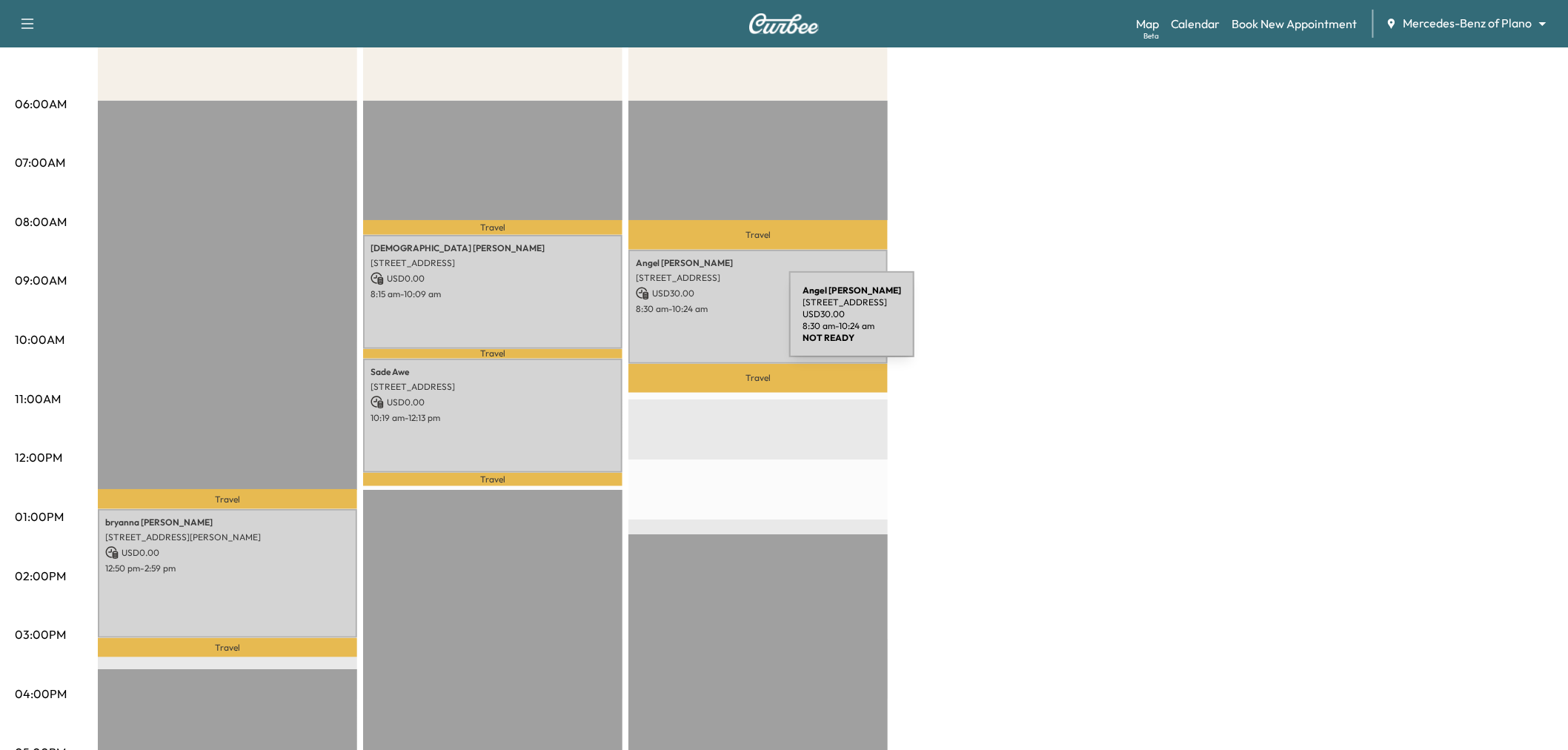
click at [689, 319] on div "[PERSON_NAME] [STREET_ADDRESS] USD 30.00 8:30 am - 10:24 am" at bounding box center [758, 306] width 259 height 114
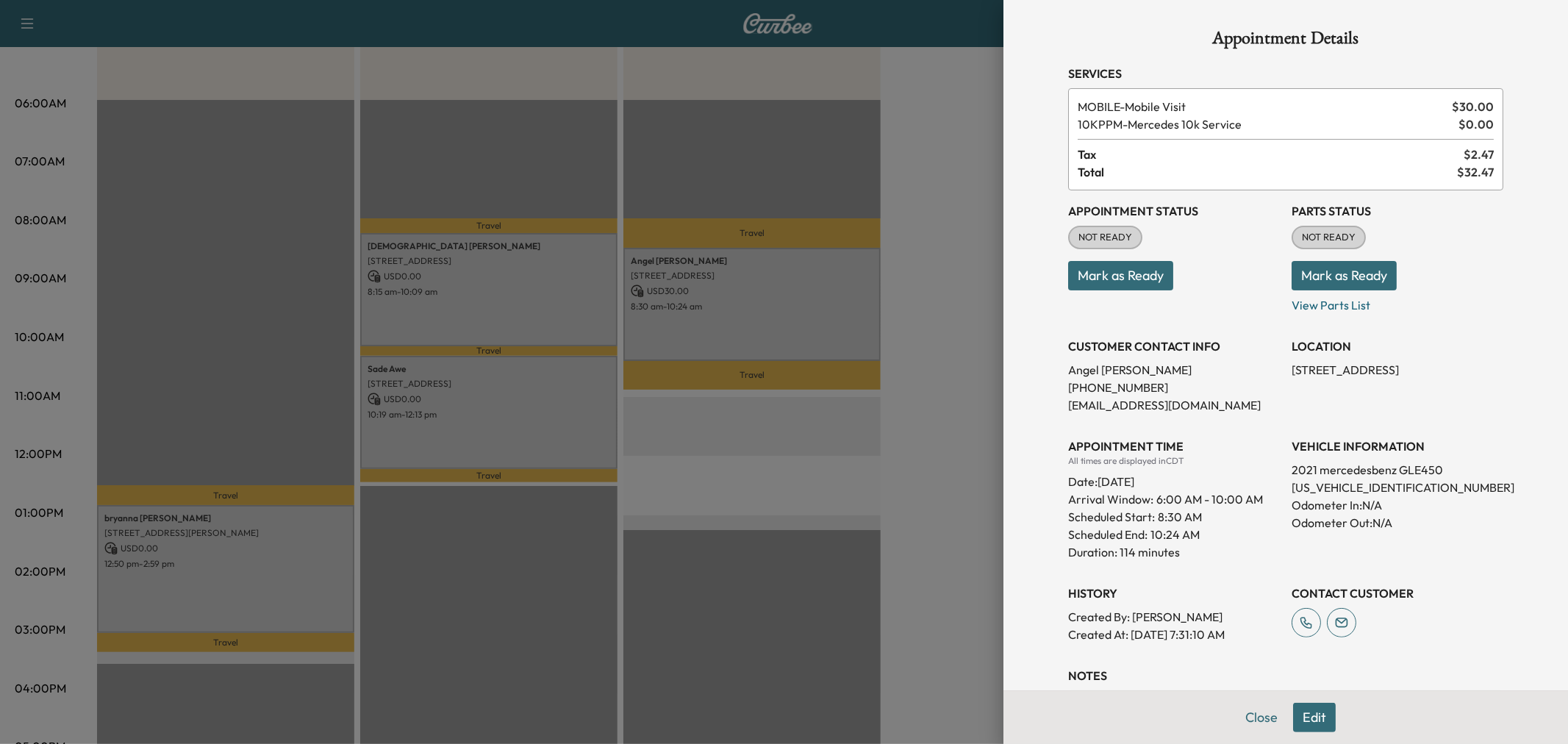
click at [714, 314] on div at bounding box center [784, 372] width 1568 height 744
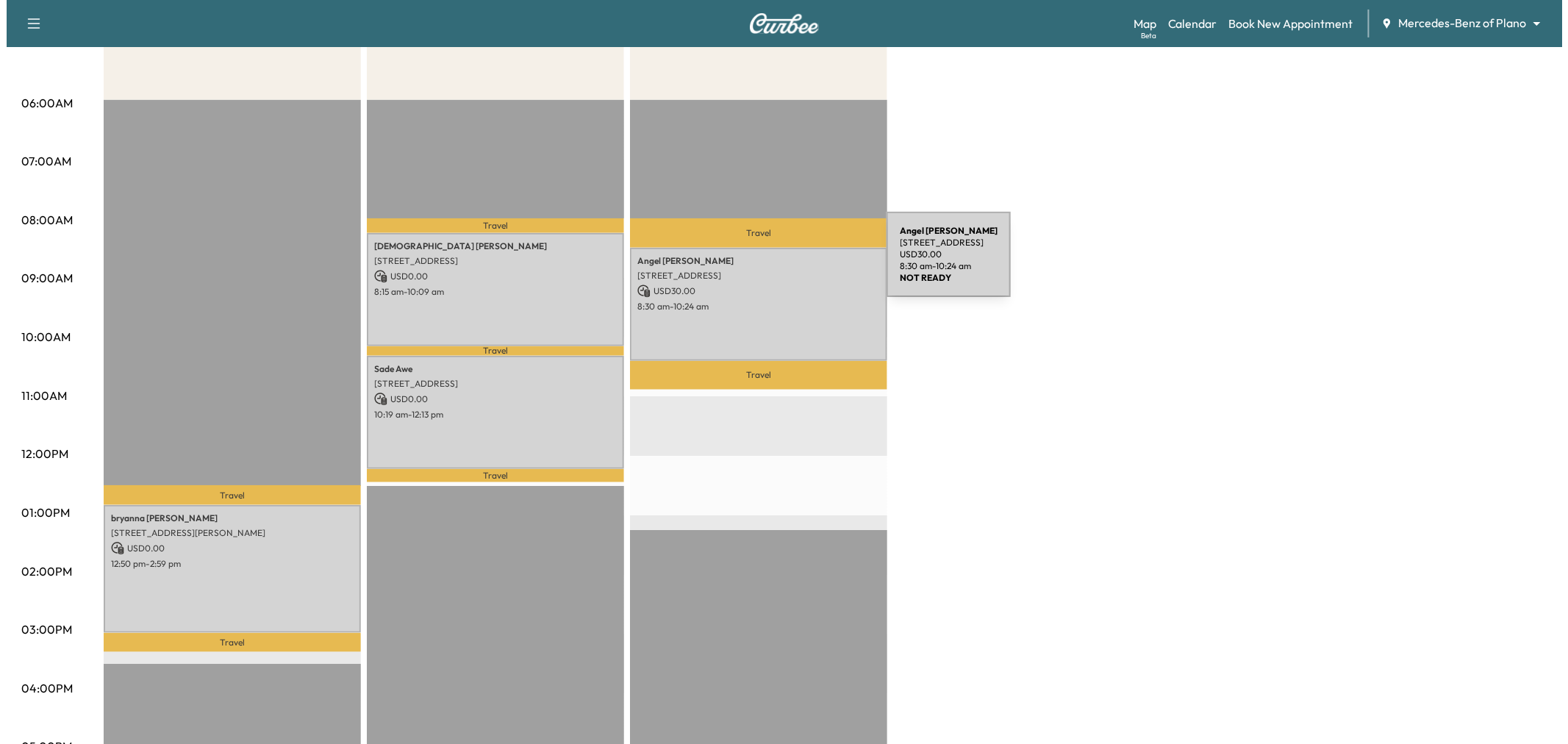
scroll to position [81, 0]
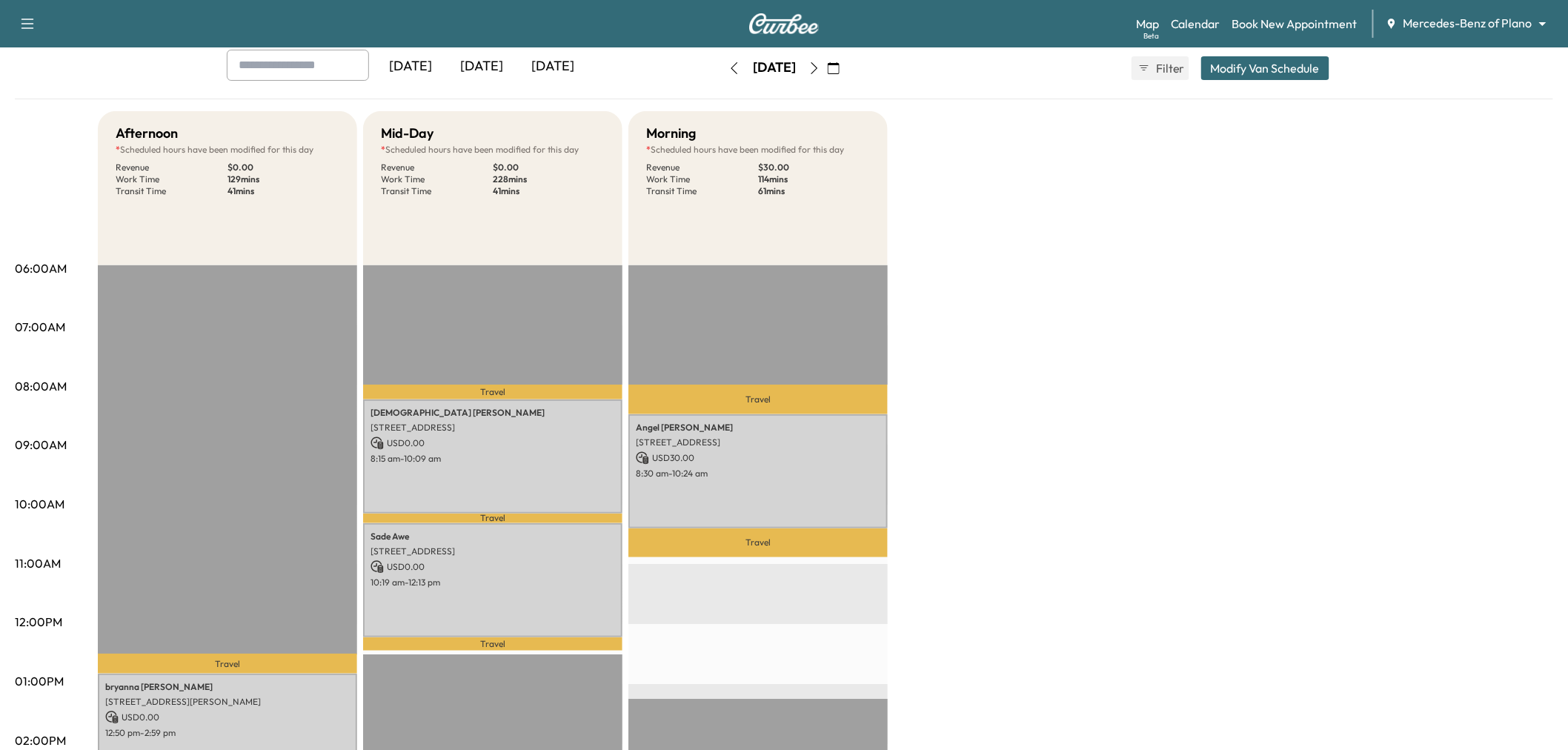
click at [1268, 75] on button "Modify Van Schedule" at bounding box center [1266, 67] width 128 height 24
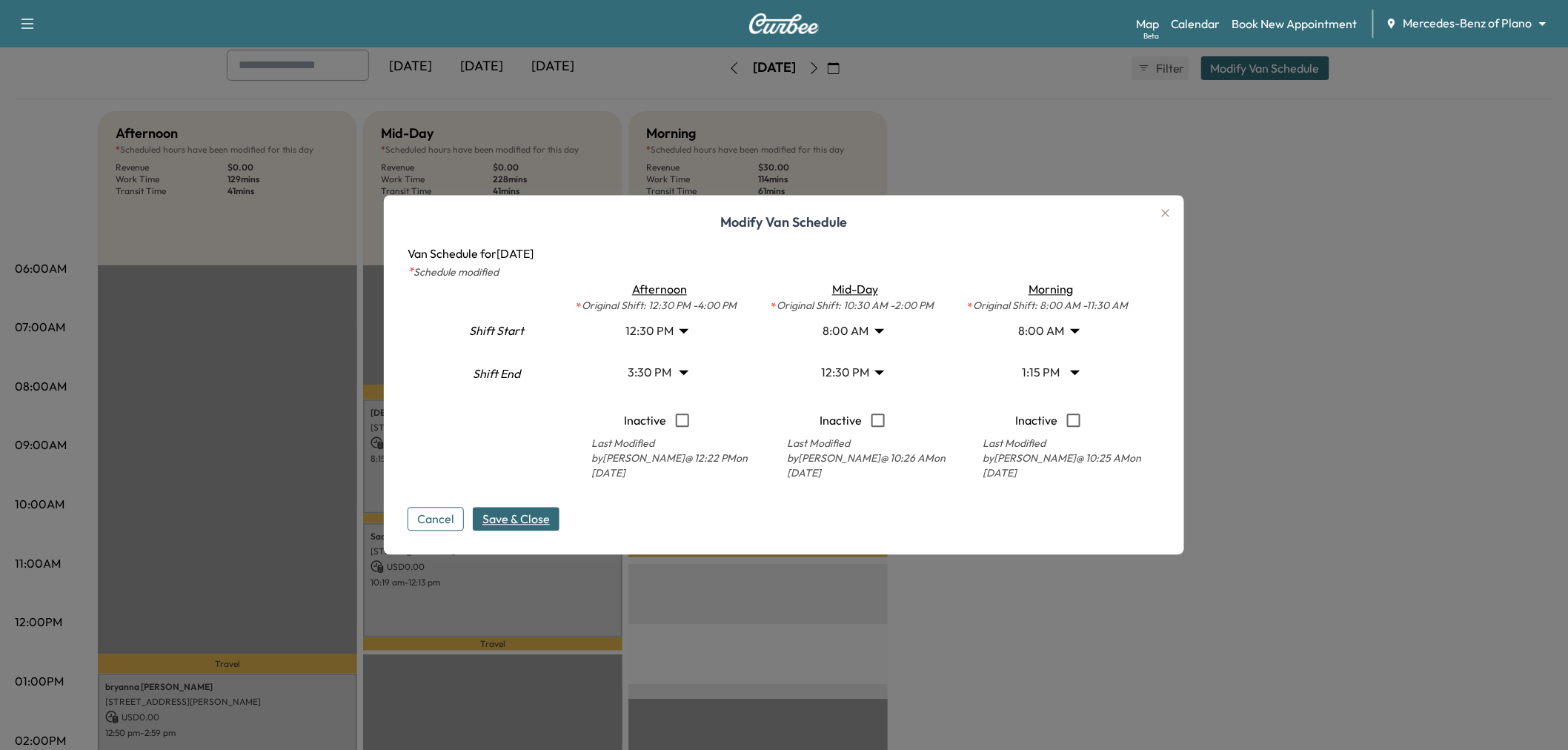
click at [1052, 378] on body "Support Log Out Map Beta Calendar Book New Appointment Mercedes-Benz of Plano *…" at bounding box center [784, 293] width 1568 height 750
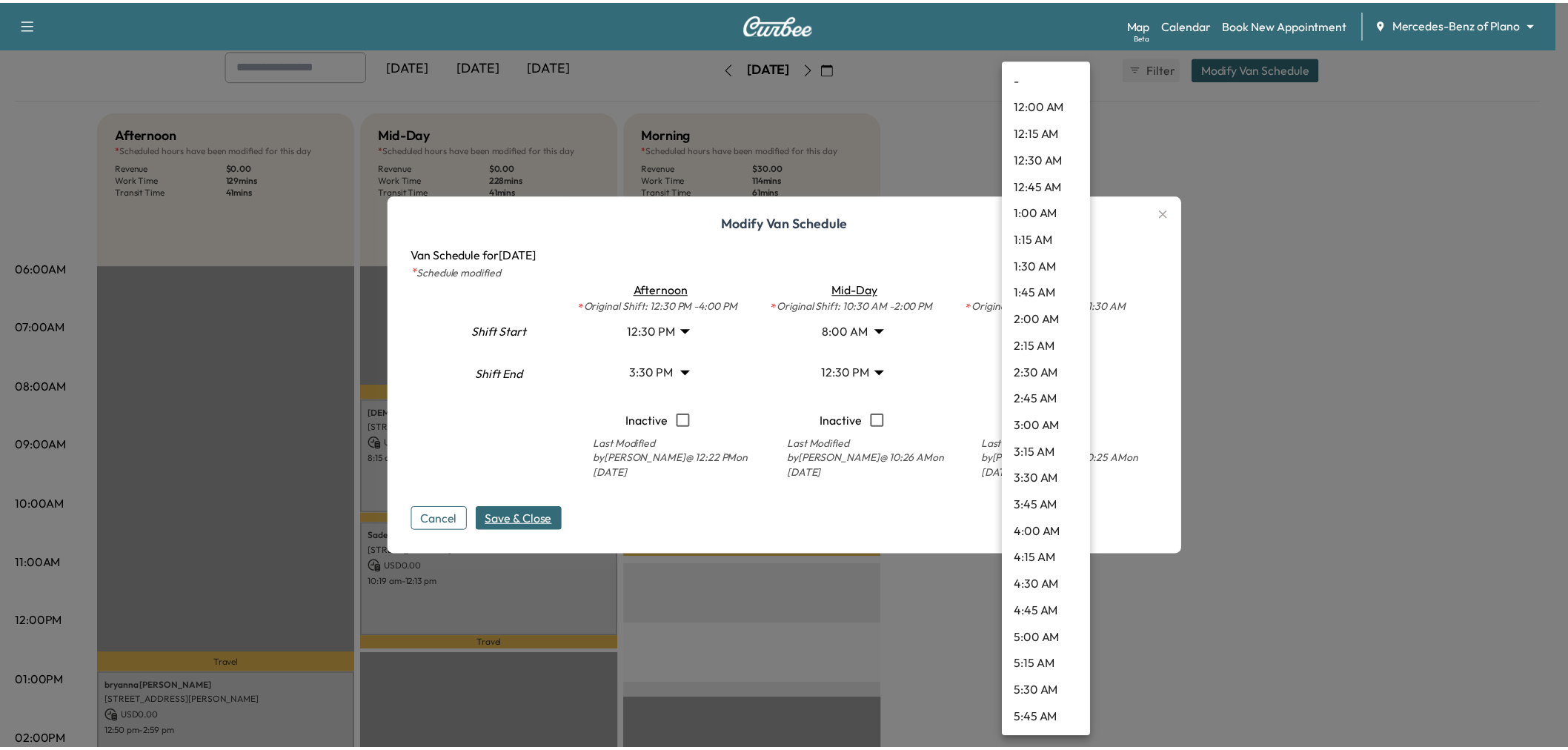
scroll to position [1120, 0]
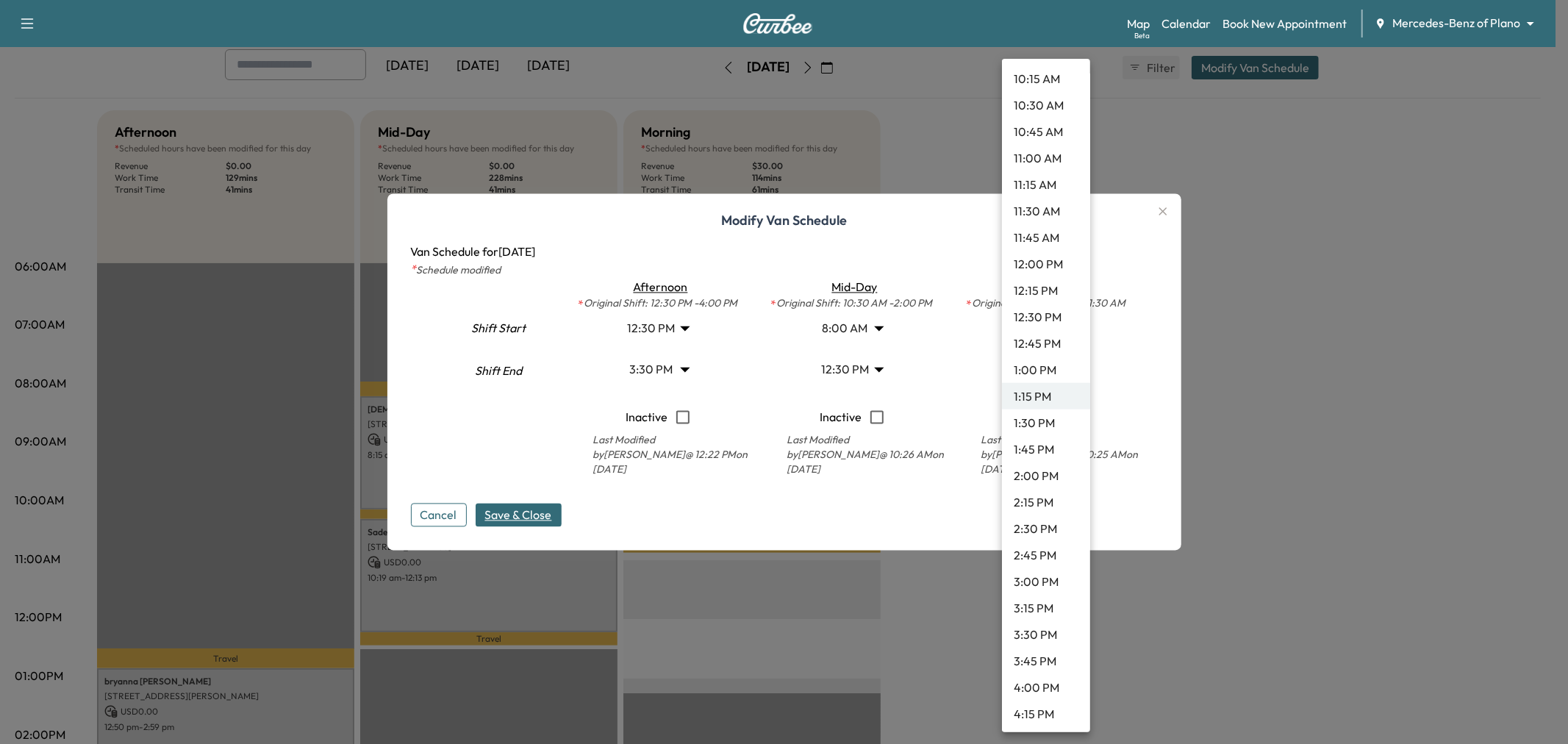
click at [1041, 468] on li "2:00 PM" at bounding box center [1046, 475] width 88 height 27
type input "**"
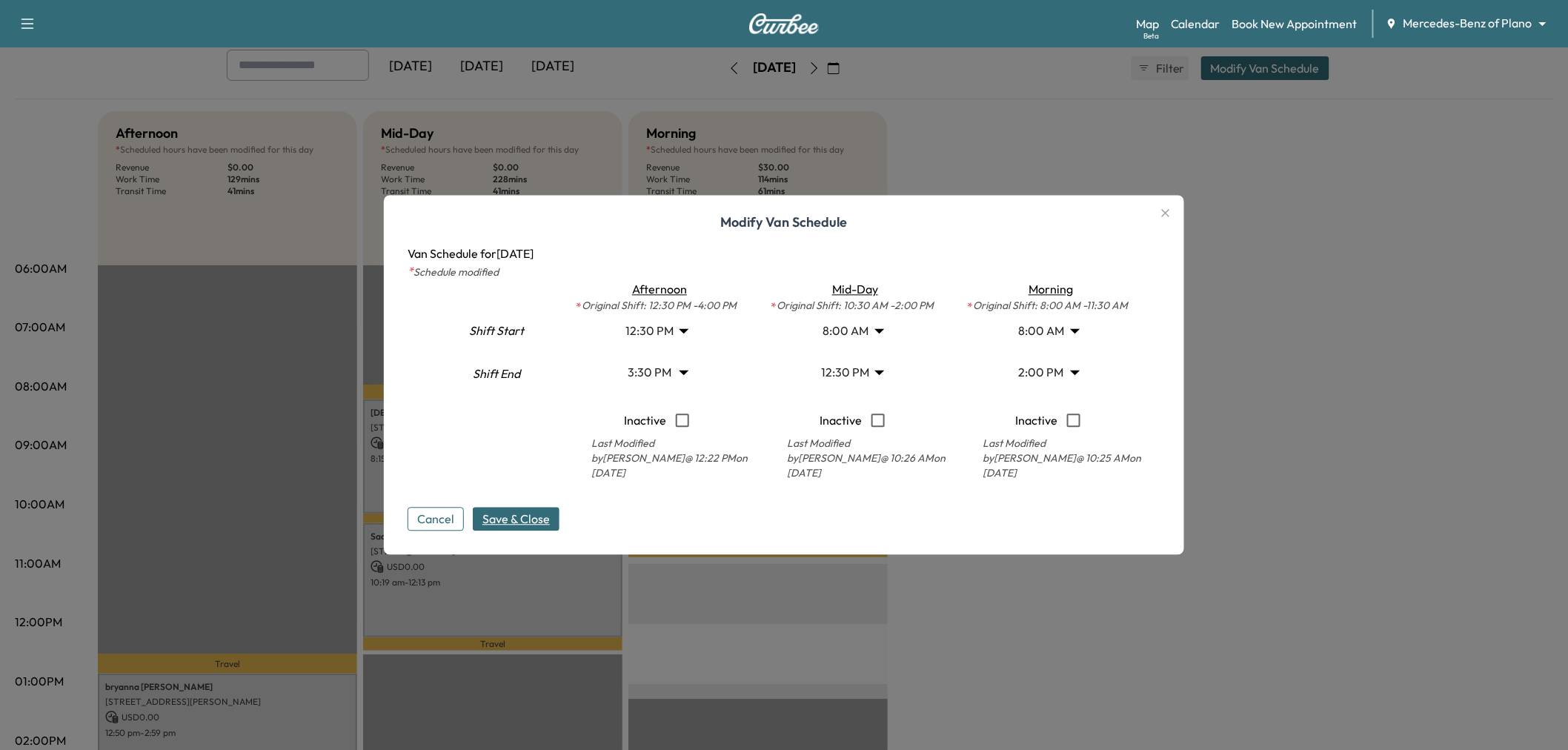
click at [507, 522] on span "Save & Close" at bounding box center [516, 520] width 67 height 18
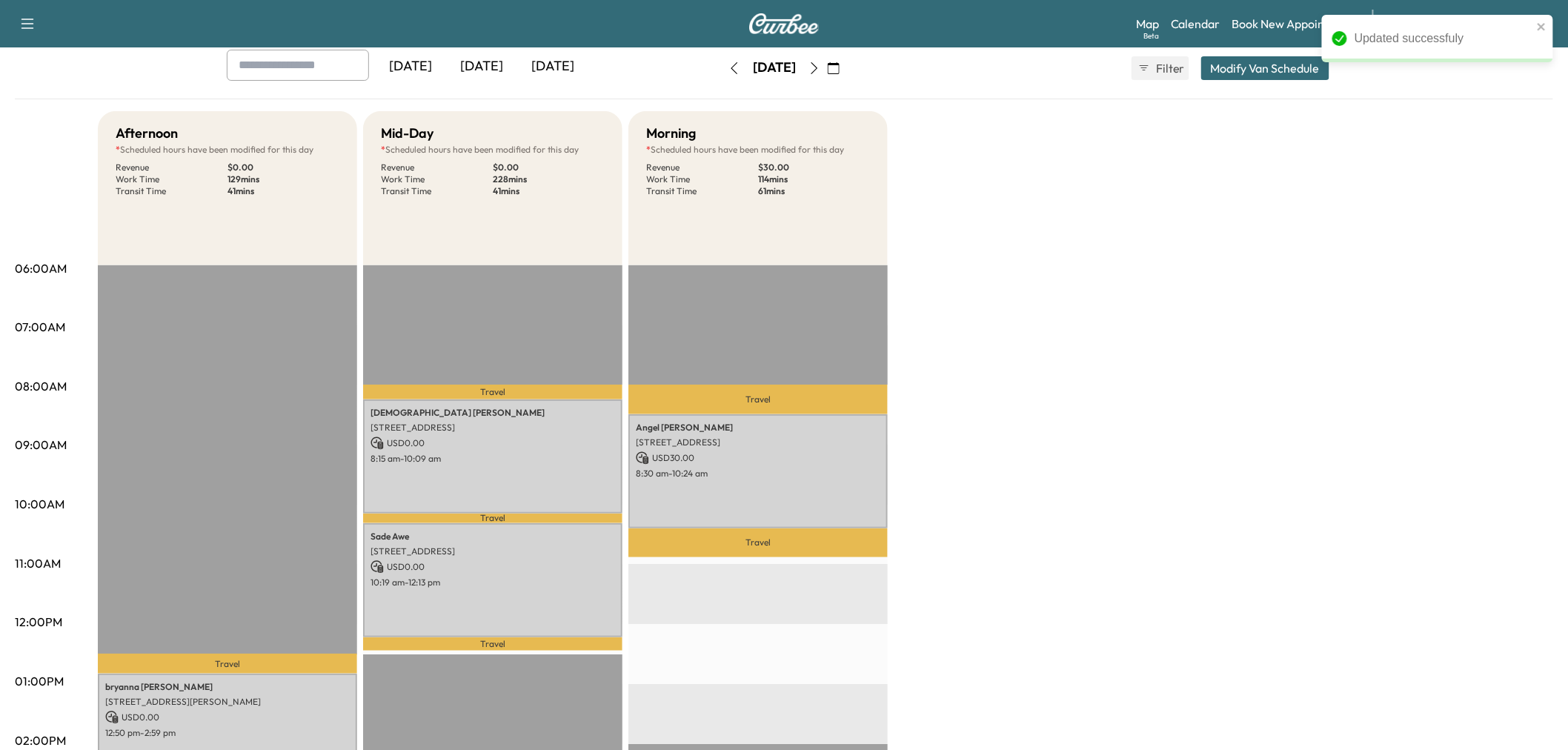
click at [1035, 598] on div "Afternoon * Scheduled hours have been modified for this day Revenue $ 0.00 Work…" at bounding box center [825, 666] width 1455 height 1112
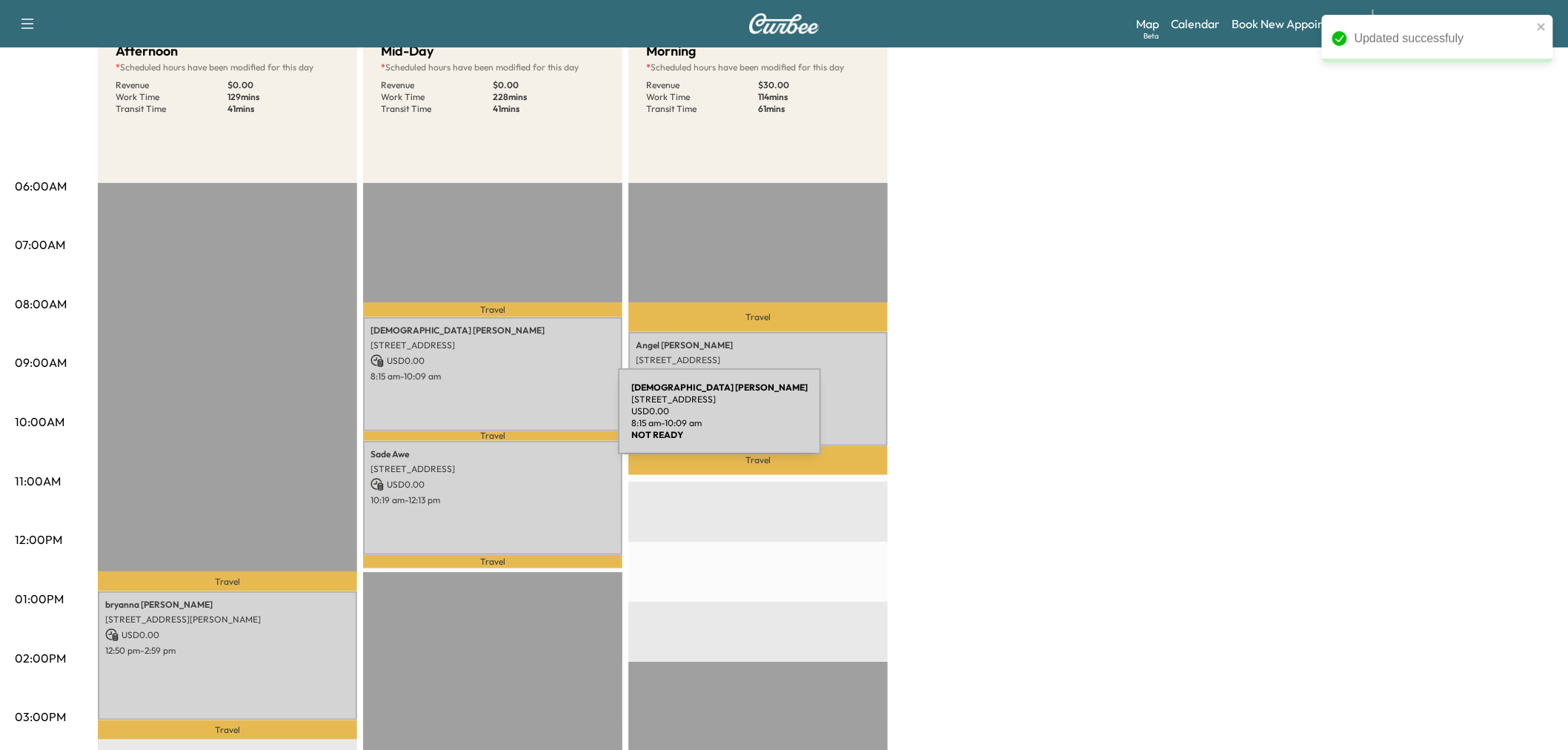
click at [507, 414] on div "[PERSON_NAME] [STREET_ADDRESS] USD 0.00 8:15 am - 10:09 am" at bounding box center [493, 374] width 259 height 114
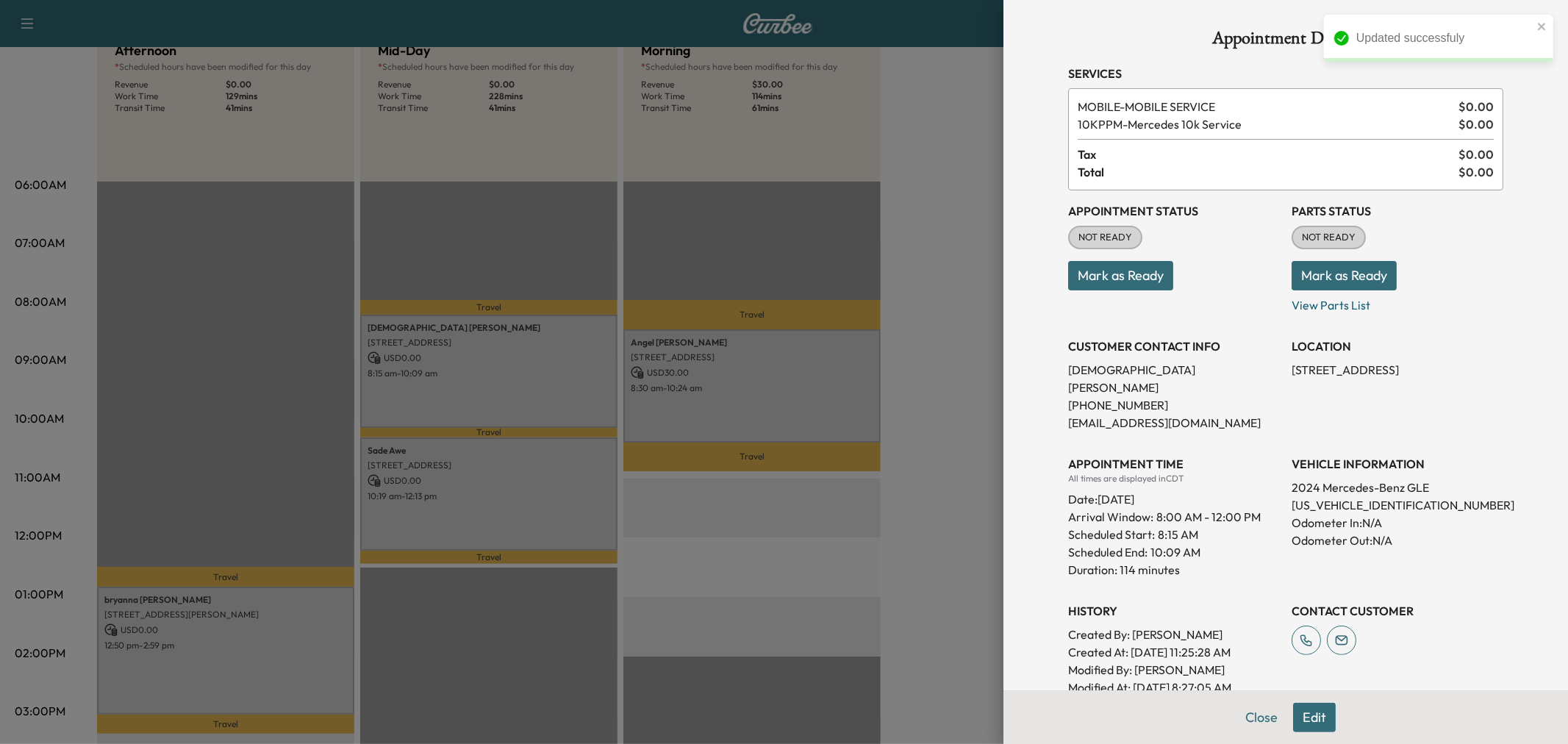
click at [525, 479] on div at bounding box center [784, 372] width 1568 height 744
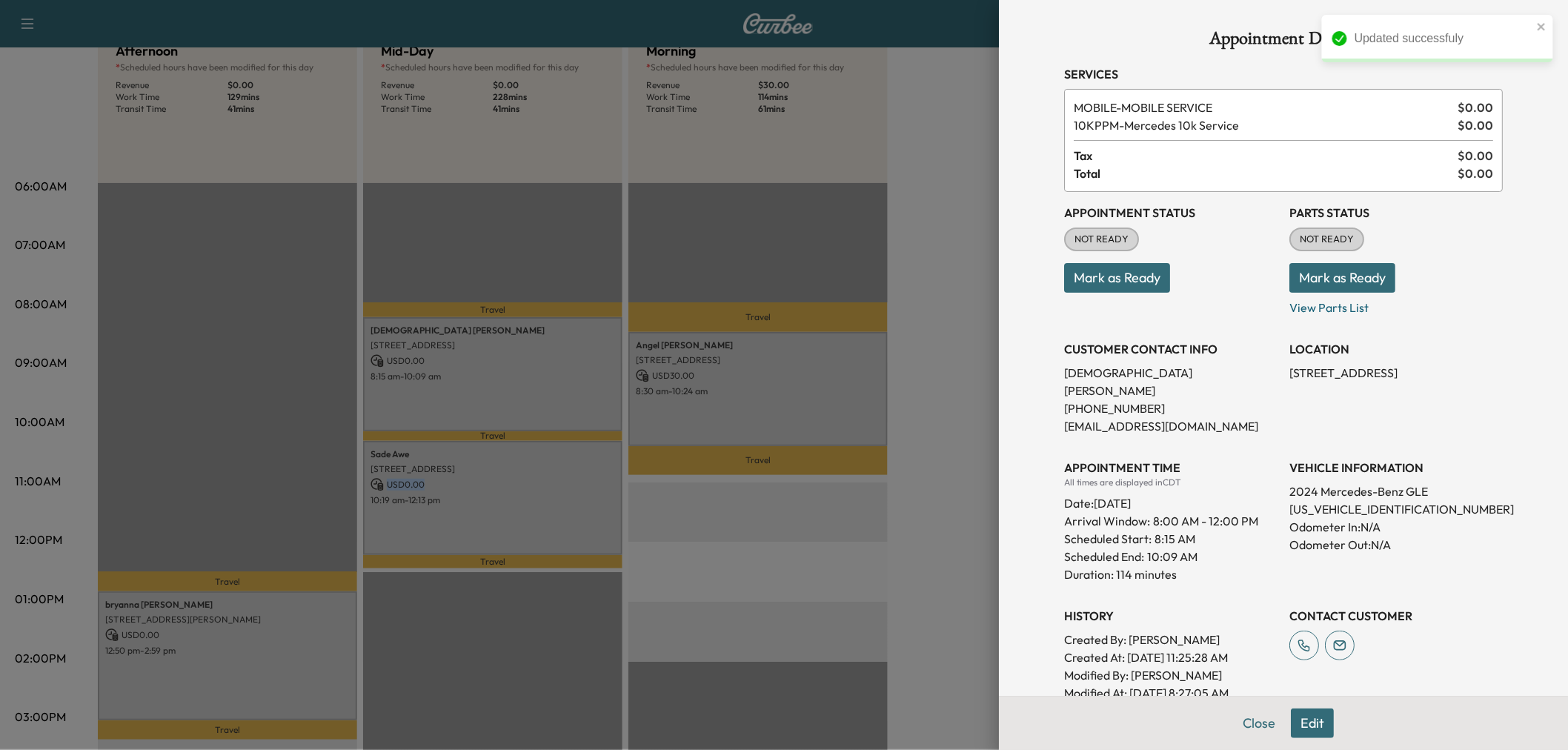
click at [529, 483] on p "USD 0.00" at bounding box center [493, 485] width 245 height 13
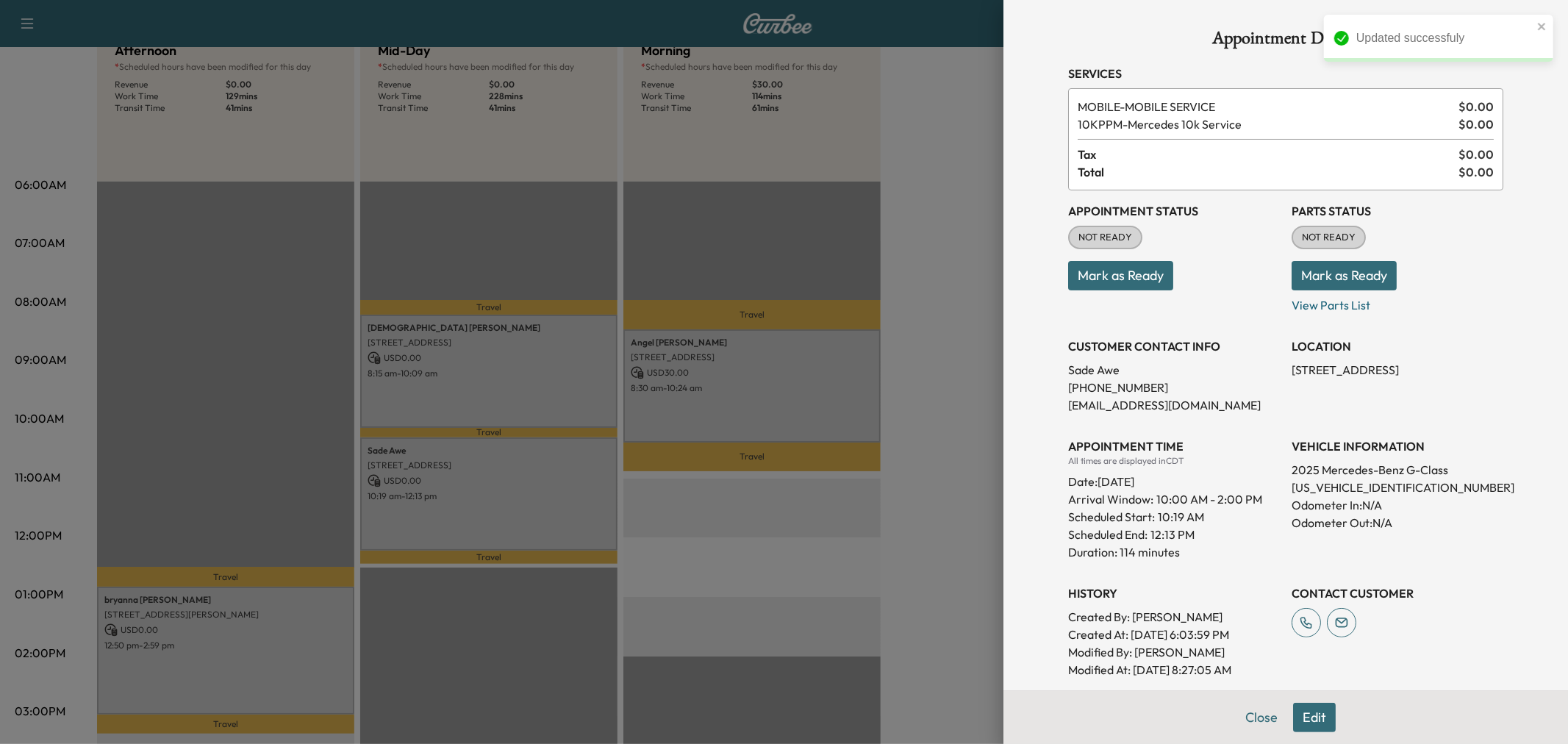
click at [525, 479] on div at bounding box center [784, 372] width 1568 height 744
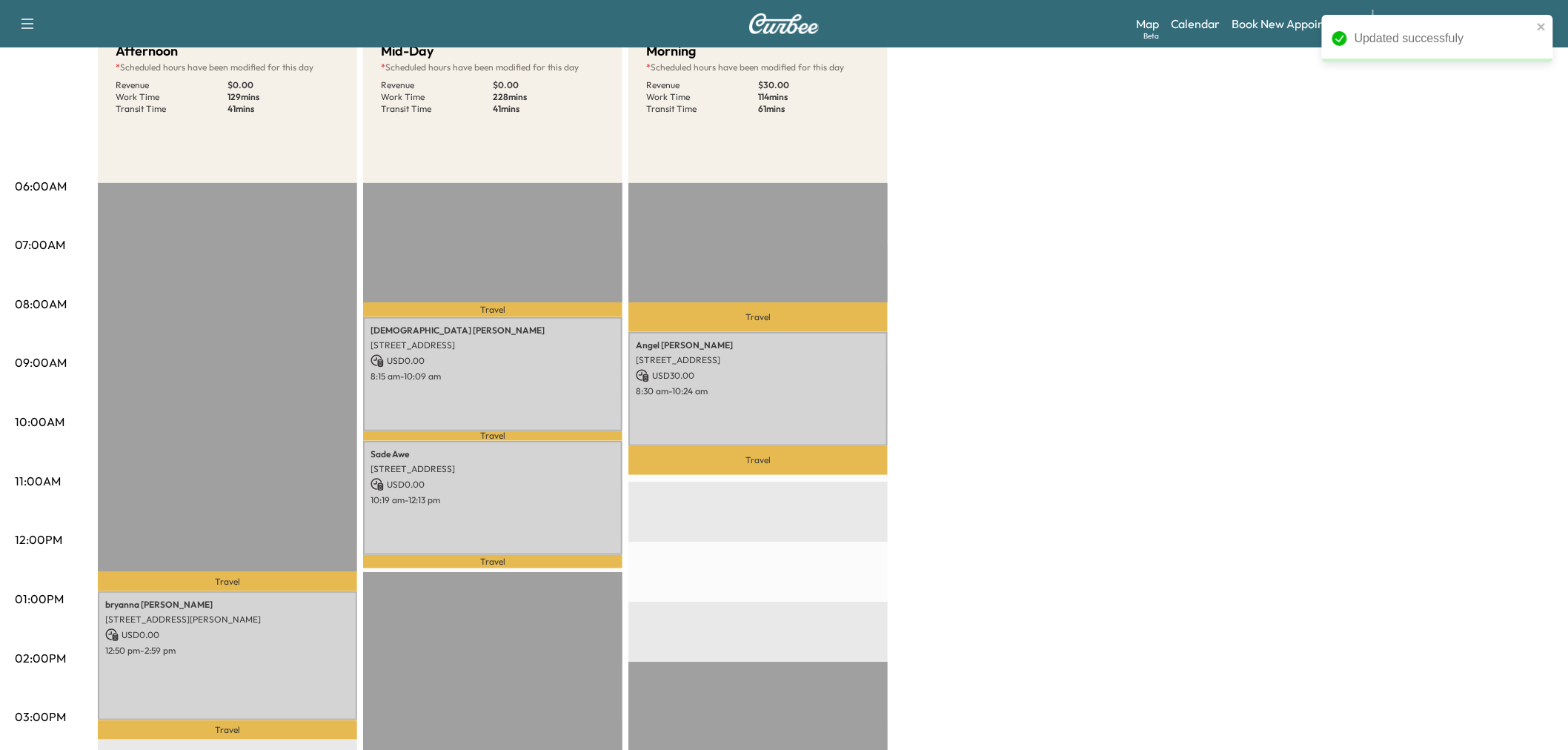
scroll to position [246, 0]
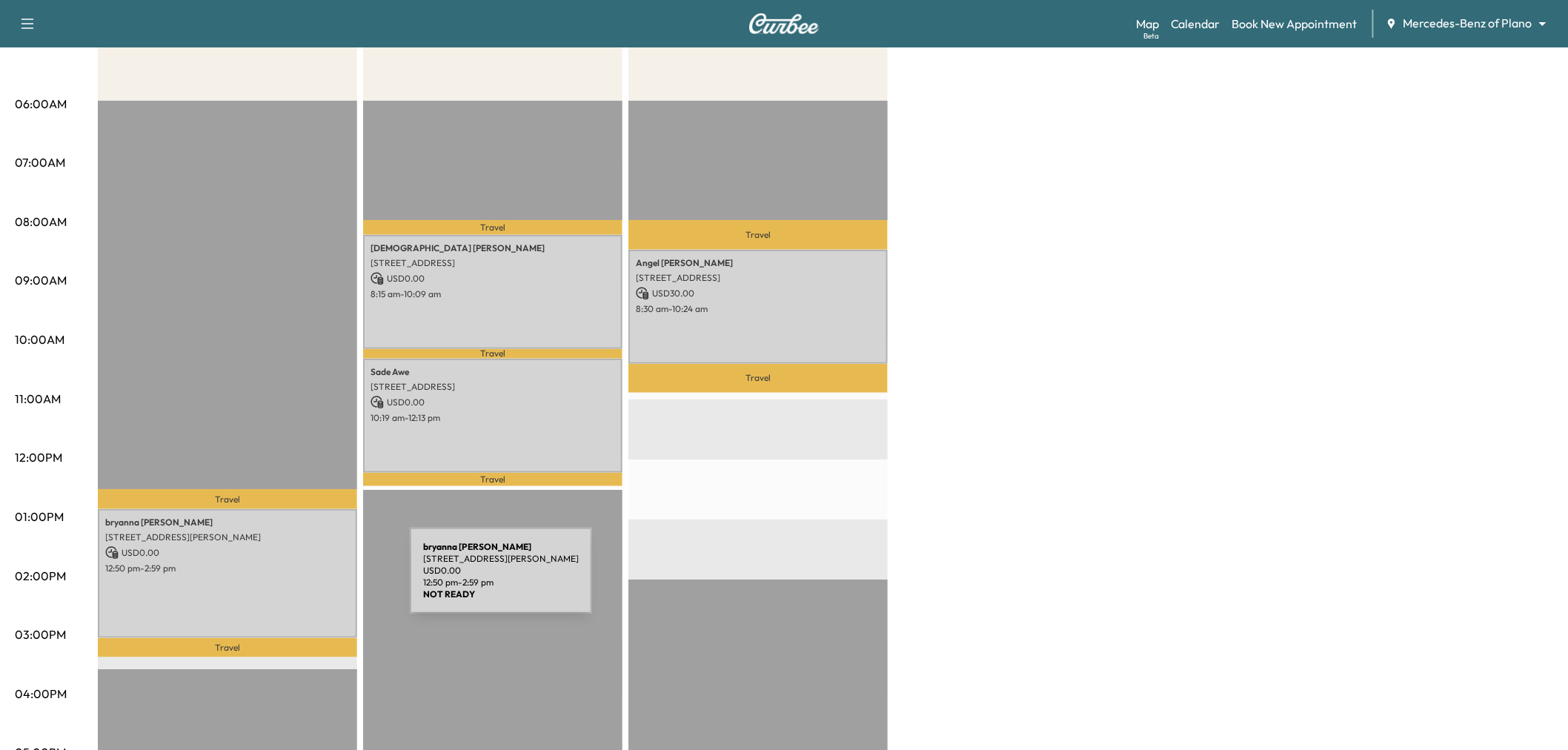
click at [298, 580] on div "[PERSON_NAME] [PERSON_NAME] [STREET_ADDRESS][PERSON_NAME][PERSON_NAME] USD 0.00…" at bounding box center [228, 573] width 259 height 129
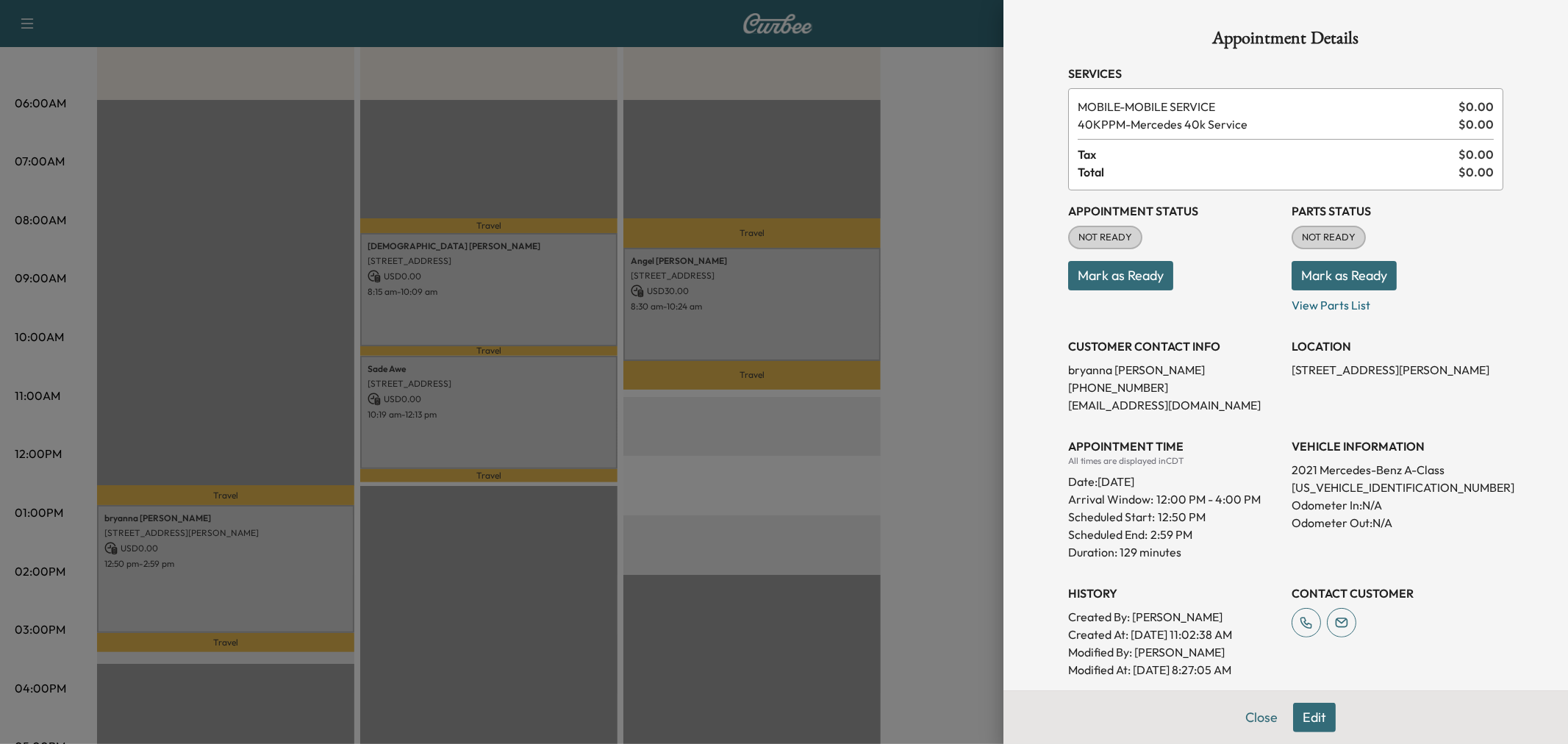
click at [296, 575] on div at bounding box center [784, 372] width 1568 height 744
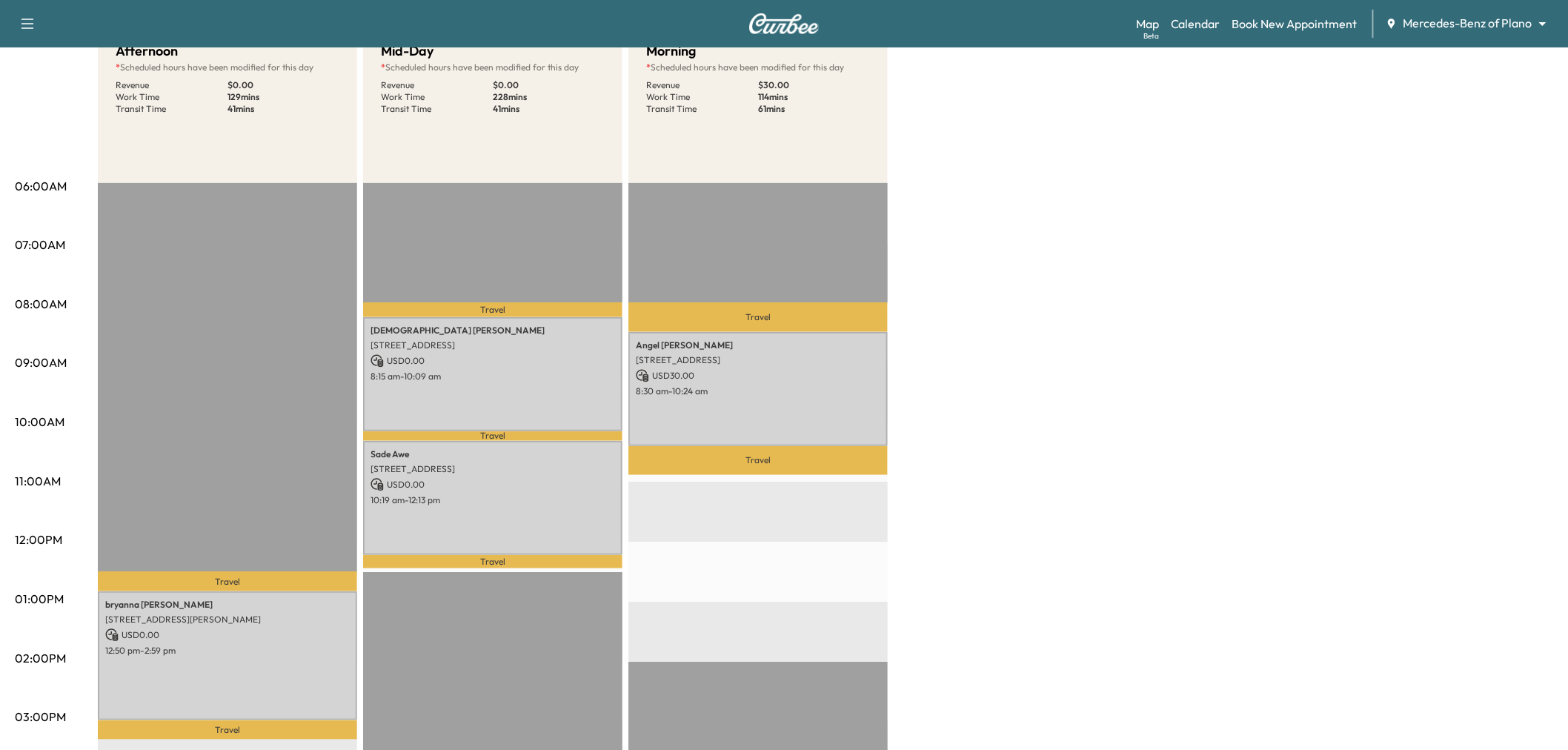
scroll to position [0, 0]
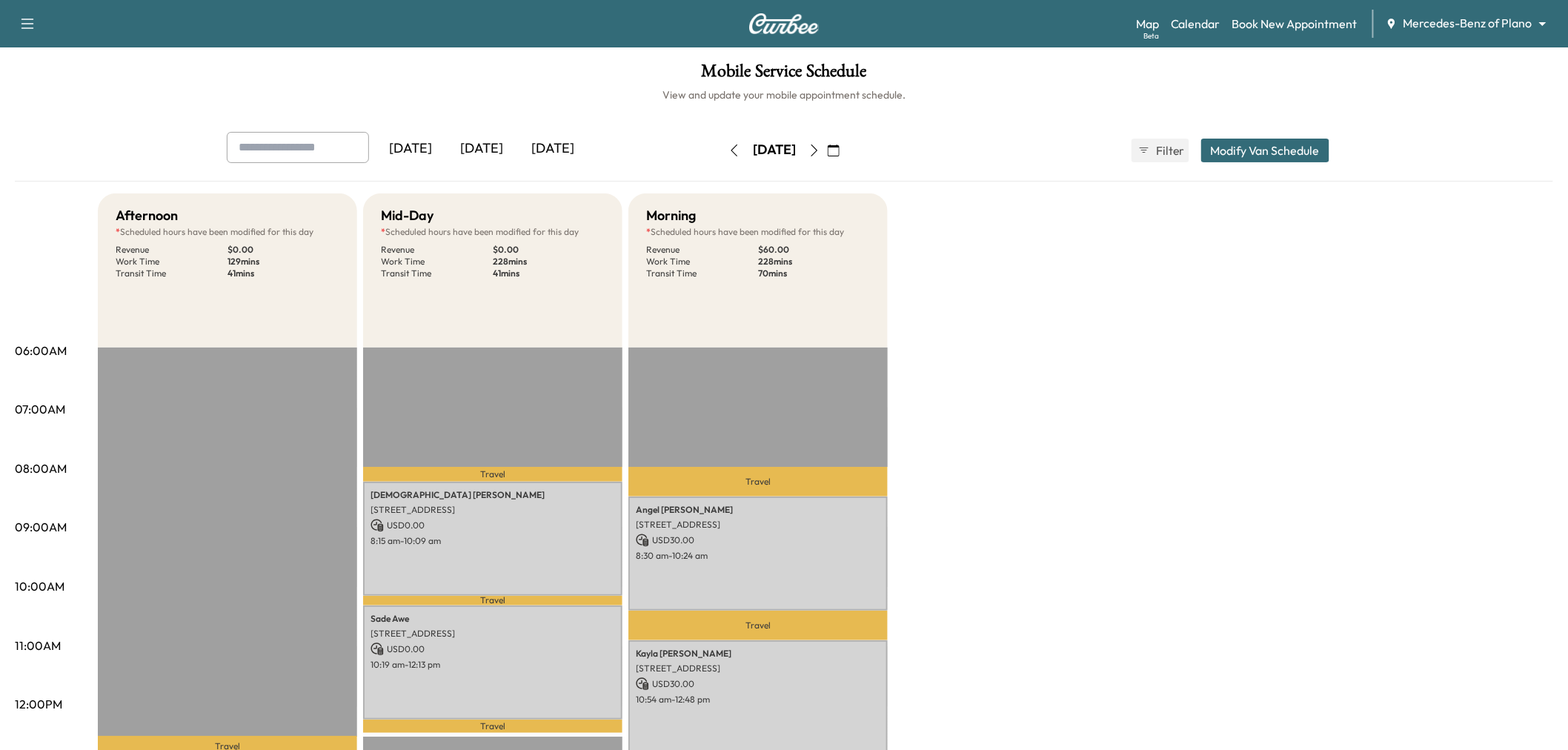
click at [846, 148] on button "button" at bounding box center [833, 150] width 25 height 24
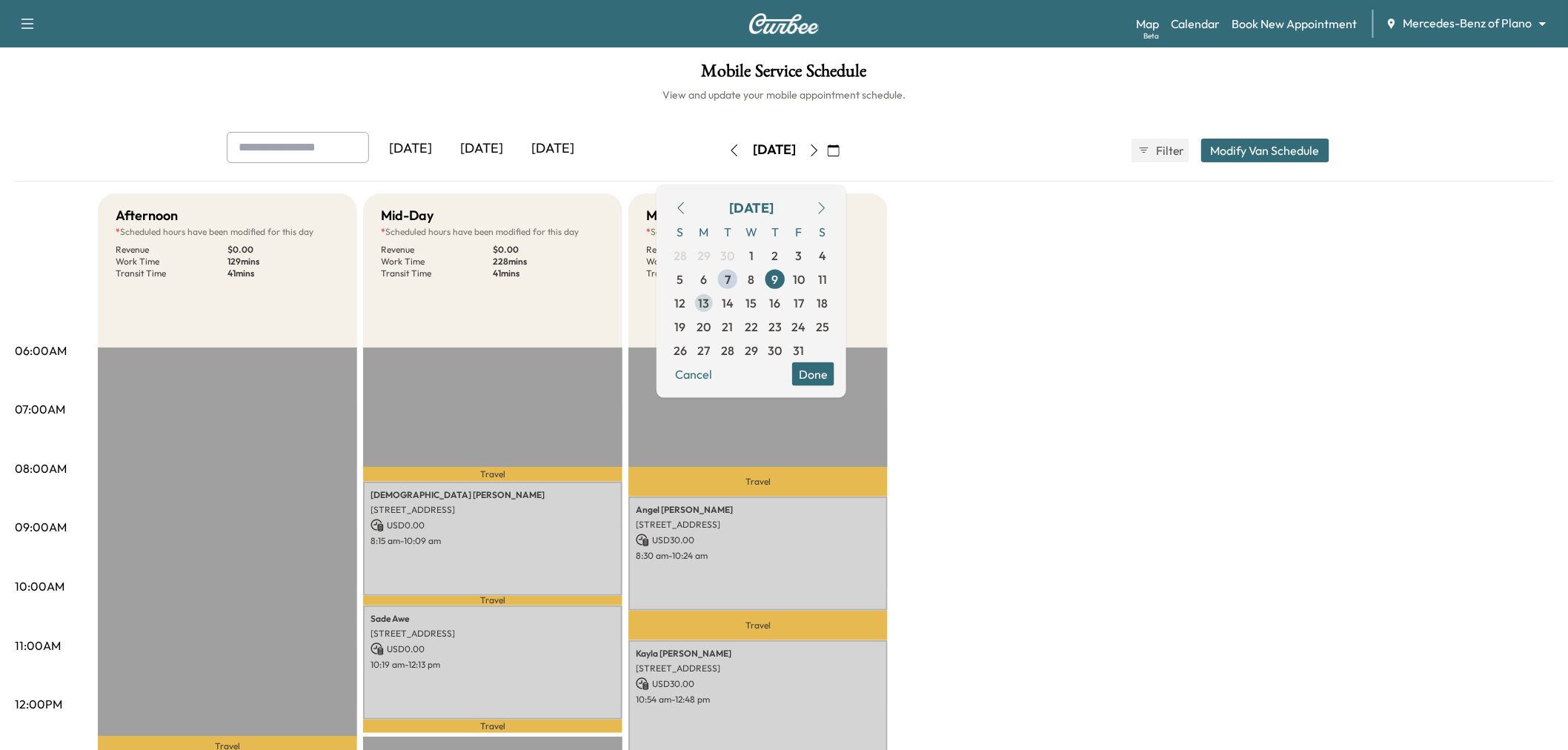
click at [710, 294] on span "13" at bounding box center [705, 302] width 11 height 18
type input "*****"
type input "****"
type input "*****"
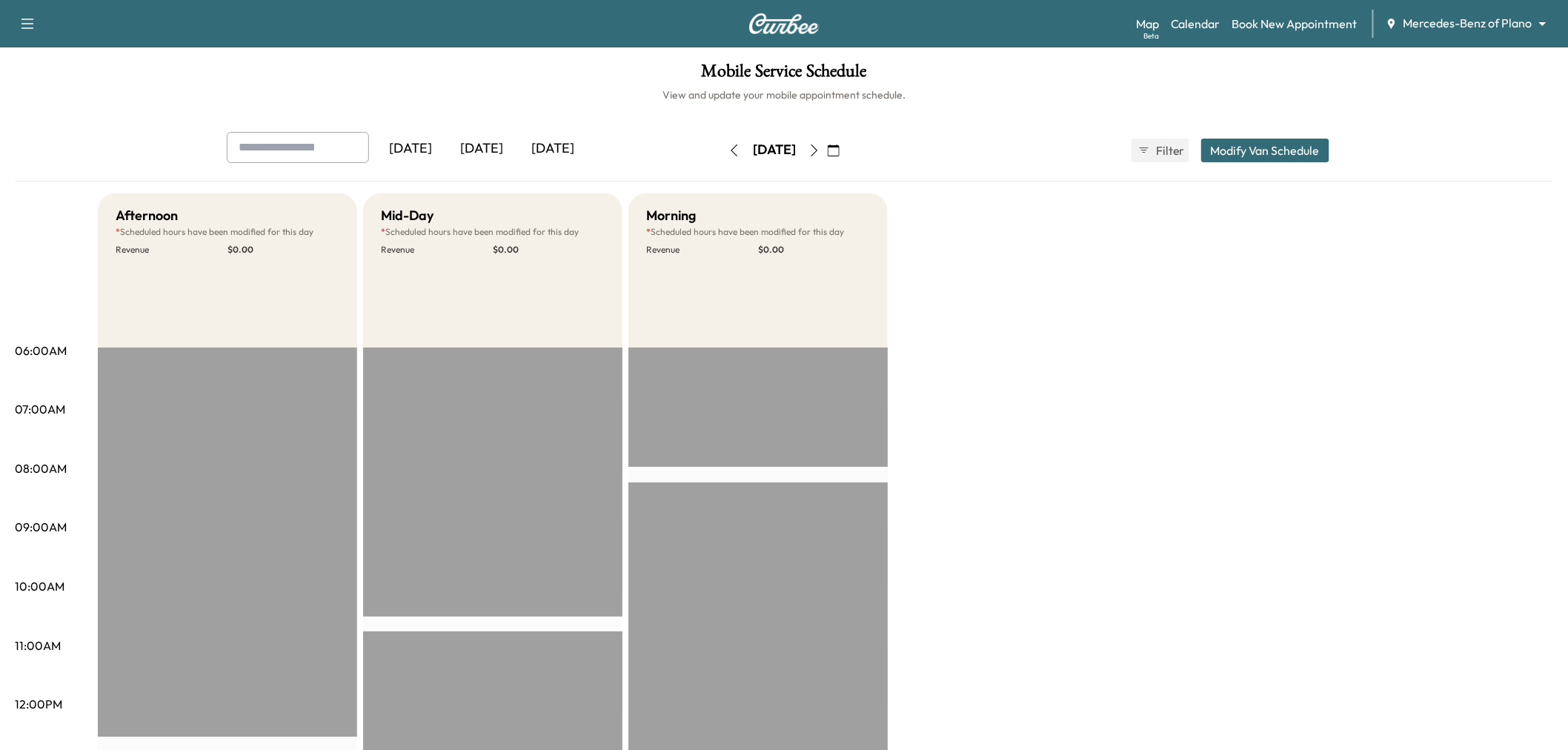
click at [1262, 149] on button "Modify Van Schedule" at bounding box center [1266, 150] width 128 height 24
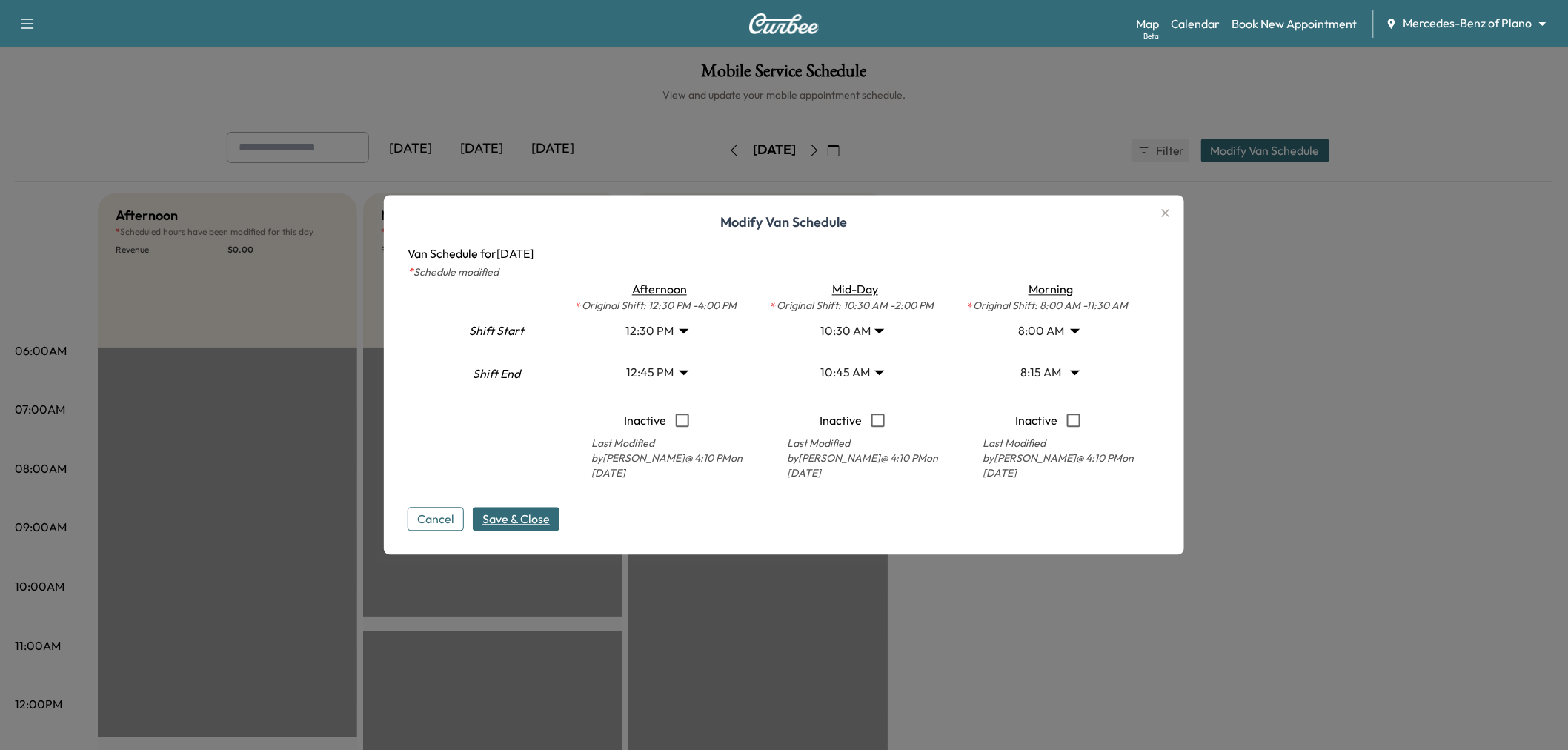
click at [1055, 373] on body "Support Log Out Map Beta Calendar Book New Appointment Mercedes-Benz of Plano *…" at bounding box center [784, 375] width 1568 height 750
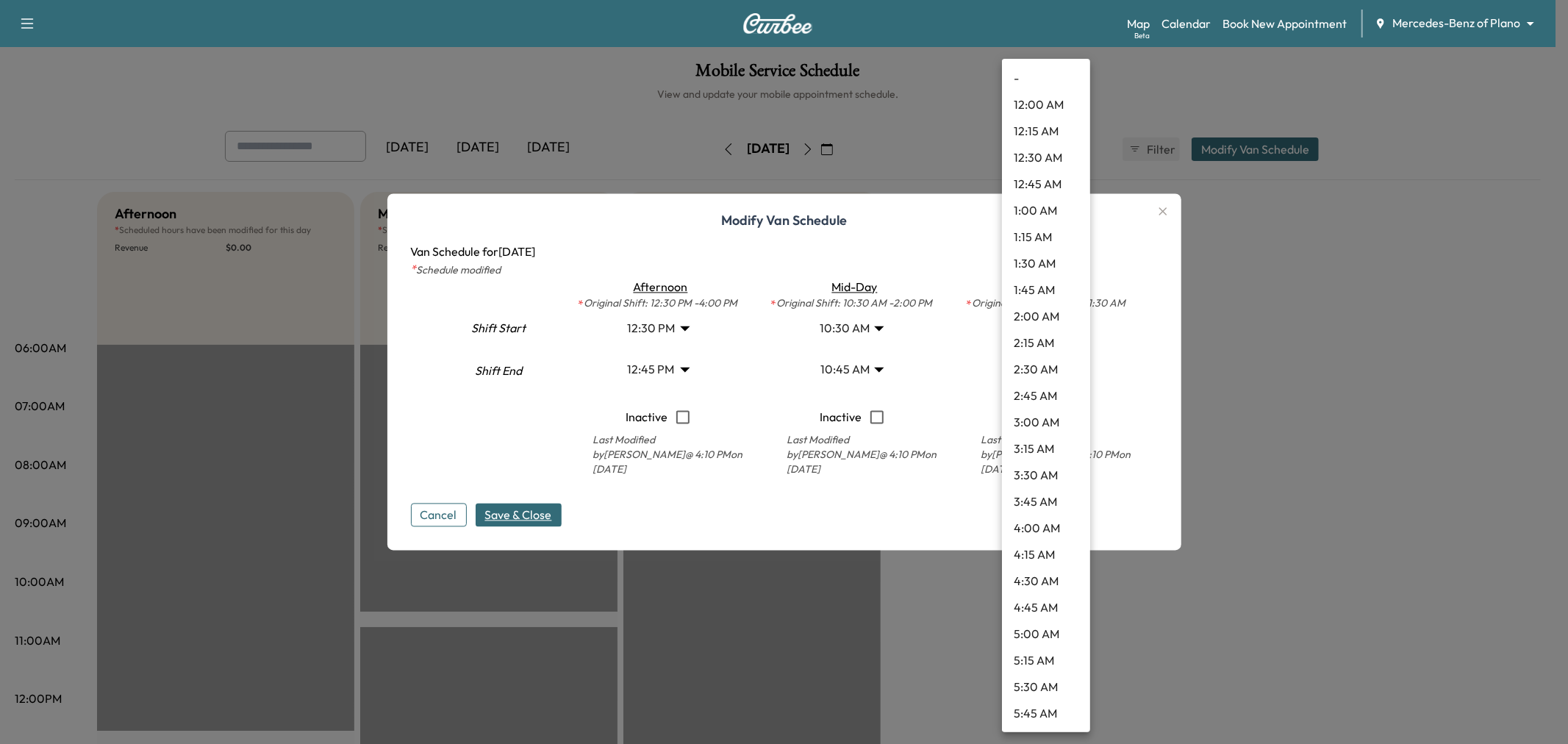
scroll to position [582, 0]
click at [1040, 677] on li "11:00 AM" at bounding box center [1046, 687] width 88 height 27
type input "**"
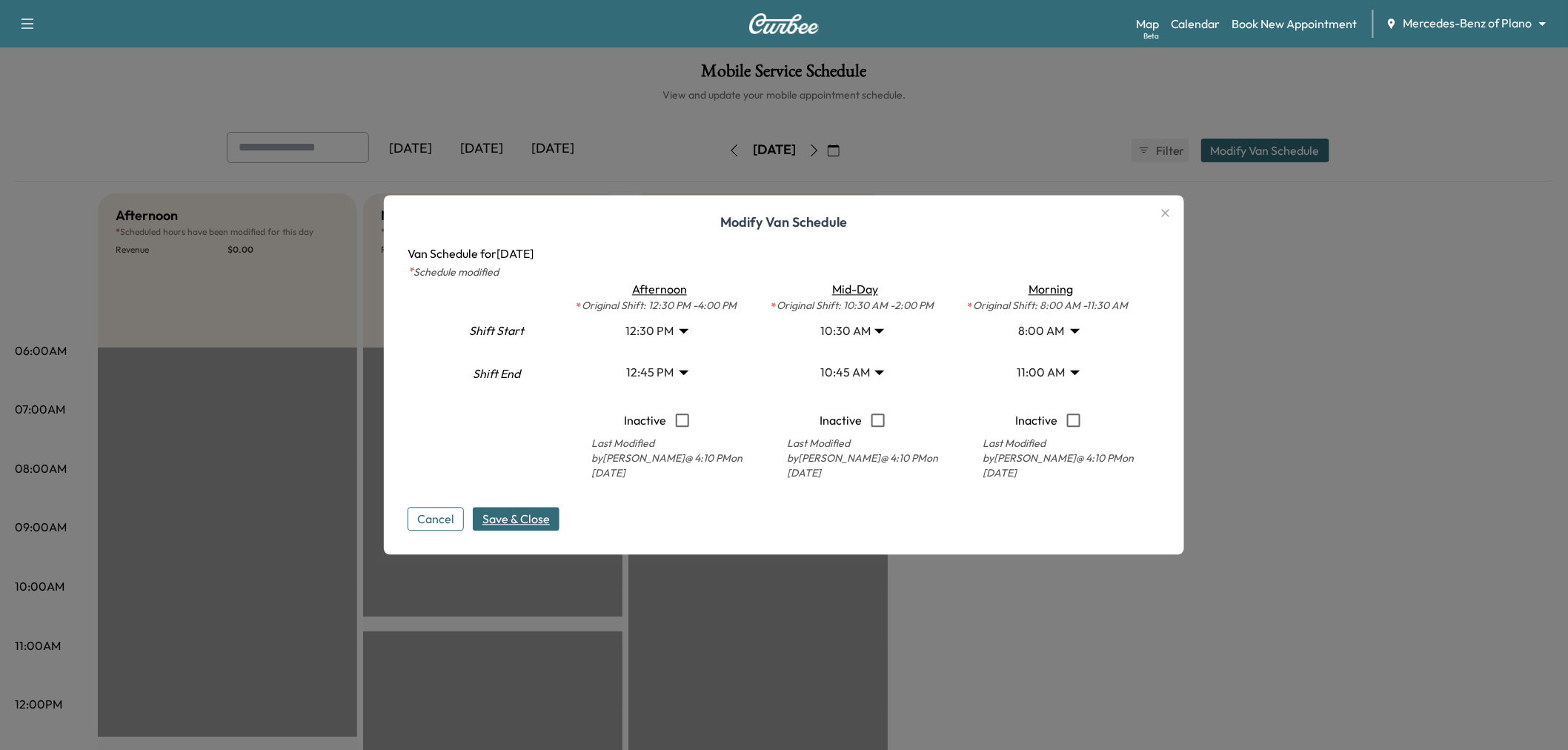
click at [847, 371] on body "Support Log Out Map Beta Calendar Book New Appointment Mercedes-Benz of Plano *…" at bounding box center [784, 375] width 1568 height 750
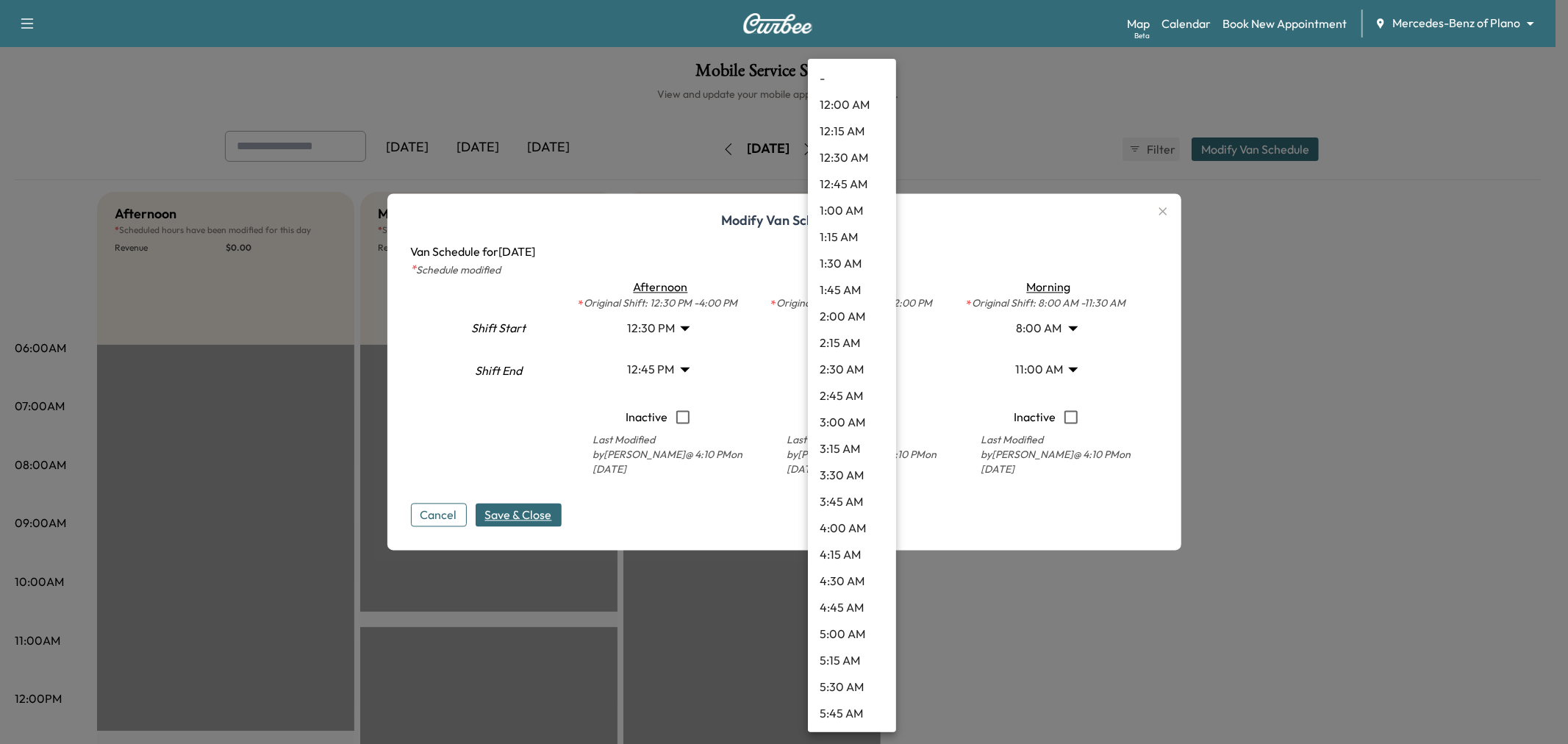
scroll to position [846, 0]
click at [841, 626] on li "1:00 PM" at bounding box center [852, 634] width 88 height 27
type input "**"
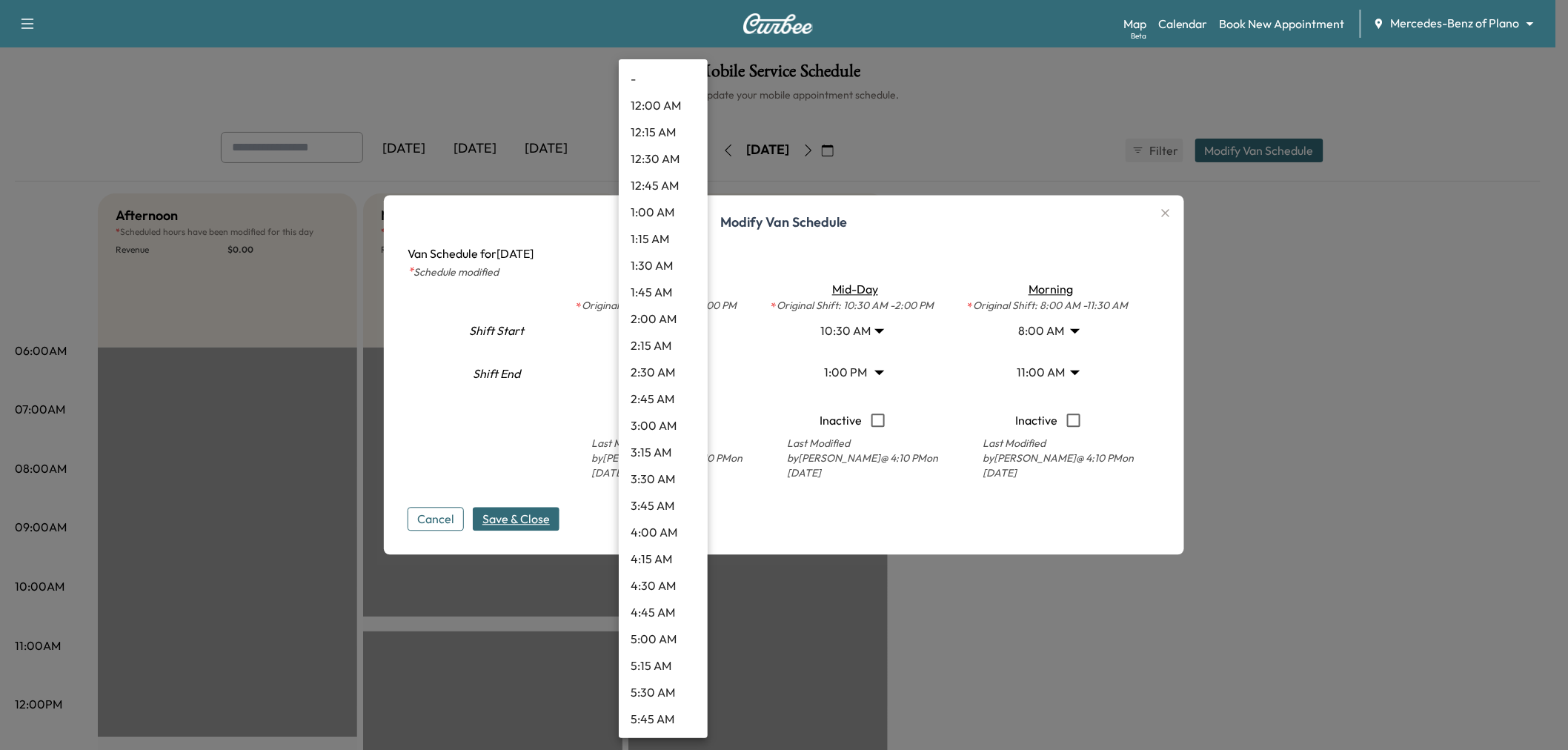
click at [676, 332] on body "Support Log Out Map Beta Calendar Book New Appointment Mercedes-Benz of Plano *…" at bounding box center [784, 375] width 1568 height 750
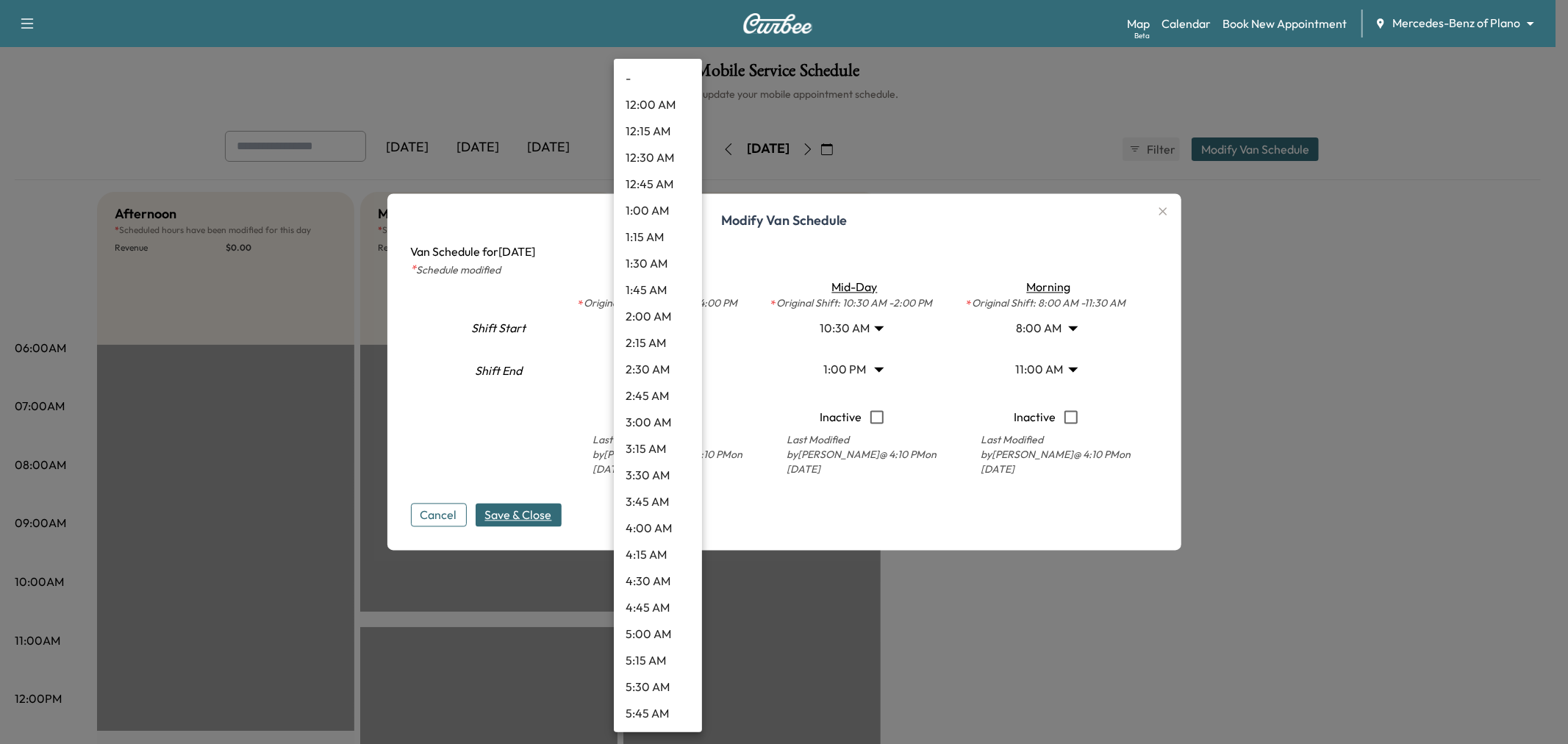
scroll to position [1031, 0]
click at [660, 389] on li "12:30 PM" at bounding box center [658, 396] width 88 height 27
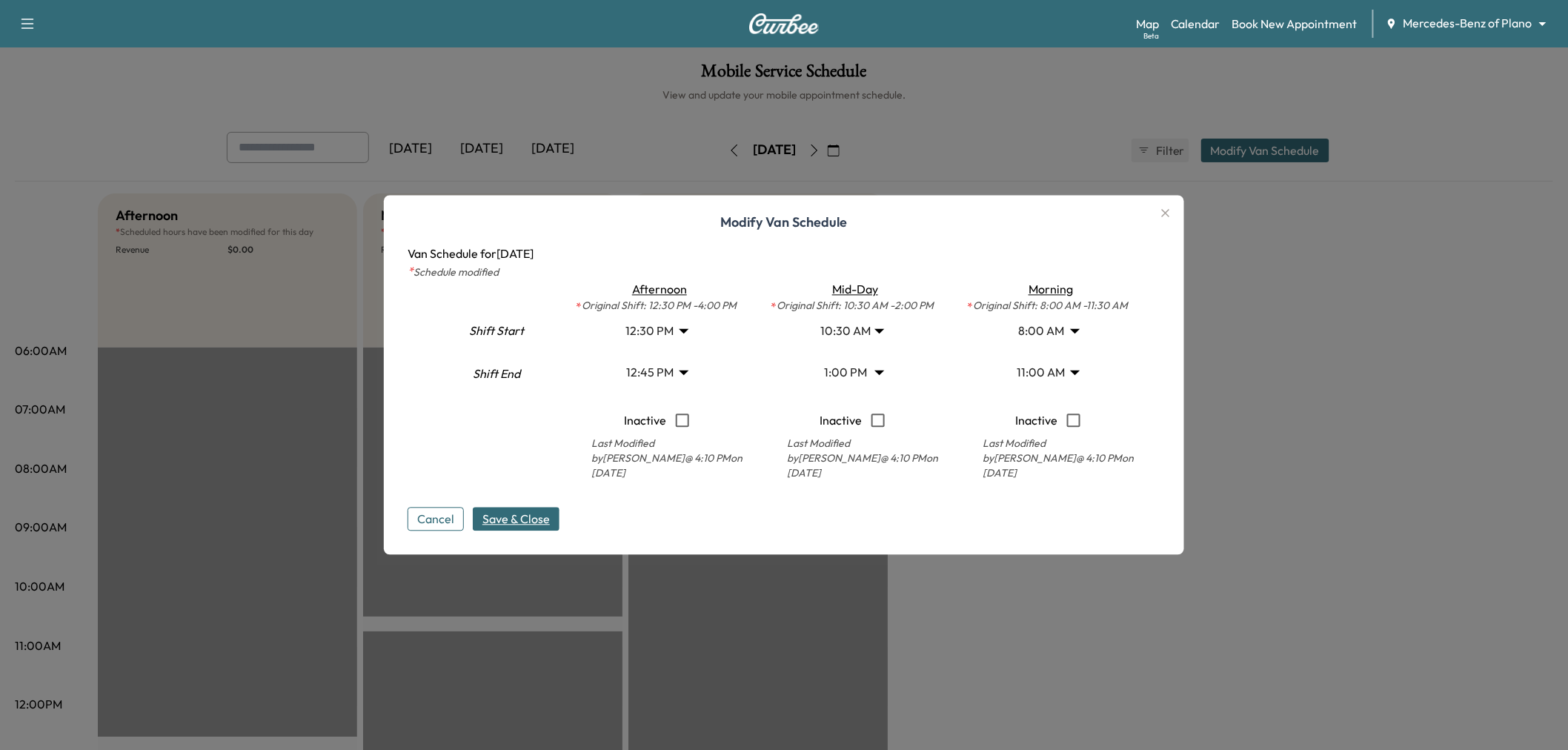
click at [675, 367] on body "Support Log Out Map Beta Calendar Book New Appointment Mercedes-Benz of Plano *…" at bounding box center [784, 375] width 1568 height 750
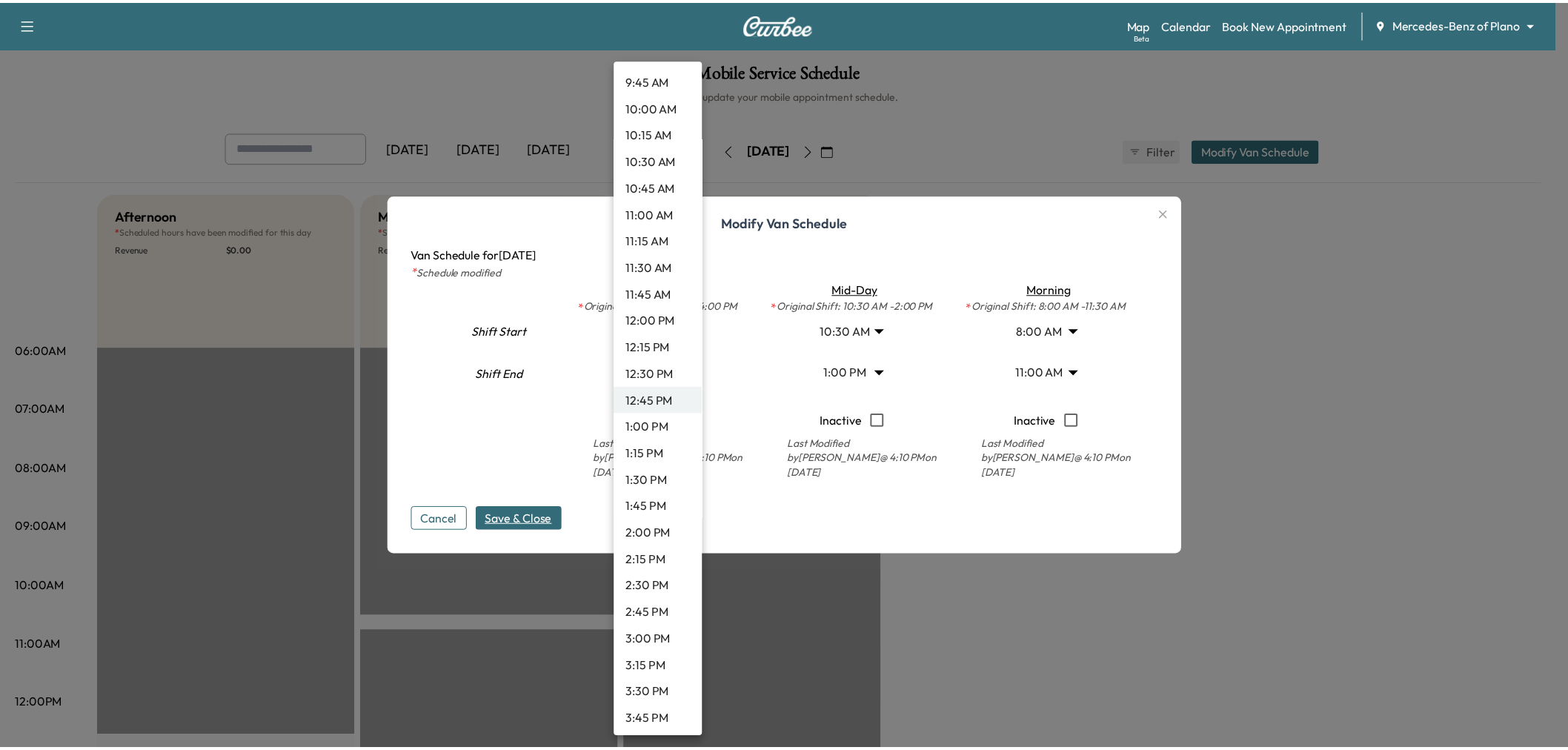
scroll to position [1149, 0]
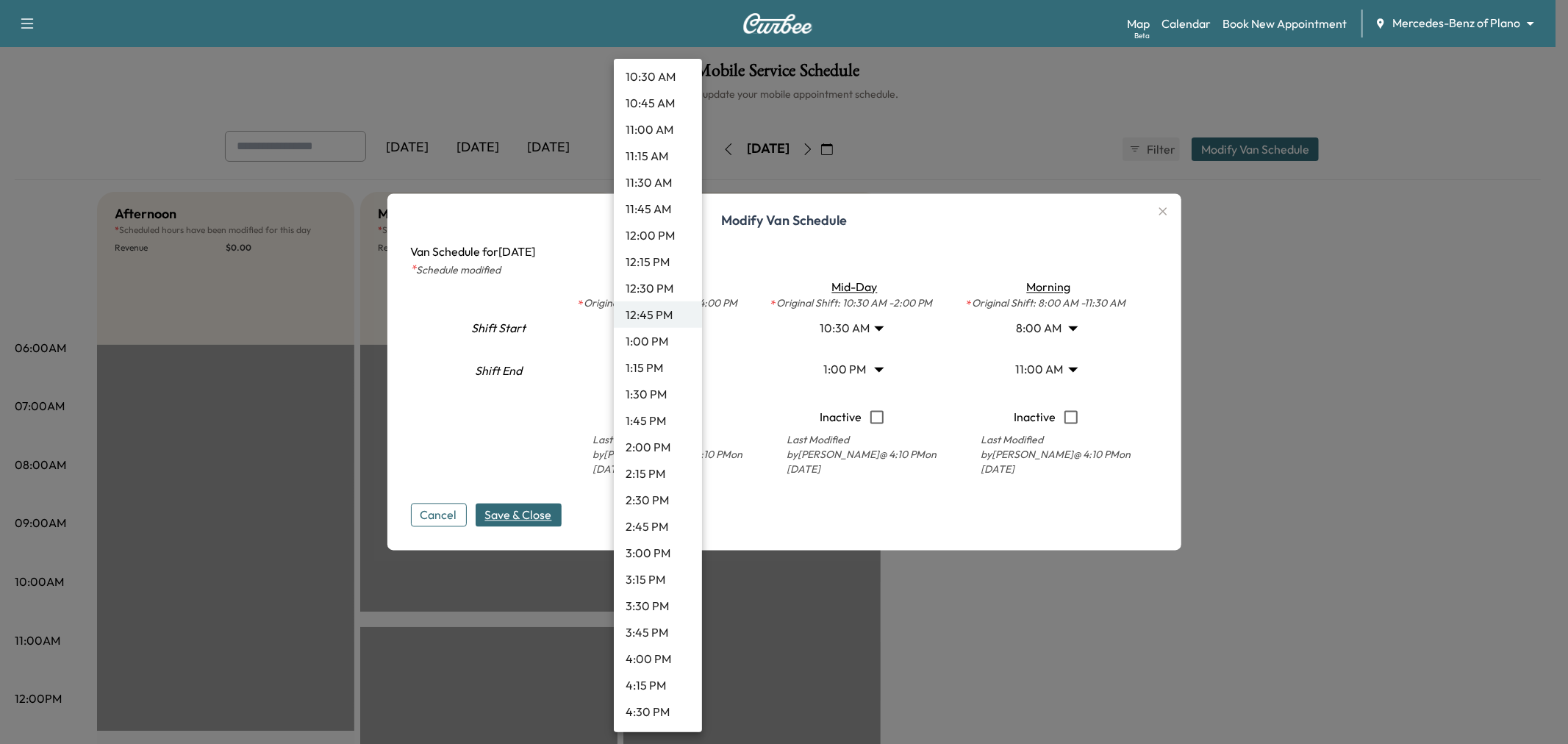
click at [653, 662] on li "4:00 PM" at bounding box center [658, 658] width 88 height 27
type input "**"
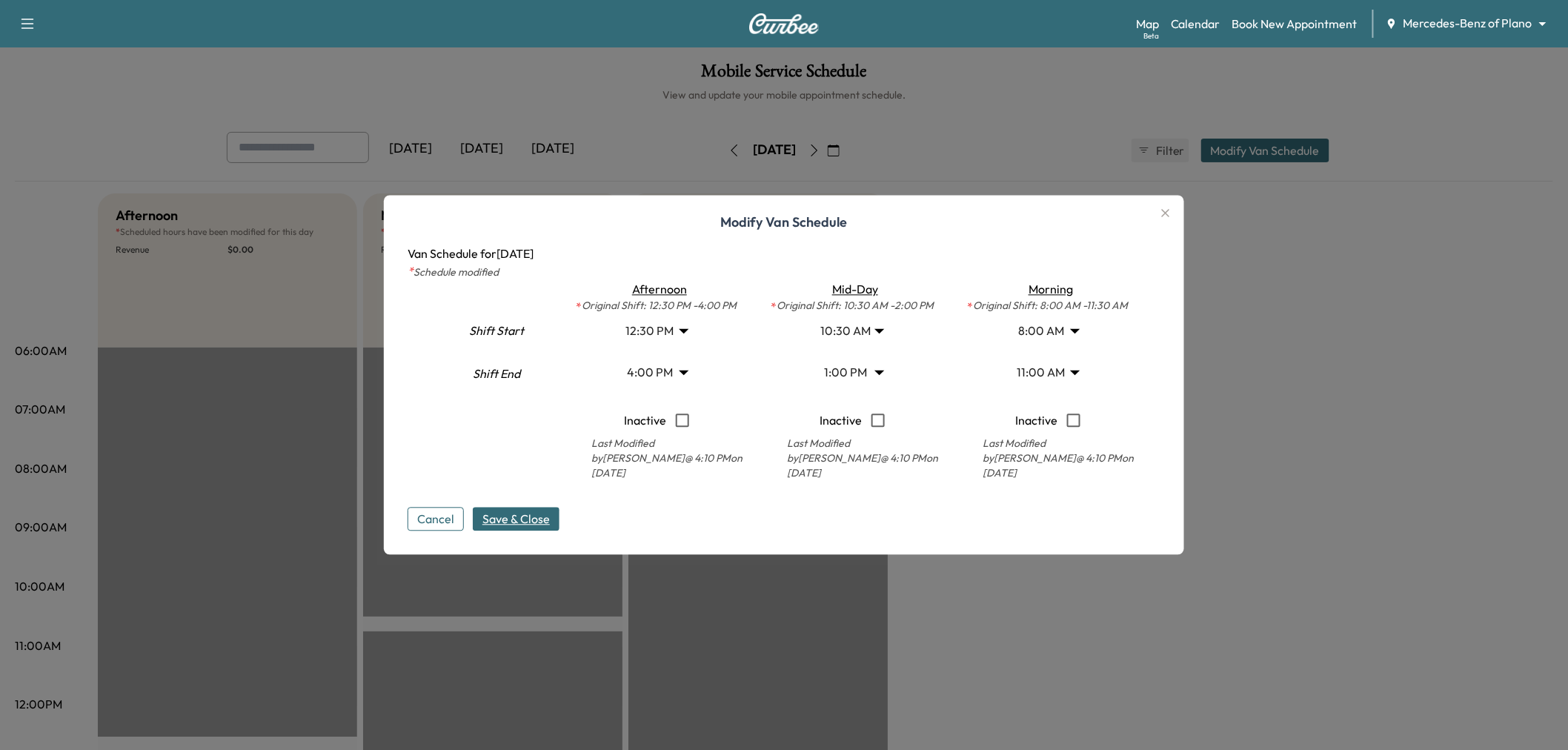
click at [537, 512] on span "Save & Close" at bounding box center [516, 520] width 67 height 18
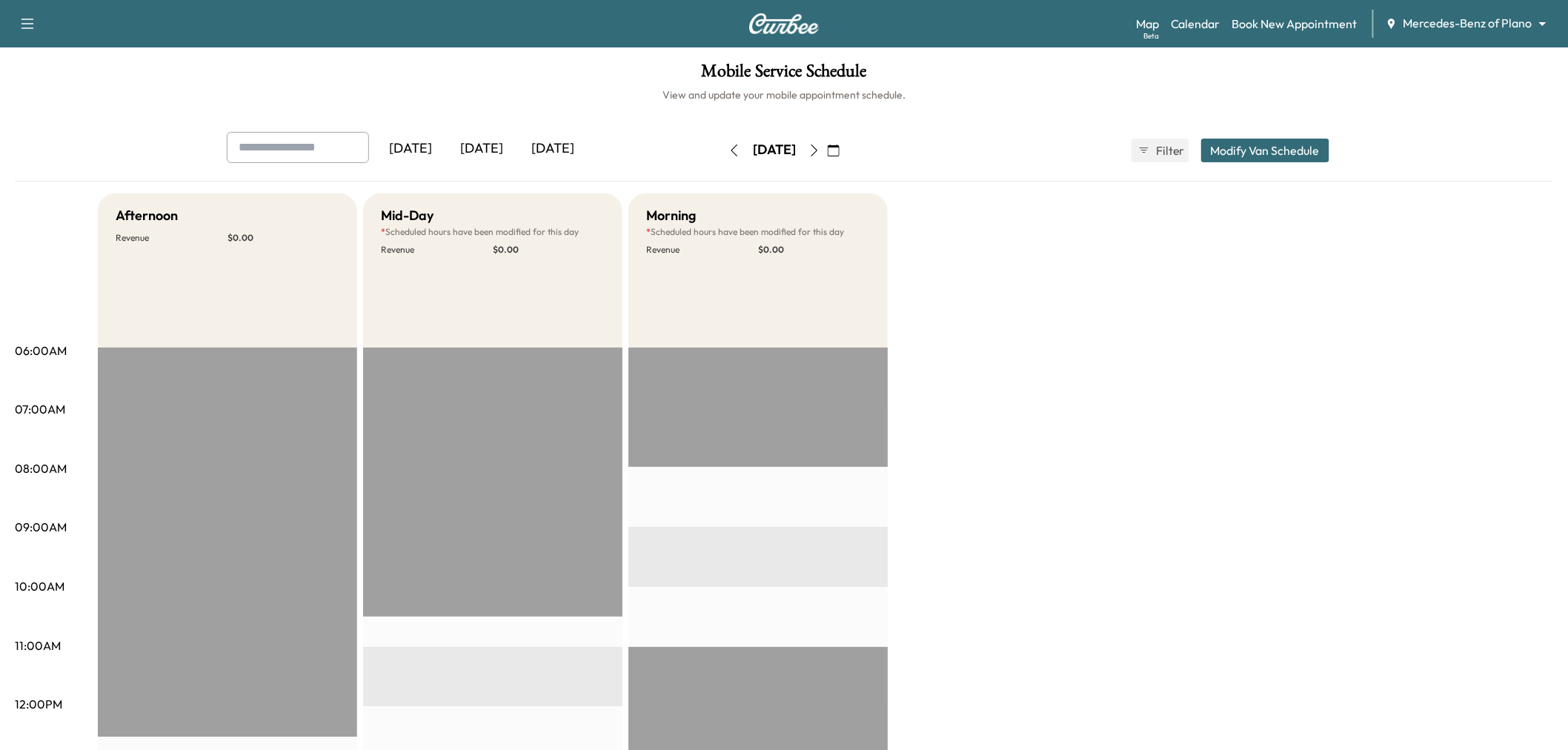
click at [840, 148] on icon "button" at bounding box center [833, 150] width 12 height 12
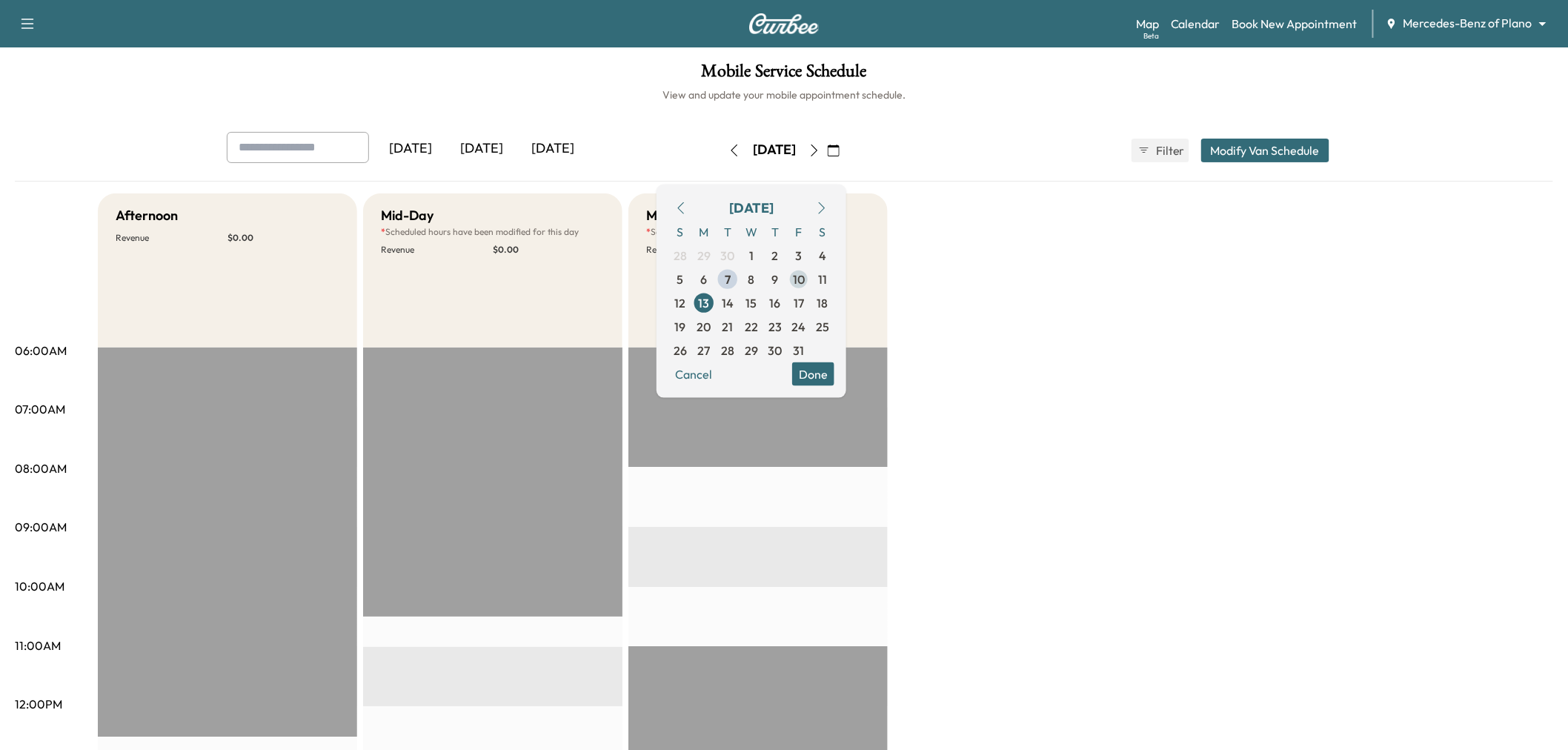
click at [805, 276] on span "10" at bounding box center [799, 279] width 12 height 18
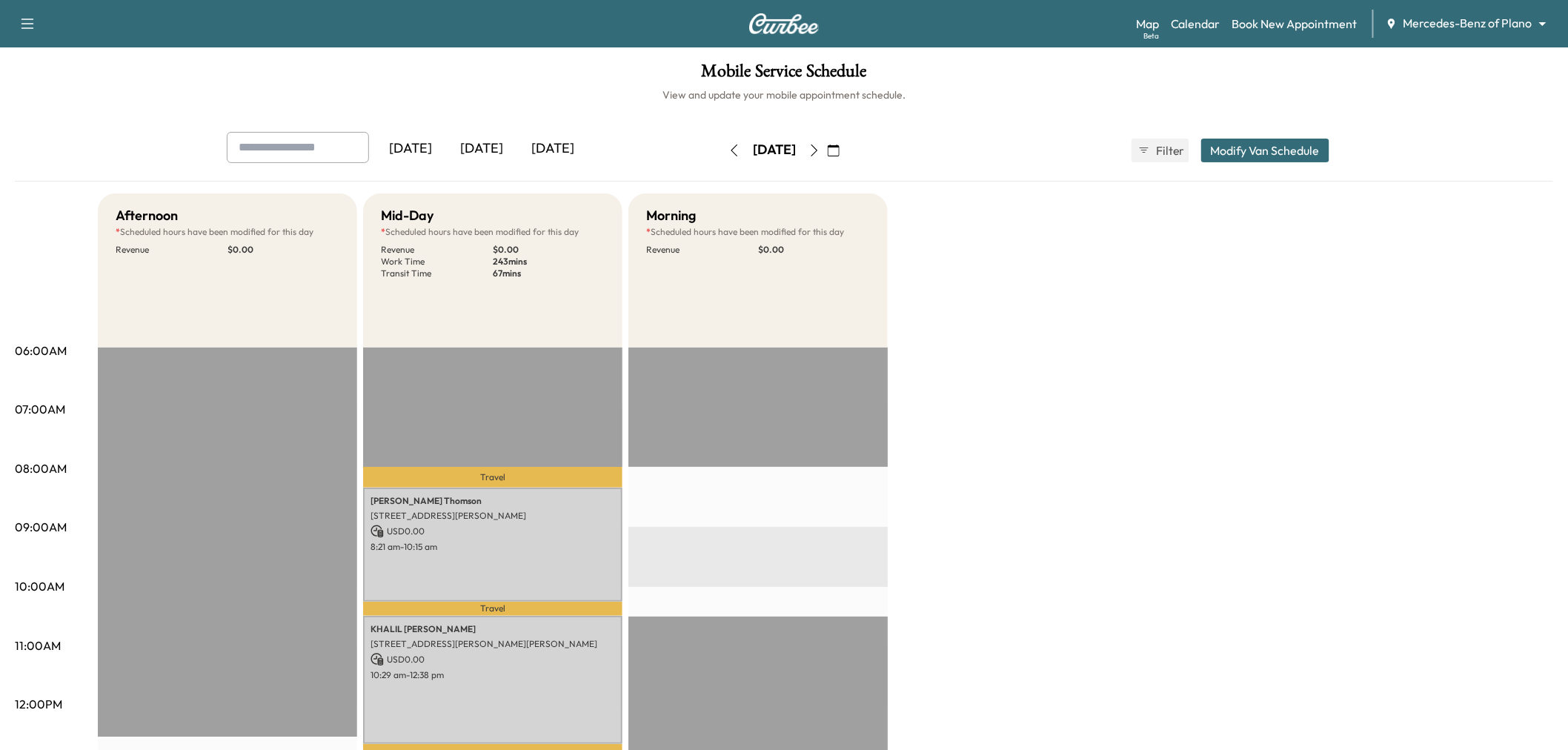
click at [1002, 310] on div "Afternoon * Scheduled hours have been modified for this day Revenue $ 0.00 Mid-…" at bounding box center [825, 749] width 1455 height 1112
click at [728, 148] on icon "button" at bounding box center [734, 150] width 12 height 12
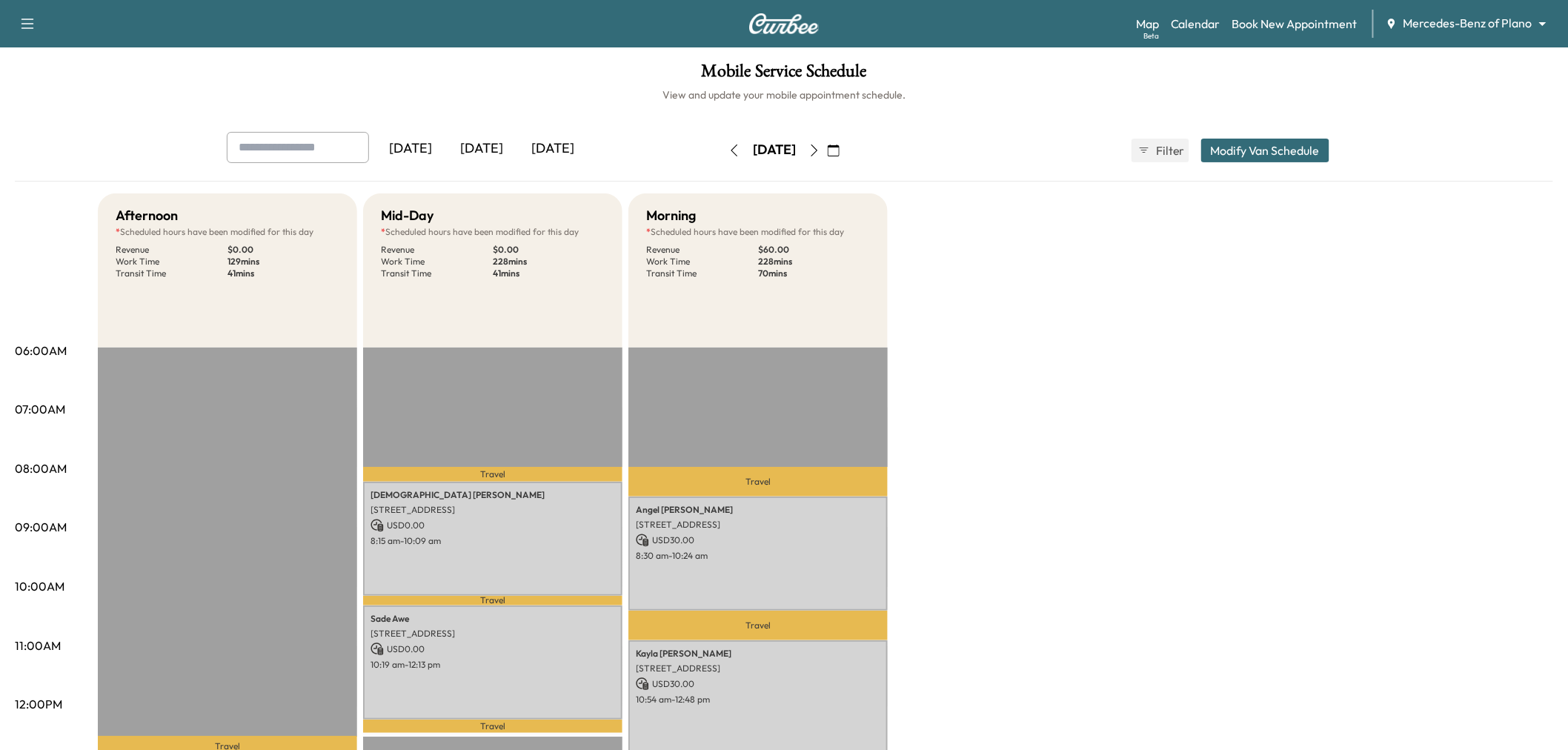
scroll to position [165, 0]
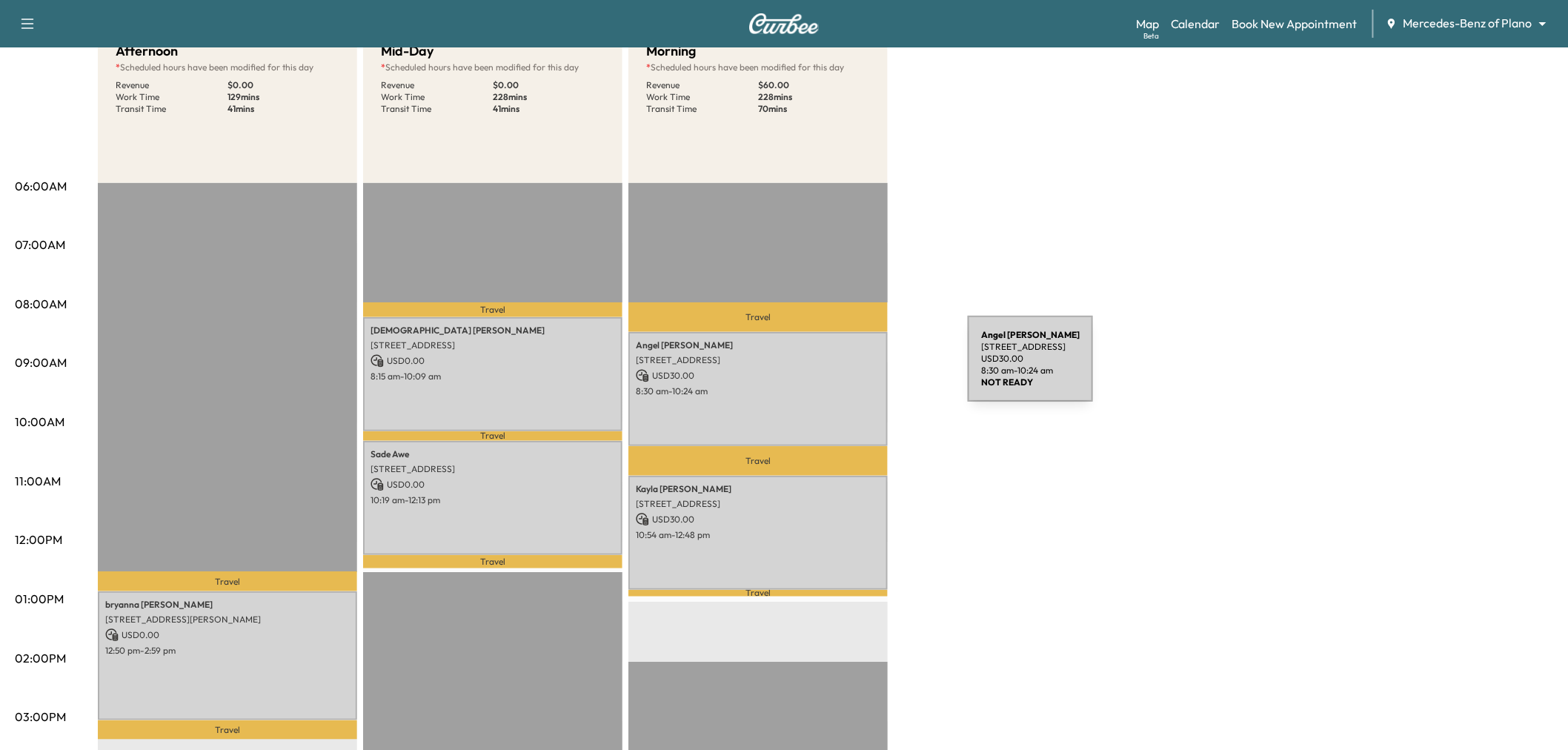
click at [850, 369] on p "USD 30.00" at bounding box center [758, 375] width 245 height 13
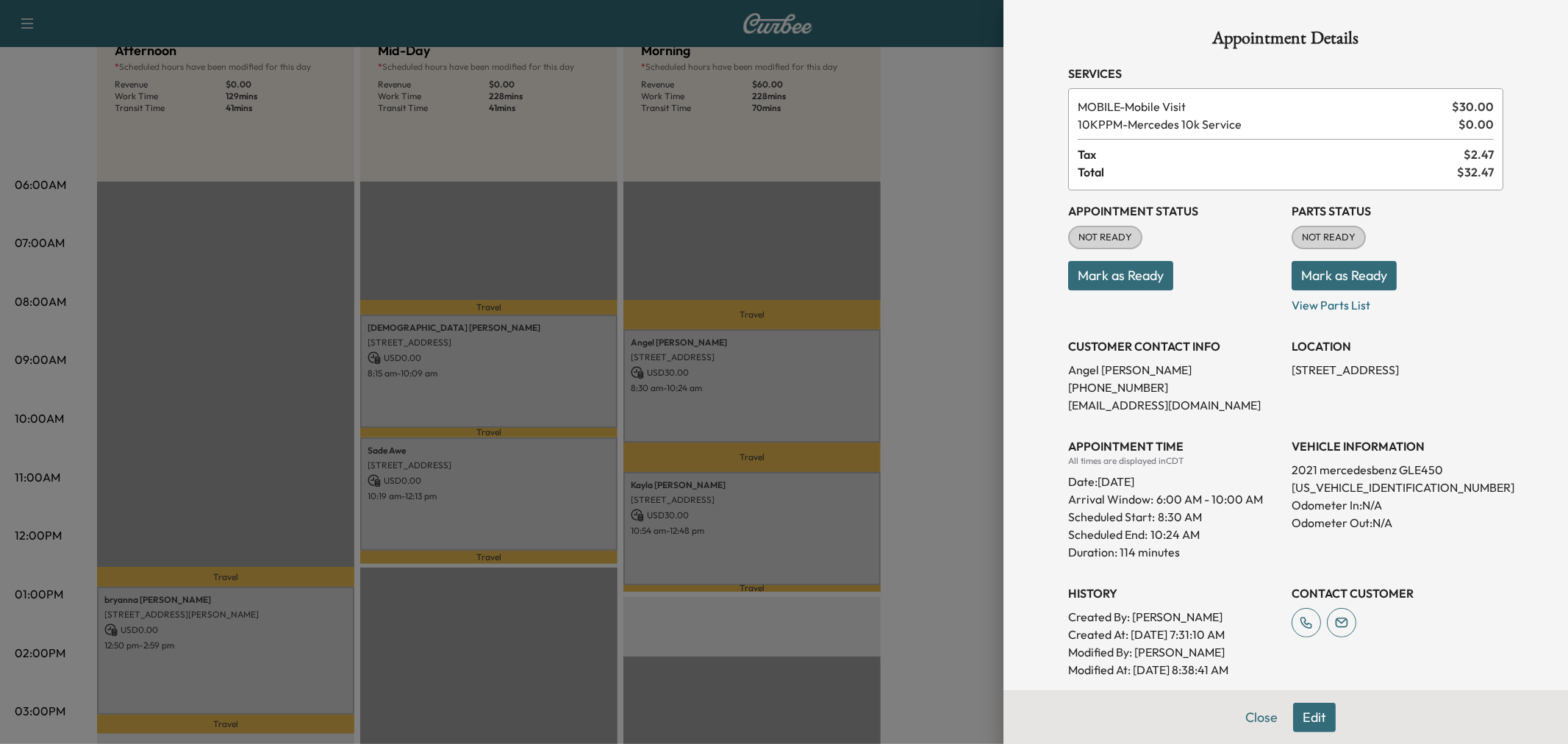
click at [809, 509] on div at bounding box center [784, 372] width 1568 height 744
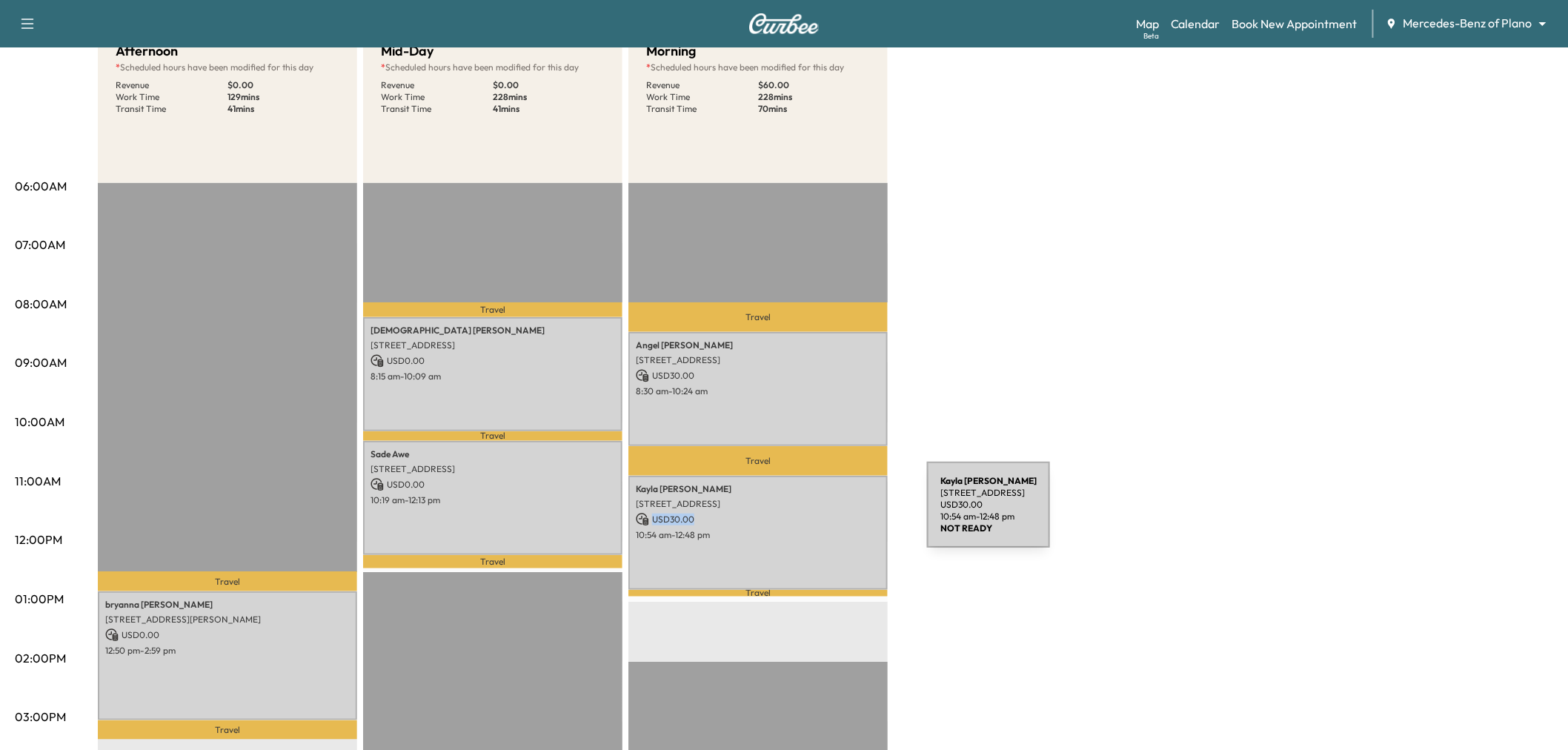
click at [816, 513] on p "USD 30.00" at bounding box center [758, 519] width 245 height 13
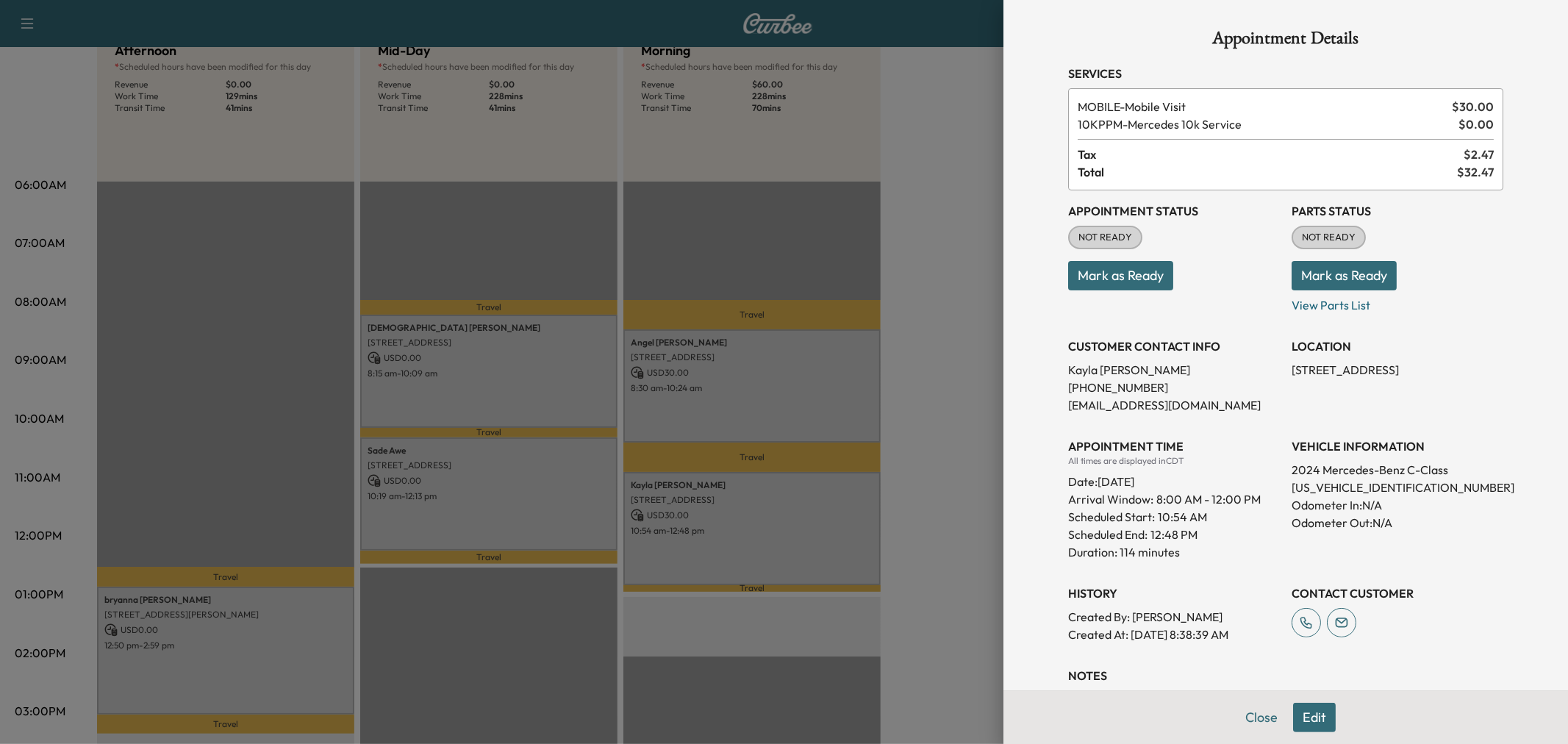
click at [798, 509] on div at bounding box center [784, 372] width 1568 height 744
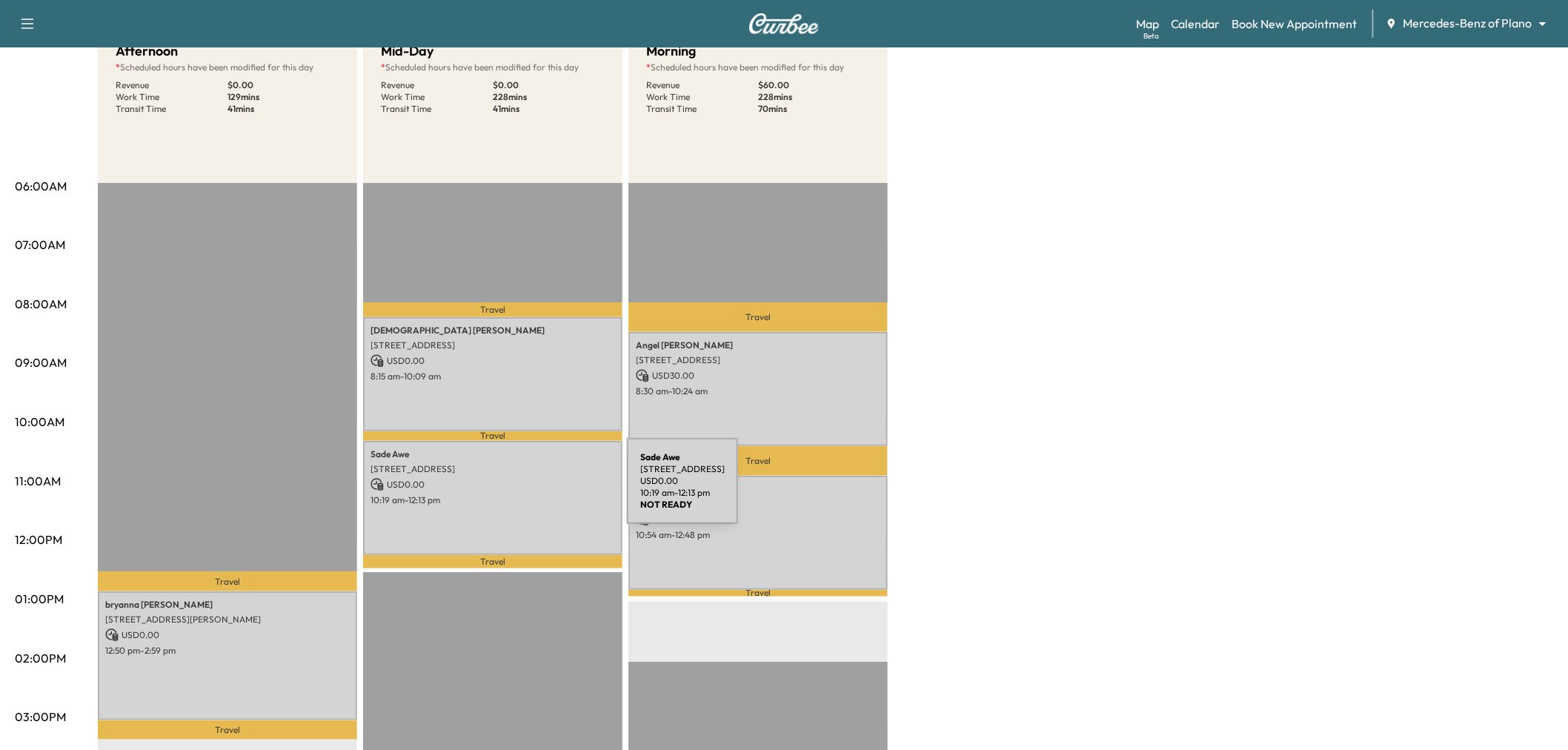
click at [516, 495] on p "10:19 am - 12:13 pm" at bounding box center [493, 500] width 245 height 12
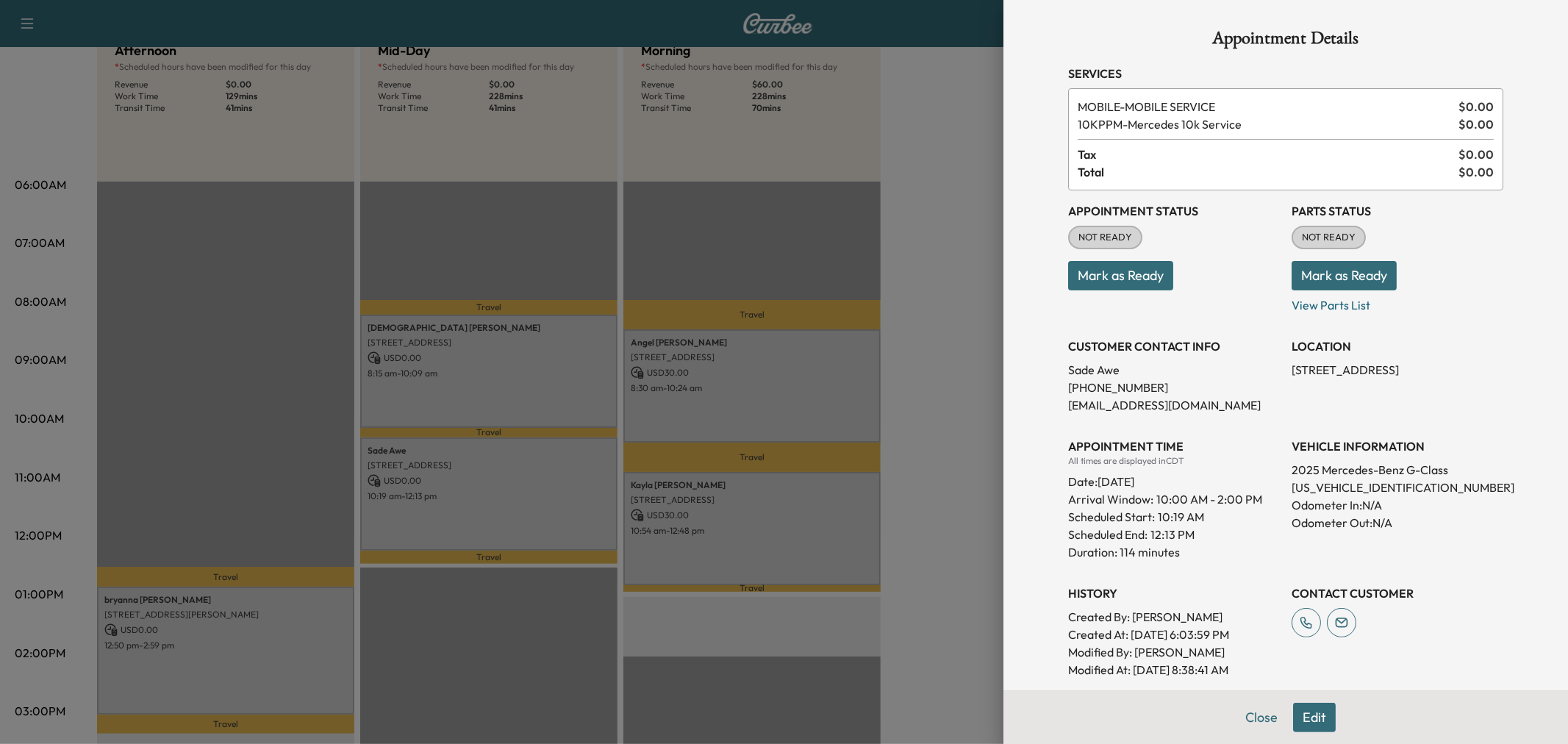
click at [511, 486] on div at bounding box center [784, 372] width 1568 height 744
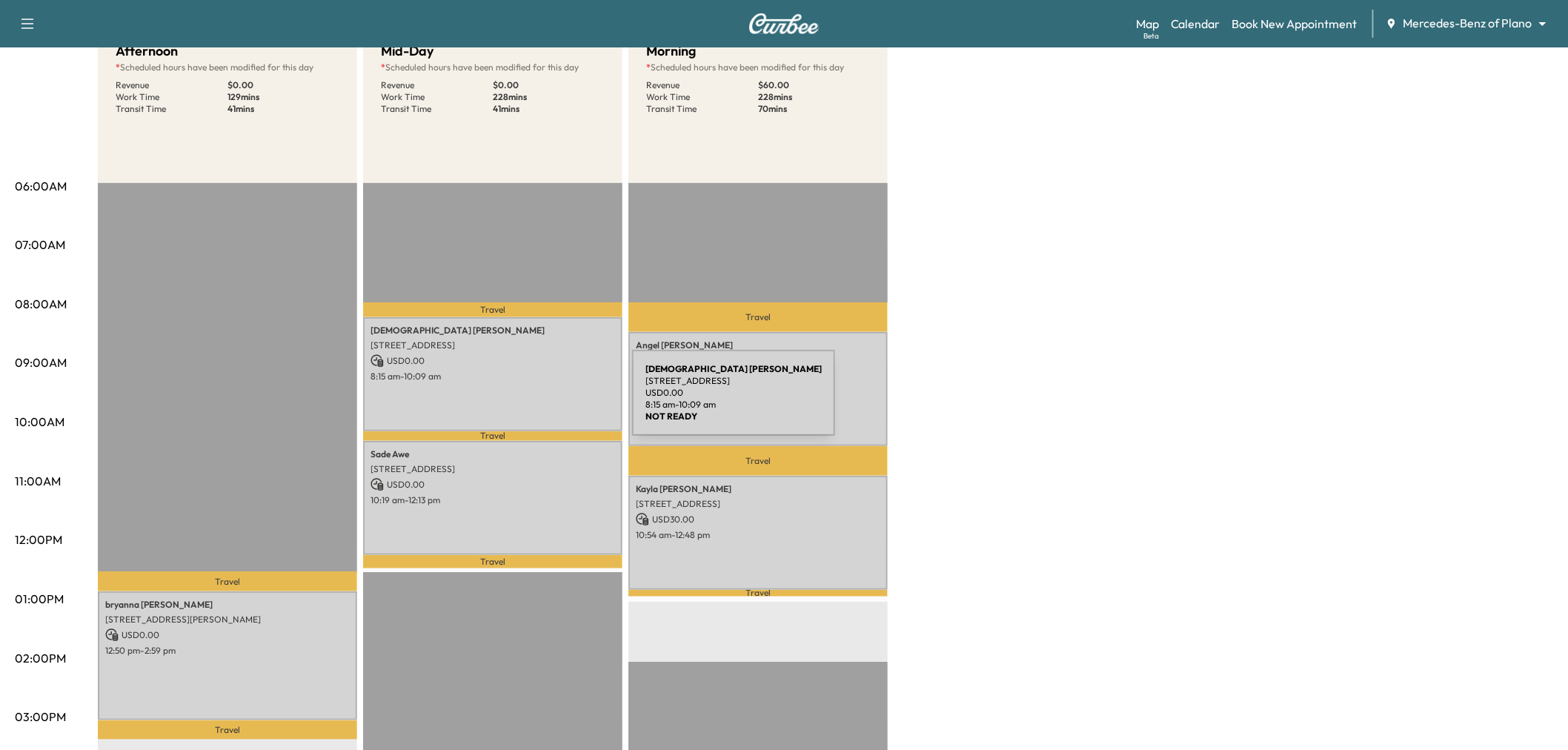
click at [521, 401] on div "[PERSON_NAME] [STREET_ADDRESS] USD 0.00 8:15 am - 10:09 am" at bounding box center [493, 374] width 259 height 114
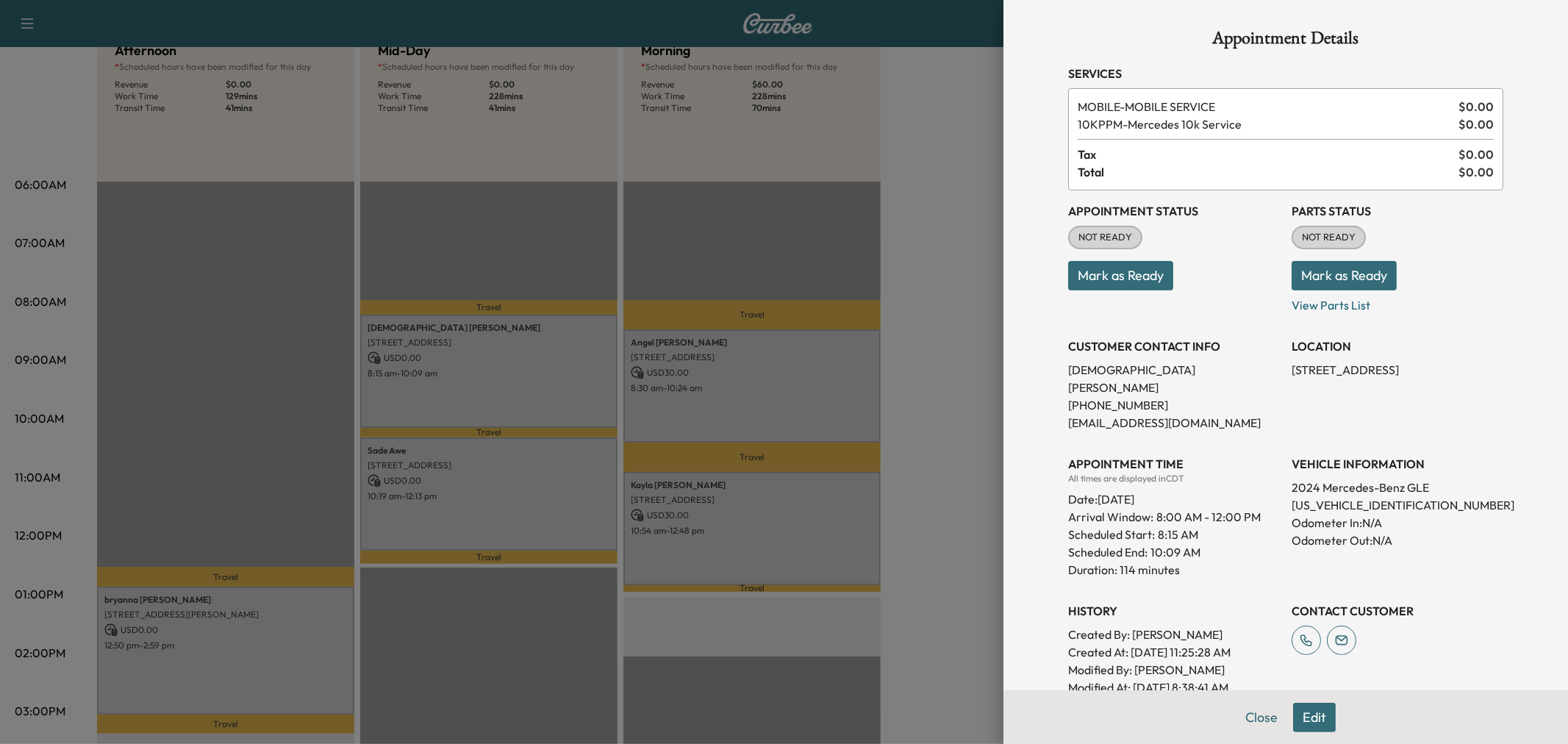
click at [517, 398] on div at bounding box center [784, 372] width 1568 height 744
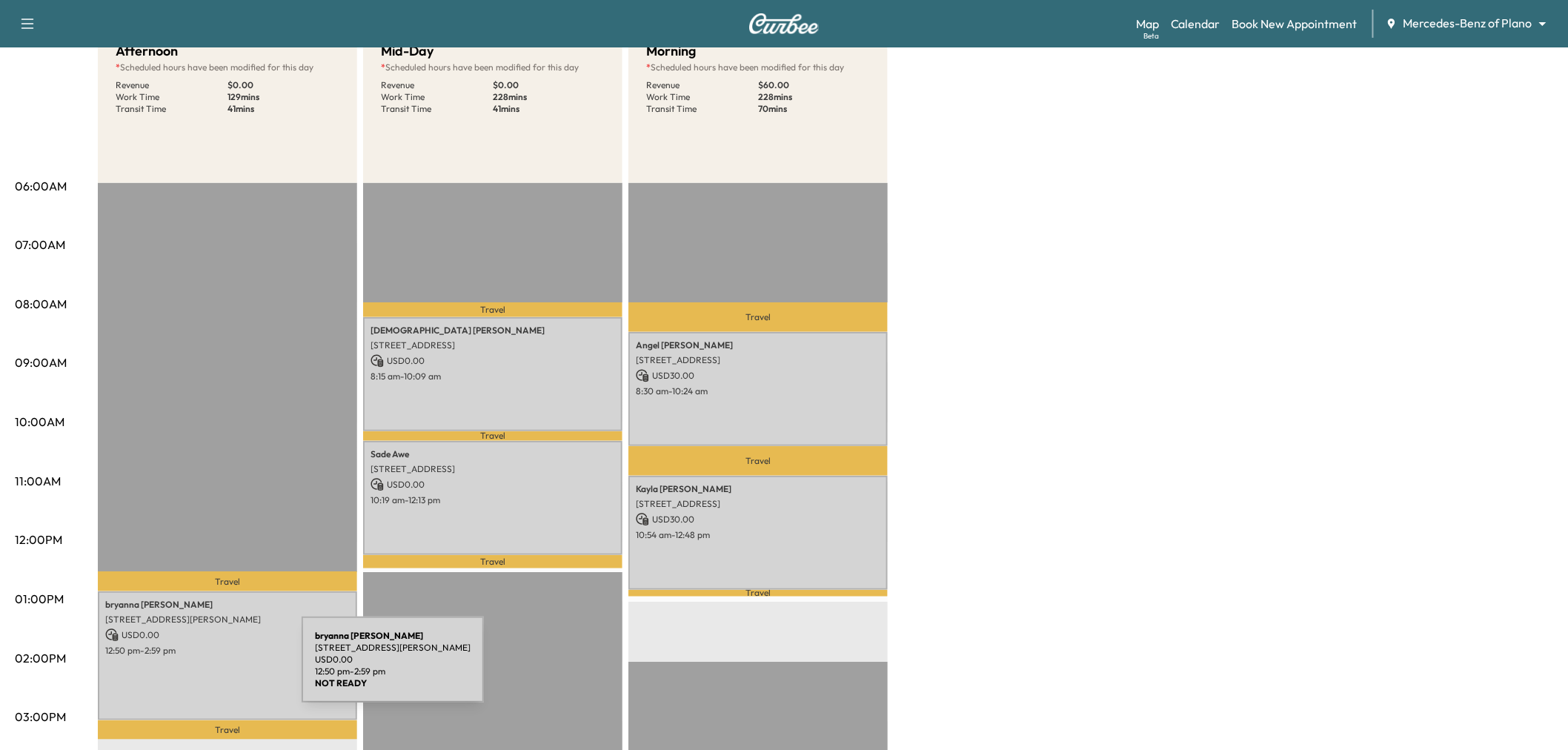
click at [191, 668] on div "[PERSON_NAME] [PERSON_NAME] [STREET_ADDRESS][PERSON_NAME][PERSON_NAME] USD 0.00…" at bounding box center [228, 655] width 259 height 129
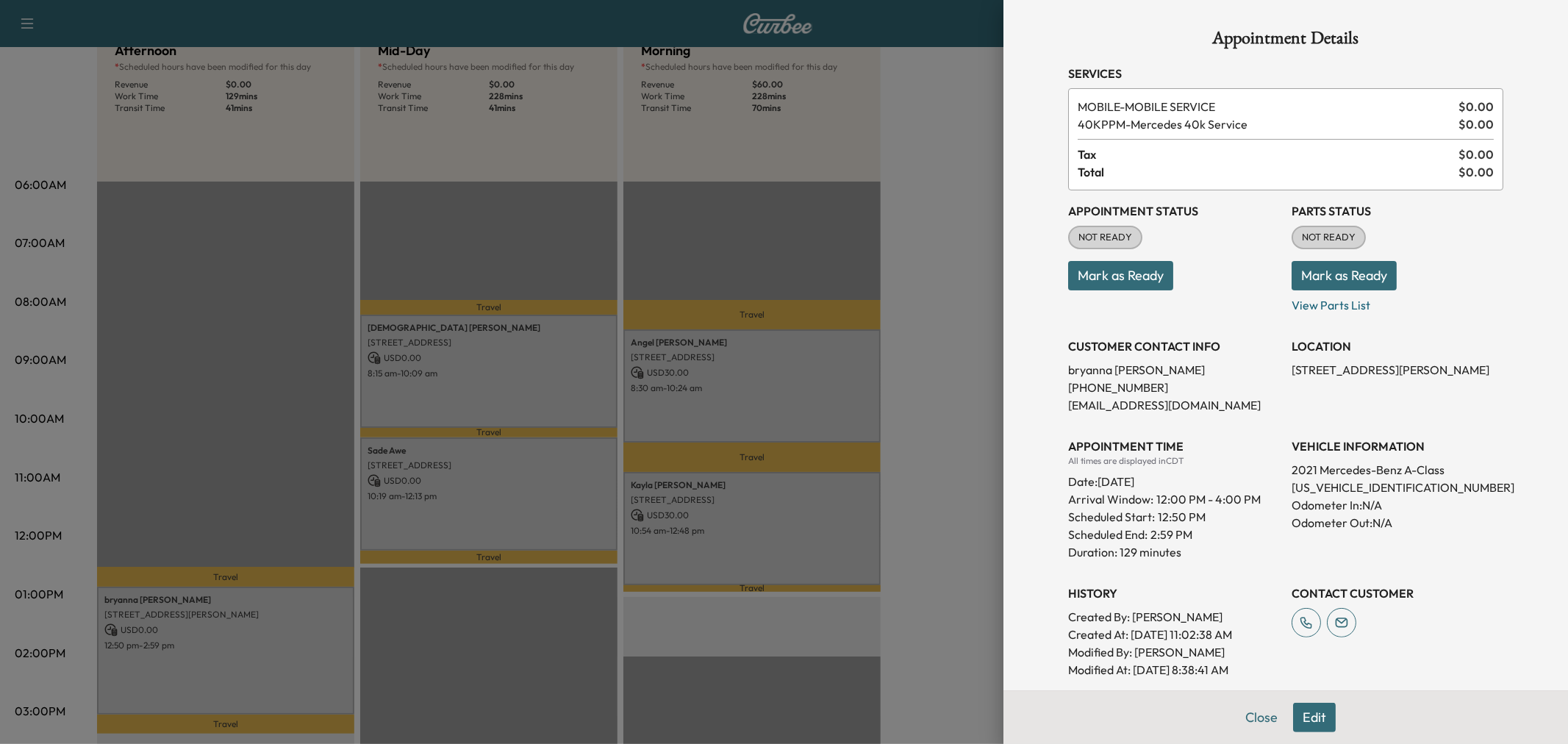
click at [189, 663] on div at bounding box center [784, 372] width 1568 height 744
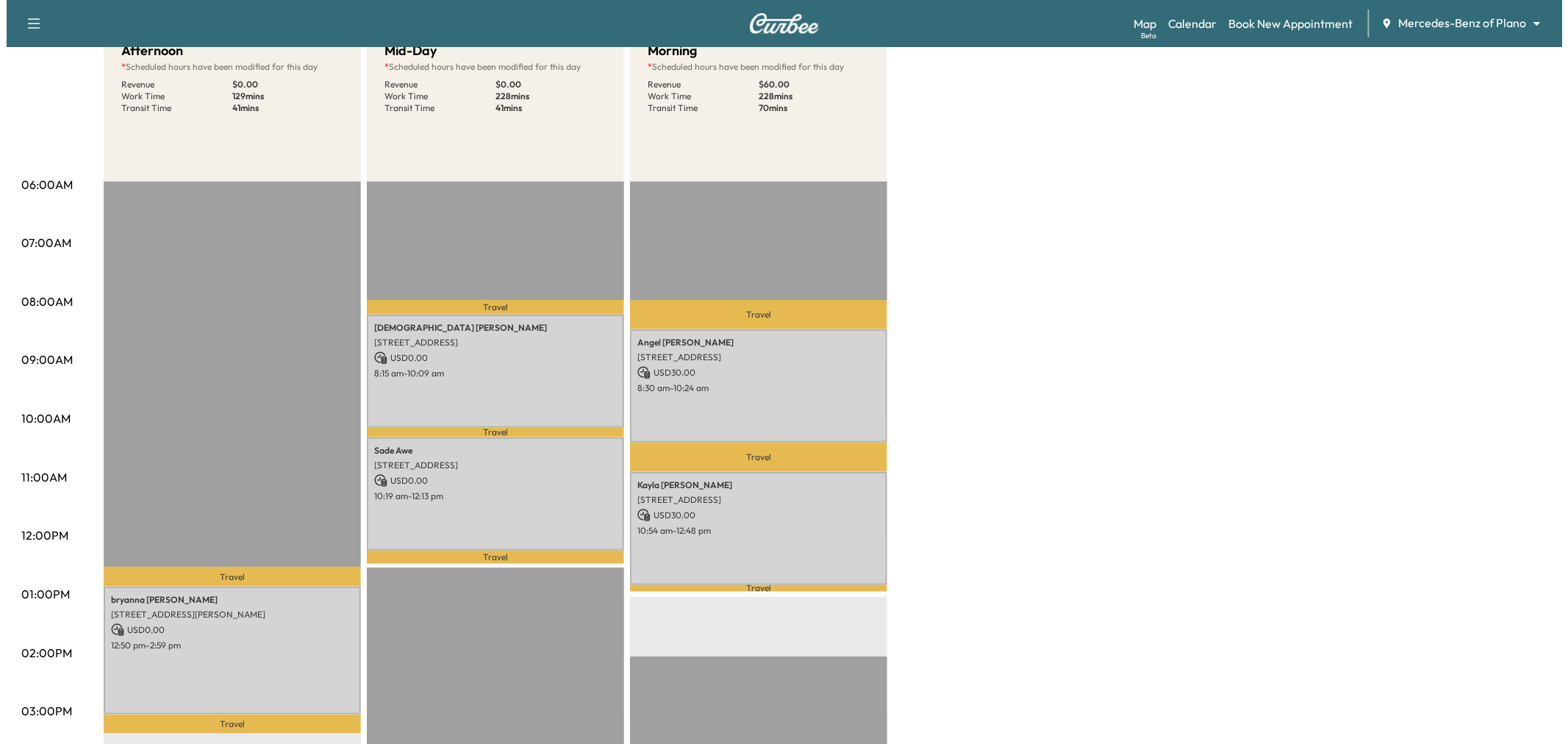
scroll to position [0, 0]
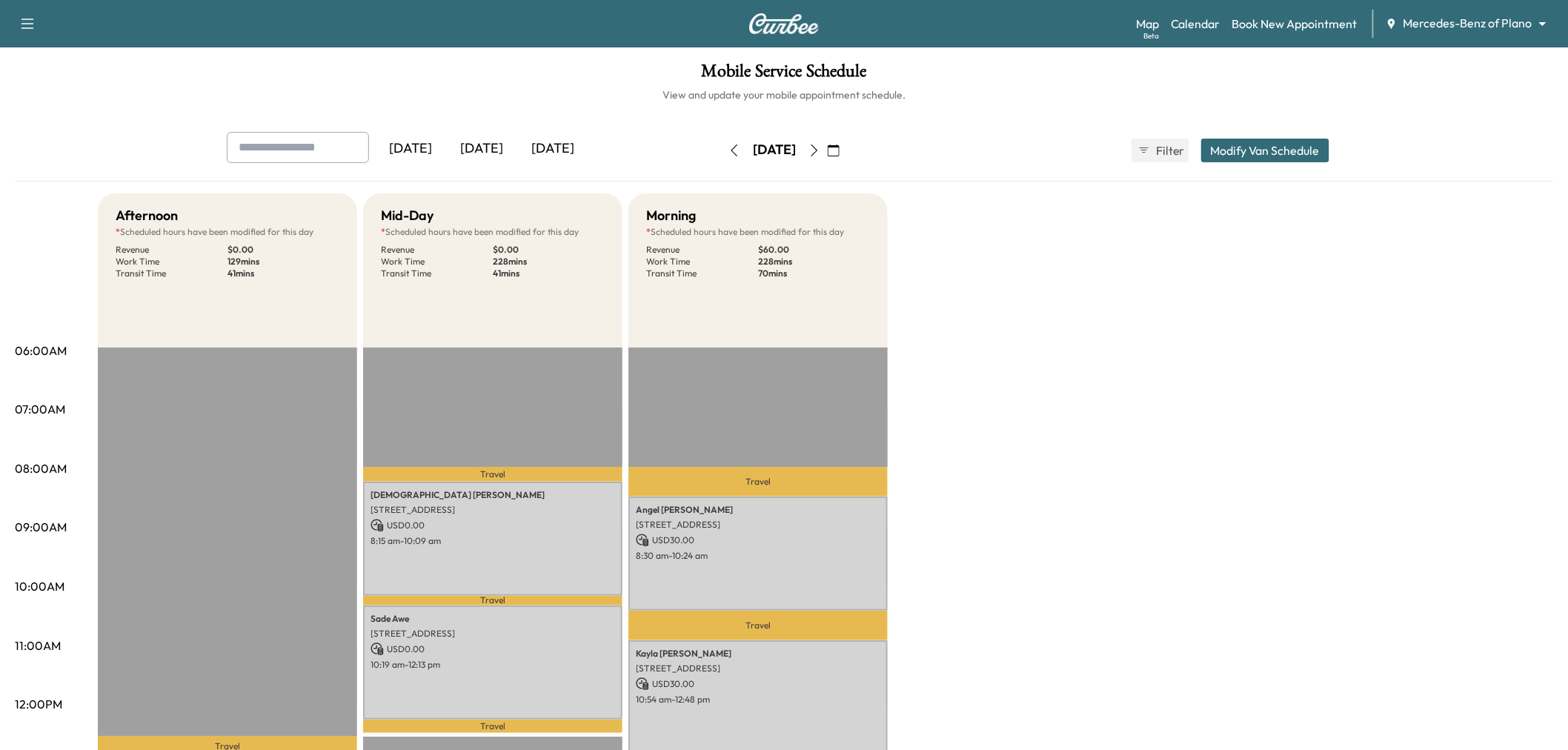
click at [1245, 160] on button "Modify Van Schedule" at bounding box center [1266, 150] width 128 height 24
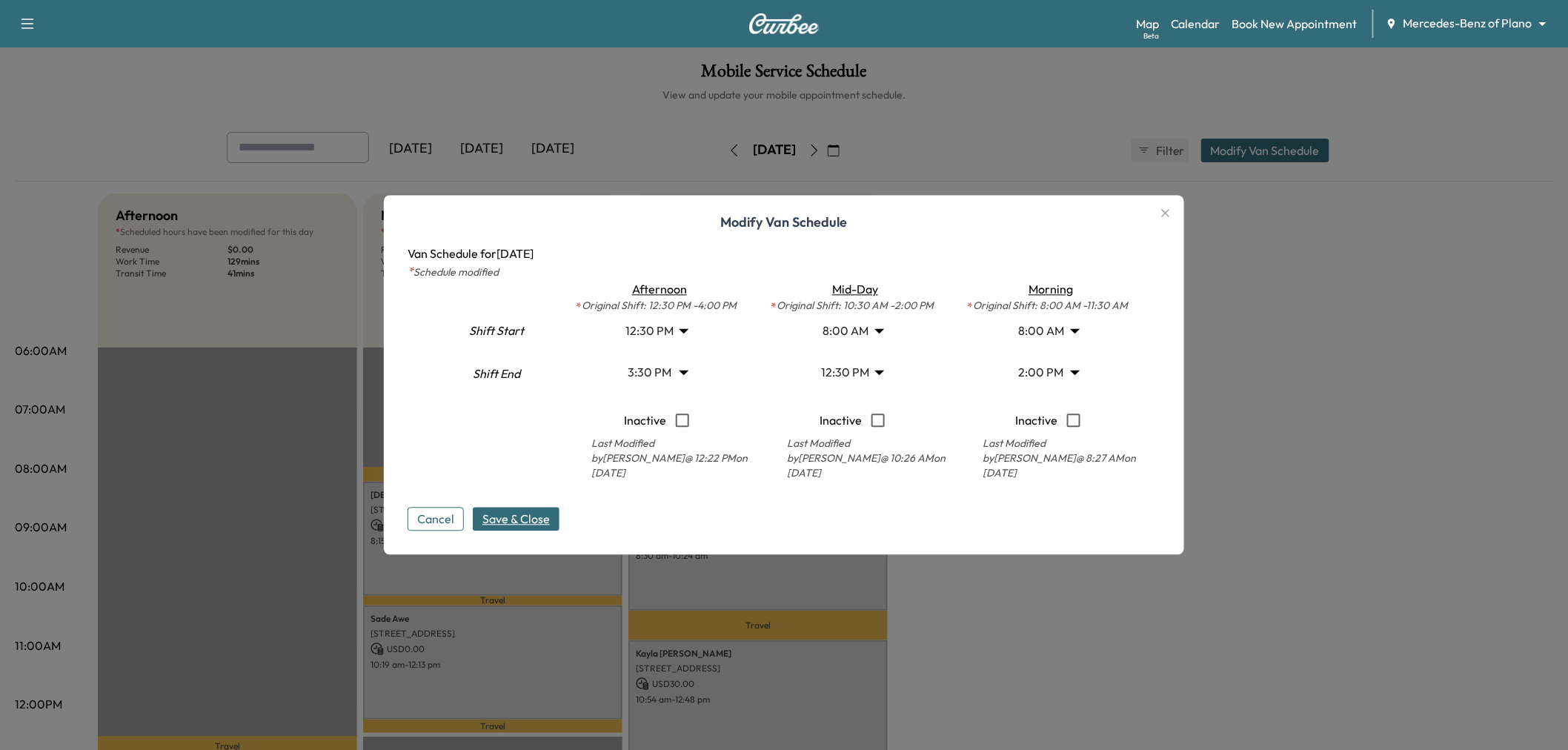
click at [680, 336] on body "Support Log Out Map Beta Calendar Book New Appointment Mercedes-Benz of Plano *…" at bounding box center [784, 375] width 1568 height 750
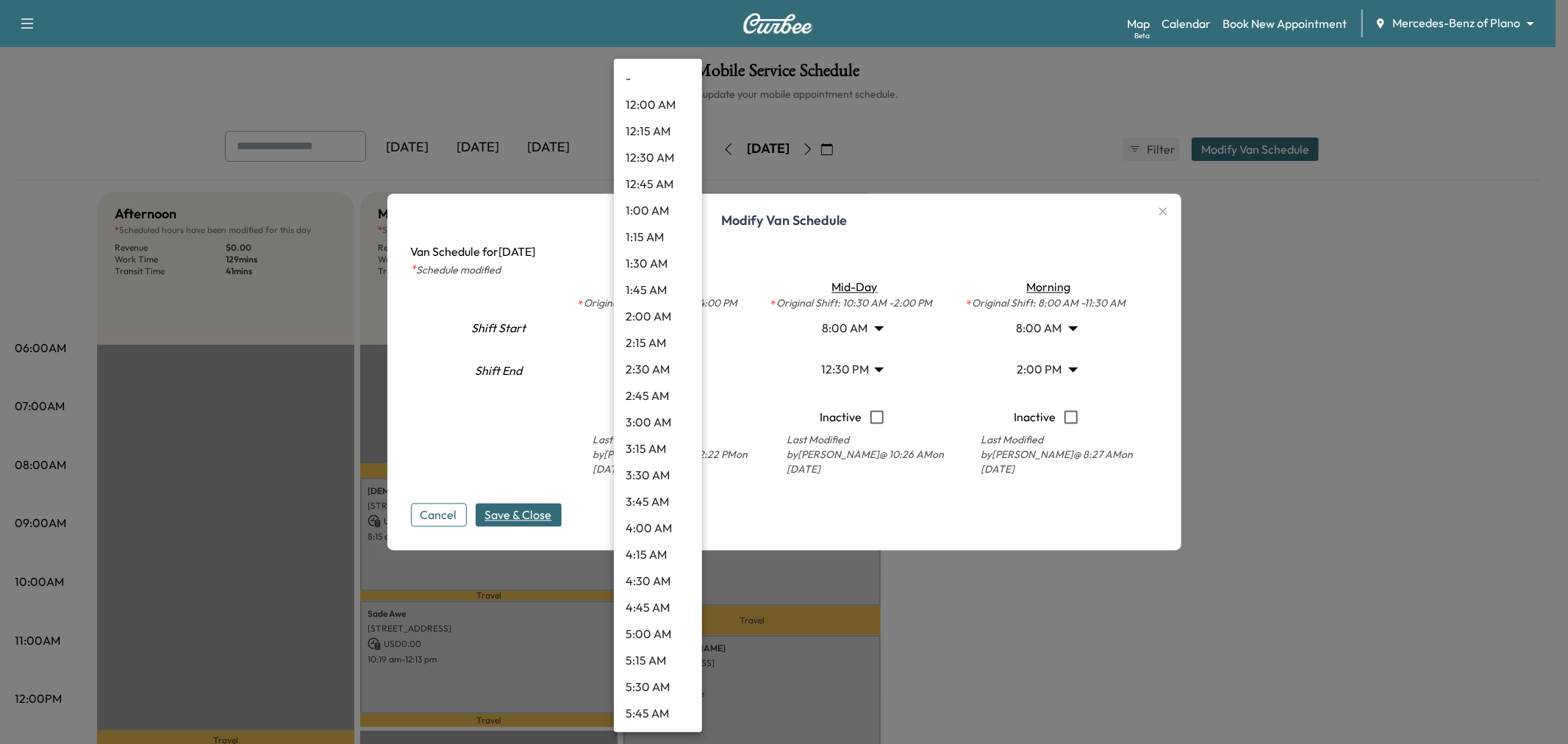
scroll to position [1031, 0]
click at [656, 419] on li "12:45 PM" at bounding box center [658, 422] width 88 height 27
type input "*****"
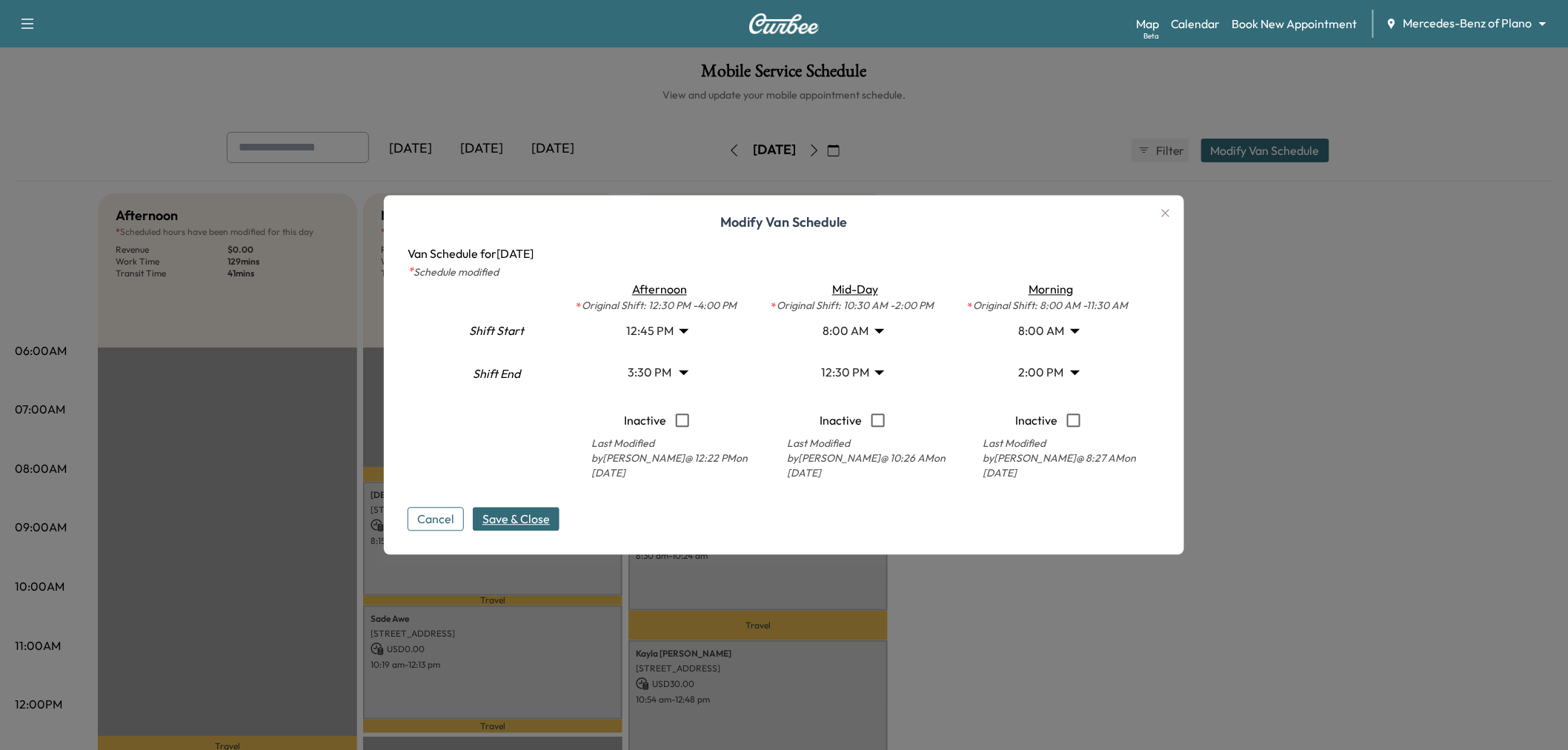
click at [1052, 368] on body "Support Log Out Map Beta Calendar Book New Appointment Mercedes-Benz of Plano *…" at bounding box center [784, 375] width 1568 height 750
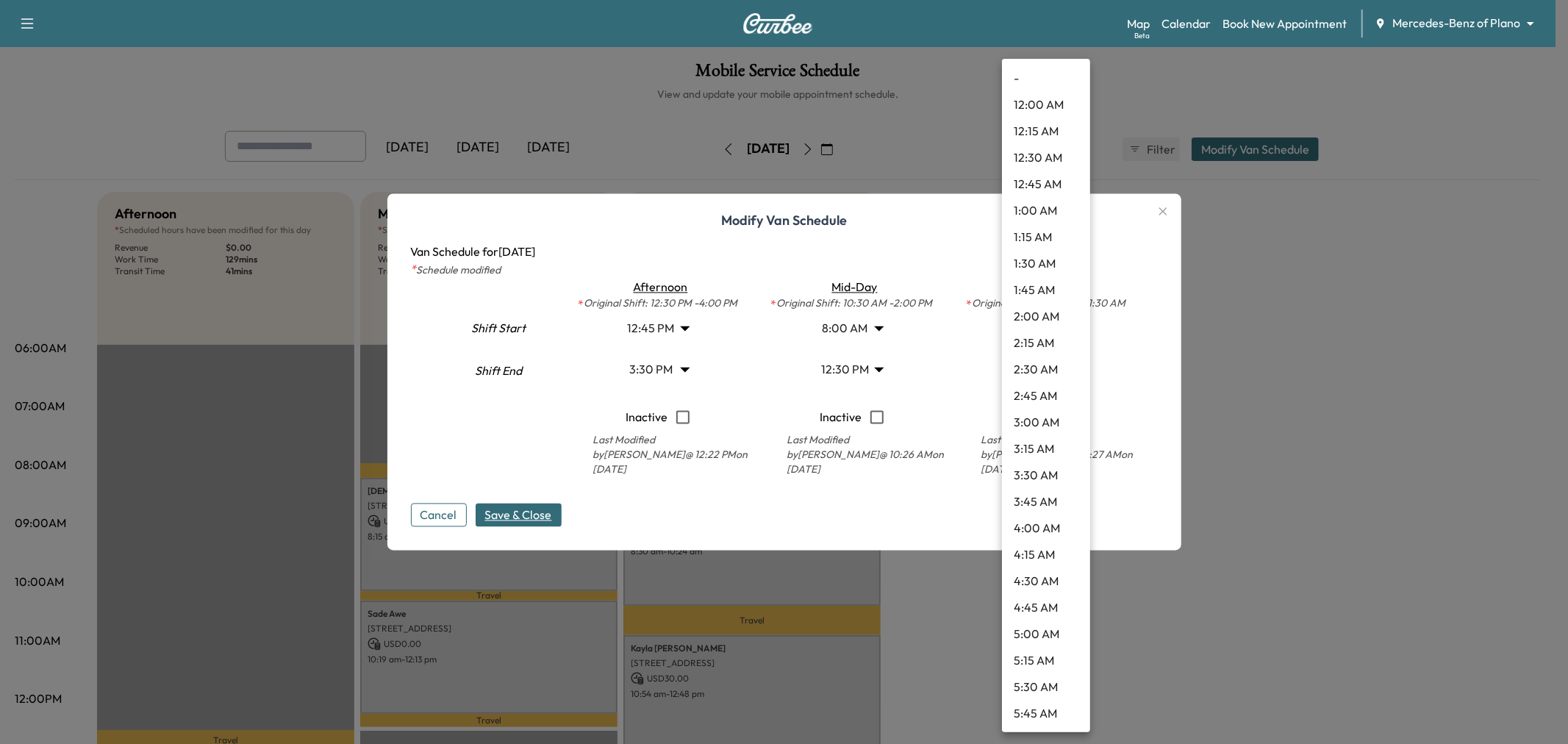
scroll to position [1190, 0]
click at [1037, 295] on li "1:00 PM" at bounding box center [1046, 290] width 88 height 27
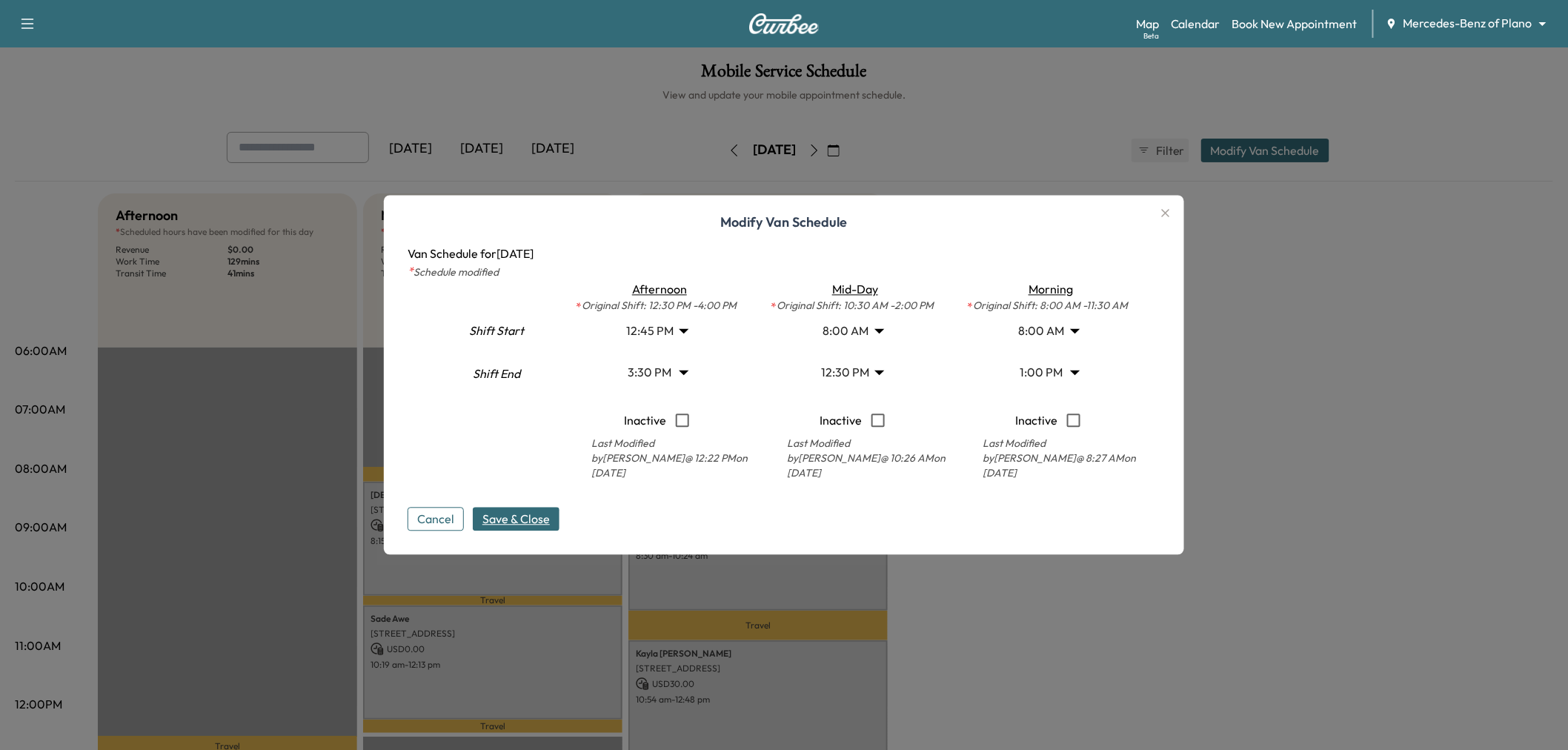
click at [550, 511] on span "Save & Close" at bounding box center [516, 520] width 67 height 18
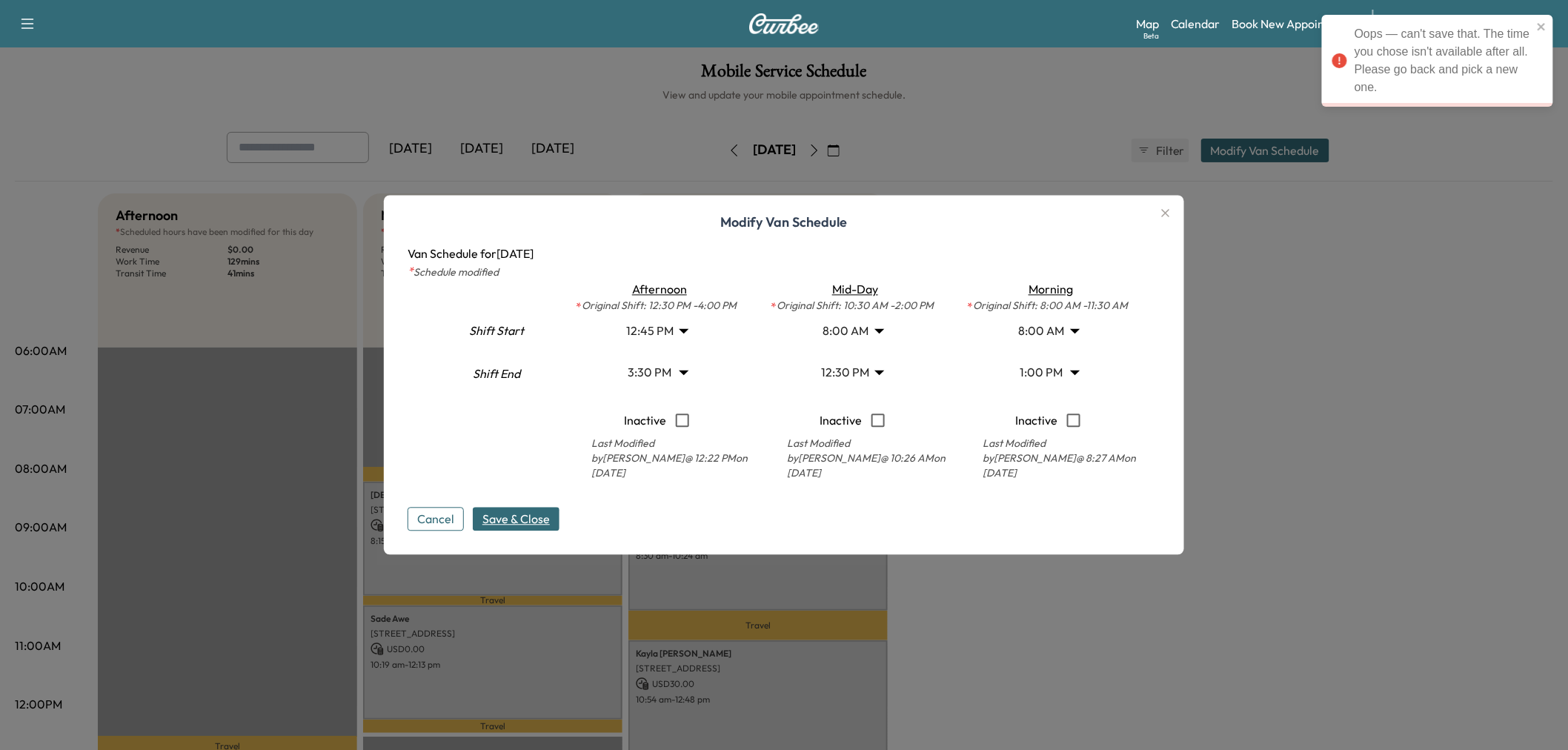
click at [1031, 366] on body "Oops — can't save that. The time you chose isn't available after all. Please go…" at bounding box center [784, 375] width 1568 height 750
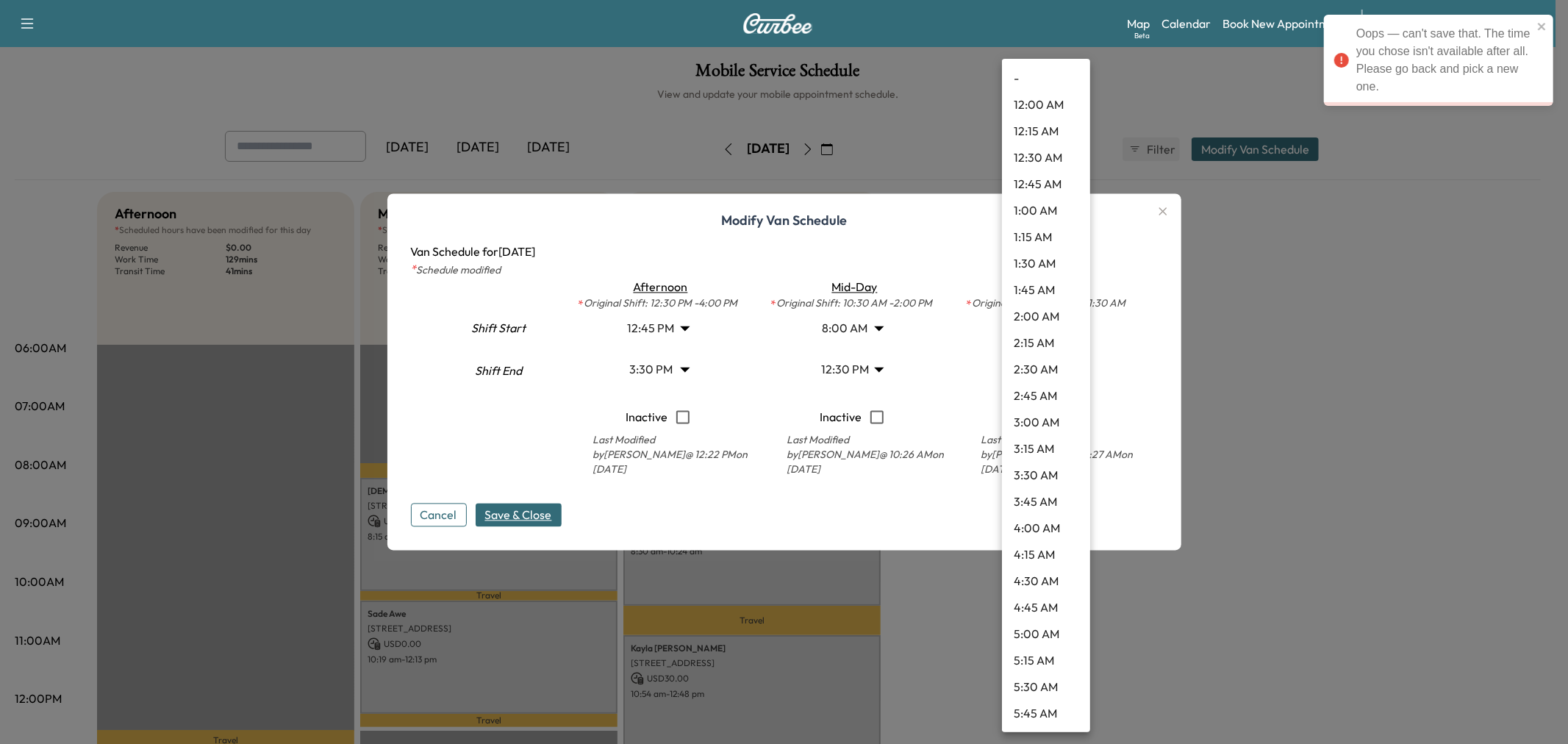
scroll to position [1084, 0]
click at [1054, 422] on li "1:15 PM" at bounding box center [1046, 422] width 88 height 27
type input "*****"
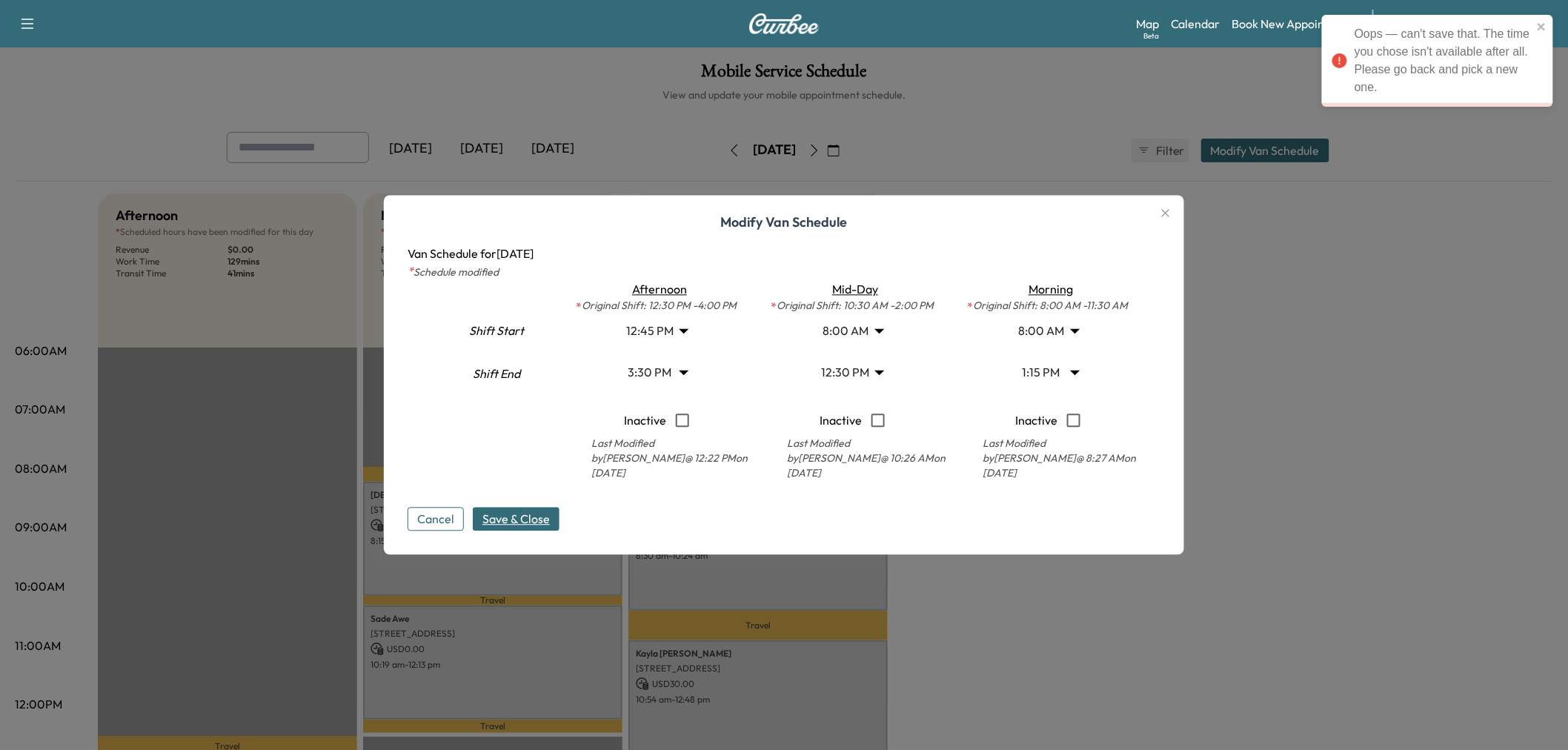
click at [531, 521] on span "Save & Close" at bounding box center [516, 520] width 67 height 18
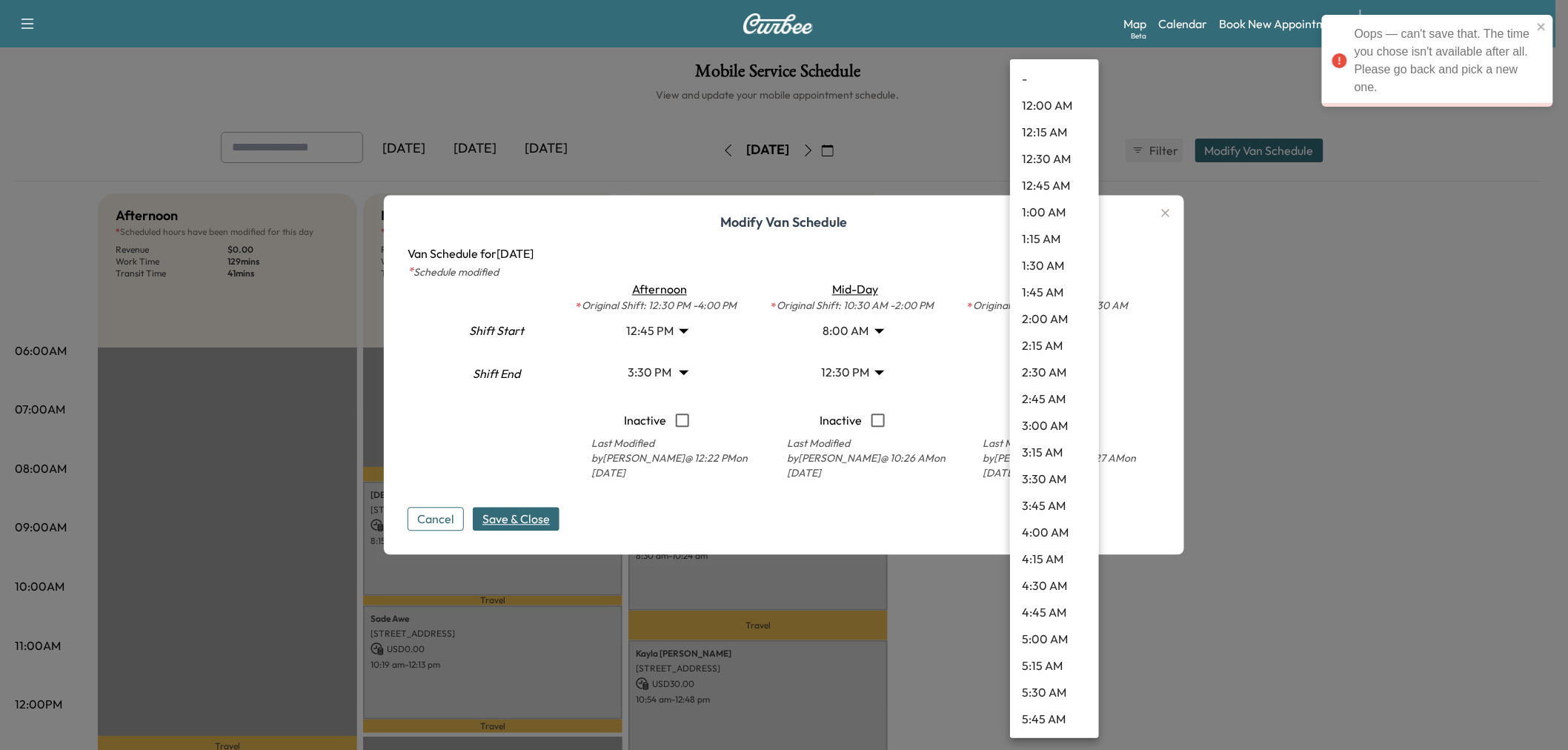
click at [1035, 378] on body "Oops — can't save that. The time you chose isn't available after all. Please go…" at bounding box center [784, 375] width 1568 height 750
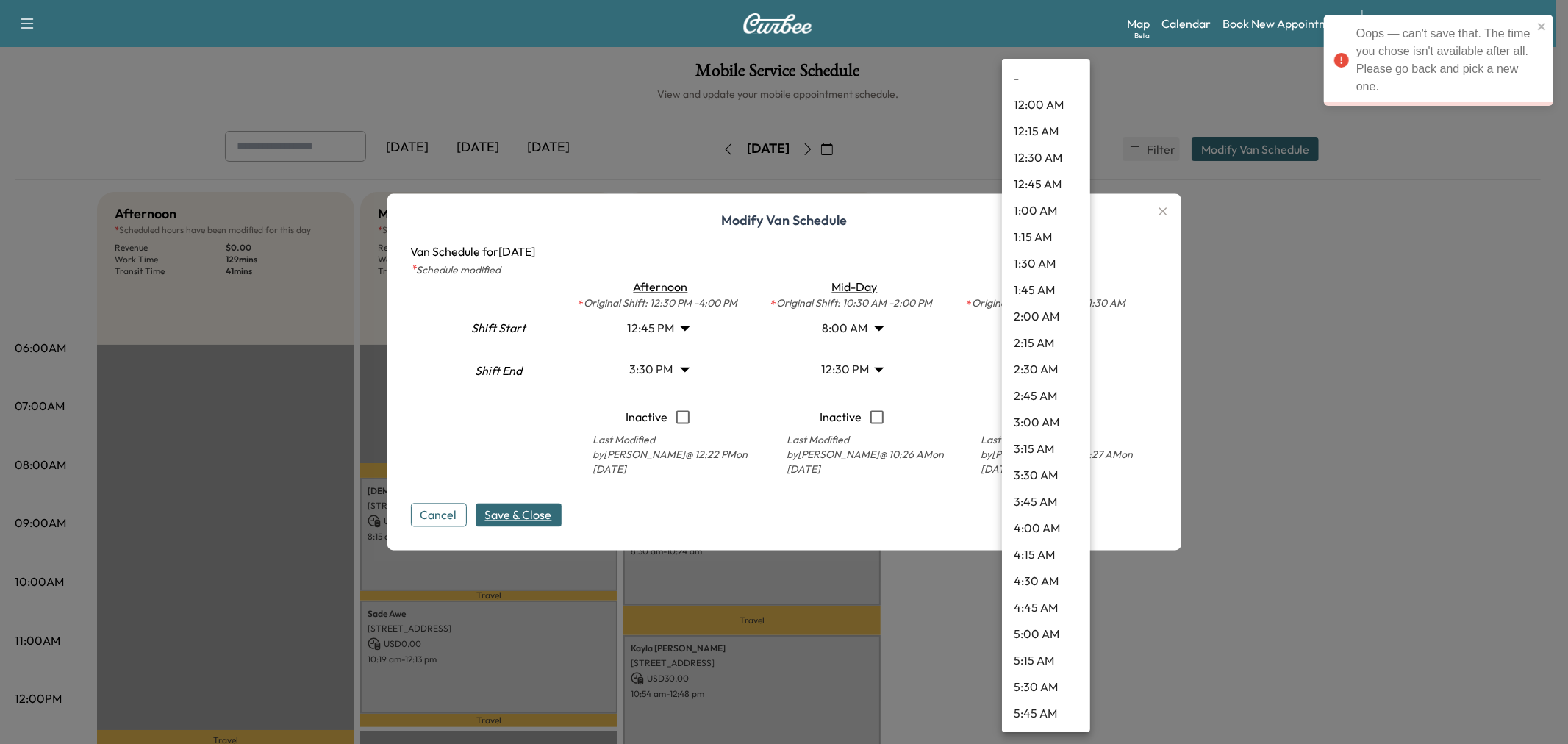
scroll to position [1111, 0]
click at [655, 371] on div at bounding box center [784, 372] width 1568 height 744
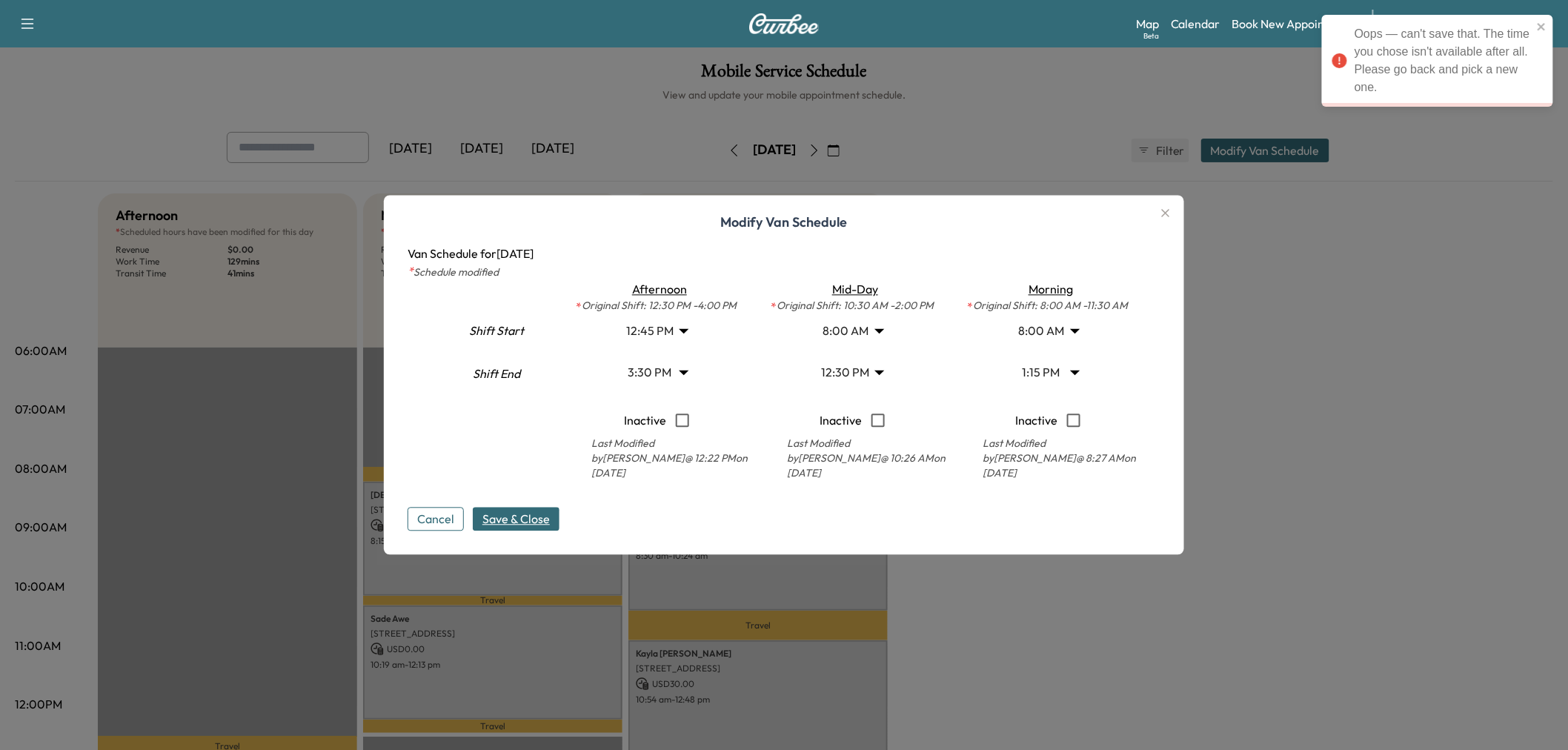
click at [667, 367] on body "Oops — can't save that. The time you chose isn't available after all. Please go…" at bounding box center [784, 375] width 1568 height 750
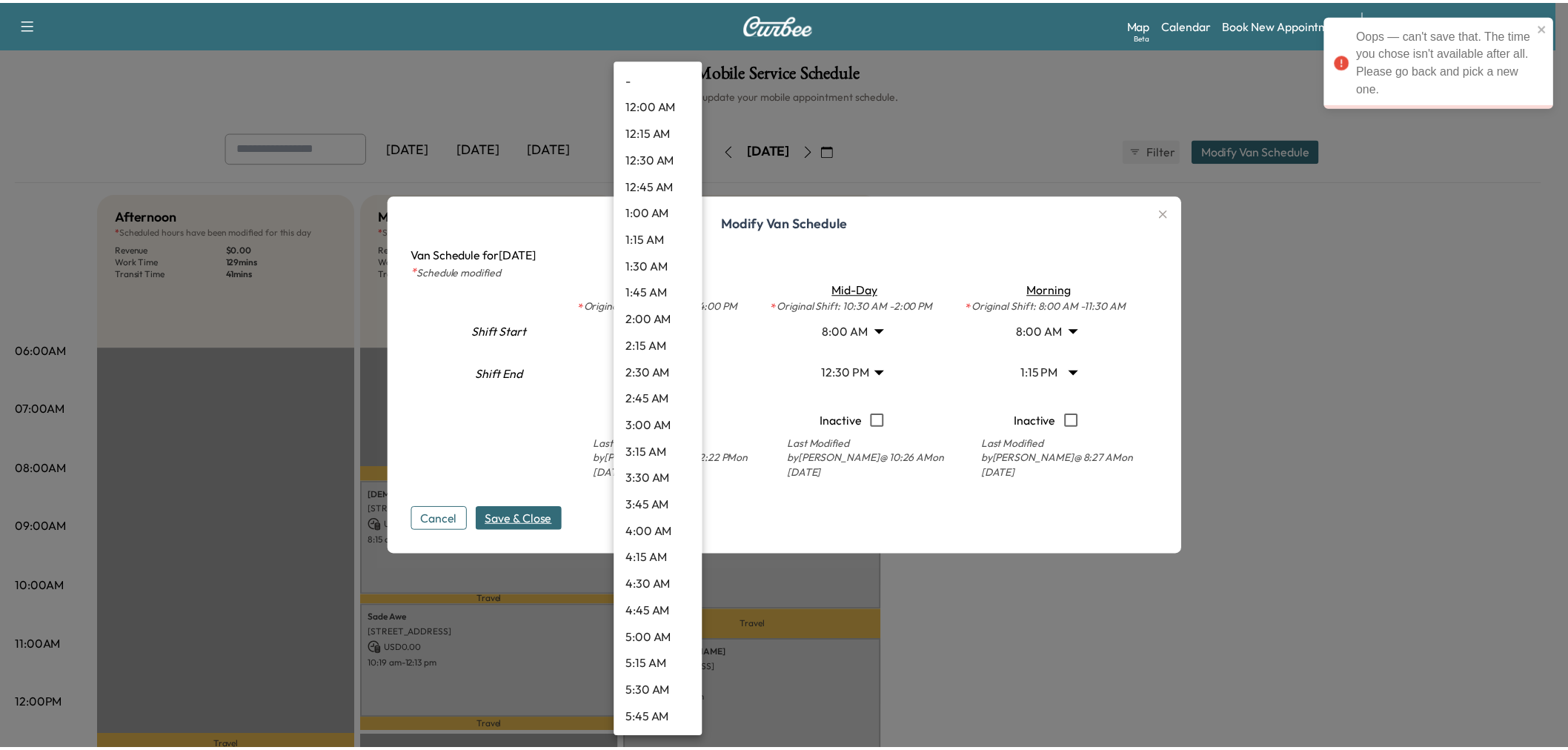
scroll to position [1360, 0]
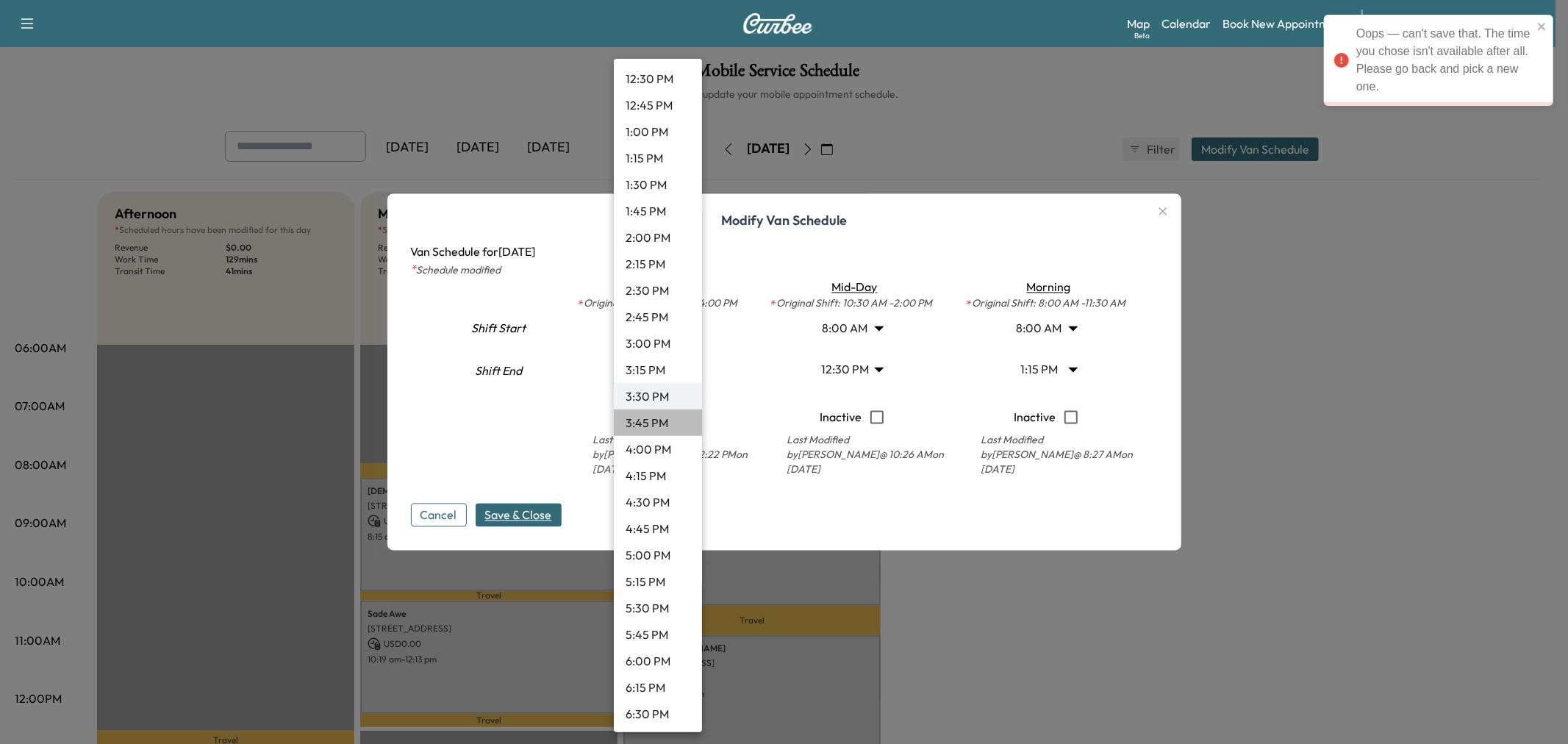
click at [670, 419] on li "3:45 PM" at bounding box center [658, 422] width 88 height 27
type input "*****"
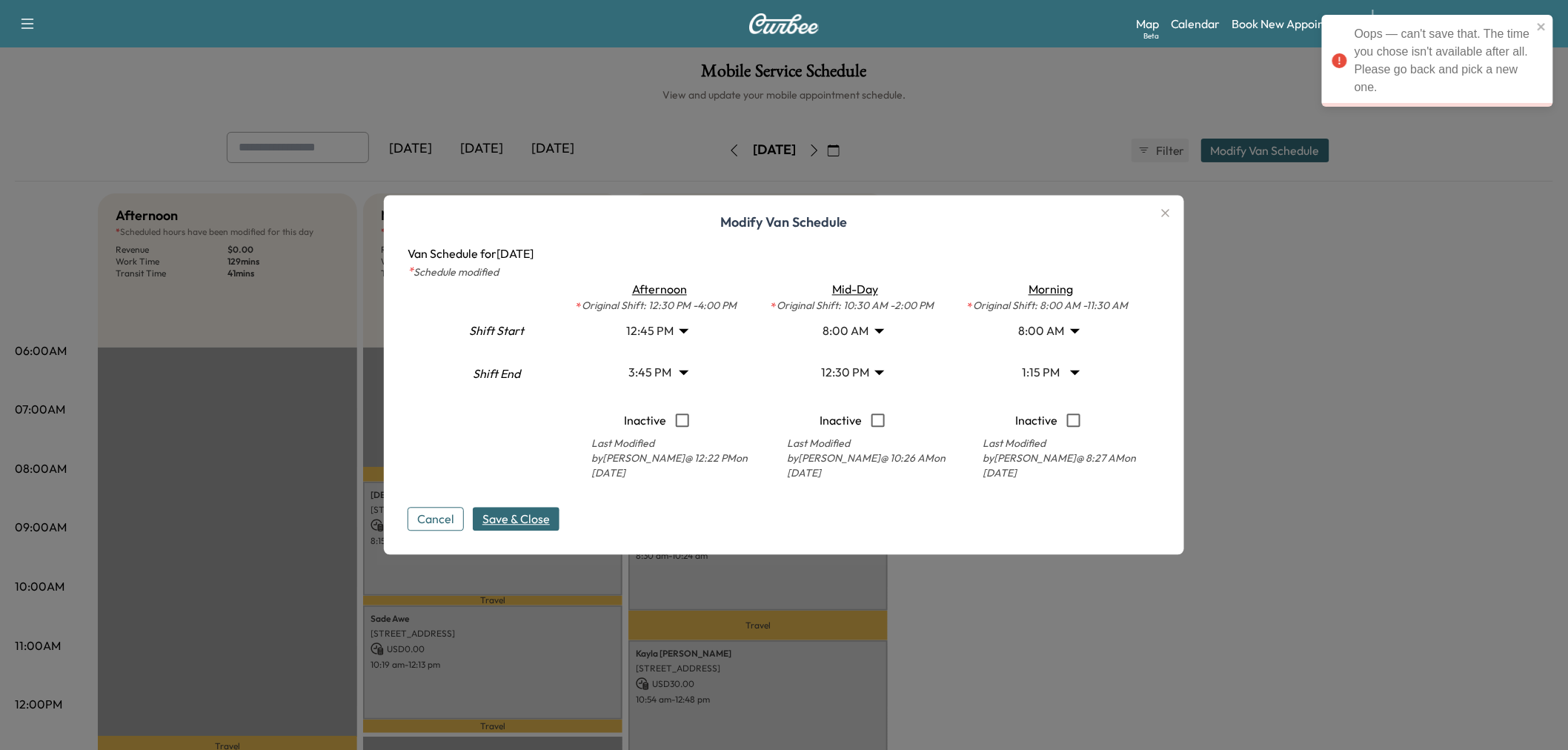
click at [529, 511] on span "Save & Close" at bounding box center [516, 520] width 67 height 18
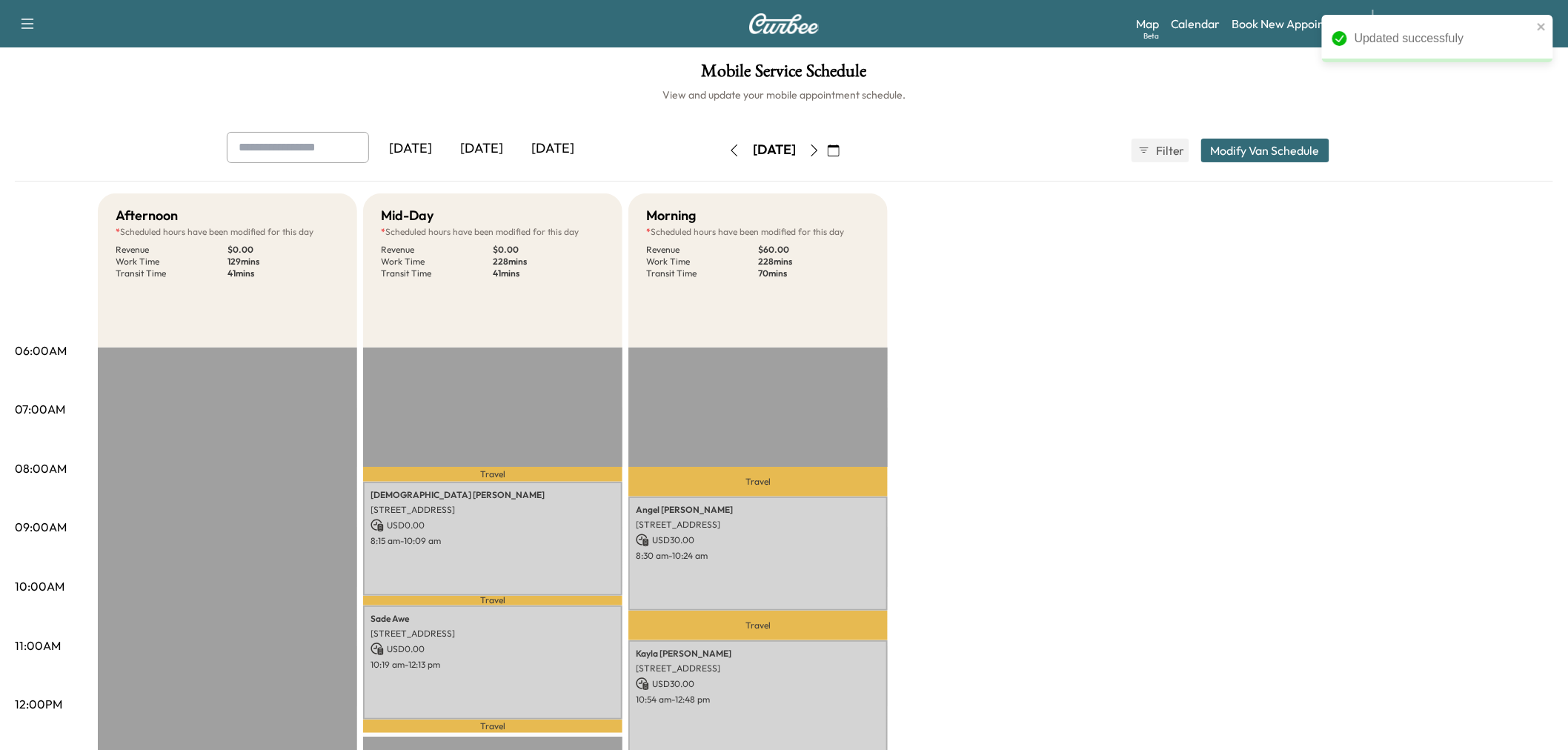
click at [956, 582] on div "Afternoon * Scheduled hours have been modified for this day Revenue $ 0.00 Work…" at bounding box center [825, 749] width 1455 height 1112
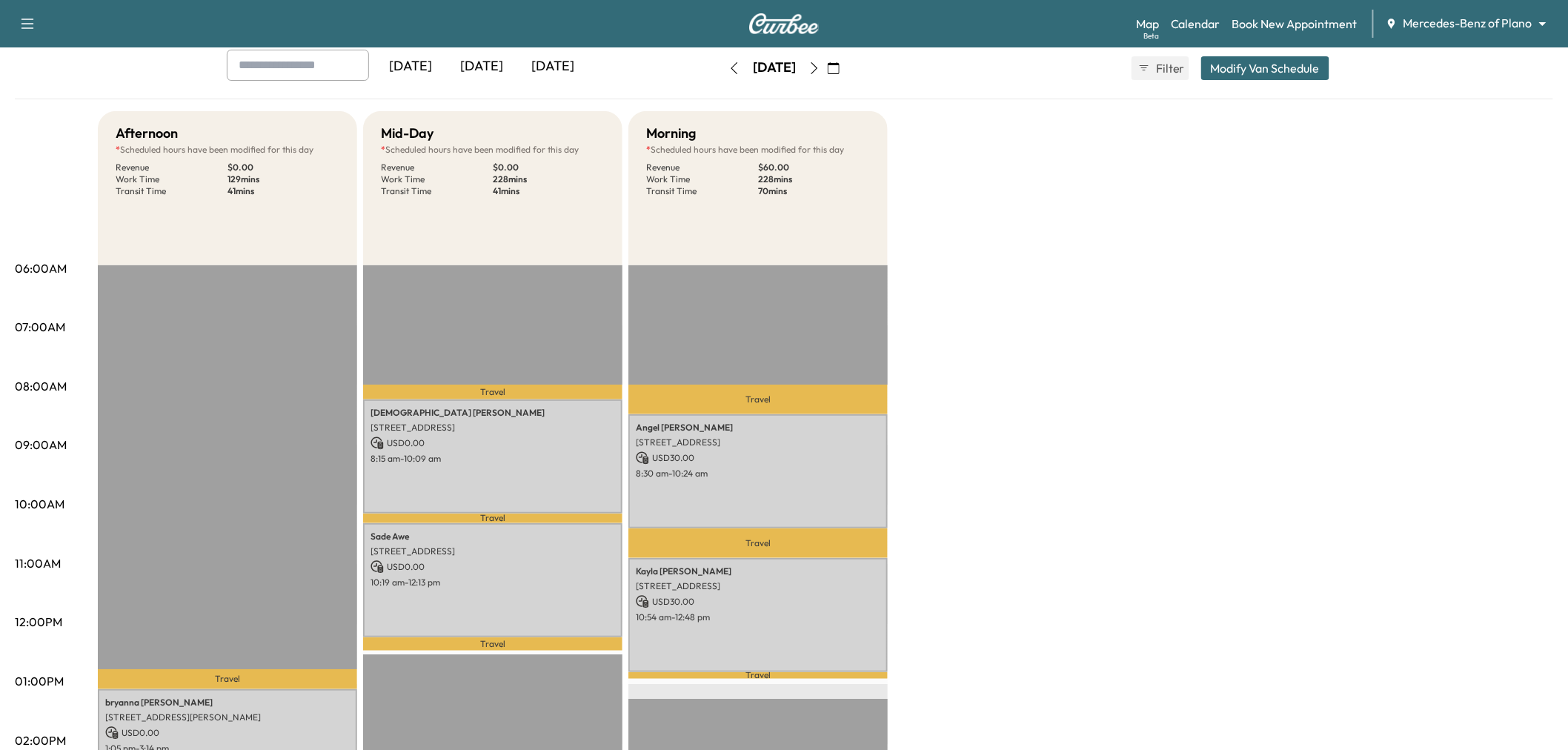
scroll to position [0, 0]
